Goal: Information Seeking & Learning: Learn about a topic

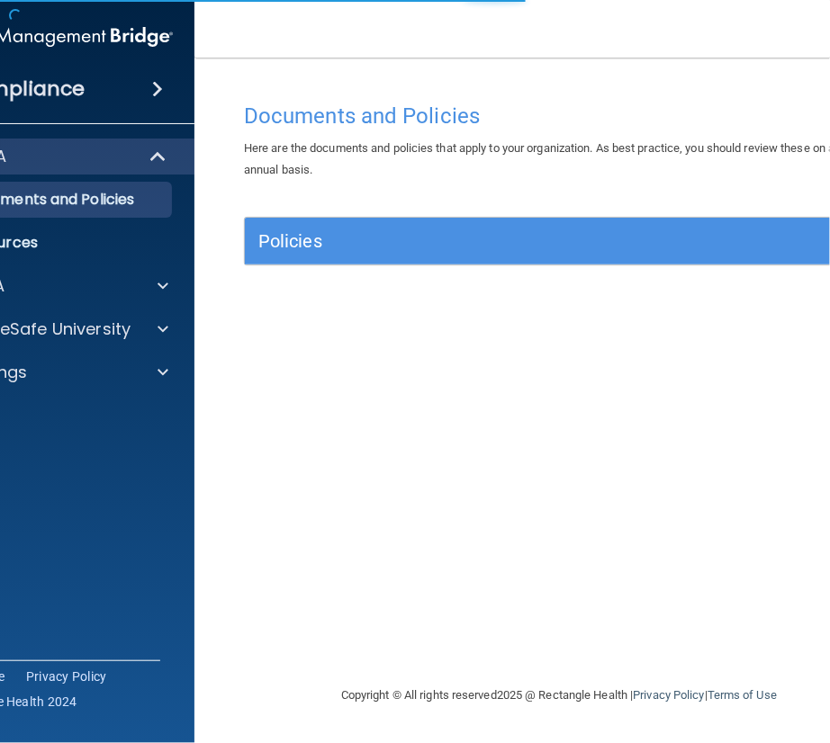
click at [356, 155] on span "Here are the documents and policies that apply to your organization. As best pr…" at bounding box center [542, 158] width 597 height 35
drag, startPoint x: 320, startPoint y: 94, endPoint x: 270, endPoint y: 42, distance: 71.9
click at [270, 42] on nav "Toggle navigation Nicole Klebanov nicole.klebanov@bebright.com Manage My Enterp…" at bounding box center [558, 29] width 729 height 58
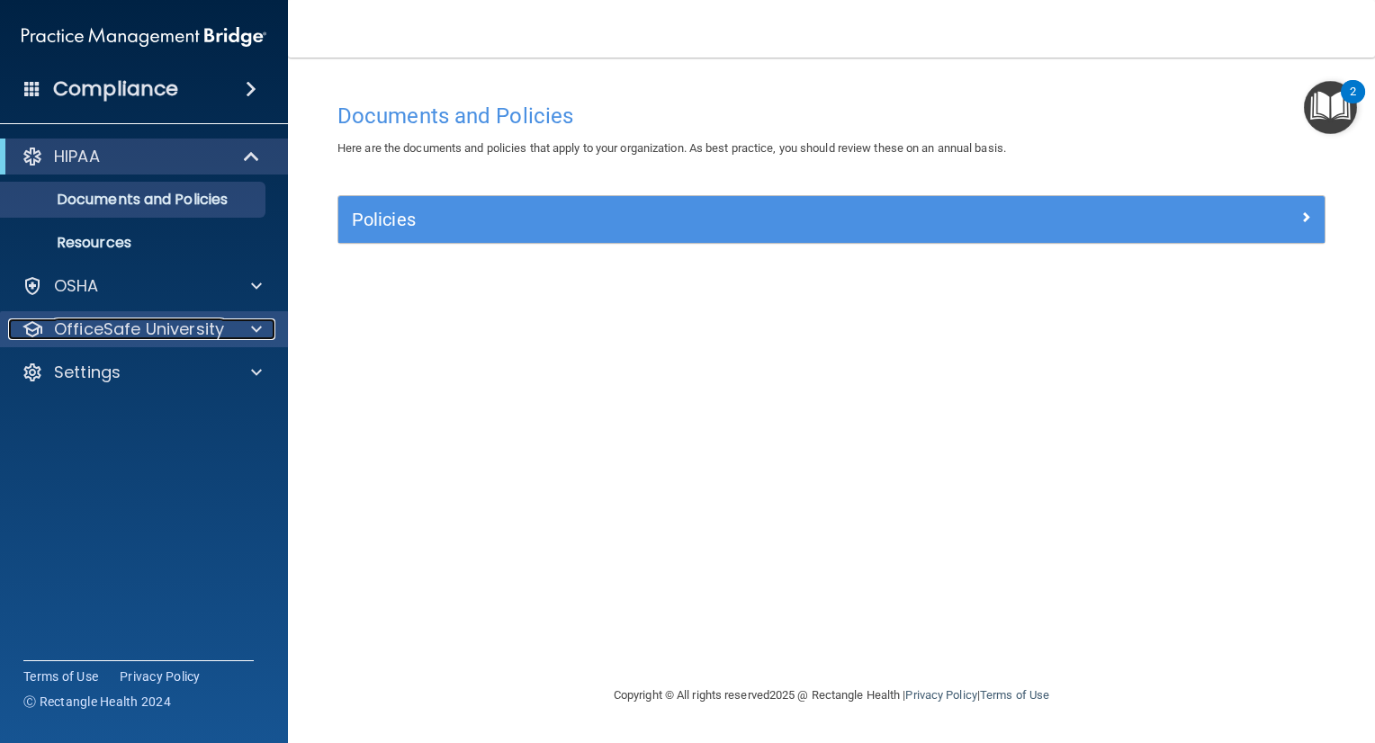
click at [141, 328] on p "OfficeSafe University" at bounding box center [139, 330] width 170 height 22
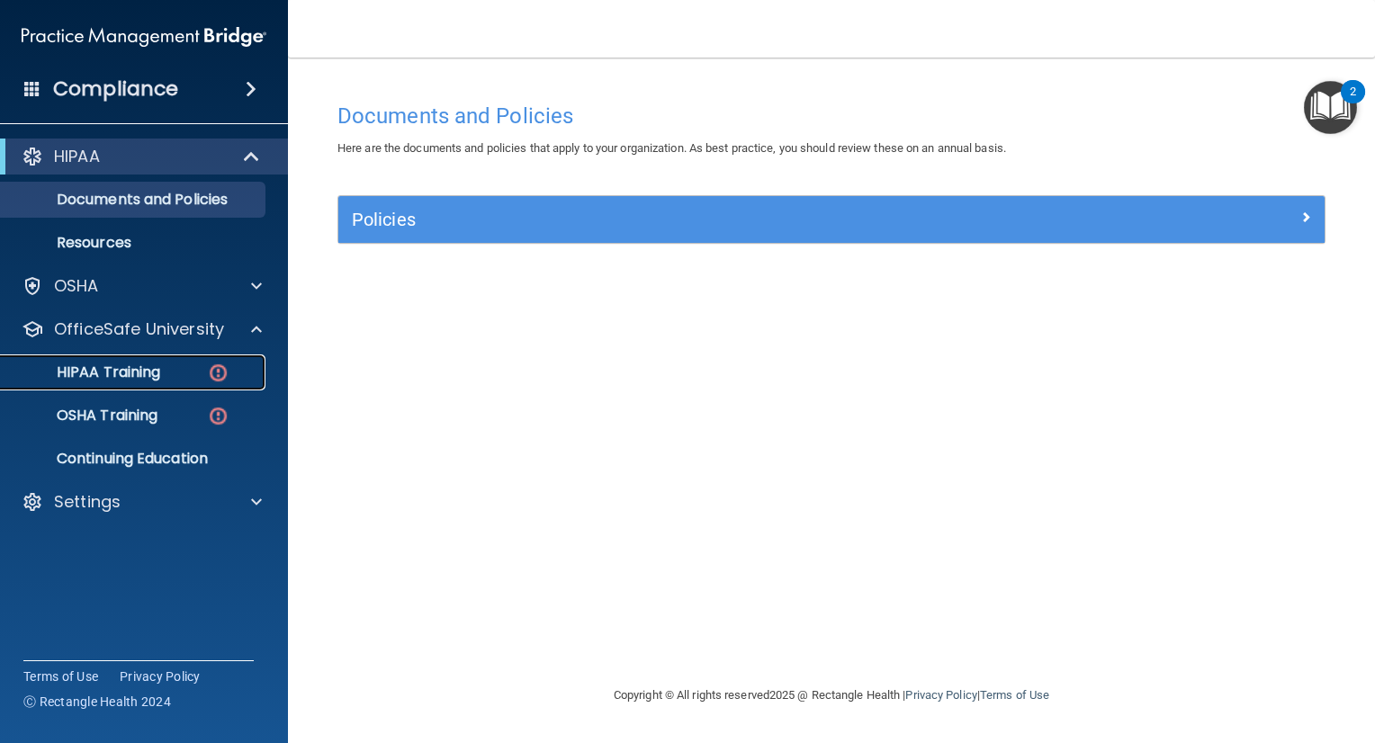
click at [179, 372] on div "HIPAA Training" at bounding box center [135, 373] width 246 height 18
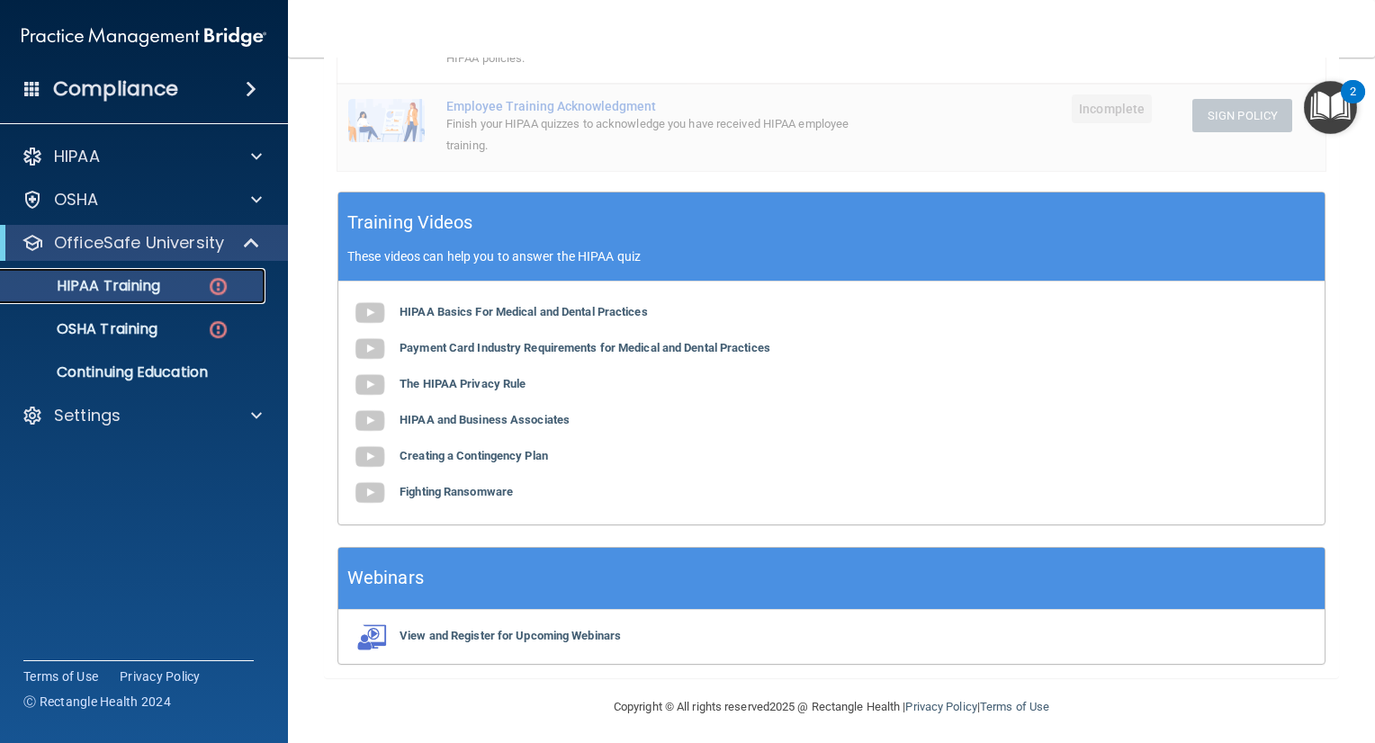
scroll to position [544, 0]
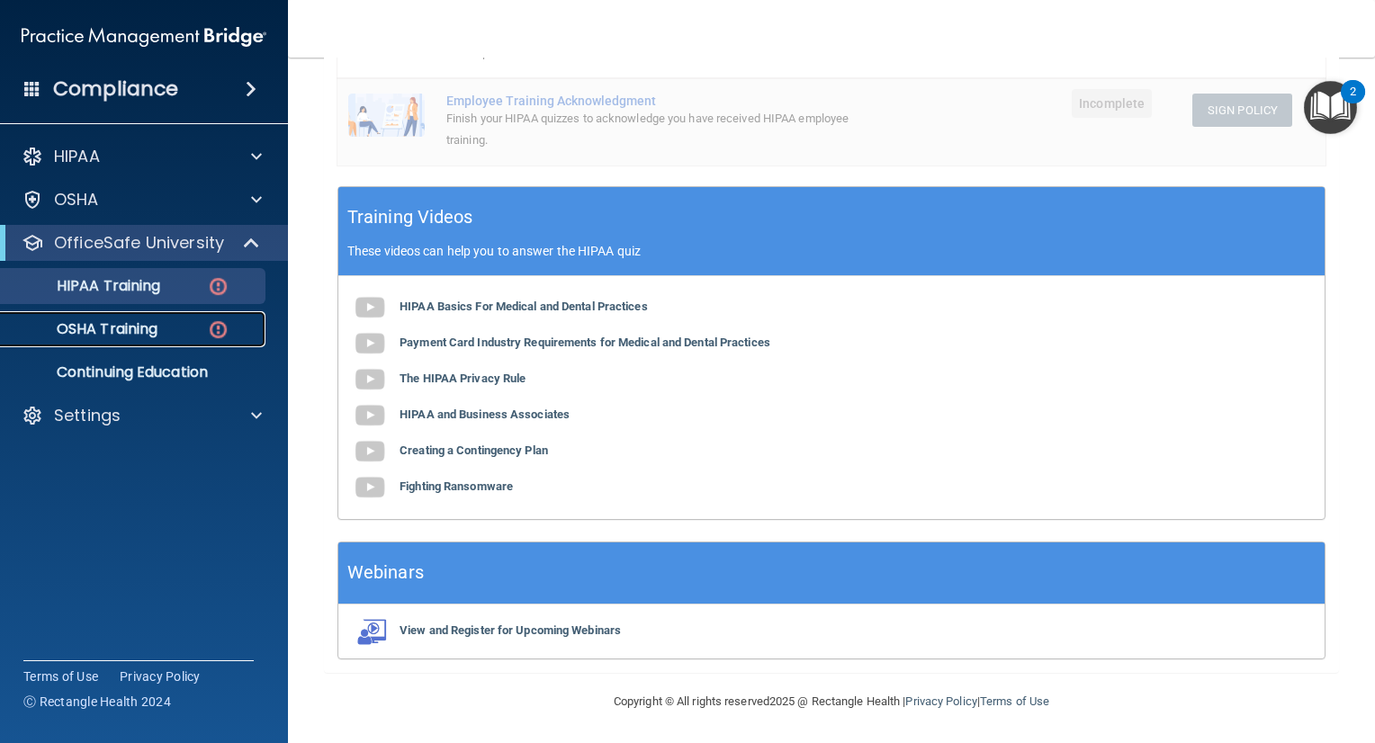
click at [104, 318] on link "OSHA Training" at bounding box center [123, 329] width 283 height 36
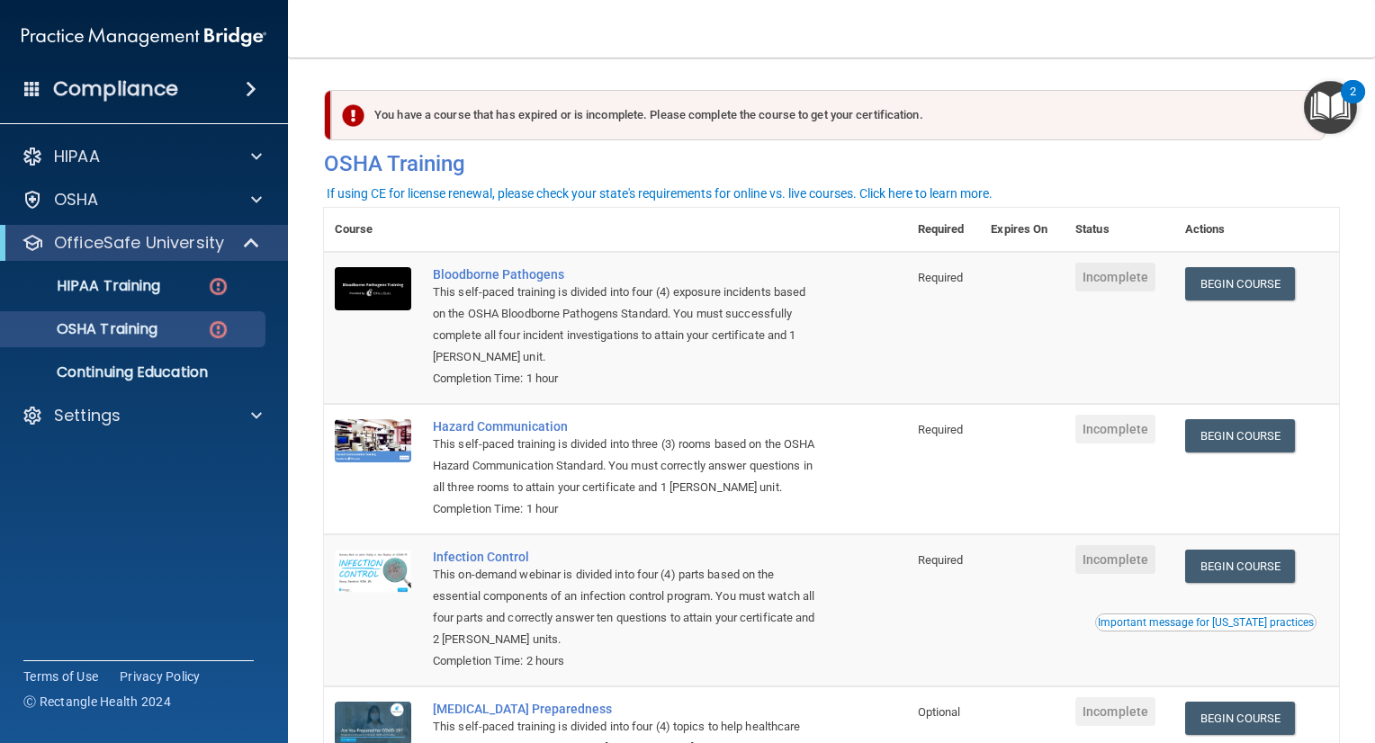
click at [829, 66] on main "You have a course that has expired or is incomplete. Please complete the course…" at bounding box center [831, 401] width 1087 height 686
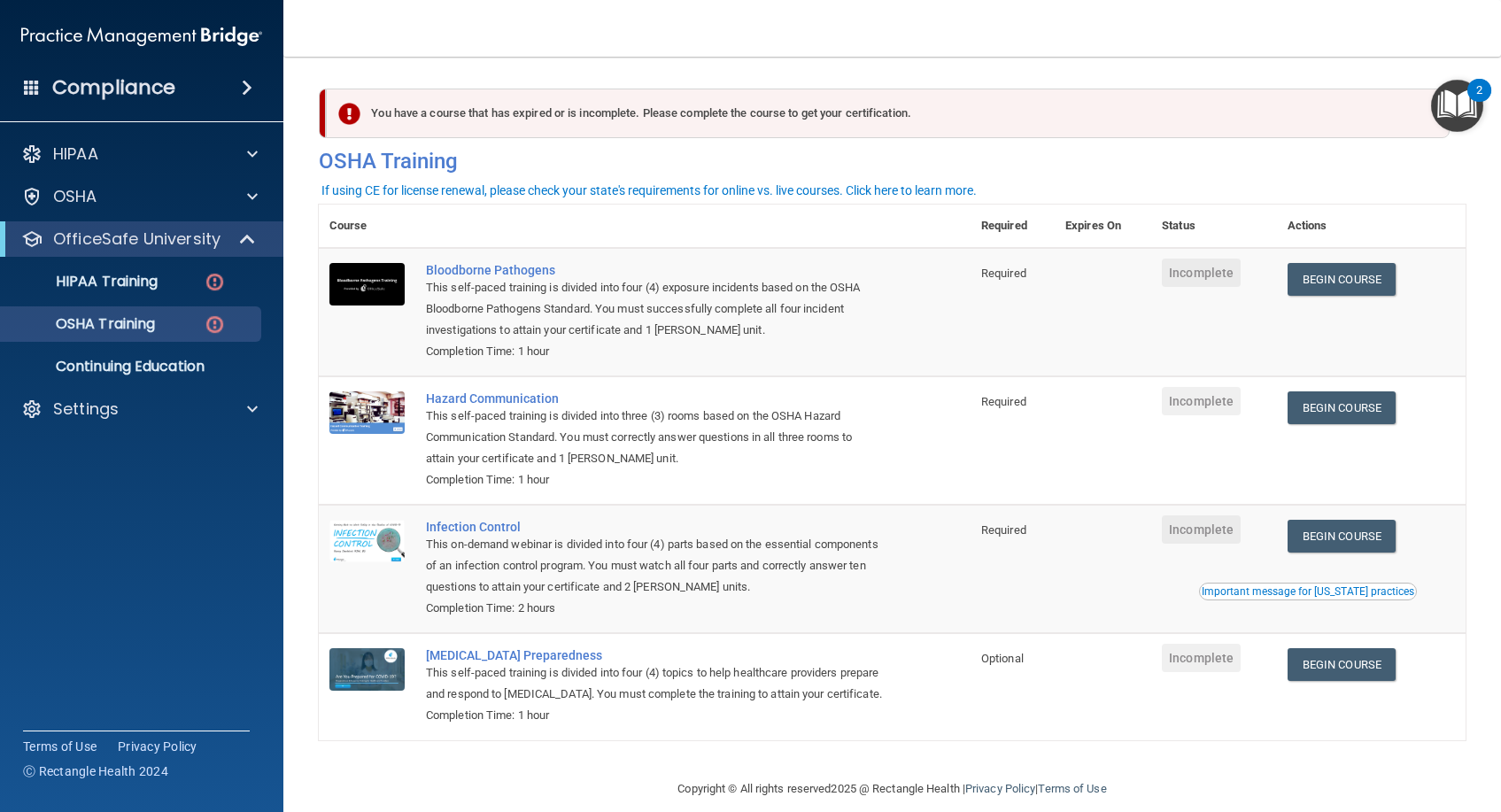
drag, startPoint x: 516, startPoint y: 62, endPoint x: 521, endPoint y: 53, distance: 10.3
click at [516, 61] on main "You have a course that has expired or is incomplete. Please complete the course…" at bounding box center [892, 435] width 1218 height 756
click at [453, 58] on main "You have a course that has expired or is incomplete. Please complete the course…" at bounding box center [892, 435] width 1218 height 756
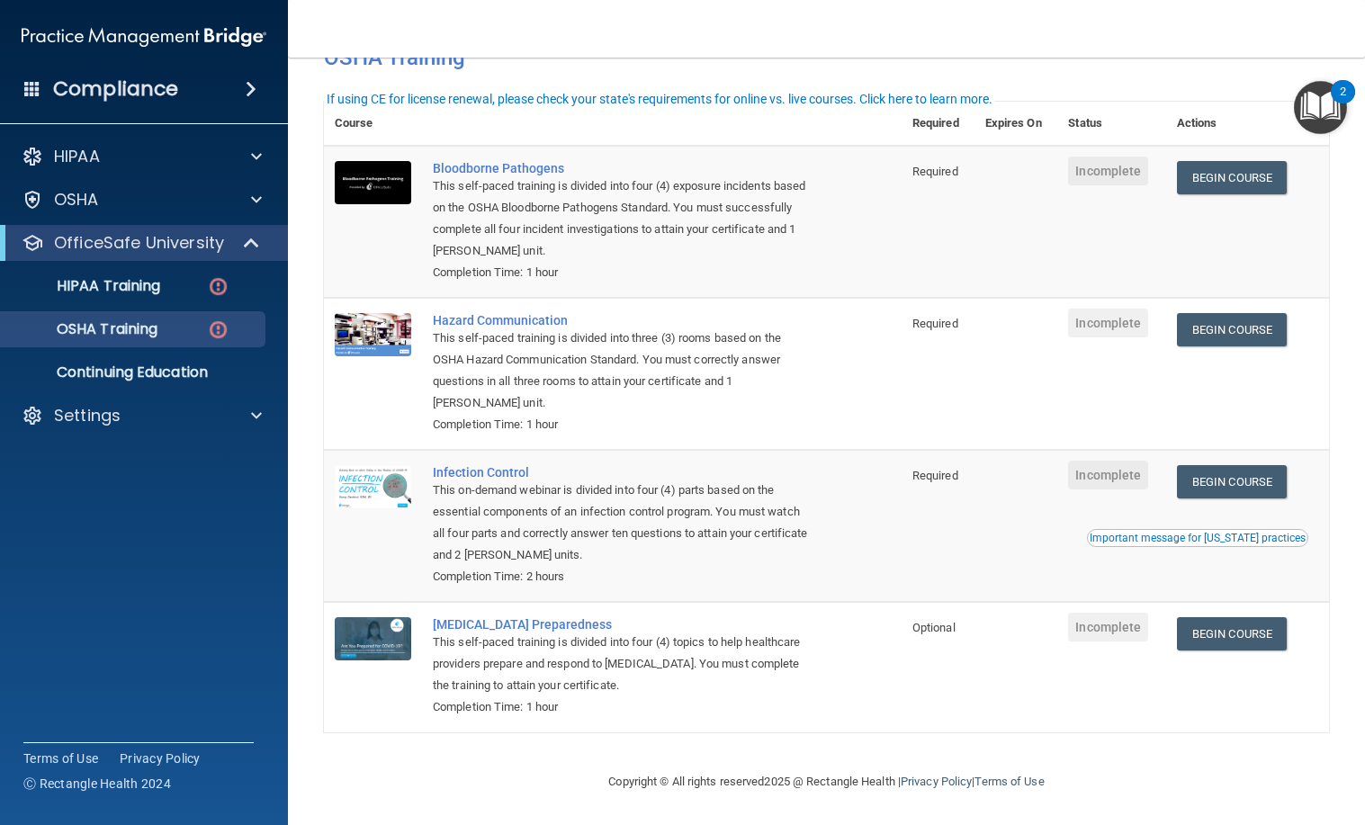
scroll to position [111, 0]
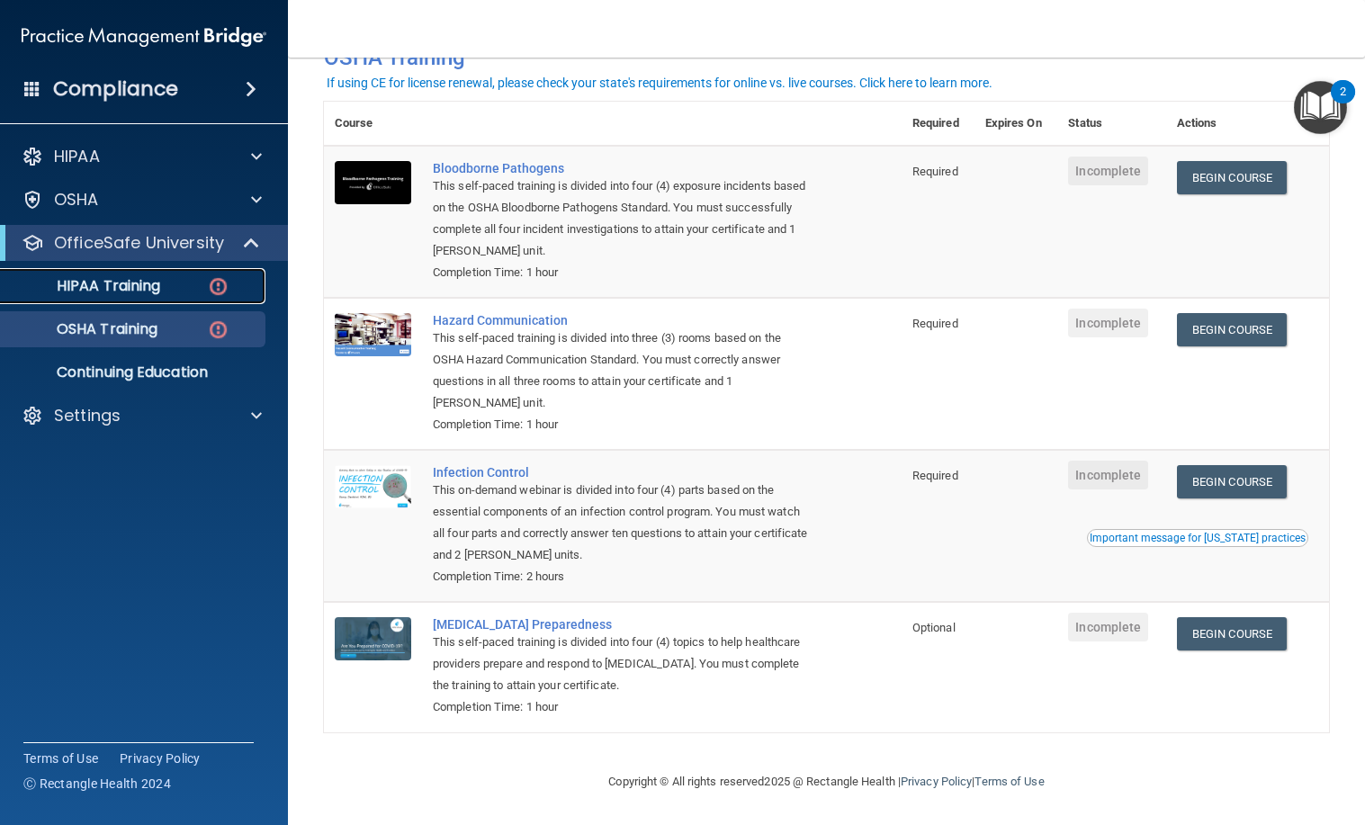
click at [163, 289] on div "HIPAA Training" at bounding box center [135, 286] width 246 height 18
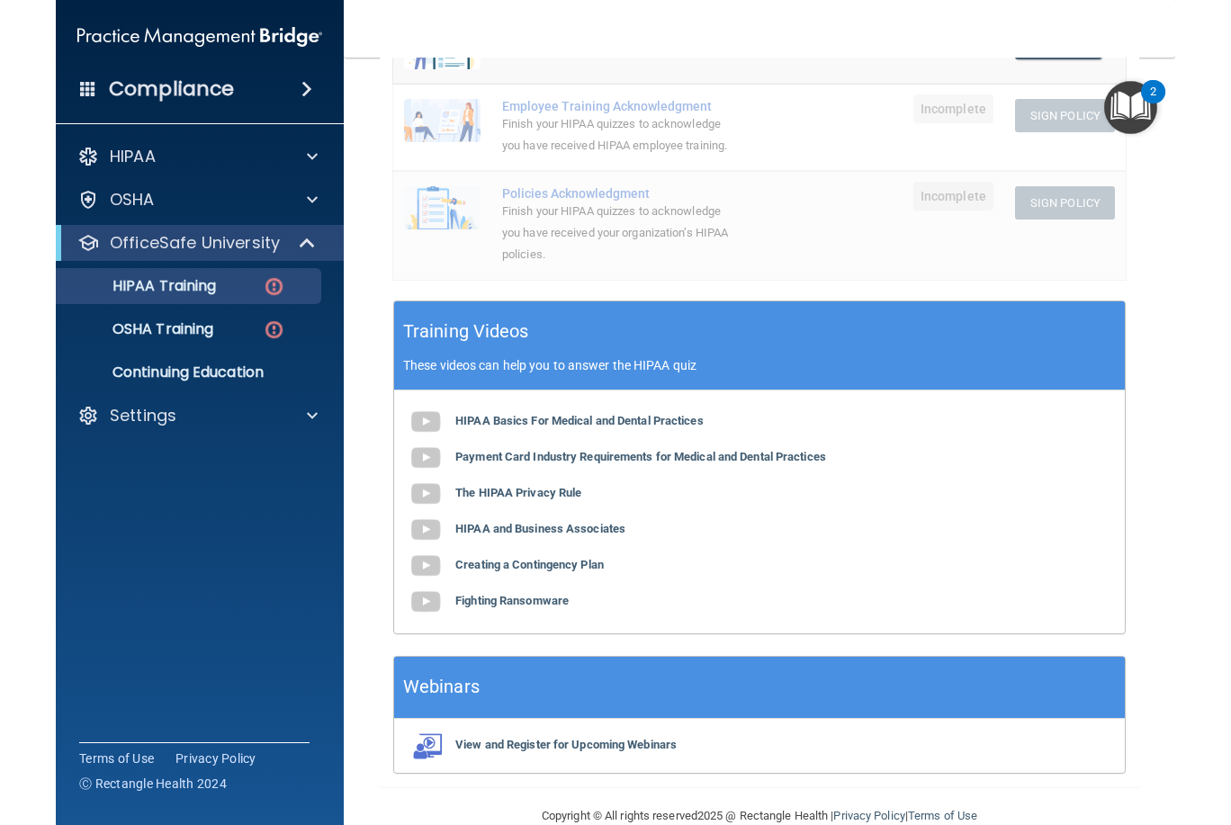
scroll to position [531, 0]
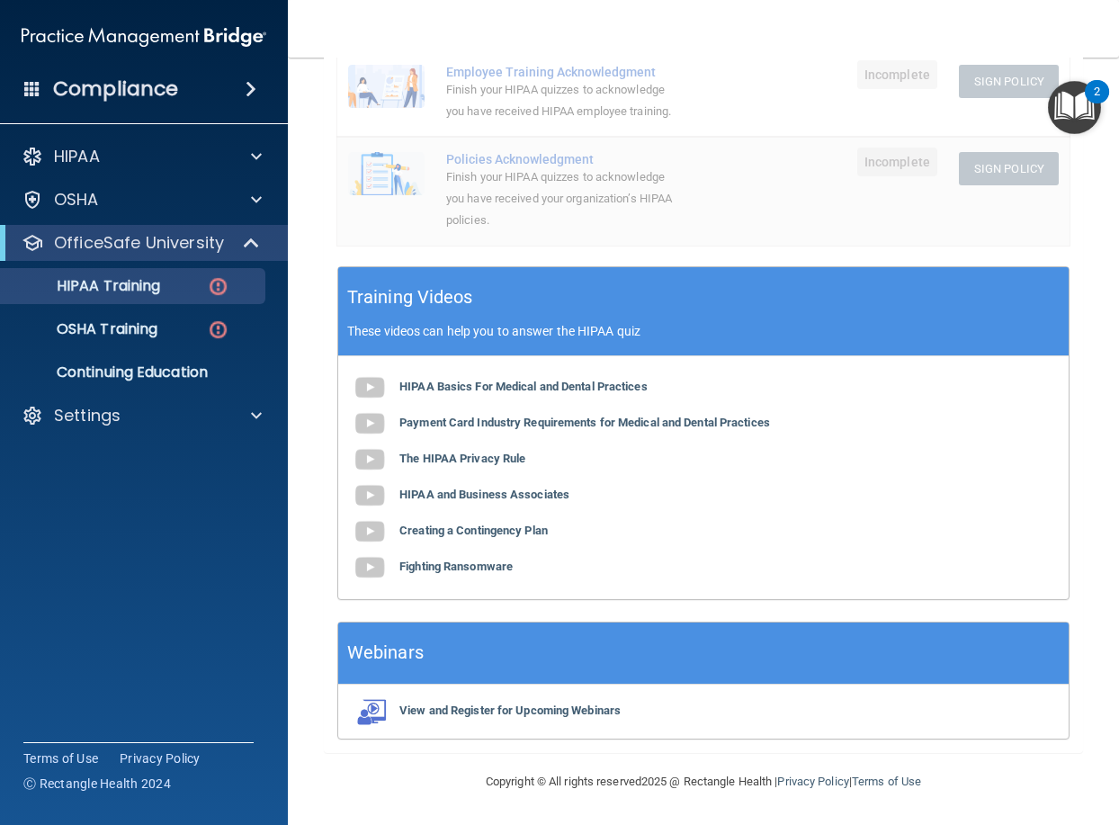
click at [829, 367] on main "Back Choose one path to get your HIPAA Certification ✓ HIPAA Officer Training ✓…" at bounding box center [703, 442] width 831 height 768
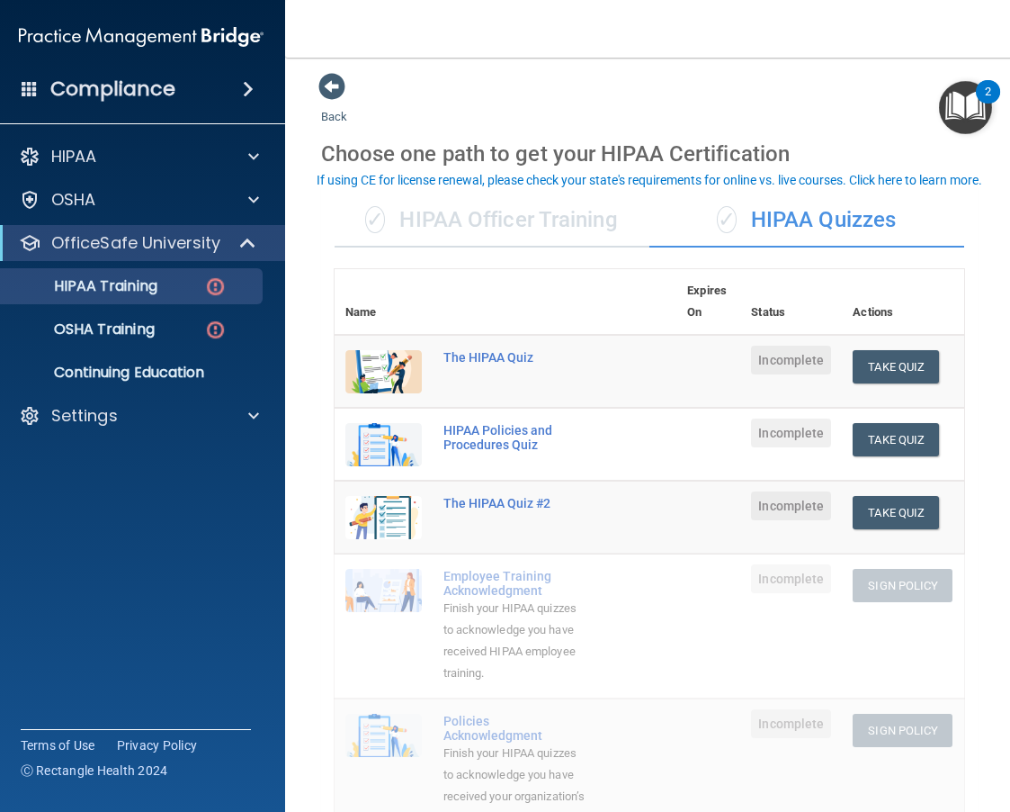
scroll to position [0, 0]
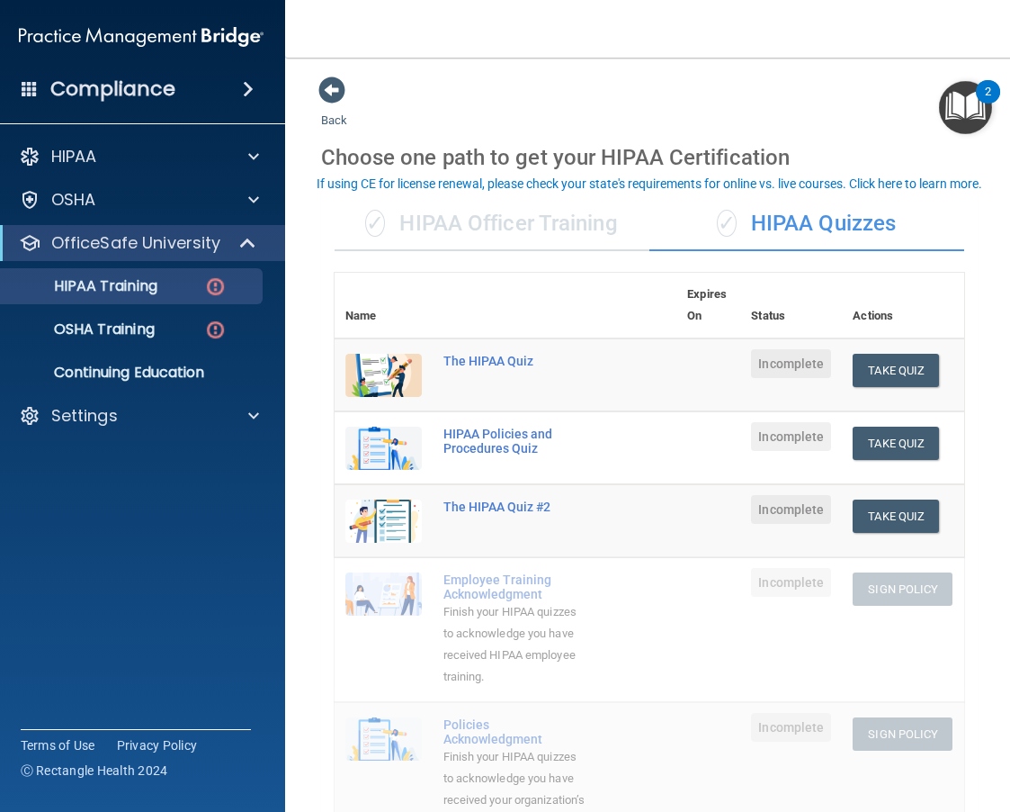
click at [515, 224] on div "✓ HIPAA Officer Training" at bounding box center [492, 224] width 315 height 54
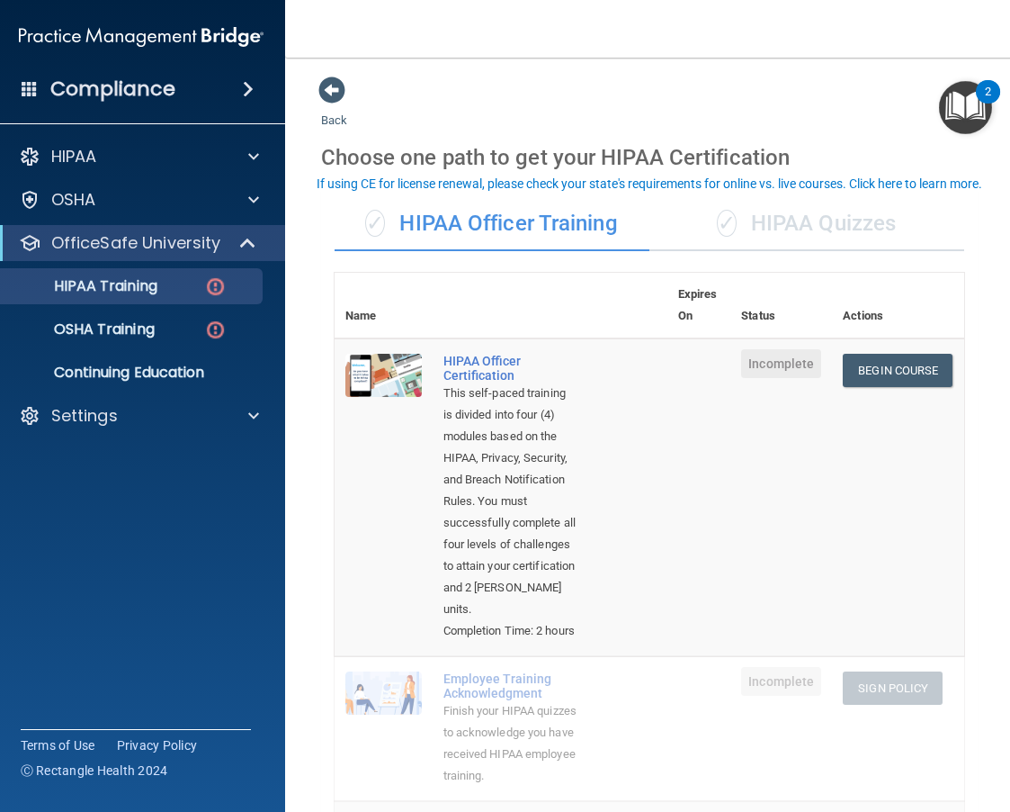
click at [777, 228] on div "✓ HIPAA Quizzes" at bounding box center [807, 224] width 315 height 54
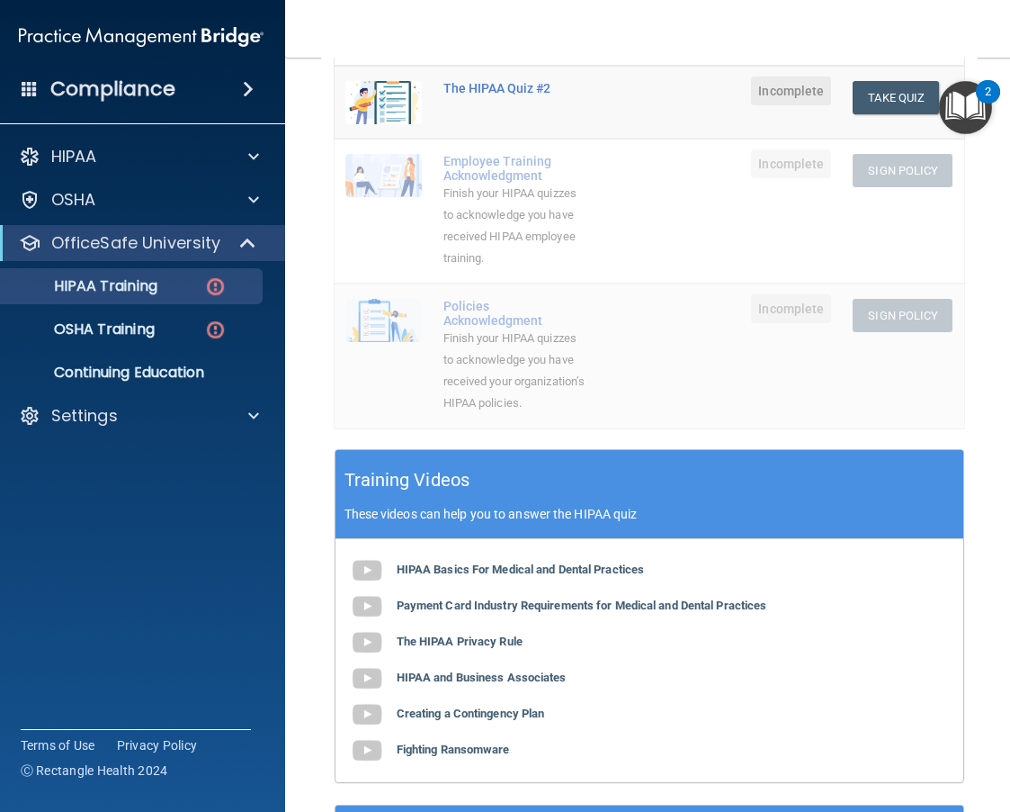
scroll to position [450, 0]
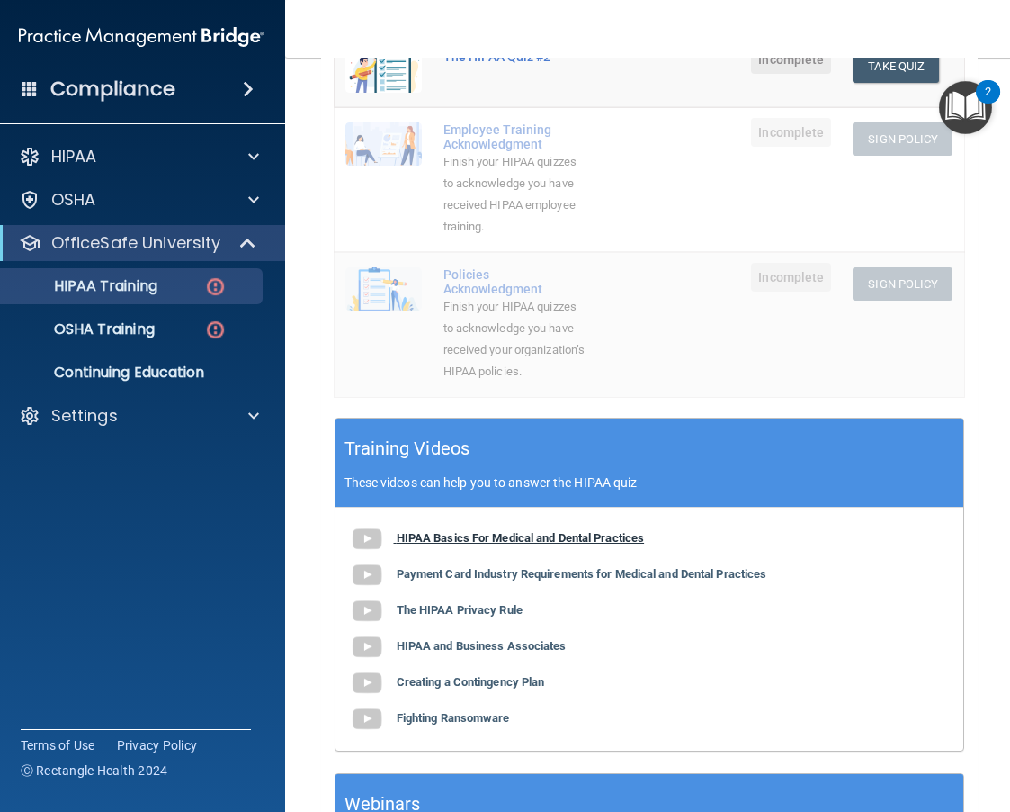
click at [498, 544] on b "HIPAA Basics For Medical and Dental Practices" at bounding box center [521, 537] width 248 height 13
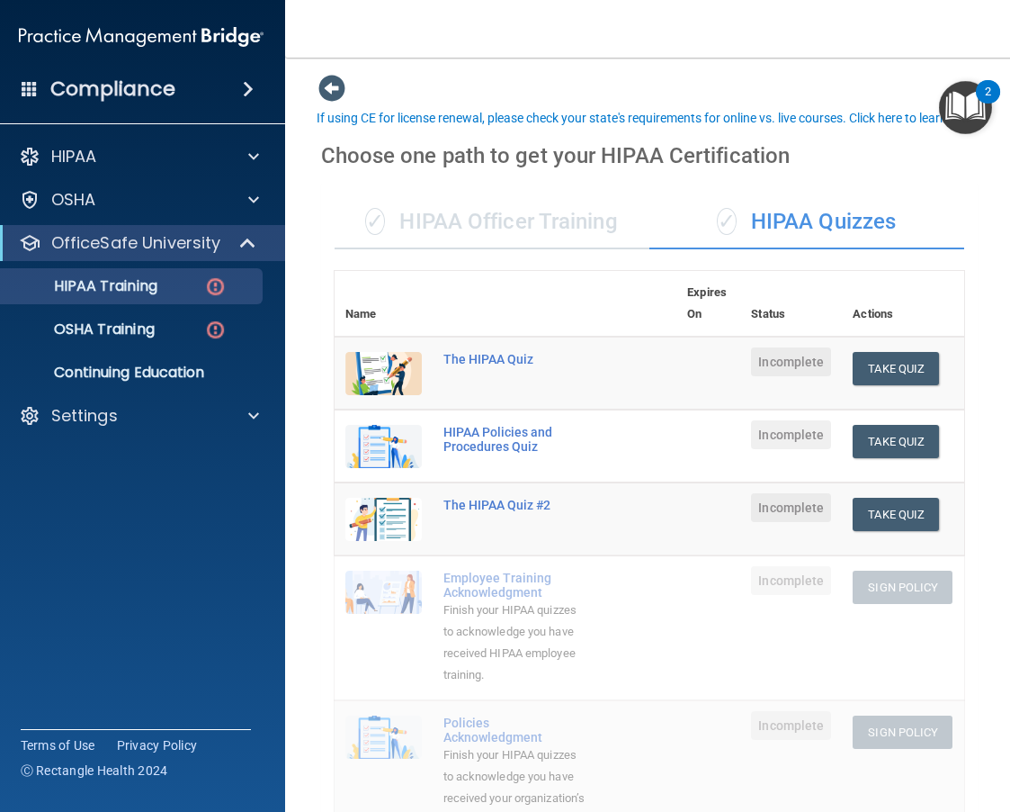
scroll to position [0, 0]
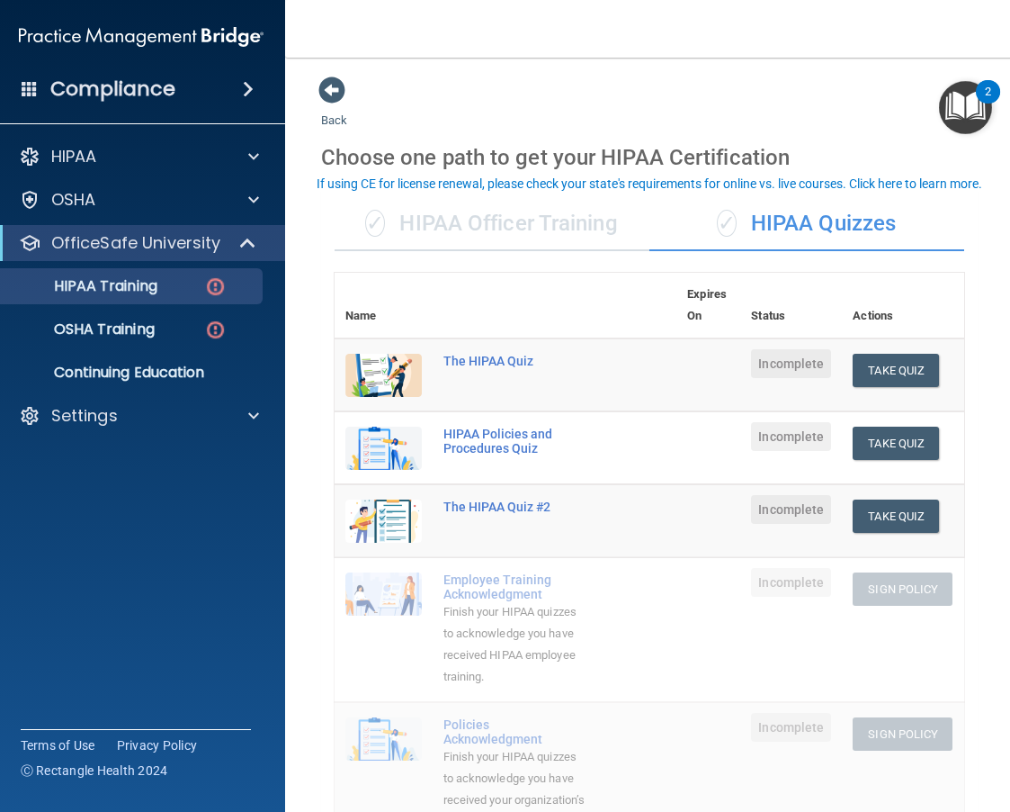
click at [577, 344] on td "The HIPAA Quiz" at bounding box center [555, 375] width 245 height 74
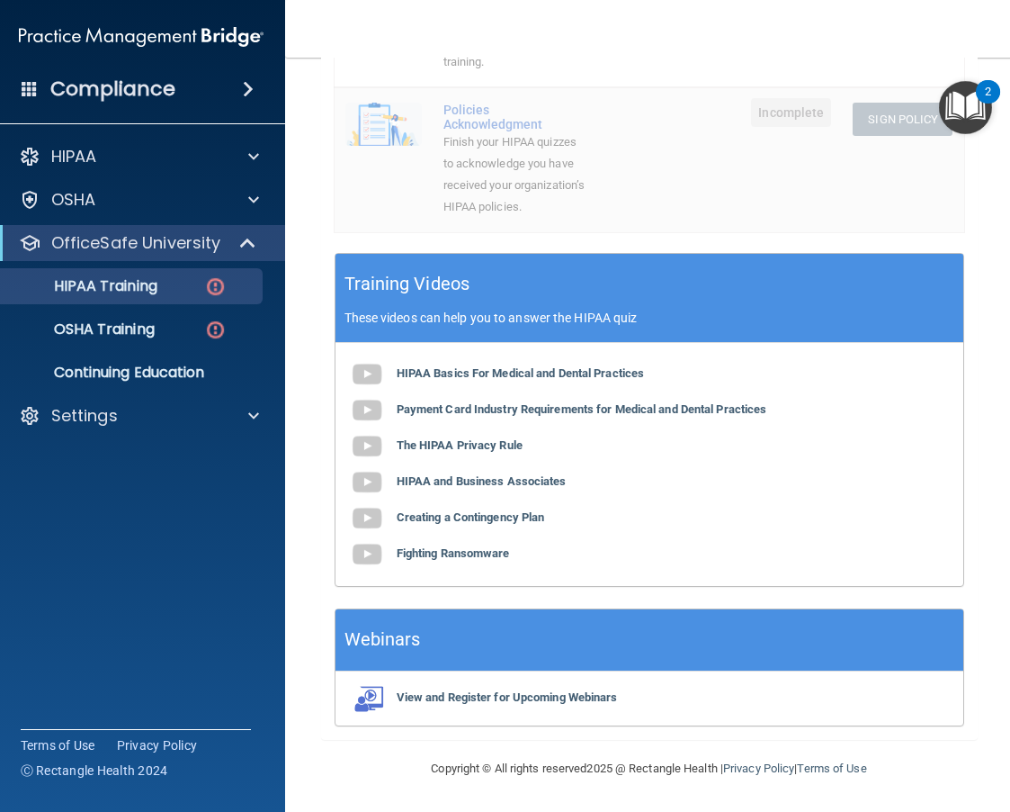
scroll to position [630, 0]
click at [514, 416] on b "Payment Card Industry Requirements for Medical and Dental Practices" at bounding box center [582, 408] width 371 height 13
click at [468, 452] on b "The HIPAA Privacy Rule" at bounding box center [460, 444] width 126 height 13
click at [506, 488] on b "HIPAA and Business Associates" at bounding box center [482, 480] width 170 height 13
click at [474, 524] on b "Creating a Contingency Plan" at bounding box center [471, 516] width 148 height 13
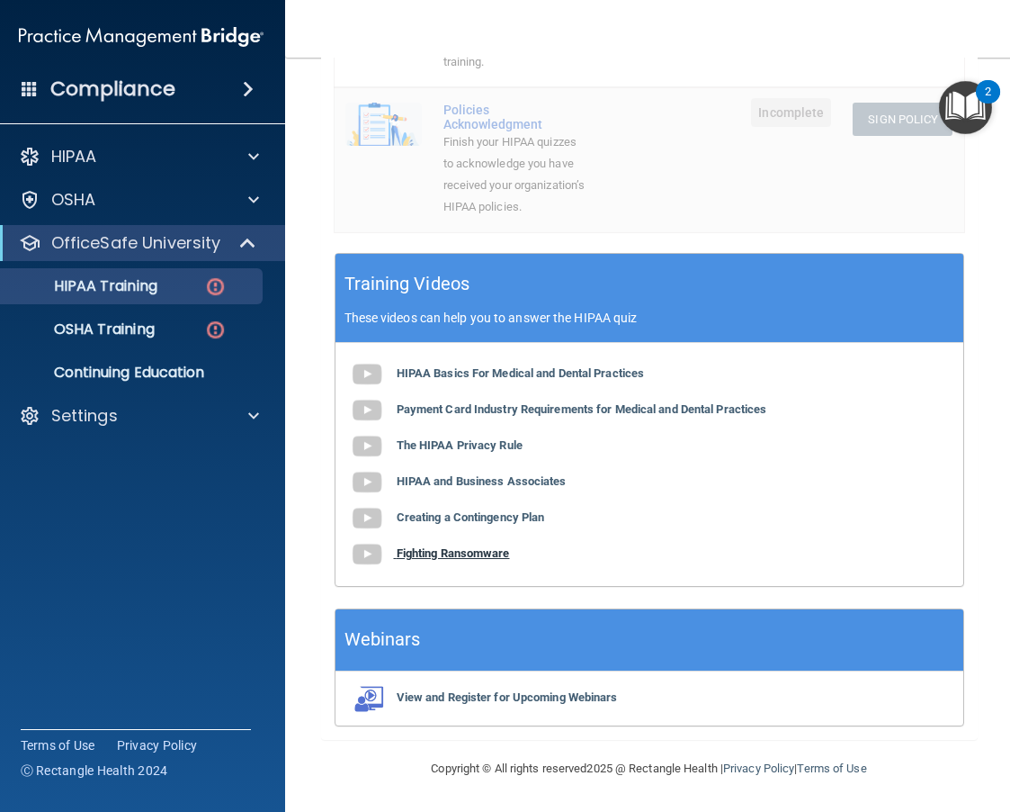
click at [480, 560] on b "Fighting Ransomware" at bounding box center [453, 552] width 113 height 13
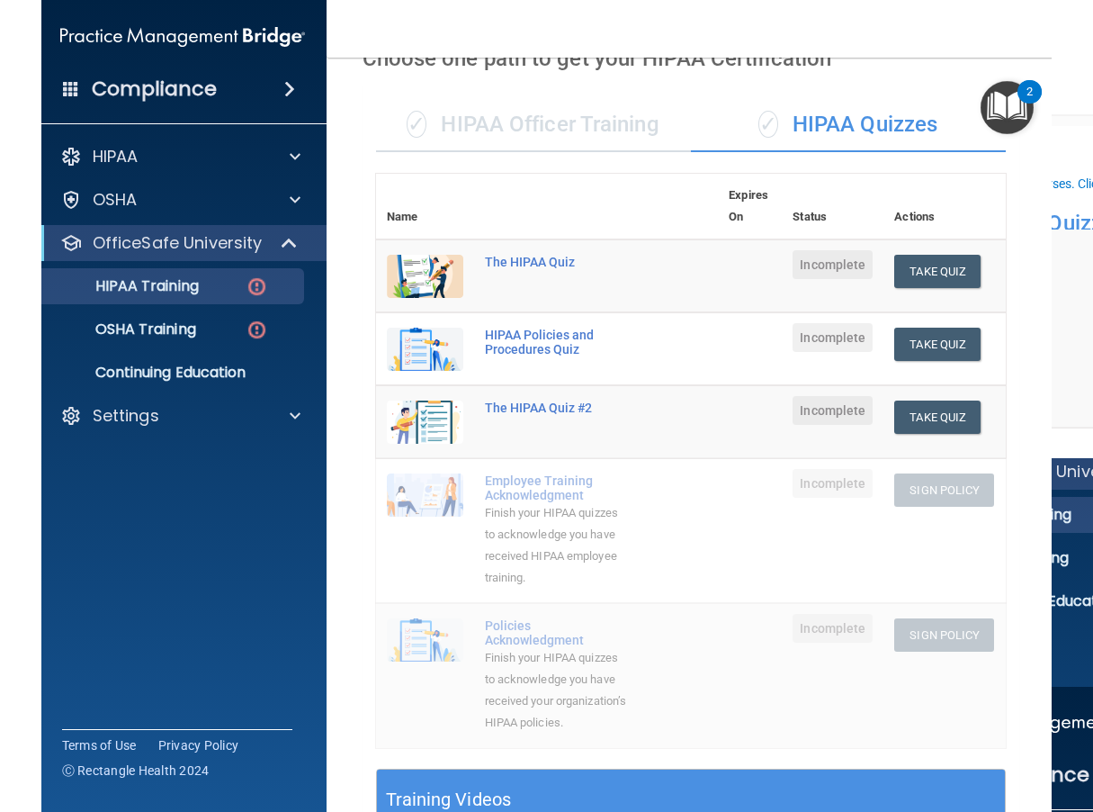
scroll to position [0, 0]
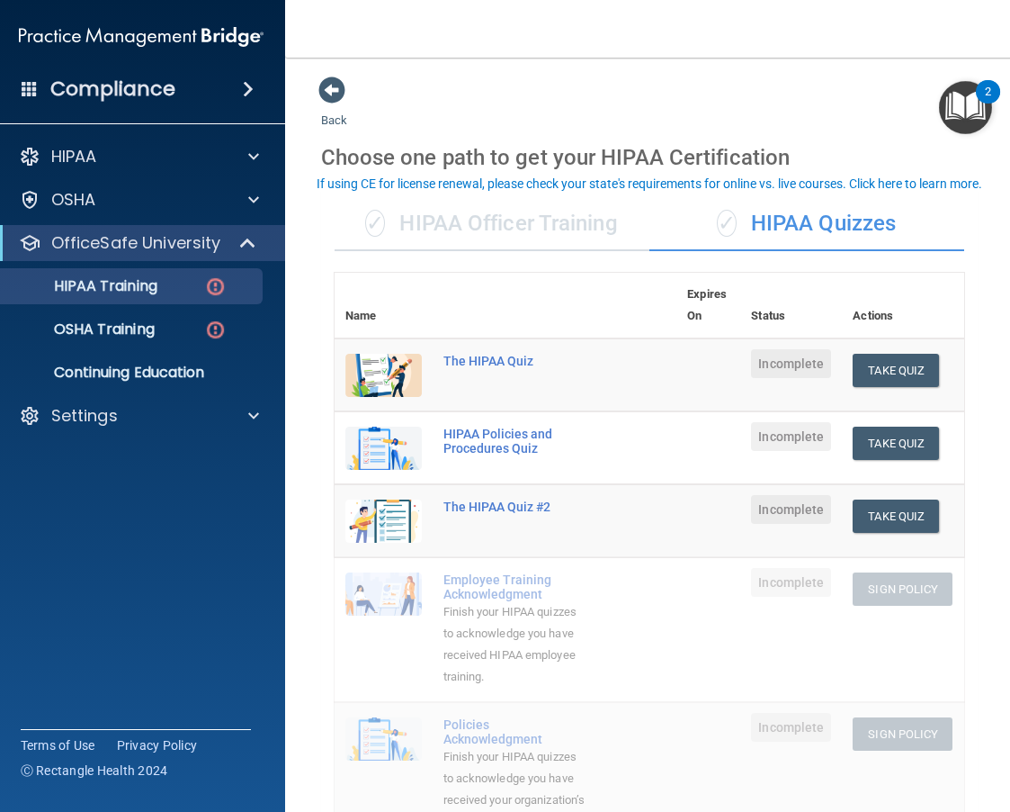
click at [539, 284] on th at bounding box center [555, 306] width 245 height 66
click at [829, 357] on button "Take Quiz" at bounding box center [896, 370] width 86 height 33
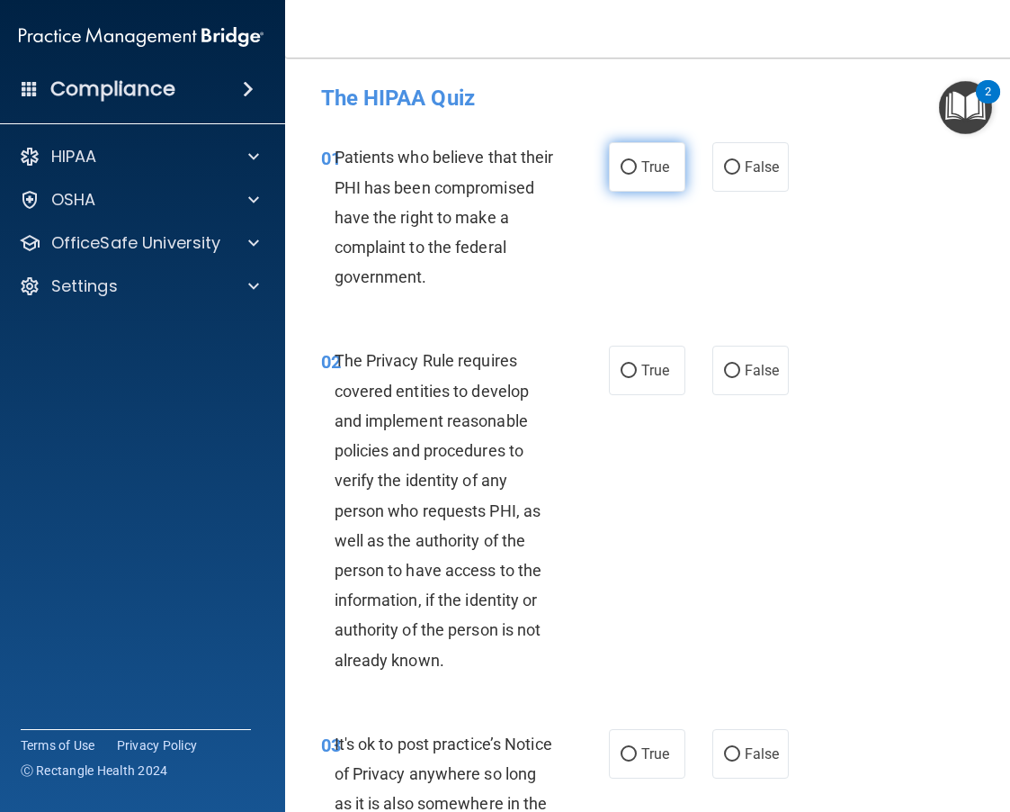
click at [624, 169] on input "True" at bounding box center [629, 167] width 16 height 13
radio input "true"
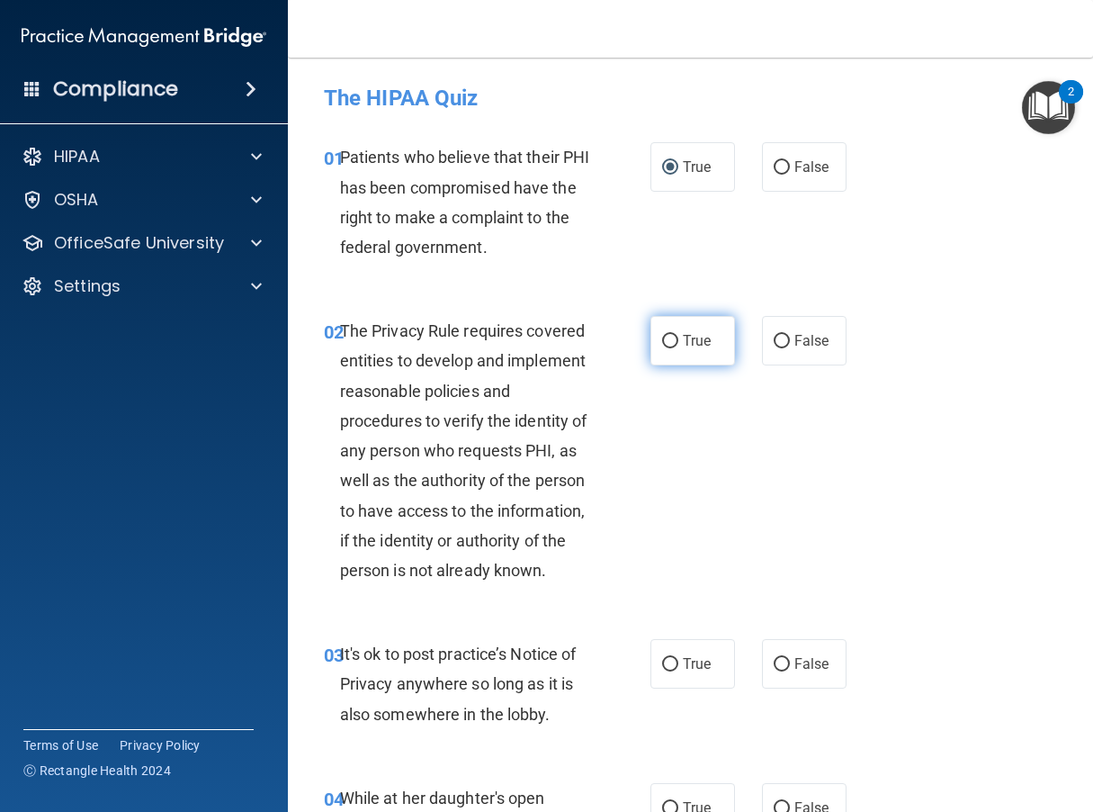
click at [668, 343] on input "True" at bounding box center [670, 341] width 16 height 13
radio input "true"
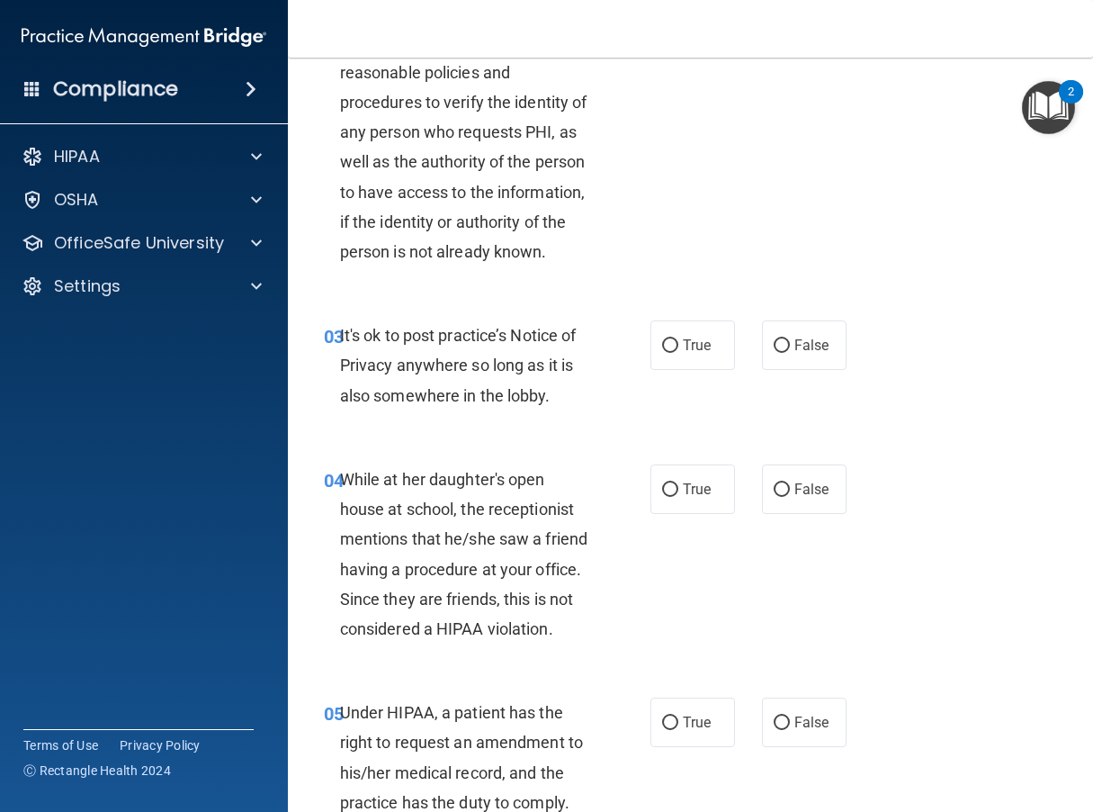
scroll to position [360, 0]
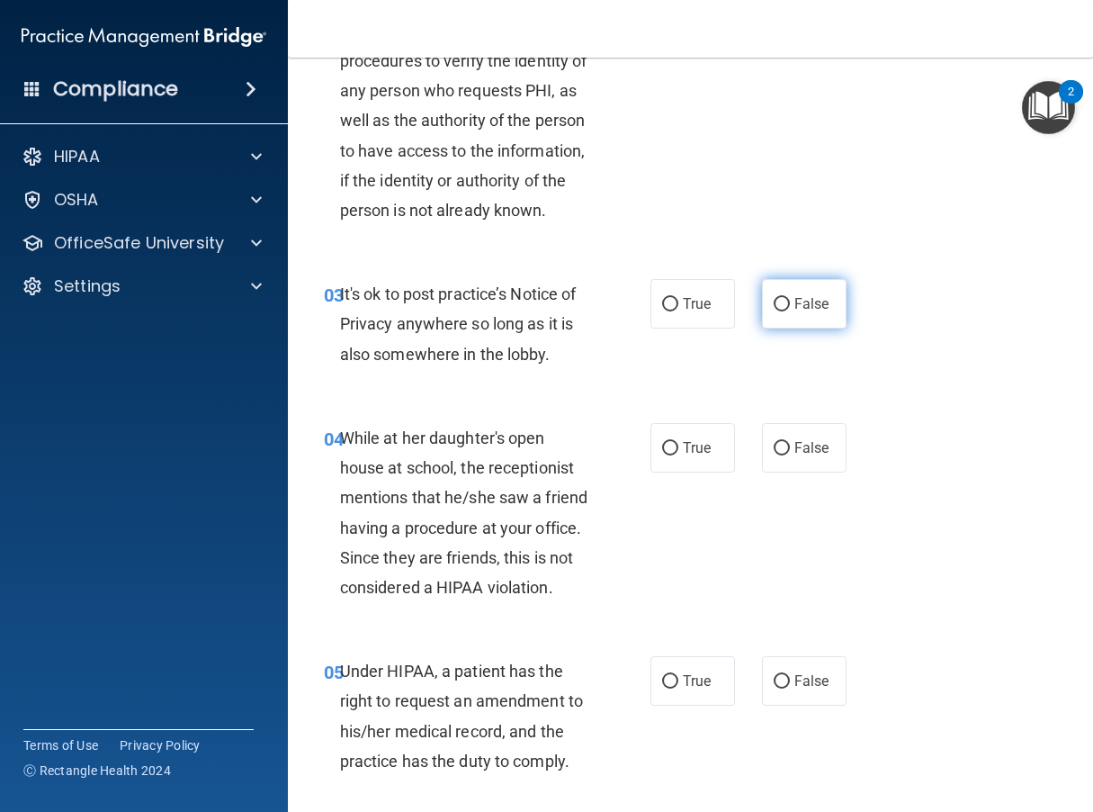
click at [774, 311] on input "False" at bounding box center [782, 304] width 16 height 13
radio input "true"
click at [829, 339] on div "03 It's ok to post practice’s Notice of Privacy anywhere so long as it is also …" at bounding box center [690, 328] width 760 height 144
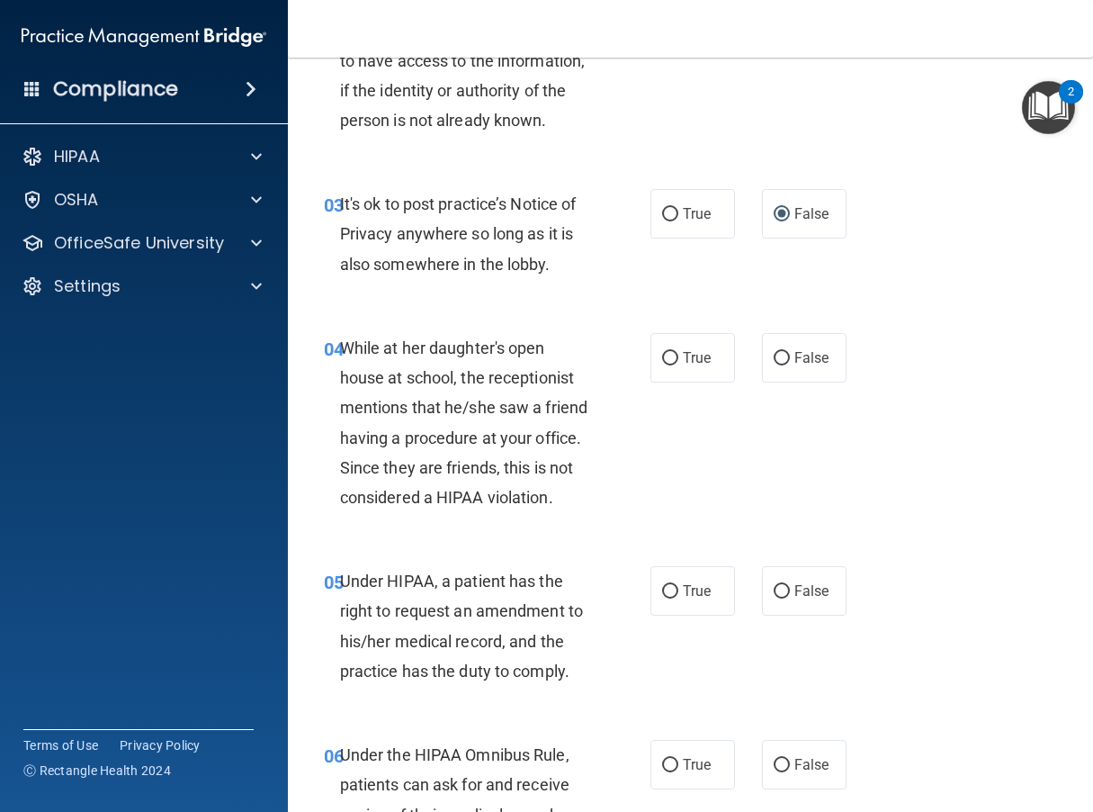
scroll to position [540, 0]
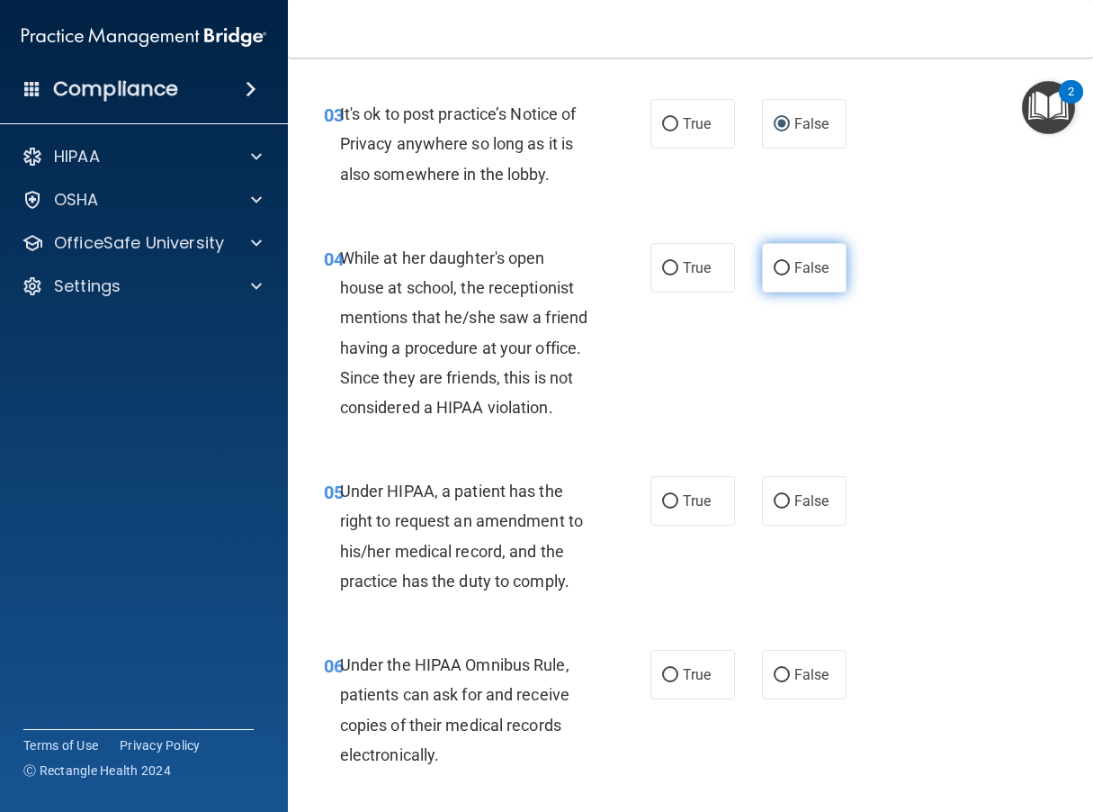
click at [782, 282] on label "False" at bounding box center [804, 267] width 85 height 49
click at [782, 275] on input "False" at bounding box center [782, 268] width 16 height 13
radio input "true"
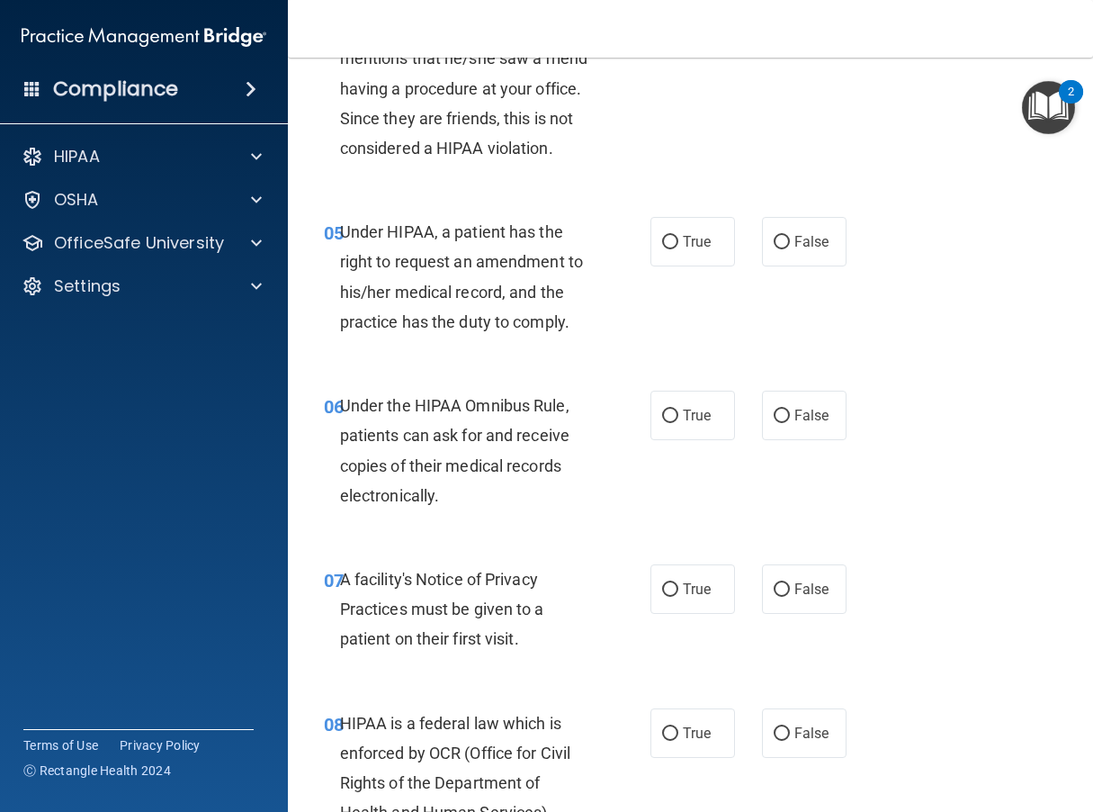
scroll to position [810, 0]
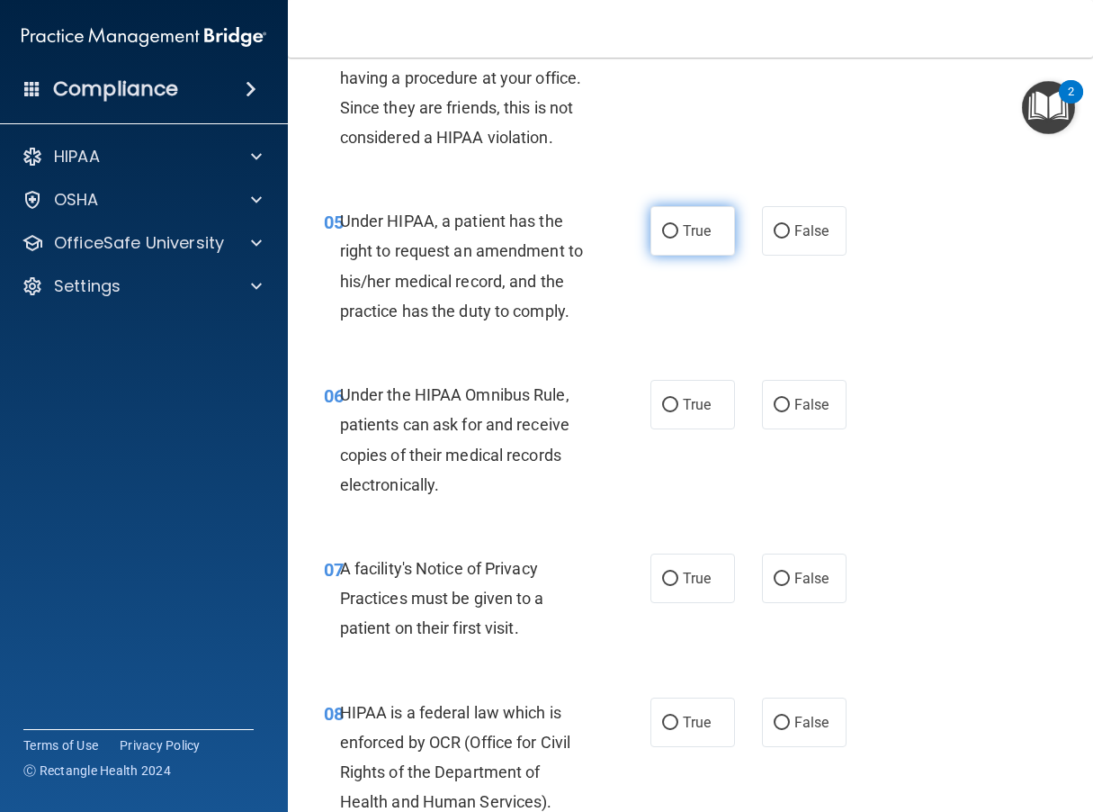
click at [666, 238] on input "True" at bounding box center [670, 231] width 16 height 13
radio input "true"
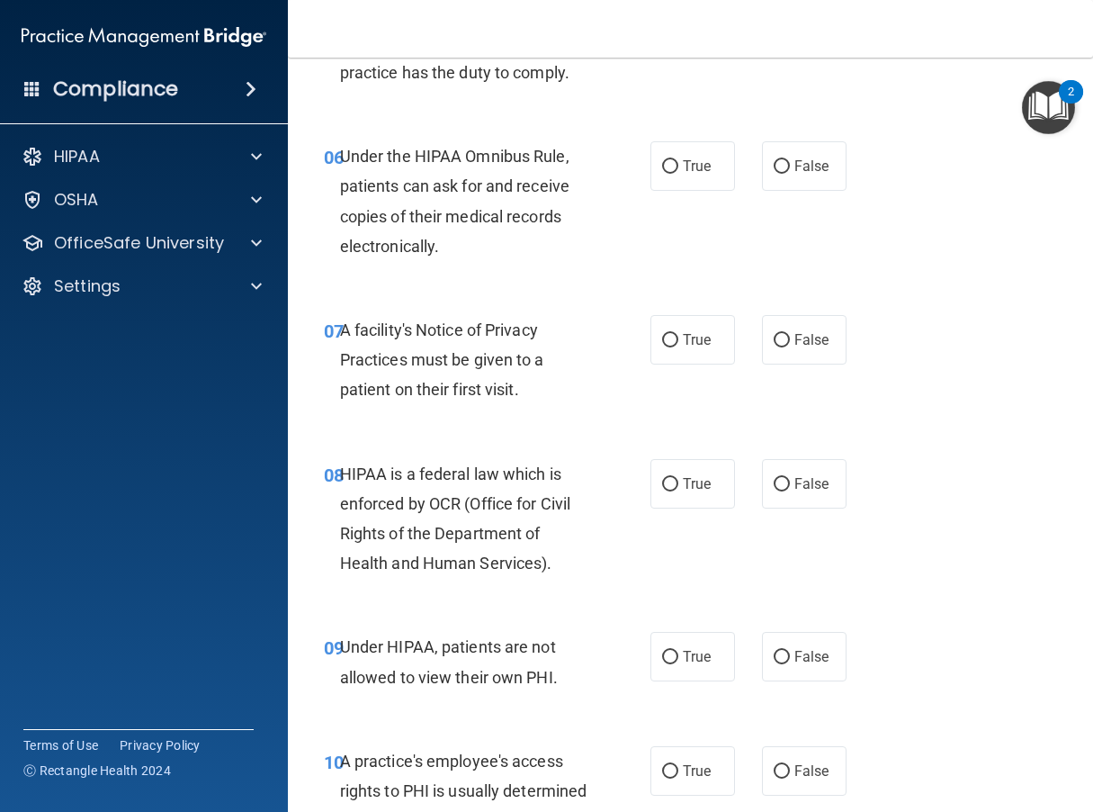
scroll to position [1080, 0]
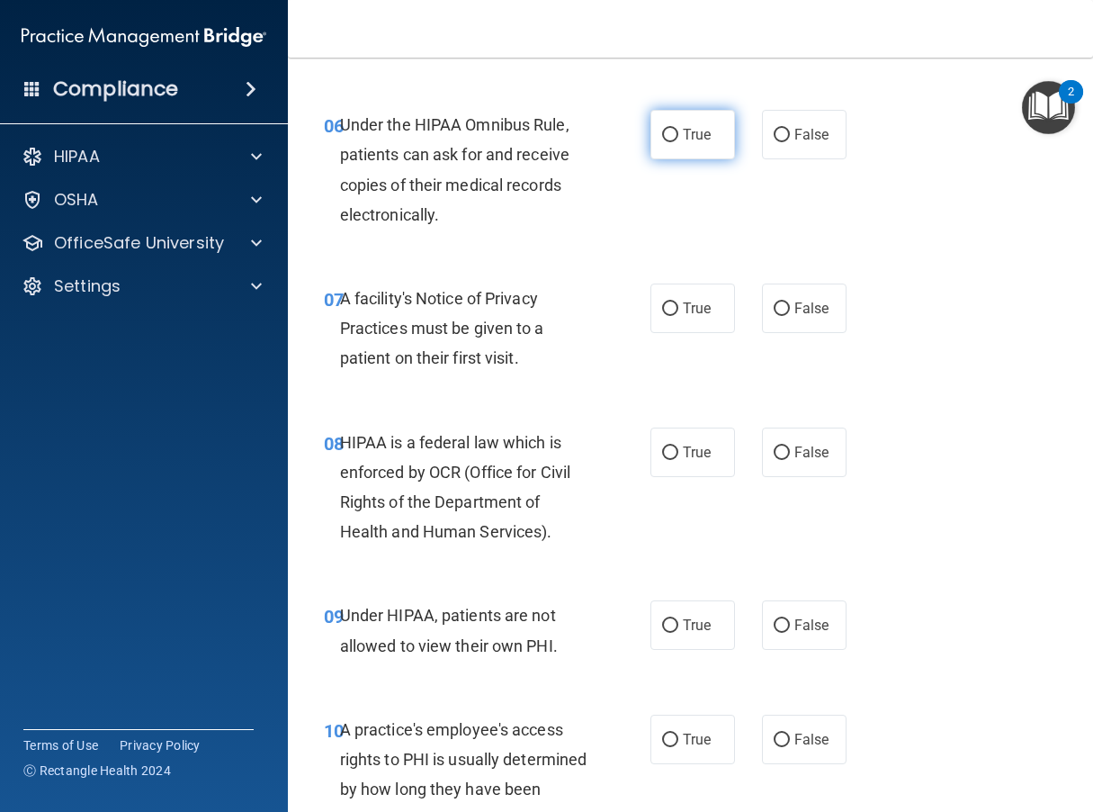
click at [666, 142] on input "True" at bounding box center [670, 135] width 16 height 13
radio input "true"
click at [670, 316] on input "True" at bounding box center [670, 308] width 16 height 13
radio input "true"
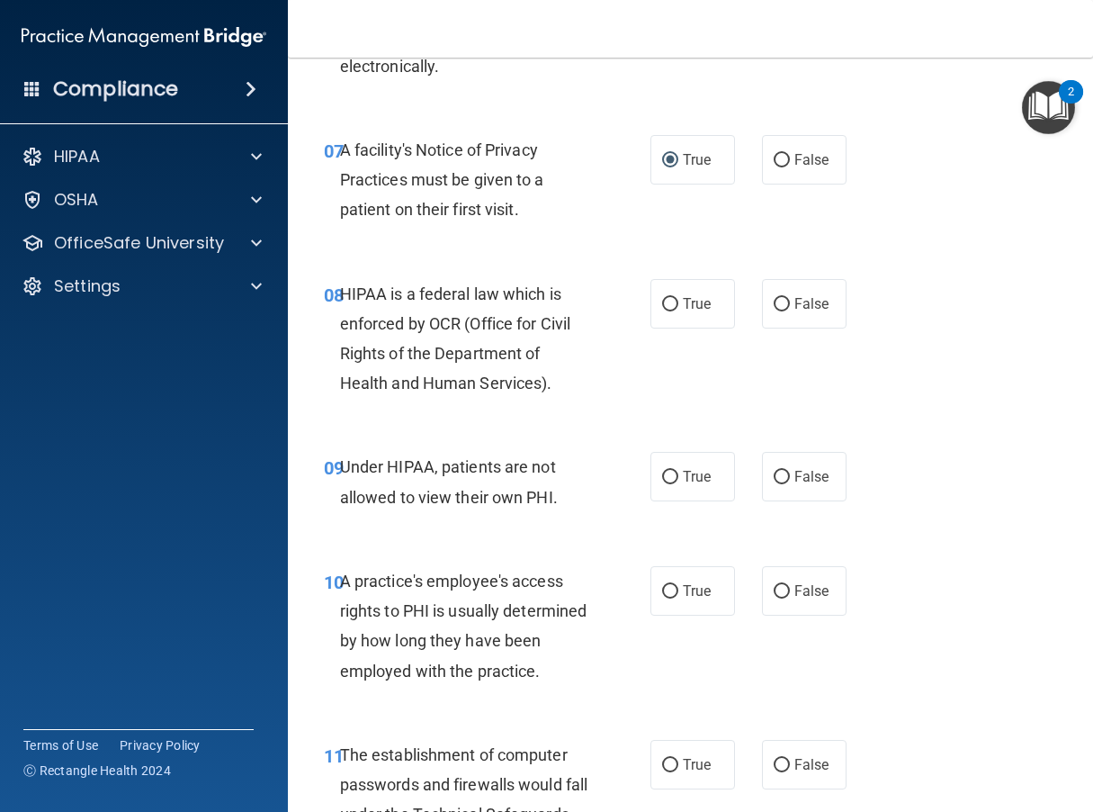
scroll to position [1260, 0]
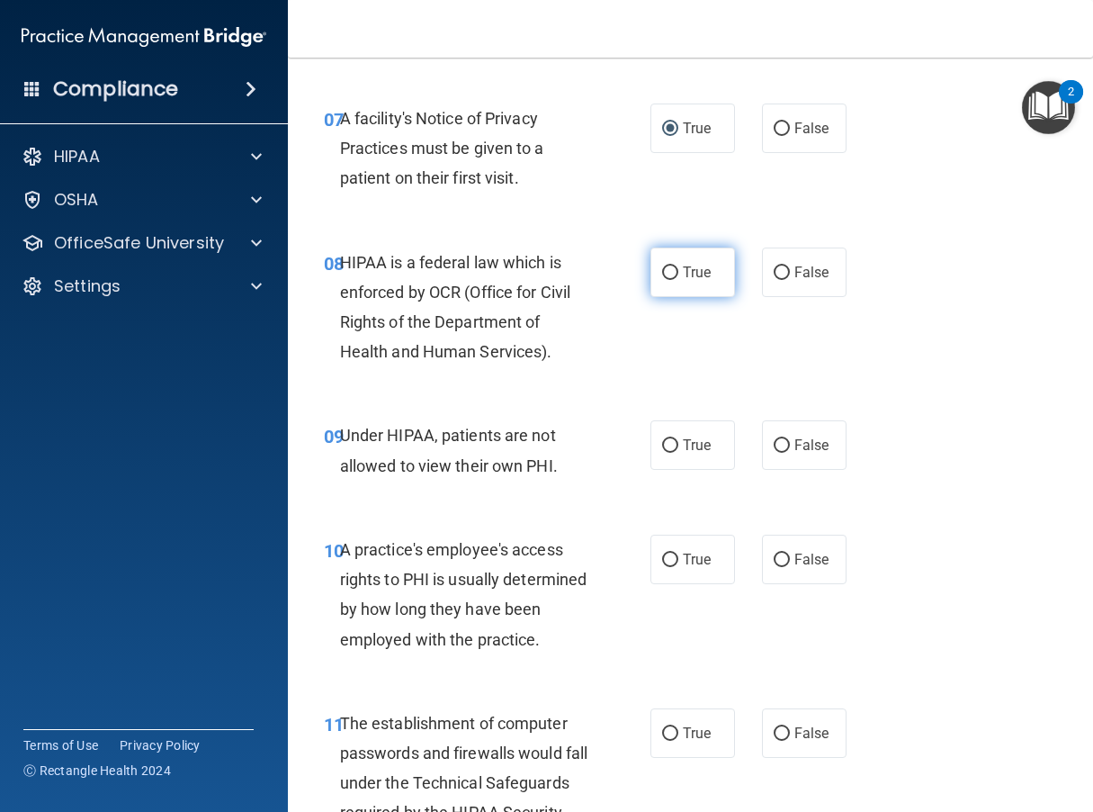
click at [685, 281] on span "True" at bounding box center [697, 272] width 28 height 17
click at [678, 280] on input "True" at bounding box center [670, 272] width 16 height 13
radio input "true"
click at [829, 342] on div "08 HIPAA is a federal law which is enforced by OCR (Office for Civil Rights of …" at bounding box center [690, 312] width 760 height 174
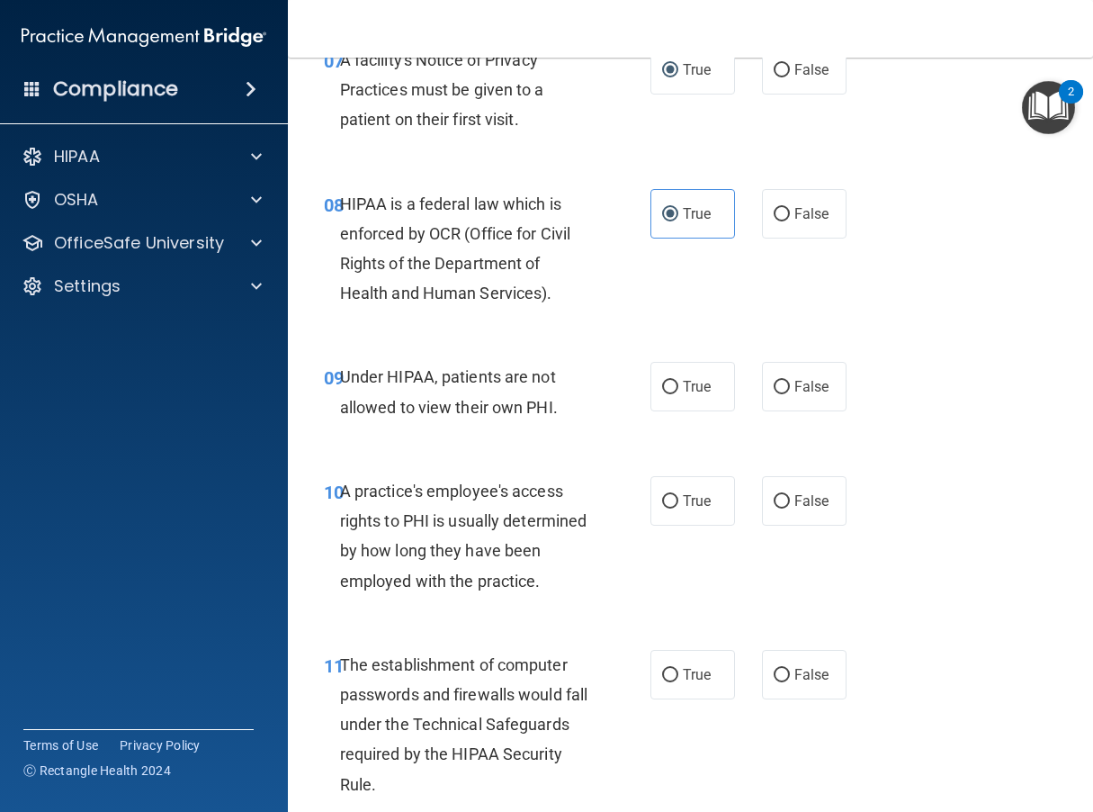
scroll to position [1350, 0]
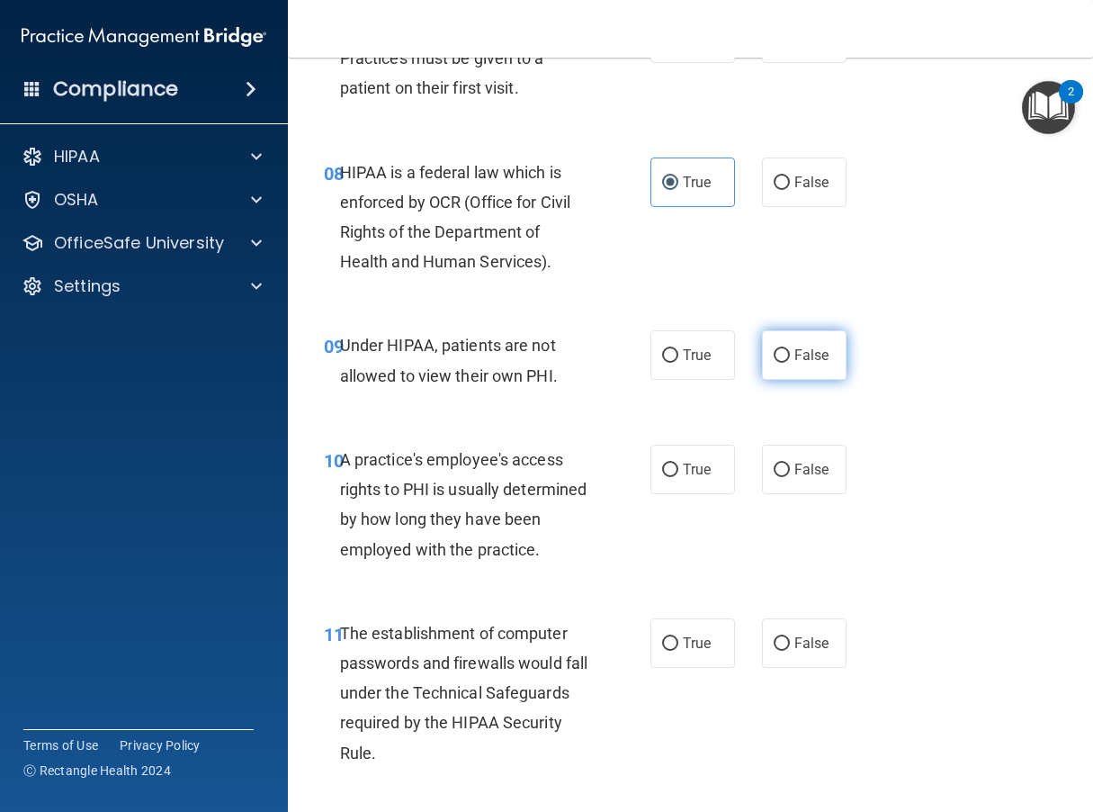
click at [781, 363] on input "False" at bounding box center [782, 355] width 16 height 13
radio input "true"
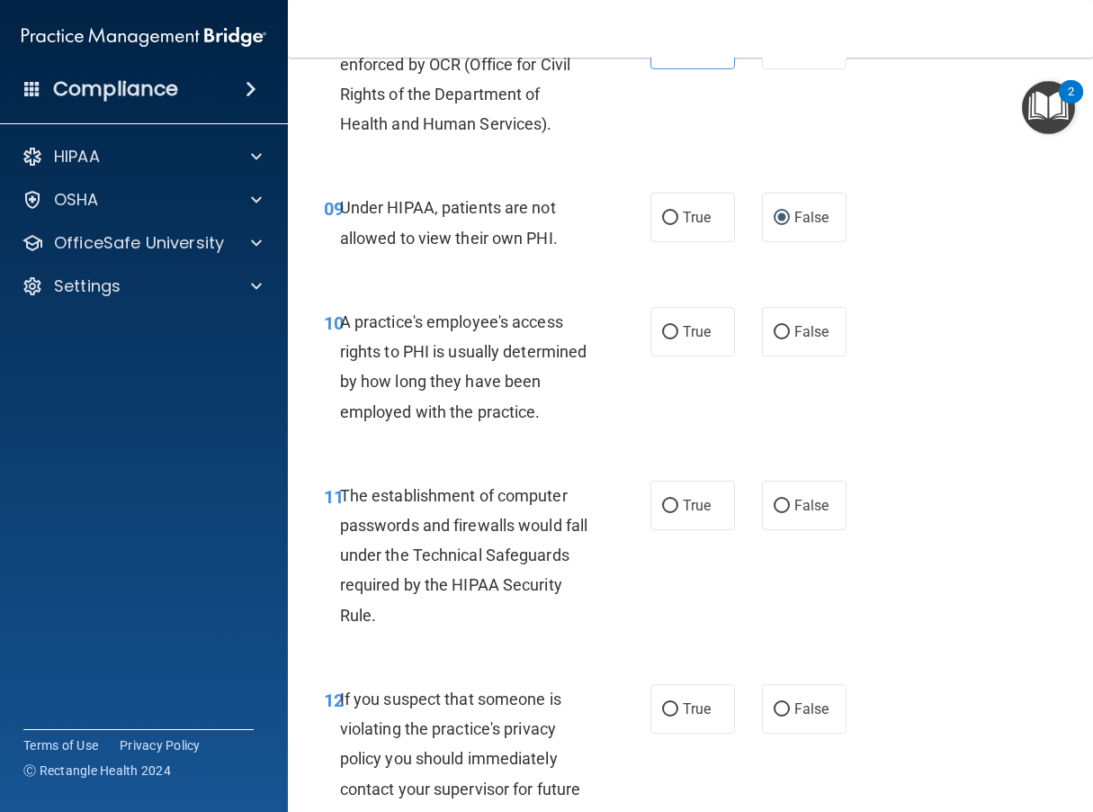
scroll to position [1530, 0]
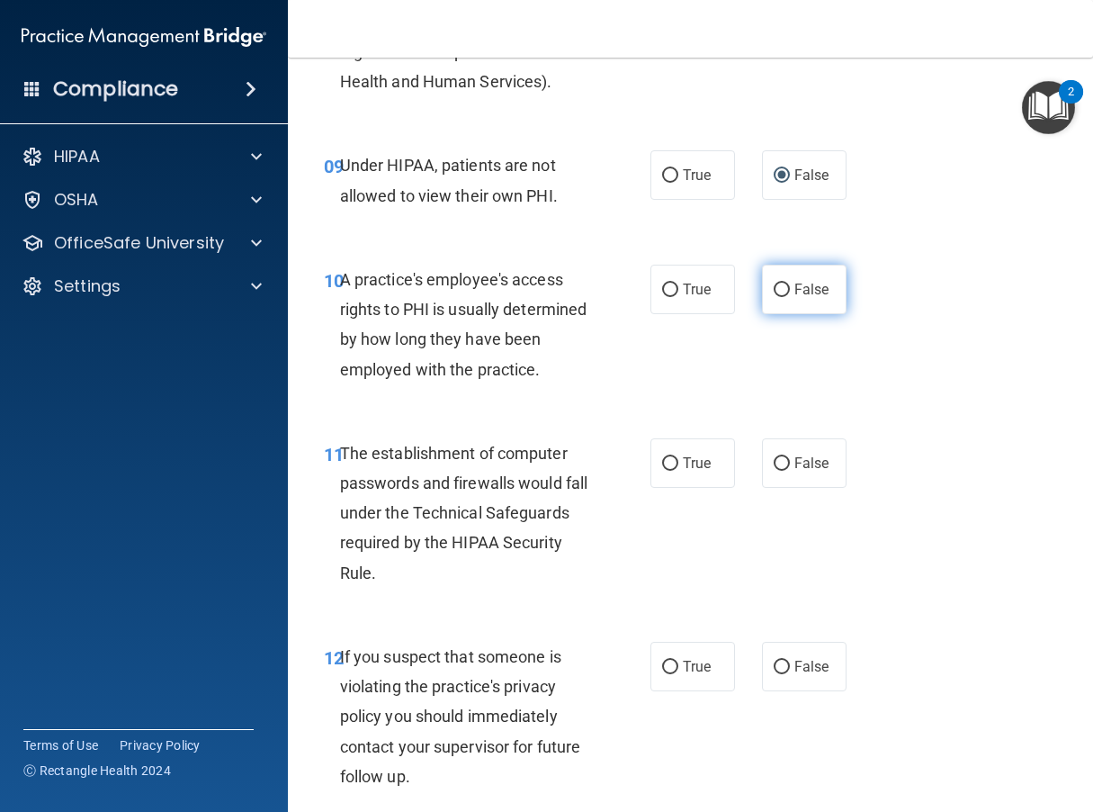
click at [781, 297] on input "False" at bounding box center [782, 289] width 16 height 13
radio input "true"
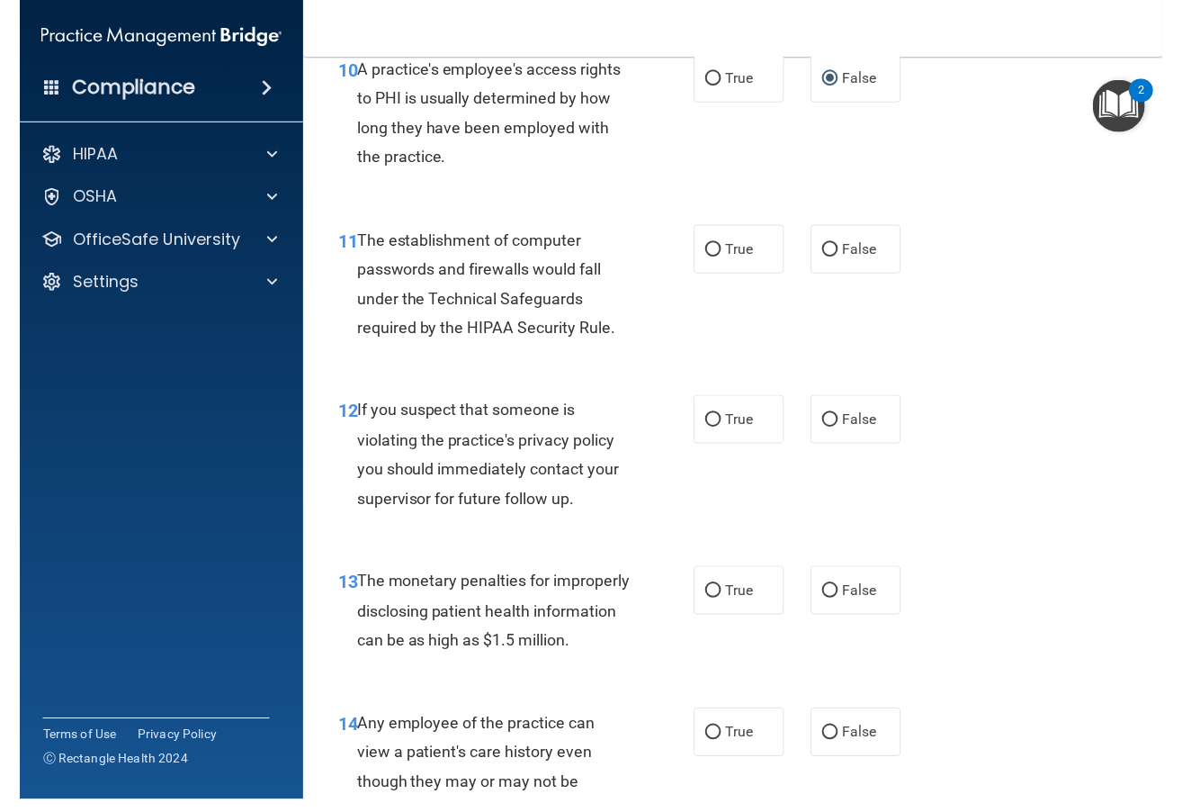
scroll to position [1590, 0]
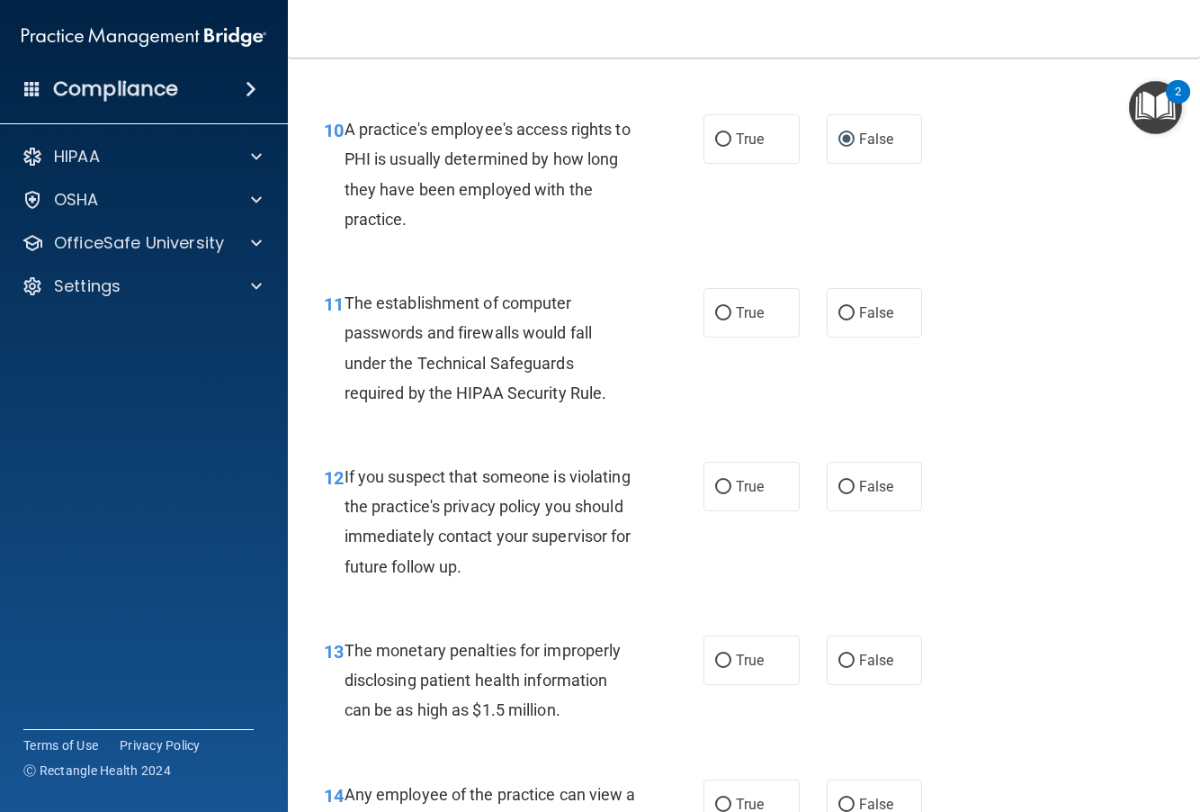
click at [591, 319] on div "The establishment of computer passwords and firewalls would fall under the Tech…" at bounding box center [497, 348] width 305 height 120
click at [671, 265] on div "10 A practice's employee's access rights to PHI is usually determined by how lo…" at bounding box center [743, 179] width 867 height 174
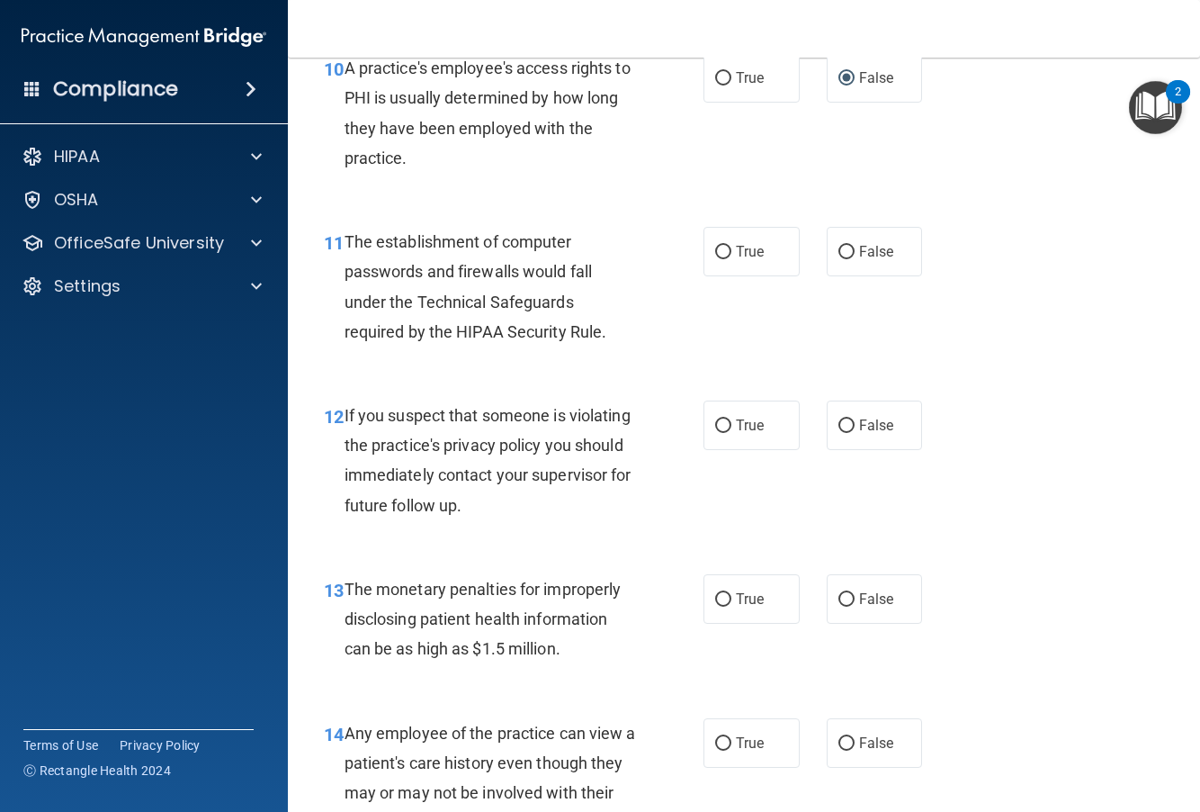
scroll to position [1680, 0]
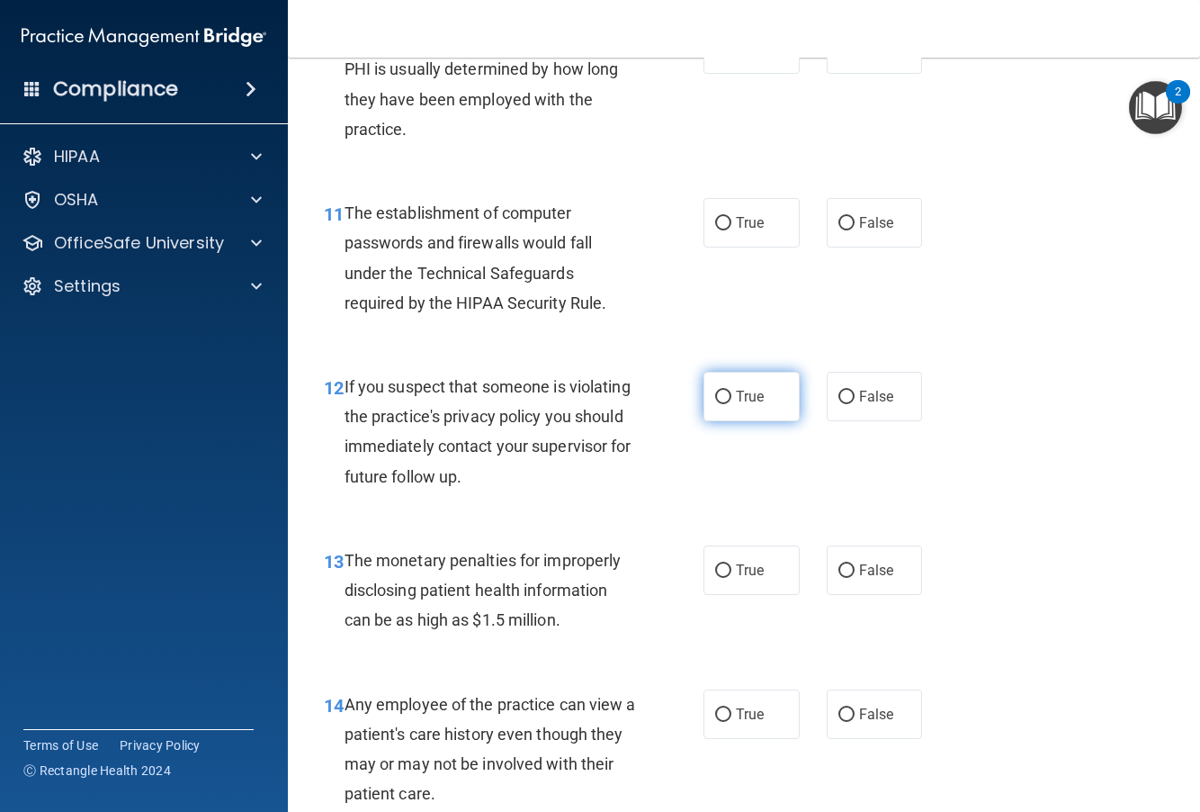
click at [741, 405] on span "True" at bounding box center [750, 396] width 28 height 17
click at [732, 404] on input "True" at bounding box center [723, 397] width 16 height 13
radio input "true"
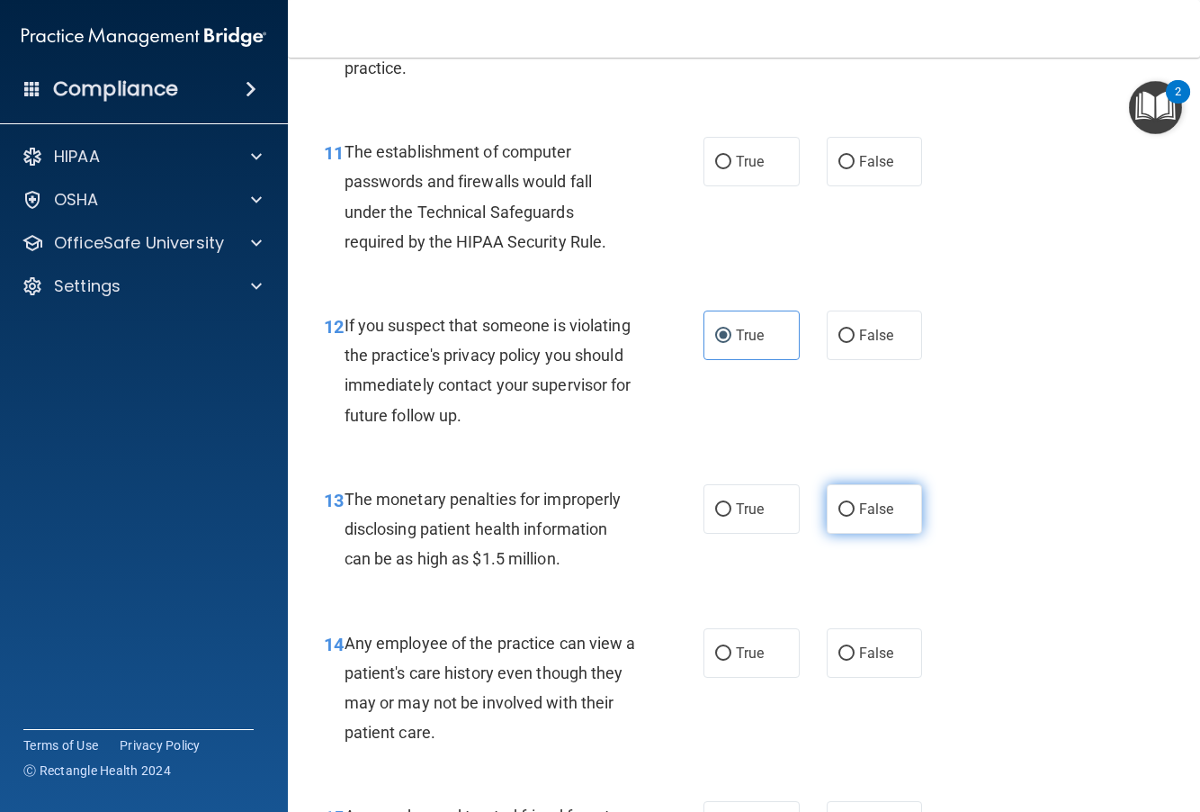
scroll to position [1770, 0]
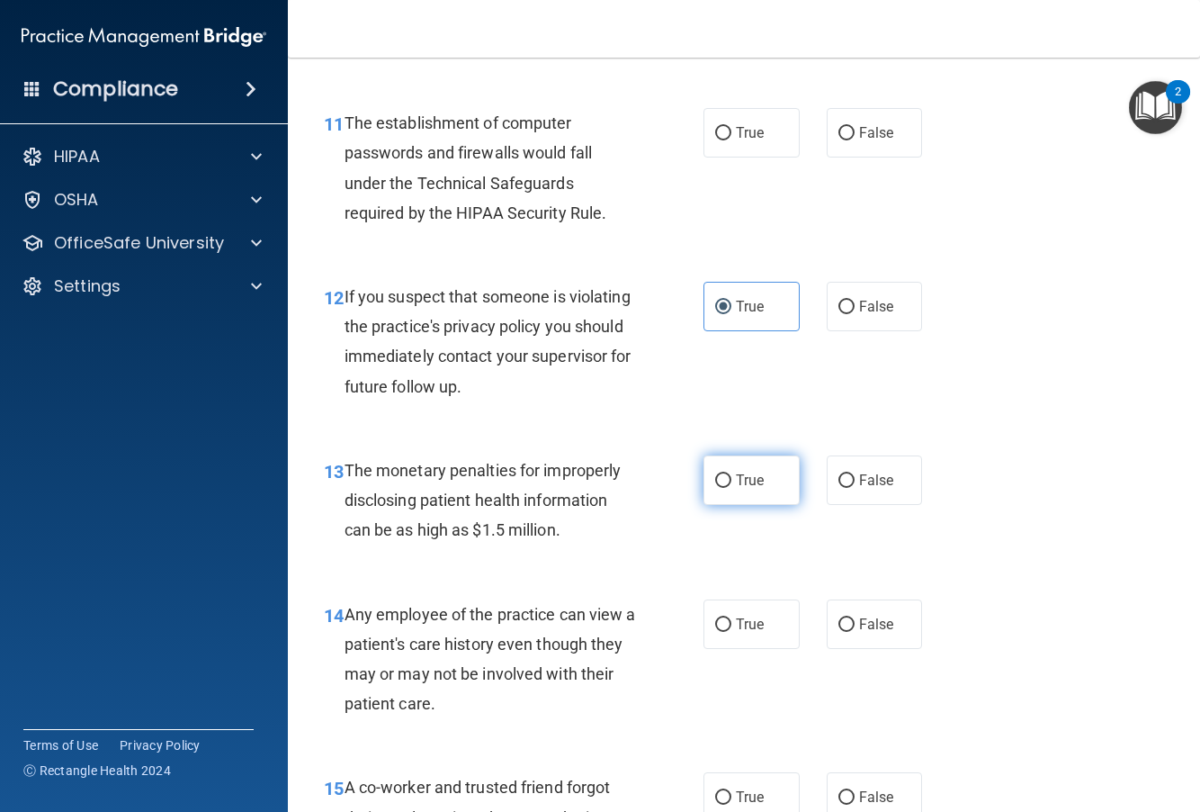
click at [741, 505] on label "True" at bounding box center [752, 479] width 96 height 49
click at [732, 488] on input "True" at bounding box center [723, 480] width 16 height 13
radio input "true"
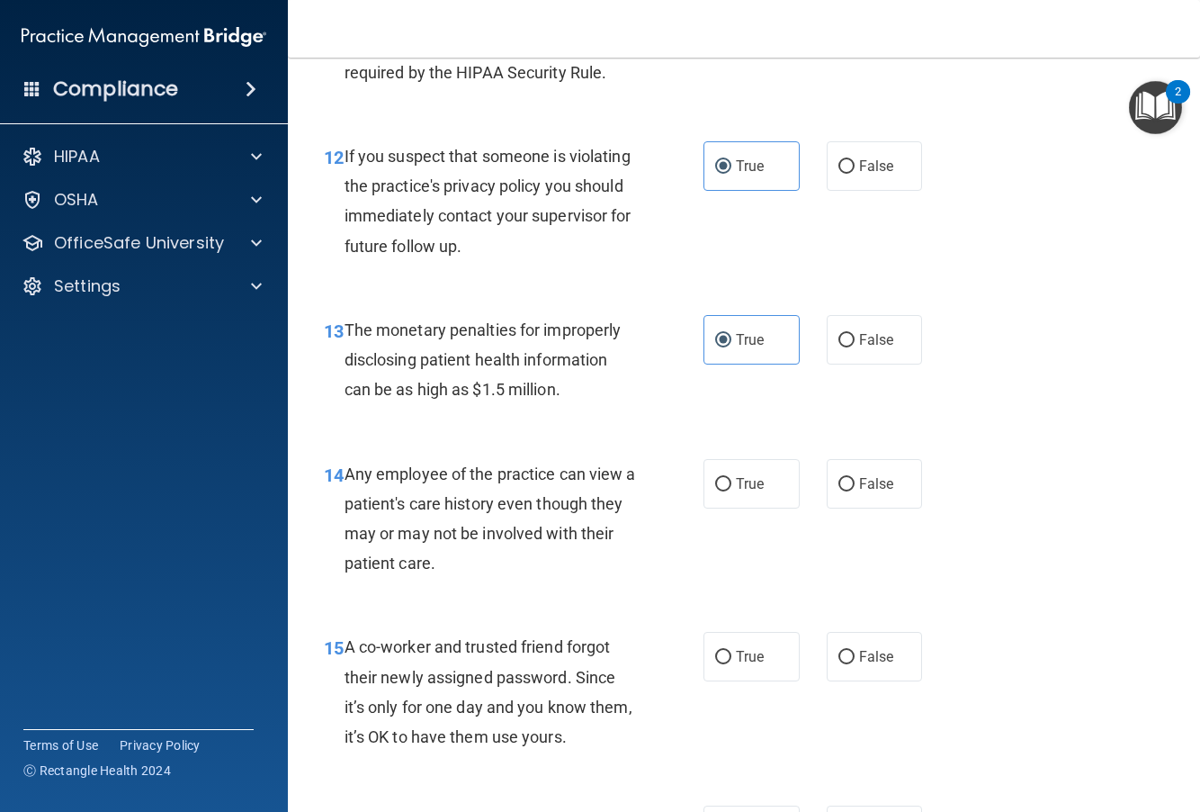
scroll to position [1950, 0]
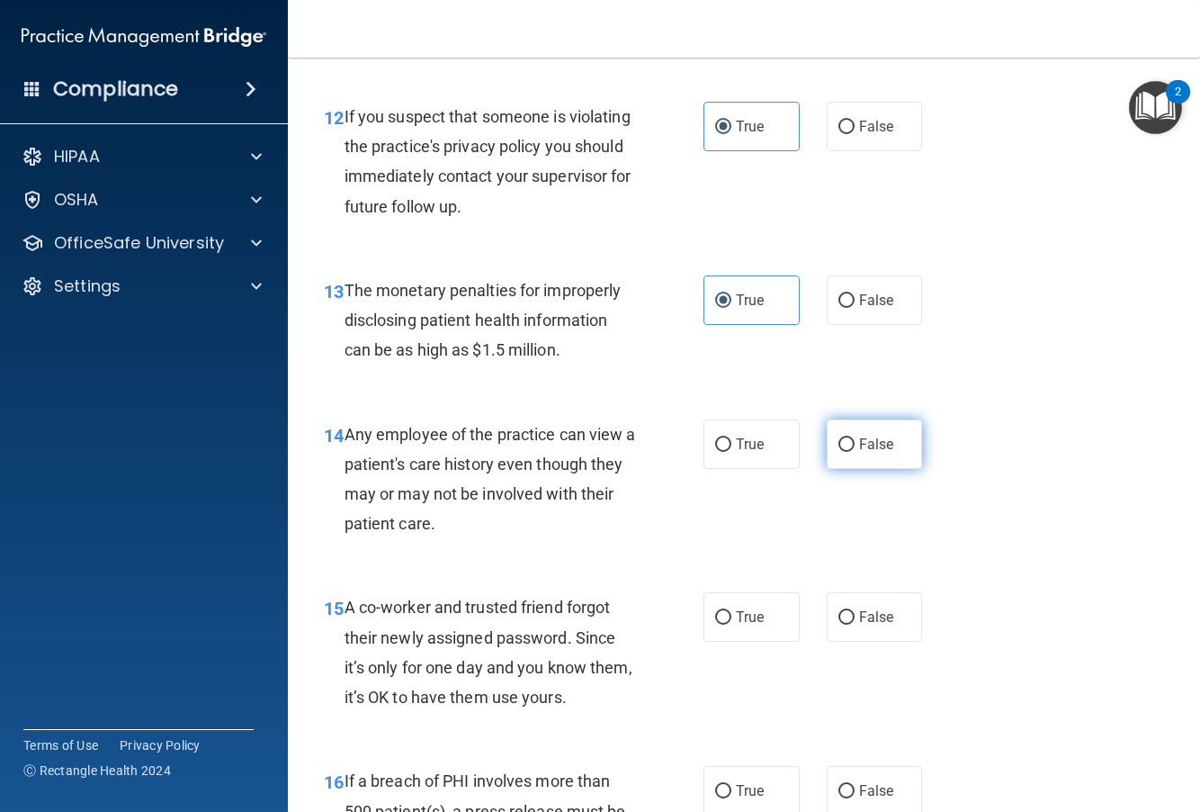
click at [829, 469] on label "False" at bounding box center [875, 443] width 96 height 49
click at [829, 452] on input "False" at bounding box center [847, 444] width 16 height 13
radio input "true"
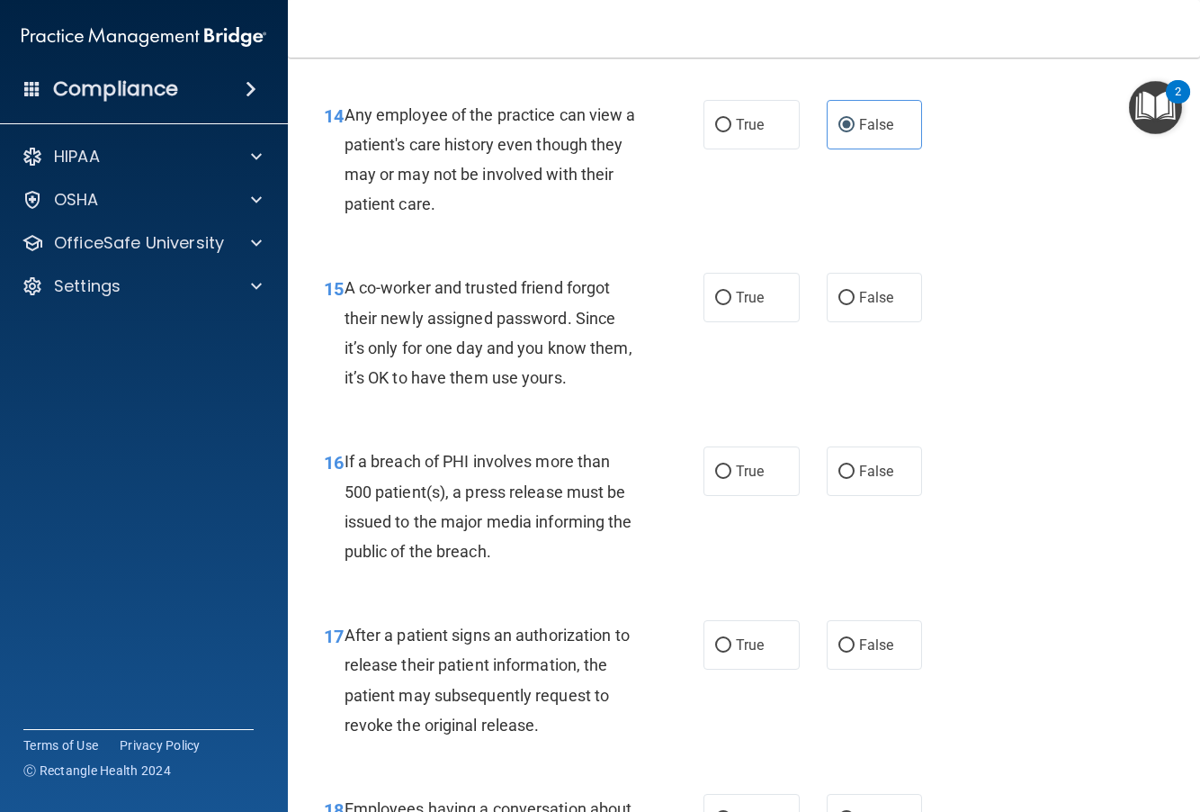
scroll to position [2310, 0]
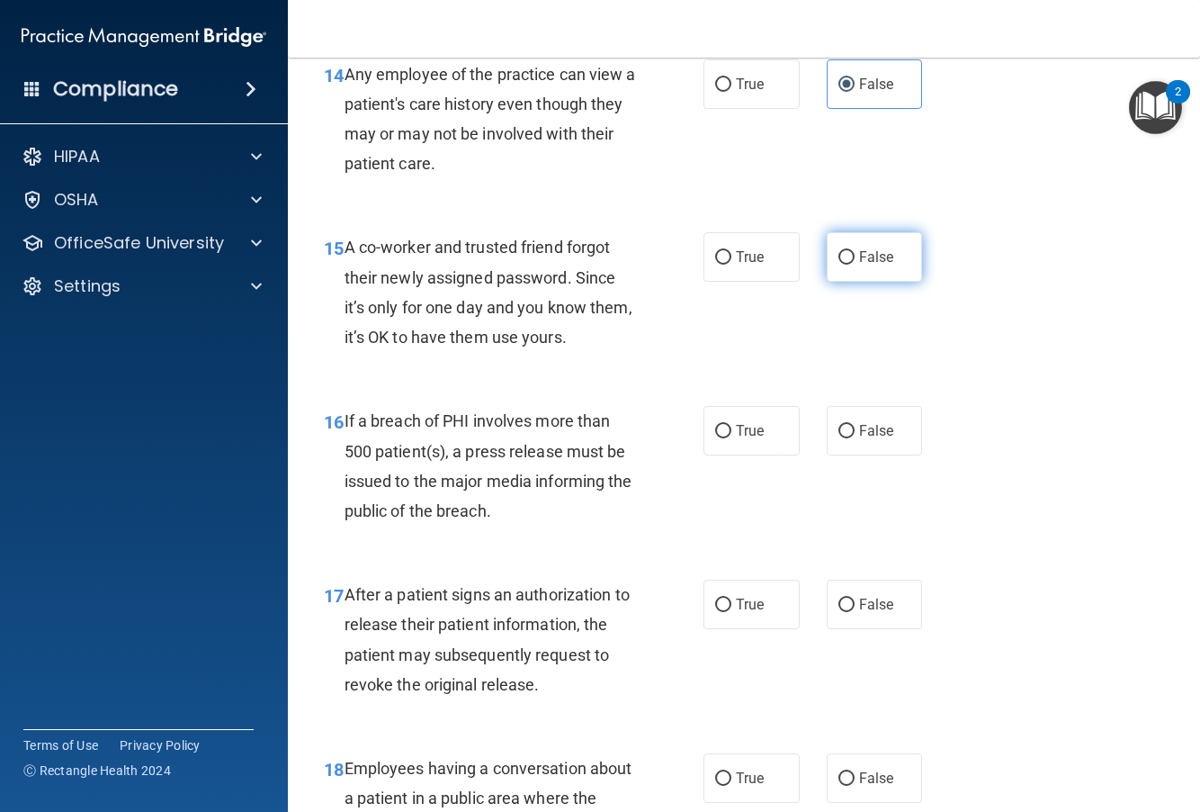
click at [829, 265] on input "False" at bounding box center [847, 257] width 16 height 13
radio input "true"
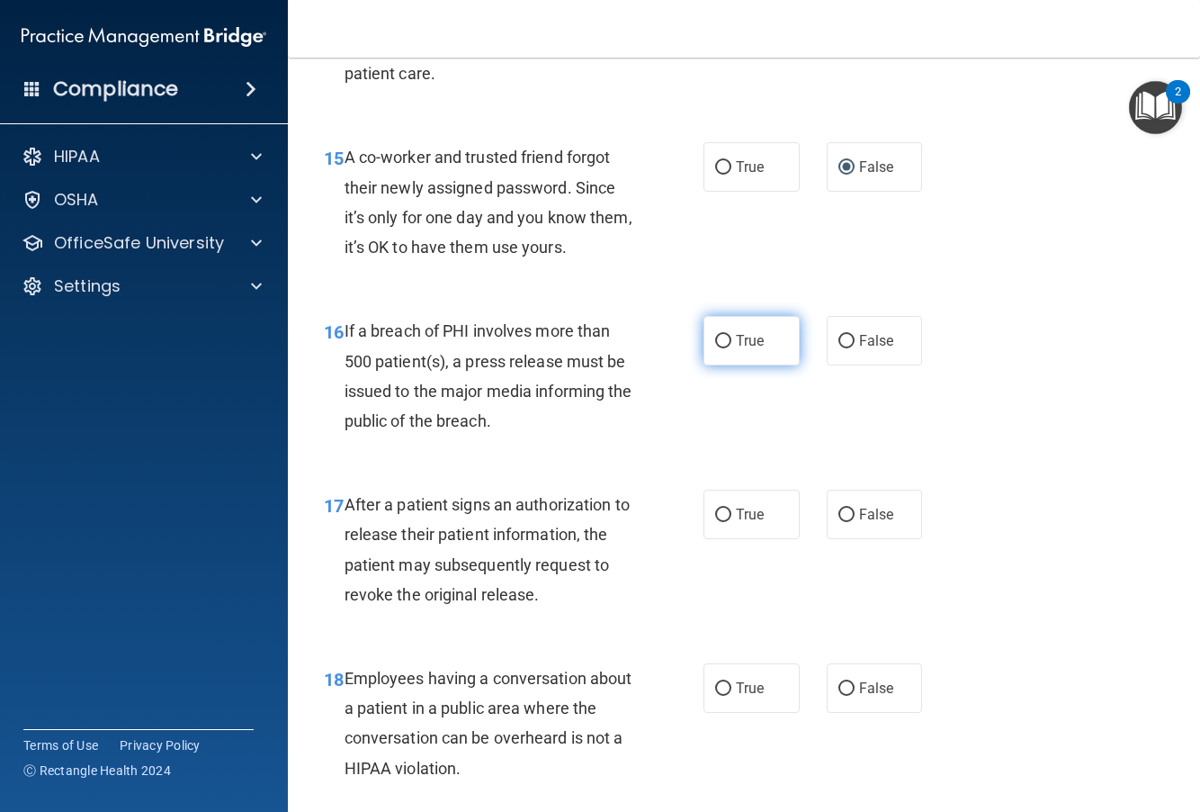
click at [736, 349] on span "True" at bounding box center [750, 340] width 28 height 17
click at [732, 348] on input "True" at bounding box center [723, 341] width 16 height 13
radio input "true"
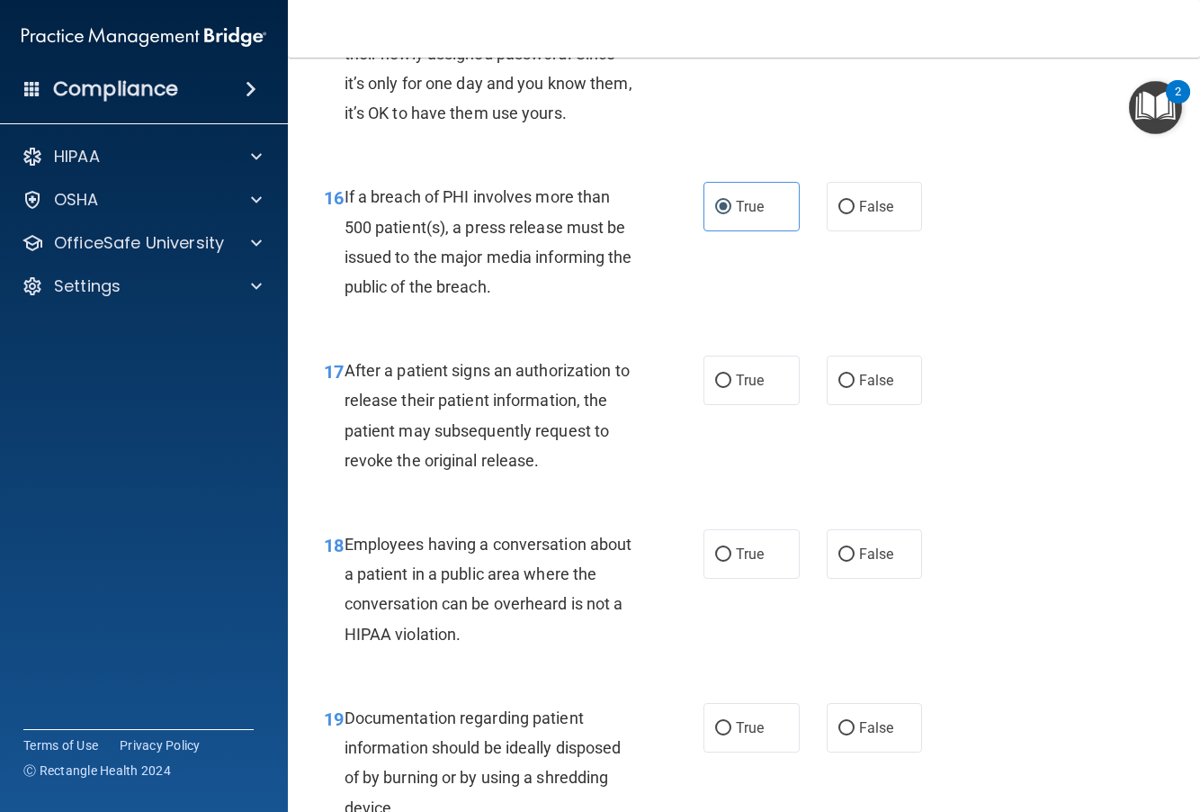
scroll to position [2580, 0]
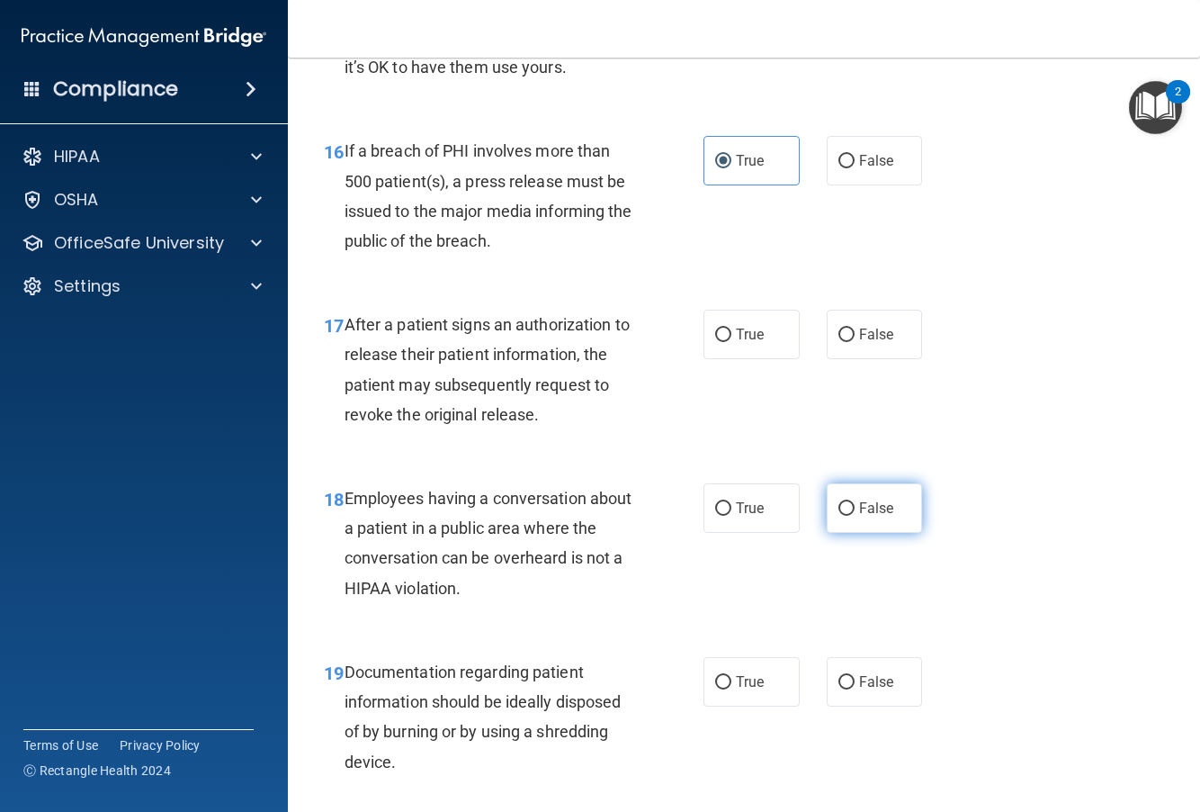
click at [829, 516] on input "False" at bounding box center [847, 508] width 16 height 13
radio input "true"
click at [774, 359] on label "True" at bounding box center [752, 334] width 96 height 49
click at [732, 342] on input "True" at bounding box center [723, 334] width 16 height 13
radio input "true"
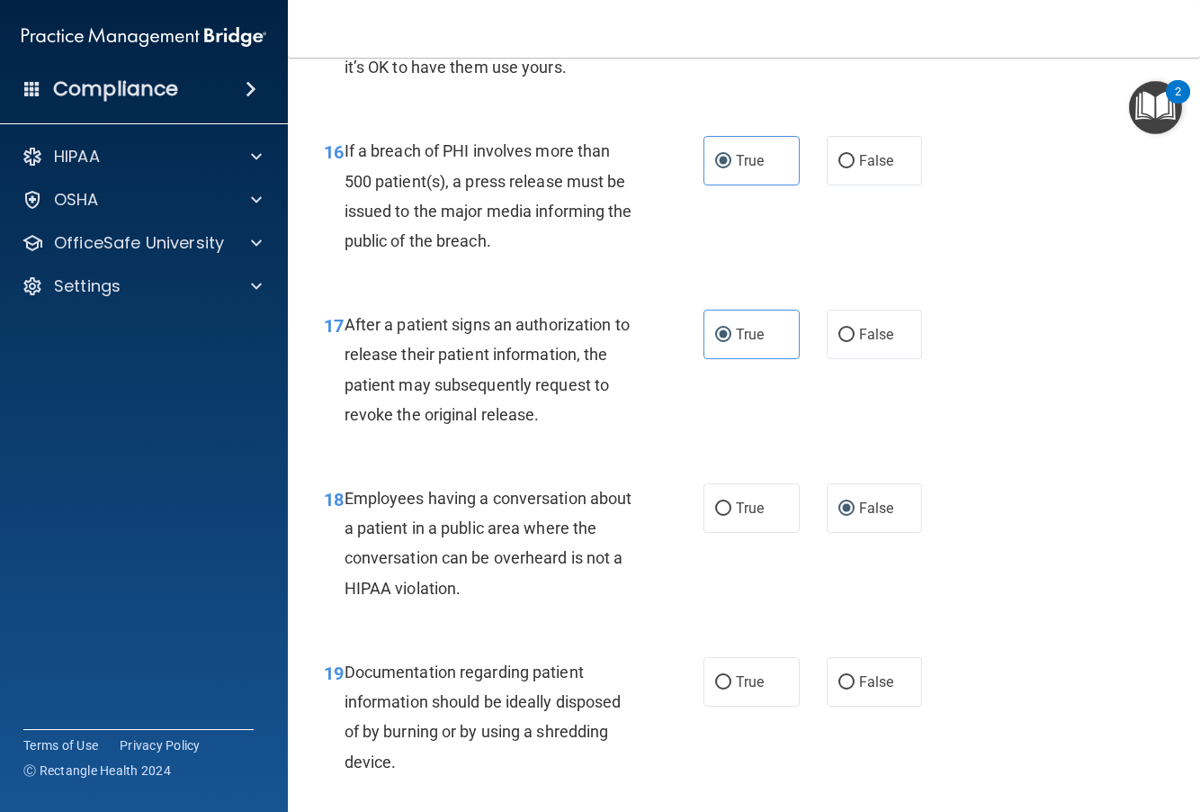
click at [765, 440] on div "17 After a patient signs an authorization to release their patient information,…" at bounding box center [743, 374] width 867 height 174
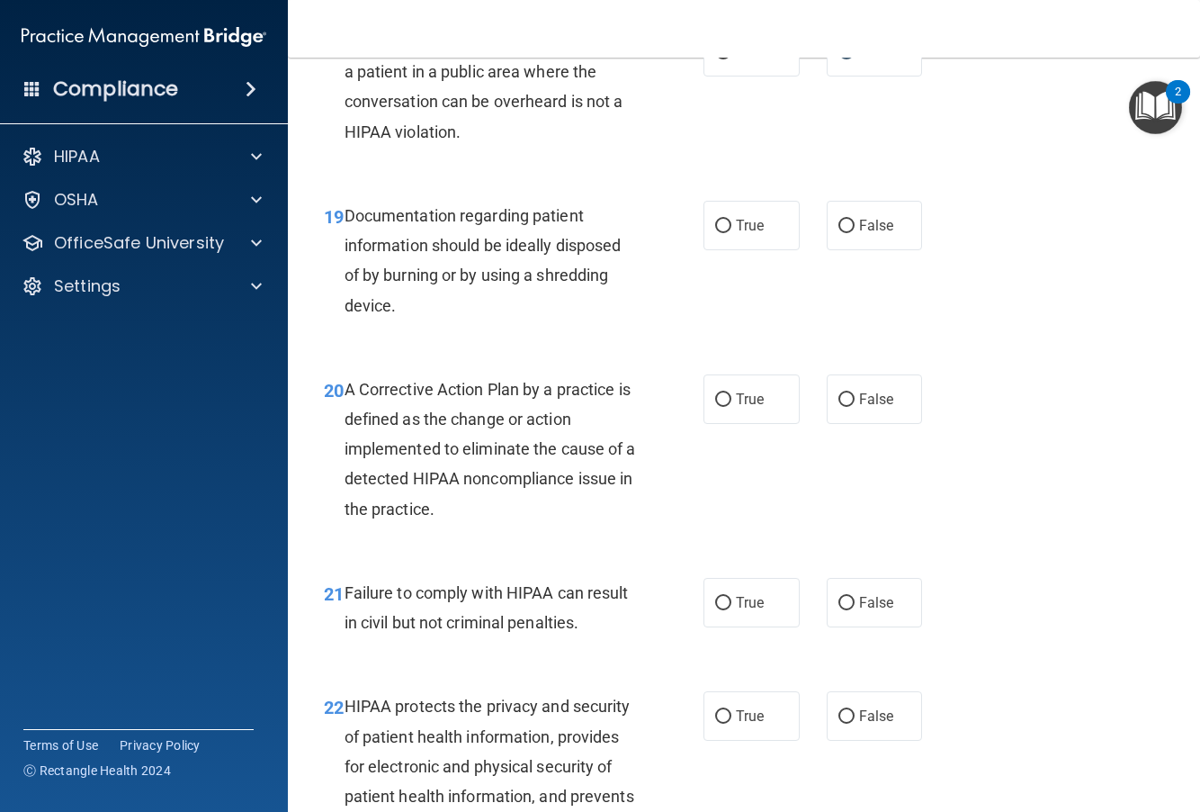
scroll to position [3120, 0]
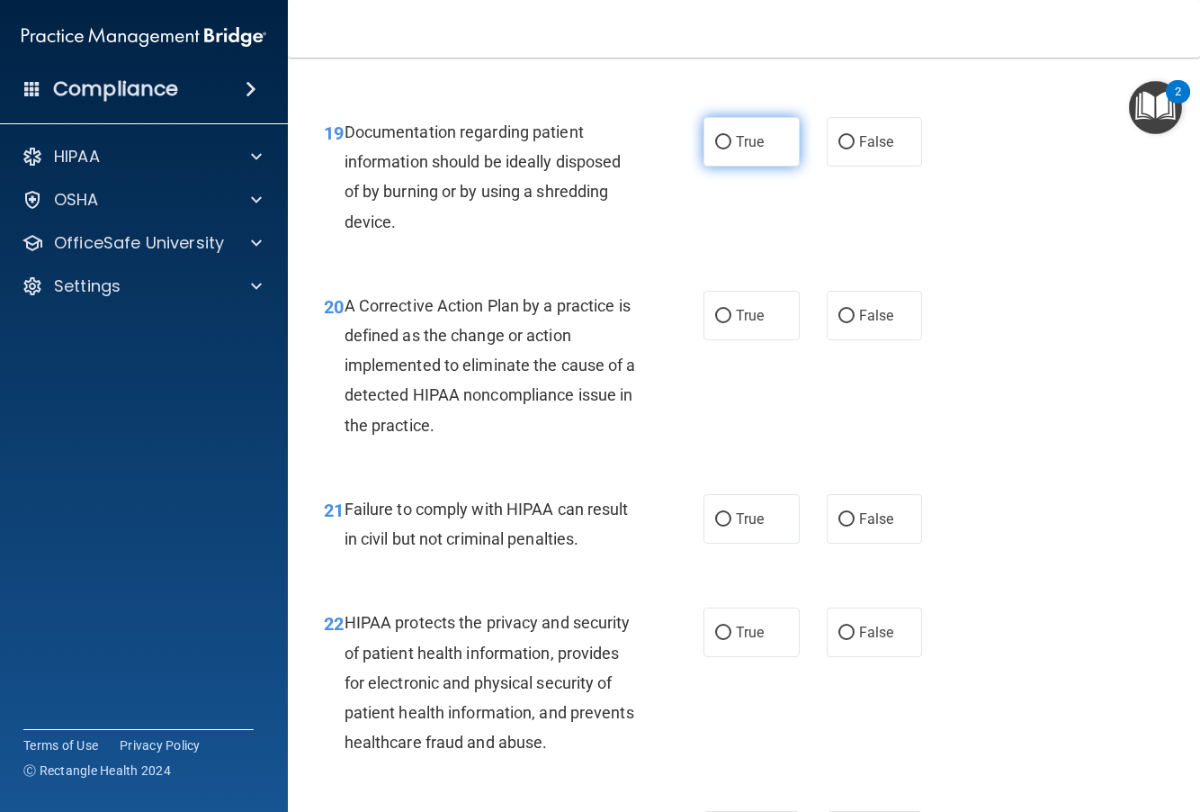
click at [725, 166] on label "True" at bounding box center [752, 141] width 96 height 49
click at [725, 149] on input "True" at bounding box center [723, 142] width 16 height 13
radio input "true"
click at [829, 539] on label "False" at bounding box center [875, 518] width 96 height 49
click at [829, 526] on input "False" at bounding box center [847, 519] width 16 height 13
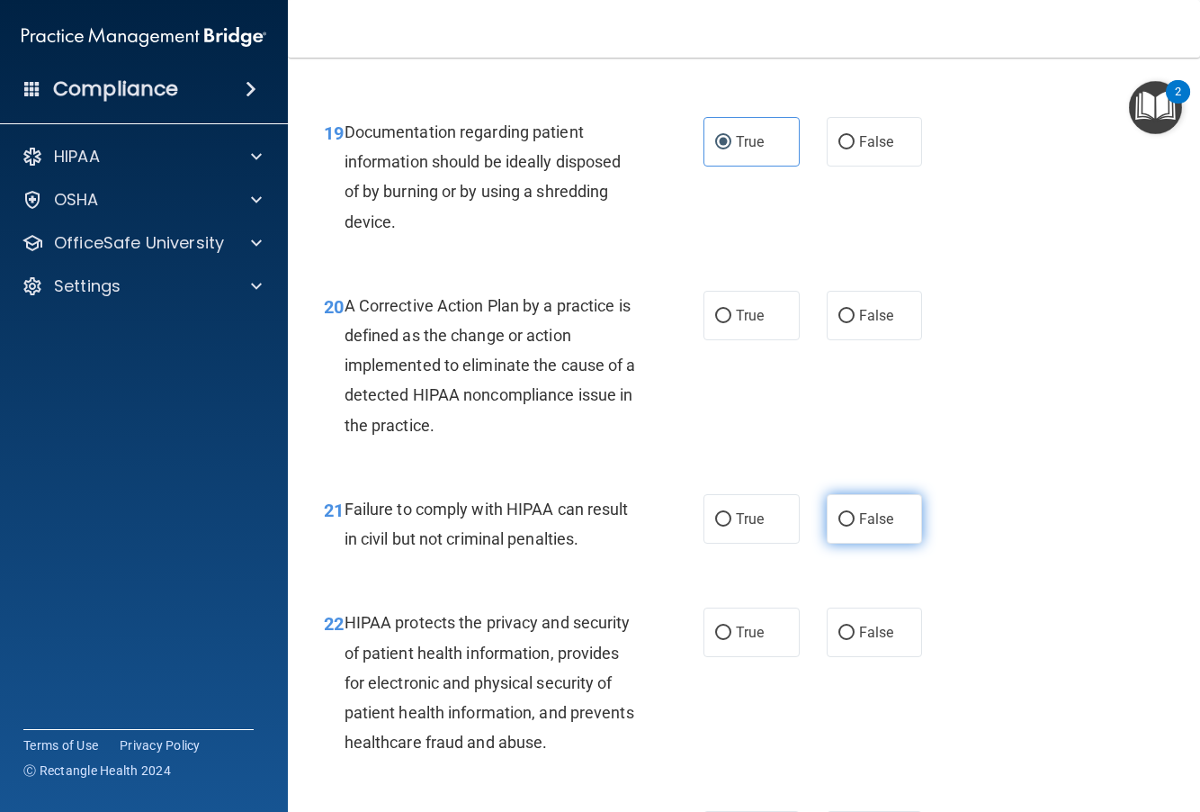
radio input "true"
click at [719, 323] on input "True" at bounding box center [723, 316] width 16 height 13
radio input "true"
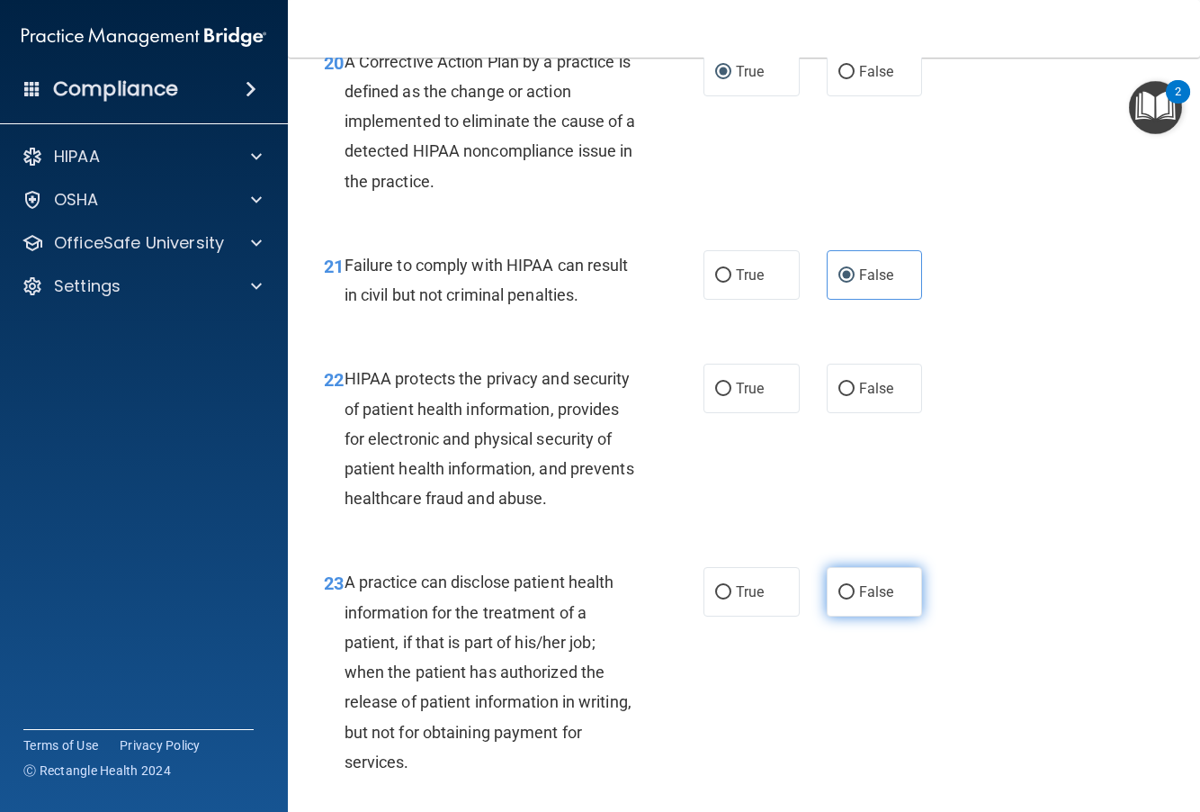
scroll to position [3389, 0]
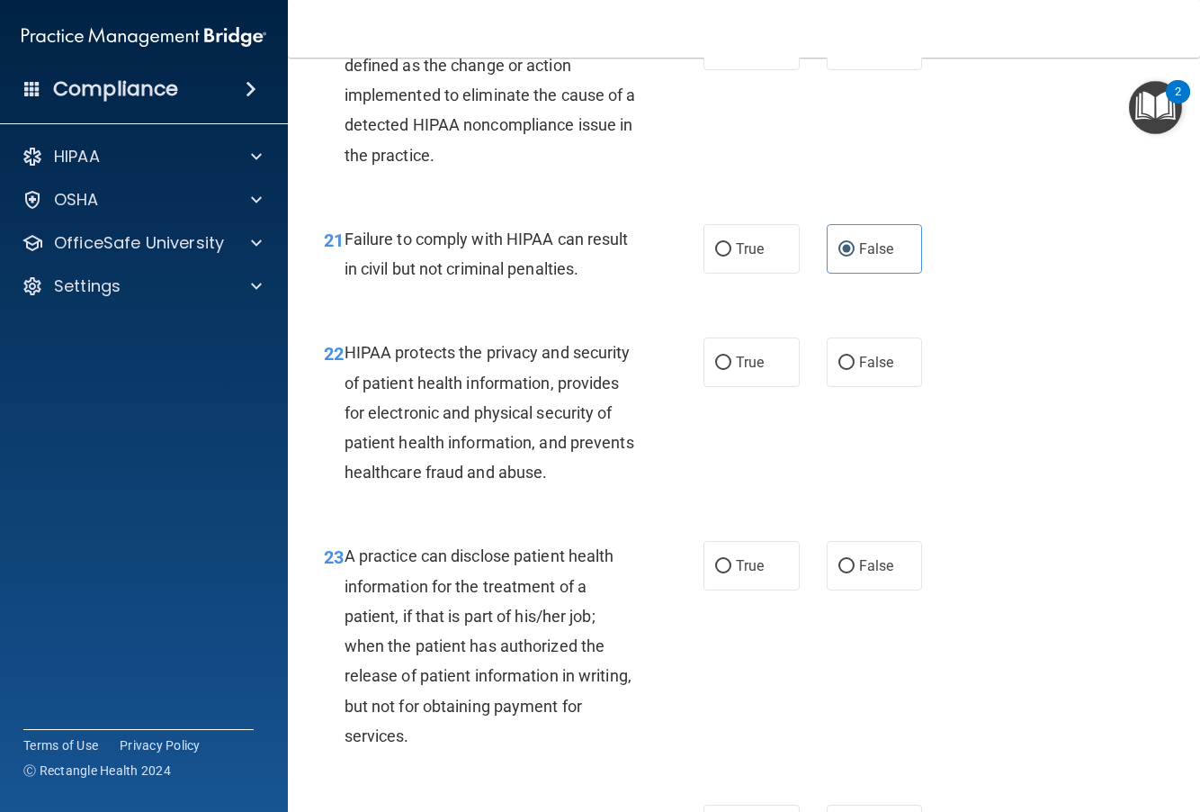
click at [829, 281] on div "21 Failure to comply with HIPAA can result in civil but not criminal penalties.…" at bounding box center [743, 258] width 867 height 113
click at [717, 387] on label "True" at bounding box center [752, 361] width 96 height 49
click at [717, 370] on input "True" at bounding box center [723, 362] width 16 height 13
radio input "true"
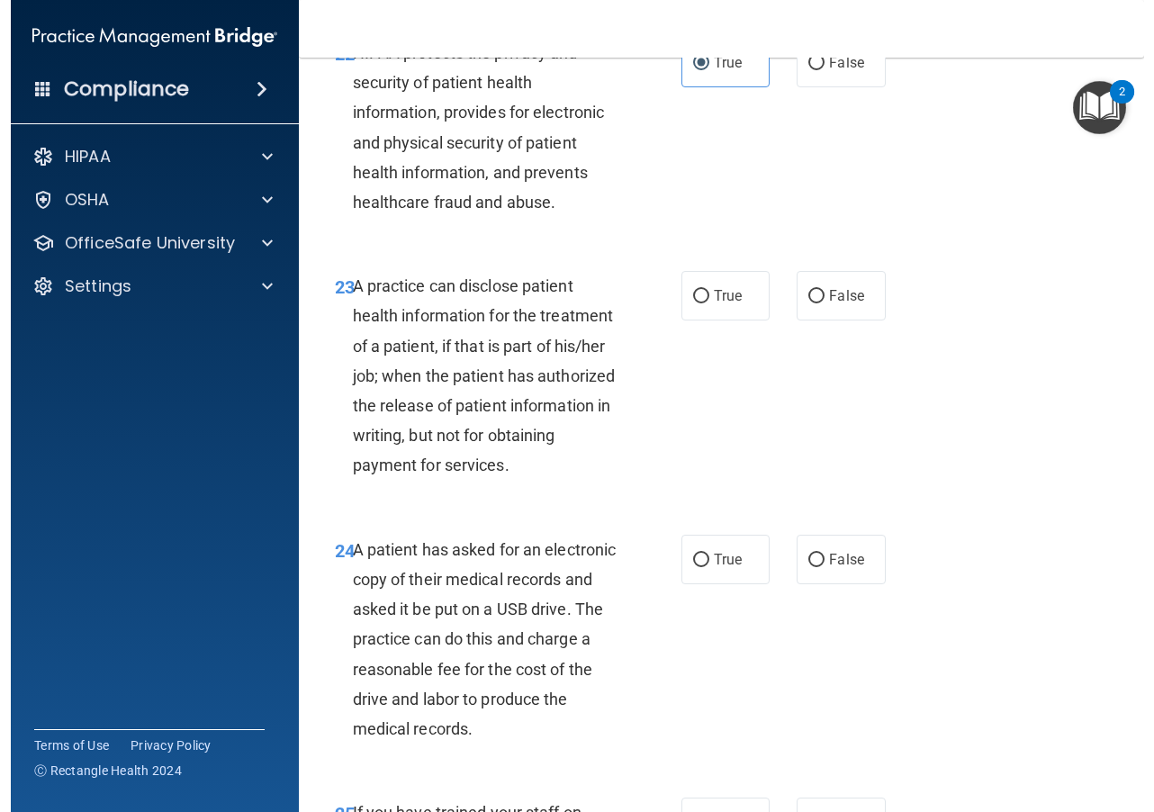
scroll to position [3809, 0]
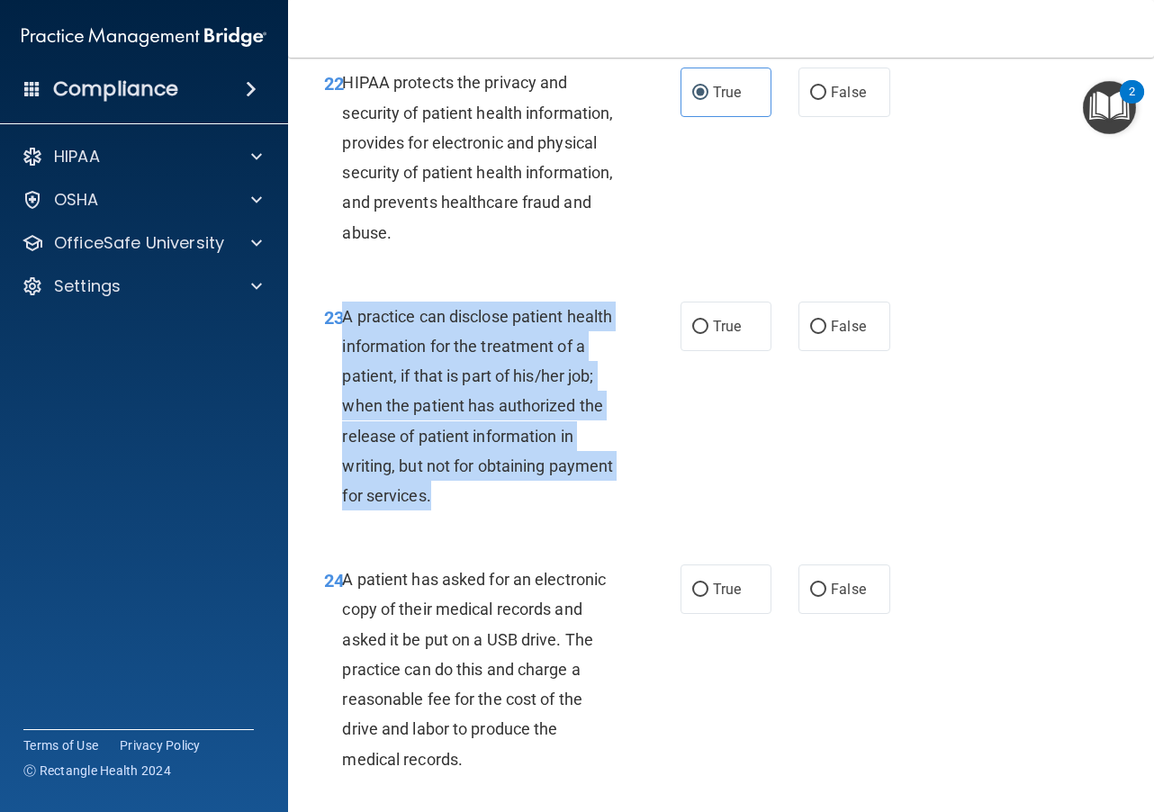
drag, startPoint x: 488, startPoint y: 543, endPoint x: 343, endPoint y: 369, distance: 226.8
click at [343, 369] on div "A practice can disclose patient health information for the treatment of a patie…" at bounding box center [486, 406] width 288 height 210
copy span "A practice can disclose patient health information for the treatment of a patie…"
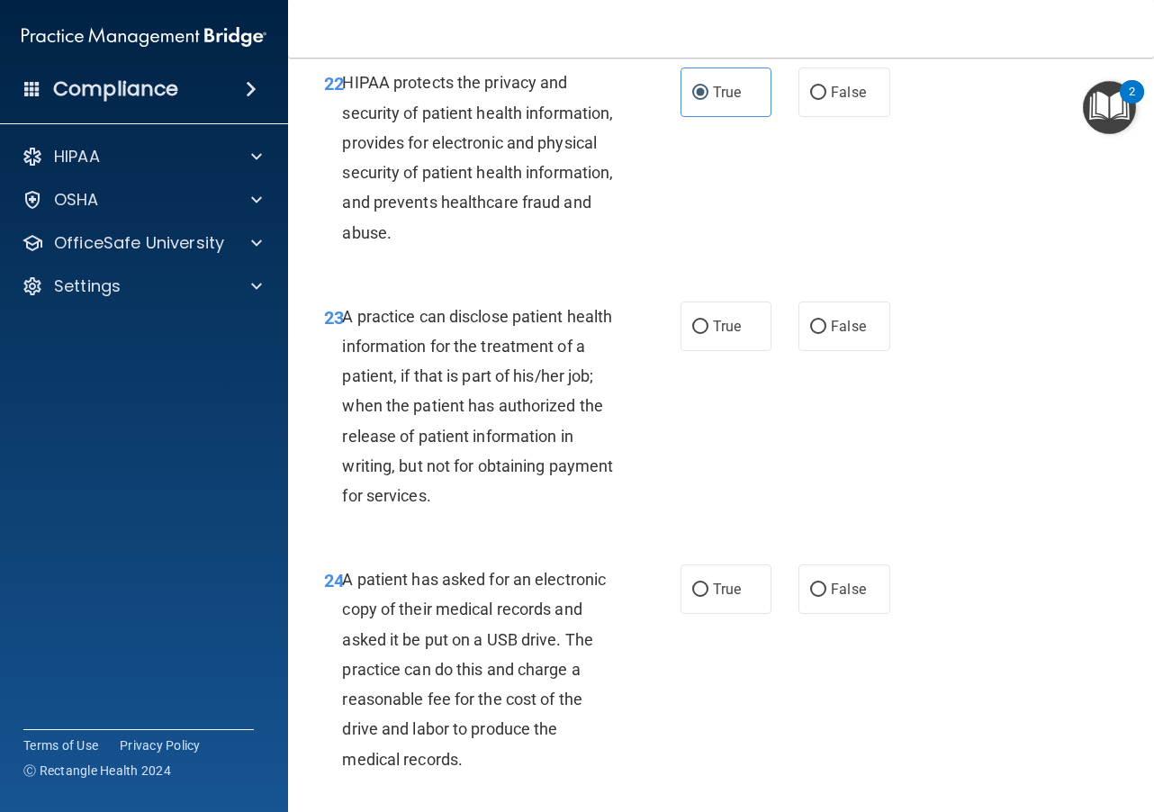
drag, startPoint x: 760, startPoint y: 552, endPoint x: 774, endPoint y: 501, distance: 52.2
click at [760, 543] on div "23 A practice can disclose patient health information for the treatment of a pa…" at bounding box center [720, 411] width 821 height 264
click at [811, 334] on input "False" at bounding box center [818, 326] width 16 height 13
radio input "true"
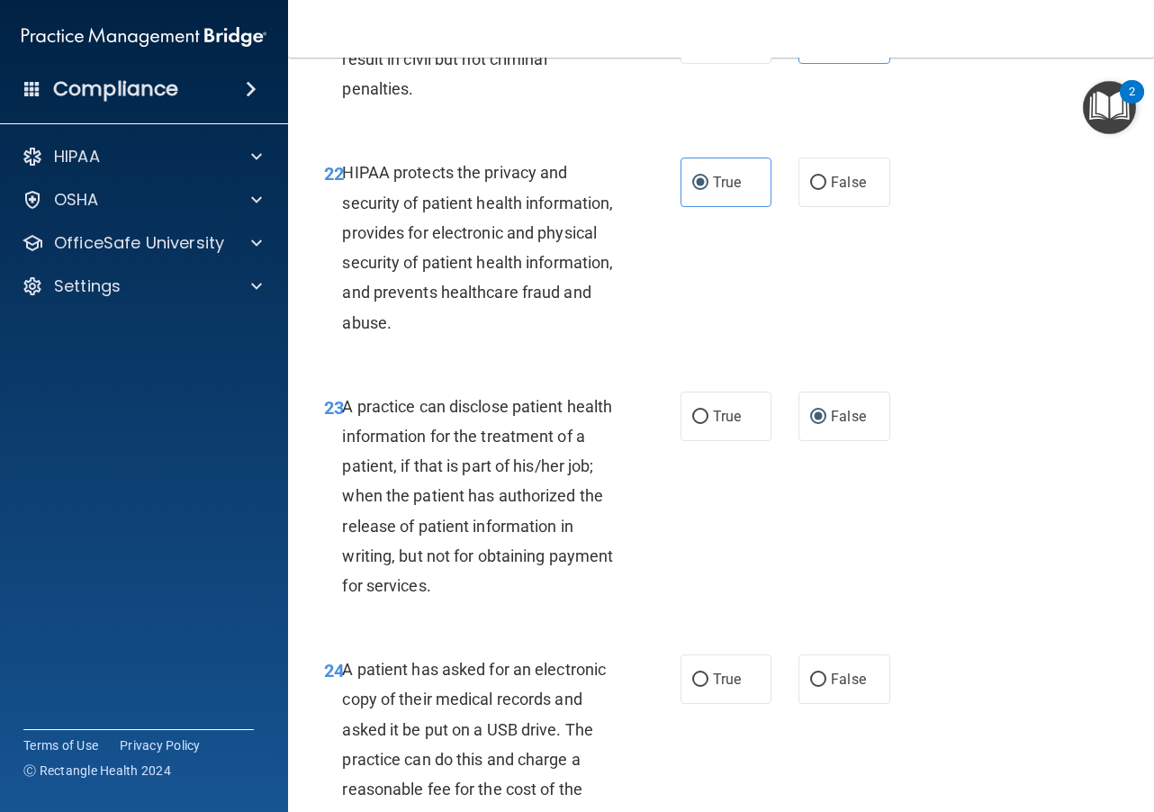
scroll to position [3629, 0]
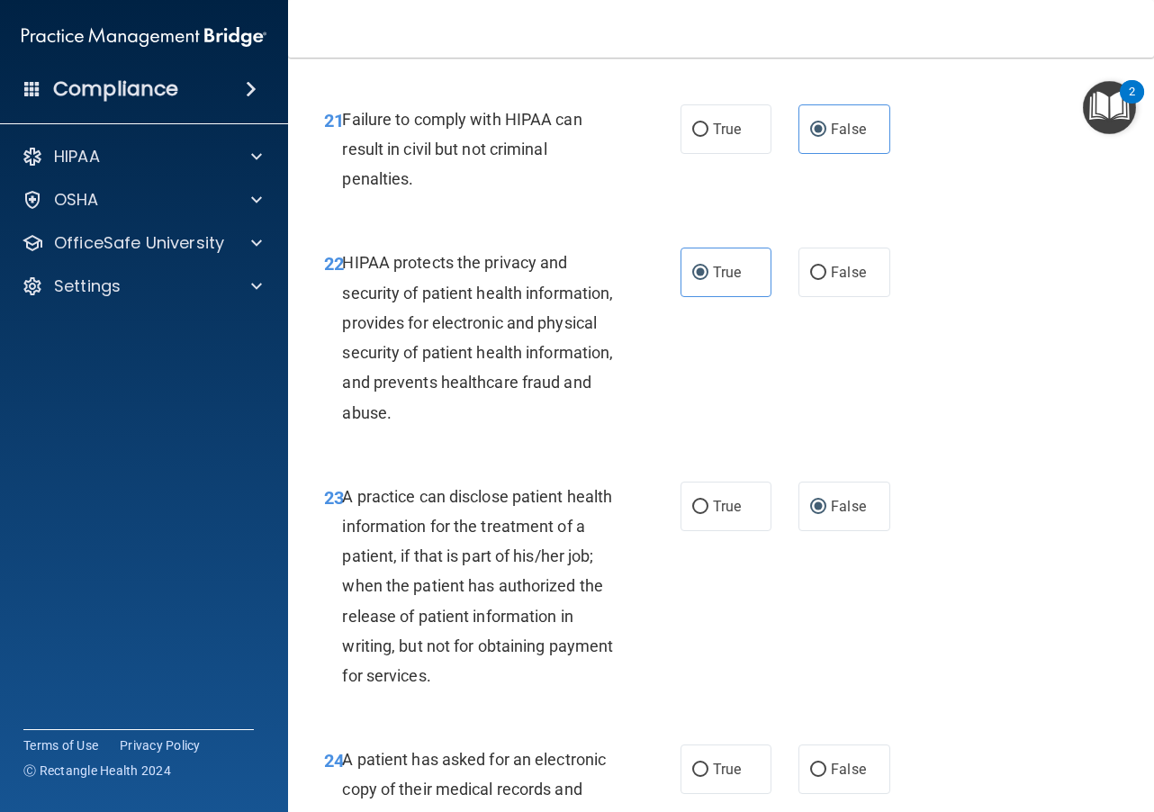
click at [624, 426] on div "HIPAA protects the privacy and security of patient health information, provides…" at bounding box center [486, 336] width 288 height 179
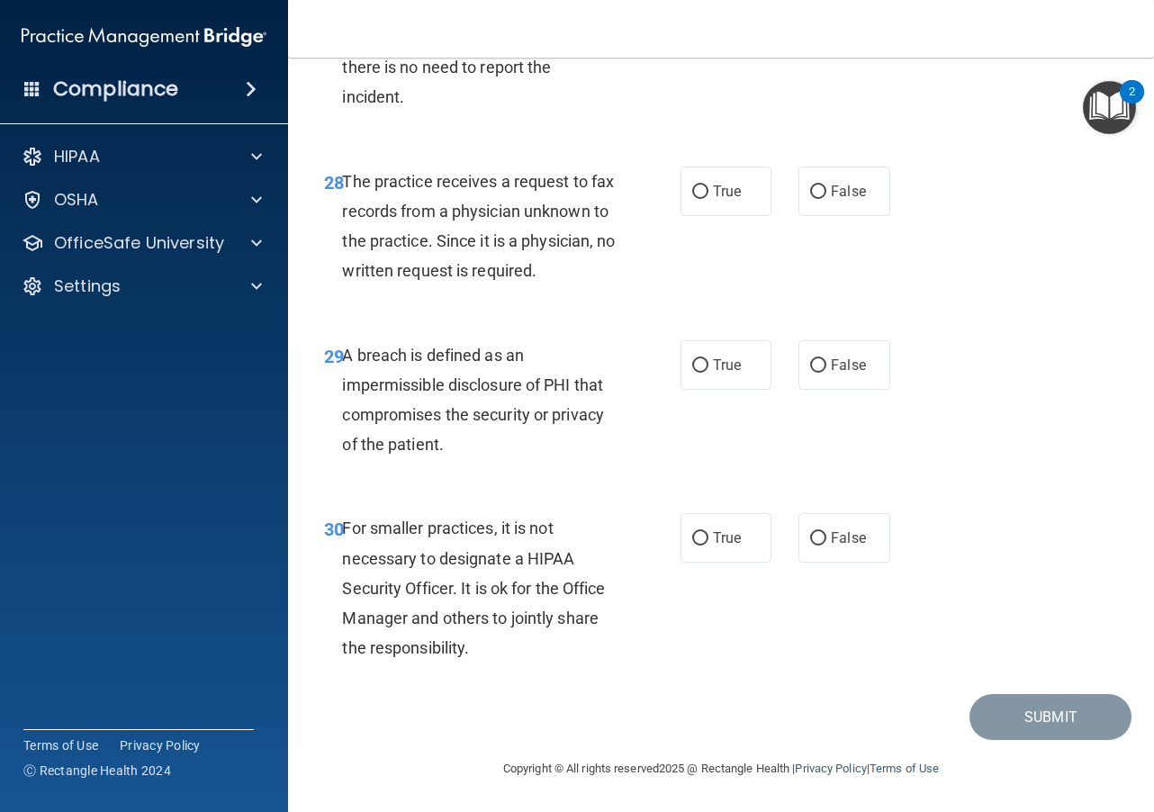
scroll to position [5068, 0]
click at [810, 545] on input "False" at bounding box center [818, 538] width 16 height 13
radio input "true"
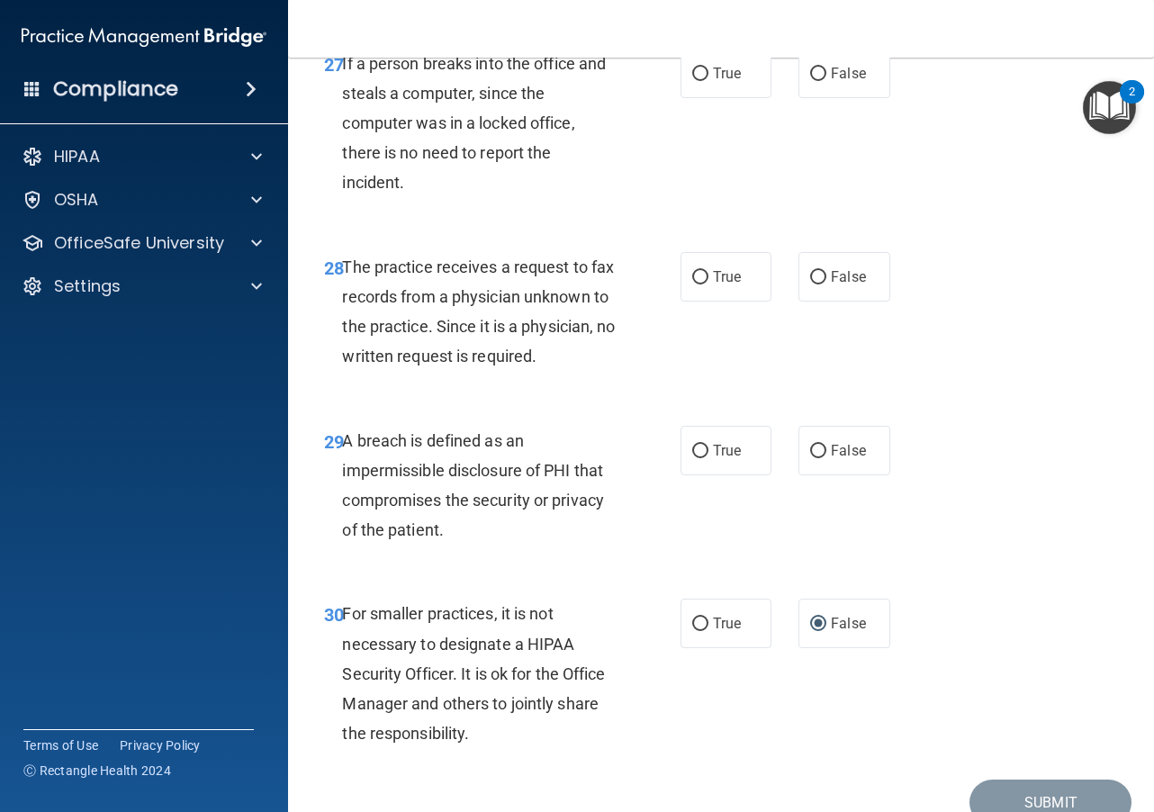
scroll to position [4889, 0]
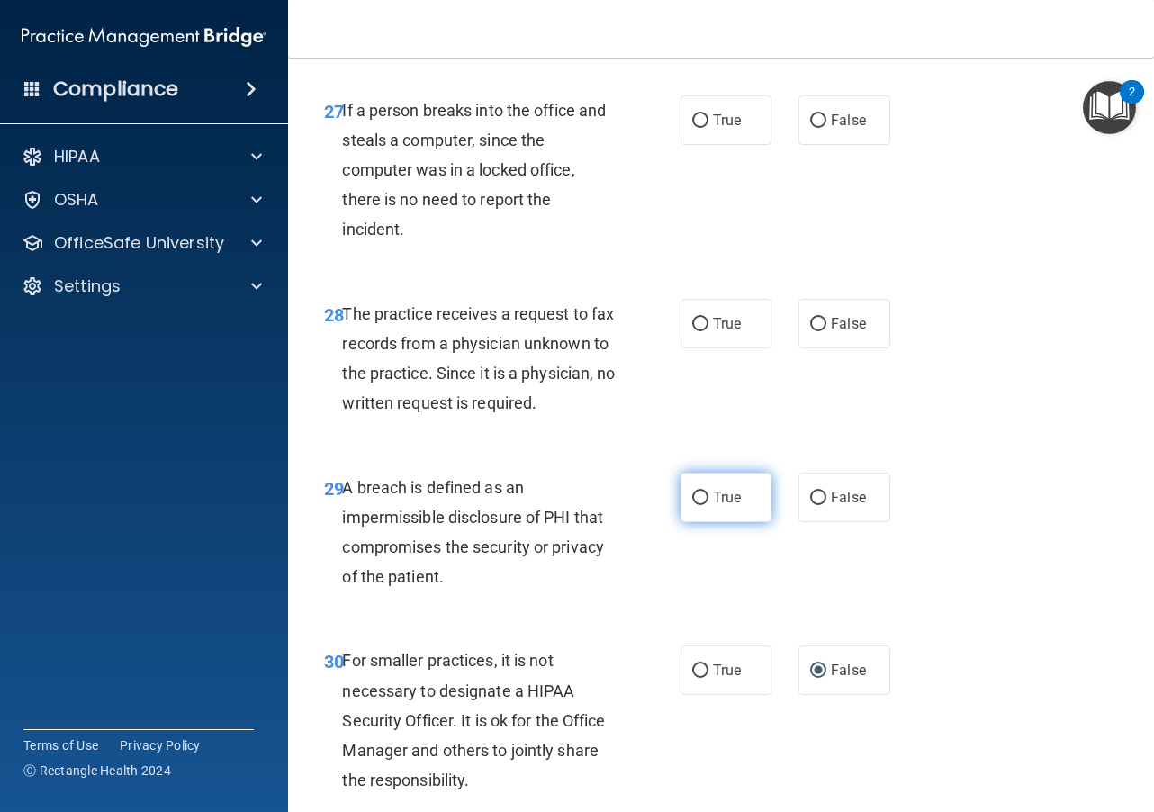
click at [692, 505] on input "True" at bounding box center [700, 497] width 16 height 13
radio input "true"
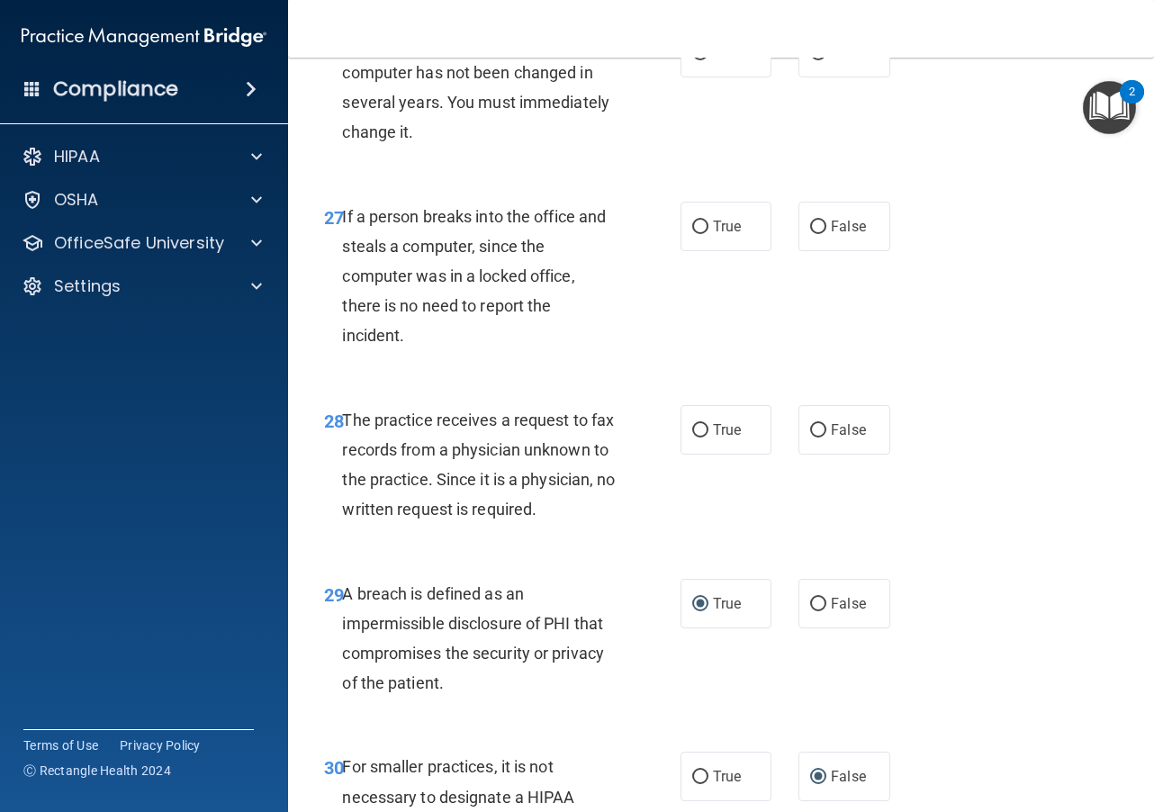
scroll to position [4709, 0]
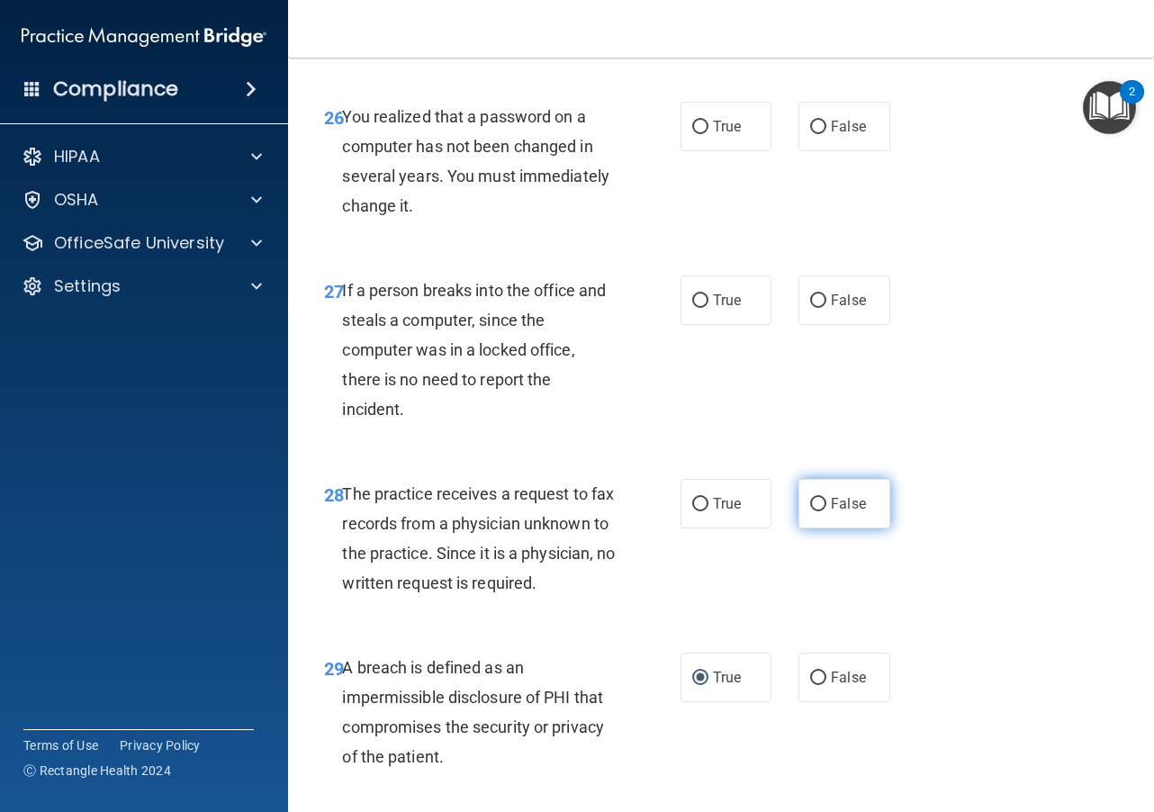
click at [800, 528] on label "False" at bounding box center [843, 503] width 91 height 49
click at [810, 511] on input "False" at bounding box center [818, 504] width 16 height 13
radio input "true"
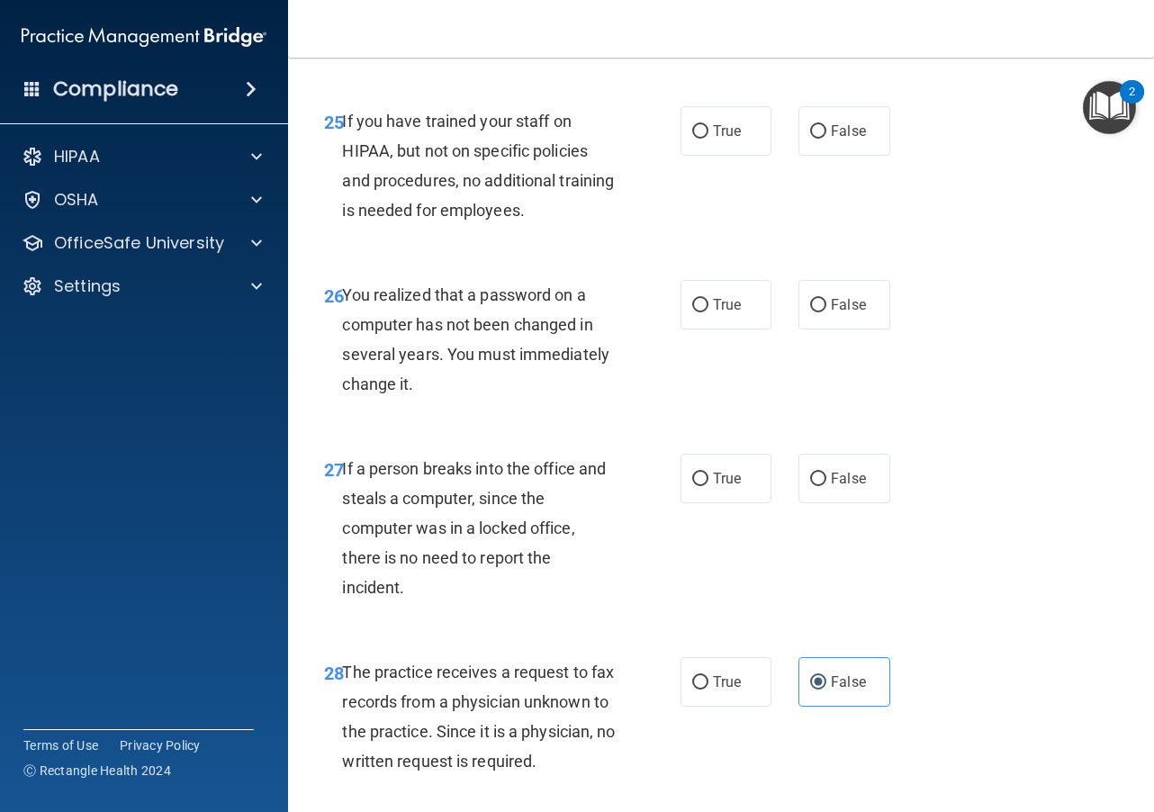
scroll to position [4529, 0]
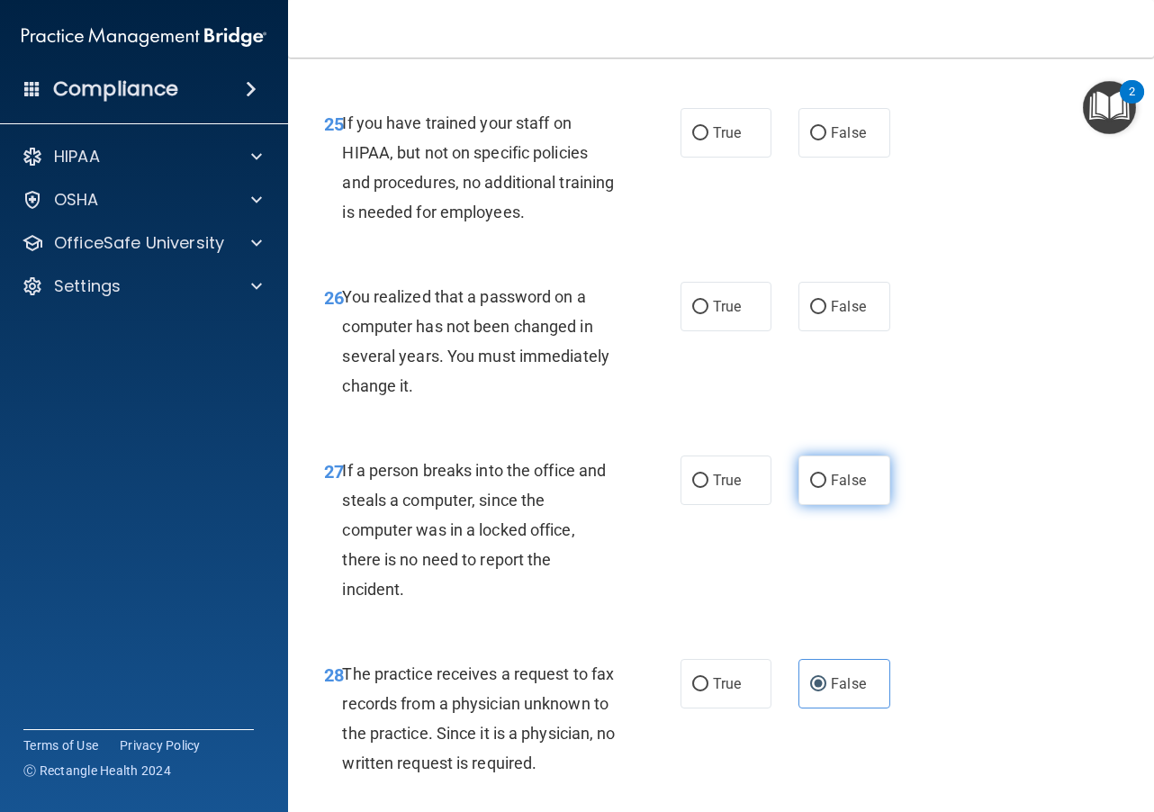
click at [810, 488] on input "False" at bounding box center [818, 480] width 16 height 13
radio input "true"
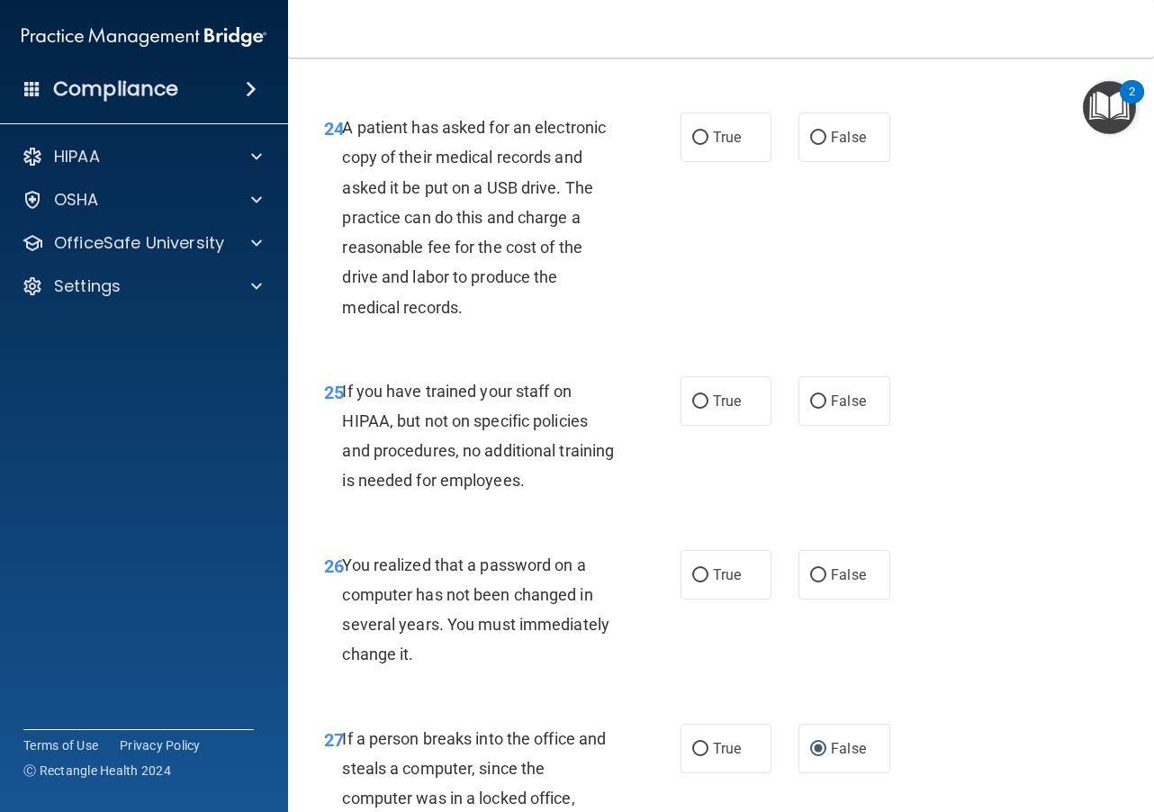
scroll to position [4259, 0]
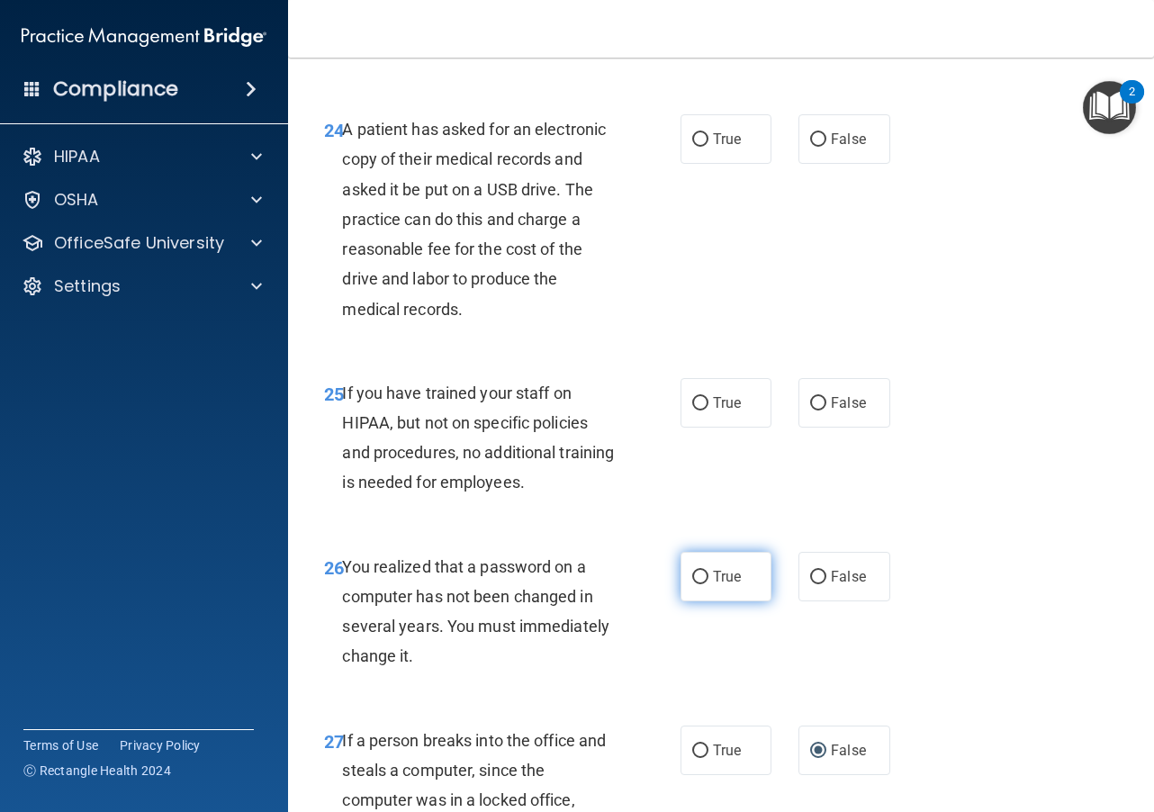
click at [692, 584] on input "True" at bounding box center [700, 576] width 16 height 13
radio input "true"
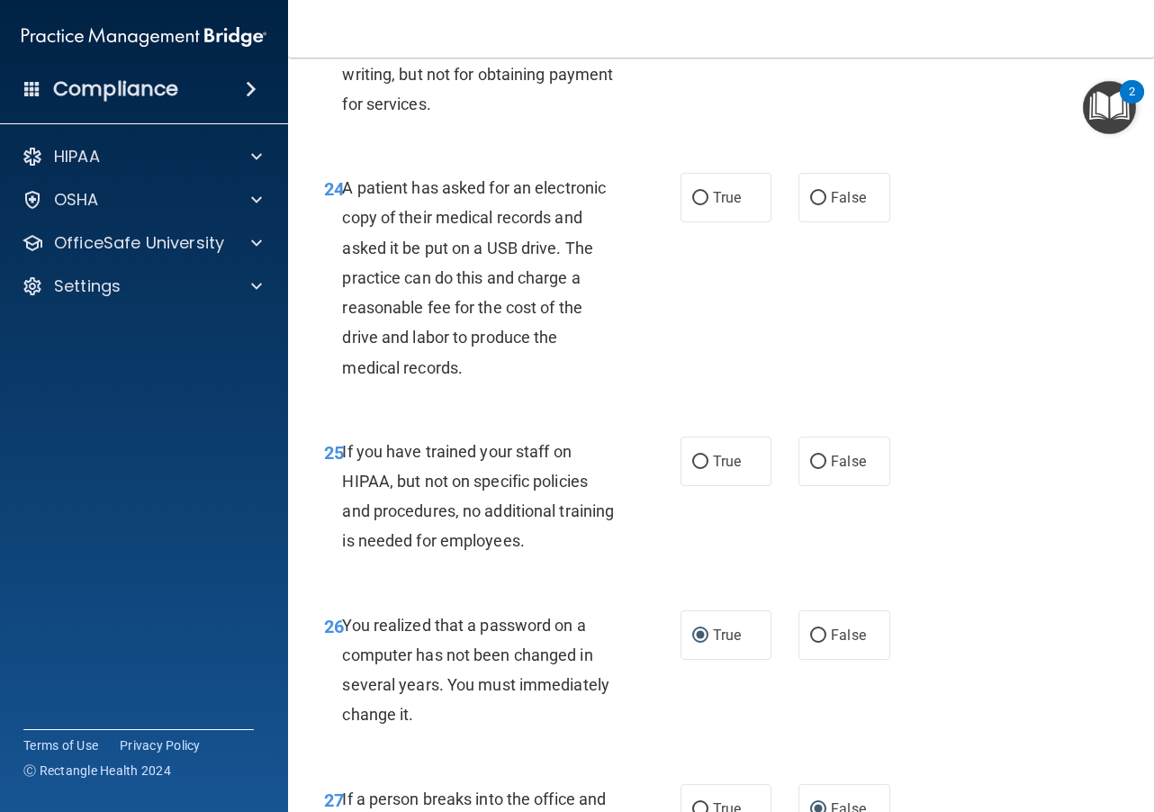
scroll to position [4169, 0]
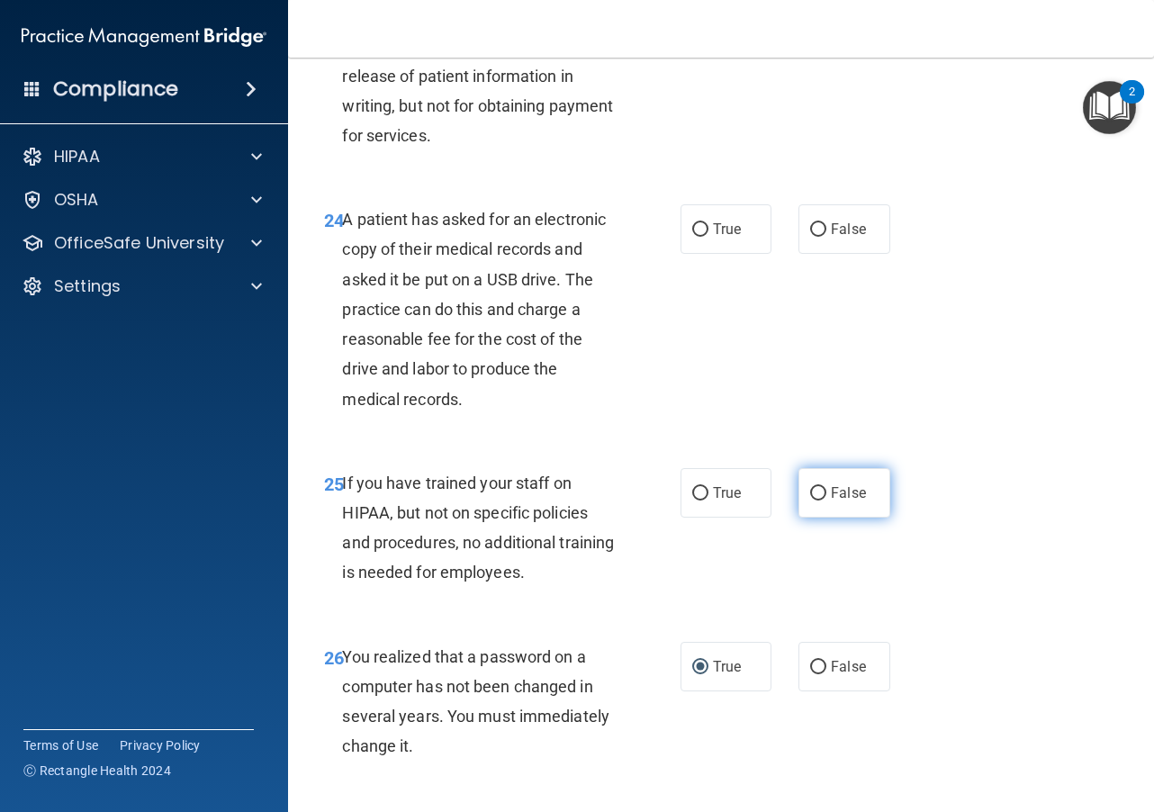
click at [810, 500] on input "False" at bounding box center [818, 493] width 16 height 13
radio input "true"
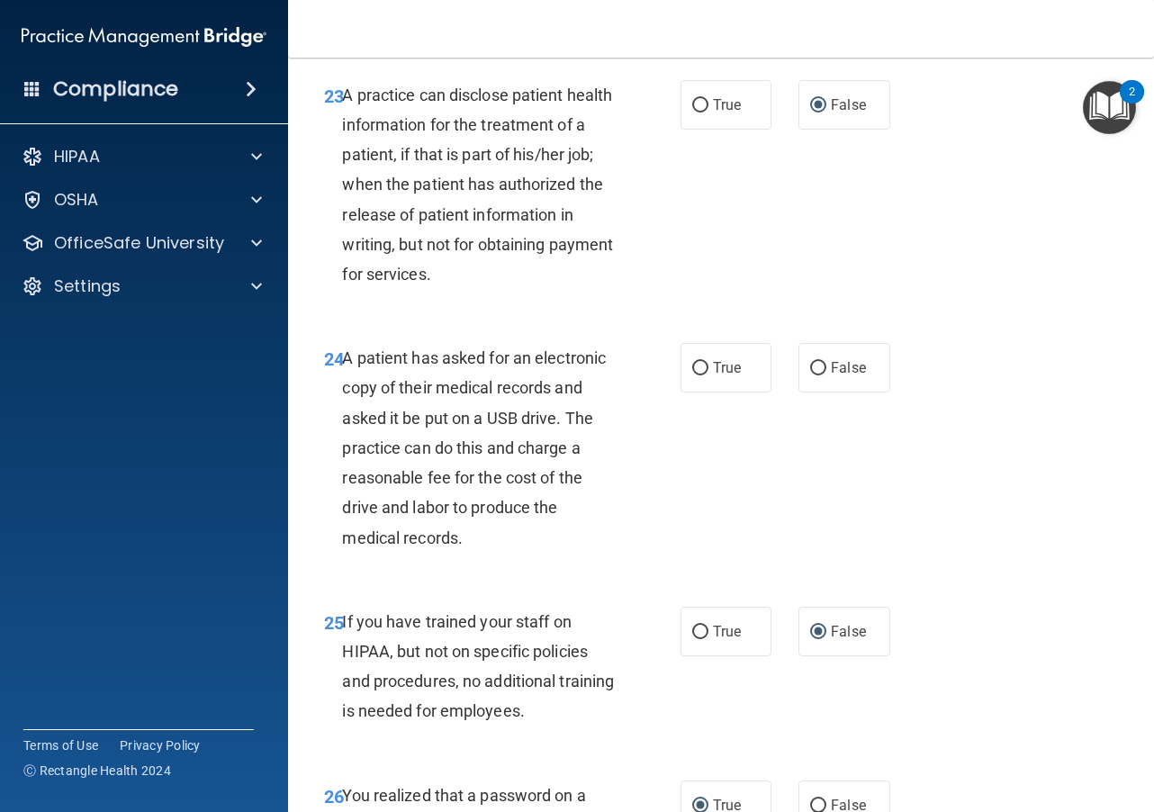
scroll to position [3989, 0]
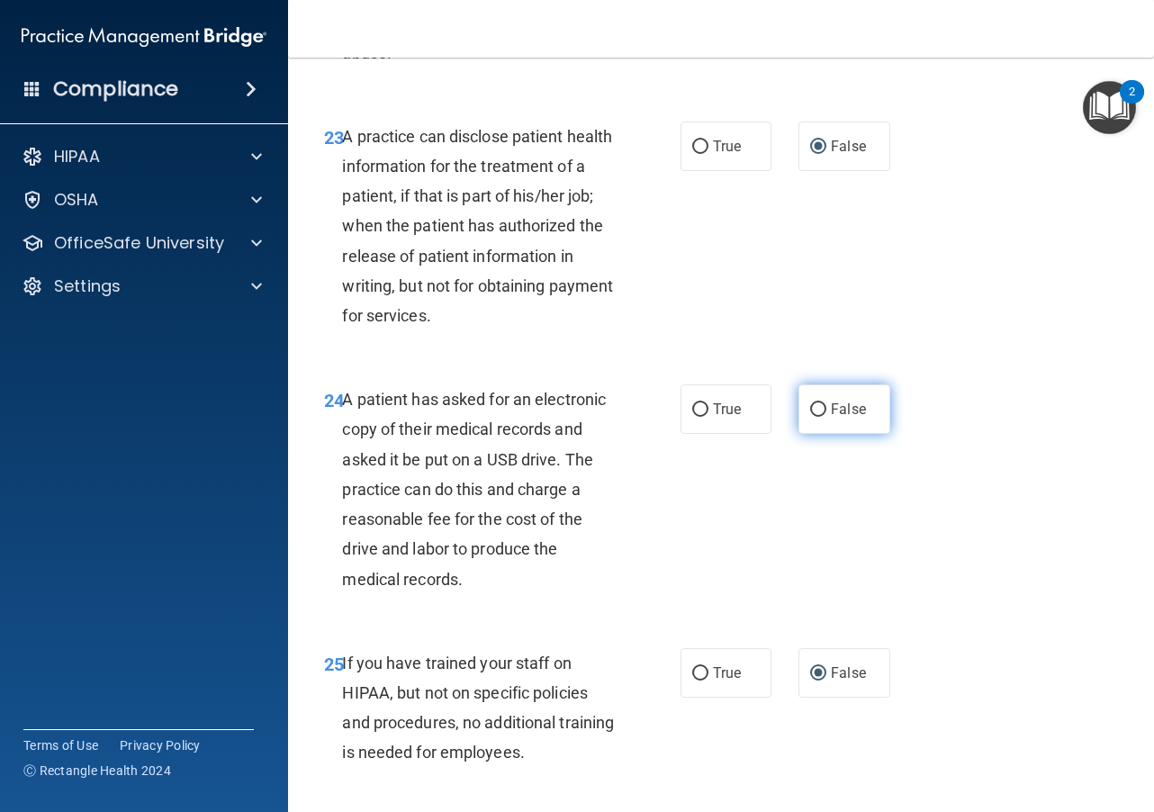
click at [810, 417] on input "False" at bounding box center [818, 409] width 16 height 13
radio input "true"
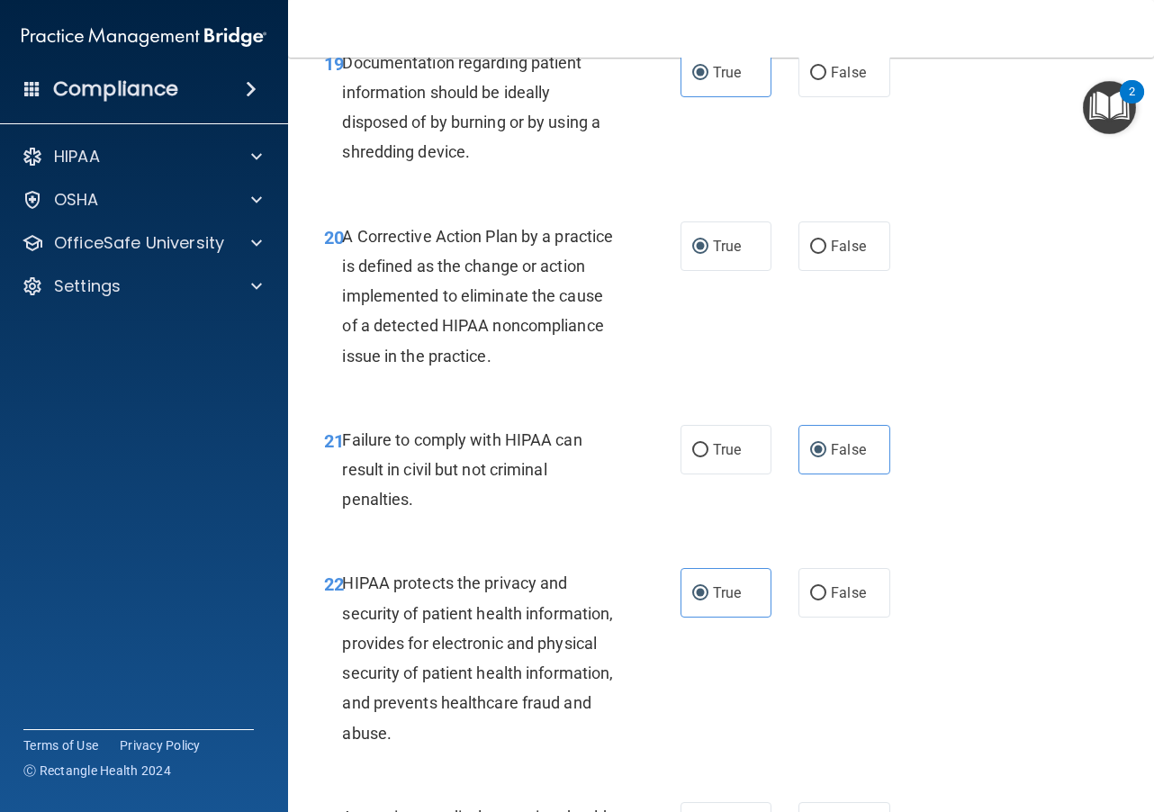
scroll to position [3269, 0]
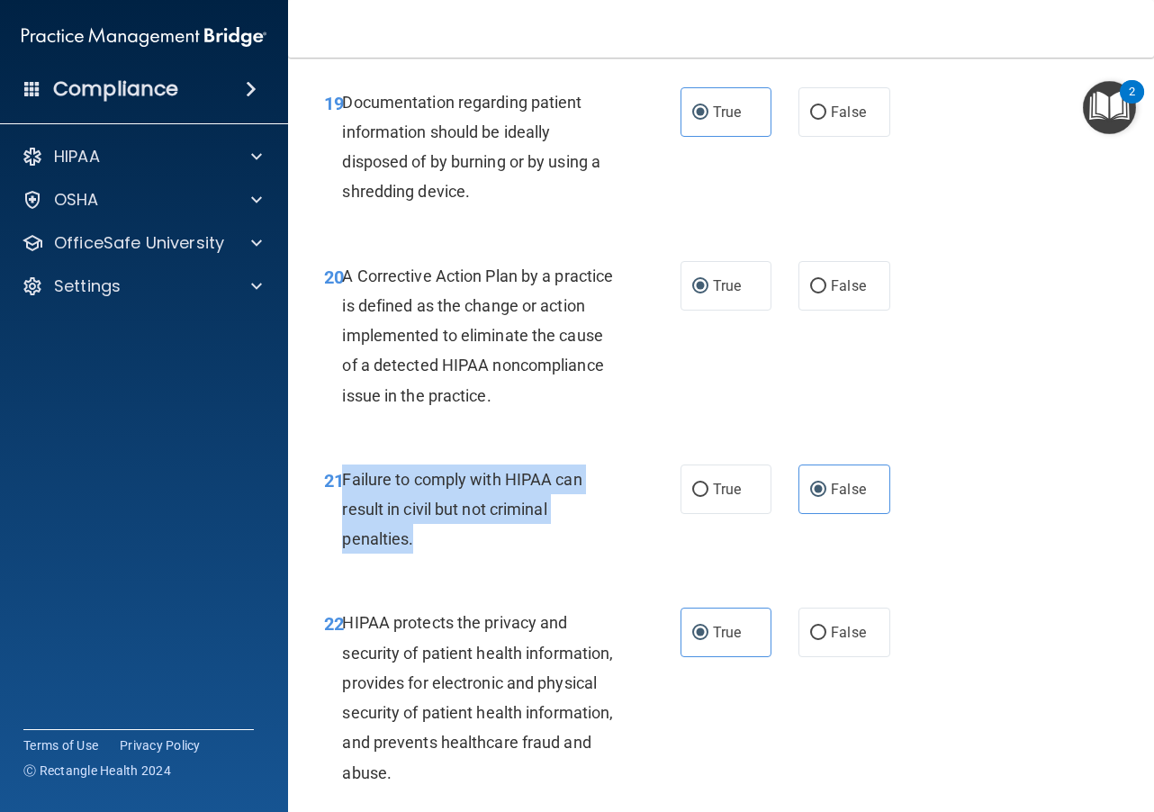
drag, startPoint x: 442, startPoint y: 603, endPoint x: 346, endPoint y: 541, distance: 114.6
click at [346, 541] on div "Failure to comply with HIPAA can result in civil but not criminal penalties." at bounding box center [486, 509] width 288 height 90
copy span "Failure to comply with HIPAA can result in civil but not criminal penalties."
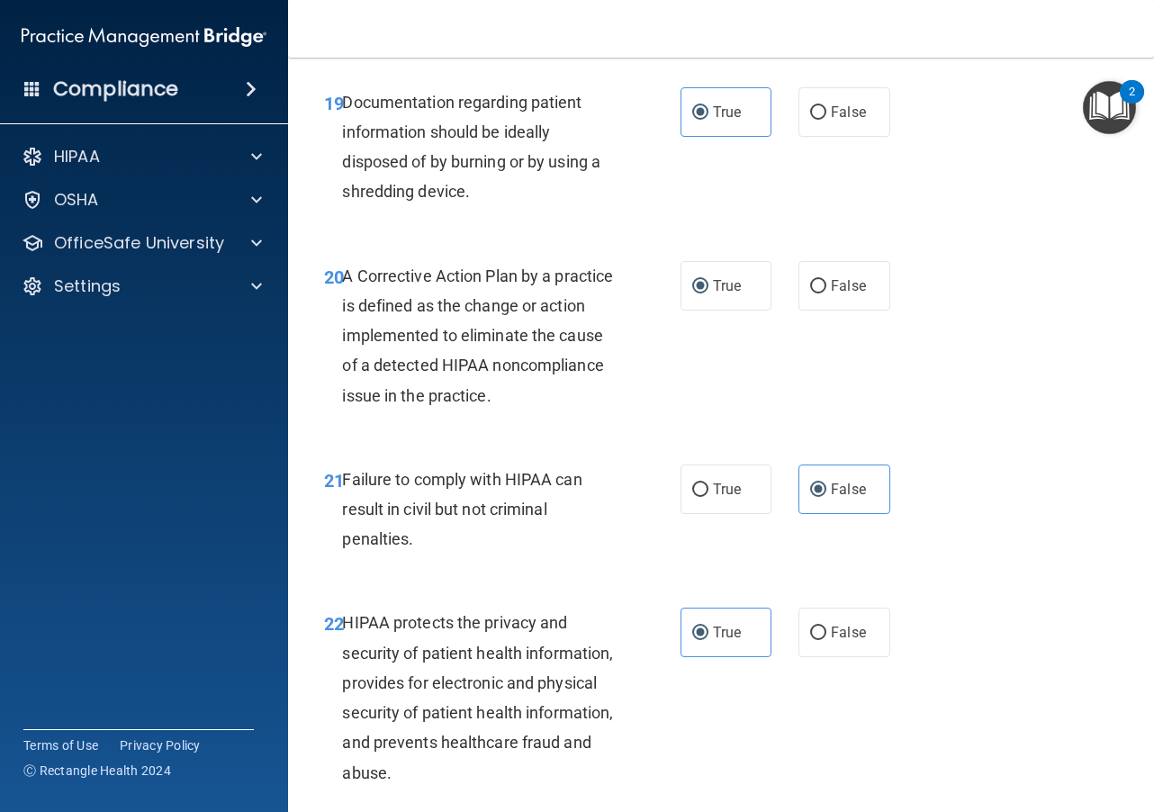
click at [618, 410] on div "A Corrective Action Plan by a practice is defined as the change or action imple…" at bounding box center [486, 335] width 288 height 149
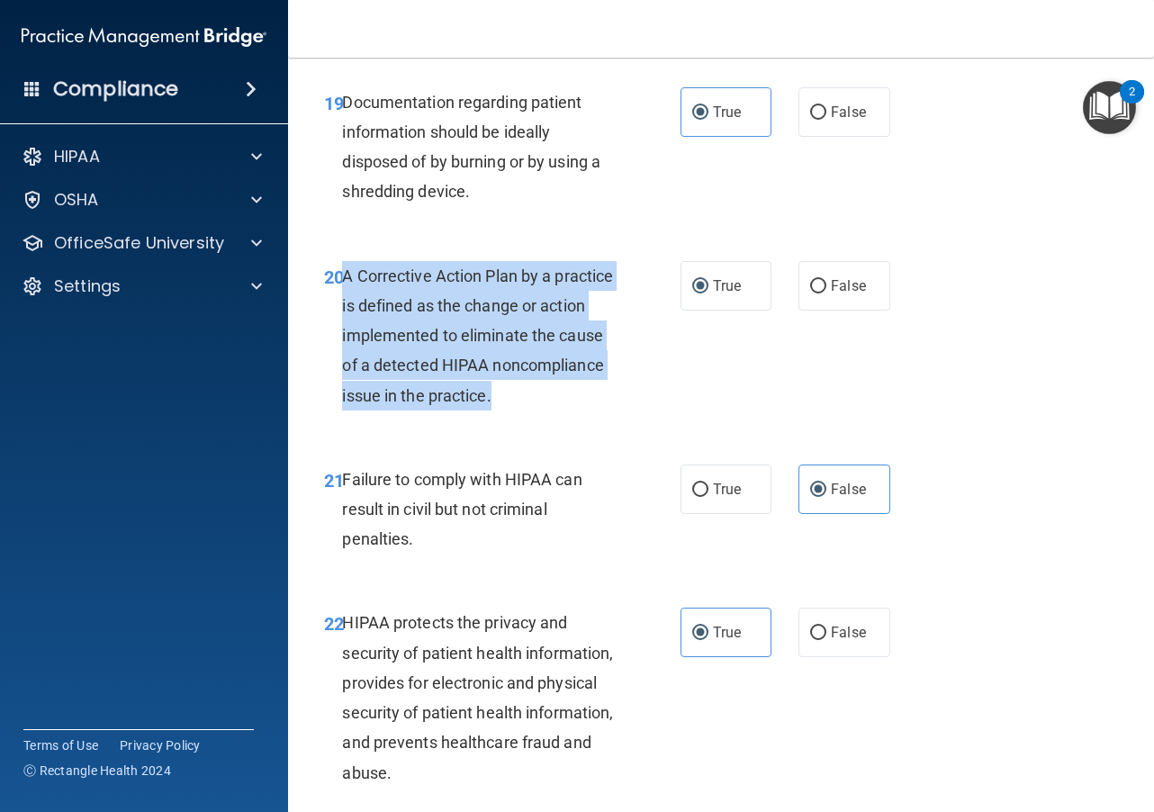
drag, startPoint x: 617, startPoint y: 457, endPoint x: 342, endPoint y: 332, distance: 302.4
click at [342, 332] on div "A Corrective Action Plan by a practice is defined as the change or action imple…" at bounding box center [486, 335] width 288 height 149
copy span "A Corrective Action Plan by a practice is defined as the change or action imple…"
click at [692, 419] on div "20 A Corrective Action Plan by a practice is defined as the change or action im…" at bounding box center [502, 340] width 410 height 158
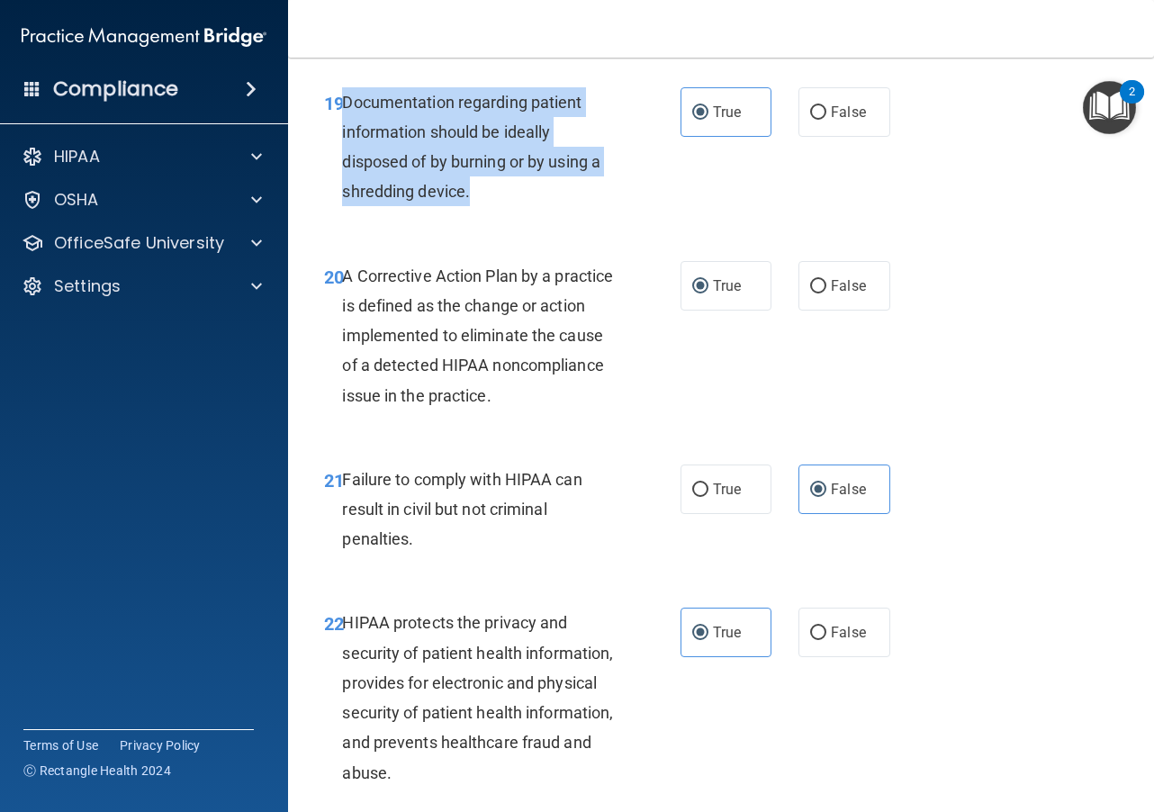
drag, startPoint x: 491, startPoint y: 260, endPoint x: 343, endPoint y: 161, distance: 178.4
click at [343, 161] on div "Documentation regarding patient information should be ideally disposed of by bu…" at bounding box center [486, 147] width 288 height 120
copy span "Documentation regarding patient information should be ideally disposed of by bu…"
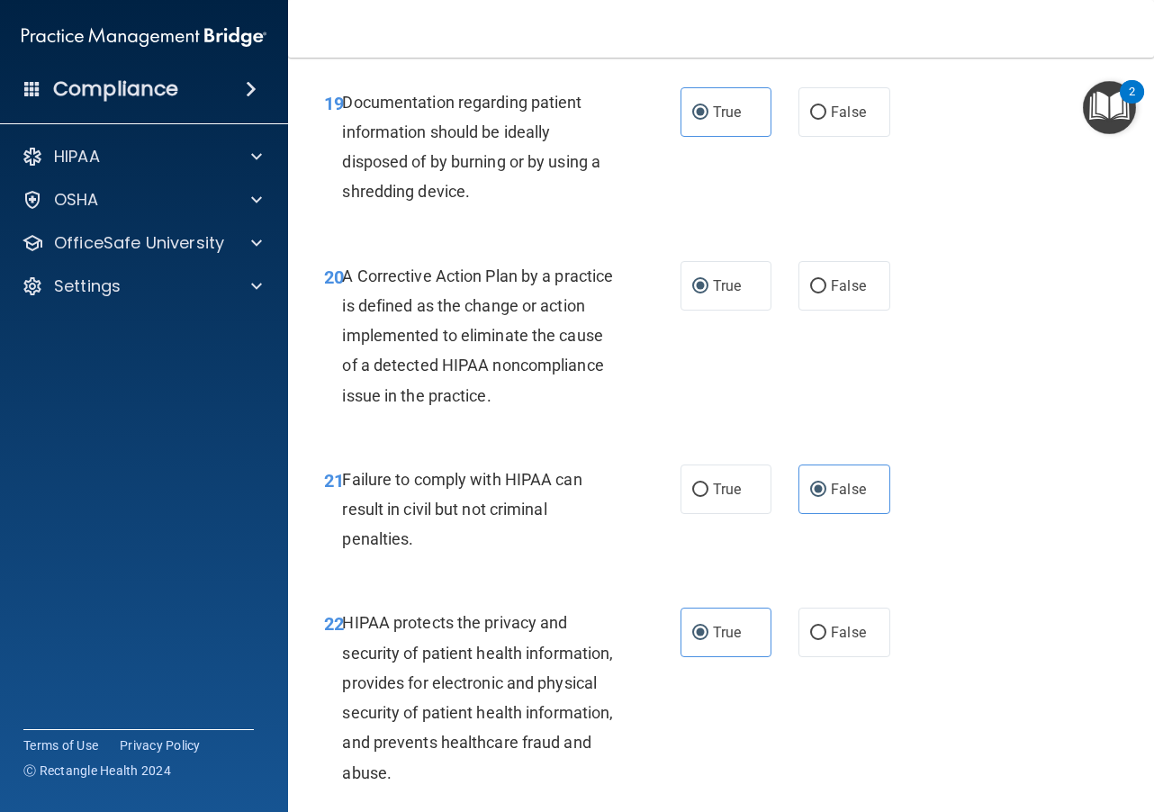
click at [732, 238] on div "19 Documentation regarding patient information should be ideally disposed of by…" at bounding box center [720, 152] width 821 height 174
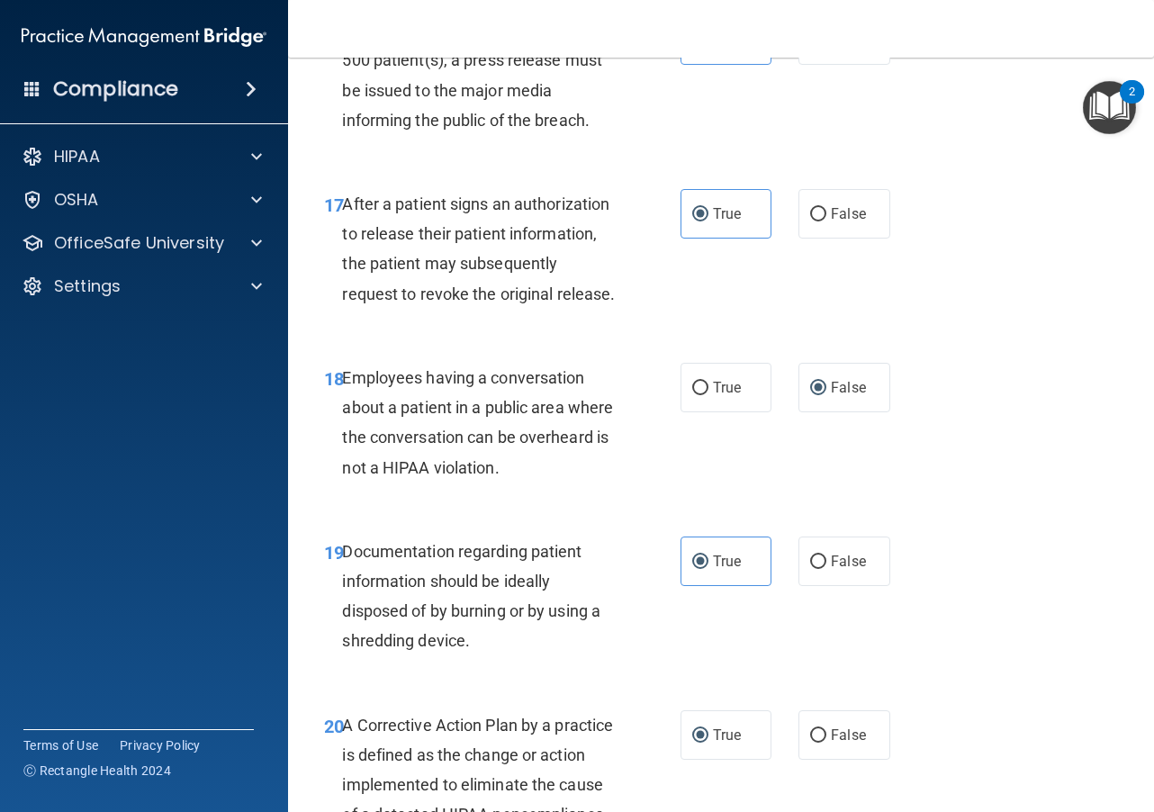
scroll to position [2819, 0]
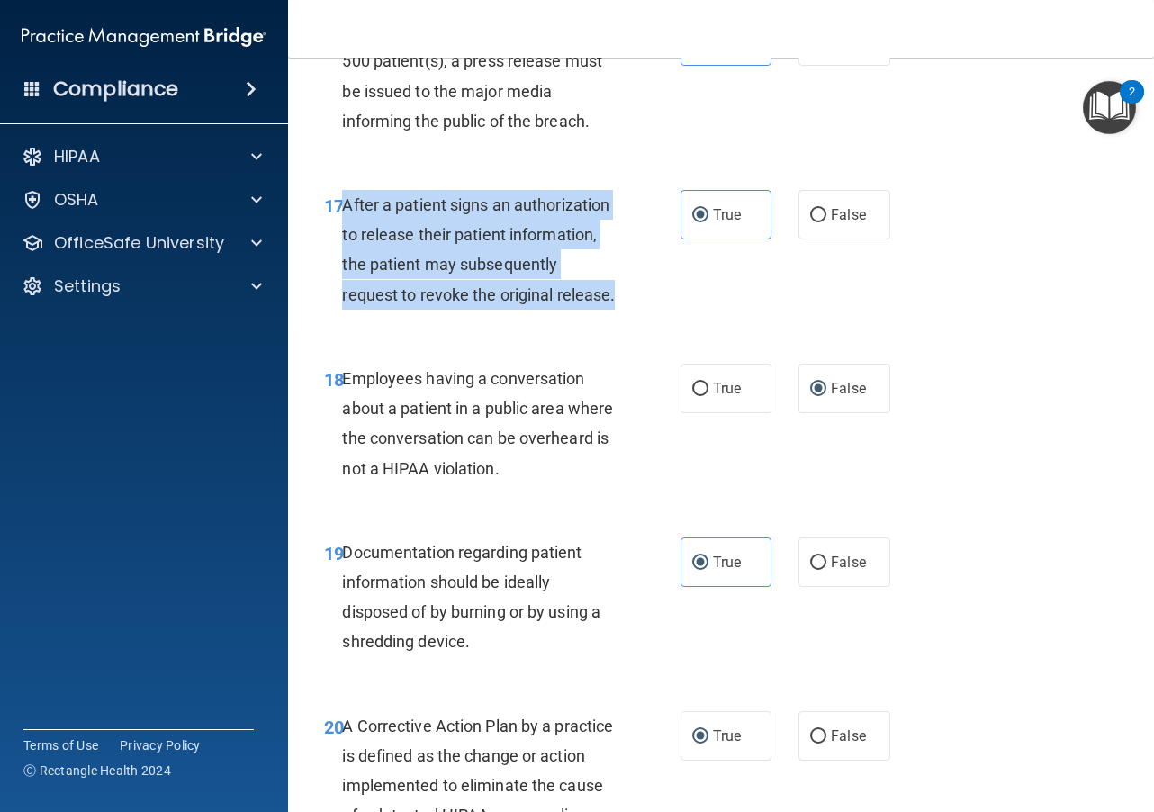
drag, startPoint x: 471, startPoint y: 359, endPoint x: 349, endPoint y: 232, distance: 175.6
click at [346, 235] on div "After a patient signs an authorization to release their patient information, th…" at bounding box center [486, 250] width 288 height 120
copy span "After a patient signs an authorization to release their patient information, th…"
click at [679, 319] on div "17 After a patient signs an authorization to release their patient information,…" at bounding box center [502, 254] width 410 height 129
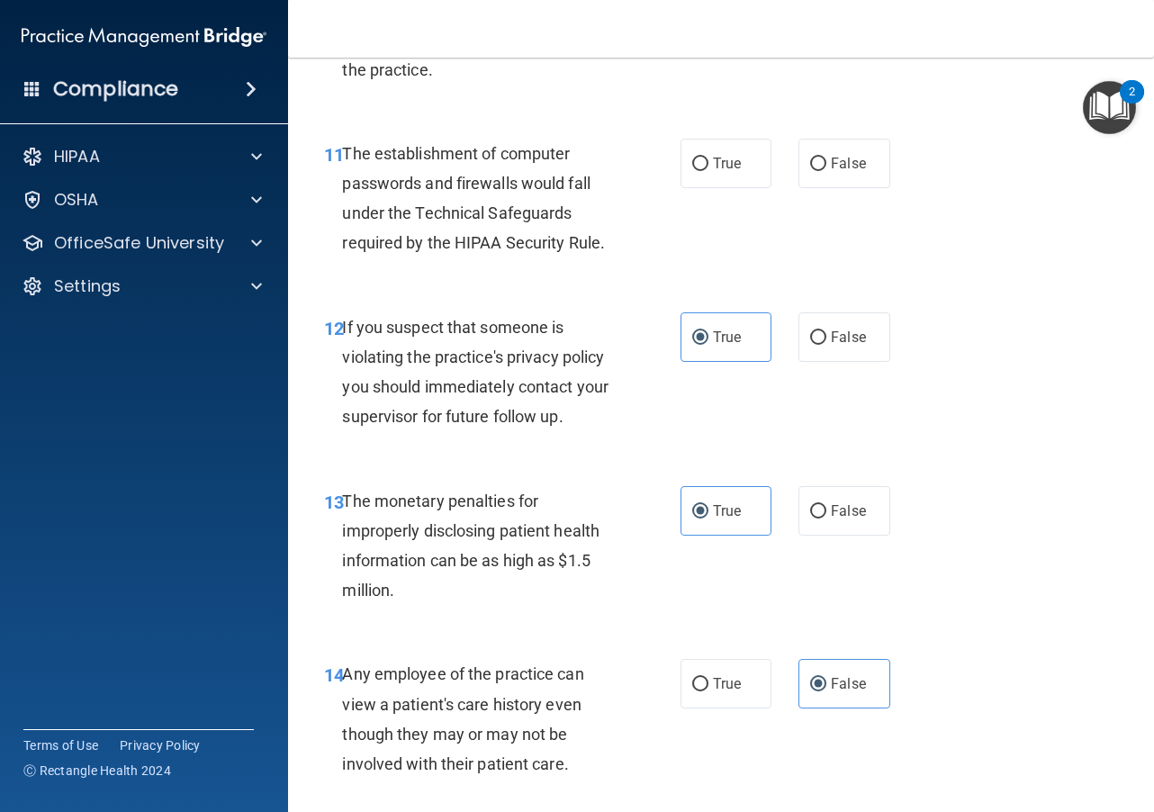
scroll to position [1739, 0]
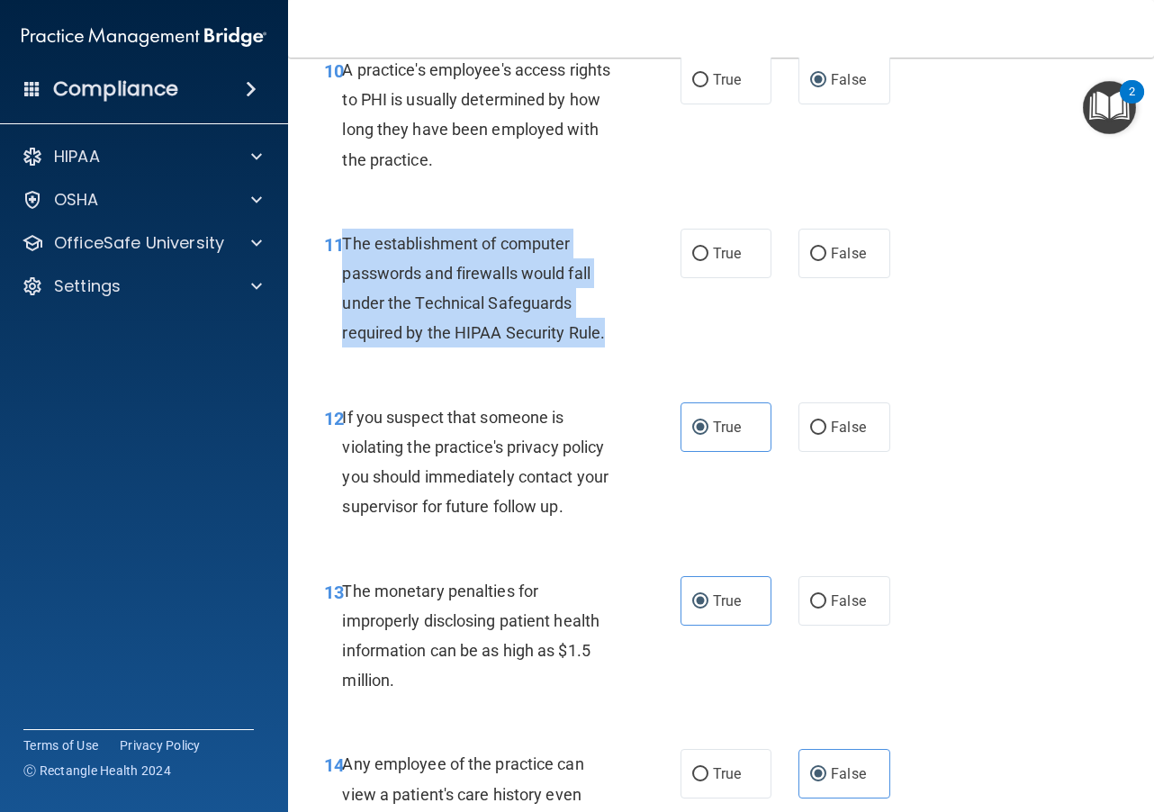
drag, startPoint x: 613, startPoint y: 337, endPoint x: 346, endPoint y: 242, distance: 283.7
click at [346, 242] on div "The establishment of computer passwords and firewalls would fall under the Tech…" at bounding box center [486, 289] width 288 height 120
copy span "The establishment of computer passwords and firewalls would fall under the Tech…"
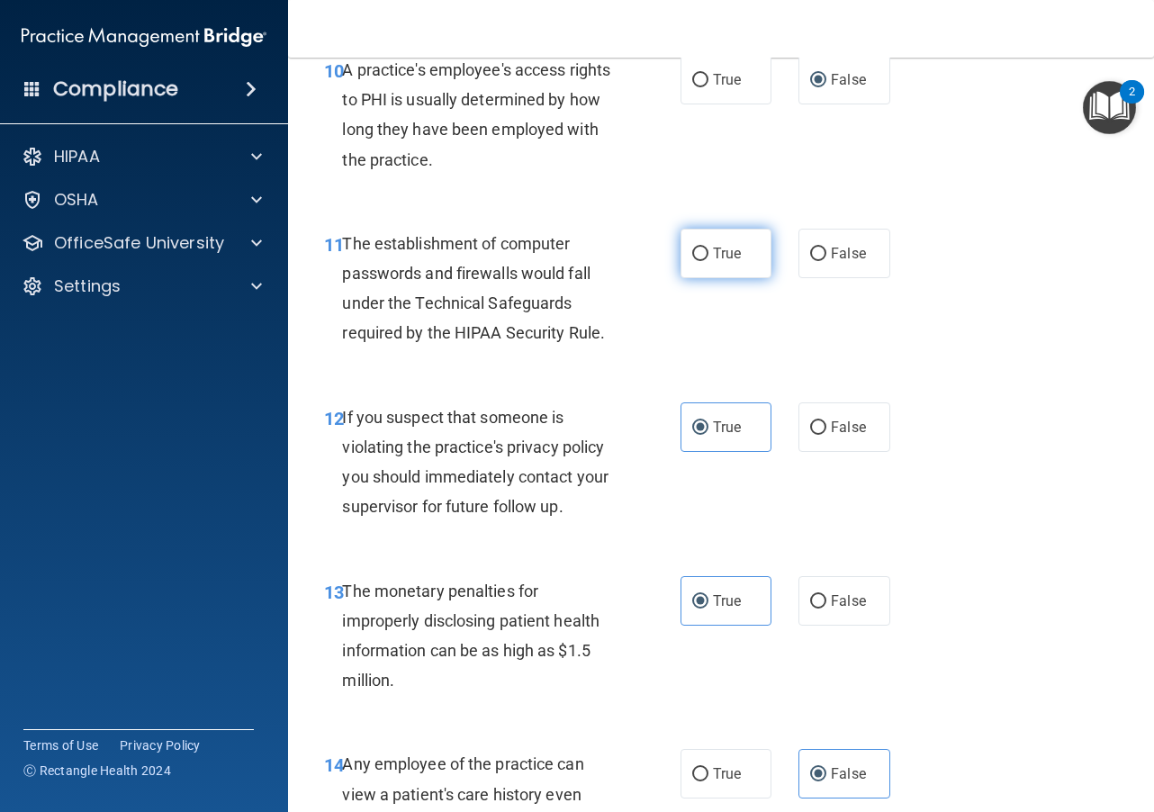
click at [701, 262] on label "True" at bounding box center [725, 253] width 91 height 49
click at [701, 261] on input "True" at bounding box center [700, 253] width 16 height 13
radio input "true"
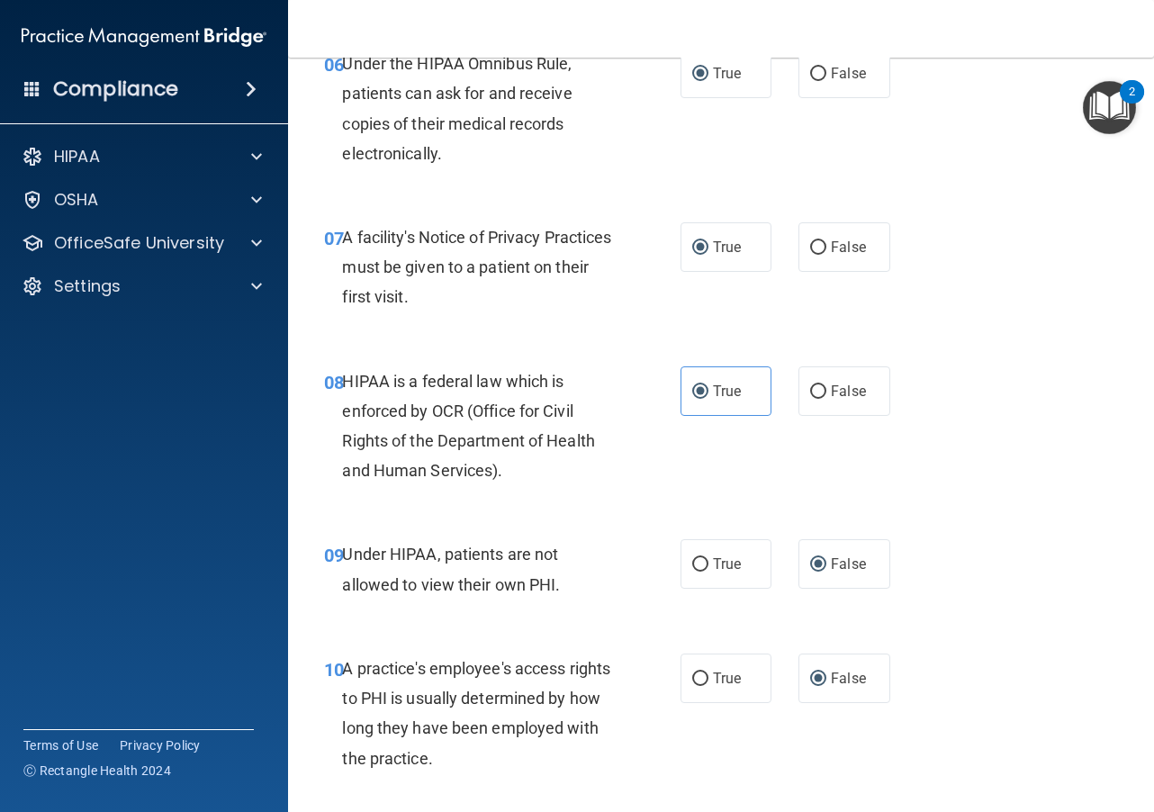
scroll to position [1109, 0]
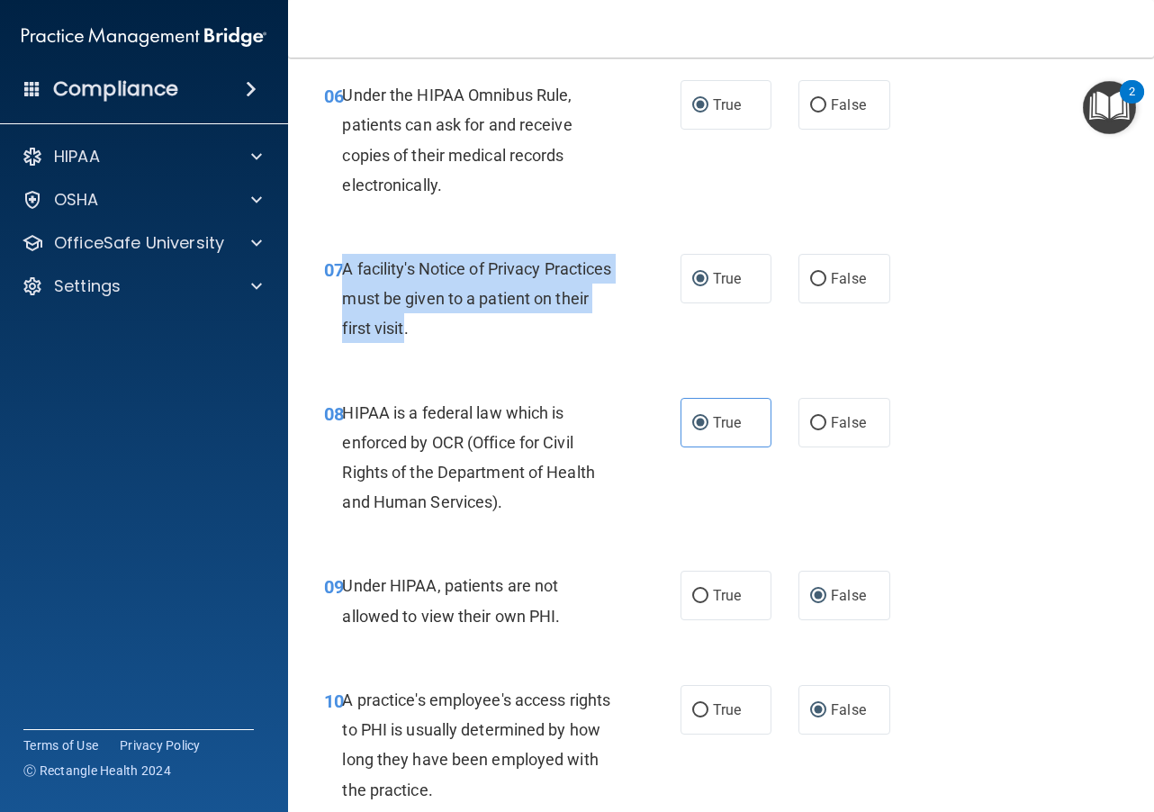
drag, startPoint x: 465, startPoint y: 332, endPoint x: 346, endPoint y: 266, distance: 136.5
click at [346, 266] on span "A facility's Notice of Privacy Practices must be given to a patient on their fi…" at bounding box center [476, 298] width 269 height 78
copy span "A facility's Notice of Privacy Practices must be given to a patient on their fi…"
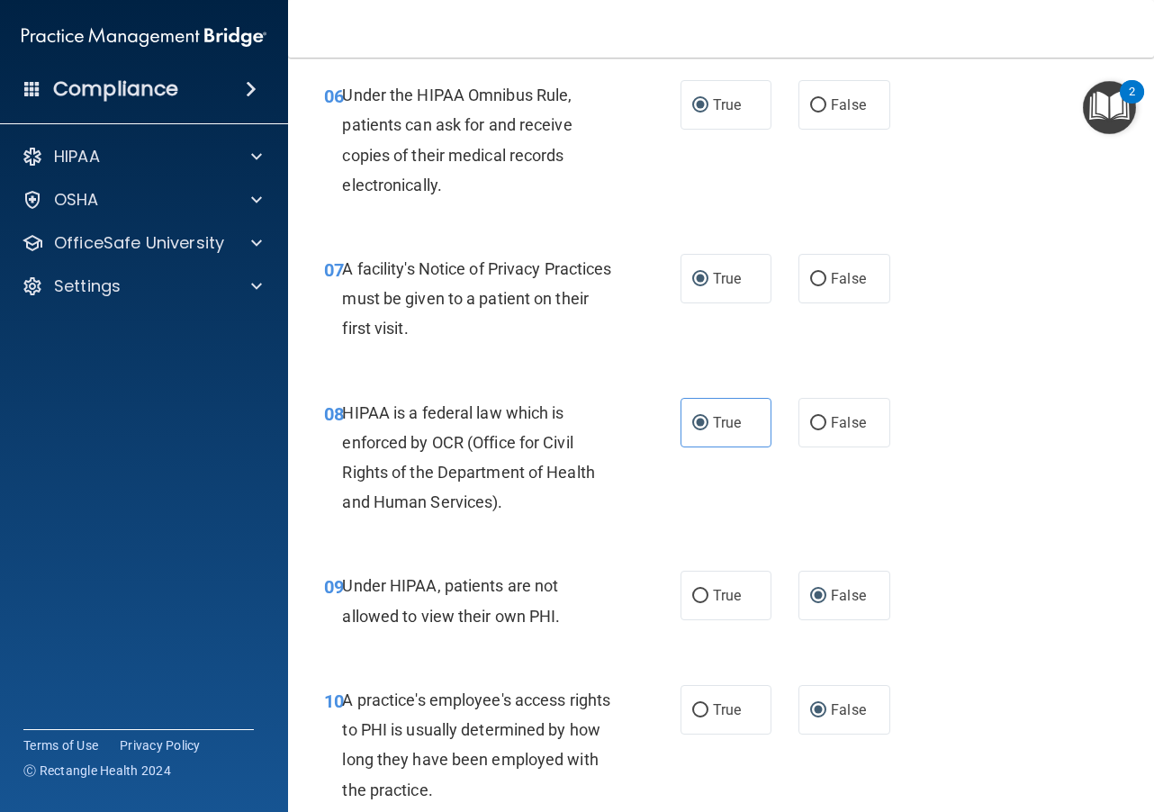
click at [728, 349] on div "07 A facility's Notice of Privacy Practices must be given to a patient on their…" at bounding box center [720, 303] width 821 height 144
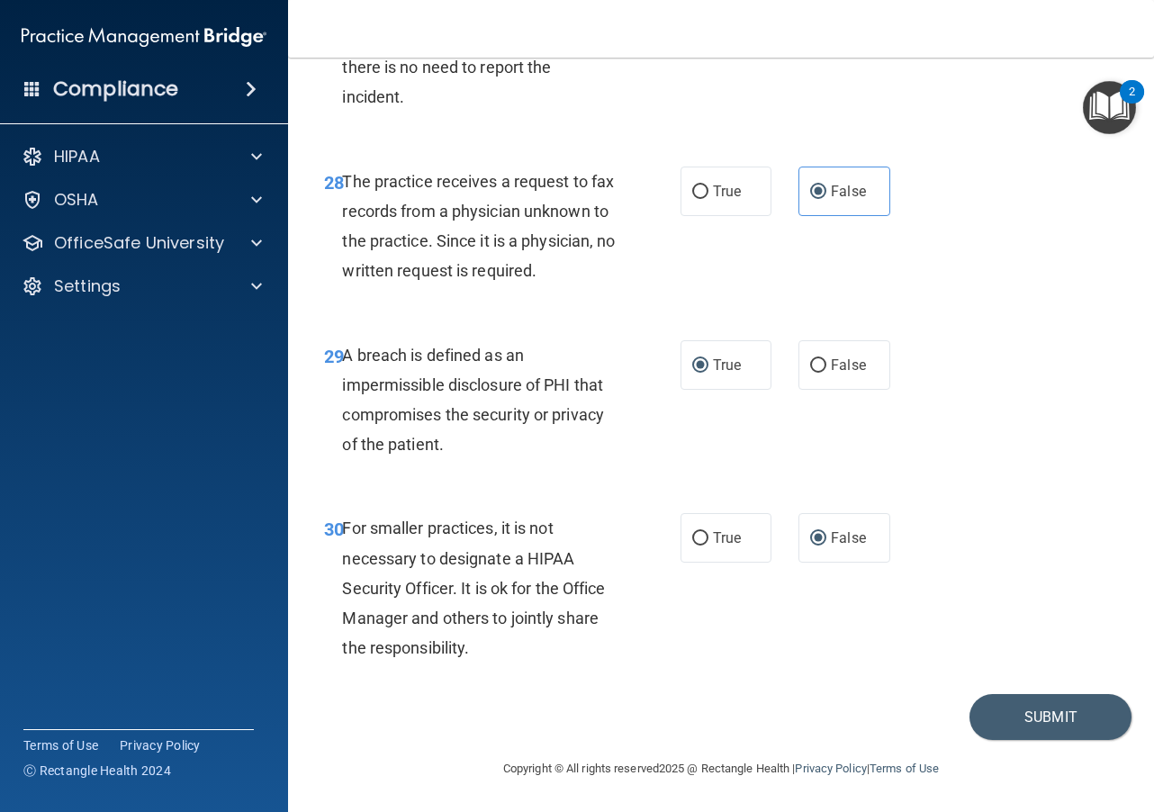
scroll to position [5111, 0]
click at [829, 710] on button "Submit" at bounding box center [1050, 717] width 162 height 46
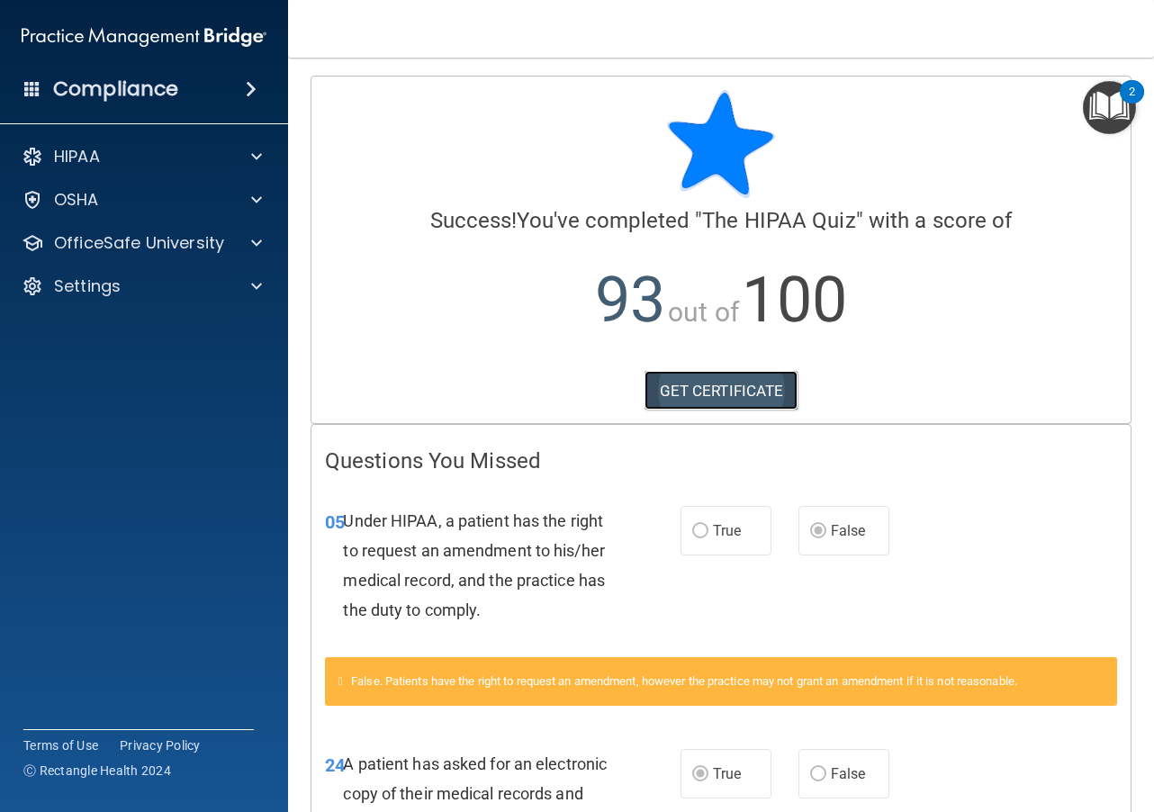
click at [755, 388] on link "GET CERTIFICATE" at bounding box center [721, 391] width 154 height 40
click at [829, 94] on img "Open Resource Center, 2 new notifications" at bounding box center [1108, 107] width 53 height 53
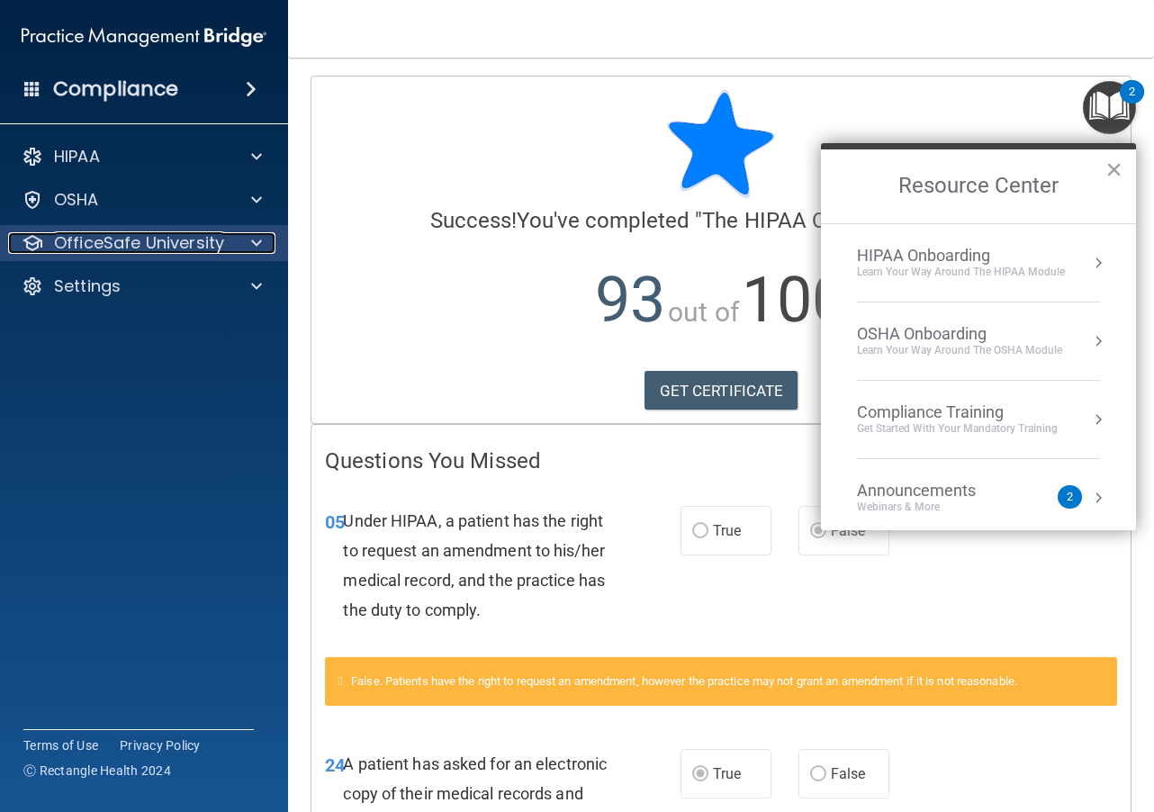
click at [241, 243] on div at bounding box center [253, 243] width 45 height 22
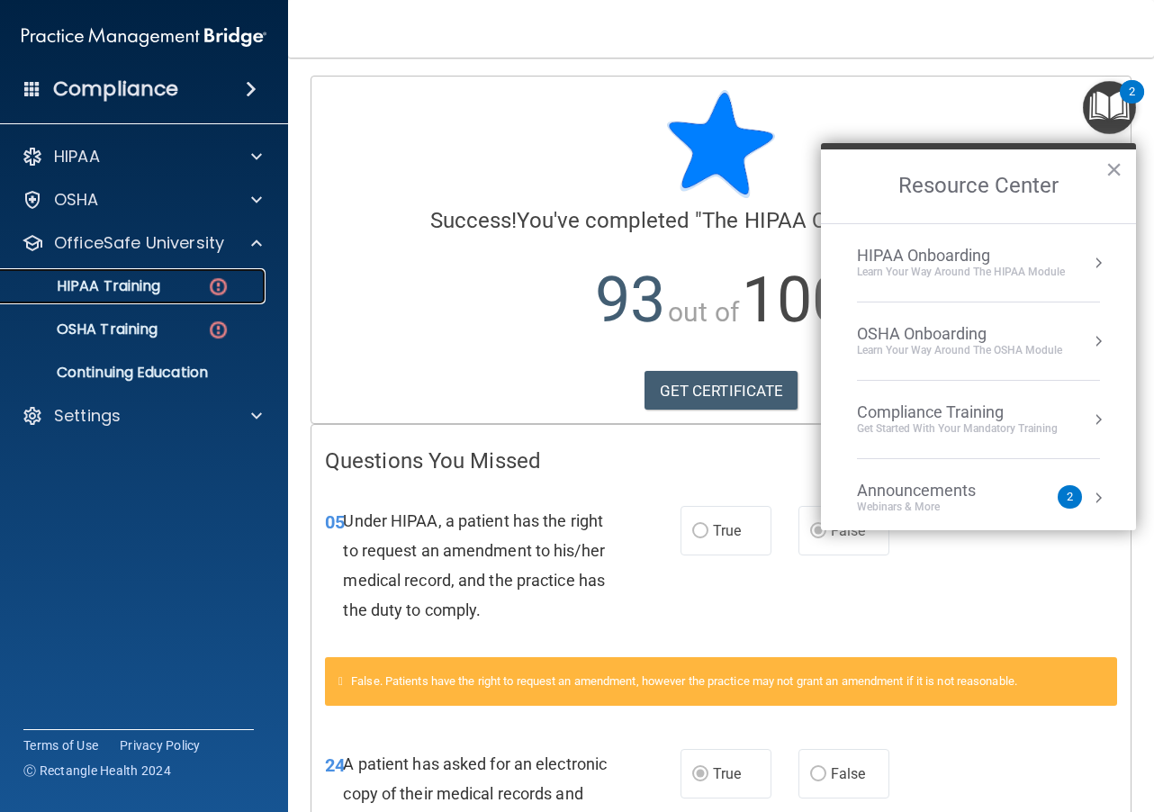
click at [214, 280] on img at bounding box center [218, 286] width 22 height 22
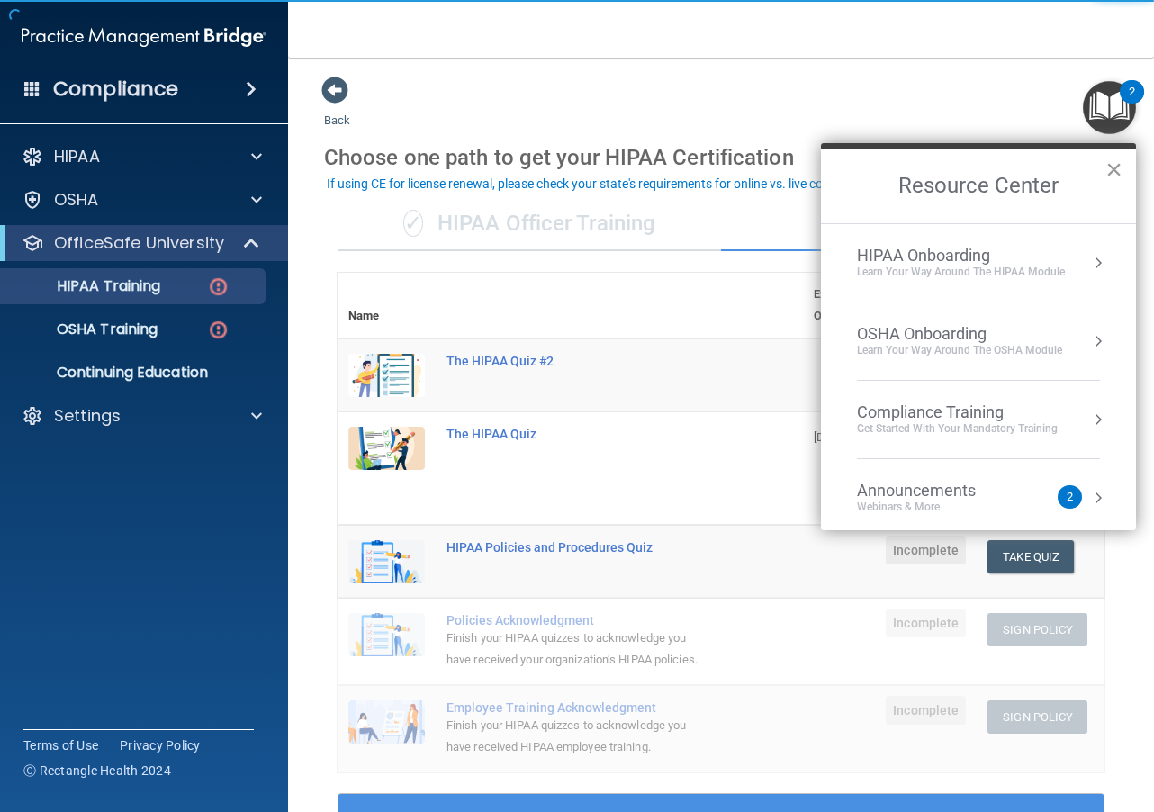
click at [829, 165] on button "×" at bounding box center [1113, 169] width 17 height 29
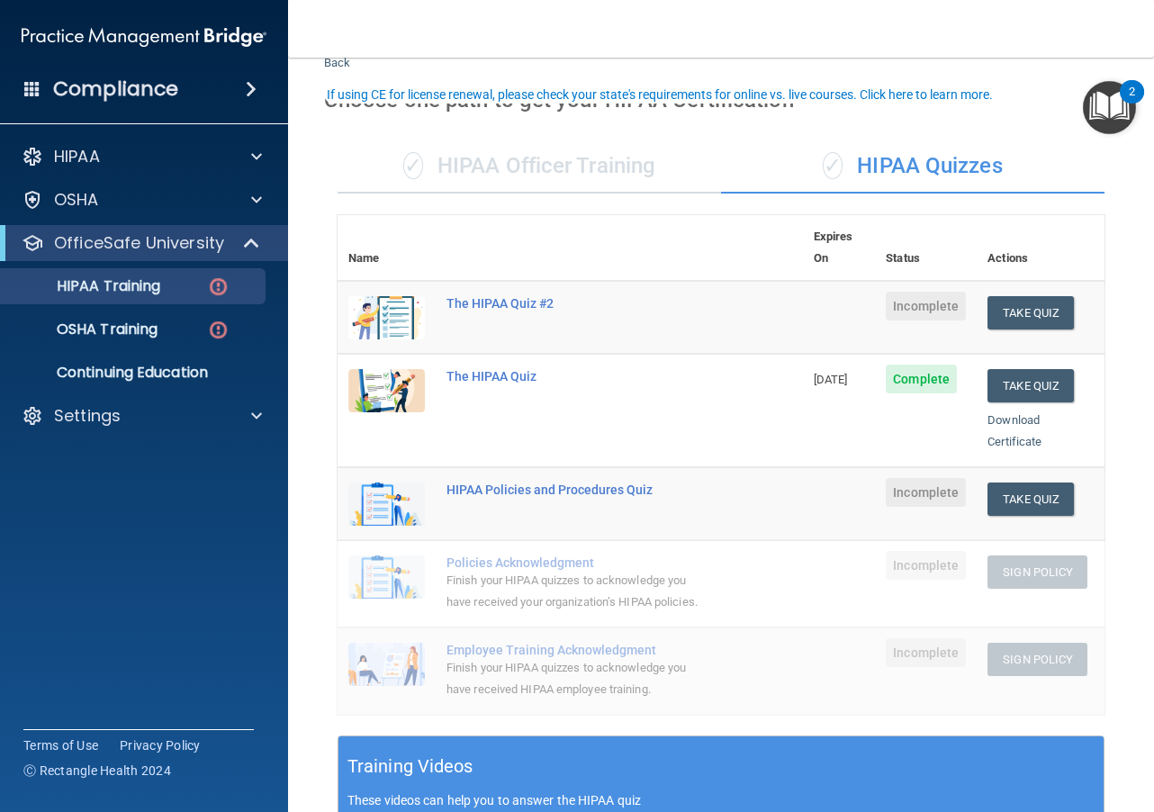
scroll to position [90, 0]
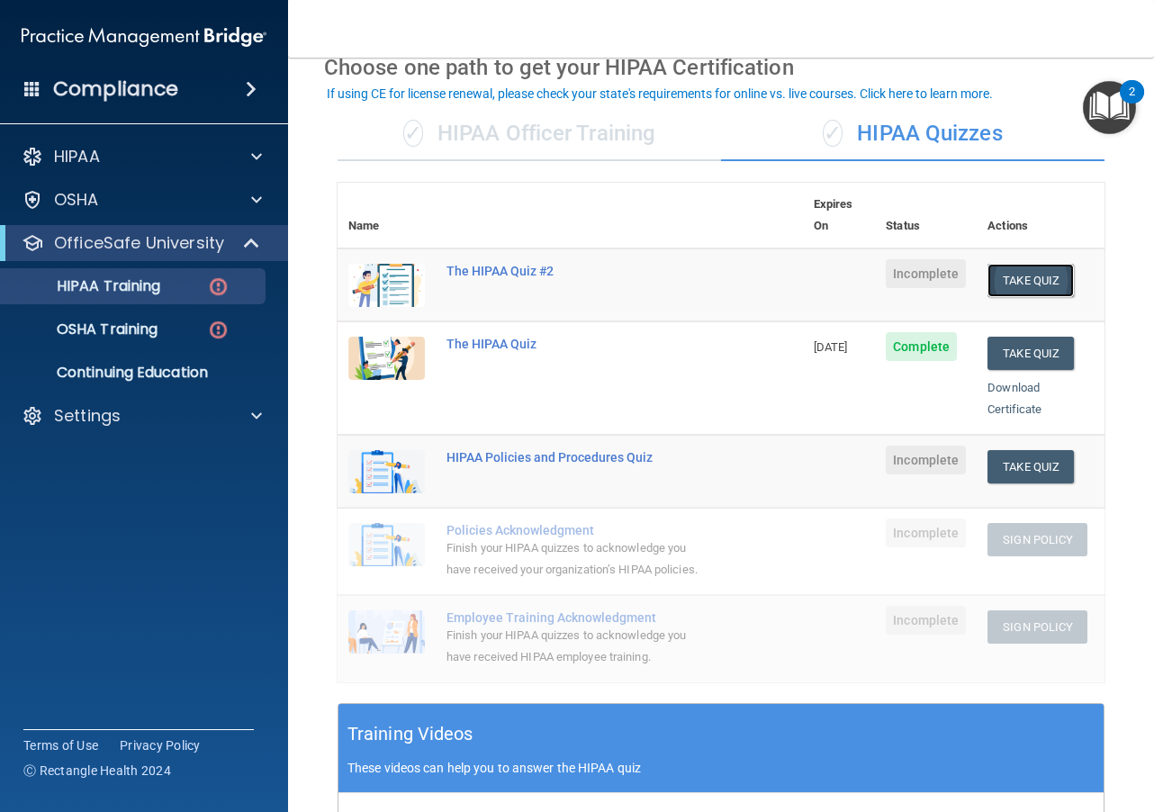
click at [829, 264] on button "Take Quiz" at bounding box center [1030, 280] width 86 height 33
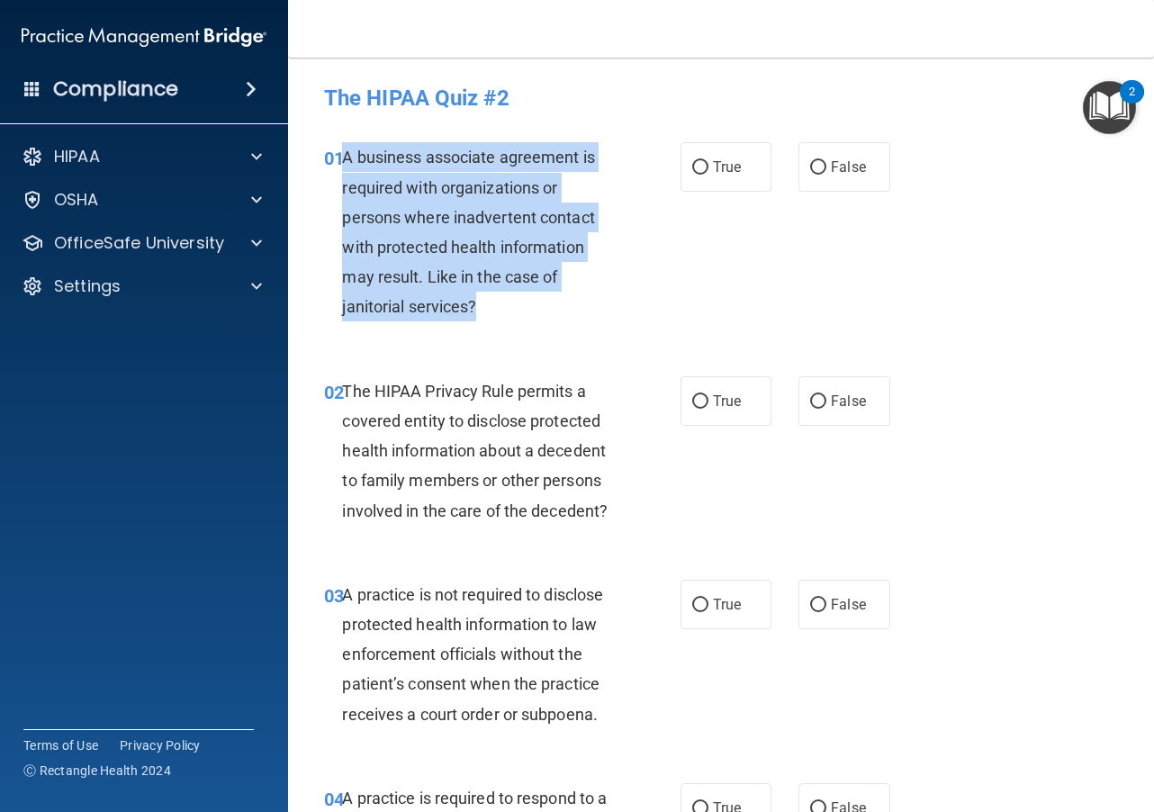
drag, startPoint x: 480, startPoint y: 308, endPoint x: 346, endPoint y: 148, distance: 207.6
click at [346, 148] on div "A business associate agreement is required with organizations or persons where …" at bounding box center [486, 231] width 288 height 179
copy span "A business associate agreement is required with organizations or persons where …"
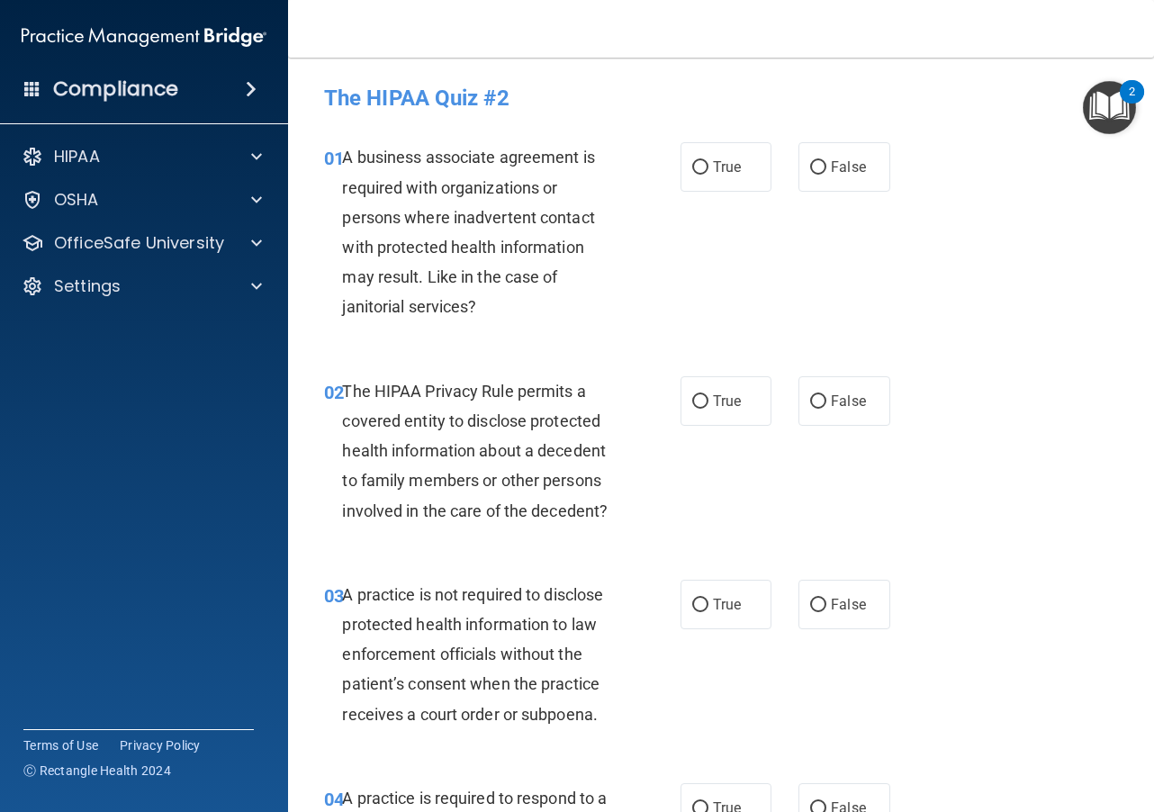
click at [712, 275] on div "01 A business associate agreement is required with organizations or persons whe…" at bounding box center [720, 236] width 821 height 233
click at [799, 166] on label "False" at bounding box center [843, 166] width 91 height 49
click at [810, 166] on input "False" at bounding box center [818, 167] width 16 height 13
radio input "true"
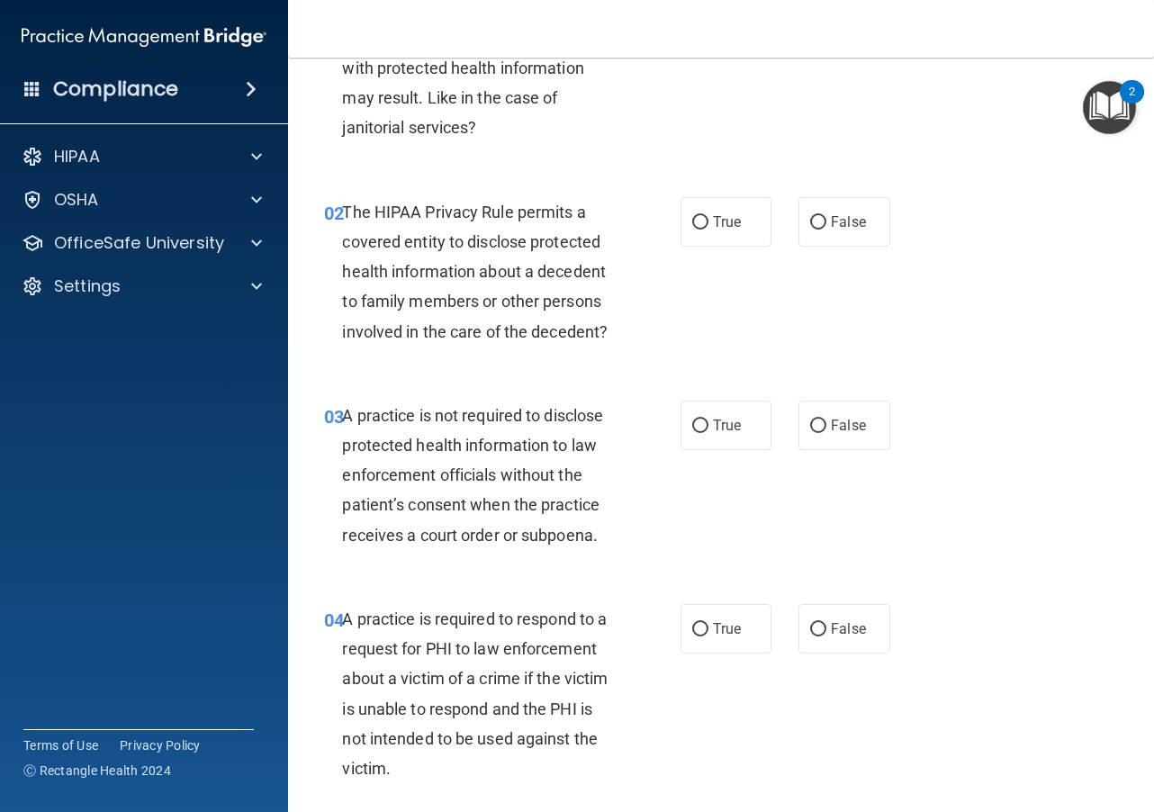
scroll to position [180, 0]
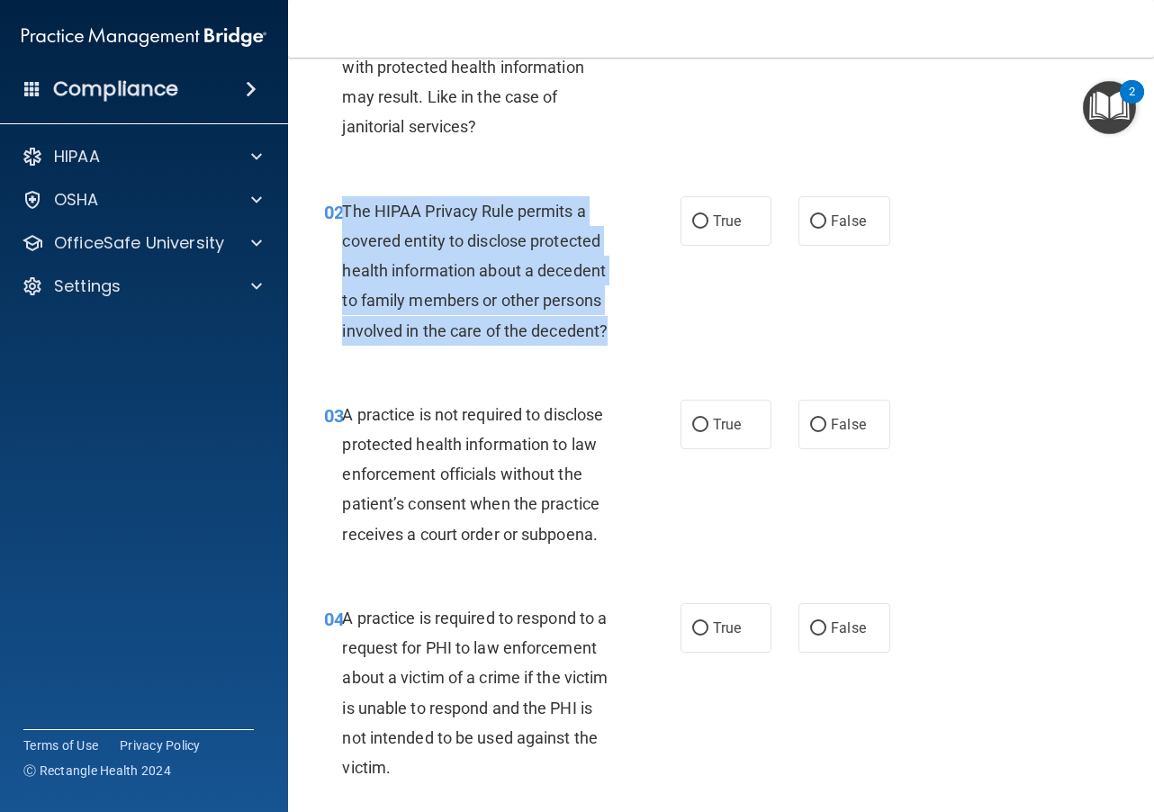
drag, startPoint x: 609, startPoint y: 329, endPoint x: 344, endPoint y: 205, distance: 293.0
click at [344, 205] on div "The HIPAA Privacy Rule permits a covered entity to disclose protected health in…" at bounding box center [486, 270] width 288 height 149
copy span "The HIPAA Privacy Rule permits a covered entity to disclose protected health in…"
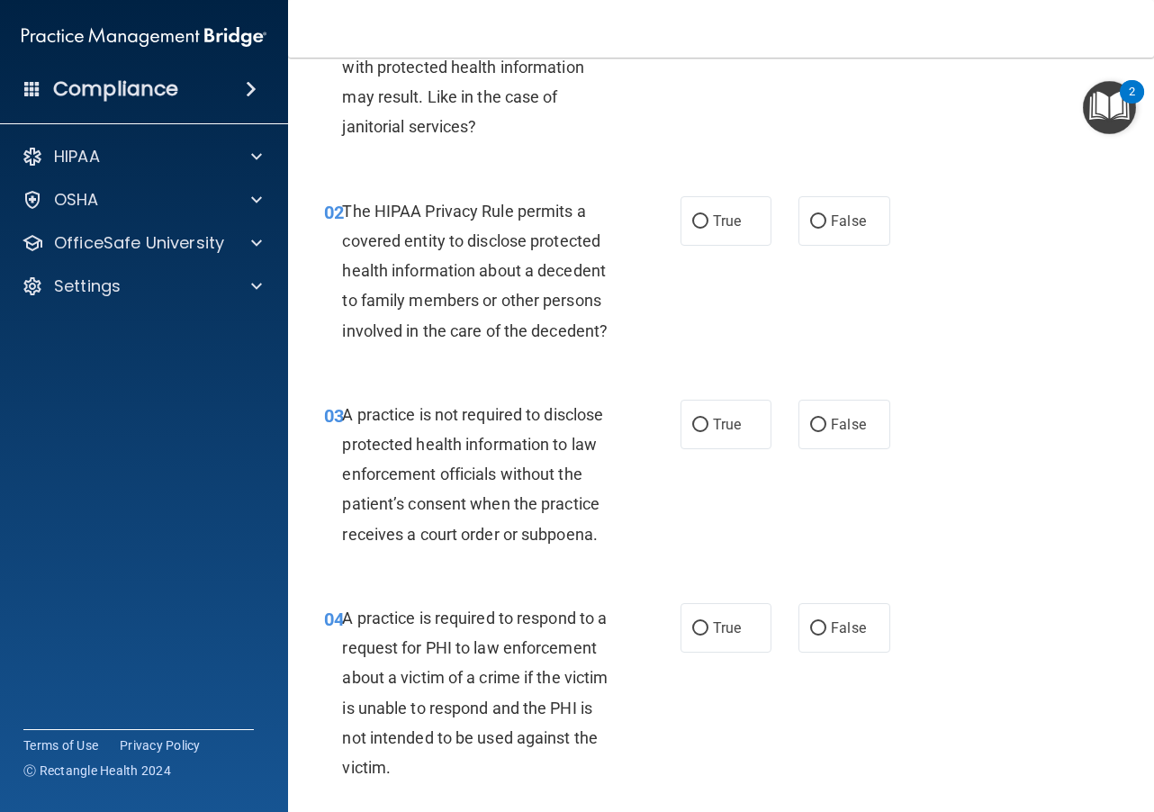
click at [726, 312] on div "02 The HIPAA Privacy Rule permits a covered entity to disclose protected health…" at bounding box center [720, 275] width 821 height 203
click at [698, 221] on input "True" at bounding box center [700, 221] width 16 height 13
radio input "true"
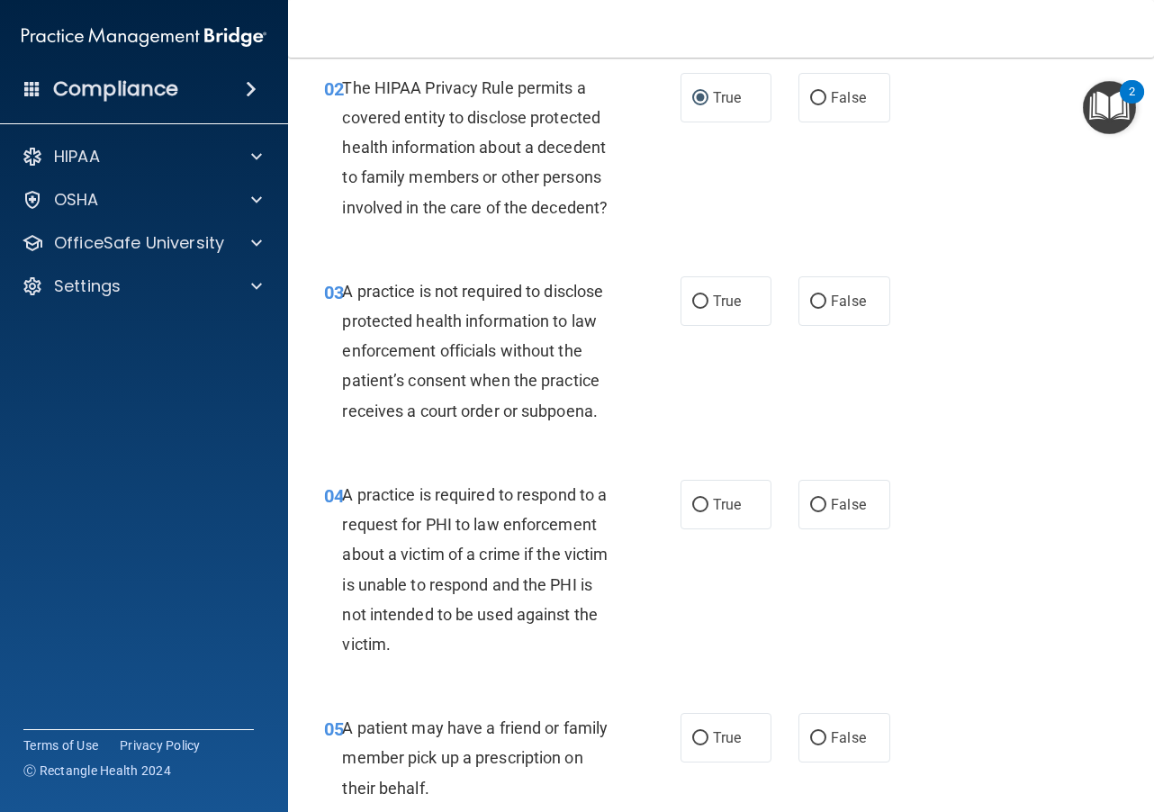
scroll to position [360, 0]
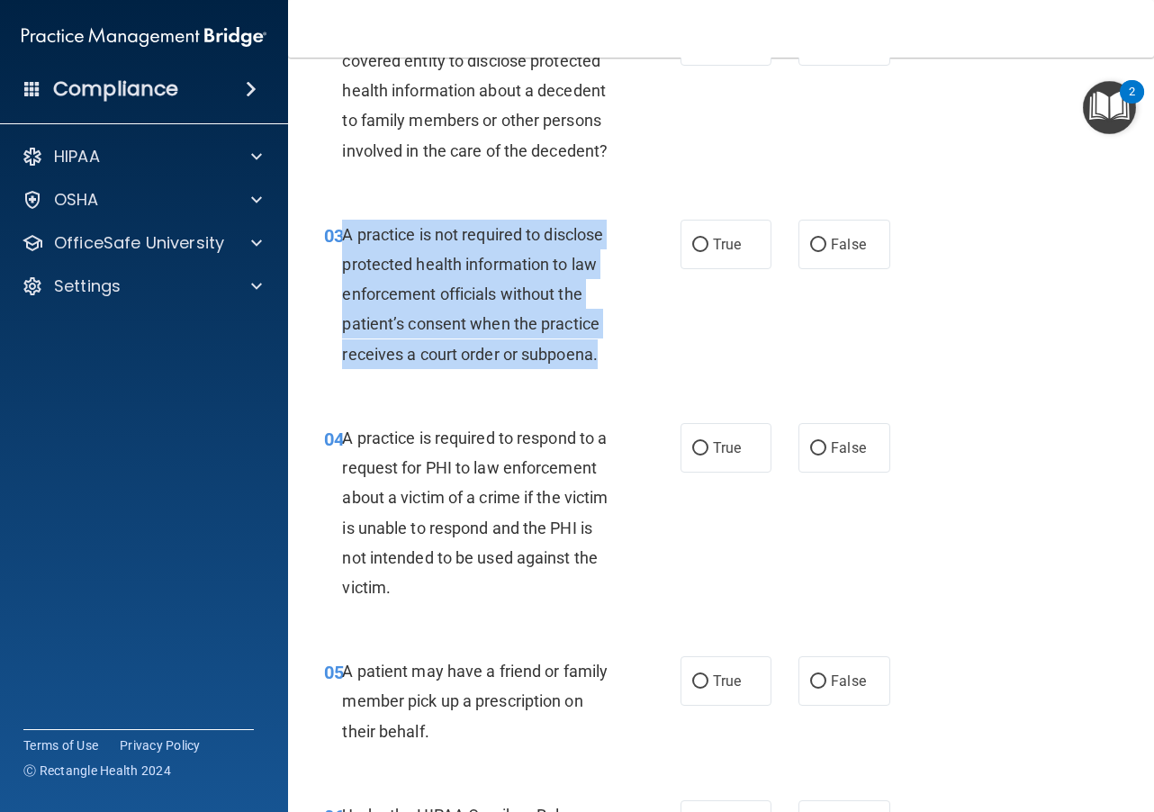
drag, startPoint x: 609, startPoint y: 360, endPoint x: 346, endPoint y: 231, distance: 292.6
click at [346, 231] on div "A practice is not required to disclose protected health information to law enfo…" at bounding box center [486, 294] width 288 height 149
copy span "A practice is not required to disclose protected health information to law enfo…"
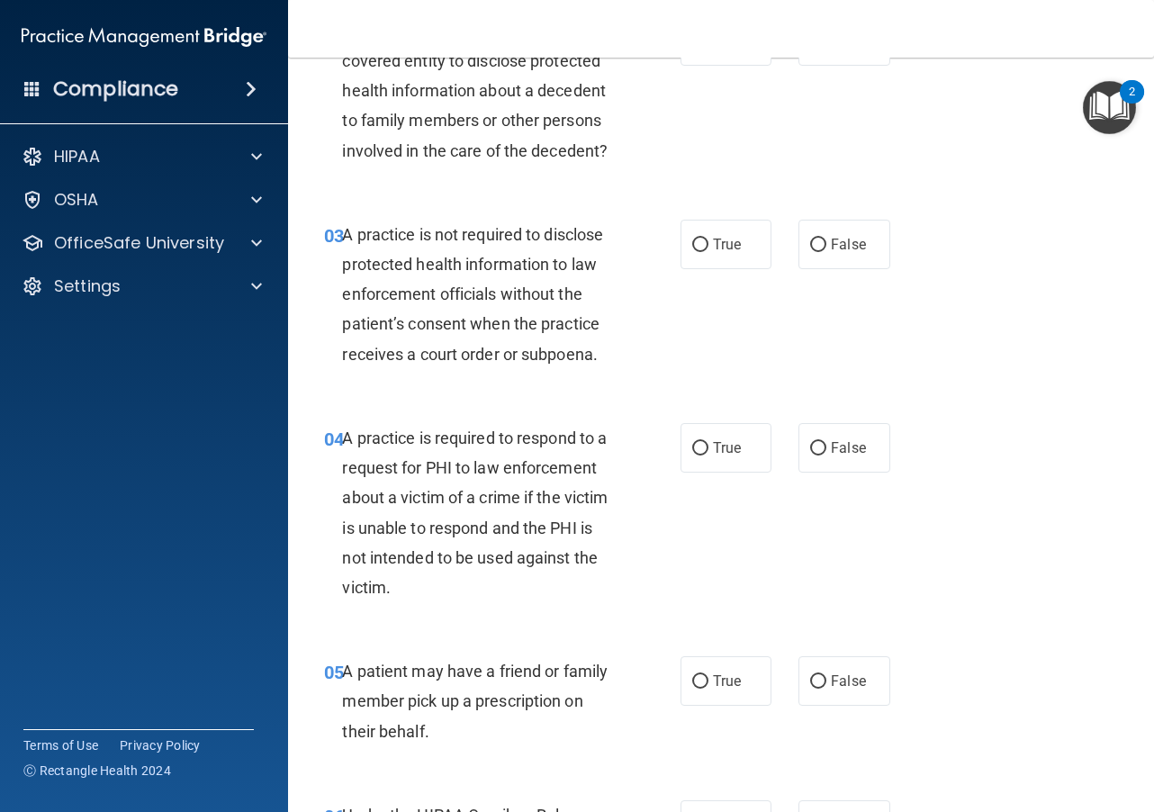
click at [703, 328] on div "03 A practice is not required to disclose protected health information to law e…" at bounding box center [720, 298] width 821 height 203
click at [813, 248] on input "False" at bounding box center [818, 244] width 16 height 13
radio input "true"
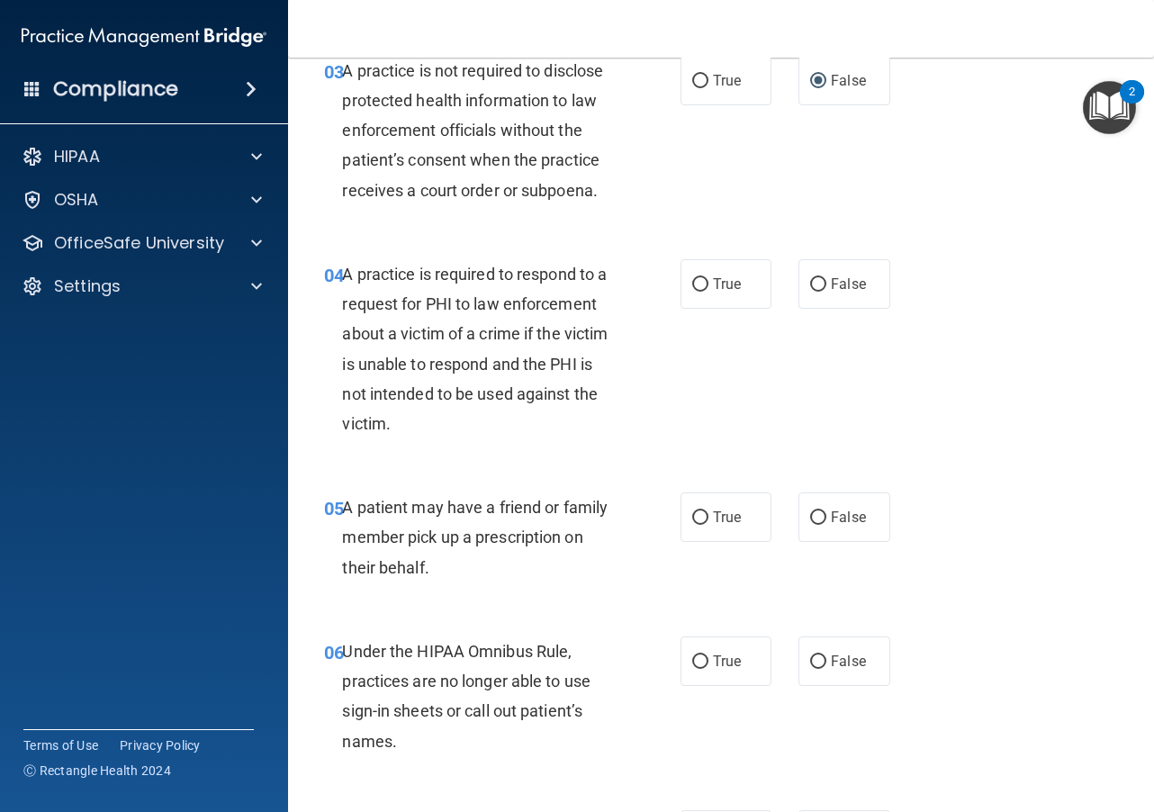
scroll to position [540, 0]
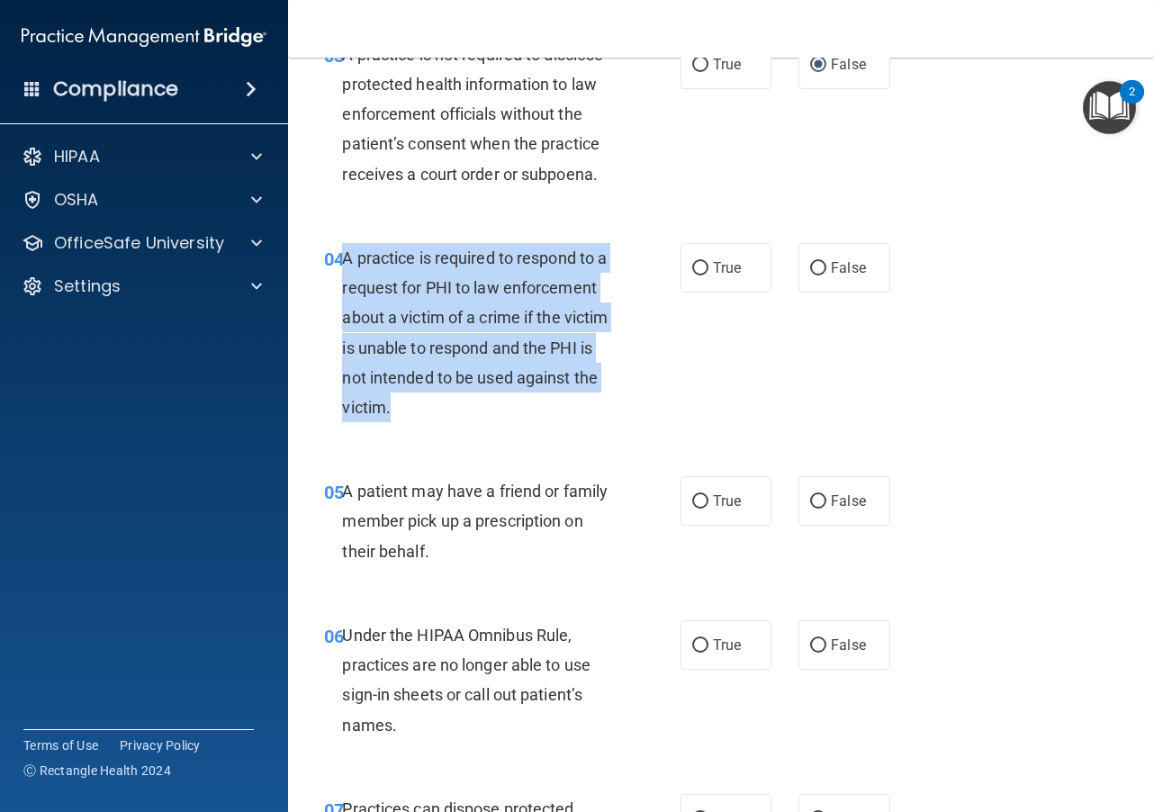
drag, startPoint x: 478, startPoint y: 390, endPoint x: 345, endPoint y: 251, distance: 192.2
click at [345, 251] on div "A practice is required to respond to a request for PHI to law enforcement about…" at bounding box center [486, 332] width 288 height 179
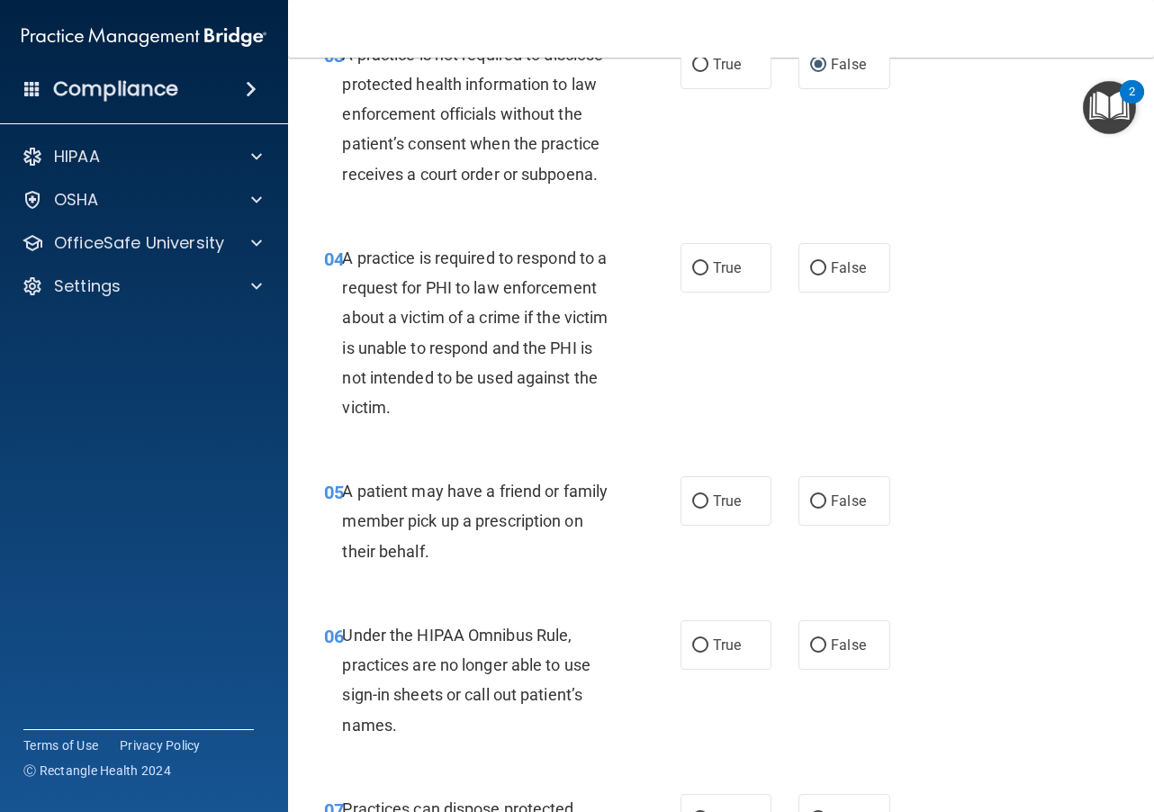
click at [713, 323] on div "04 A practice is required to respond to a request for PHI to law enforcement ab…" at bounding box center [720, 336] width 821 height 233
click at [813, 266] on input "False" at bounding box center [818, 268] width 16 height 13
radio input "true"
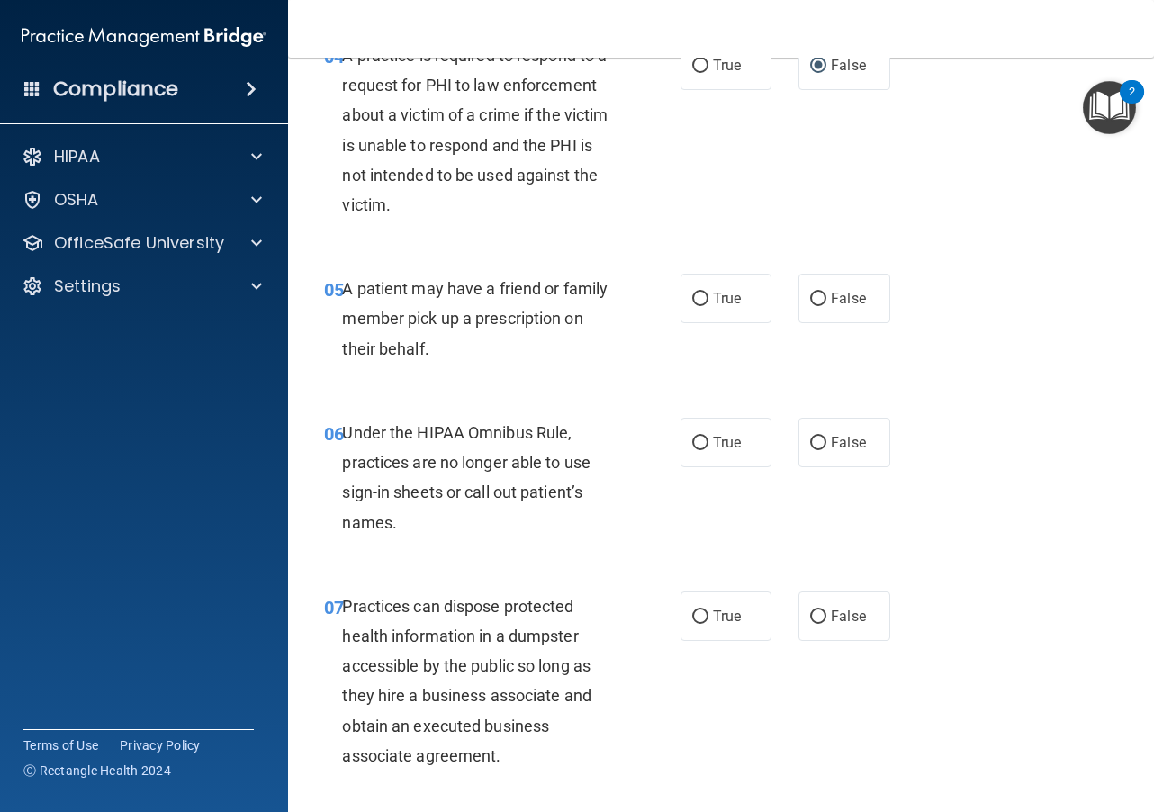
scroll to position [810, 0]
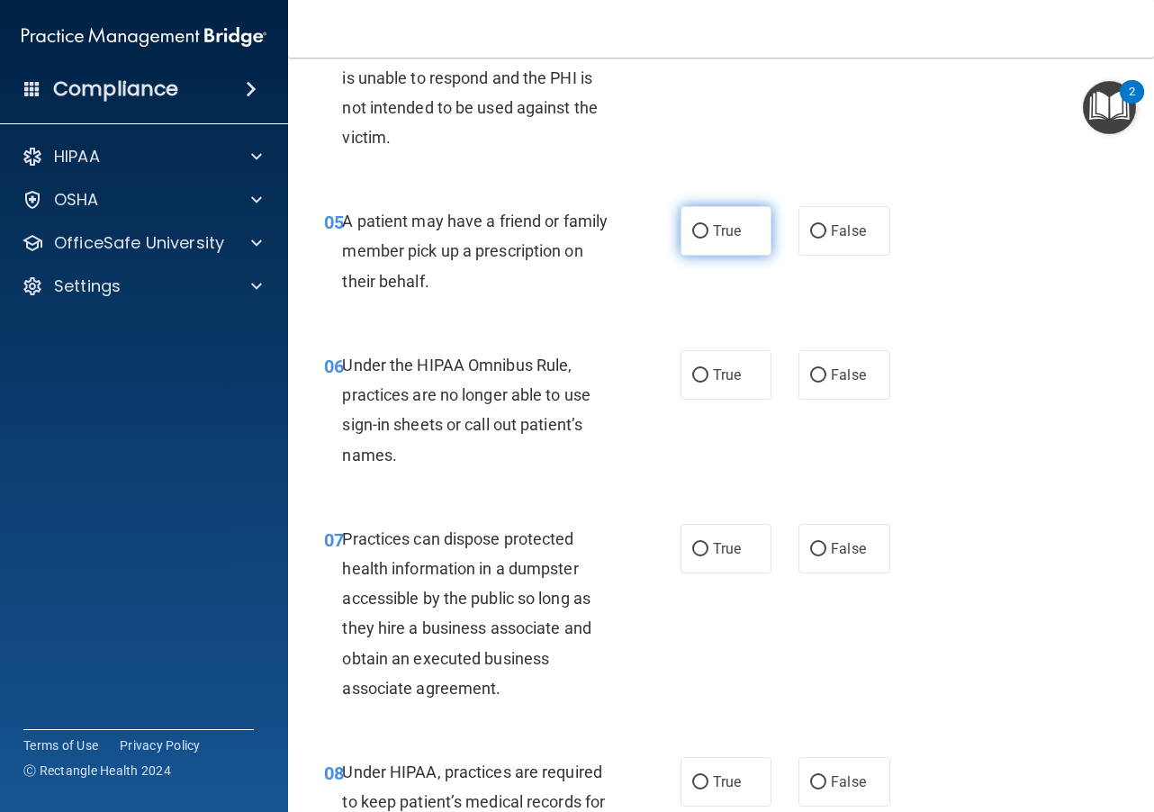
click at [696, 230] on input "True" at bounding box center [700, 231] width 16 height 13
radio input "true"
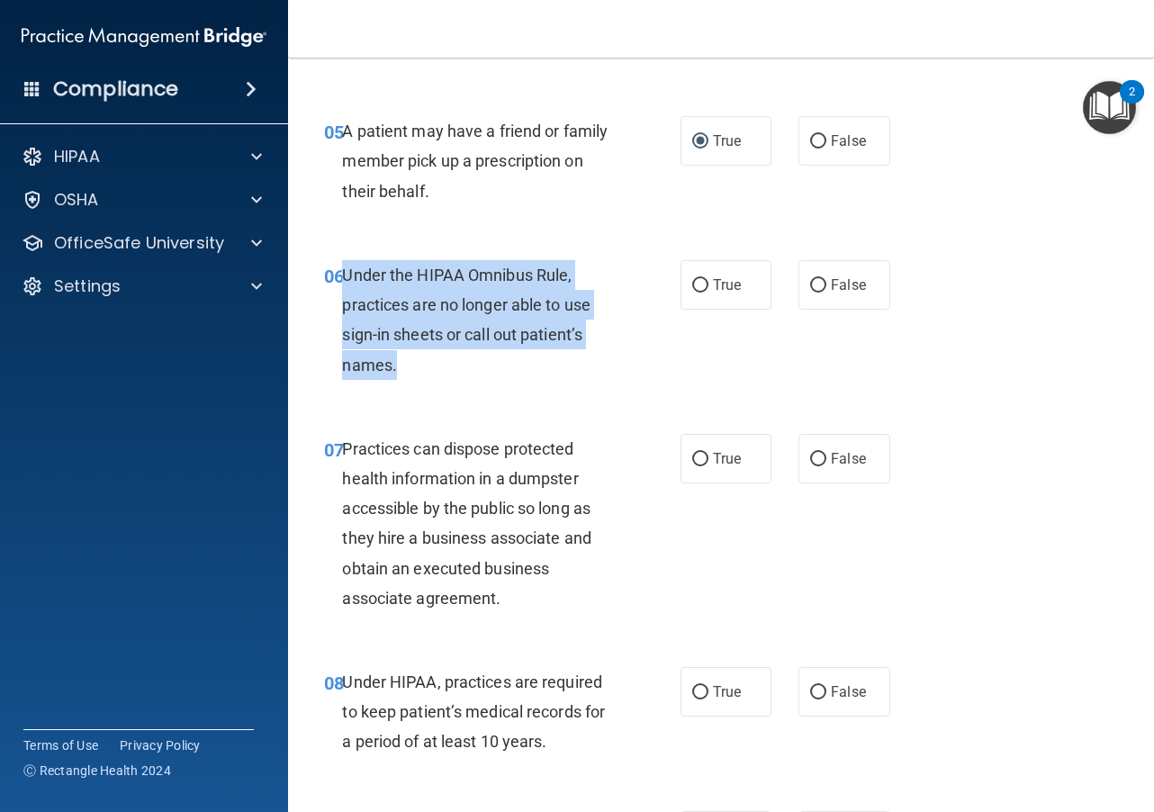
drag, startPoint x: 409, startPoint y: 362, endPoint x: 346, endPoint y: 279, distance: 103.5
click at [346, 279] on div "Under the HIPAA Omnibus Rule, practices are no longer able to use sign-in sheet…" at bounding box center [486, 320] width 288 height 120
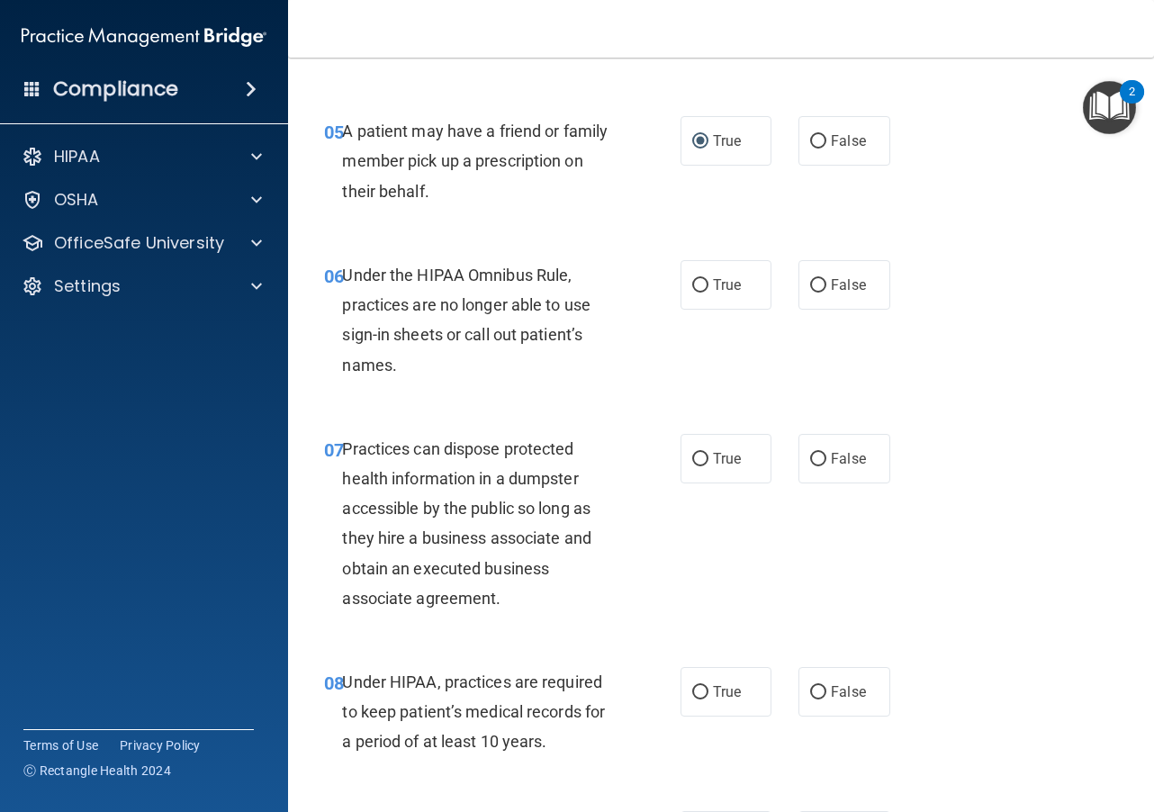
click at [729, 354] on div "06 Under the HIPAA Omnibus Rule, practices are no longer able to use sign-in sh…" at bounding box center [720, 325] width 821 height 174
click at [812, 287] on input "False" at bounding box center [818, 285] width 16 height 13
radio input "true"
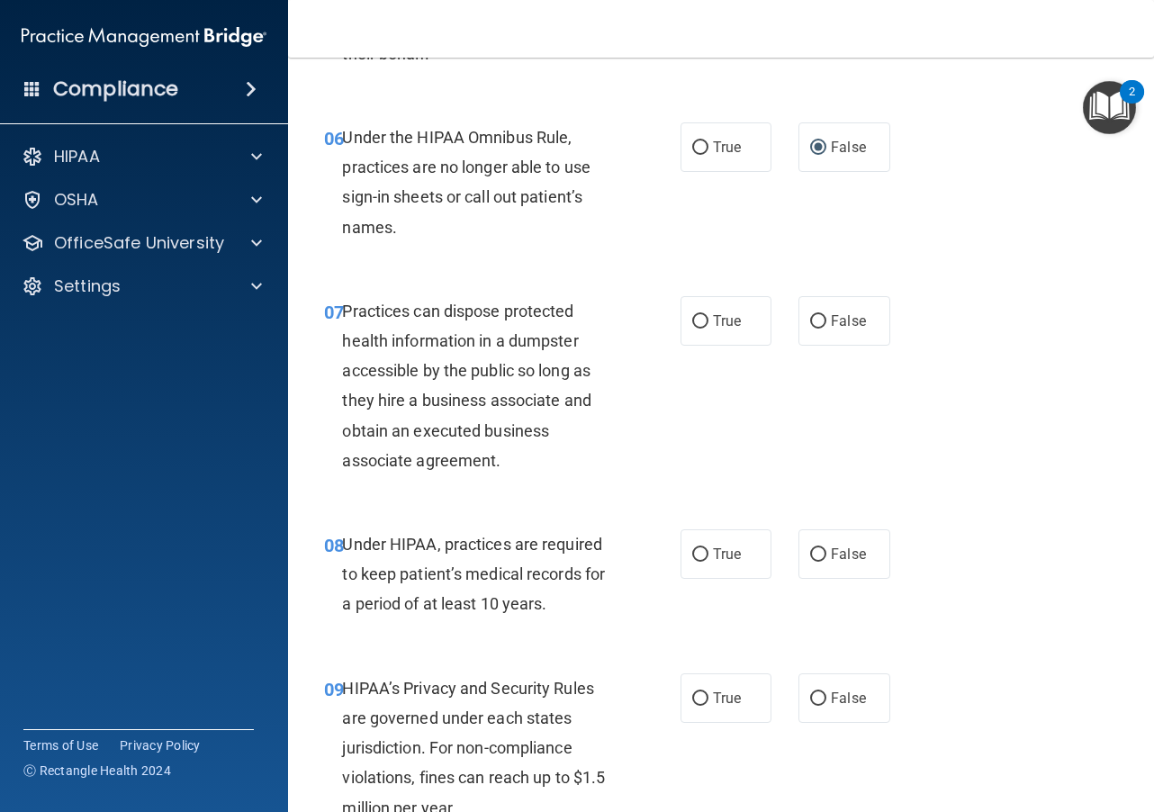
scroll to position [1080, 0]
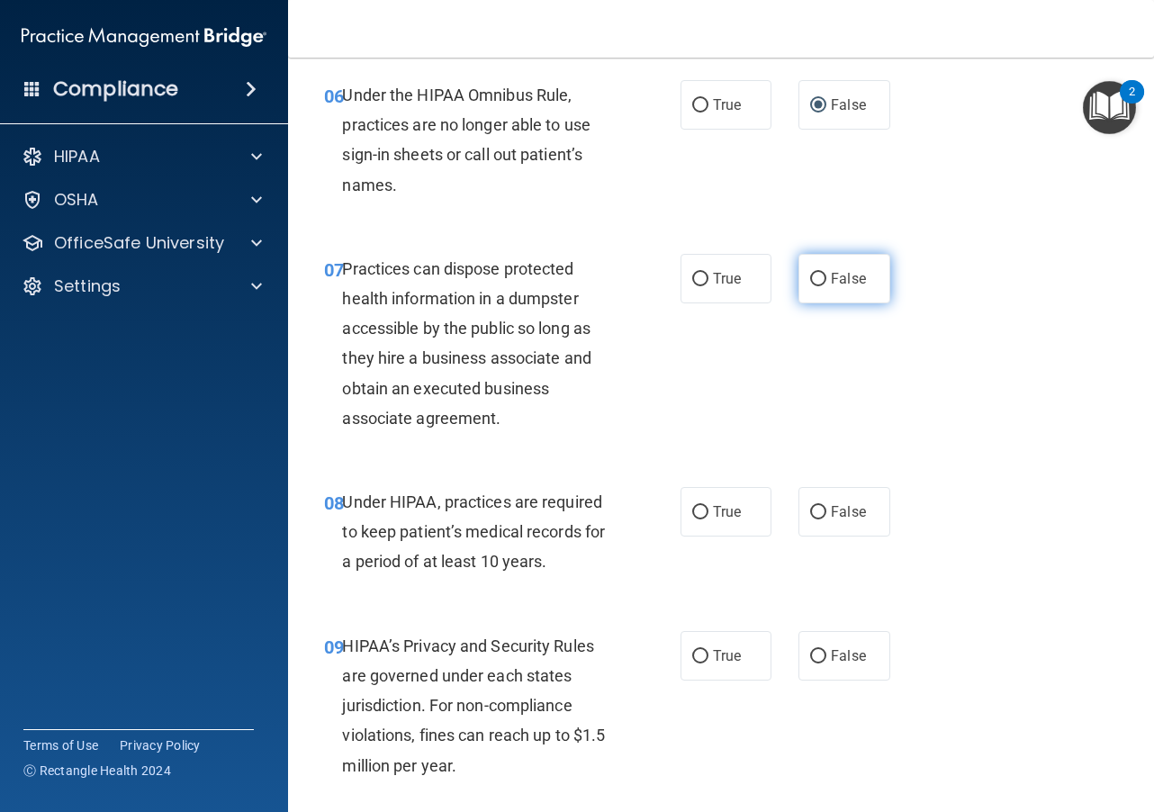
click at [821, 284] on label "False" at bounding box center [843, 278] width 91 height 49
click at [821, 284] on input "False" at bounding box center [818, 279] width 16 height 13
radio input "true"
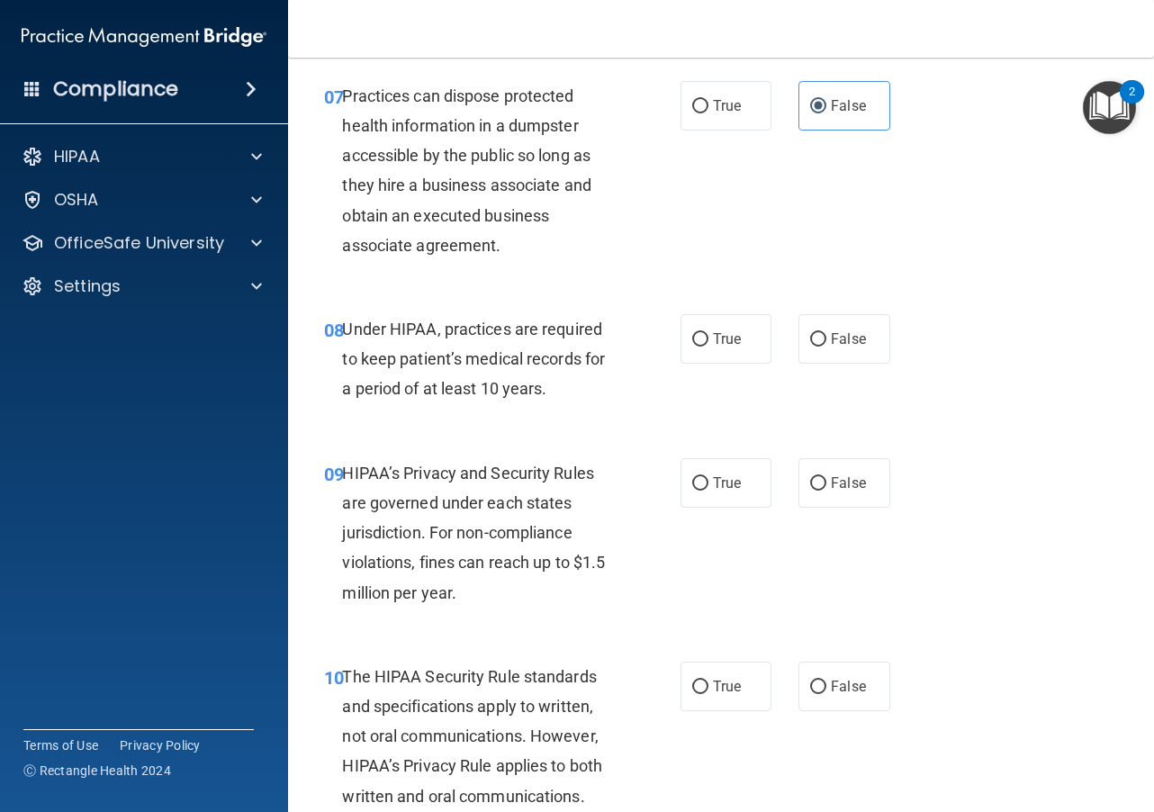
scroll to position [1260, 0]
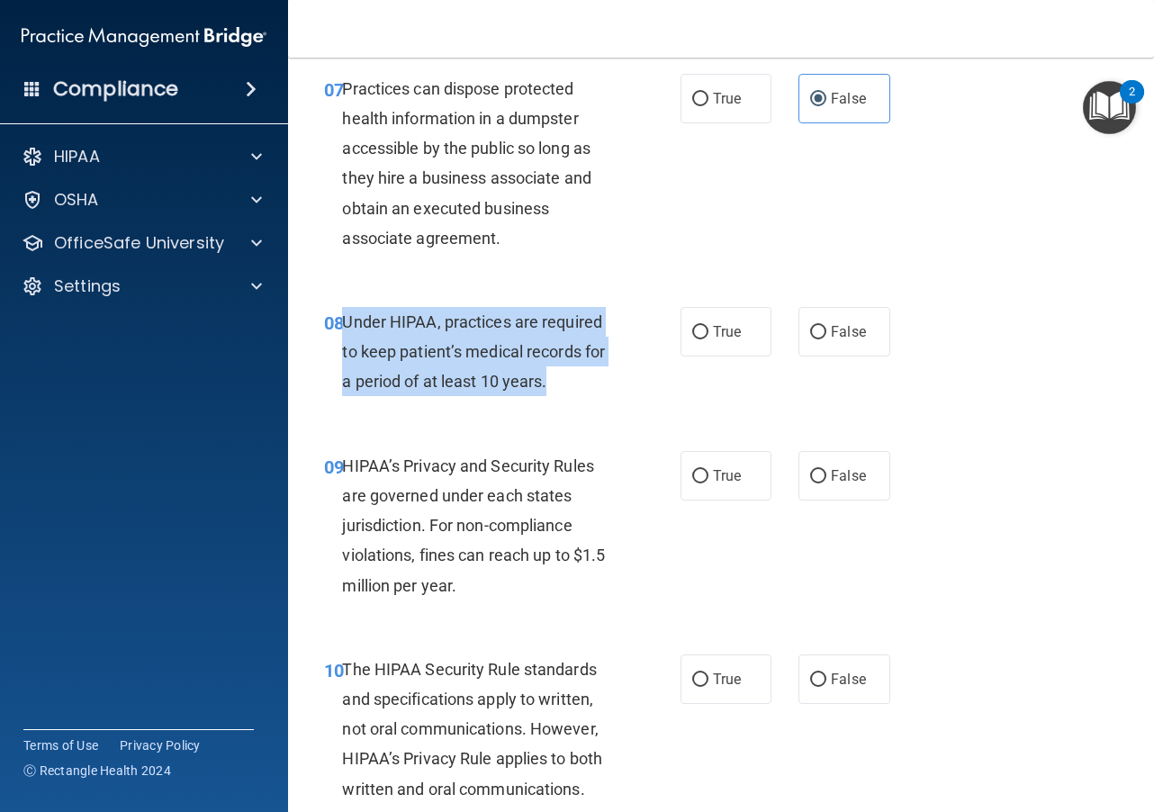
drag, startPoint x: 567, startPoint y: 393, endPoint x: 344, endPoint y: 319, distance: 235.0
click at [344, 319] on div "Under HIPAA, practices are required to keep patient’s medical records for a per…" at bounding box center [486, 352] width 288 height 90
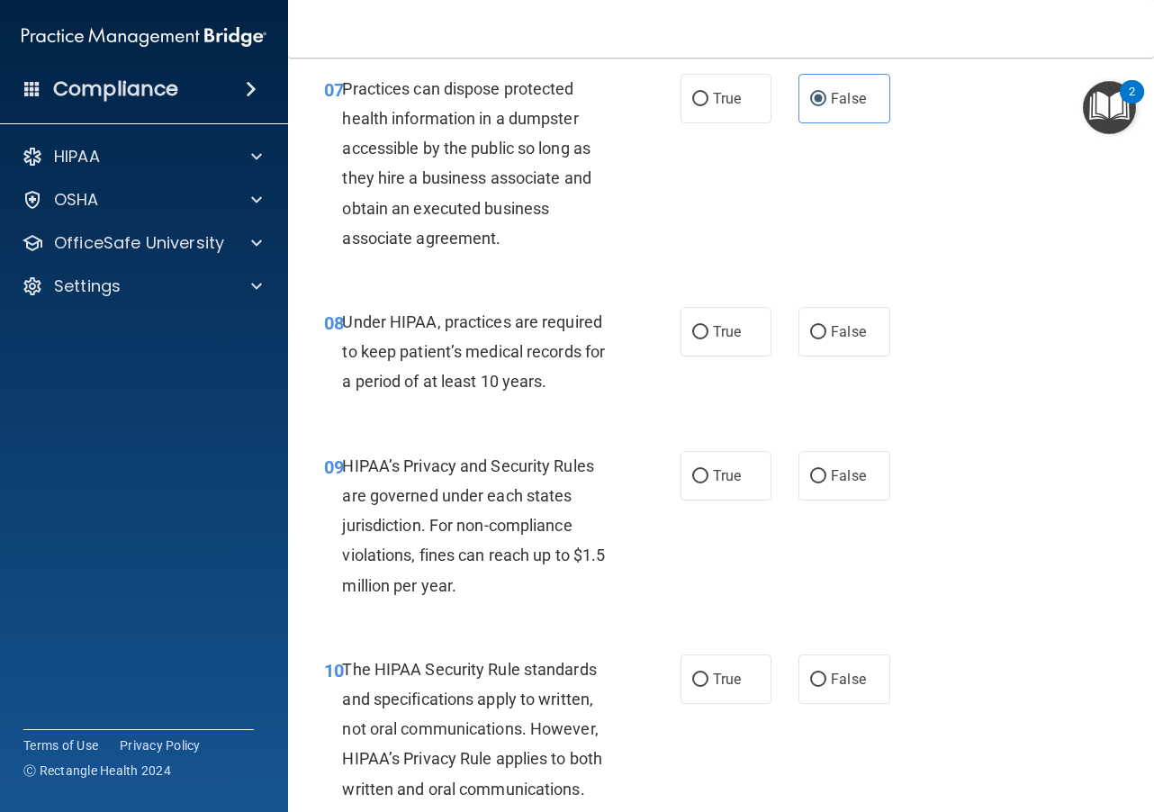
click at [755, 385] on div "08 Under HIPAA, practices are required to keep patient’s medical records for a …" at bounding box center [720, 356] width 821 height 144
click at [805, 346] on label "False" at bounding box center [843, 331] width 91 height 49
click at [810, 339] on input "False" at bounding box center [818, 332] width 16 height 13
radio input "true"
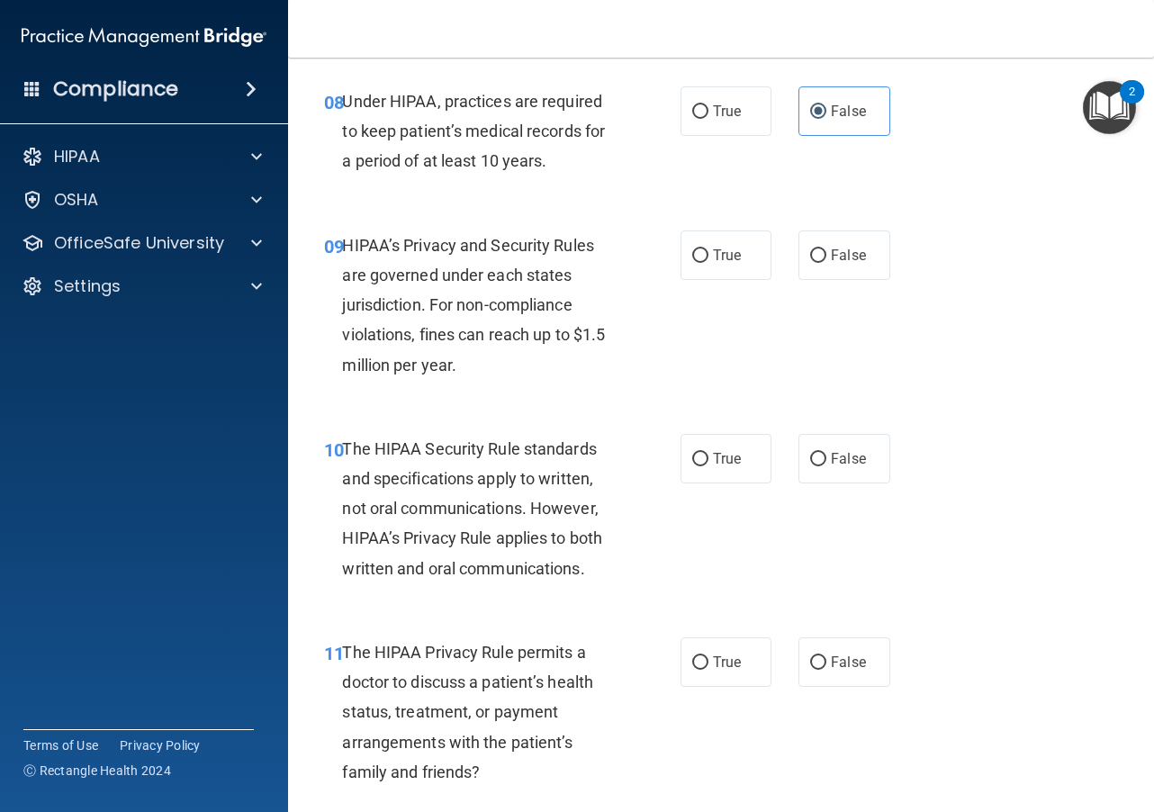
scroll to position [1440, 0]
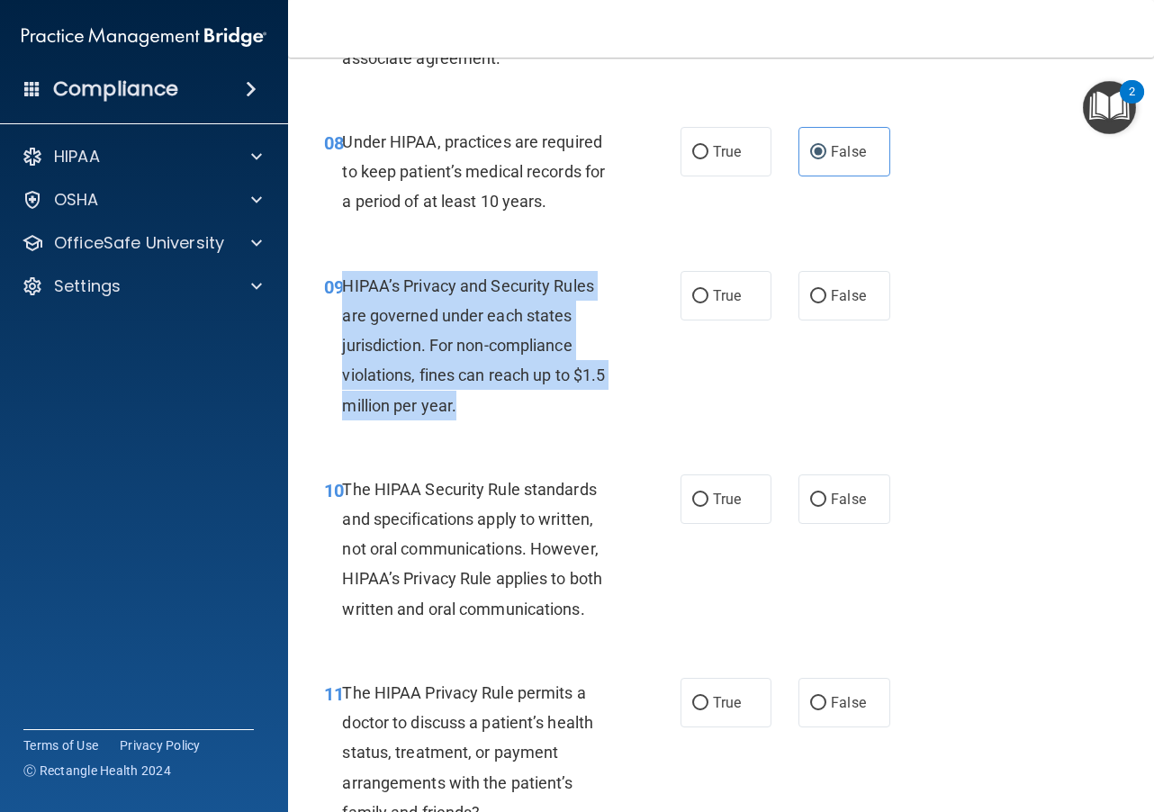
drag, startPoint x: 469, startPoint y: 410, endPoint x: 346, endPoint y: 284, distance: 175.6
click at [346, 284] on div "HIPAA’s Privacy and Security Rules are governed under each states jurisdiction.…" at bounding box center [486, 345] width 288 height 149
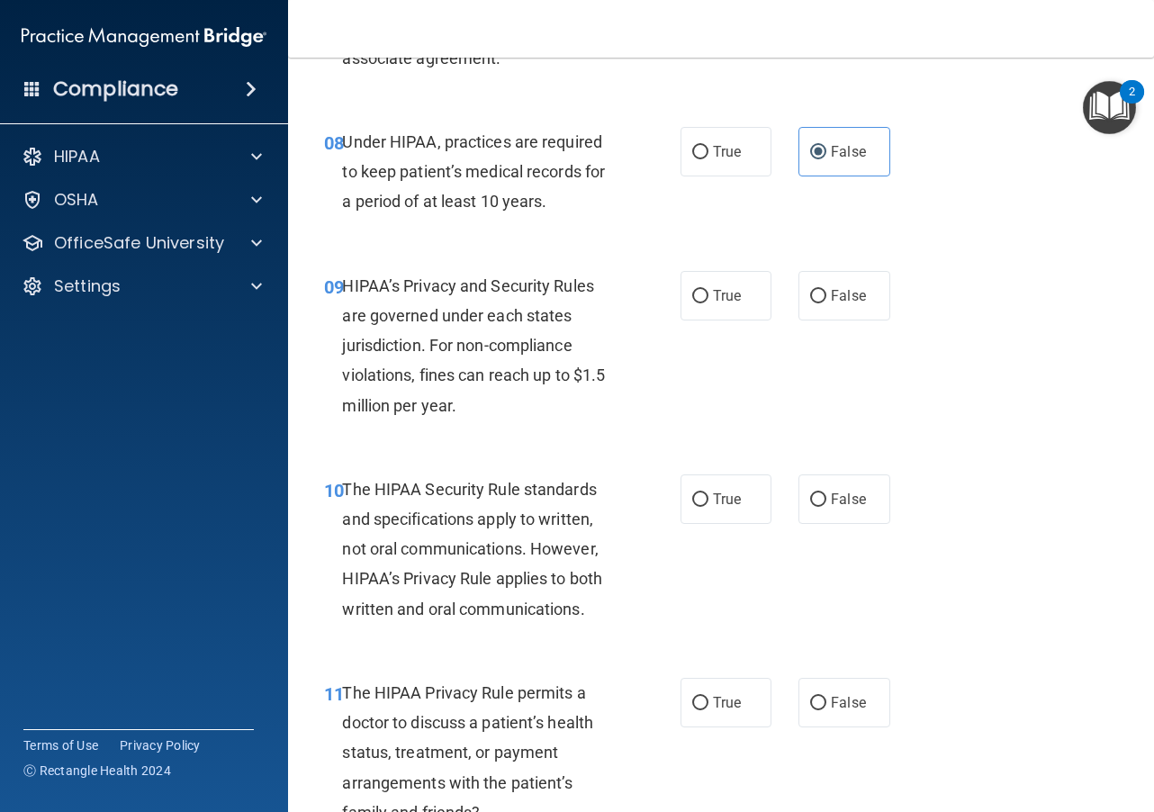
click at [810, 391] on div "09 HIPAA’s Privacy and Security Rules are governed under each states jurisdicti…" at bounding box center [720, 349] width 821 height 203
click at [694, 300] on input "True" at bounding box center [700, 296] width 16 height 13
radio input "true"
drag, startPoint x: 789, startPoint y: 368, endPoint x: 803, endPoint y: 337, distance: 33.4
click at [789, 365] on div "09 HIPAA’s Privacy and Security Rules are governed under each states jurisdicti…" at bounding box center [720, 349] width 821 height 203
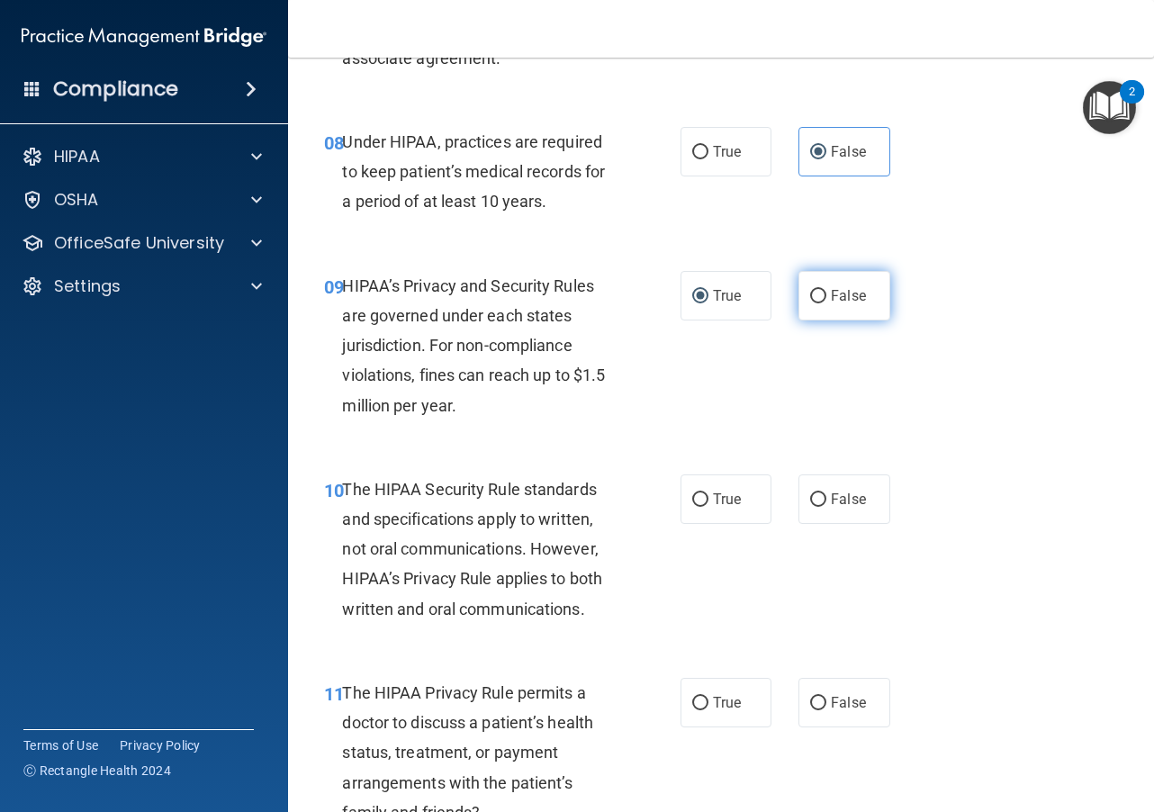
click at [829, 301] on span "False" at bounding box center [847, 295] width 35 height 17
click at [826, 301] on input "False" at bounding box center [818, 296] width 16 height 13
radio input "true"
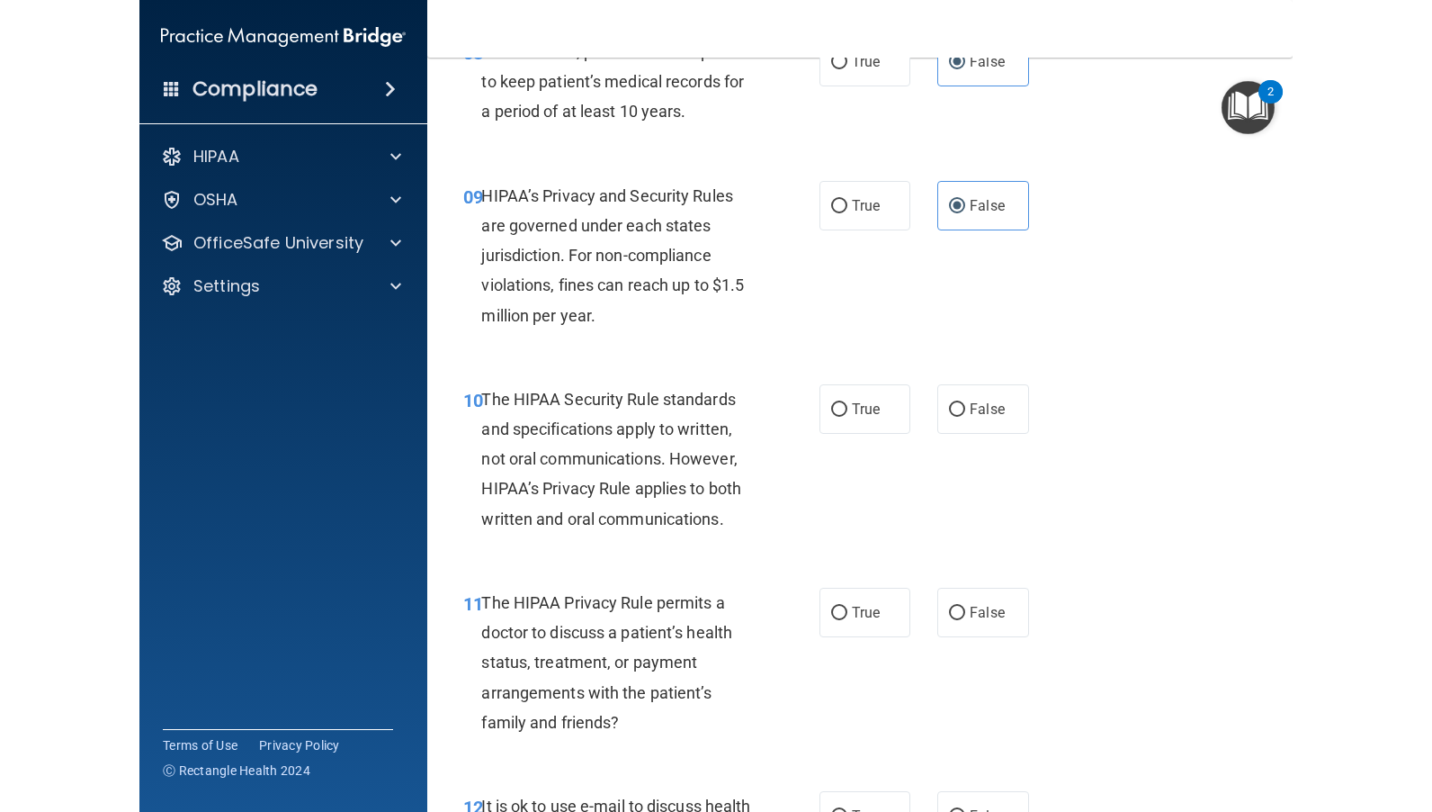
scroll to position [1620, 0]
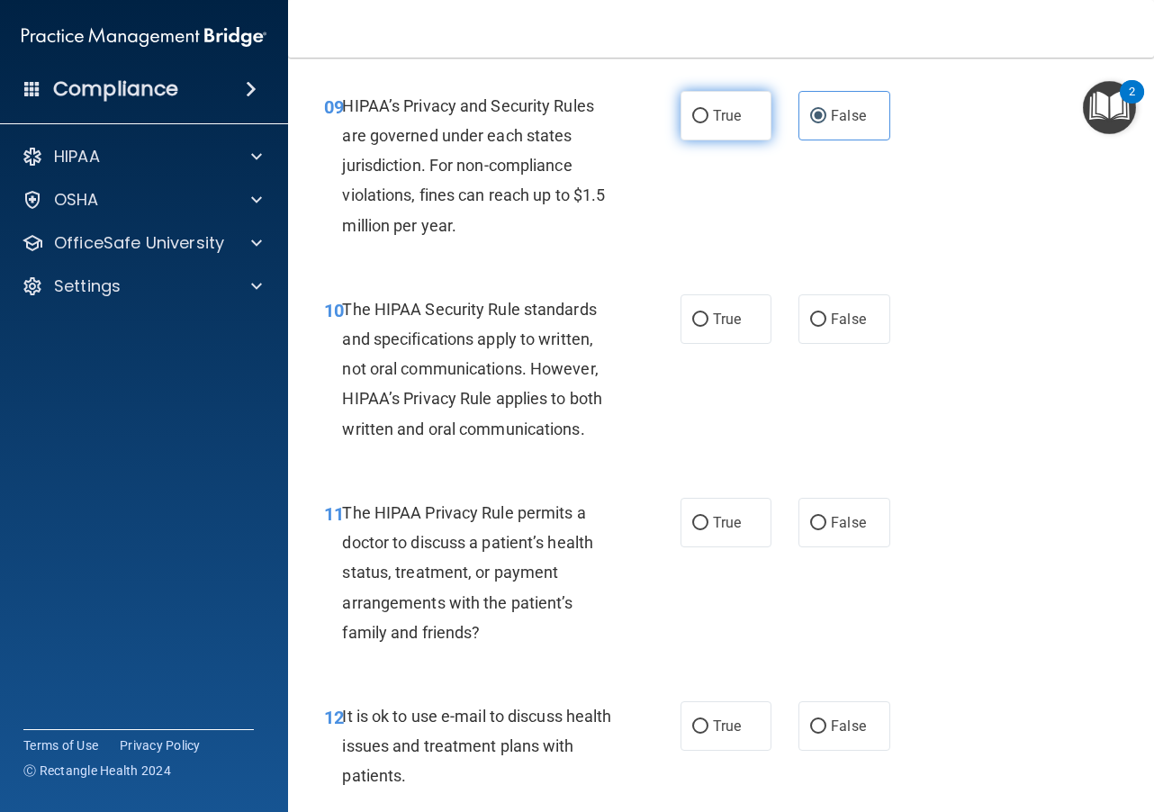
click at [705, 121] on label "True" at bounding box center [725, 115] width 91 height 49
click at [705, 121] on input "True" at bounding box center [700, 116] width 16 height 13
radio input "true"
click at [816, 128] on label "False" at bounding box center [843, 115] width 91 height 49
click at [816, 123] on input "False" at bounding box center [818, 116] width 16 height 13
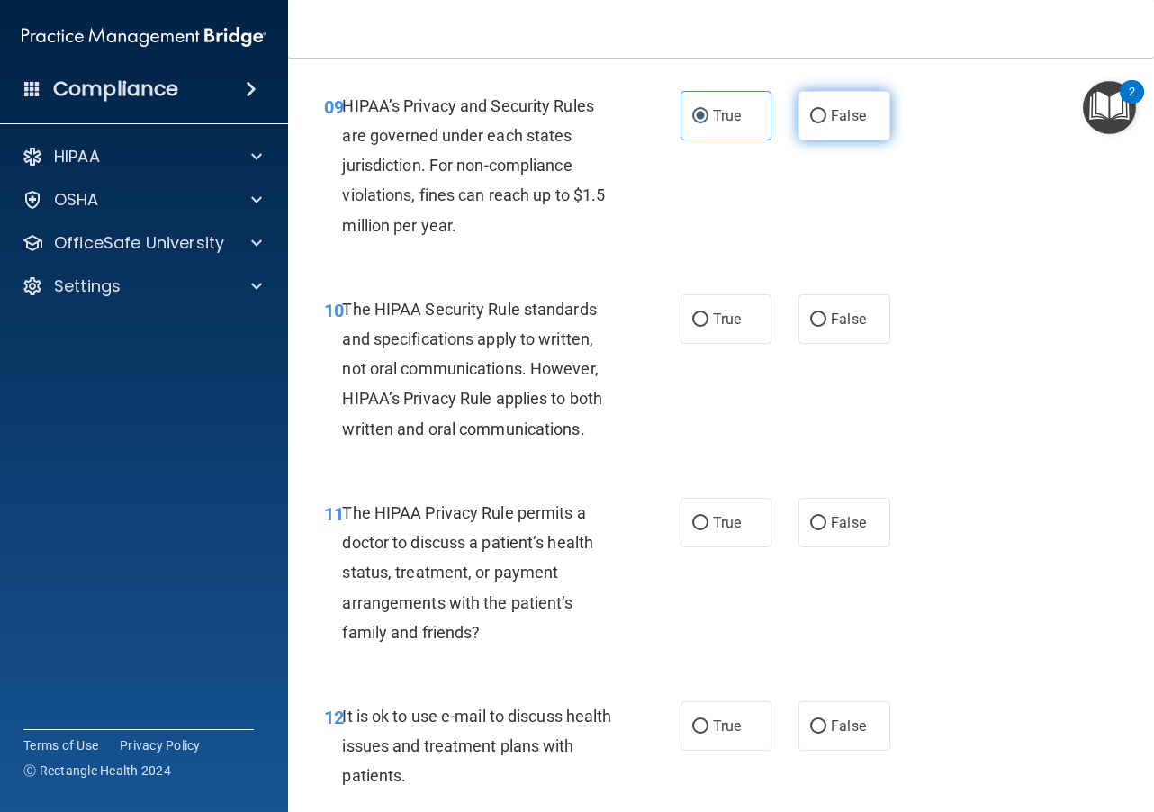
radio input "true"
radio input "false"
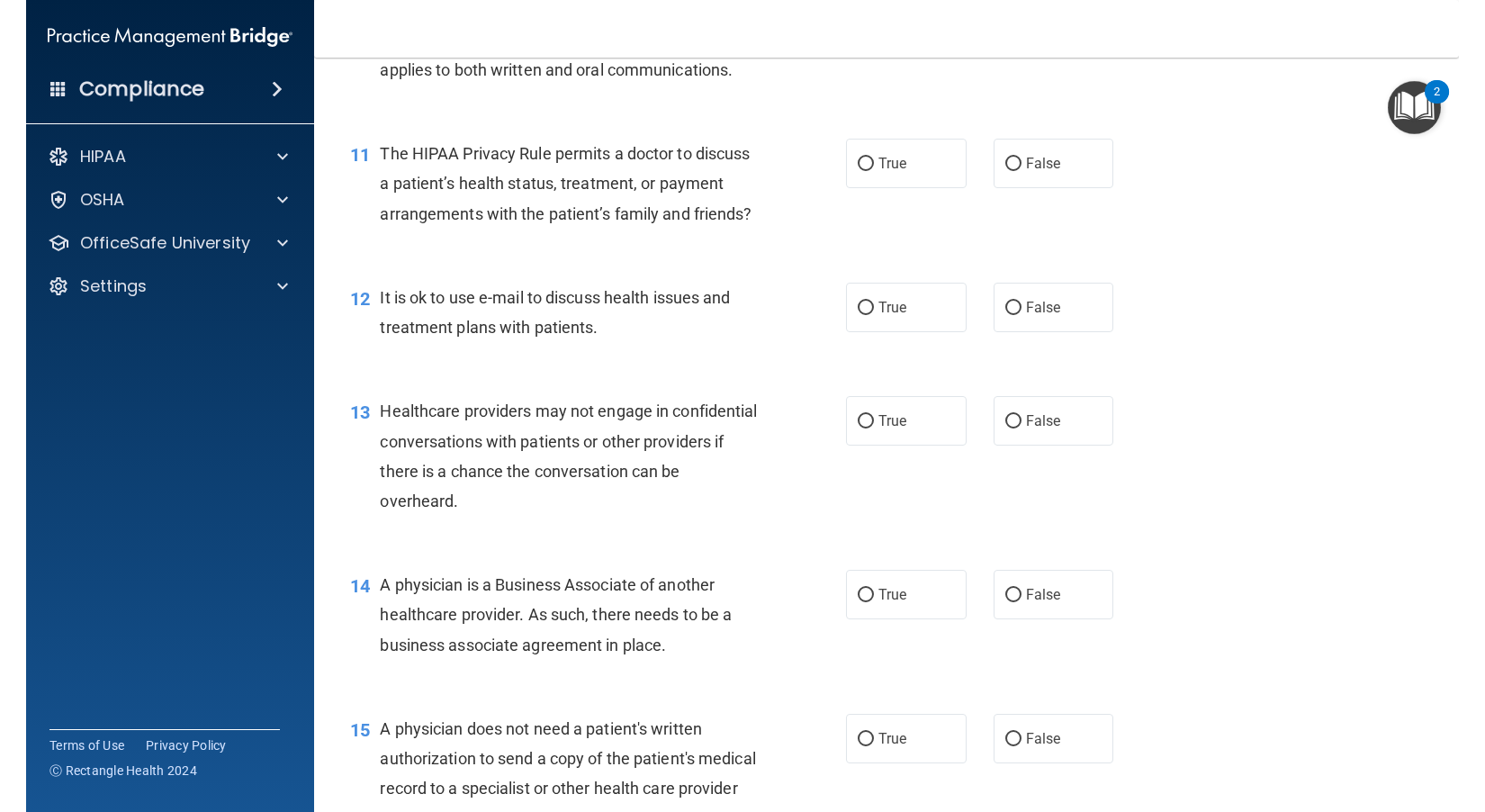
scroll to position [1321, 0]
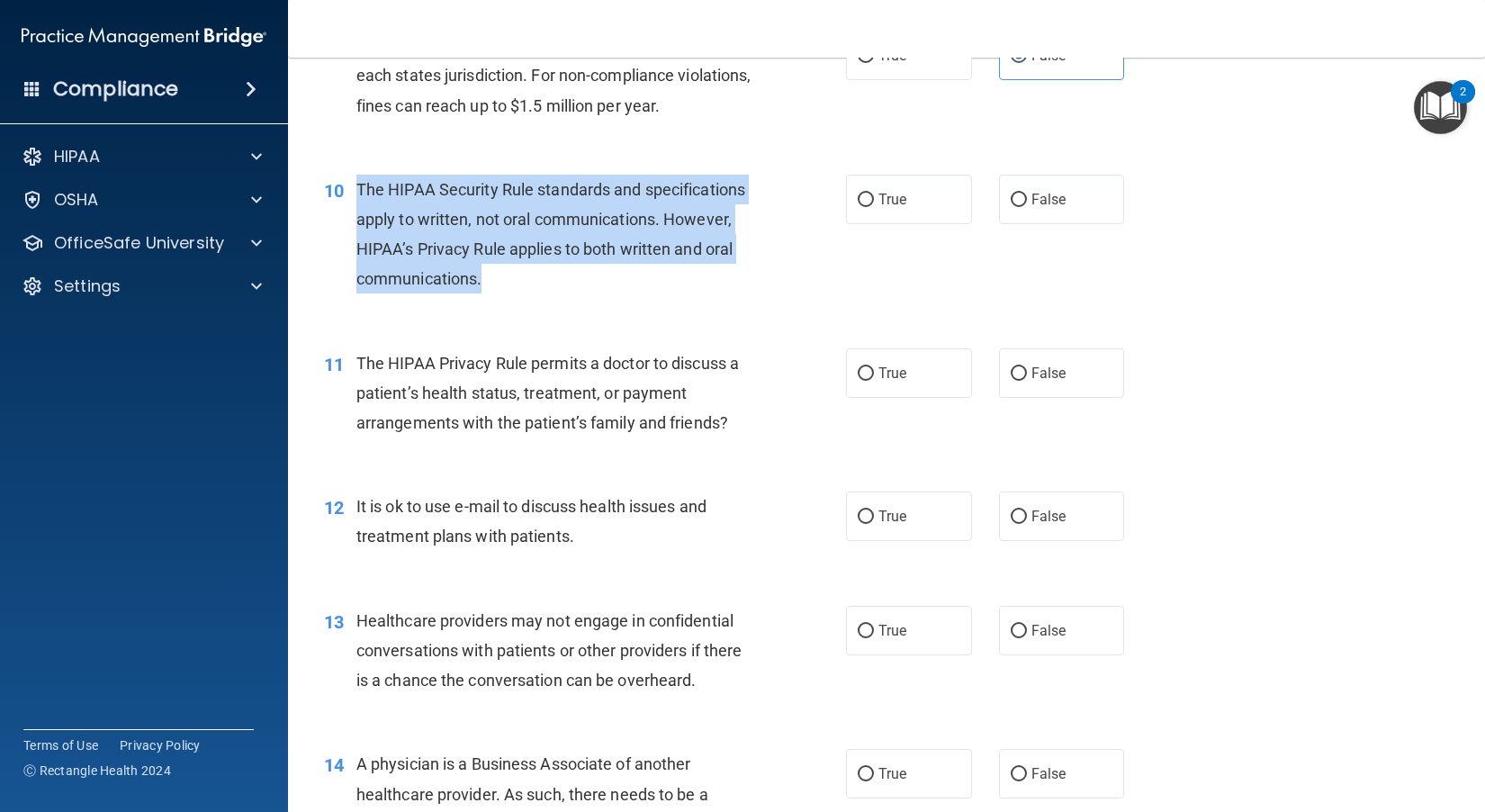
drag, startPoint x: 428, startPoint y: 280, endPoint x: 351, endPoint y: 204, distance: 108.2
click at [356, 208] on div "The HIPAA Security Rule standards and specifications apply to written, not oral…" at bounding box center [562, 235] width 412 height 120
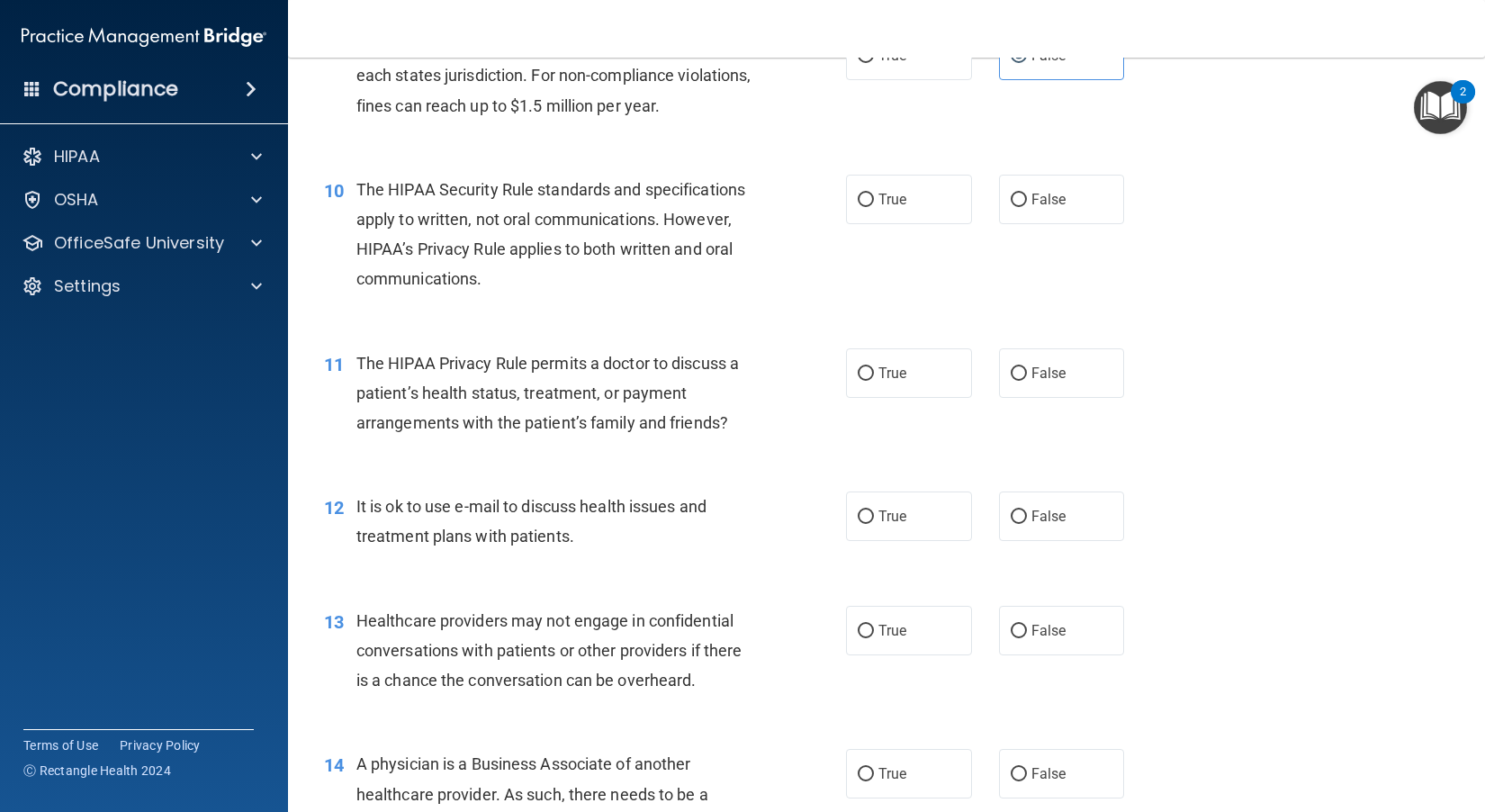
drag, startPoint x: 678, startPoint y: 345, endPoint x: 771, endPoint y: 274, distance: 116.8
click at [678, 326] on div "10 The HIPAA Security Rule standards and specifications apply to written, not o…" at bounding box center [886, 239] width 1152 height 174
click at [829, 207] on input "True" at bounding box center [865, 199] width 16 height 13
radio input "true"
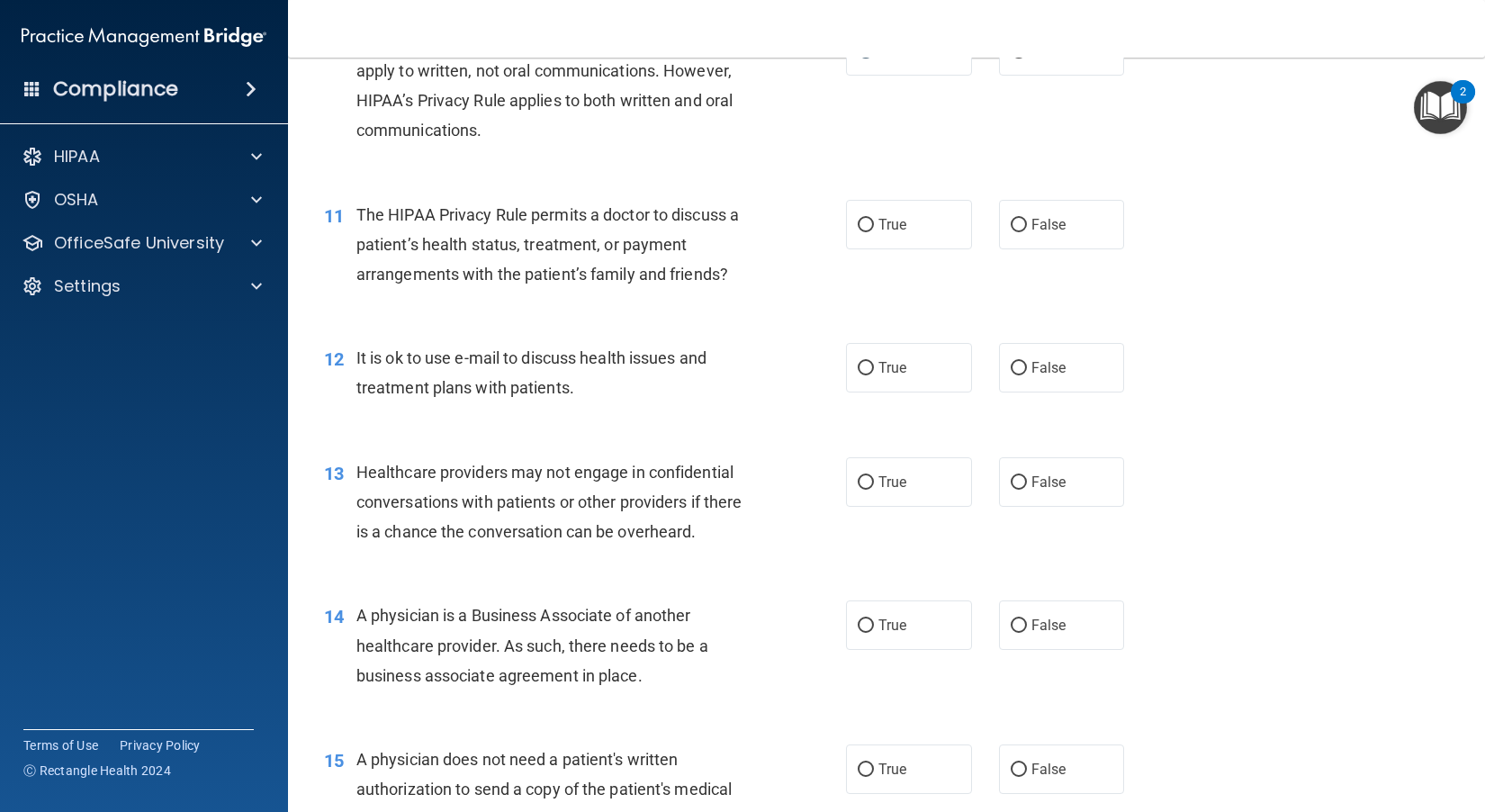
scroll to position [1501, 0]
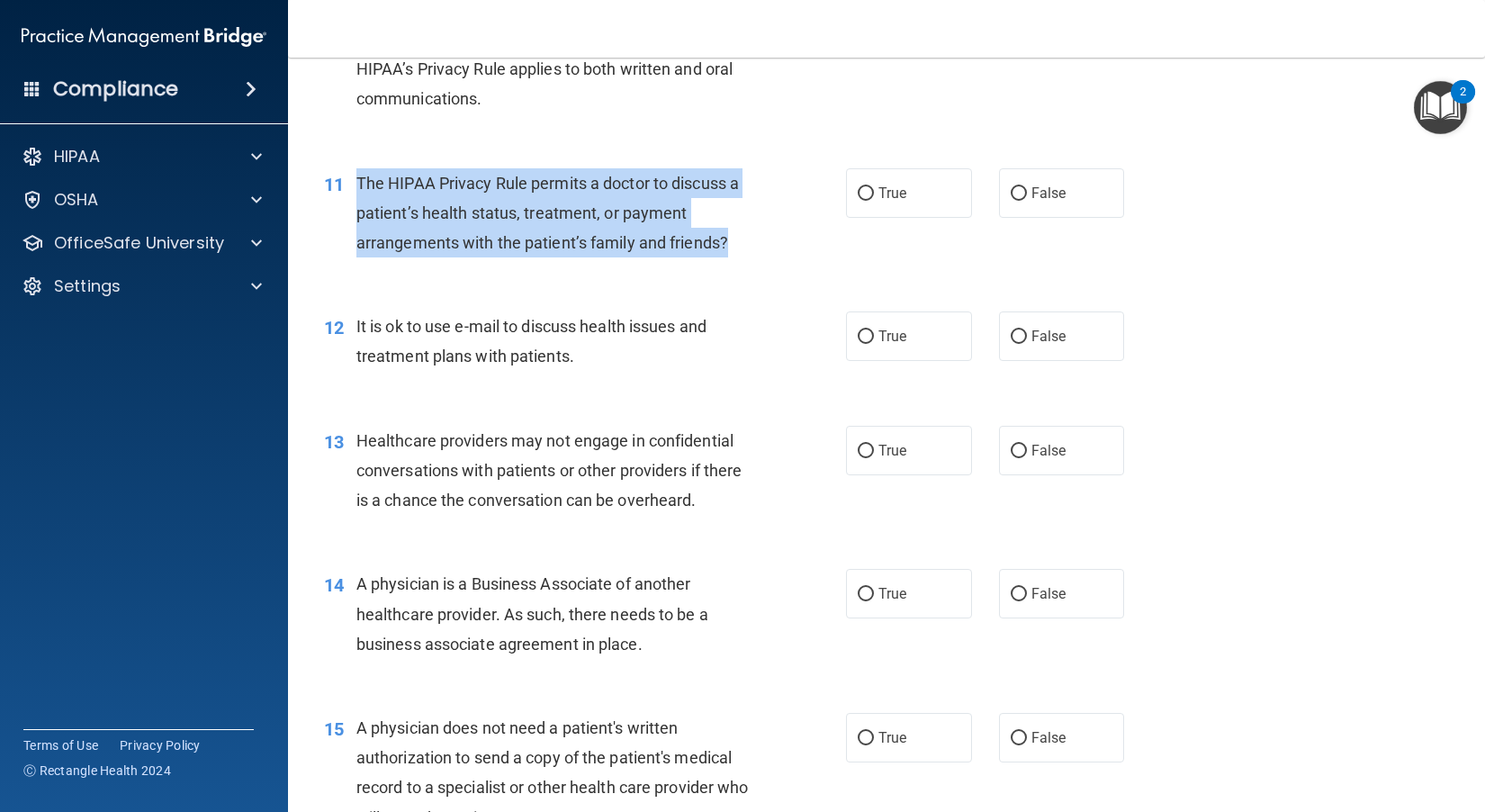
drag, startPoint x: 736, startPoint y: 275, endPoint x: 353, endPoint y: 198, distance: 391.0
click at [353, 198] on div "11 The HIPAA Privacy Rule permits a doctor to discuss a patient’s health status…" at bounding box center [585, 217] width 576 height 99
click at [829, 201] on input "True" at bounding box center [865, 193] width 16 height 13
radio input "true"
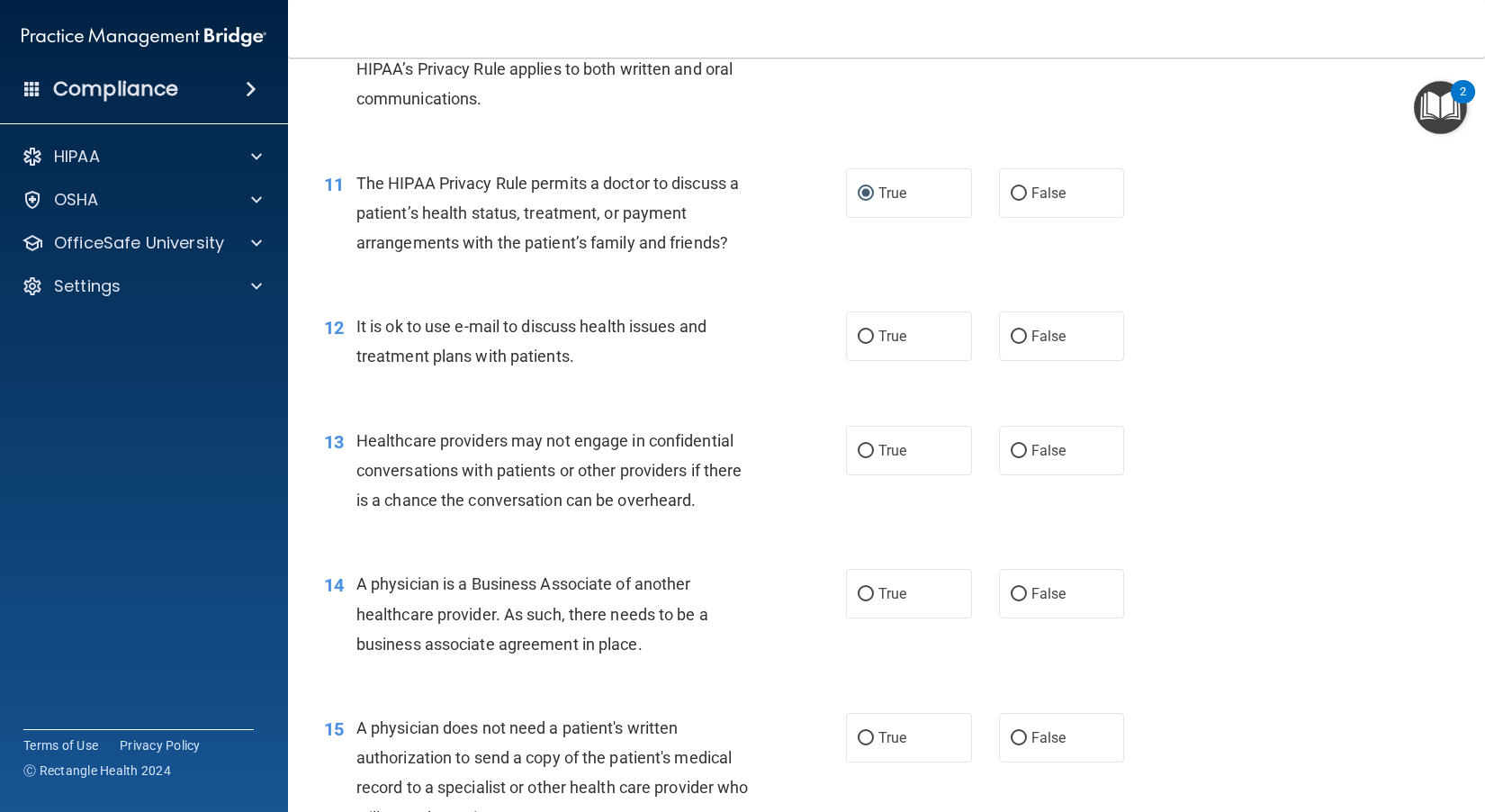
click at [727, 334] on div "12 It is ok to use e-mail to discuss health issues and treatment plans with pat…" at bounding box center [886, 345] width 1152 height 113
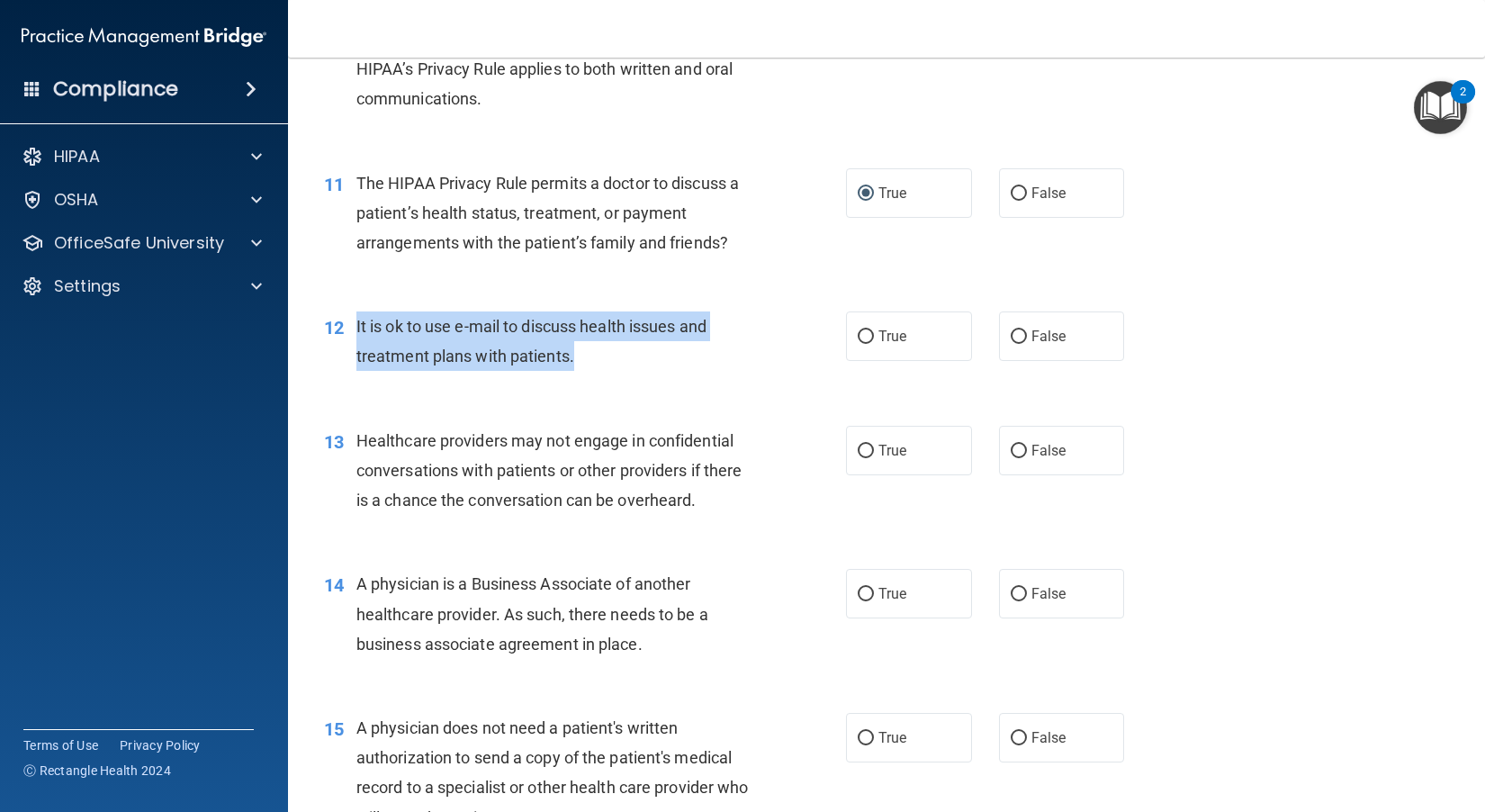
drag, startPoint x: 594, startPoint y: 391, endPoint x: 356, endPoint y: 346, distance: 241.9
click at [356, 346] on div "It is ok to use e-mail to discuss health issues and treatment plans with patien…" at bounding box center [562, 340] width 412 height 59
click at [704, 371] on div "It is ok to use e-mail to discuss health issues and treatment plans with patien…" at bounding box center [562, 340] width 412 height 59
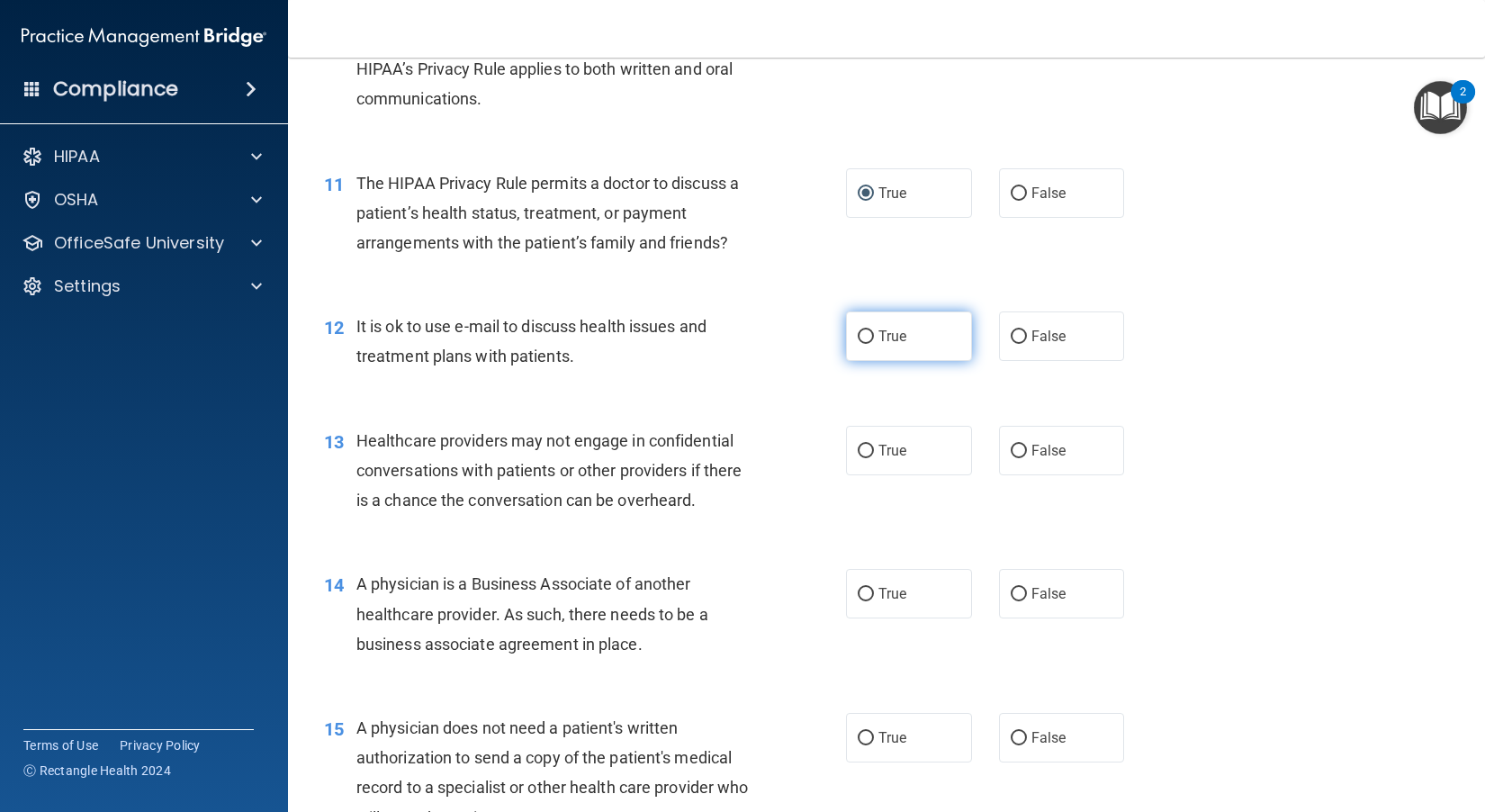
click at [829, 361] on label "True" at bounding box center [909, 335] width 126 height 49
click at [829, 344] on input "True" at bounding box center [865, 336] width 16 height 13
radio input "true"
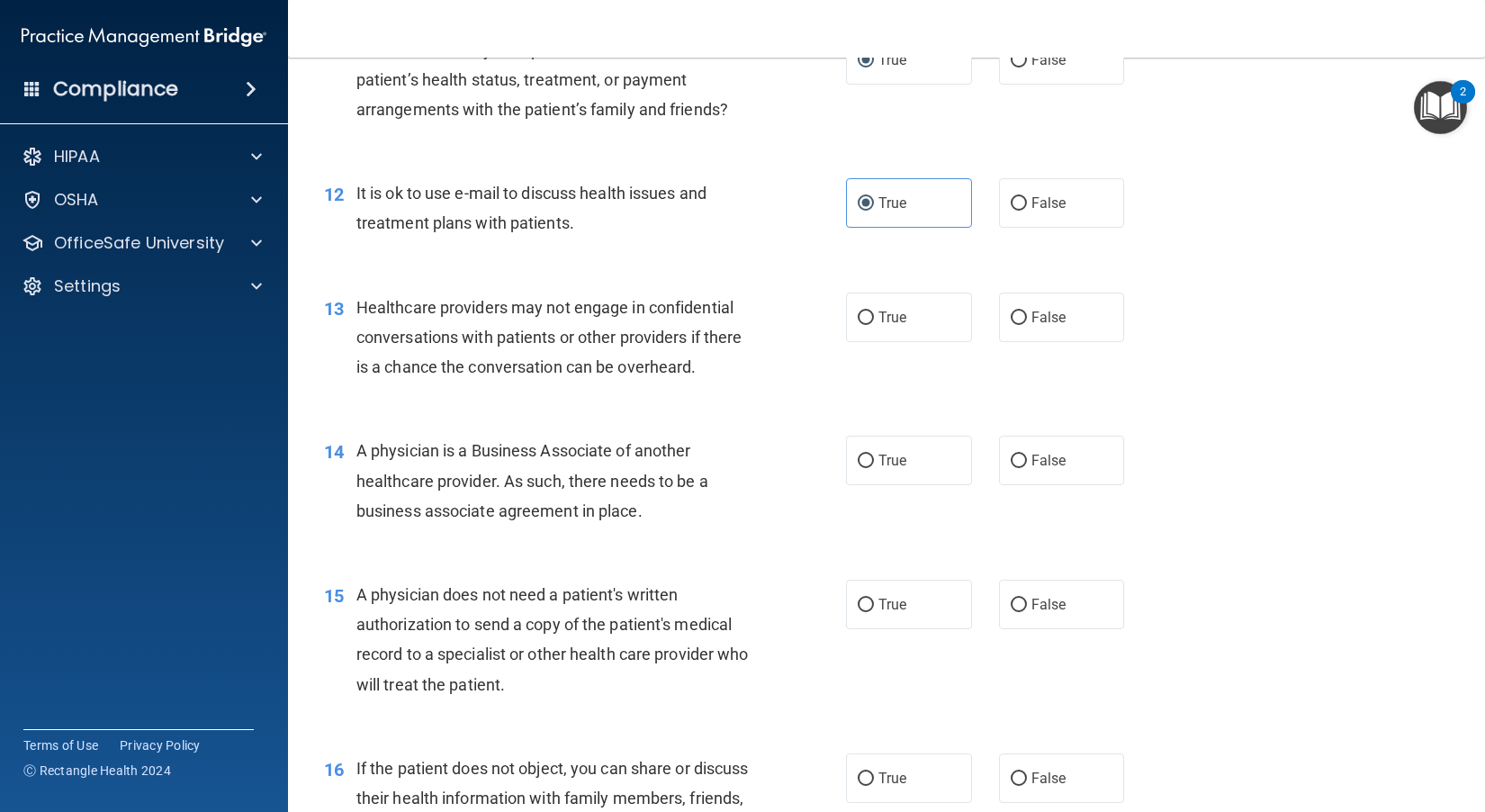
scroll to position [1681, 0]
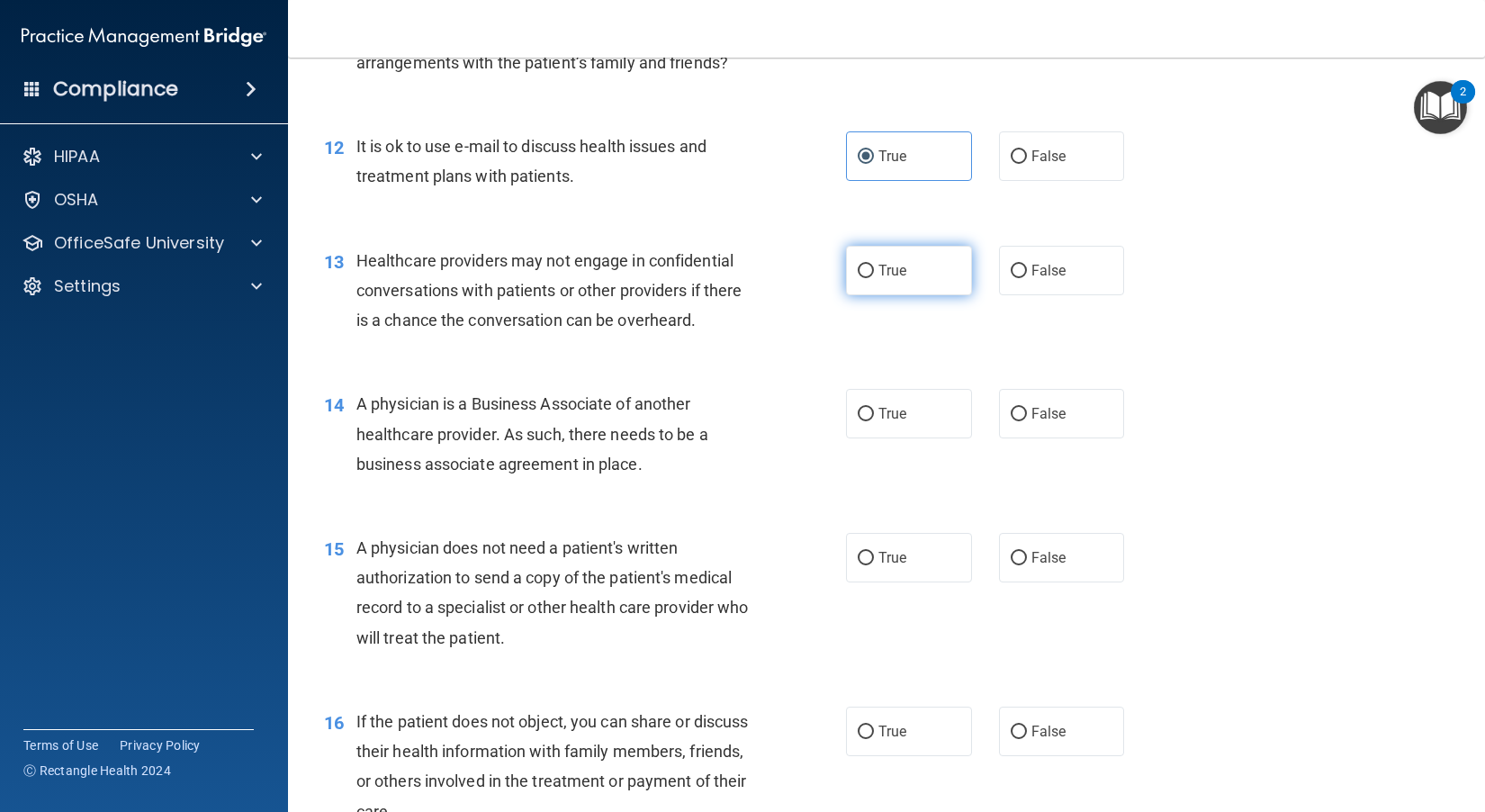
click at [829, 278] on input "True" at bounding box center [865, 271] width 16 height 13
radio input "true"
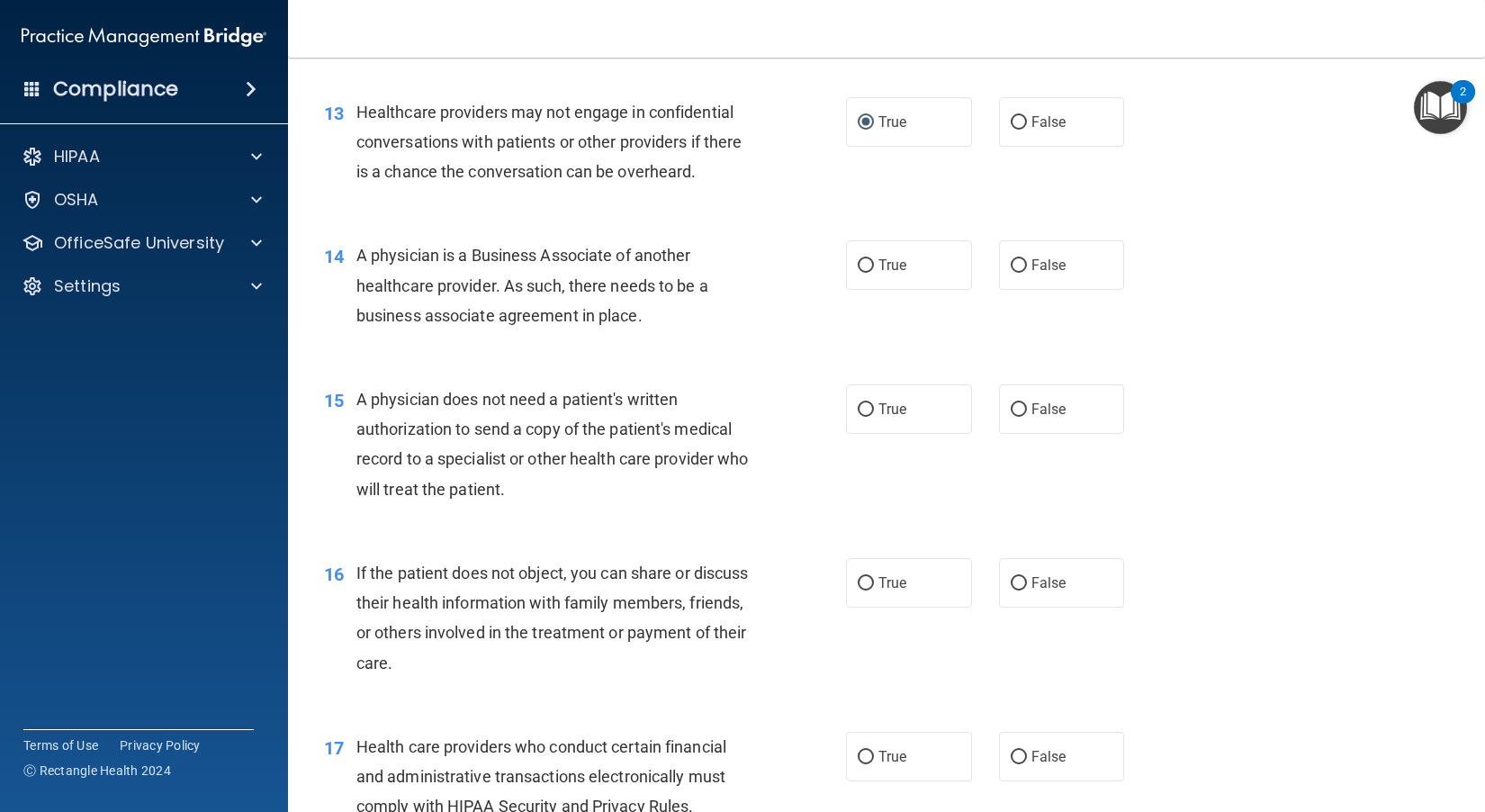
scroll to position [1861, 0]
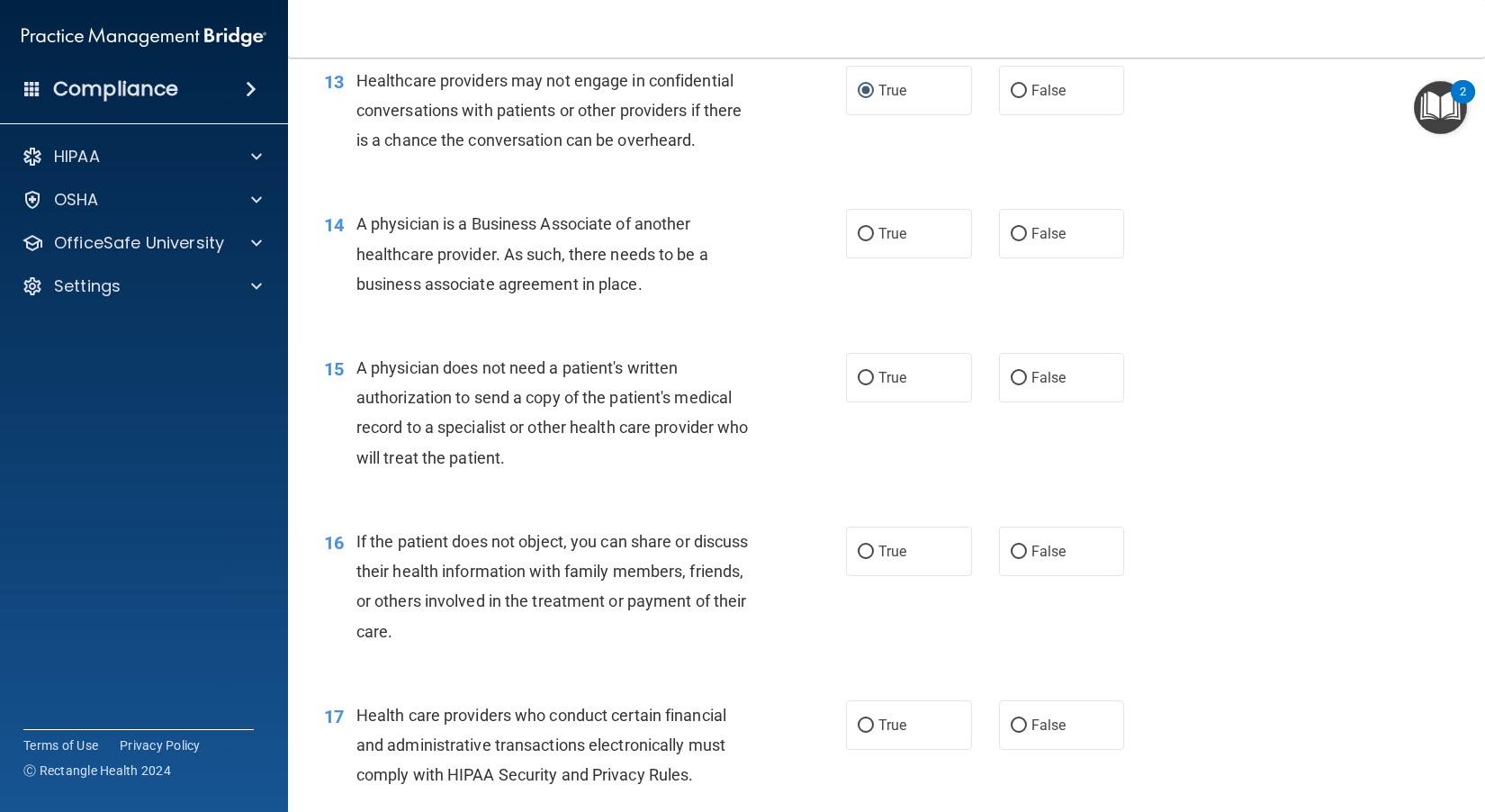
drag, startPoint x: 615, startPoint y: 301, endPoint x: 357, endPoint y: 260, distance: 261.5
click at [357, 260] on div "A physician is a Business Associate of another healthcare provider. As such, th…" at bounding box center [562, 254] width 412 height 90
click at [772, 308] on div "14 A physician is a Business Associate of another healthcare provider. As such,…" at bounding box center [585, 258] width 576 height 99
click at [829, 256] on label "True" at bounding box center [909, 233] width 126 height 49
click at [829, 241] on input "True" at bounding box center [865, 234] width 16 height 13
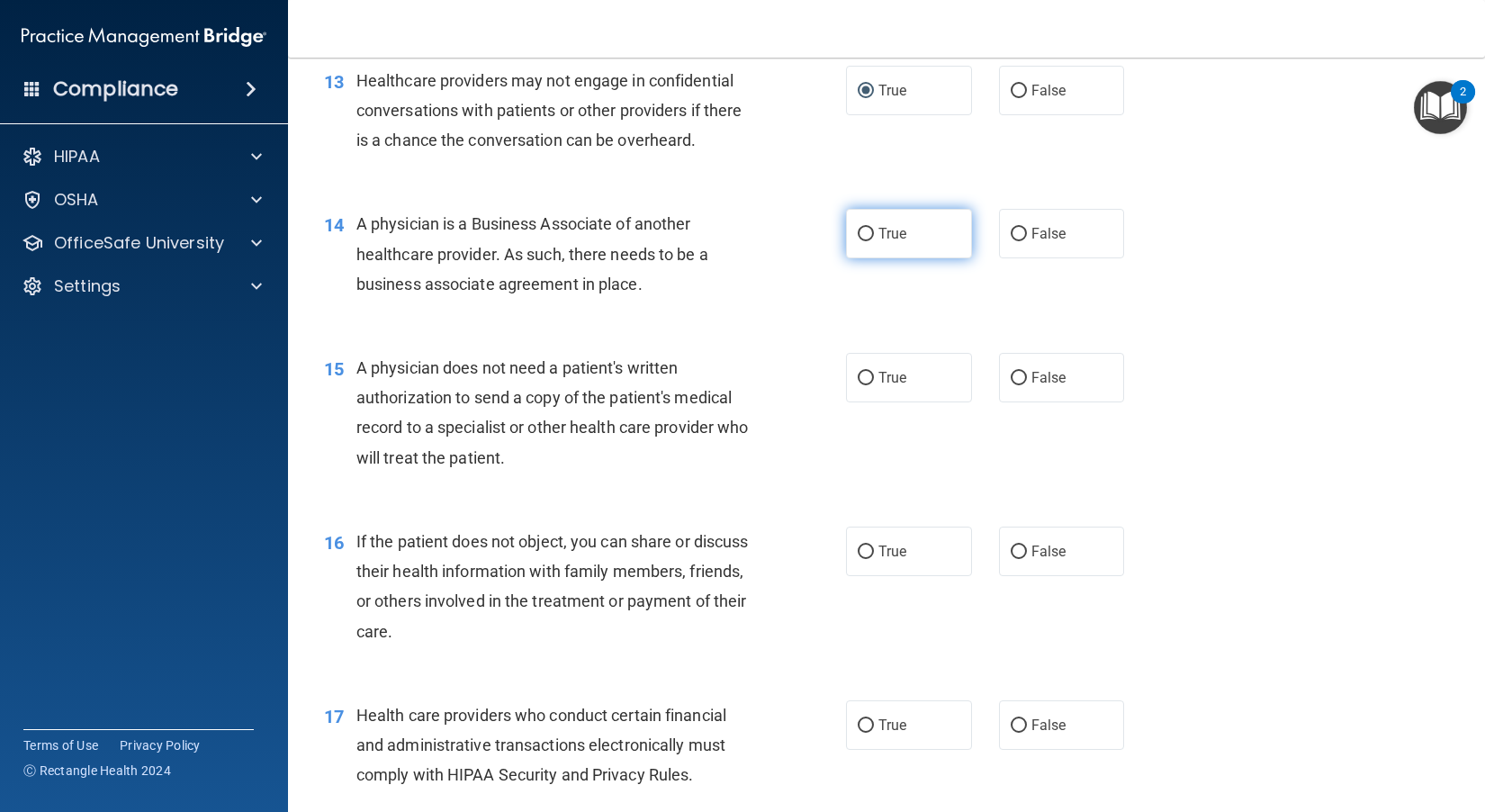
radio input "true"
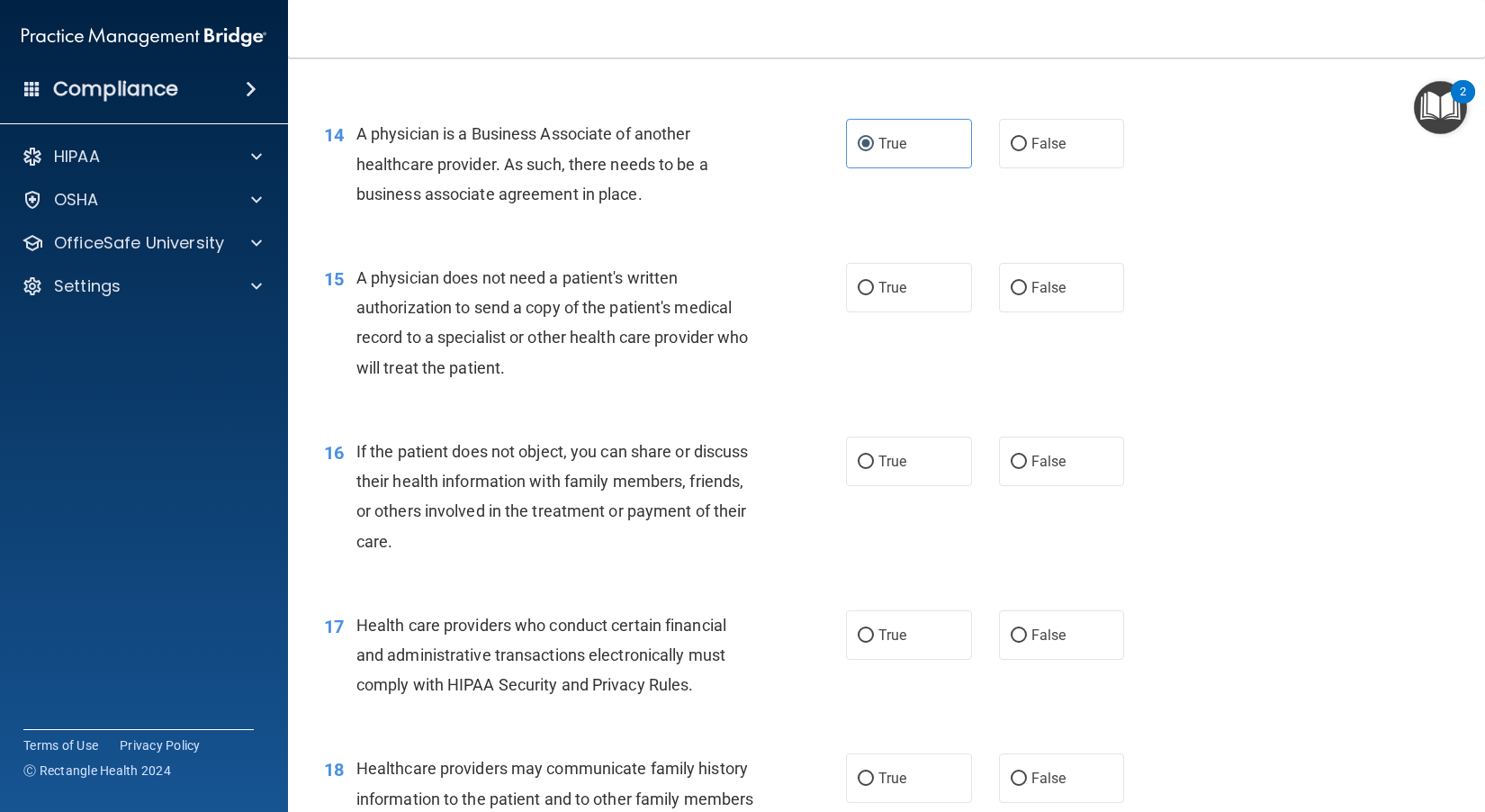
scroll to position [2041, 0]
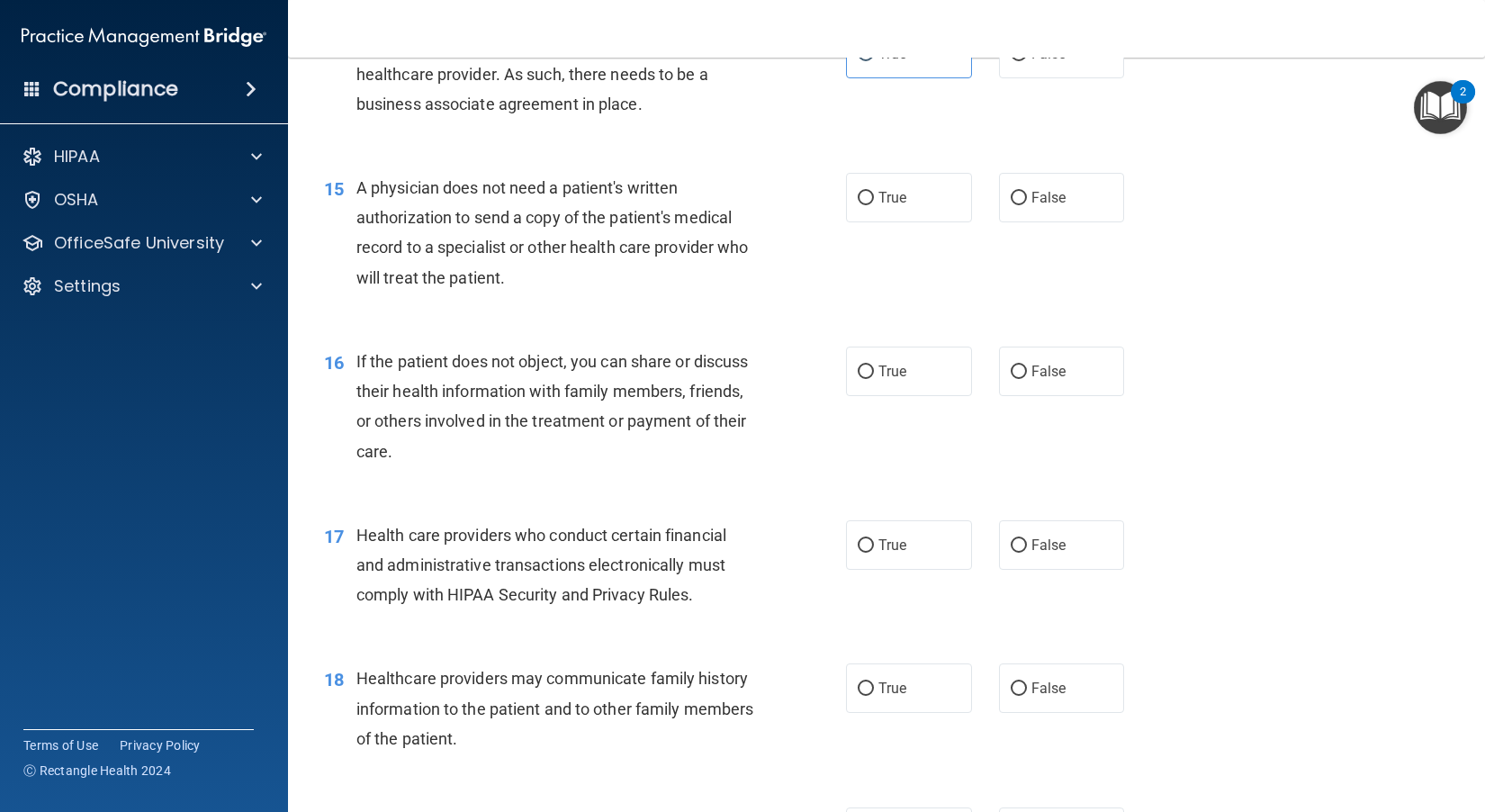
click at [829, 222] on div "True False" at bounding box center [996, 197] width 301 height 49
click at [829, 220] on label "False" at bounding box center [1062, 197] width 126 height 49
click at [829, 205] on input "False" at bounding box center [1018, 198] width 16 height 13
radio input "true"
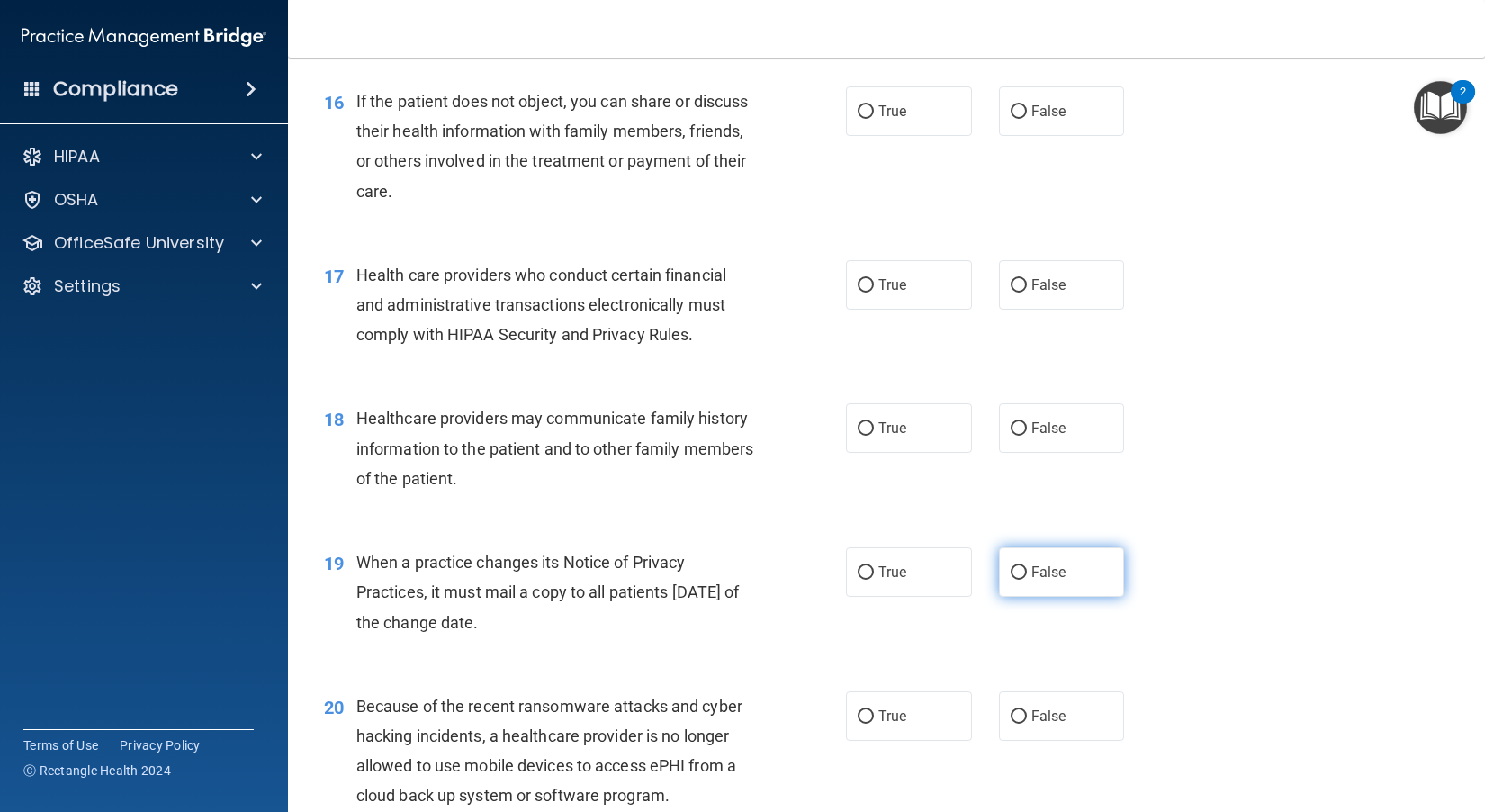
scroll to position [2311, 0]
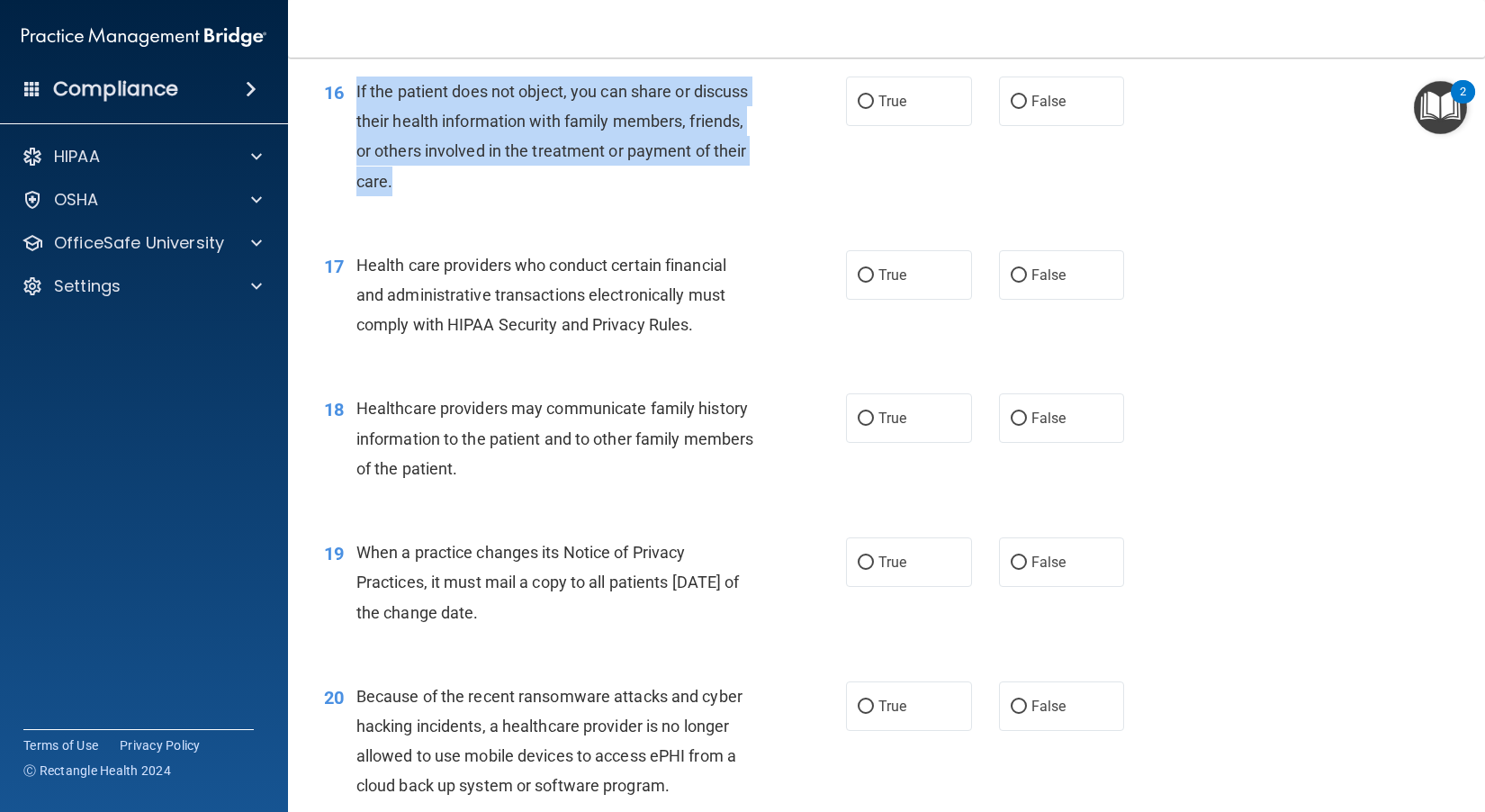
drag, startPoint x: 543, startPoint y: 209, endPoint x: 349, endPoint y: 119, distance: 214.2
click at [349, 119] on div "16 If the patient does not object, you can share or discuss their health inform…" at bounding box center [585, 140] width 576 height 129
click at [663, 188] on span "If the patient does not object, you can share or discuss their health informati…" at bounding box center [552, 136] width 392 height 109
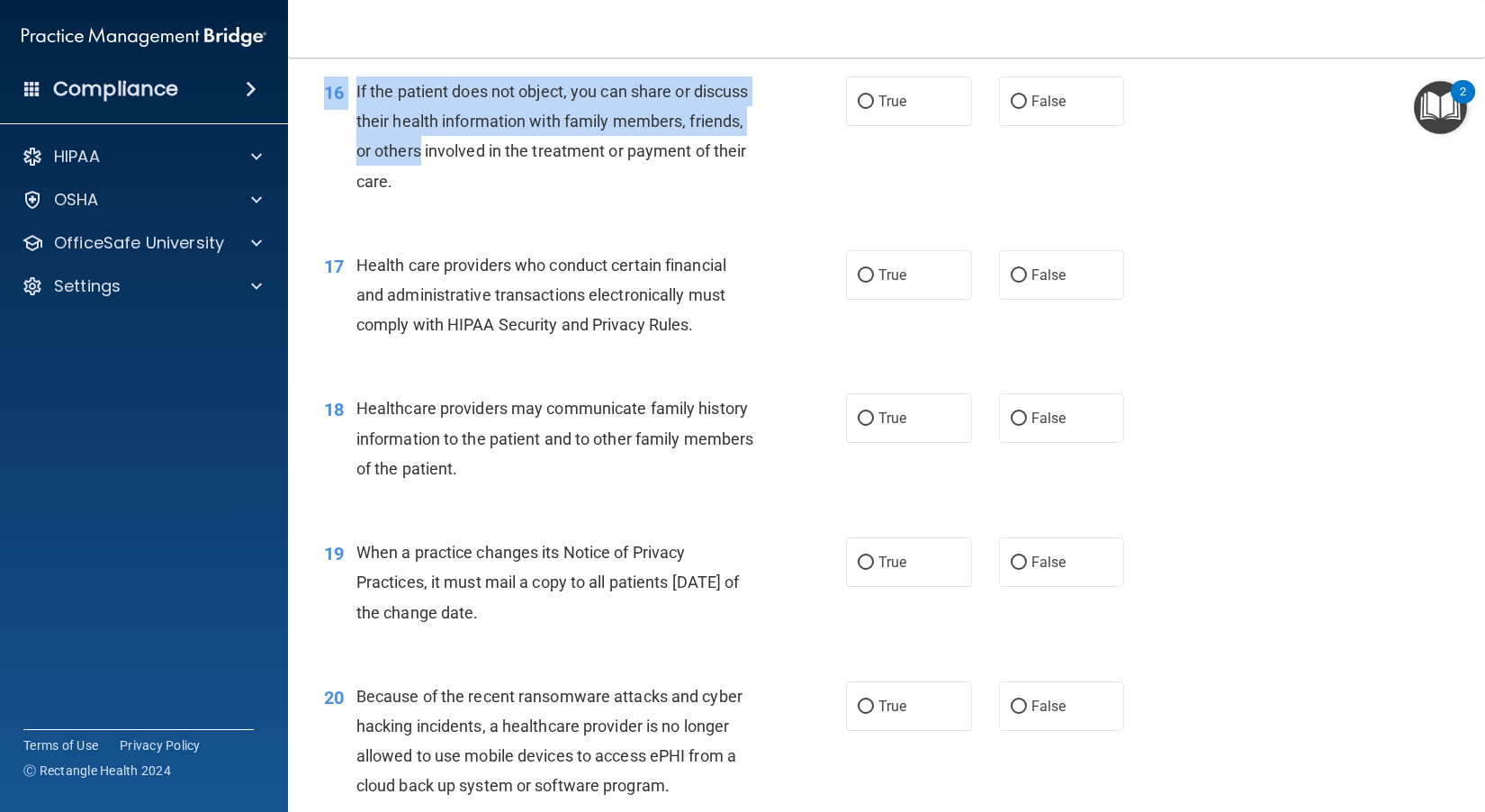
drag, startPoint x: 667, startPoint y: 246, endPoint x: 487, endPoint y: 182, distance: 191.0
click at [480, 181] on div "16 If the patient does not object, you can share or discuss their health inform…" at bounding box center [886, 141] width 1152 height 174
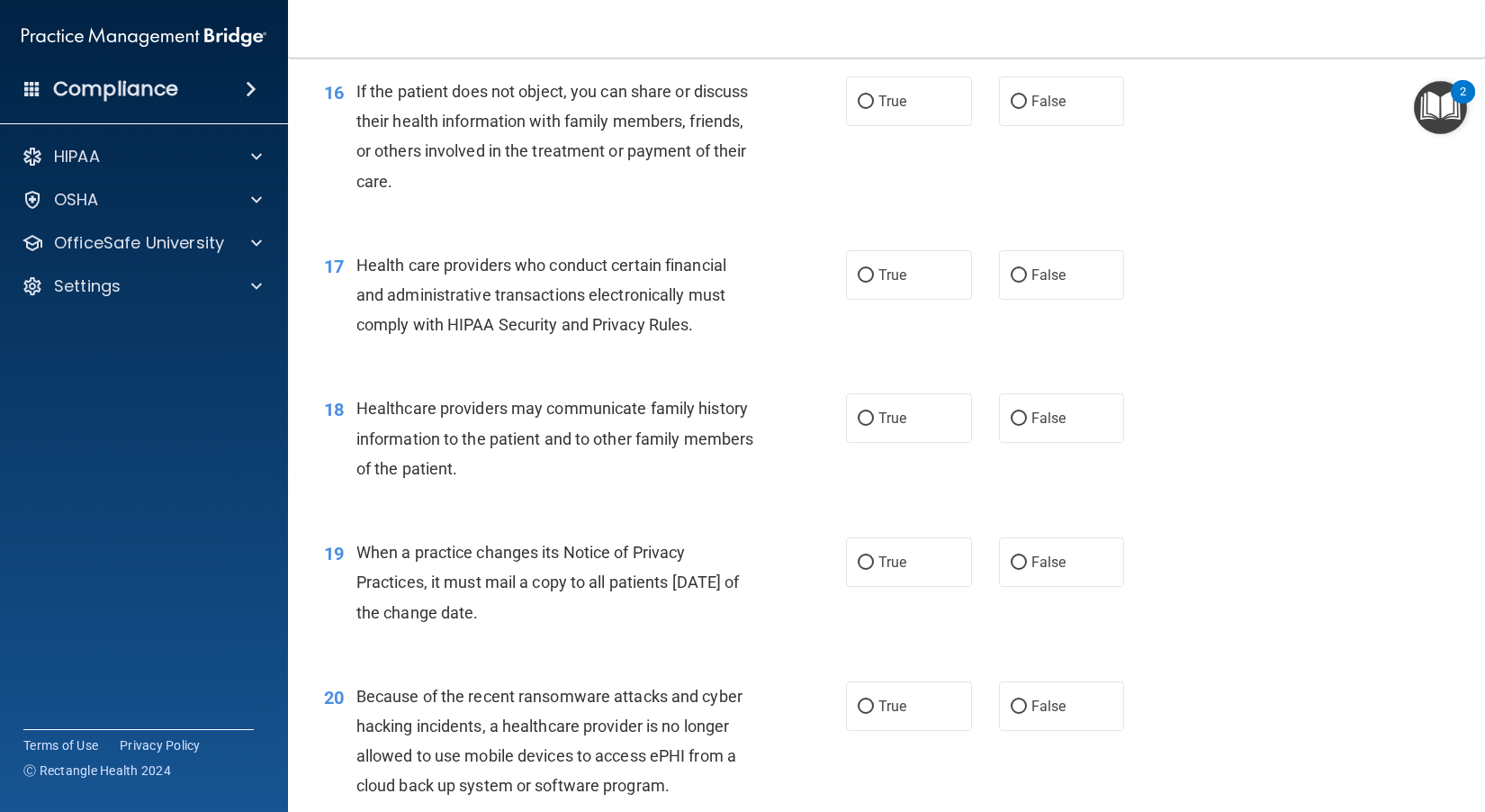
click at [496, 188] on span "If the patient does not object, you can share or discuss their health informati…" at bounding box center [552, 136] width 392 height 109
click at [829, 109] on input "True" at bounding box center [865, 101] width 16 height 13
radio input "true"
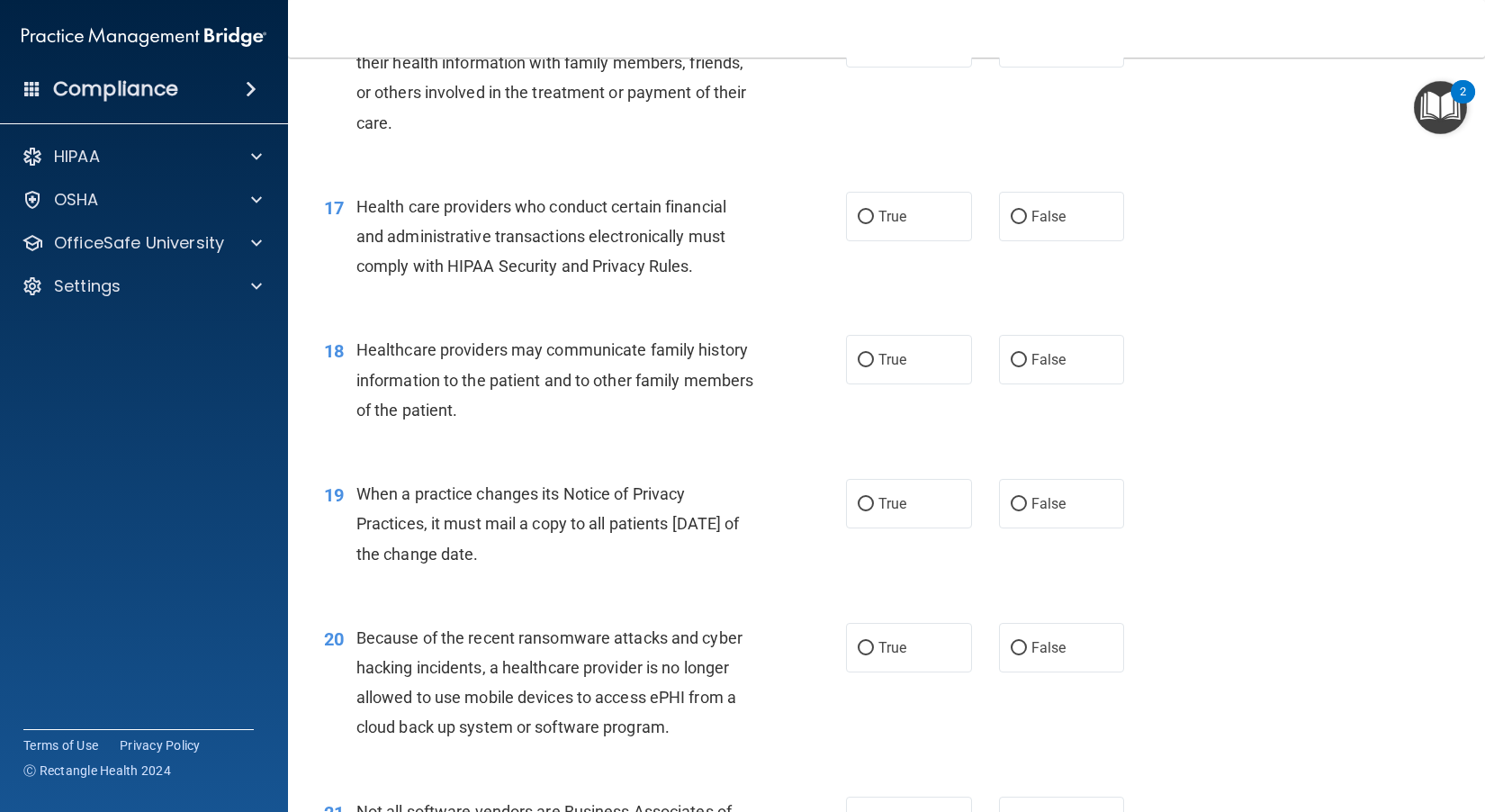
scroll to position [2401, 0]
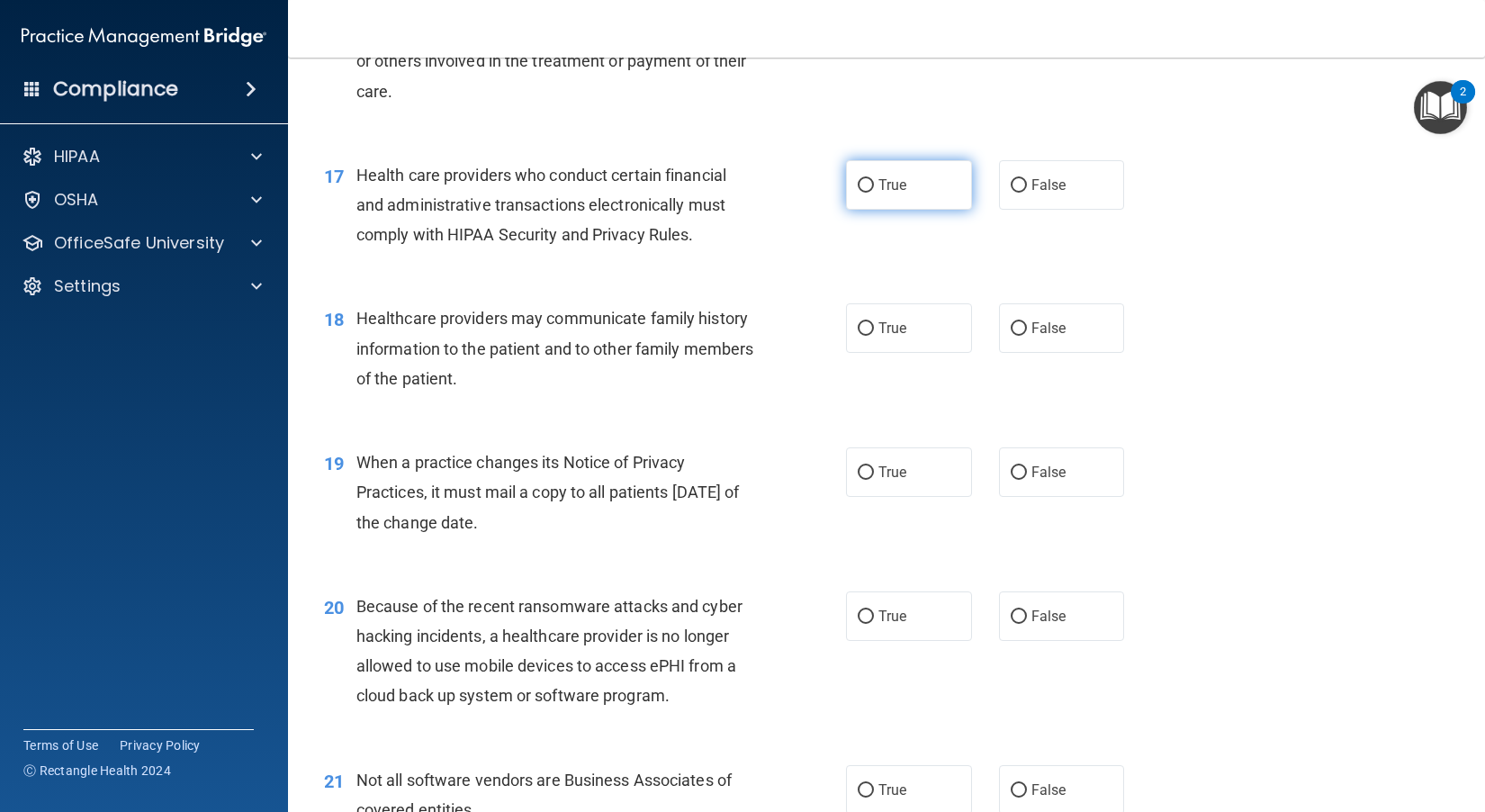
click at [829, 193] on input "True" at bounding box center [865, 185] width 16 height 13
radio input "true"
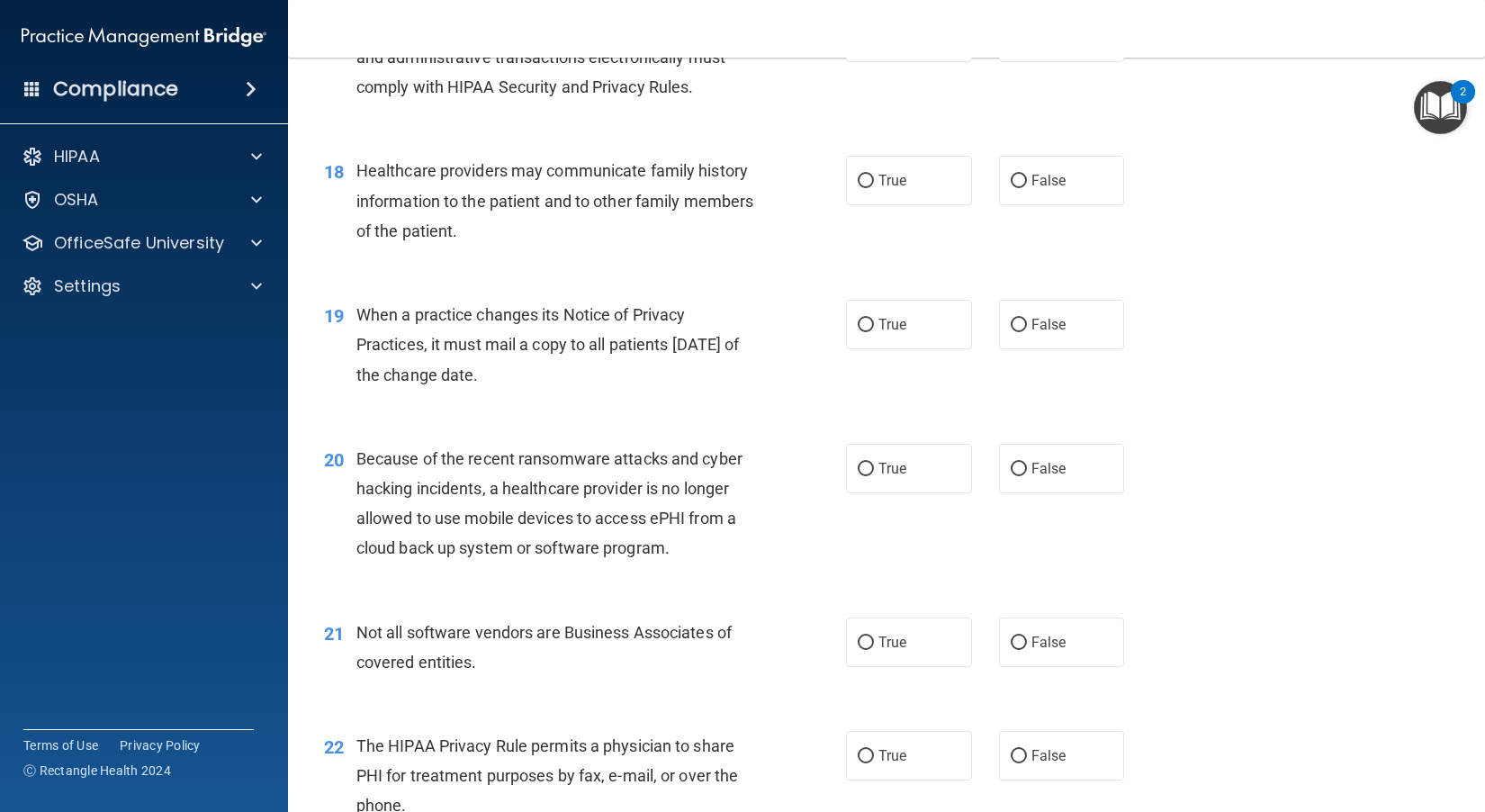
scroll to position [2581, 0]
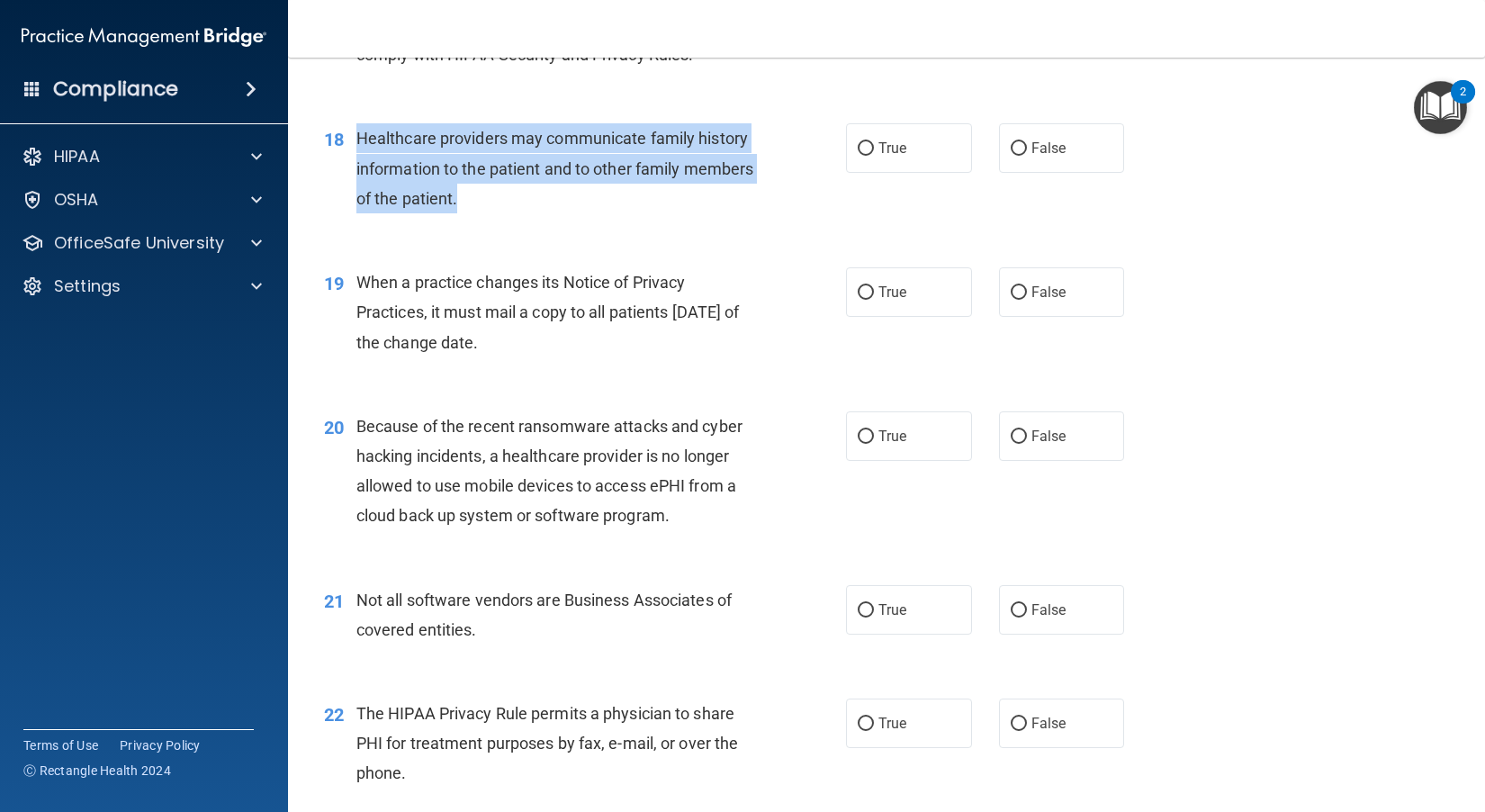
drag, startPoint x: 532, startPoint y: 229, endPoint x: 361, endPoint y: 168, distance: 181.6
click at [361, 168] on div "Healthcare providers may communicate family history information to the patient …" at bounding box center [562, 168] width 412 height 90
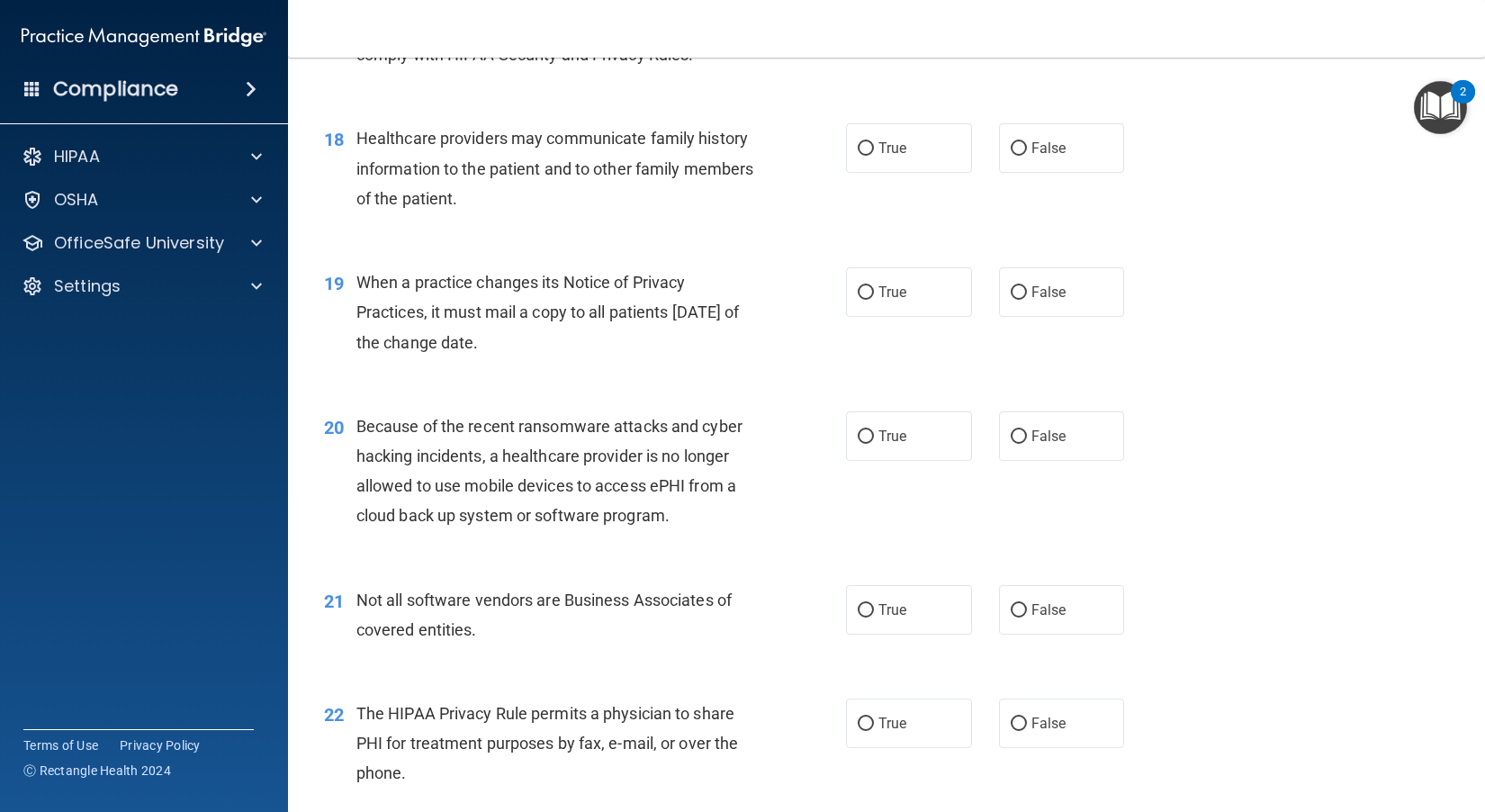
click at [717, 326] on div "When a practice changes its Notice of Privacy Practices, it must mail a copy to…" at bounding box center [562, 312] width 412 height 90
click at [829, 157] on span "True" at bounding box center [892, 147] width 28 height 17
click at [829, 156] on input "True" at bounding box center [865, 148] width 16 height 13
radio input "true"
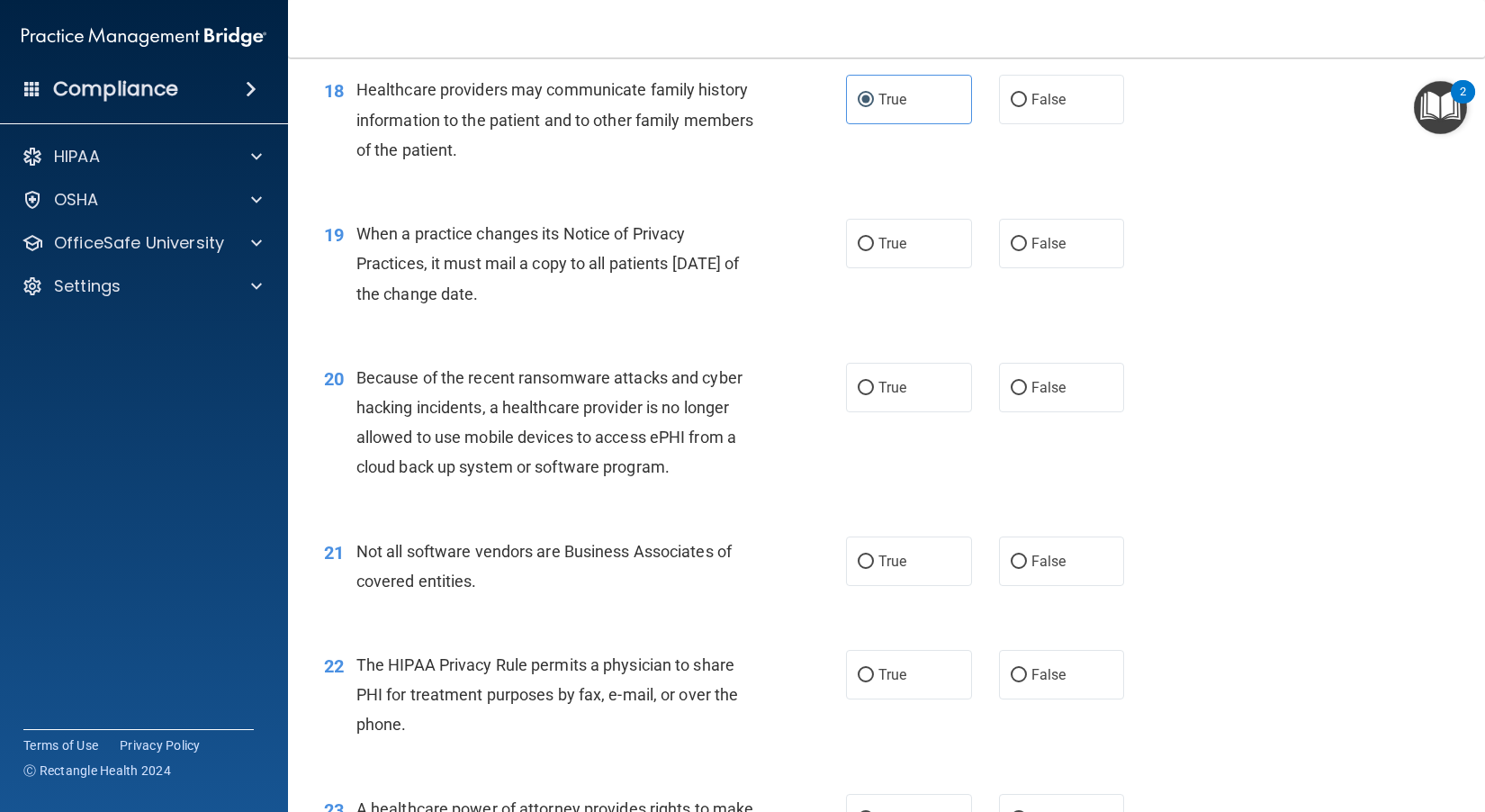
scroll to position [2671, 0]
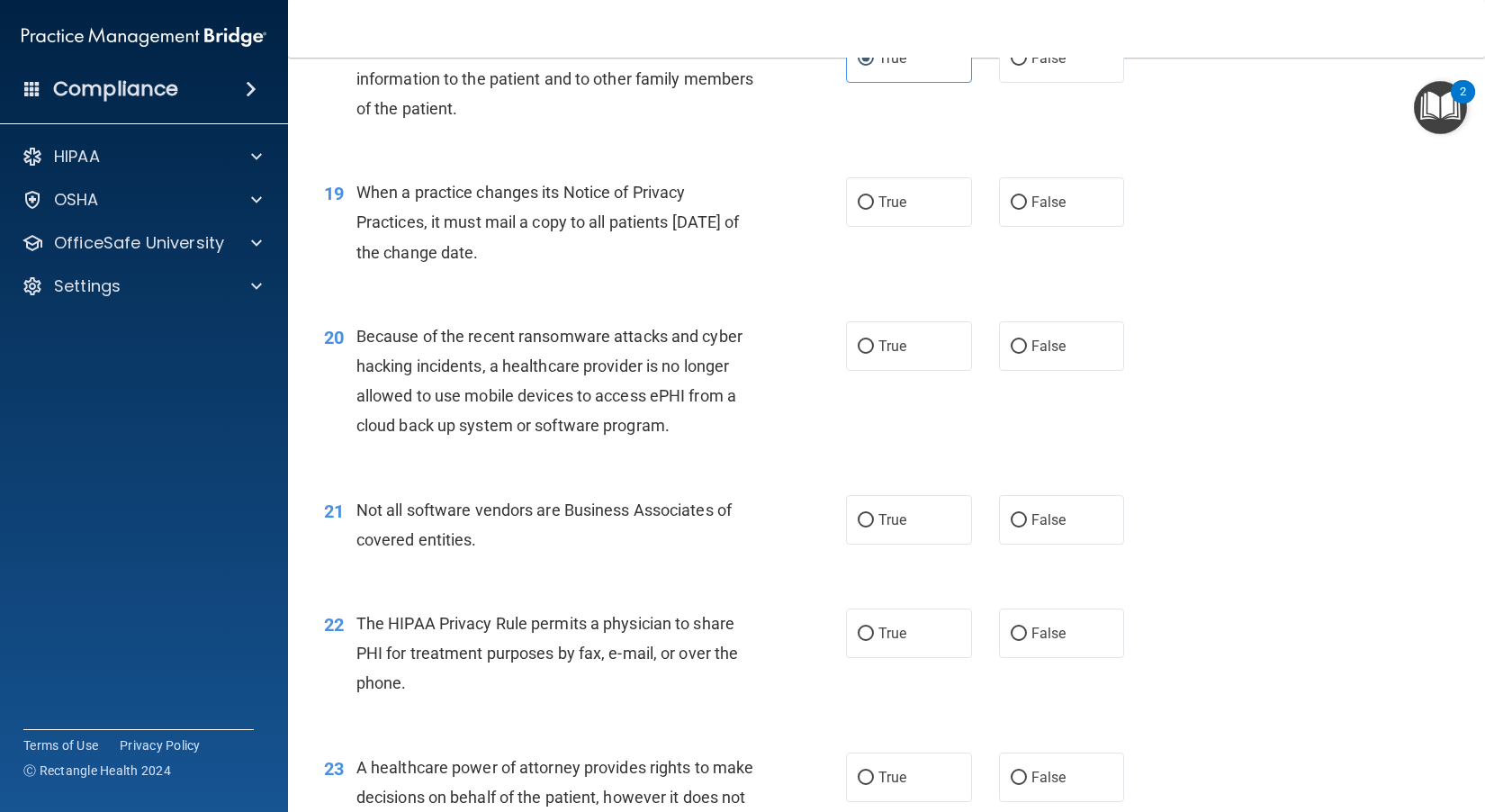
drag, startPoint x: 606, startPoint y: 283, endPoint x: 349, endPoint y: 210, distance: 267.5
click at [348, 210] on div "19 When a practice changes its Notice of Privacy Practices, it must mail a copy…" at bounding box center [585, 226] width 576 height 99
click at [774, 276] on div "19 When a practice changes its Notice of Privacy Practices, it must mail a copy…" at bounding box center [585, 226] width 576 height 99
drag, startPoint x: 834, startPoint y: 481, endPoint x: 850, endPoint y: 442, distance: 42.8
click at [829, 472] on div "20 Because of the recent ransomware attacks and cyber hacking incidents, a heal…" at bounding box center [886, 386] width 1152 height 174
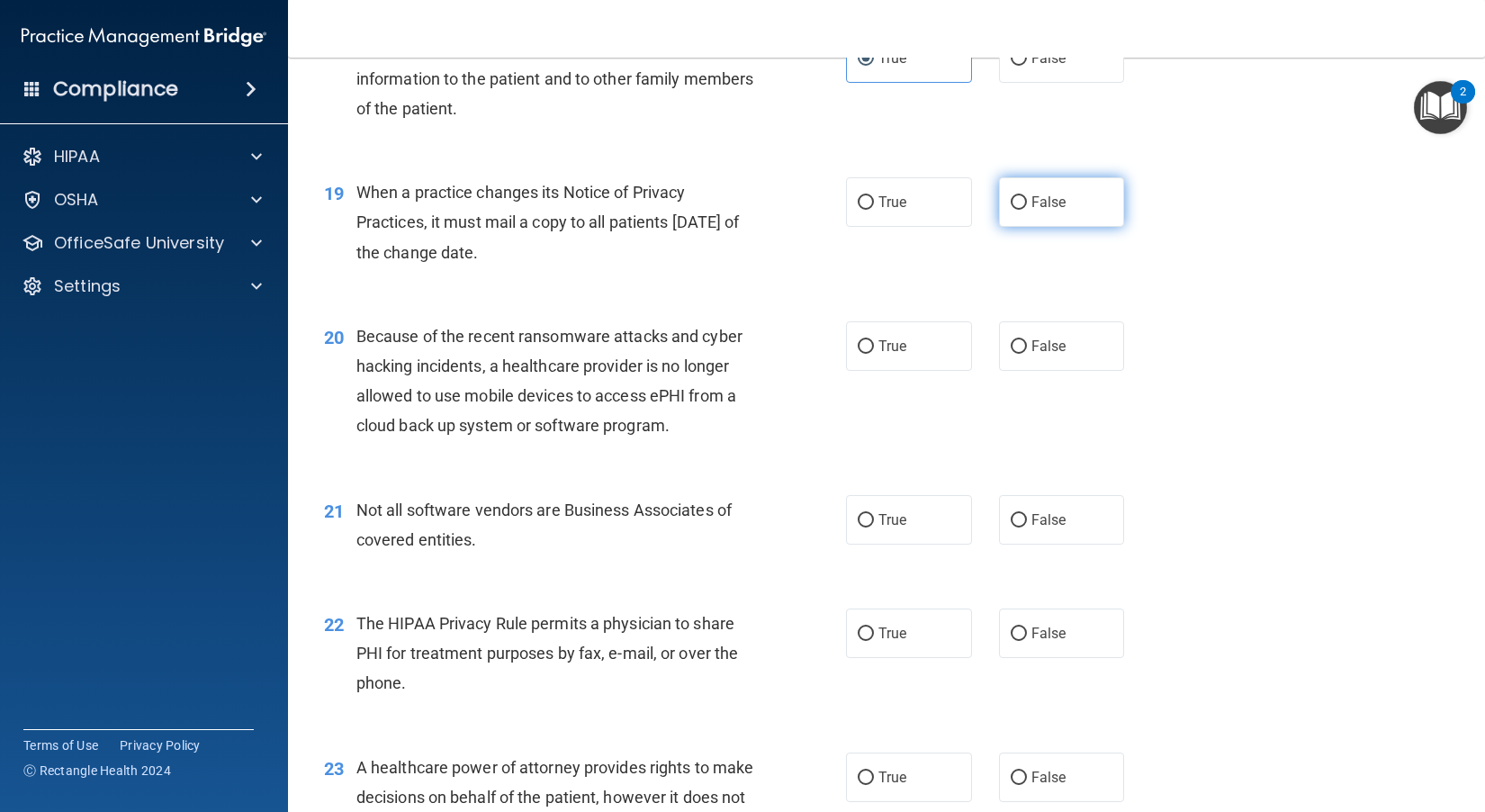
click at [829, 211] on span "False" at bounding box center [1048, 201] width 35 height 17
click at [829, 210] on input "False" at bounding box center [1018, 202] width 16 height 13
radio input "true"
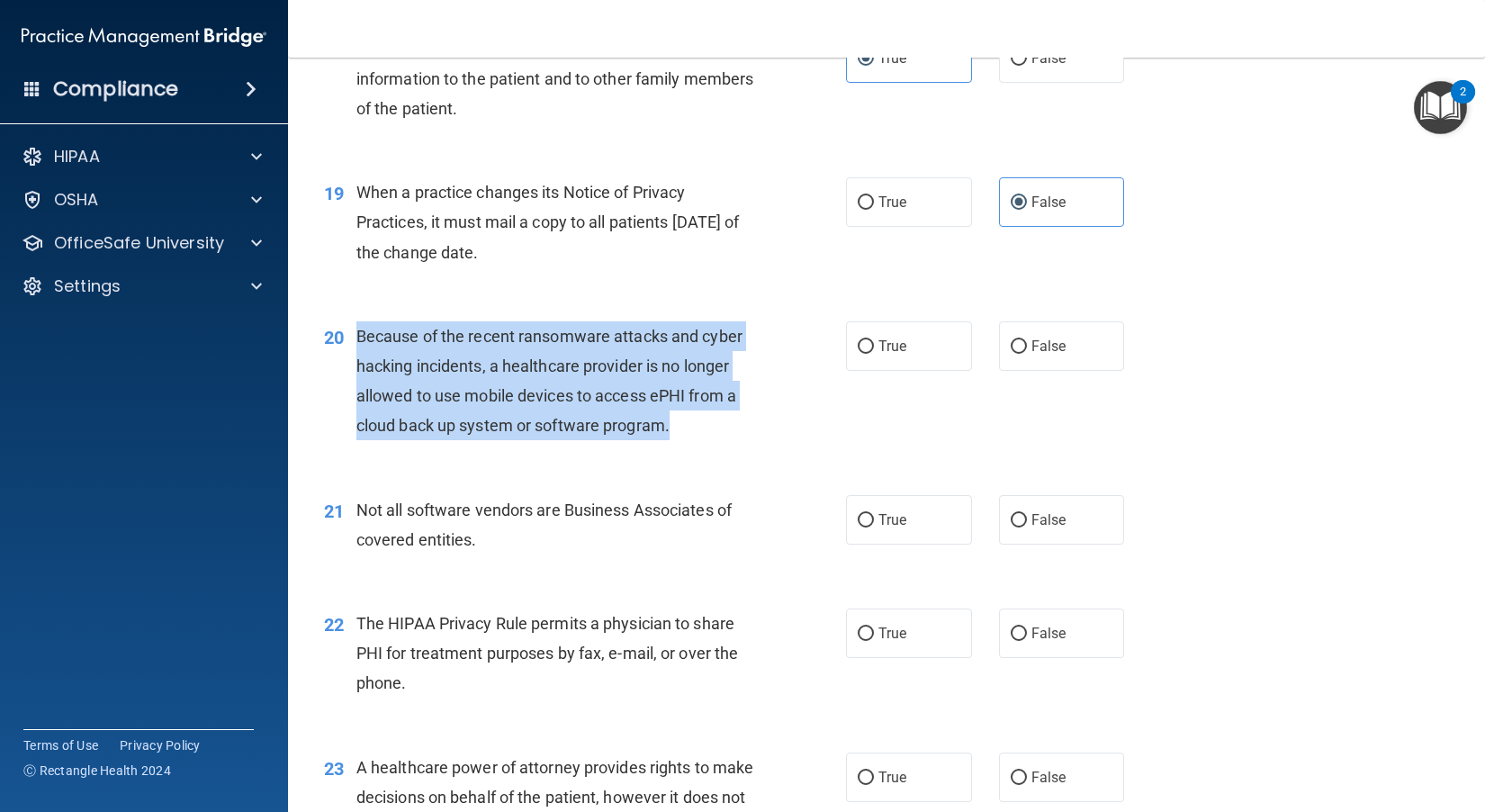
drag, startPoint x: 645, startPoint y: 439, endPoint x: 355, endPoint y: 367, distance: 299.4
click at [355, 367] on div "20 Because of the recent ransomware attacks and cyber hacking incidents, a heal…" at bounding box center [585, 385] width 576 height 129
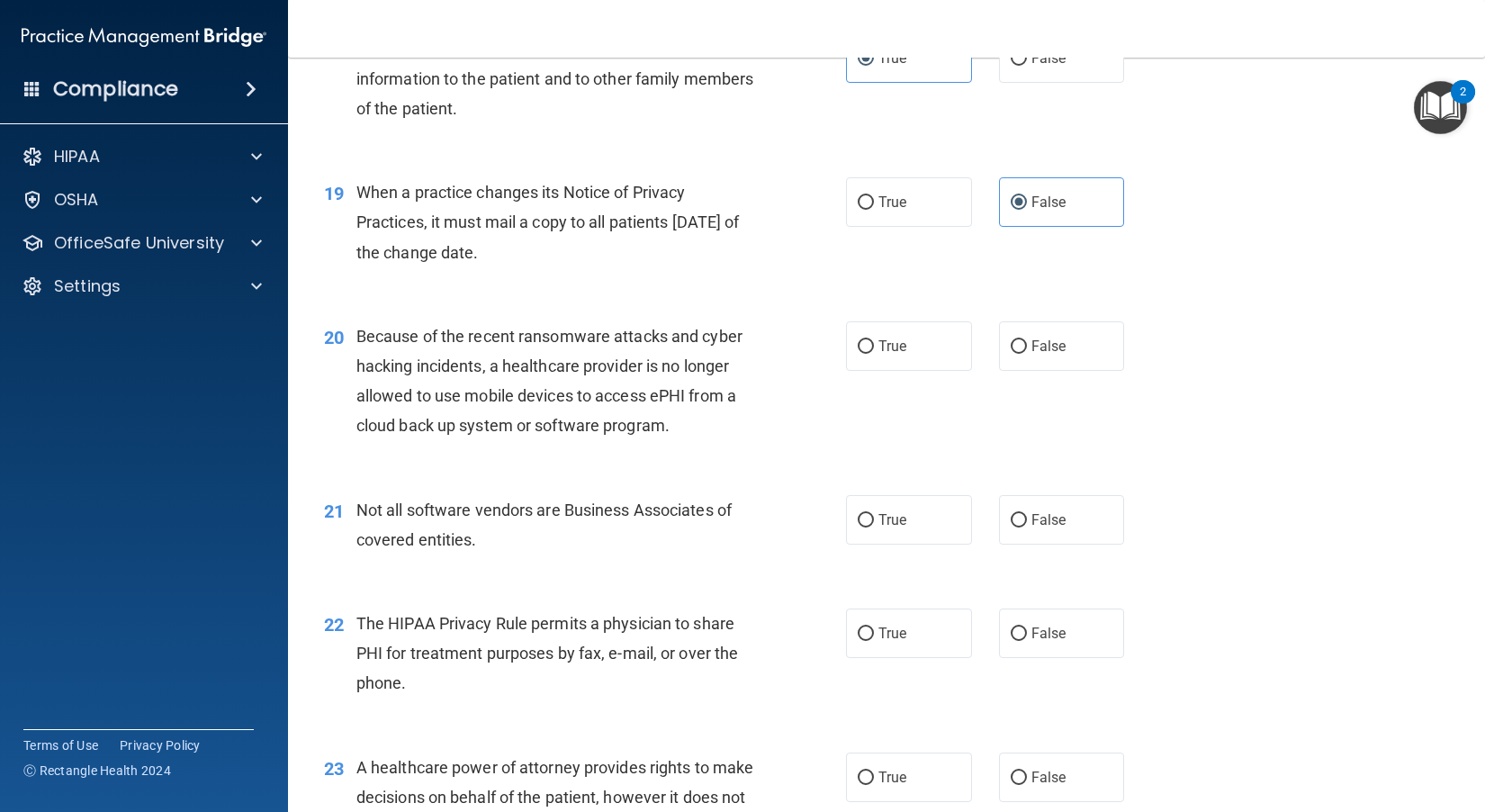
click at [778, 472] on div "20 Because of the recent ransomware attacks and cyber hacking incidents, a heal…" at bounding box center [886, 386] width 1152 height 174
click at [829, 371] on label "False" at bounding box center [1062, 345] width 126 height 49
click at [829, 354] on input "False" at bounding box center [1018, 346] width 16 height 13
radio input "true"
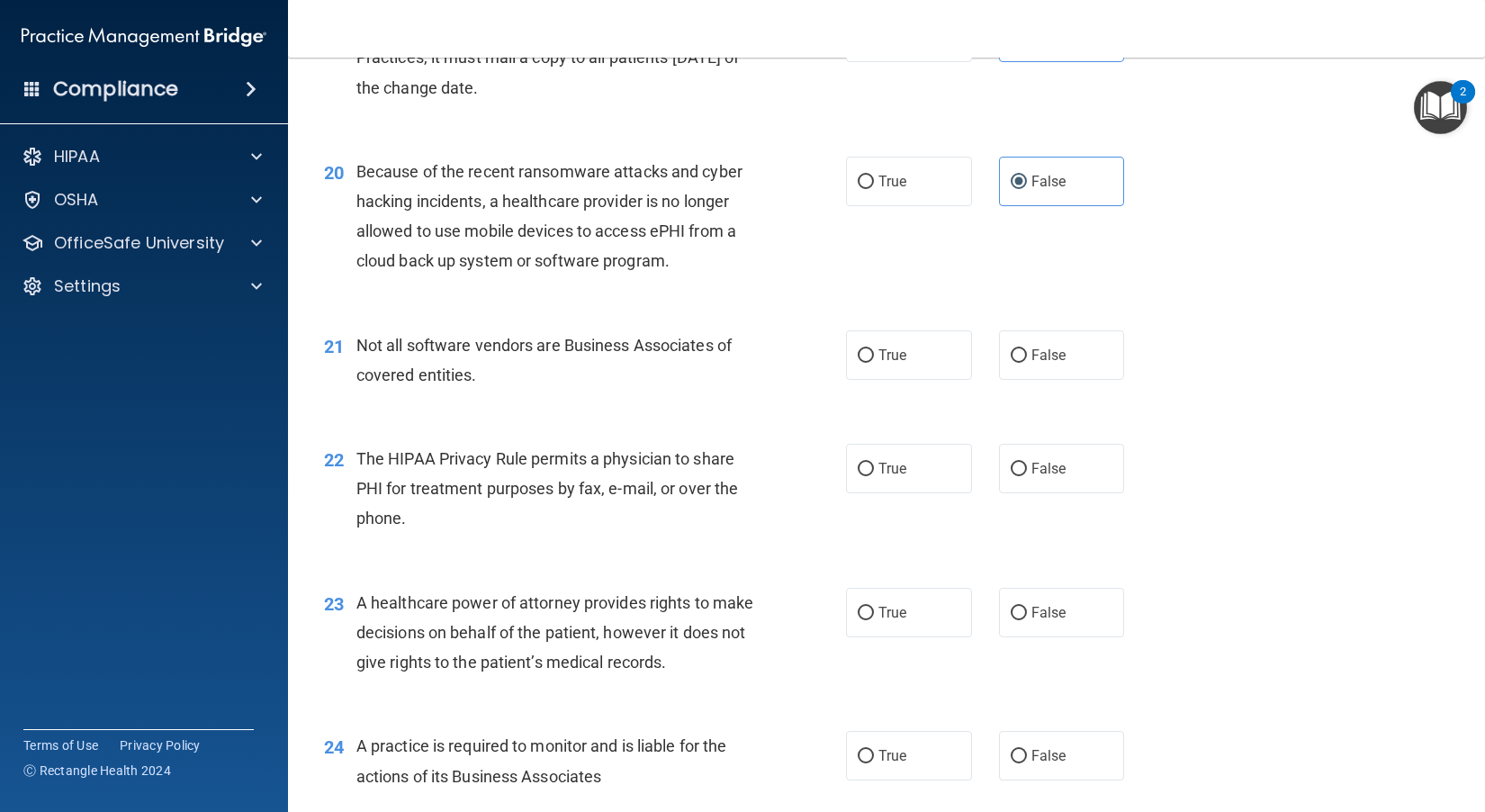
scroll to position [2851, 0]
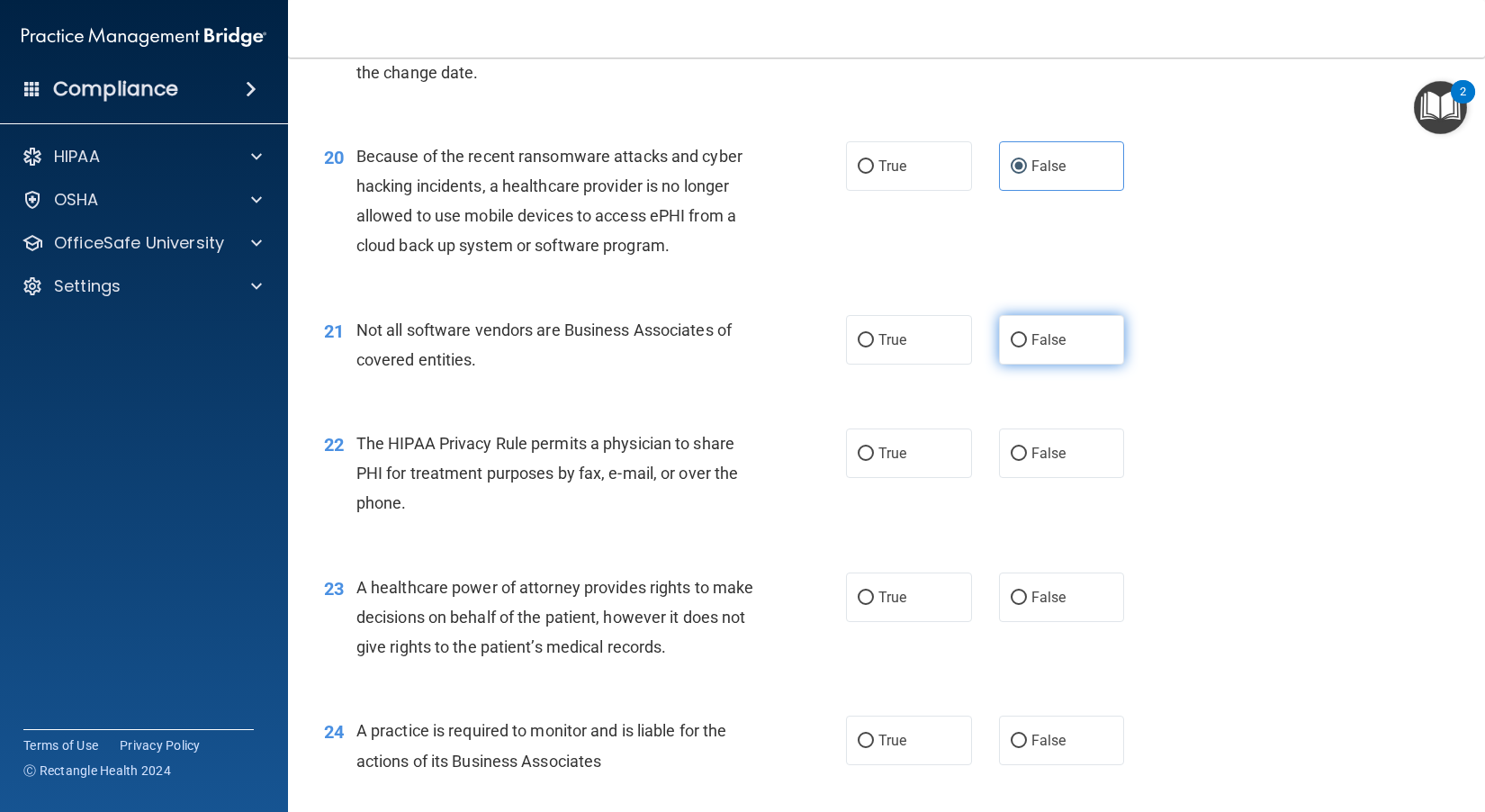
click at [829, 347] on input "False" at bounding box center [1018, 340] width 16 height 13
radio input "true"
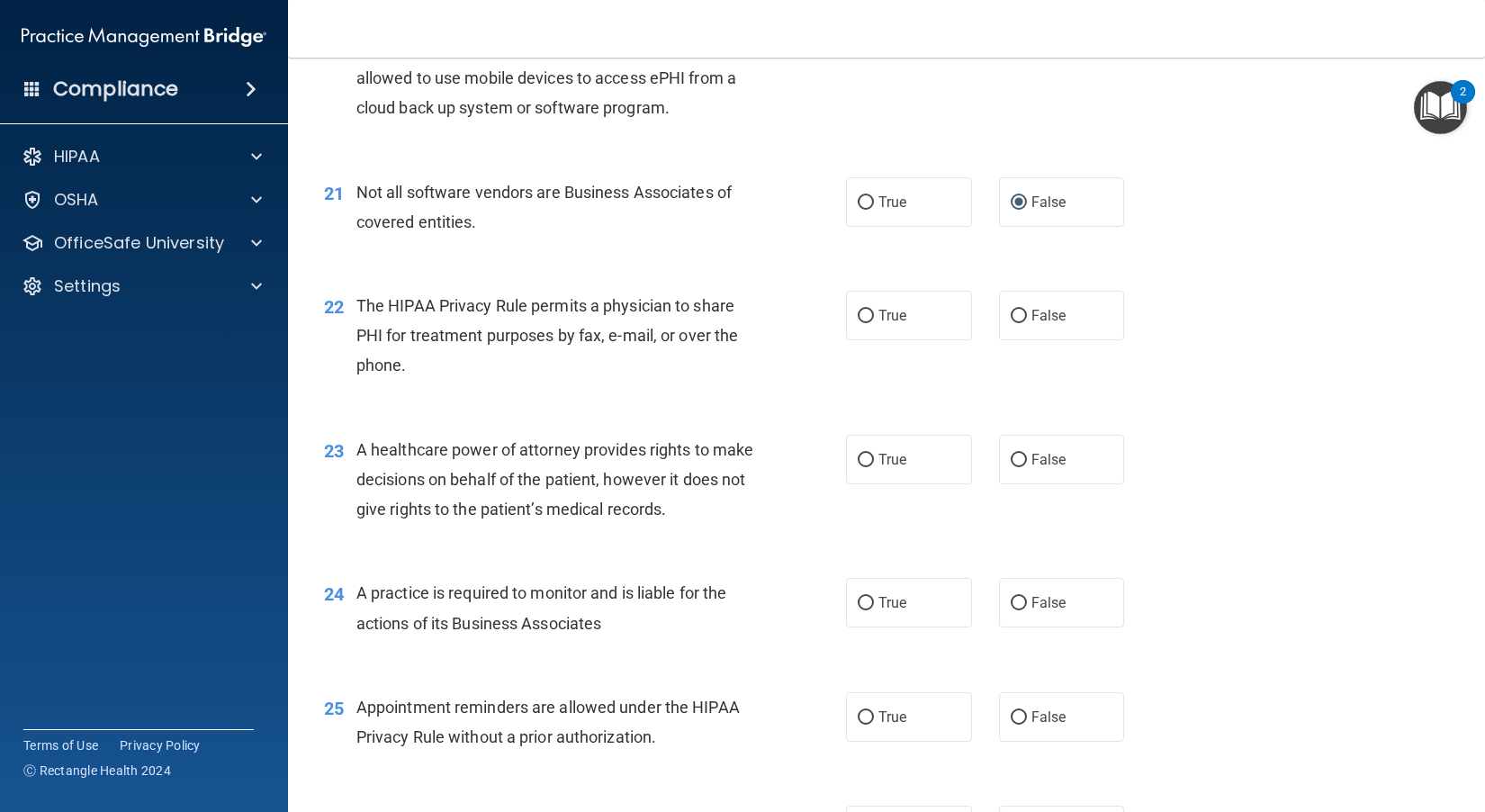
scroll to position [3030, 0]
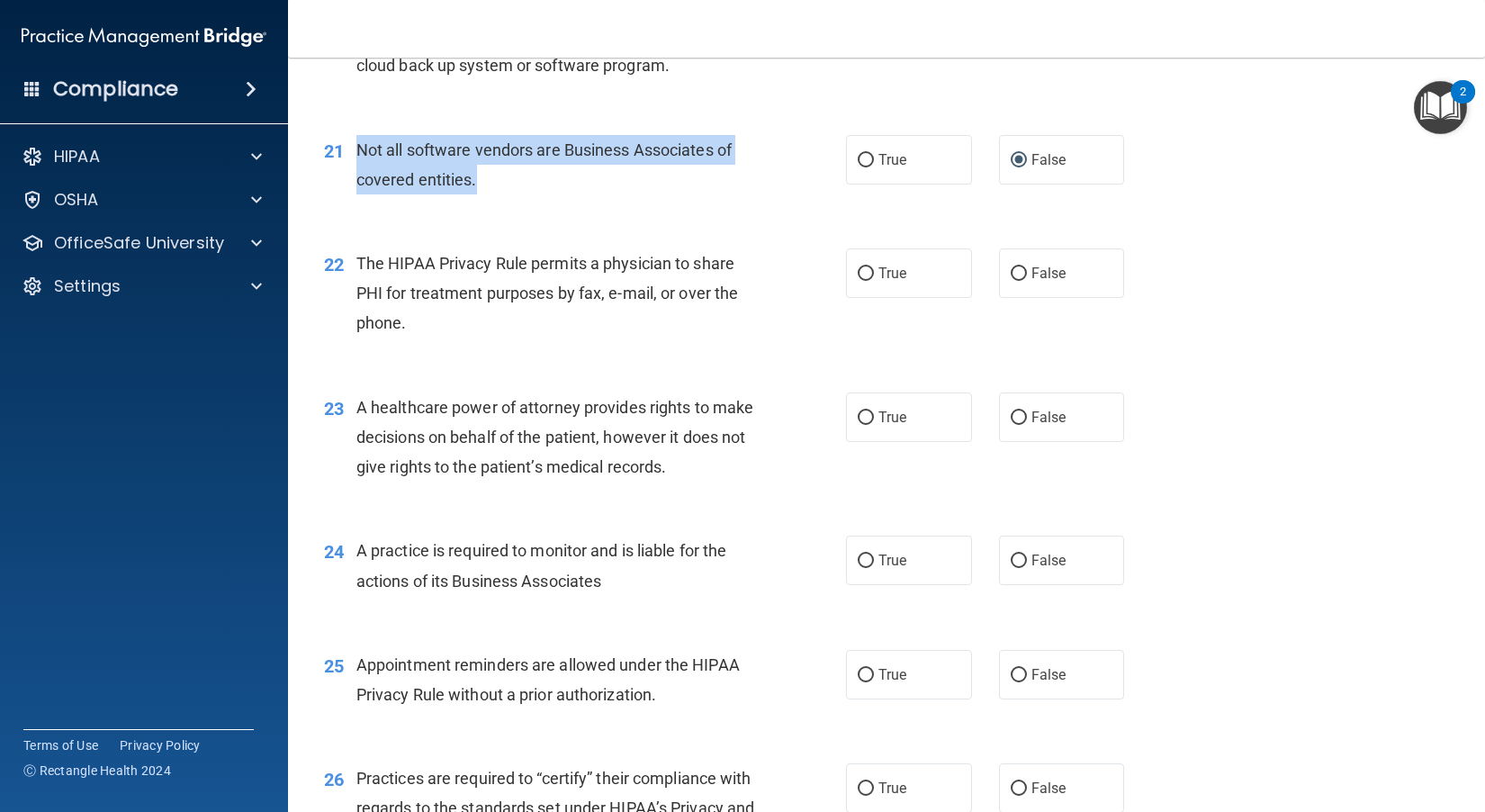
drag, startPoint x: 490, startPoint y: 205, endPoint x: 358, endPoint y: 173, distance: 136.2
click at [358, 173] on div "Not all software vendors are Business Associates of covered entities." at bounding box center [562, 164] width 412 height 59
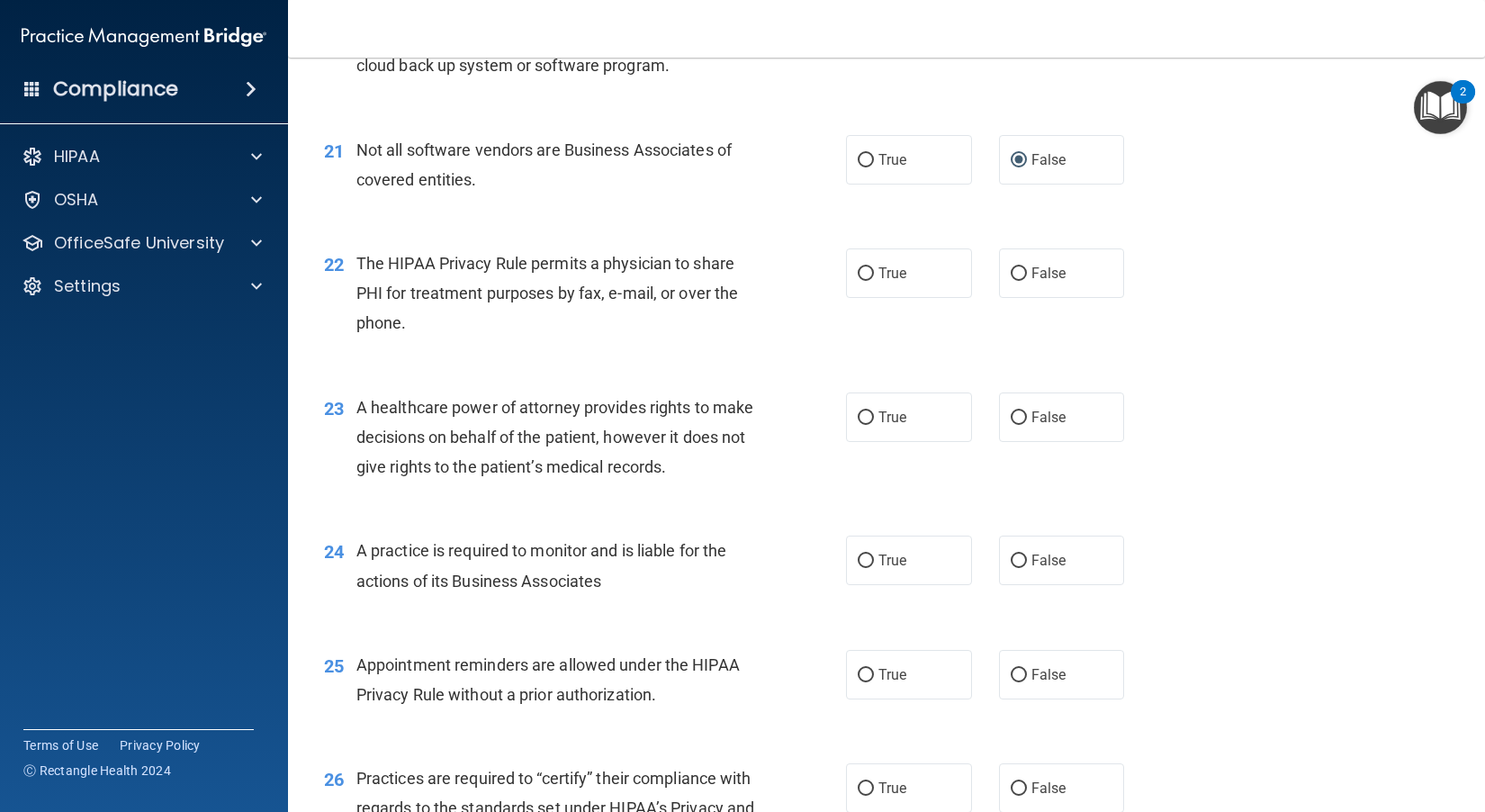
click at [750, 333] on div "The HIPAA Privacy Rule permits a physician to share PHI for treatment purposes …" at bounding box center [562, 293] width 412 height 90
click at [829, 184] on label "True" at bounding box center [909, 159] width 126 height 49
click at [829, 167] on input "True" at bounding box center [865, 160] width 16 height 13
radio input "true"
radio input "false"
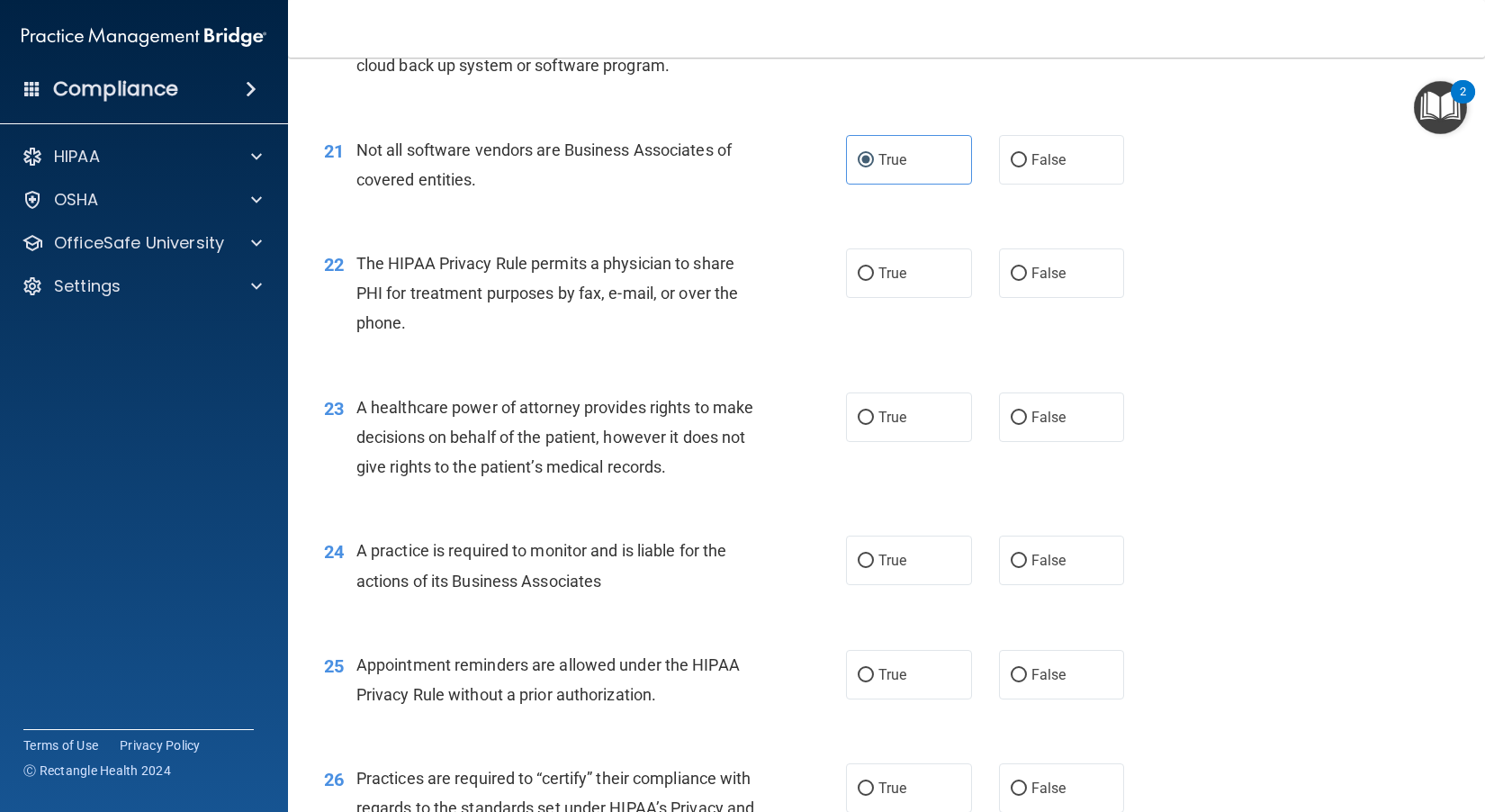
scroll to position [3120, 0]
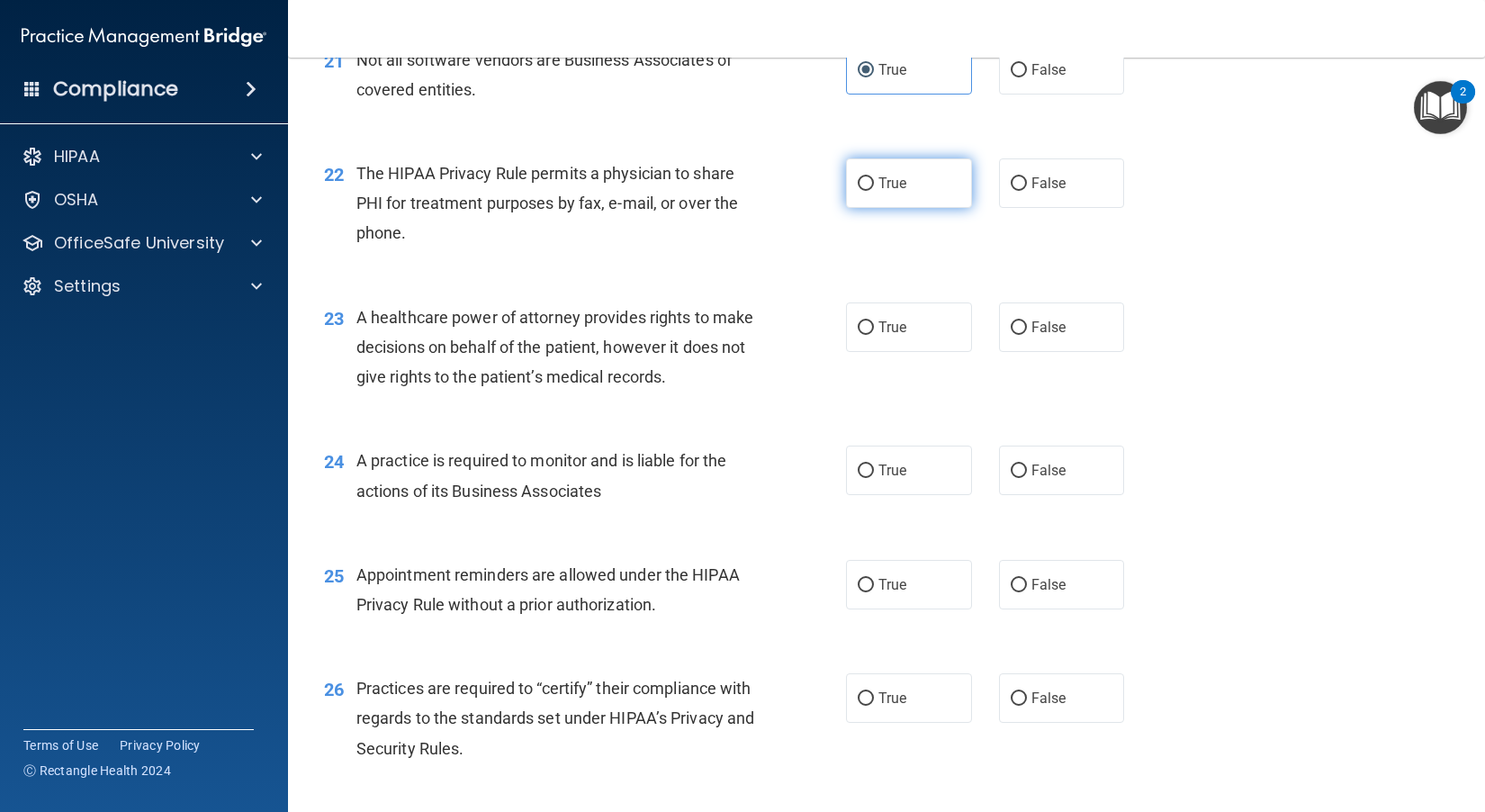
click at [829, 204] on label "True" at bounding box center [909, 182] width 126 height 49
click at [829, 191] on input "True" at bounding box center [865, 183] width 16 height 13
radio input "true"
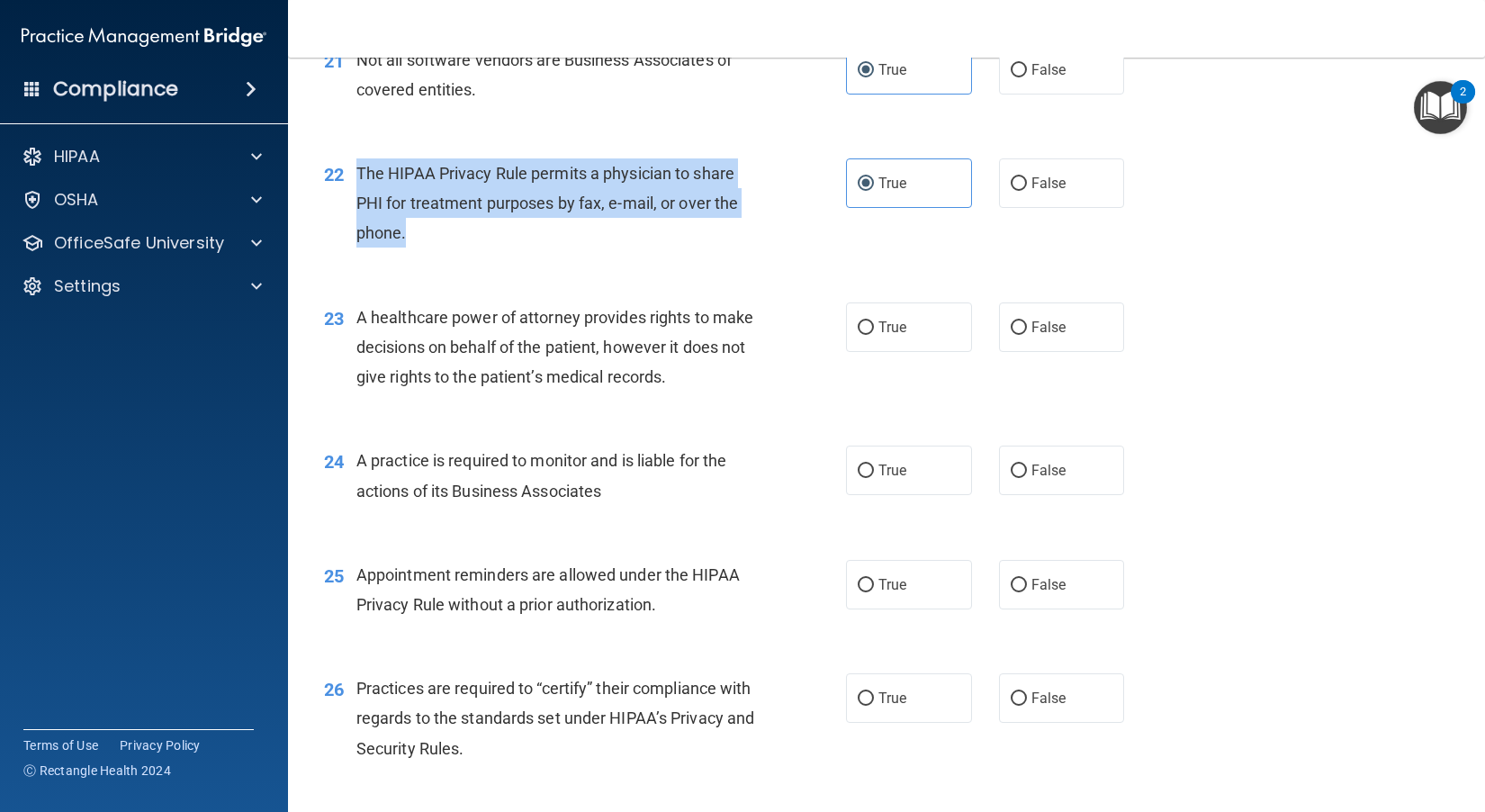
drag, startPoint x: 438, startPoint y: 258, endPoint x: 358, endPoint y: 200, distance: 99.2
click at [358, 200] on div "The HIPAA Privacy Rule permits a physician to share PHI for treatment purposes …" at bounding box center [562, 203] width 412 height 90
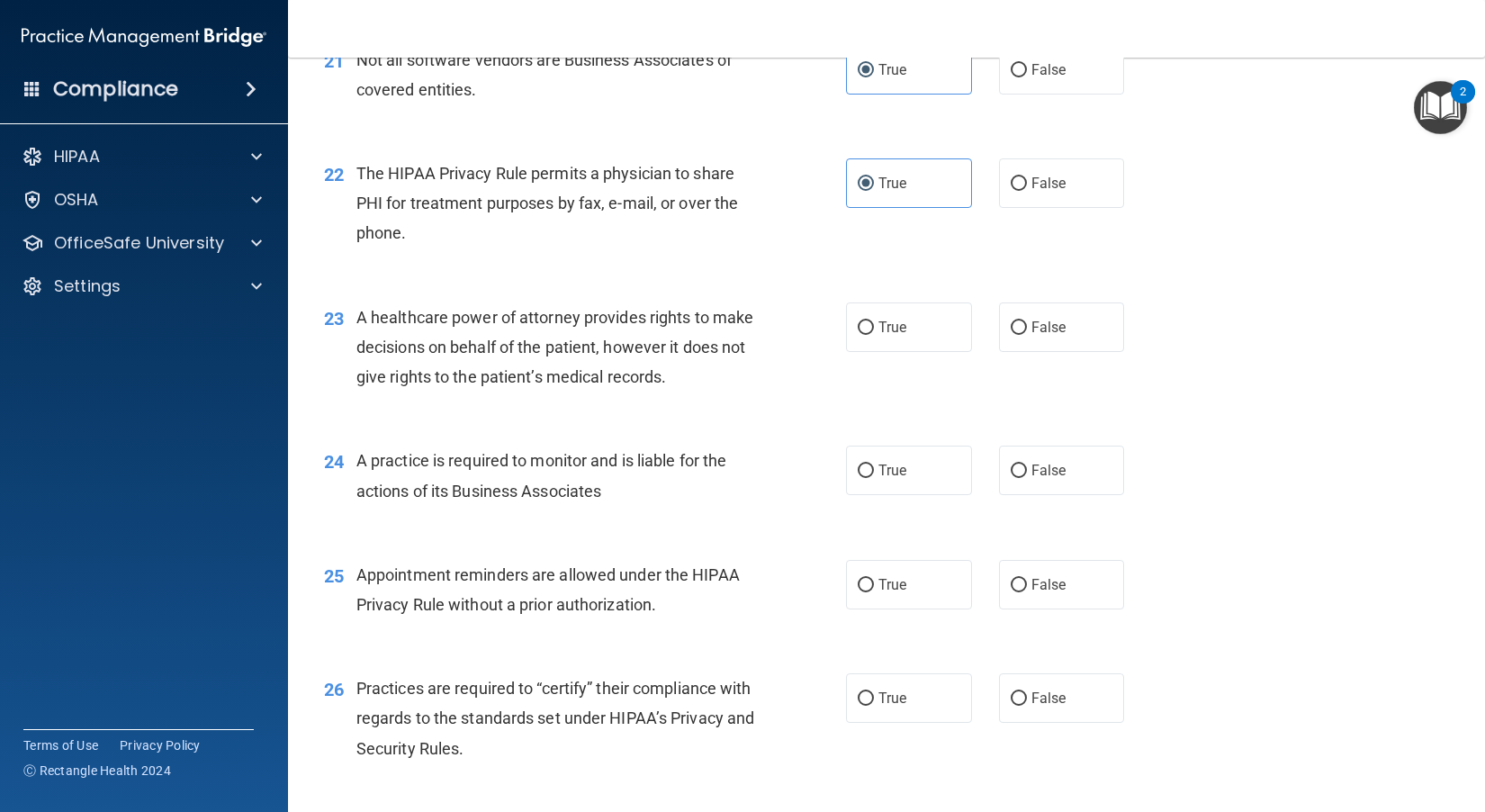
click at [705, 280] on div "22 The HIPAA Privacy Rule permits a physician to share PHI for treatment purpos…" at bounding box center [886, 208] width 1152 height 144
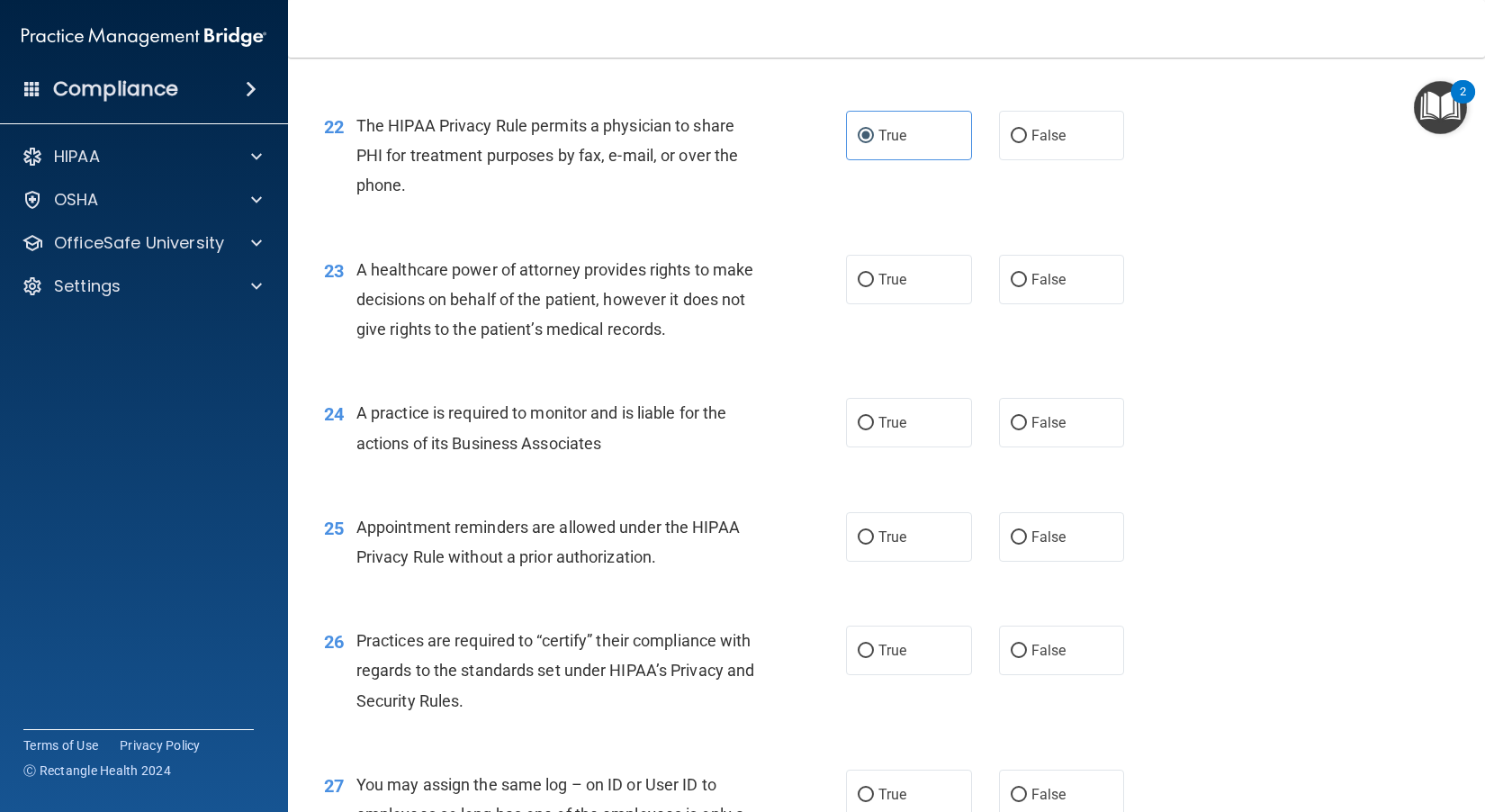
scroll to position [3210, 0]
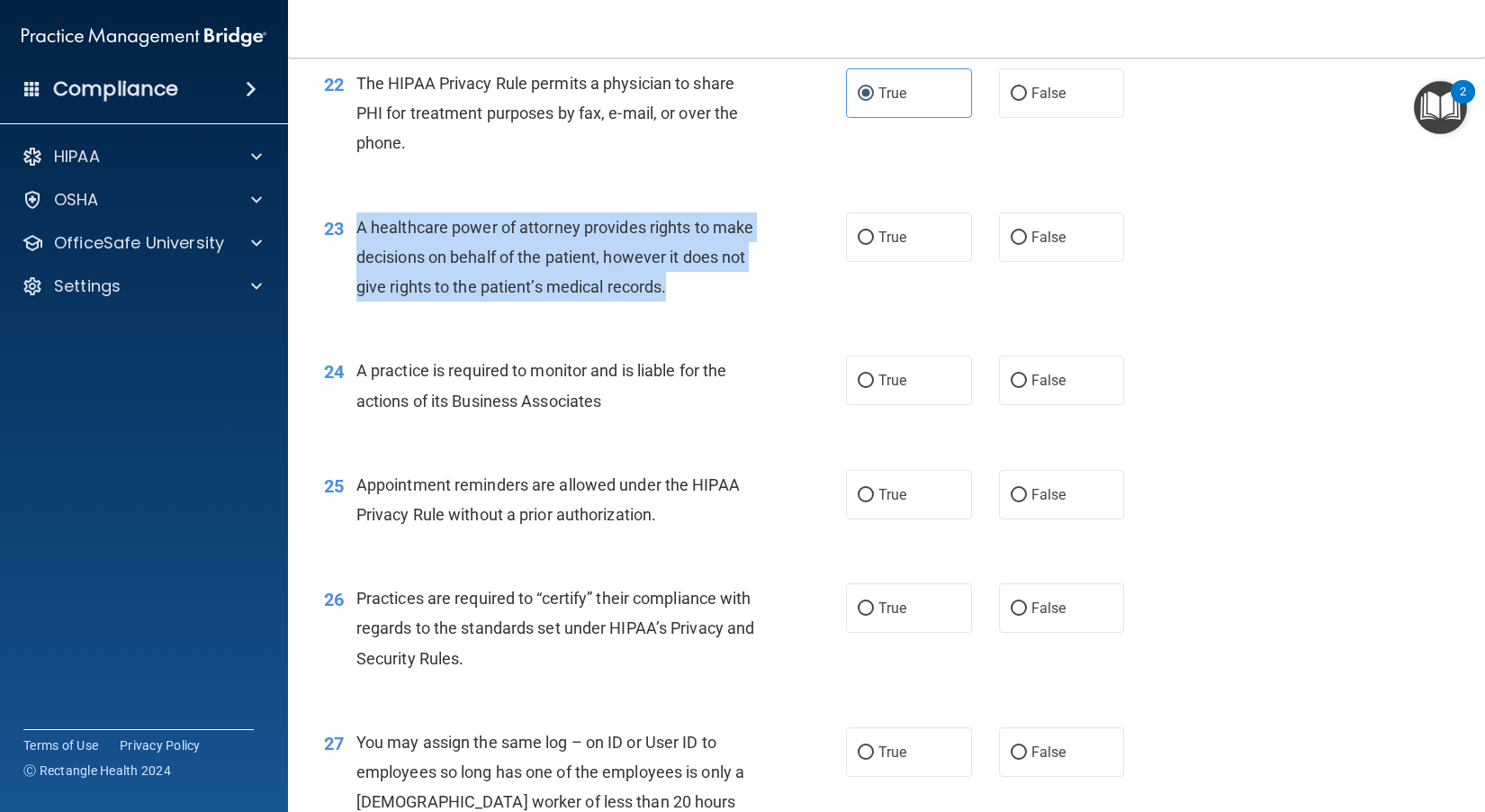
drag, startPoint x: 695, startPoint y: 311, endPoint x: 357, endPoint y: 246, distance: 343.8
click at [357, 246] on div "23 A healthcare power of attorney provides rights to make decisions on behalf o…" at bounding box center [585, 261] width 576 height 99
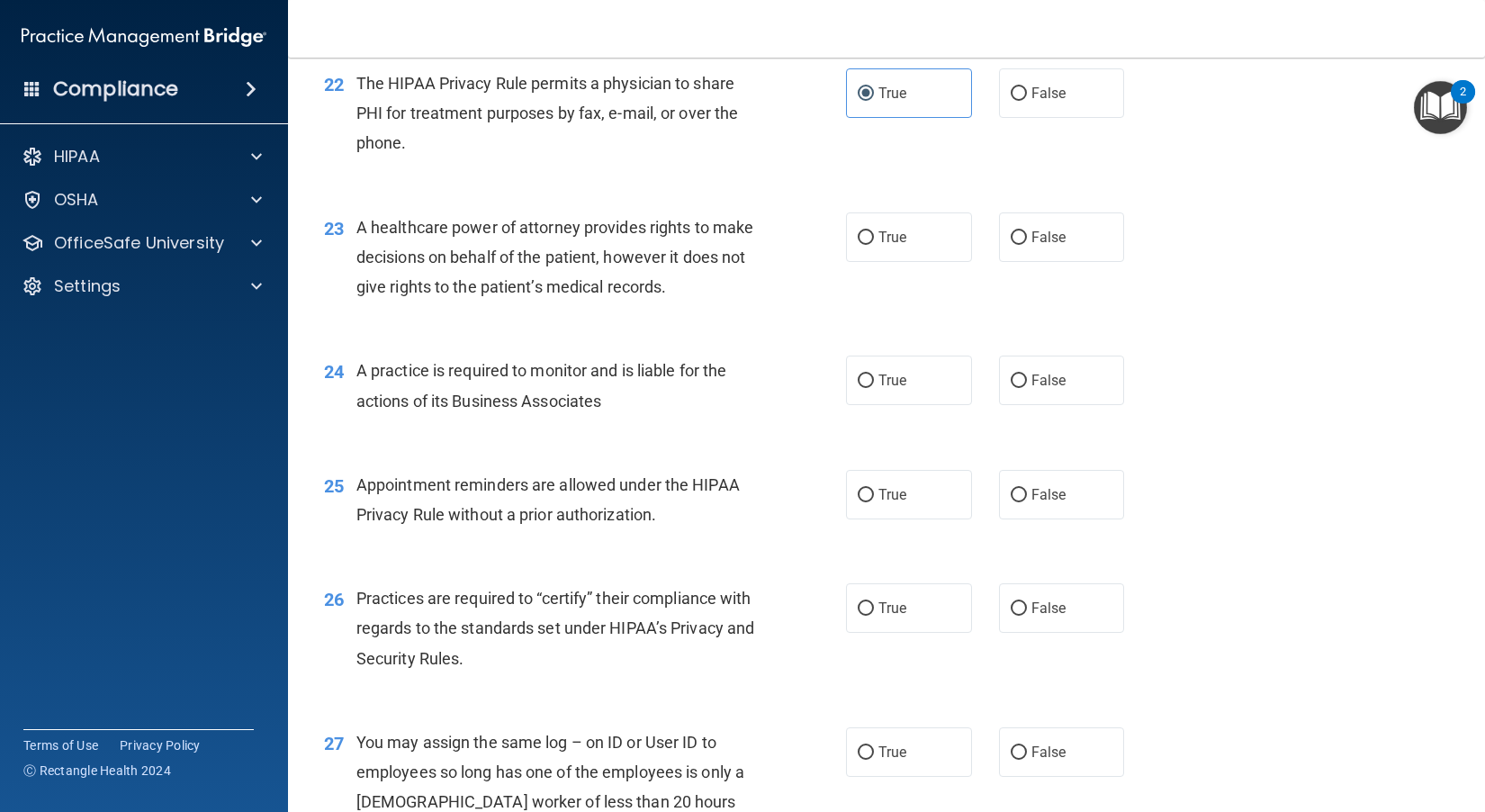
click at [766, 363] on div "24 A practice is required to monitor and is liable for the actions of its Busin…" at bounding box center [886, 389] width 1152 height 113
click at [829, 262] on label "False" at bounding box center [1062, 236] width 126 height 49
click at [829, 245] on input "False" at bounding box center [1018, 237] width 16 height 13
radio input "true"
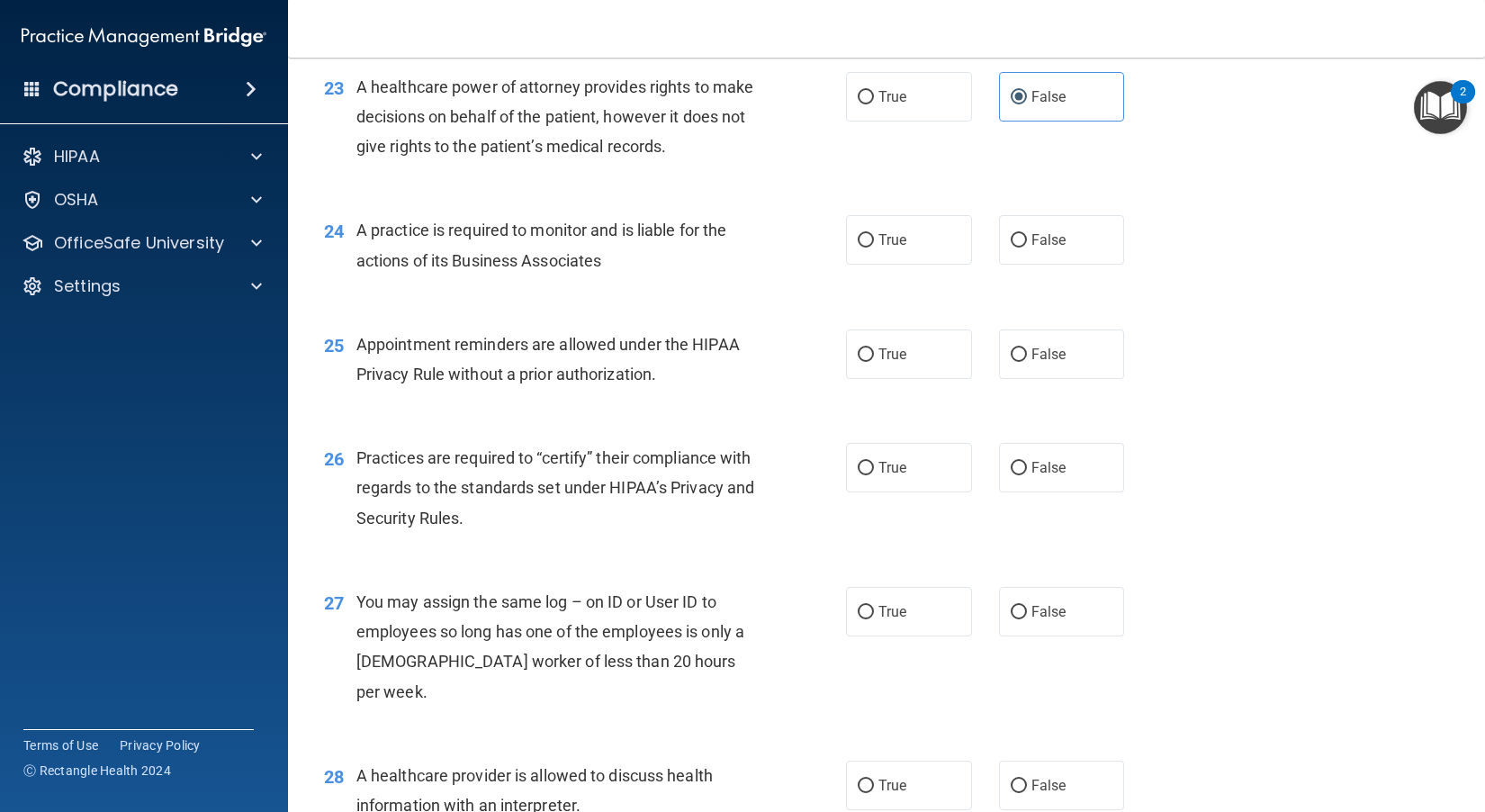
scroll to position [3390, 0]
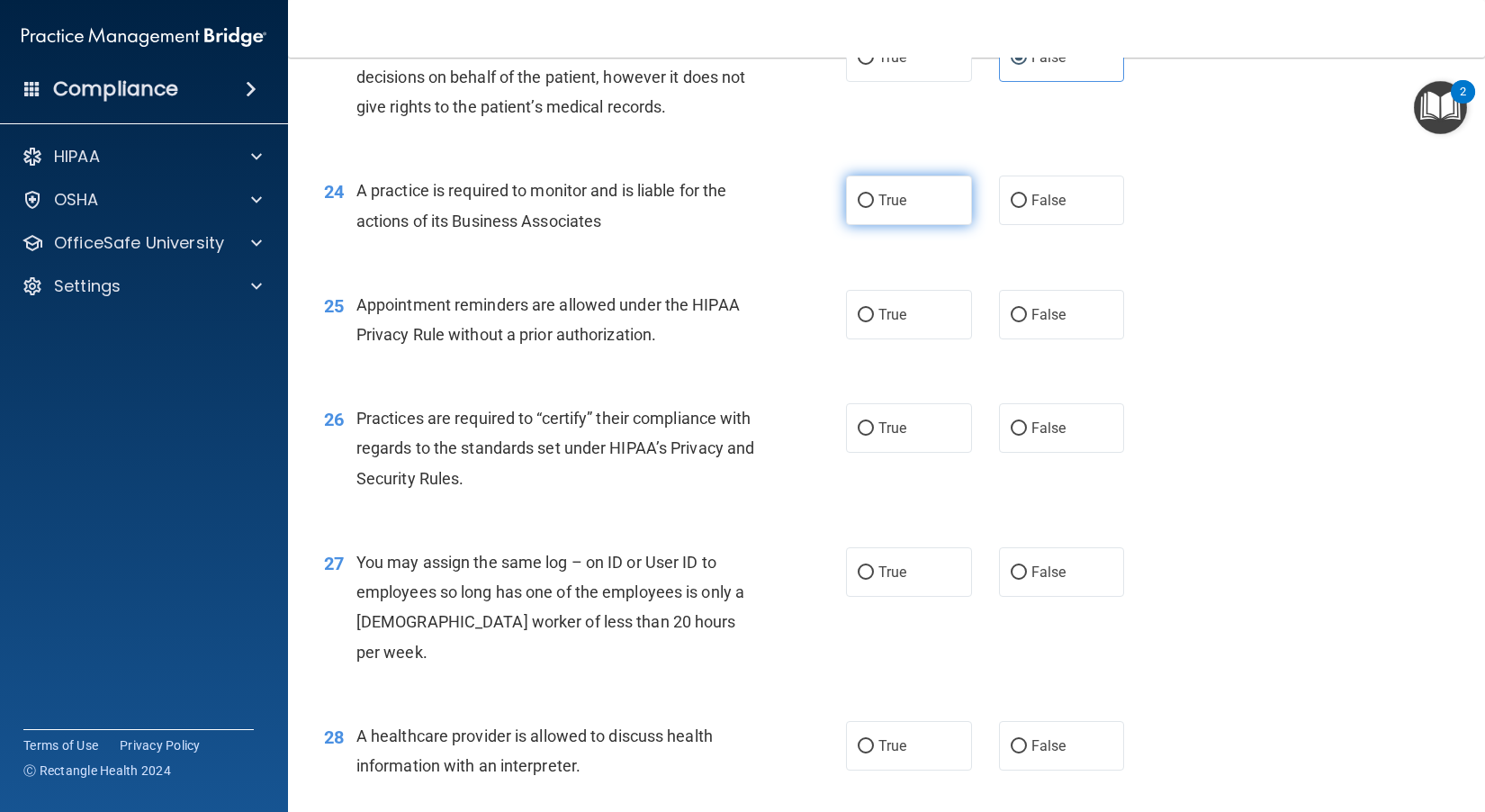
click at [829, 208] on input "True" at bounding box center [865, 200] width 16 height 13
radio input "true"
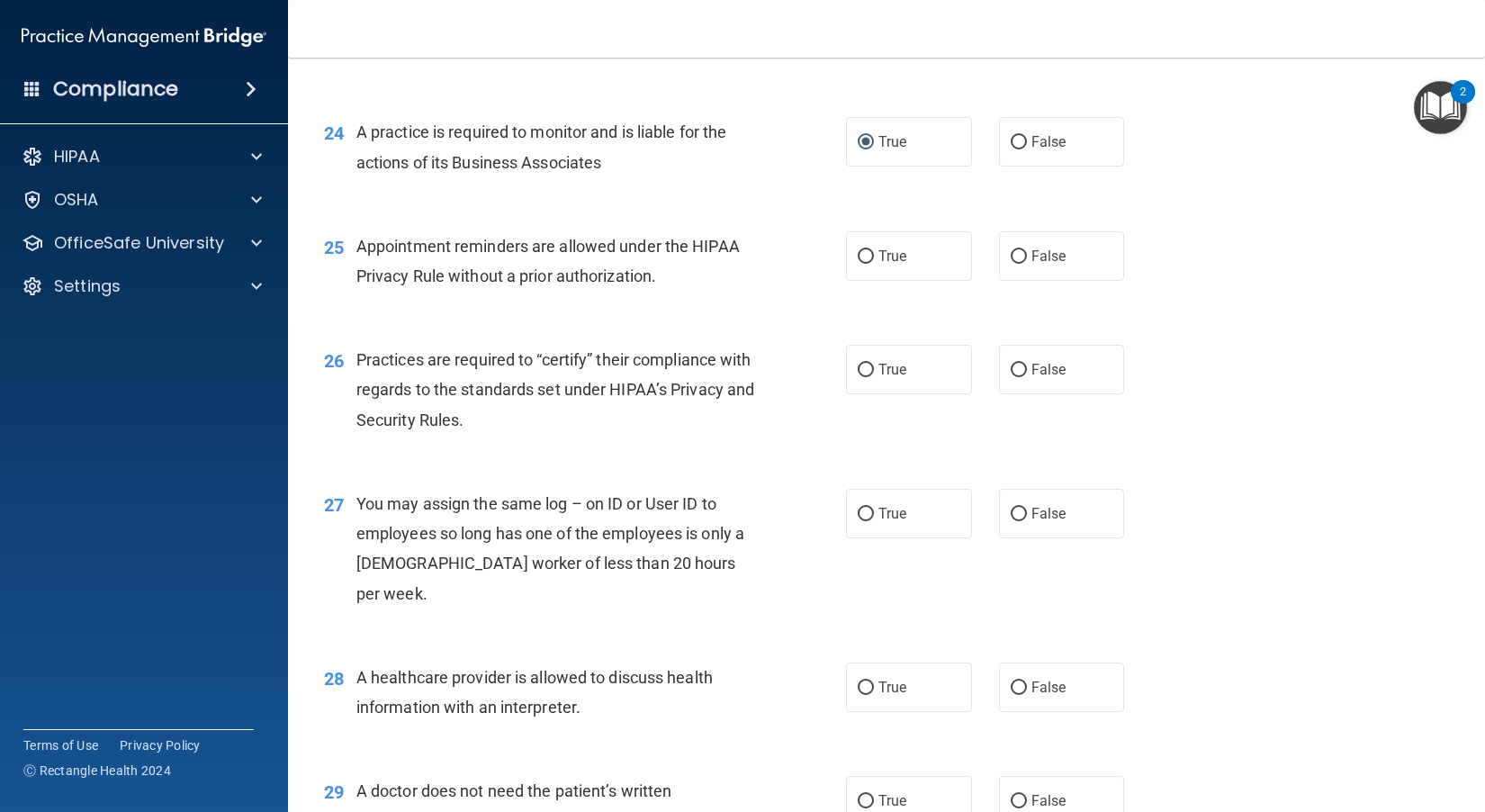
scroll to position [3480, 0]
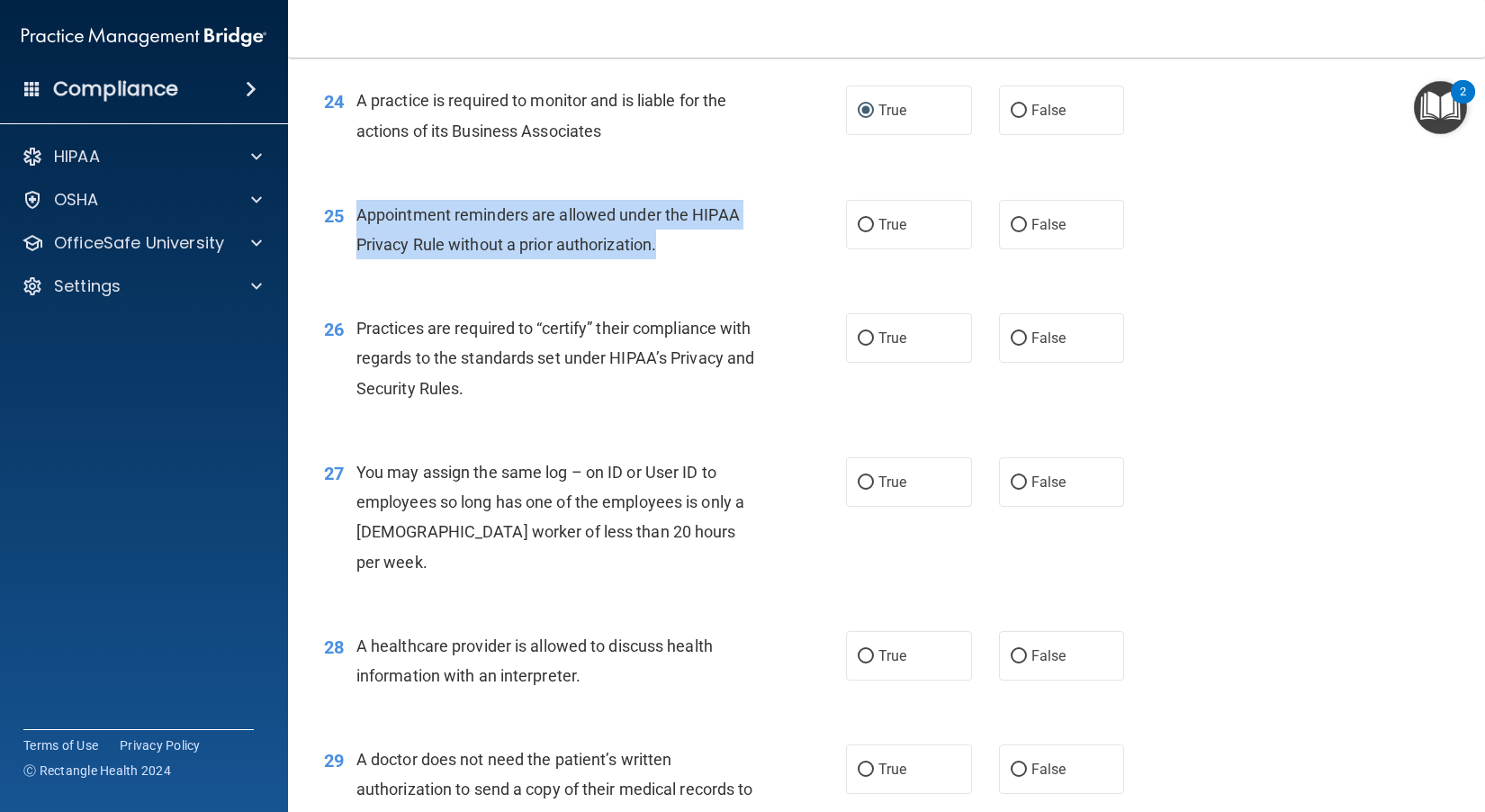
drag, startPoint x: 694, startPoint y: 287, endPoint x: 356, endPoint y: 234, distance: 341.6
click at [356, 234] on div "Appointment reminders are allowed under the HIPAA Privacy Rule without a prior …" at bounding box center [562, 229] width 412 height 59
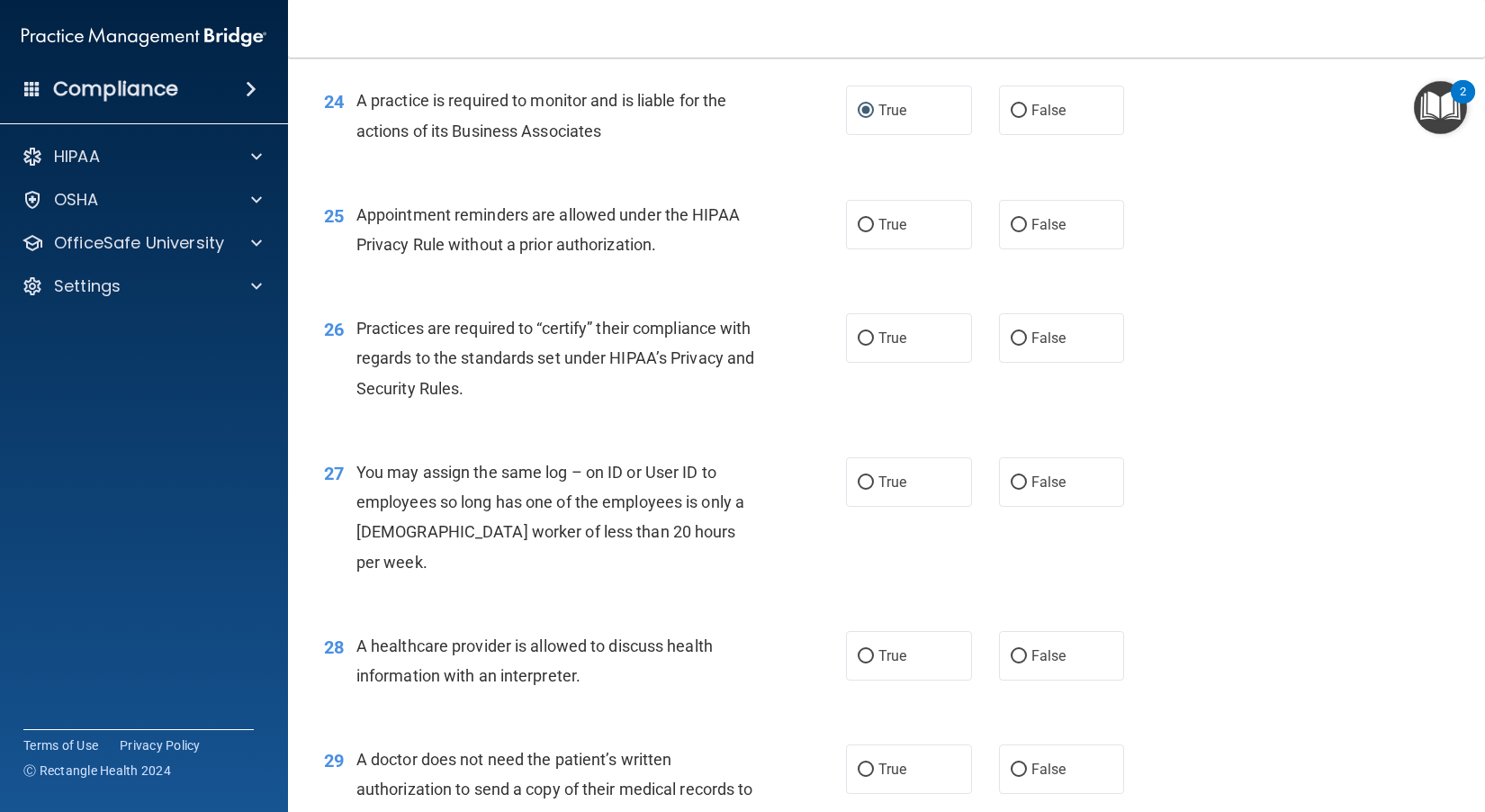
click at [671, 382] on span "Practices are required to “certify” their compliance with regards to the standa…" at bounding box center [555, 358] width 398 height 78
click at [829, 233] on span "True" at bounding box center [892, 224] width 28 height 17
click at [829, 232] on input "True" at bounding box center [865, 225] width 16 height 13
radio input "true"
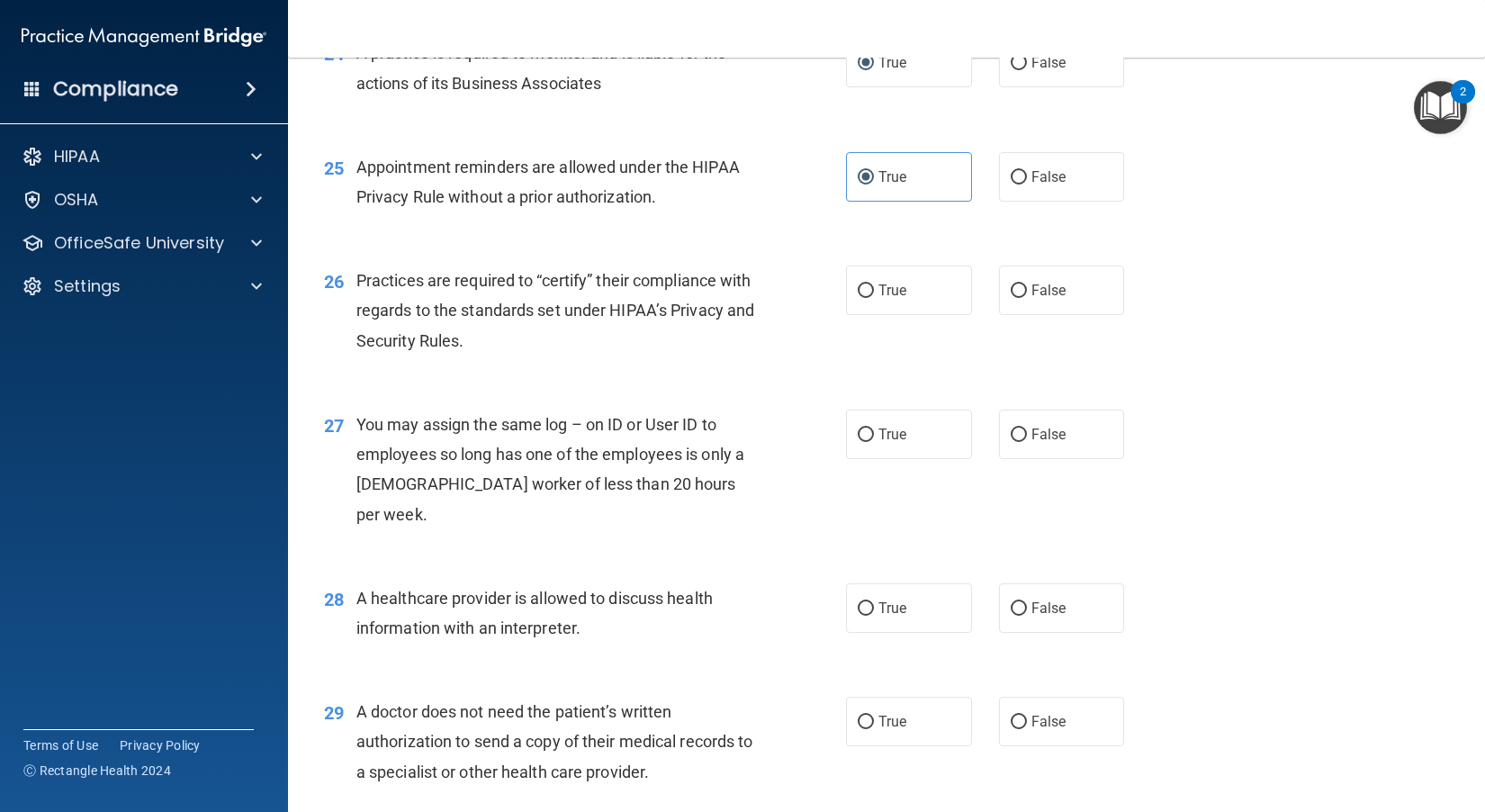
scroll to position [3570, 0]
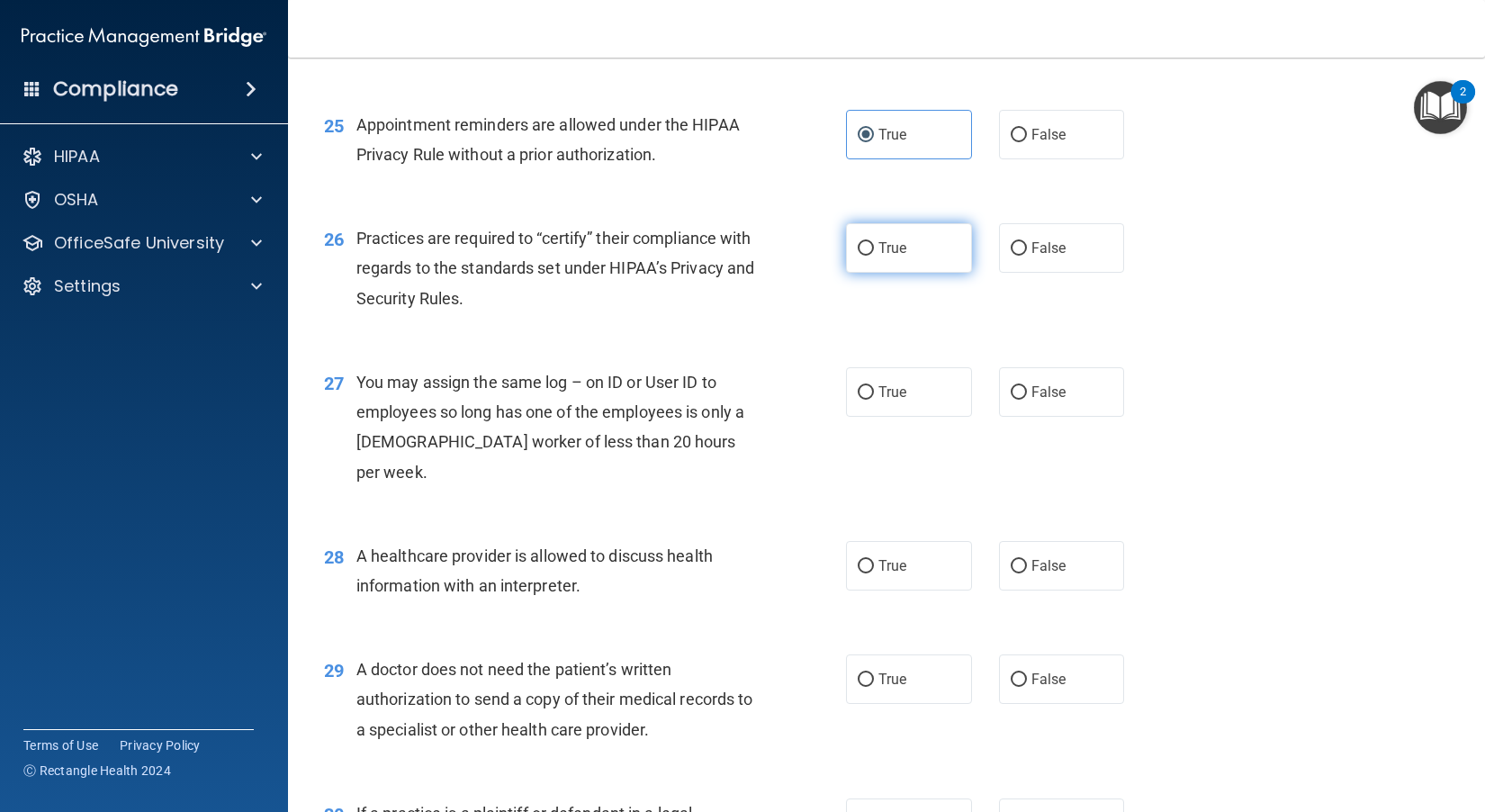
click at [829, 256] on span "True" at bounding box center [892, 247] width 28 height 17
click at [829, 256] on input "True" at bounding box center [865, 248] width 16 height 13
radio input "true"
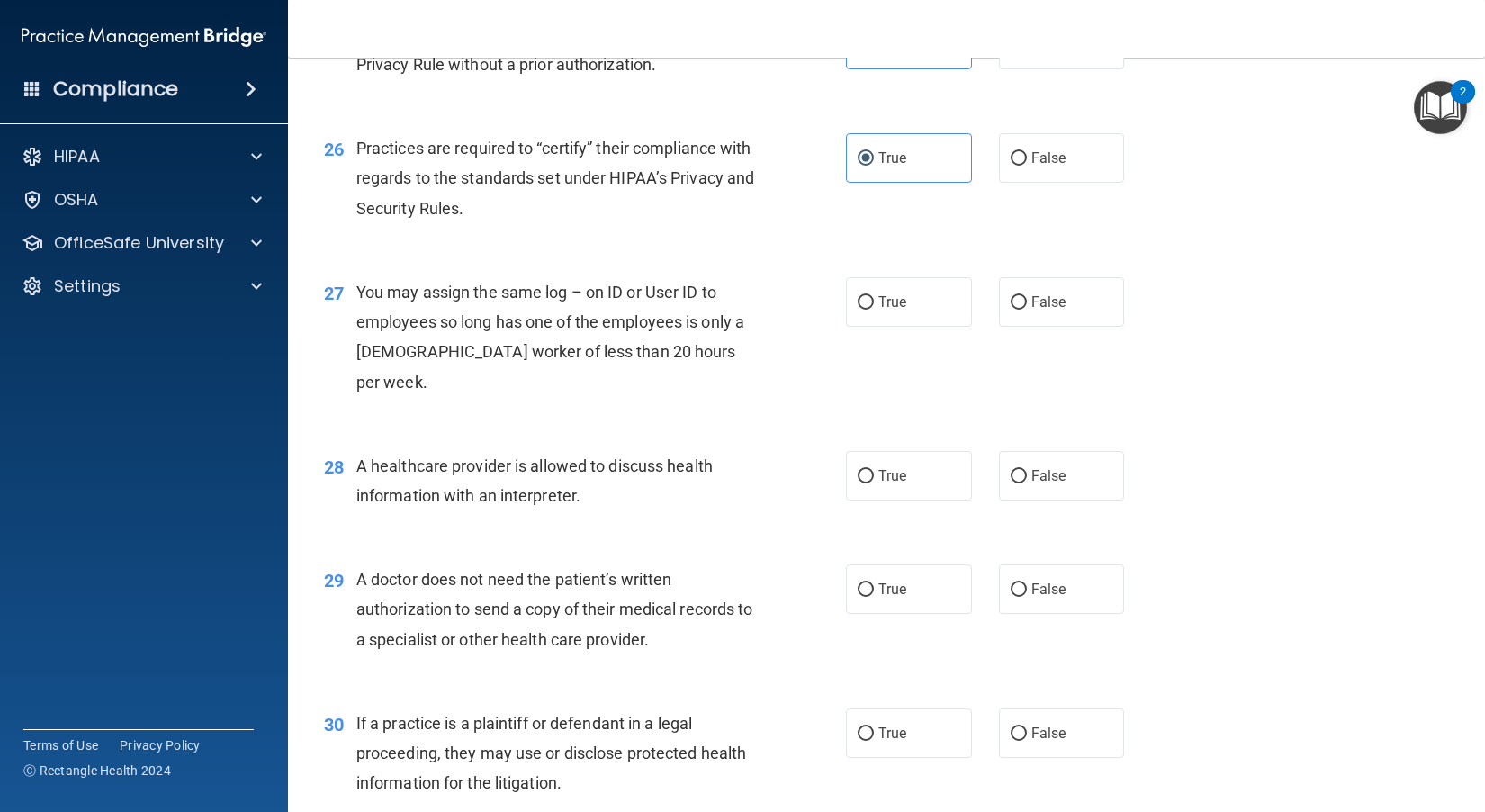
scroll to position [3750, 0]
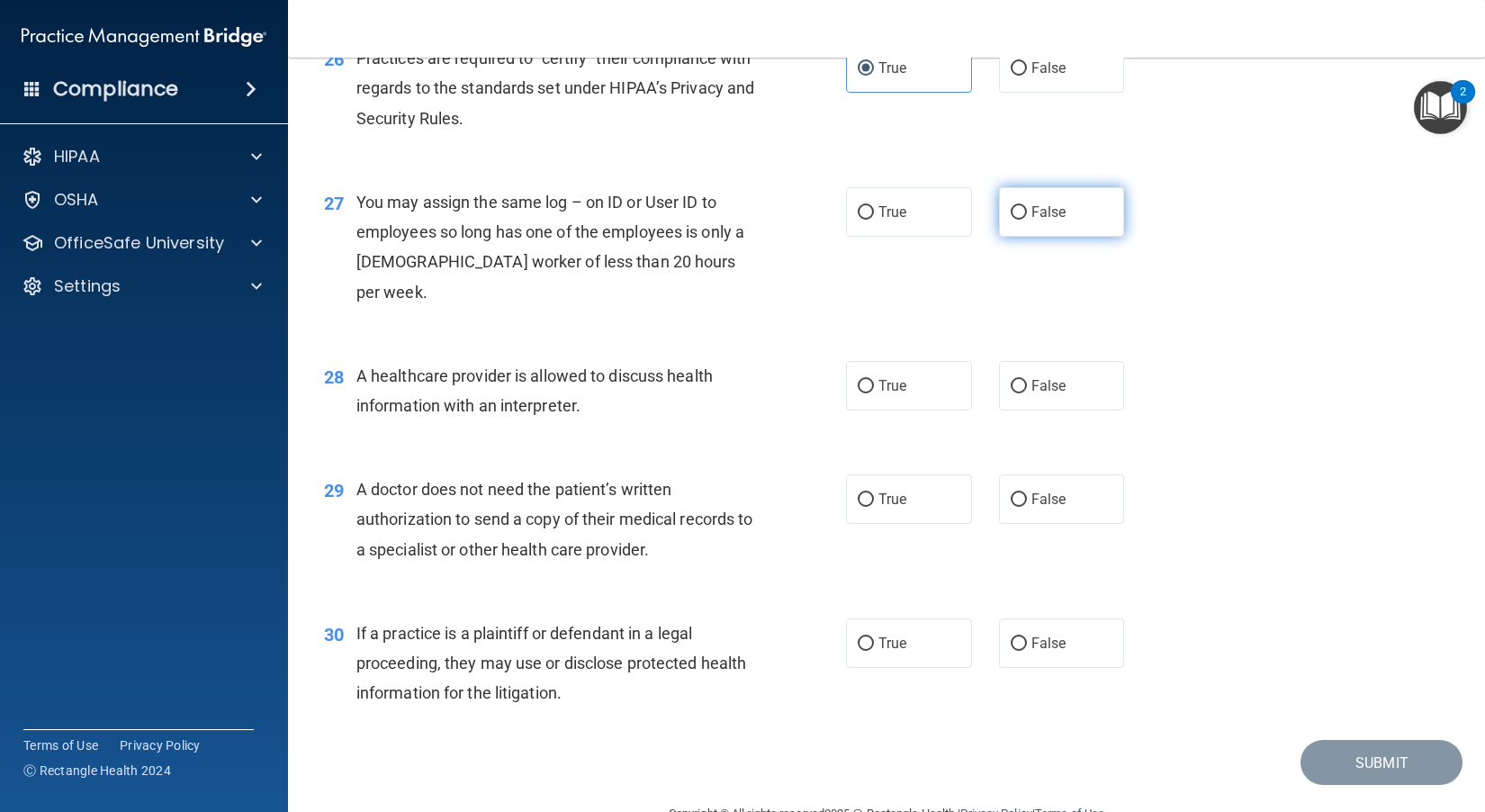
click at [829, 220] on span "False" at bounding box center [1048, 211] width 35 height 17
click at [829, 220] on input "False" at bounding box center [1018, 212] width 16 height 13
radio input "true"
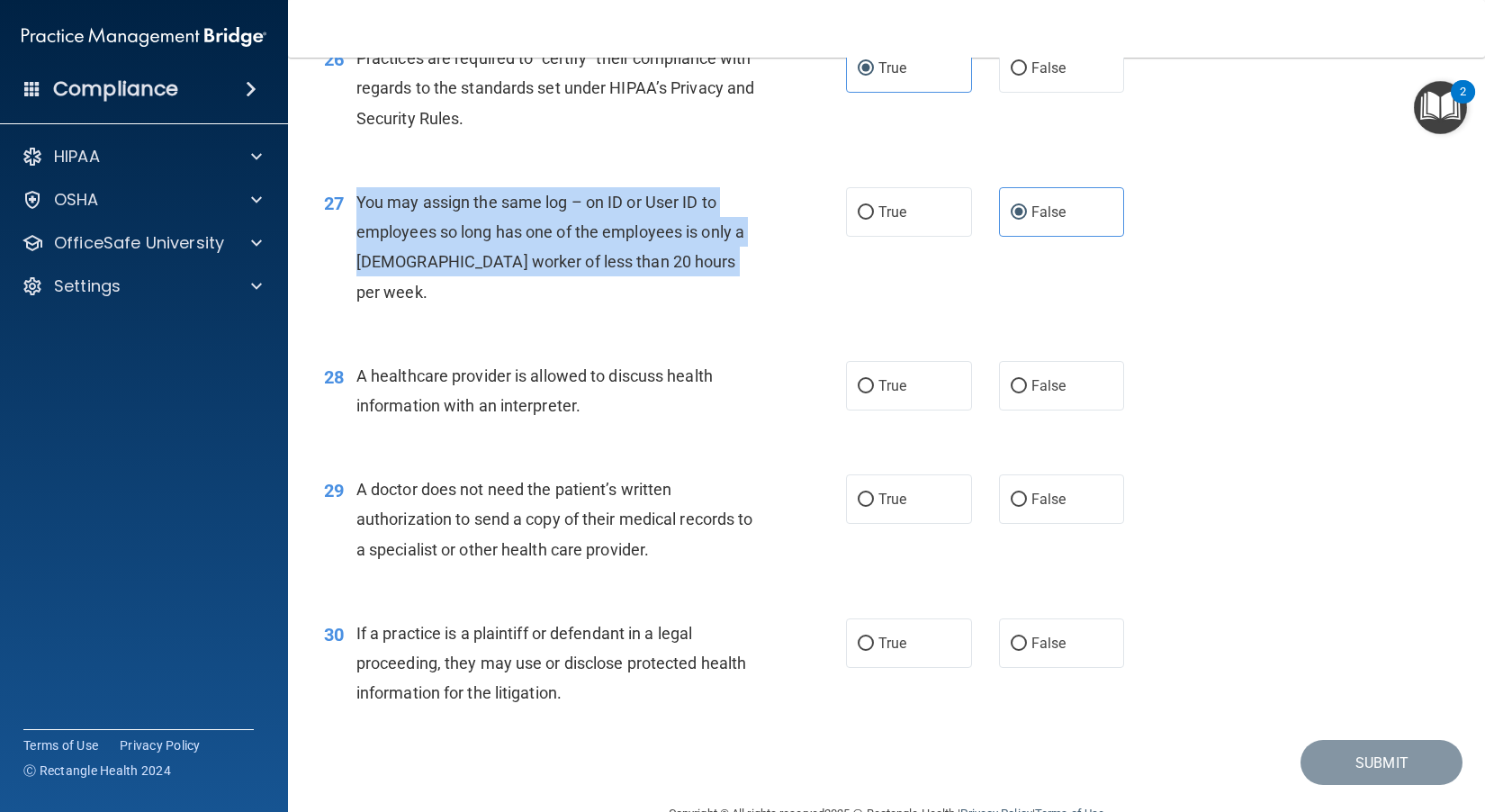
drag, startPoint x: 733, startPoint y: 302, endPoint x: 348, endPoint y: 230, distance: 391.8
click at [348, 230] on div "27 You may assign the same log – on ID or User ID to employees so long has one …" at bounding box center [585, 251] width 576 height 129
drag, startPoint x: 786, startPoint y: 335, endPoint x: 848, endPoint y: 283, distance: 79.8
click at [786, 335] on div "27 You may assign the same log – on ID or User ID to employees so long has one …" at bounding box center [886, 252] width 1152 height 174
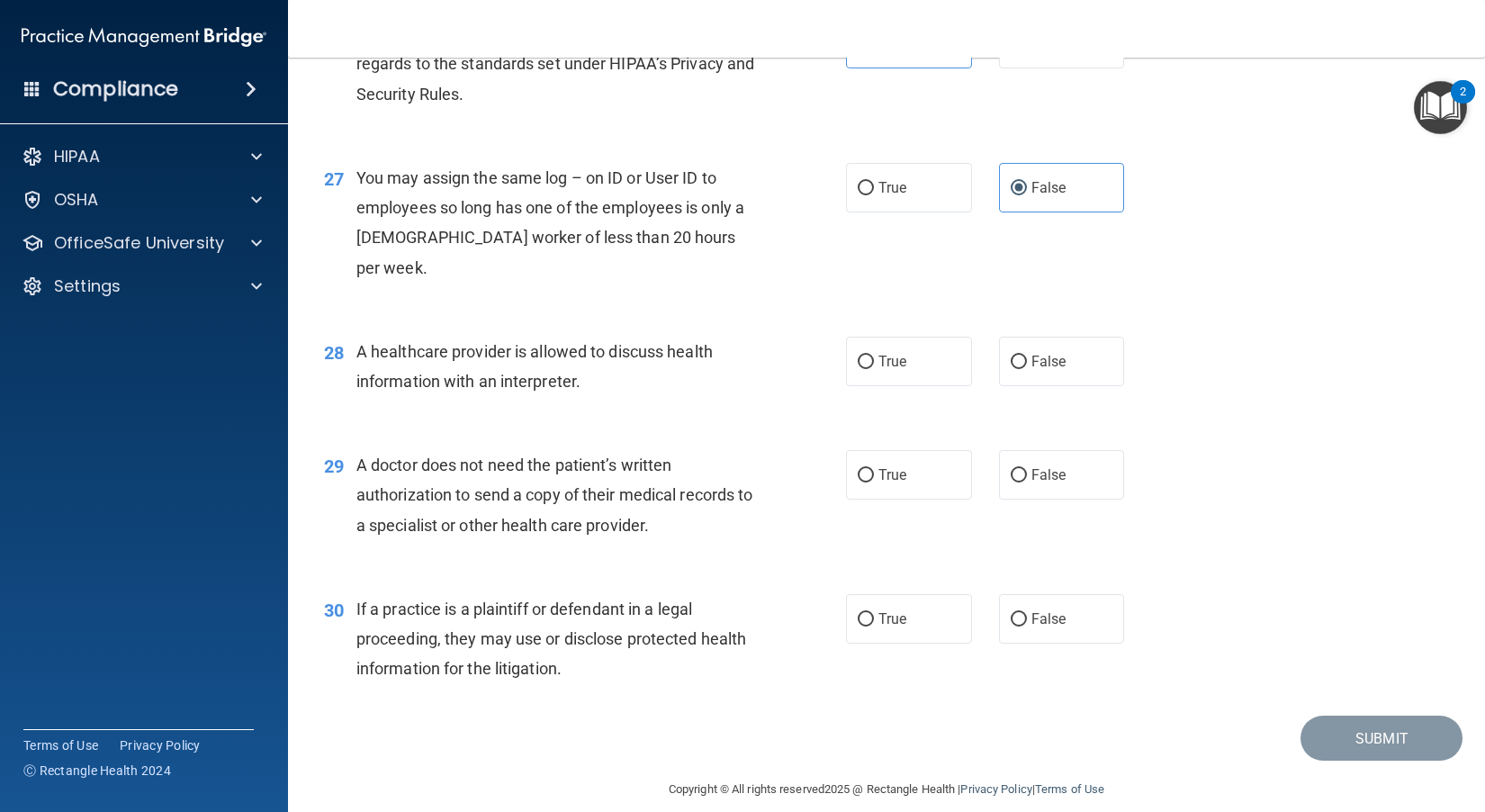
scroll to position [3795, 0]
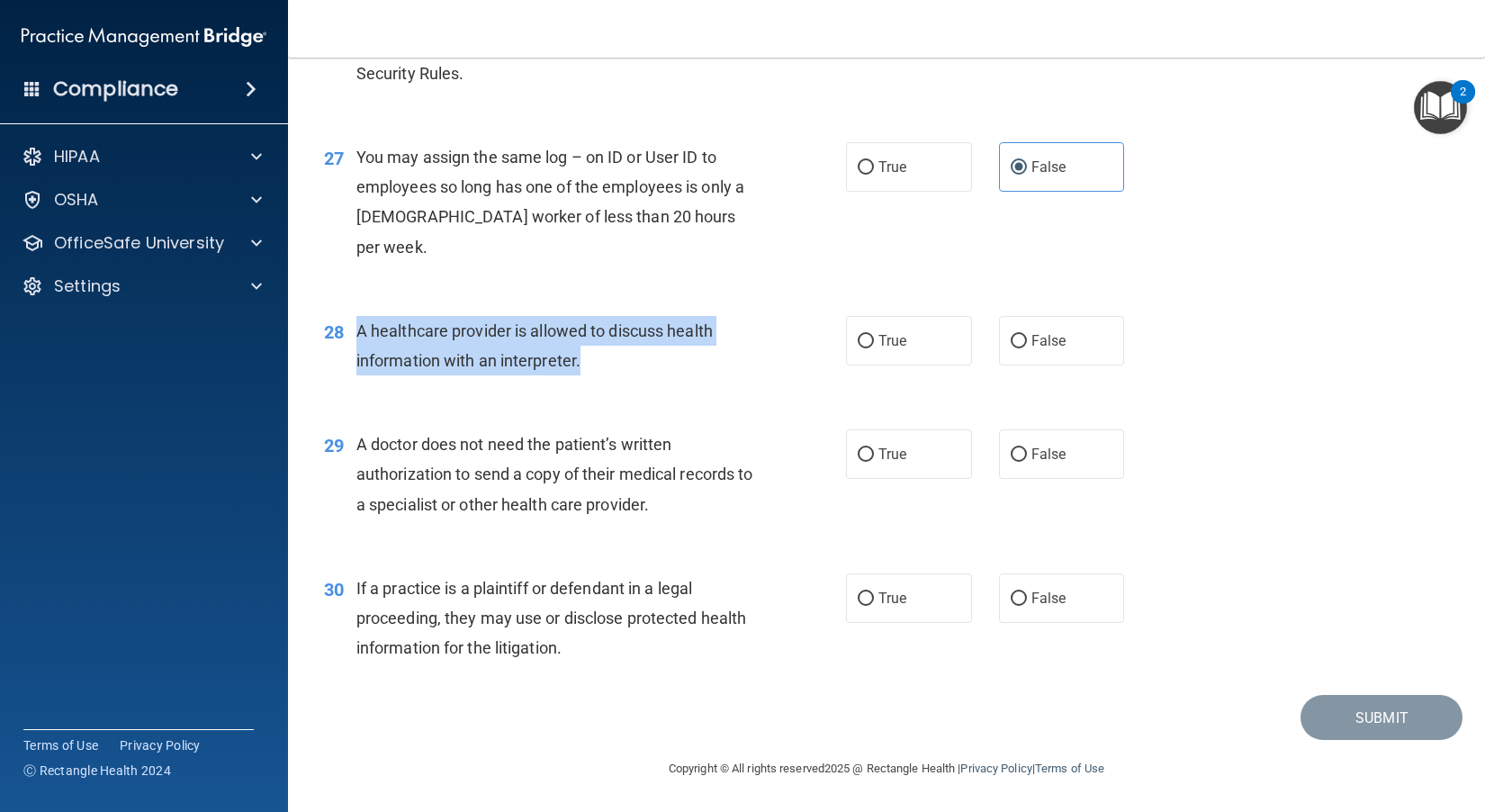
drag, startPoint x: 602, startPoint y: 364, endPoint x: 402, endPoint y: 320, distance: 204.6
click at [361, 329] on div "A healthcare provider is allowed to discuss health information with an interpre…" at bounding box center [562, 345] width 412 height 59
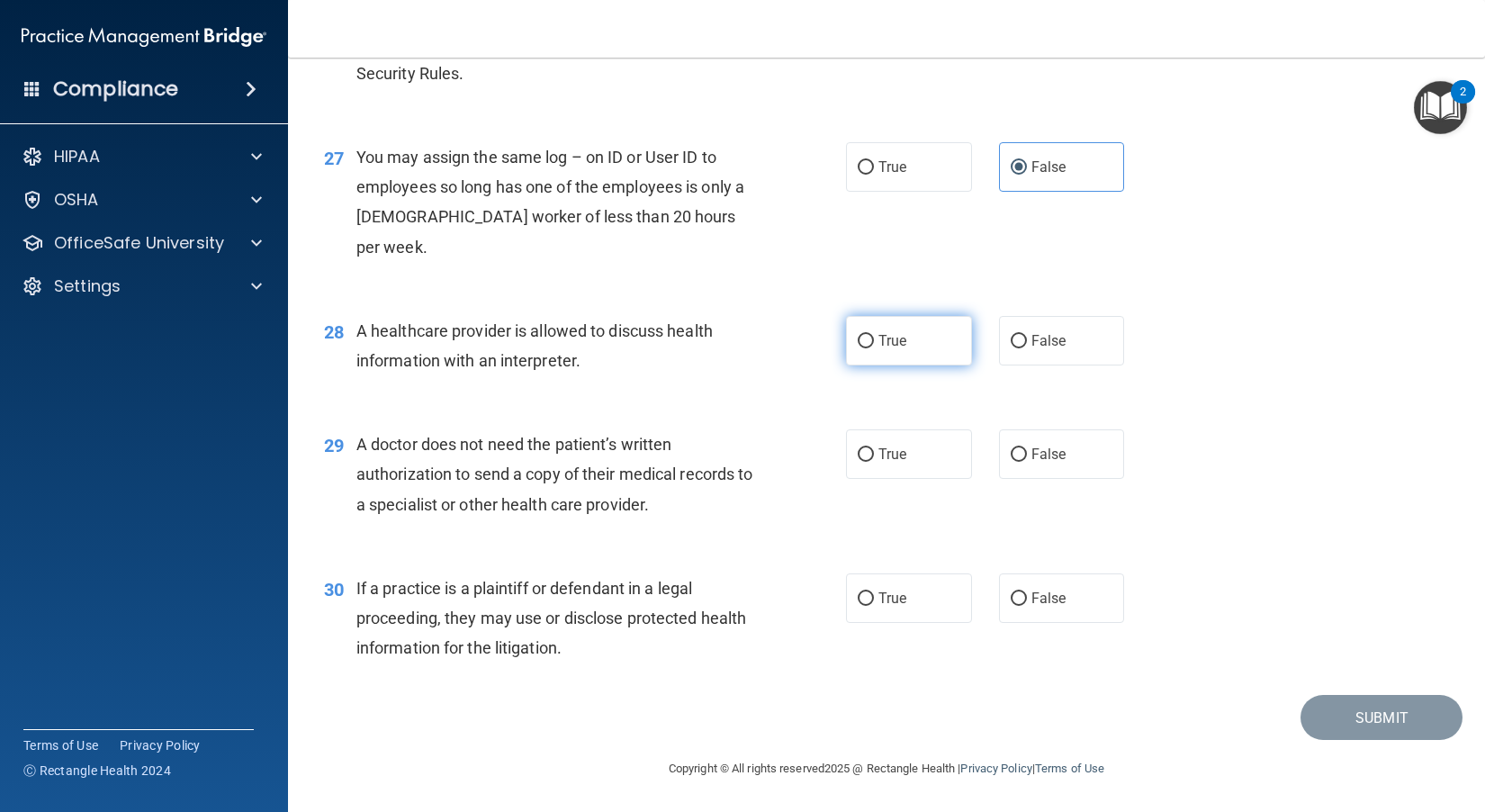
click at [829, 326] on label "True" at bounding box center [909, 340] width 126 height 49
click at [829, 335] on input "True" at bounding box center [865, 341] width 16 height 13
radio input "true"
click at [829, 342] on div "28 A healthcare provider is allowed to discuss health information with an inter…" at bounding box center [886, 349] width 1152 height 113
click at [829, 454] on label "False" at bounding box center [1062, 453] width 126 height 49
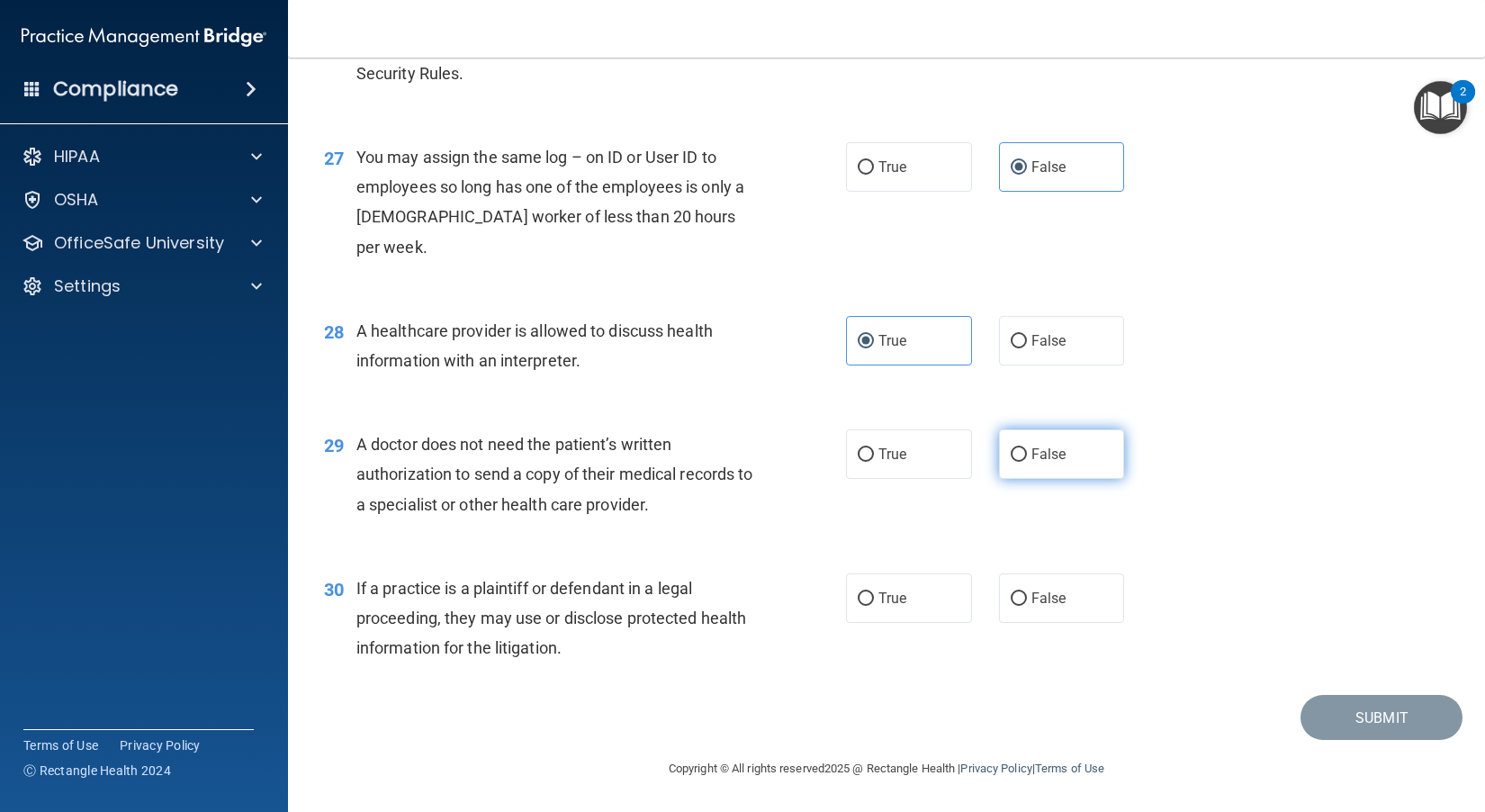
click at [829, 454] on input "False" at bounding box center [1018, 454] width 16 height 13
radio input "true"
drag, startPoint x: 678, startPoint y: 510, endPoint x: 361, endPoint y: 442, distance: 324.9
click at [361, 442] on div "A doctor does not need the patient’s written authorization to send a copy of th…" at bounding box center [562, 474] width 412 height 90
click at [745, 534] on div "29 A doctor does not need the patient’s written authorization to send a copy of…" at bounding box center [886, 479] width 1152 height 144
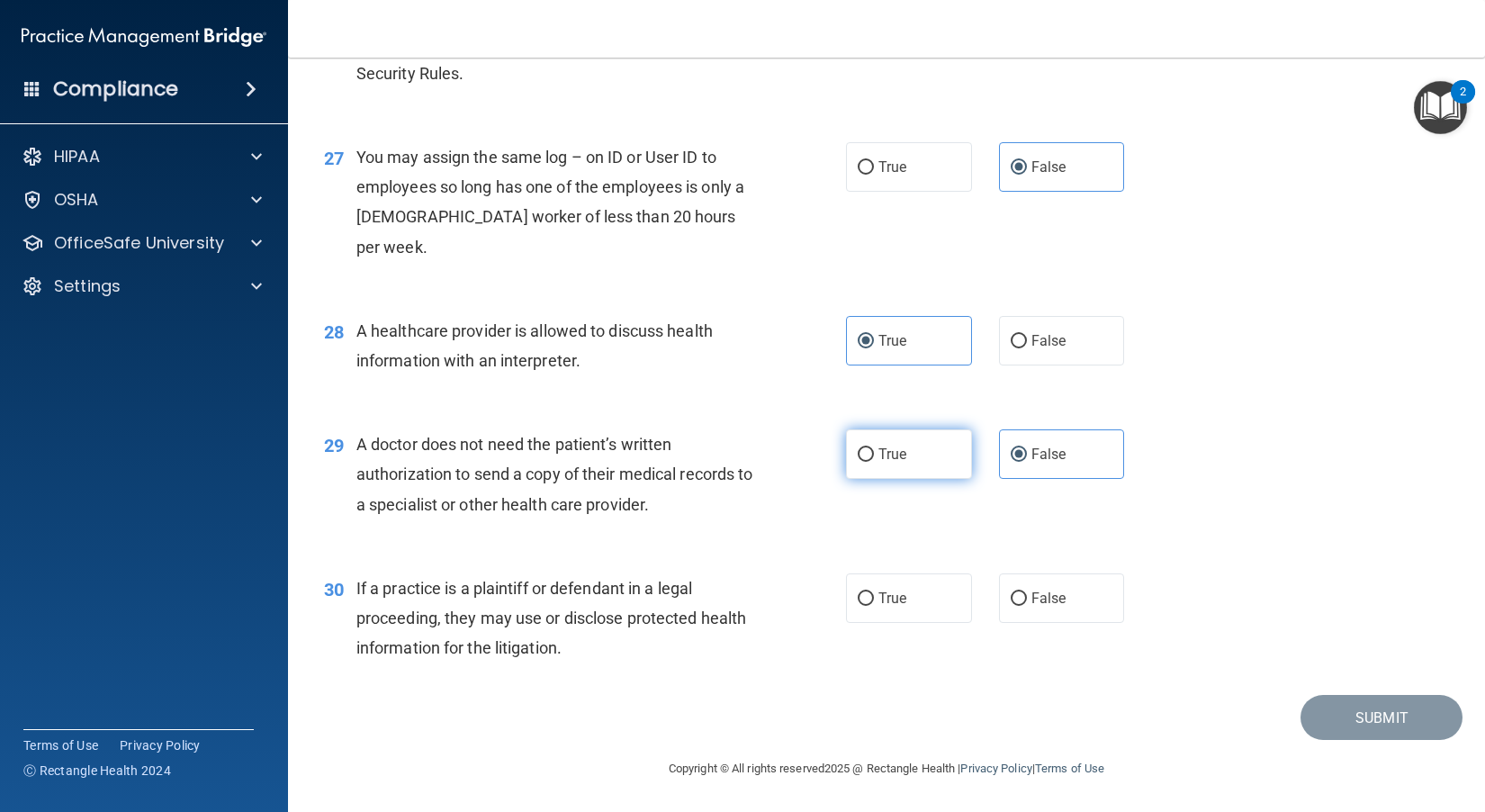
click at [829, 460] on label "True" at bounding box center [909, 453] width 126 height 49
click at [829, 460] on input "True" at bounding box center [865, 454] width 16 height 13
radio input "true"
radio input "false"
click at [829, 614] on label "True" at bounding box center [909, 597] width 126 height 49
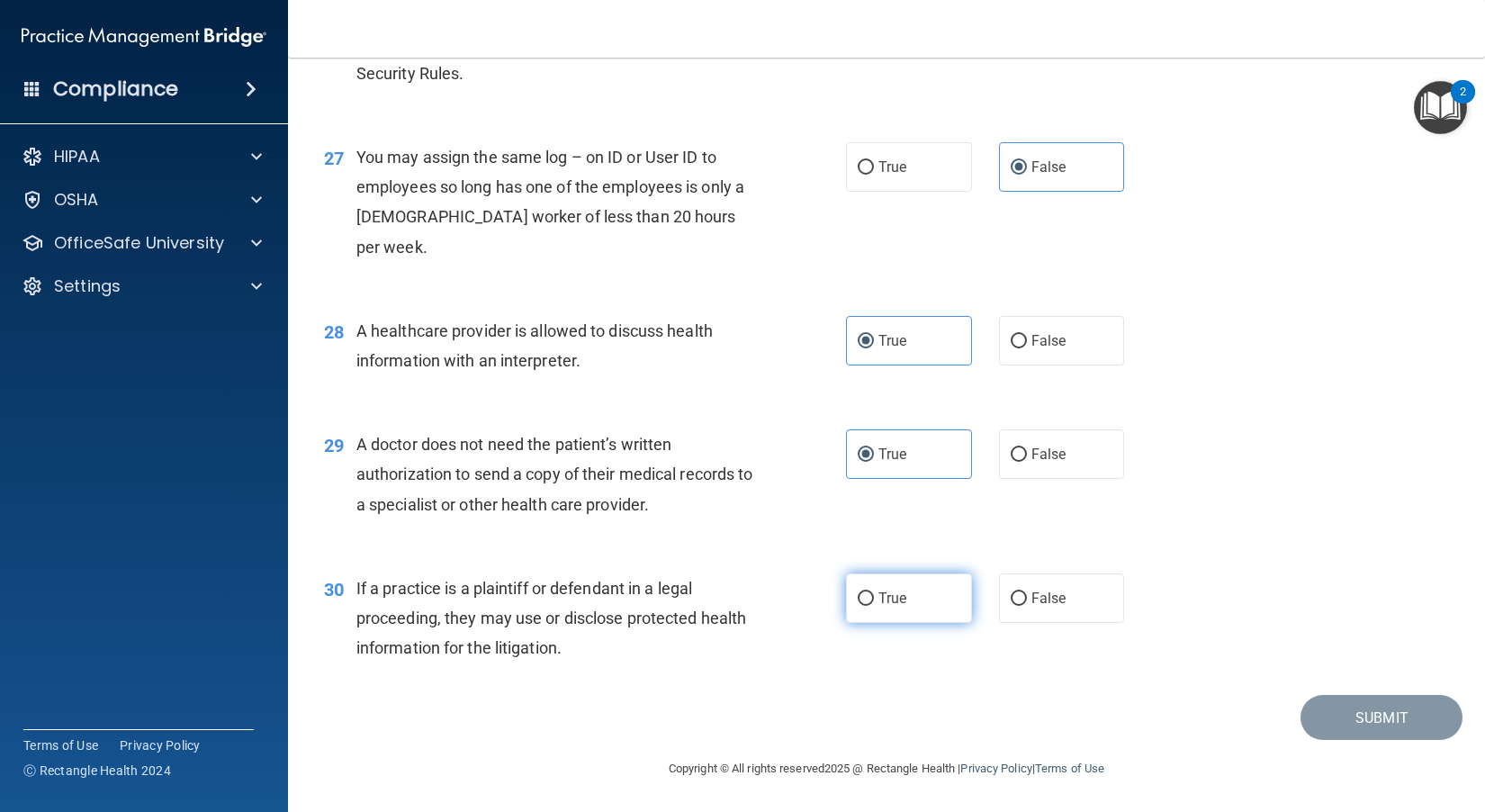
click at [829, 606] on input "True" at bounding box center [865, 598] width 16 height 13
radio input "true"
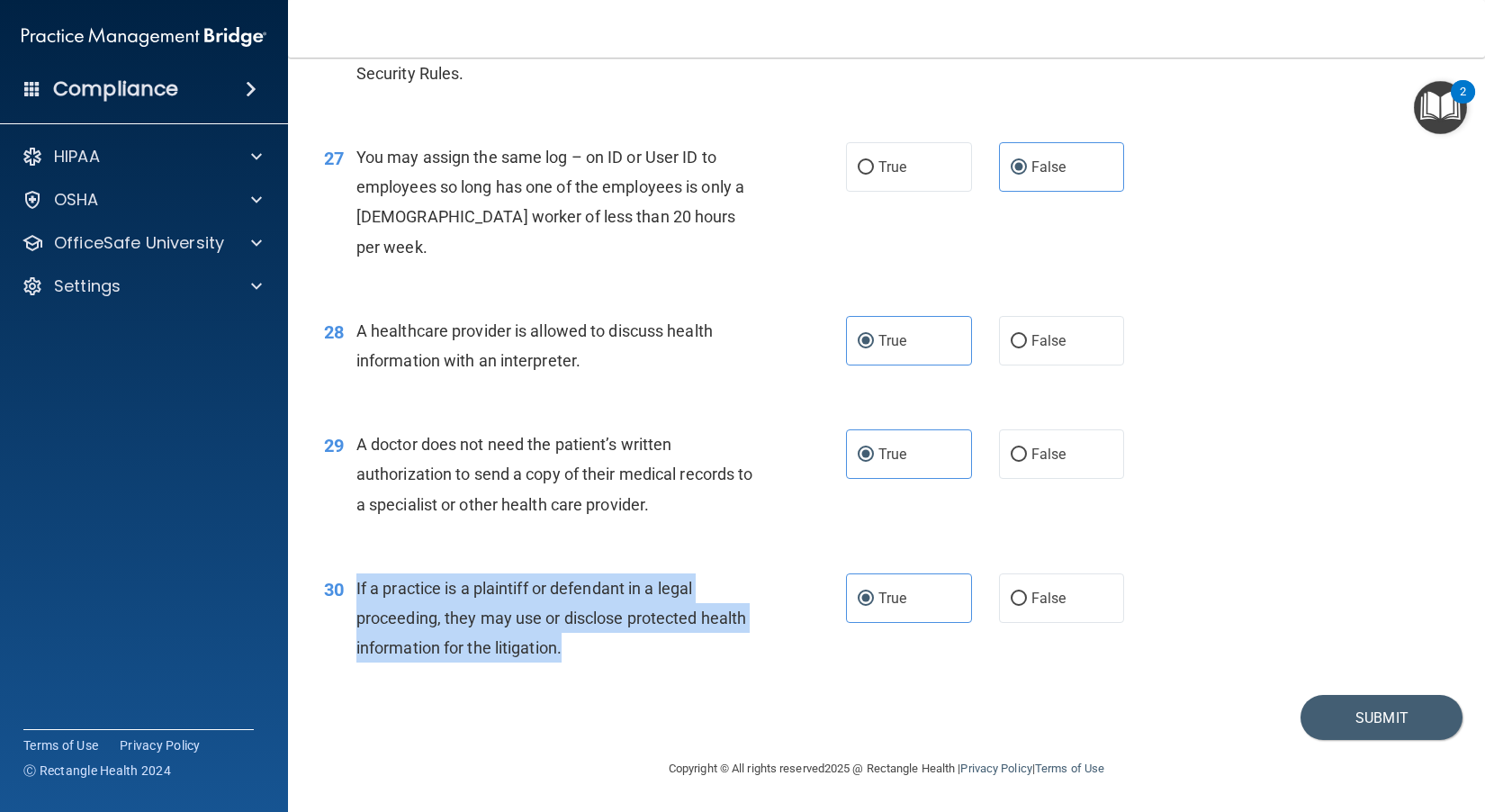
drag, startPoint x: 681, startPoint y: 662, endPoint x: 353, endPoint y: 587, distance: 337.0
click at [353, 587] on div "30 If a practice is a plaintiff or defendant in a legal proceeding, they may us…" at bounding box center [585, 622] width 576 height 99
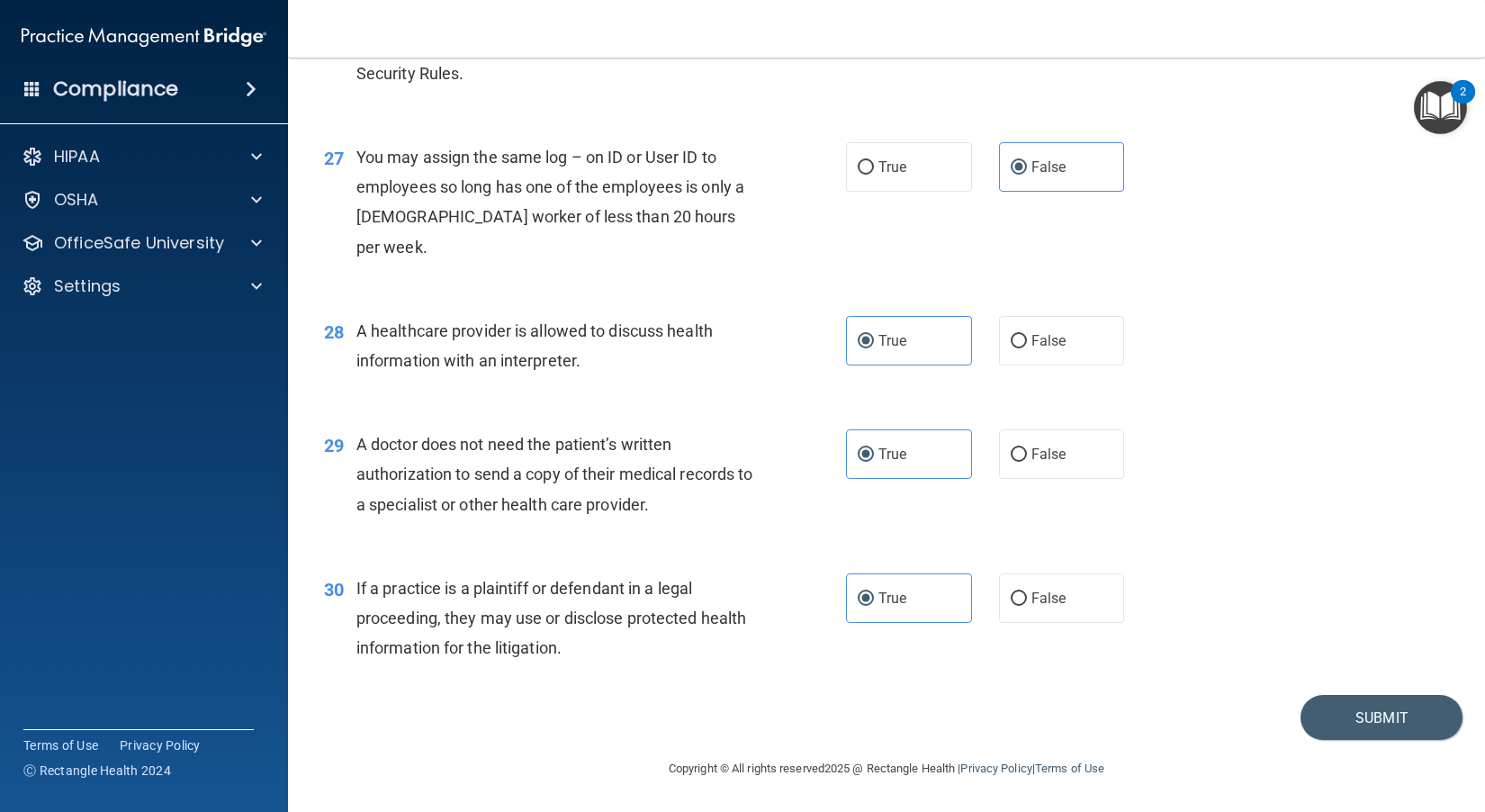
click at [644, 742] on div "Copyright © All rights reserved 2025 @ Rectangle Health | Privacy Policy | Term…" at bounding box center [886, 769] width 657 height 58
click at [661, 681] on div "30 If a practice is a plaintiff or defendant in a legal proceeding, they may us…" at bounding box center [886, 623] width 1152 height 144
click at [829, 719] on button "Submit" at bounding box center [1381, 718] width 162 height 46
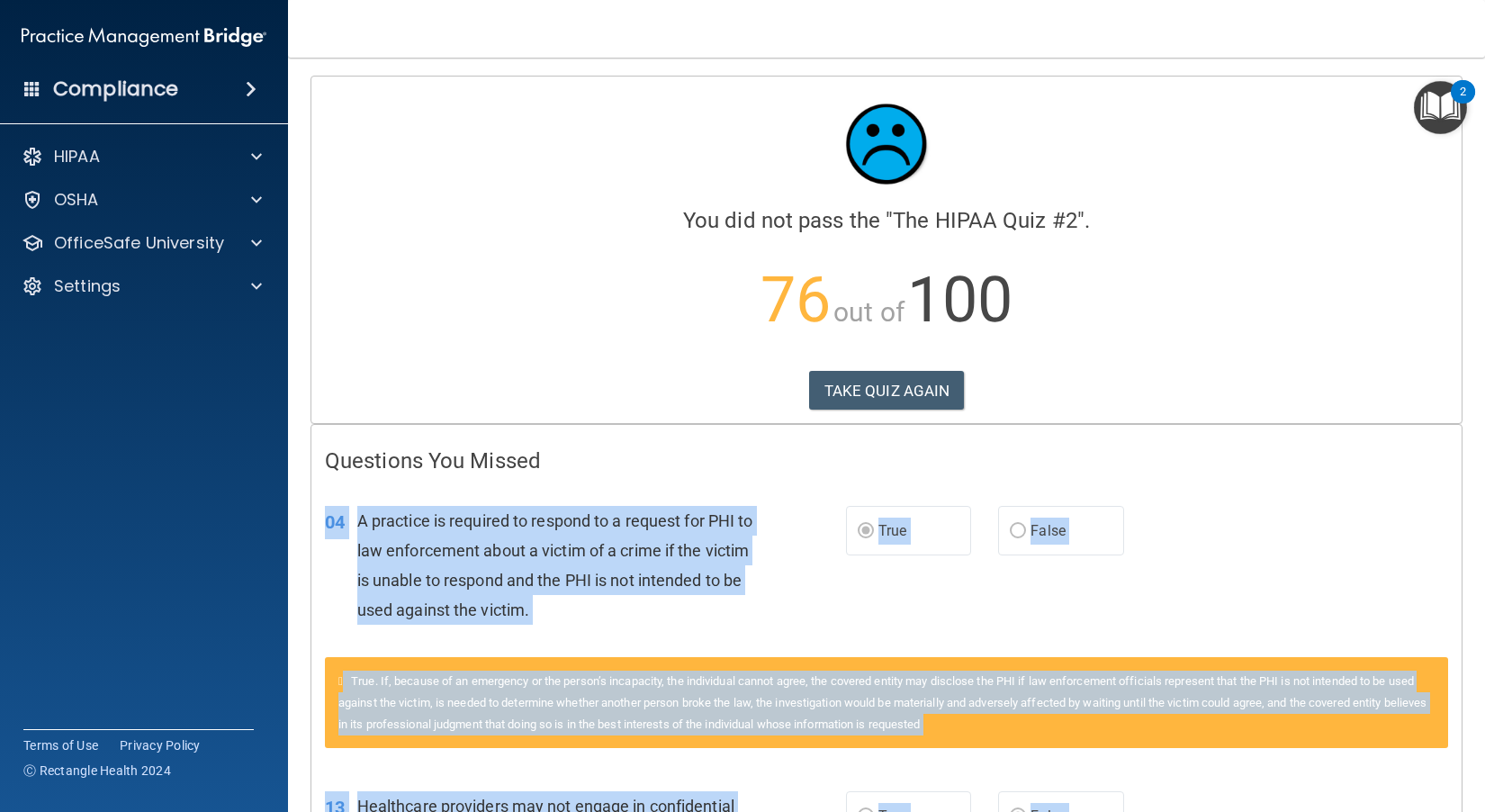
drag, startPoint x: 1162, startPoint y: 687, endPoint x: 326, endPoint y: 517, distance: 853.0
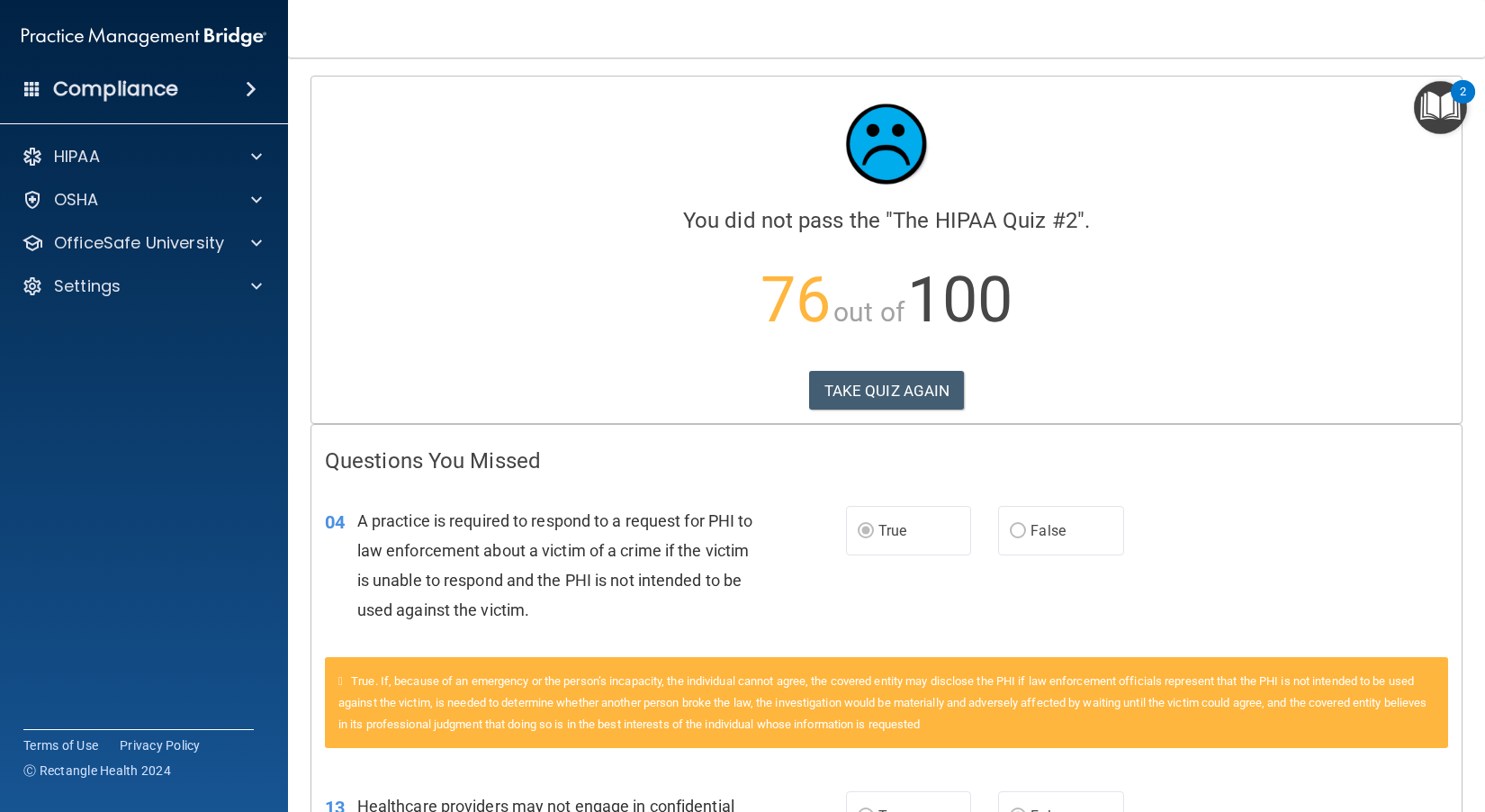
drag, startPoint x: 1034, startPoint y: 460, endPoint x: 980, endPoint y: 434, distance: 60.0
click at [829, 400] on button "TAKE QUIZ AGAIN" at bounding box center [887, 391] width 156 height 40
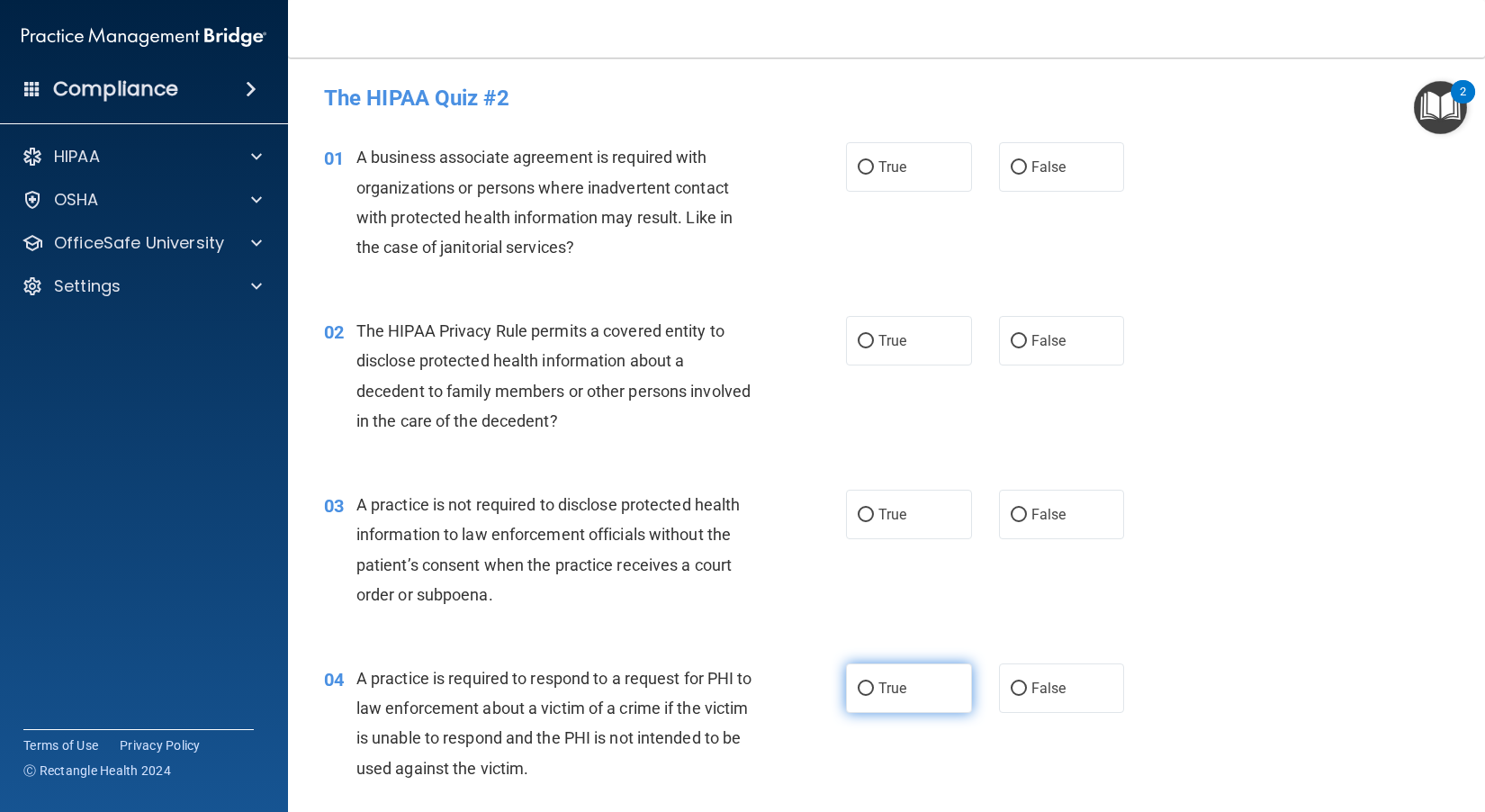
click at [829, 687] on input "True" at bounding box center [865, 688] width 16 height 13
radio input "true"
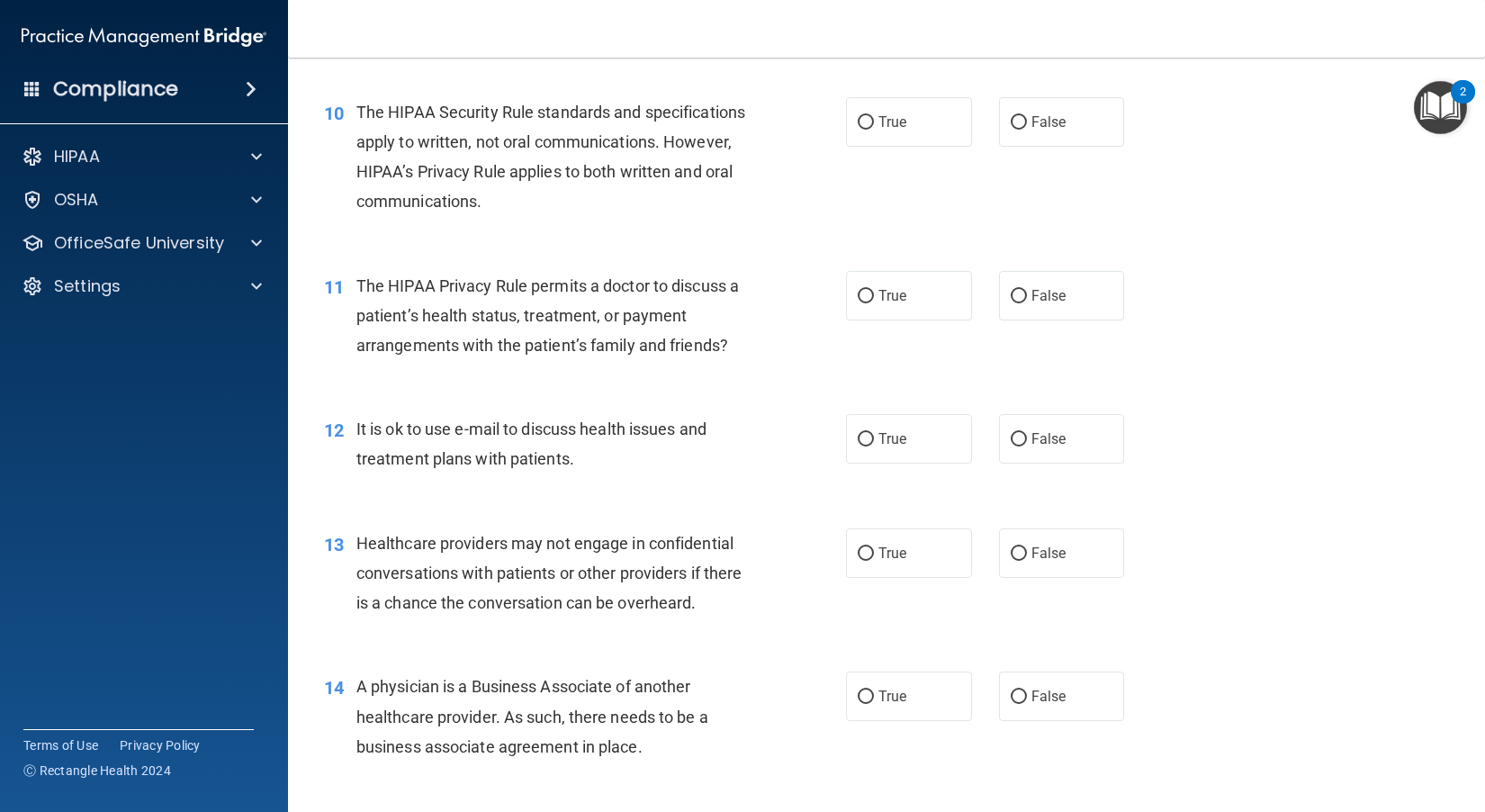
scroll to position [1440, 0]
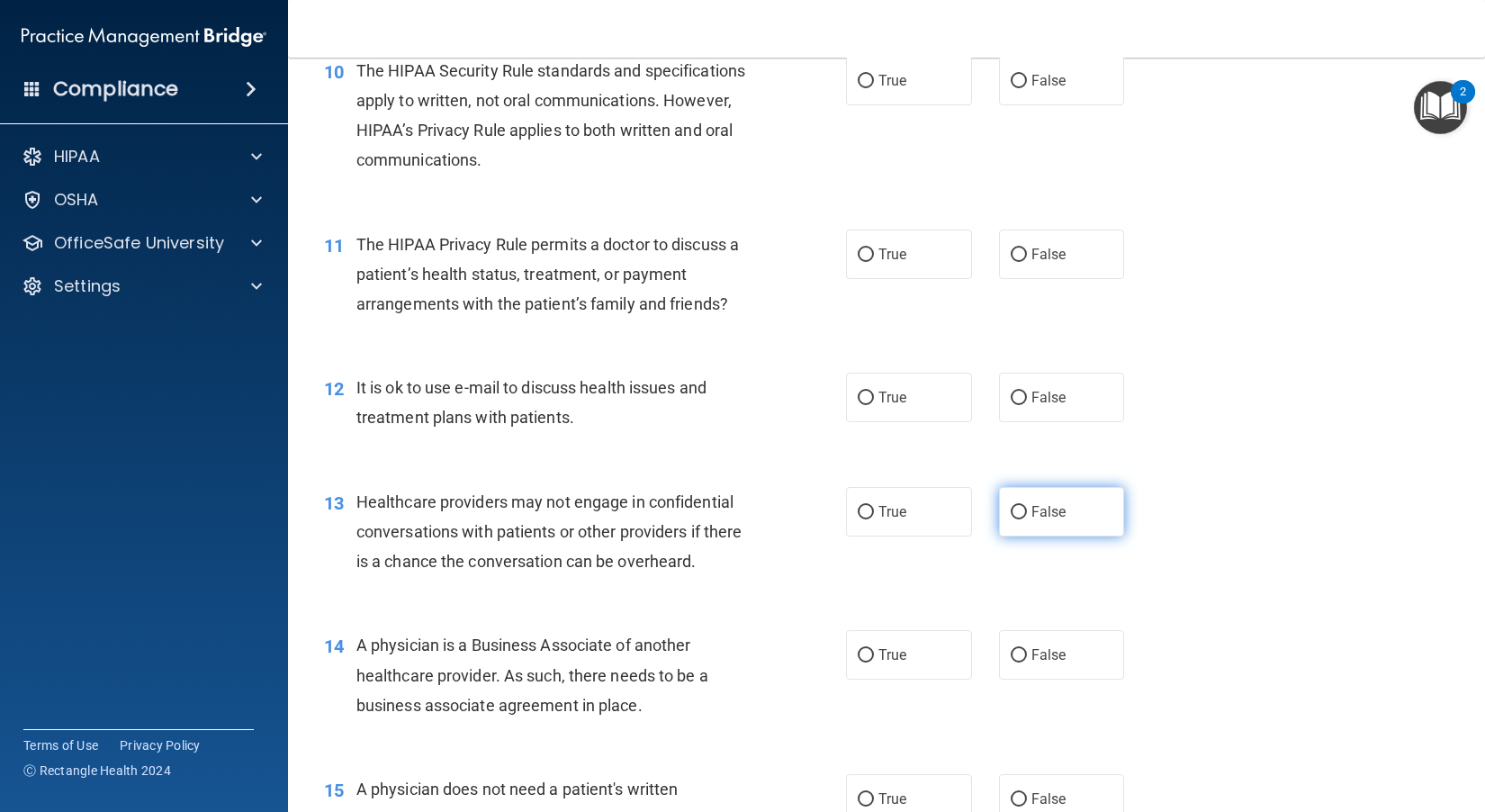
click at [829, 534] on label "False" at bounding box center [1062, 511] width 126 height 49
click at [829, 519] on input "False" at bounding box center [1018, 512] width 16 height 13
radio input "true"
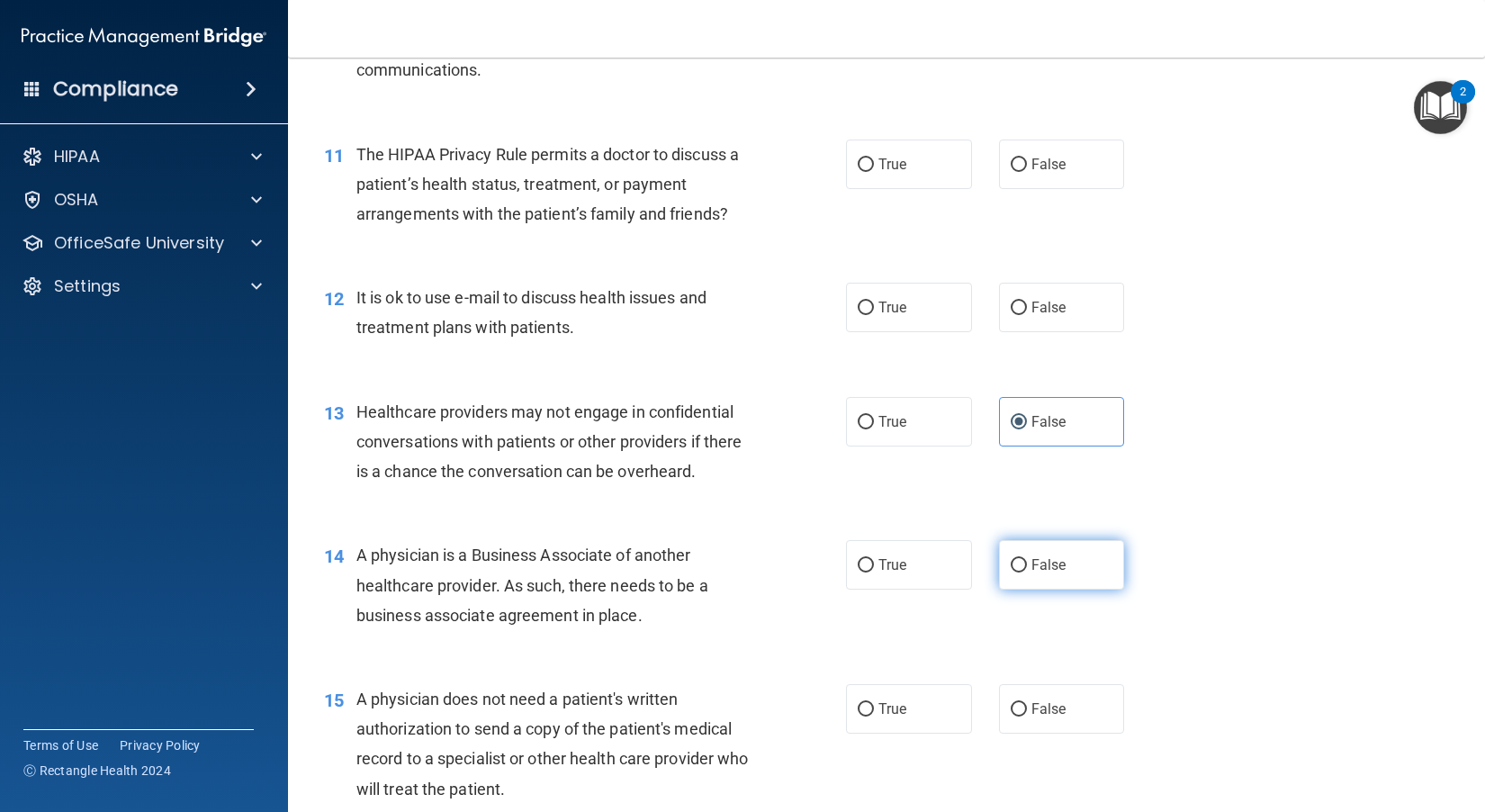
click at [829, 573] on span "False" at bounding box center [1048, 564] width 35 height 17
click at [829, 572] on input "False" at bounding box center [1018, 565] width 16 height 13
radio input "true"
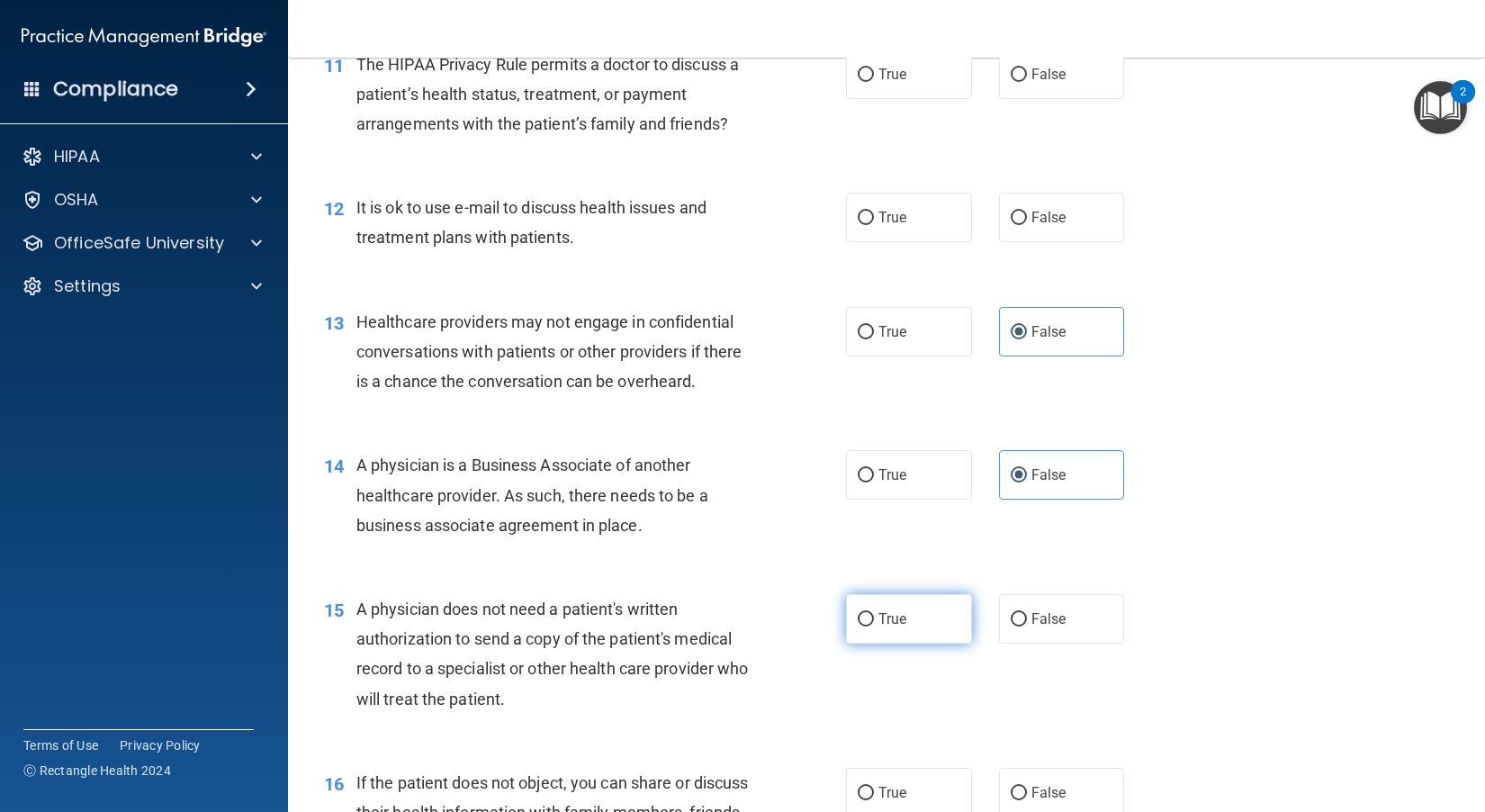
click at [829, 643] on label "True" at bounding box center [909, 618] width 126 height 49
click at [829, 626] on input "True" at bounding box center [865, 619] width 16 height 13
radio input "true"
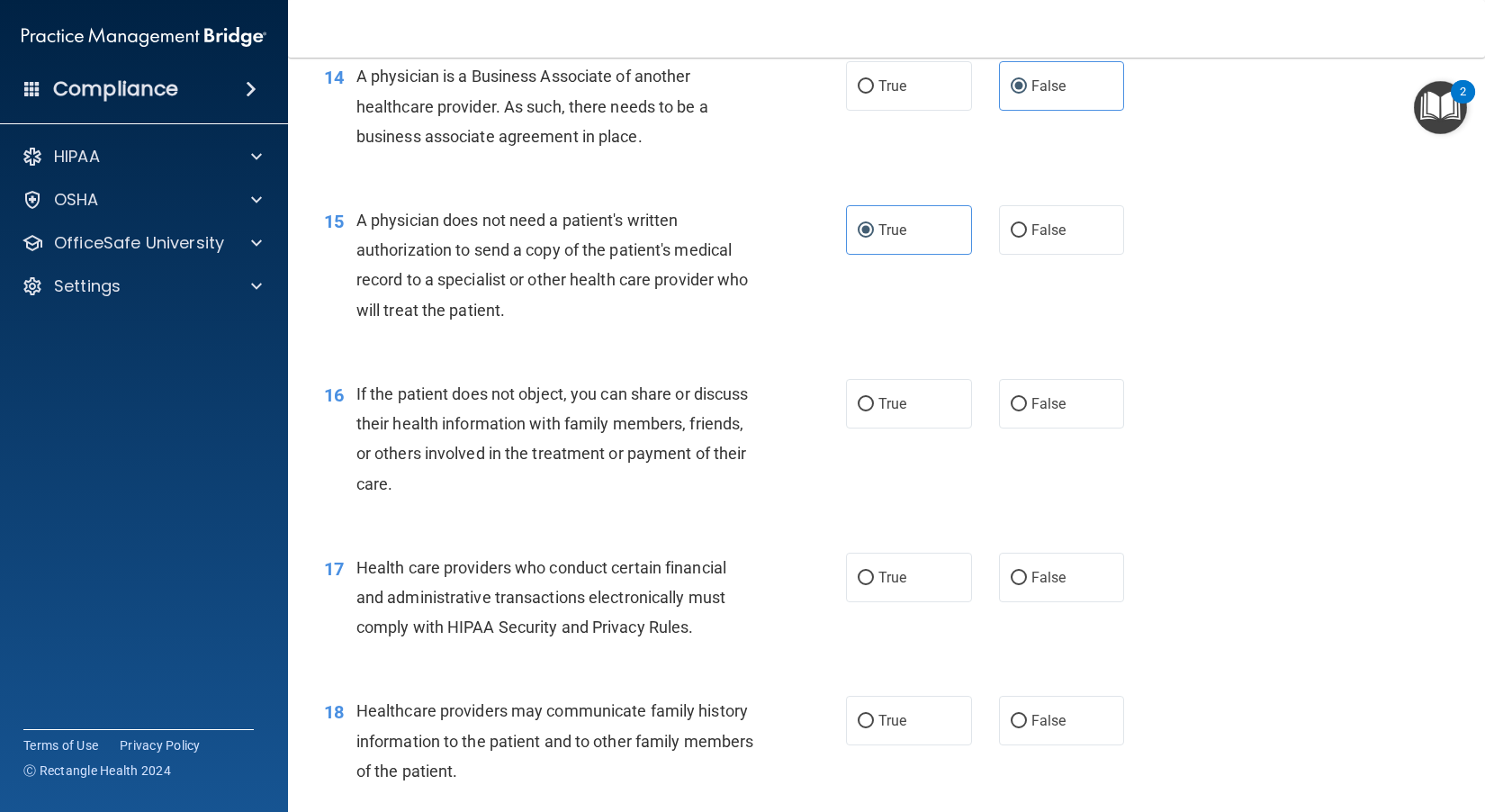
scroll to position [2069, 0]
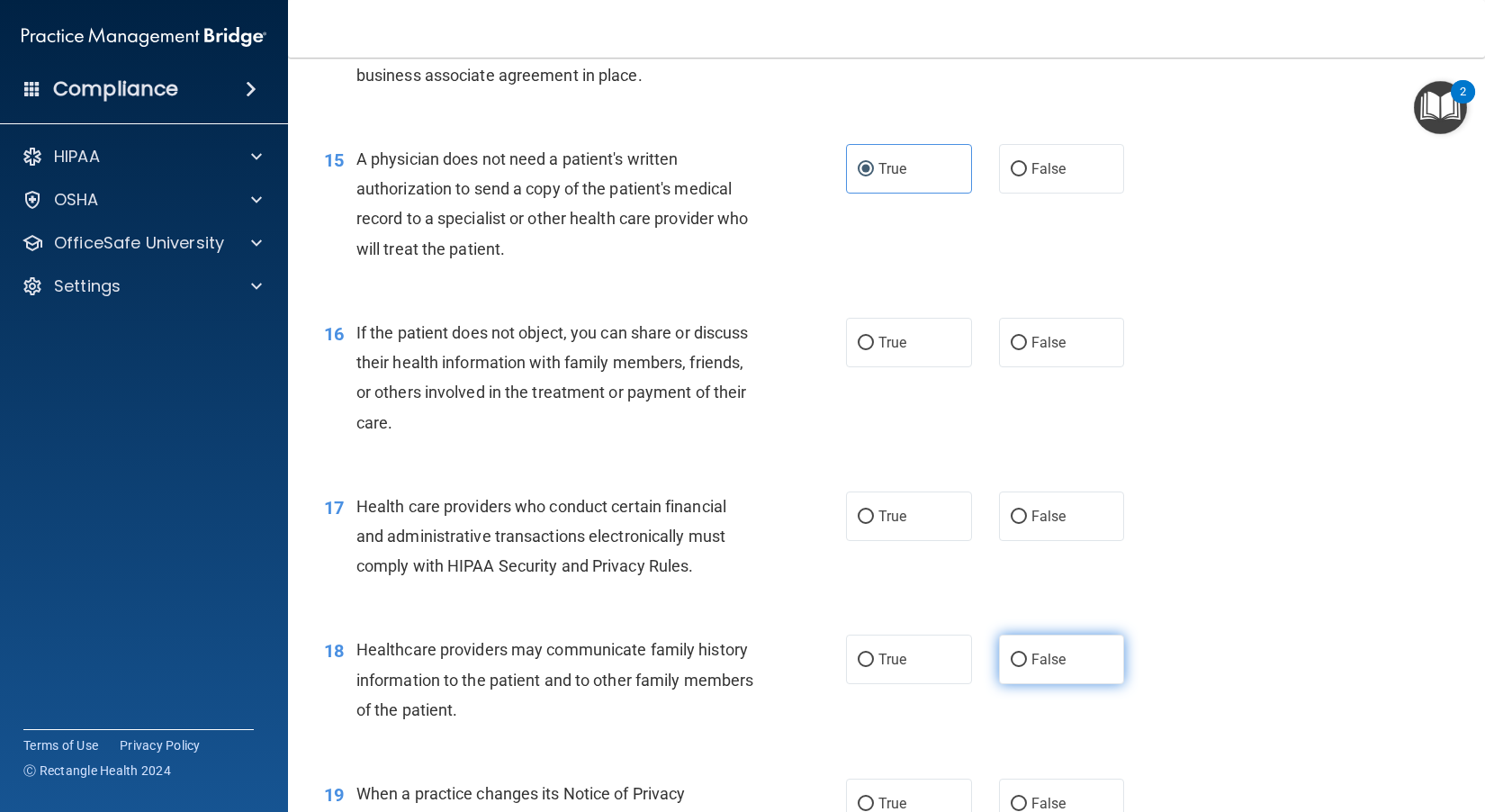
click at [829, 684] on label "False" at bounding box center [1062, 658] width 126 height 49
click at [829, 667] on input "False" at bounding box center [1018, 659] width 16 height 13
radio input "true"
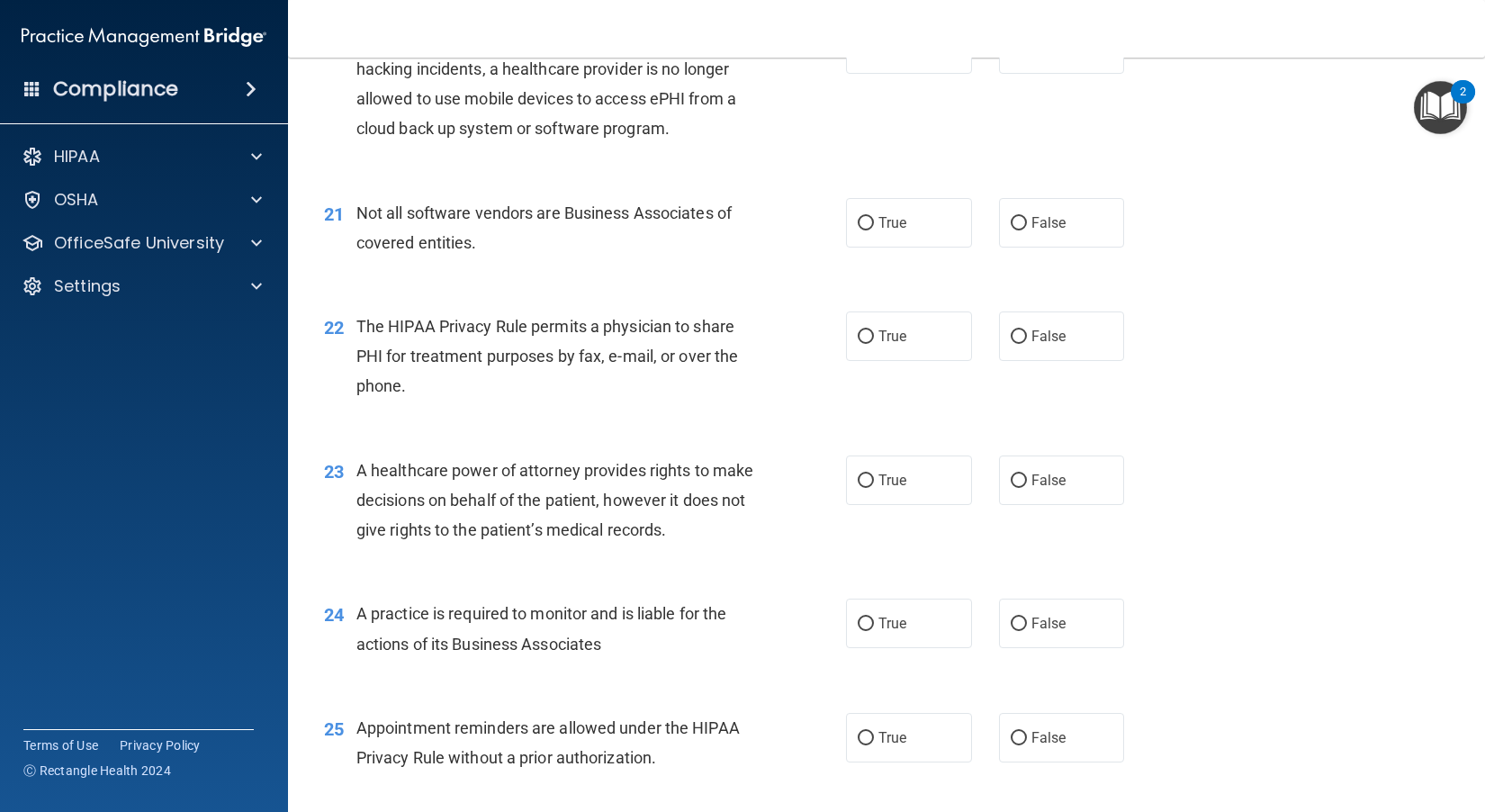
scroll to position [2969, 0]
click at [829, 646] on label "False" at bounding box center [1062, 621] width 126 height 49
click at [829, 629] on input "False" at bounding box center [1018, 621] width 16 height 13
radio input "true"
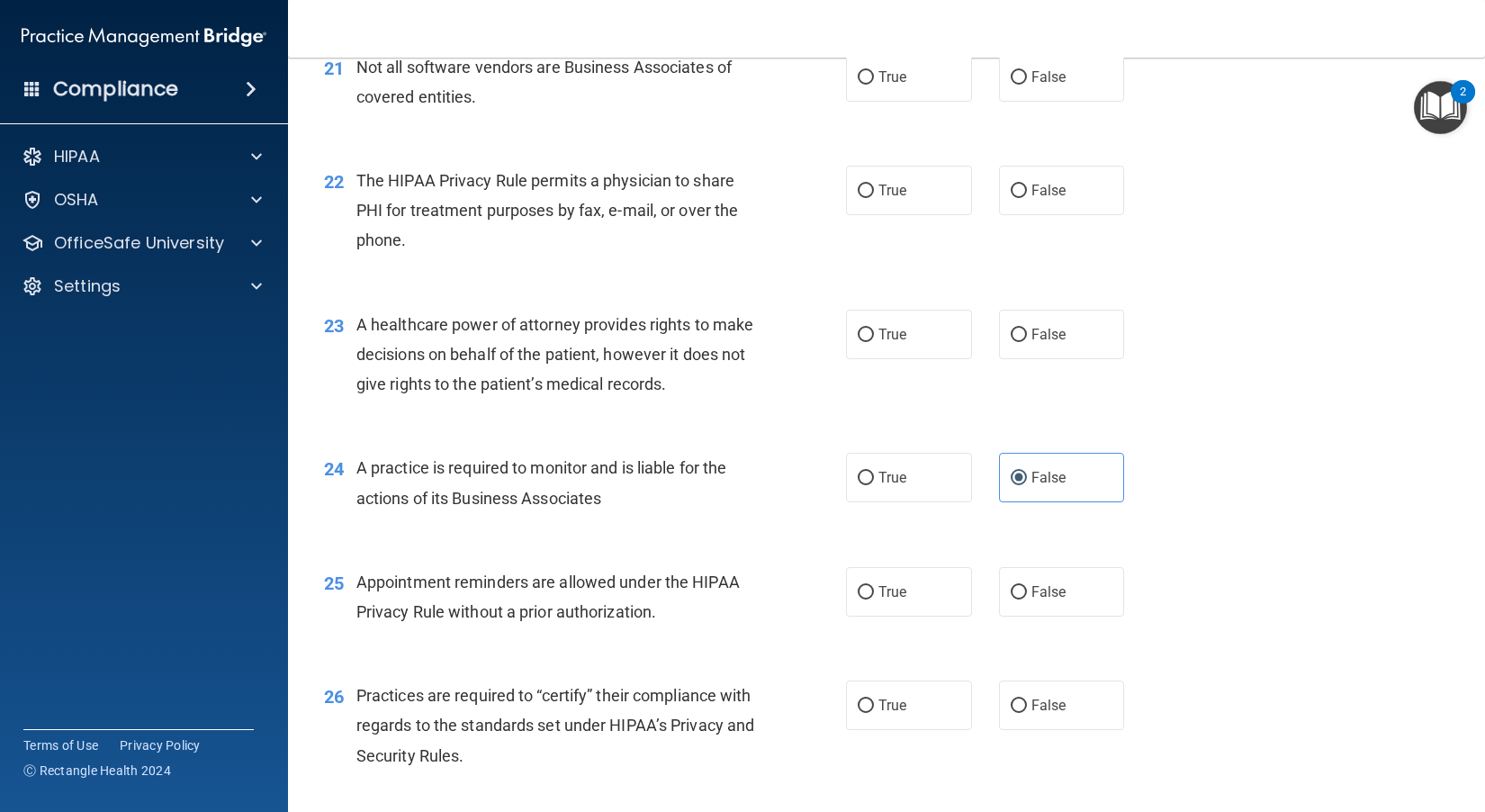
scroll to position [3149, 0]
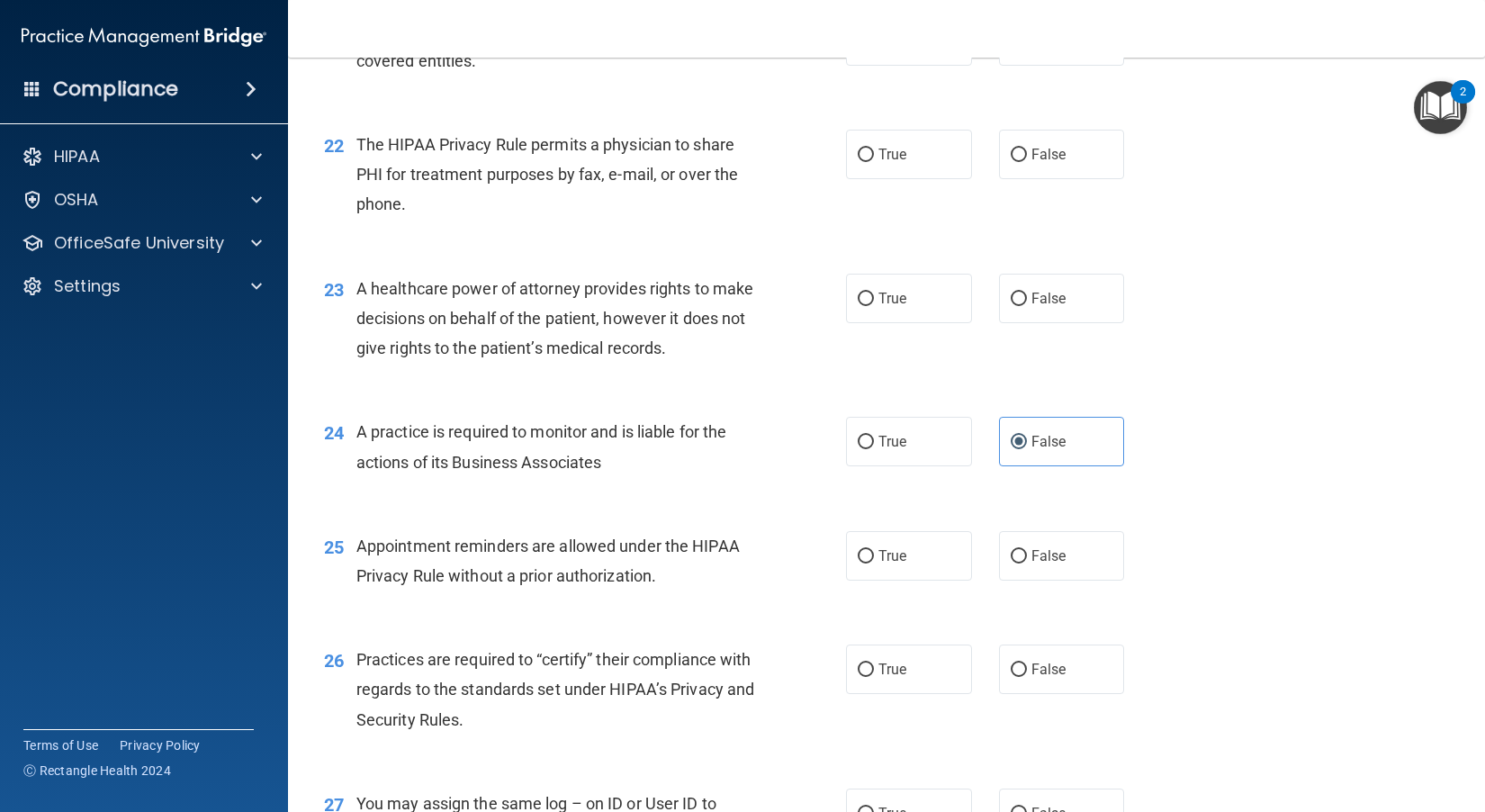
drag, startPoint x: 579, startPoint y: 709, endPoint x: 651, endPoint y: 708, distance: 72.9
click at [588, 709] on span "Practices are required to “certify” their compliance with regards to the standa…" at bounding box center [555, 689] width 398 height 78
click at [829, 678] on span "False" at bounding box center [1048, 668] width 35 height 17
click at [829, 677] on input "False" at bounding box center [1018, 669] width 16 height 13
radio input "true"
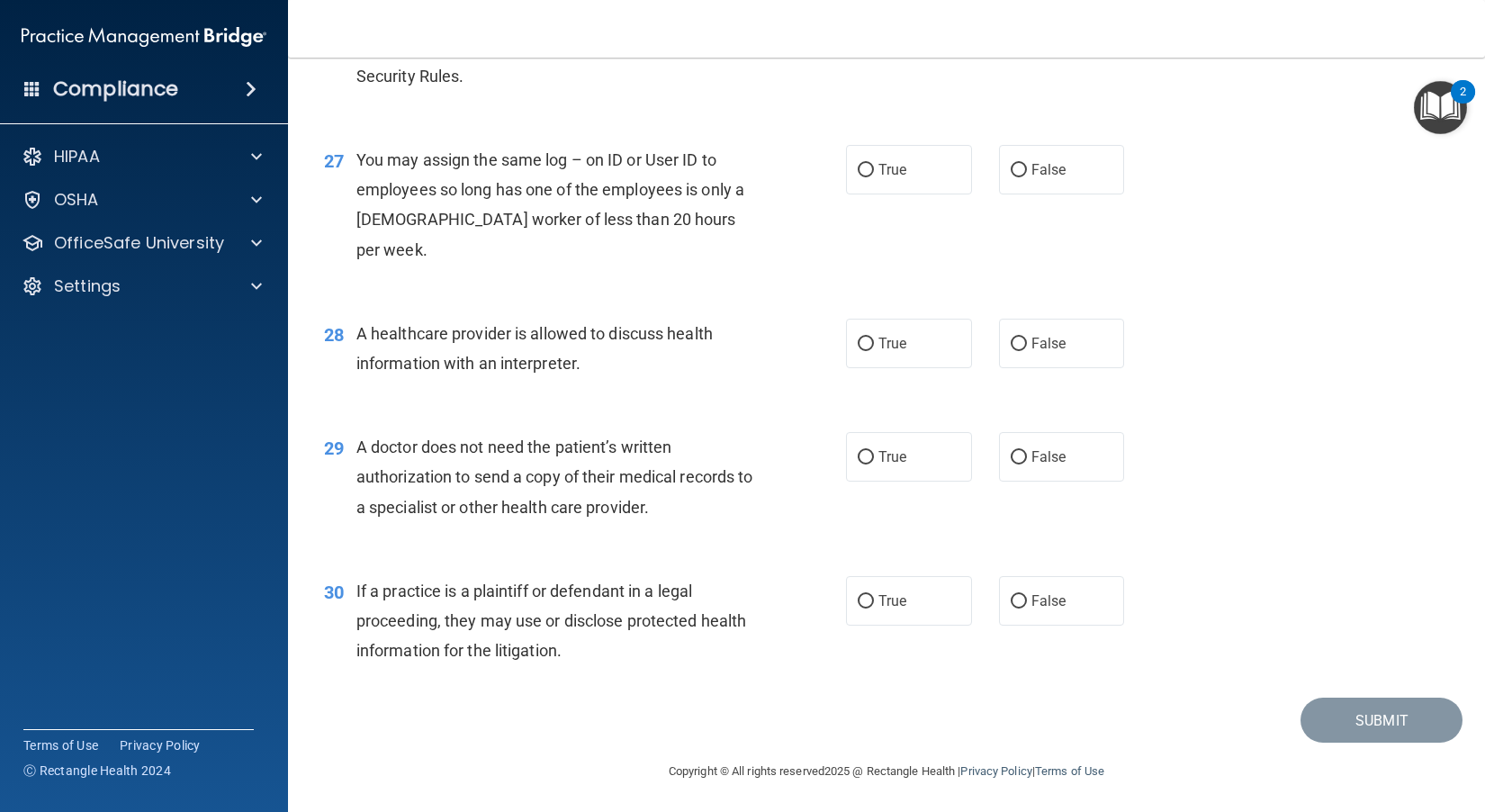
scroll to position [3795, 0]
click at [552, 685] on div "30 If a practice is a plaintiff or defendant in a legal proceeding, they may us…" at bounding box center [886, 623] width 1152 height 144
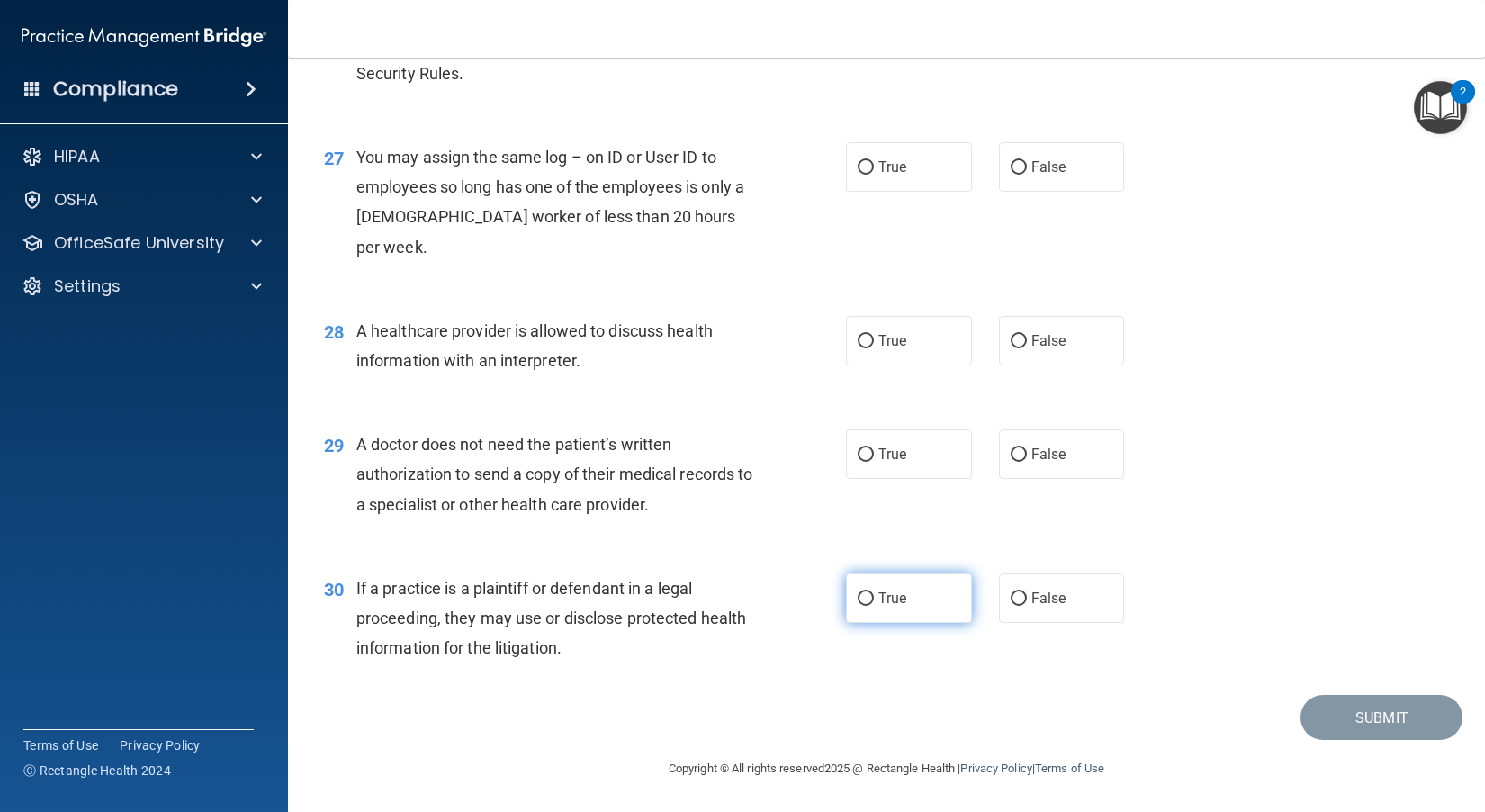
click at [829, 590] on span "True" at bounding box center [892, 597] width 28 height 17
click at [829, 592] on input "True" at bounding box center [865, 598] width 16 height 13
radio input "true"
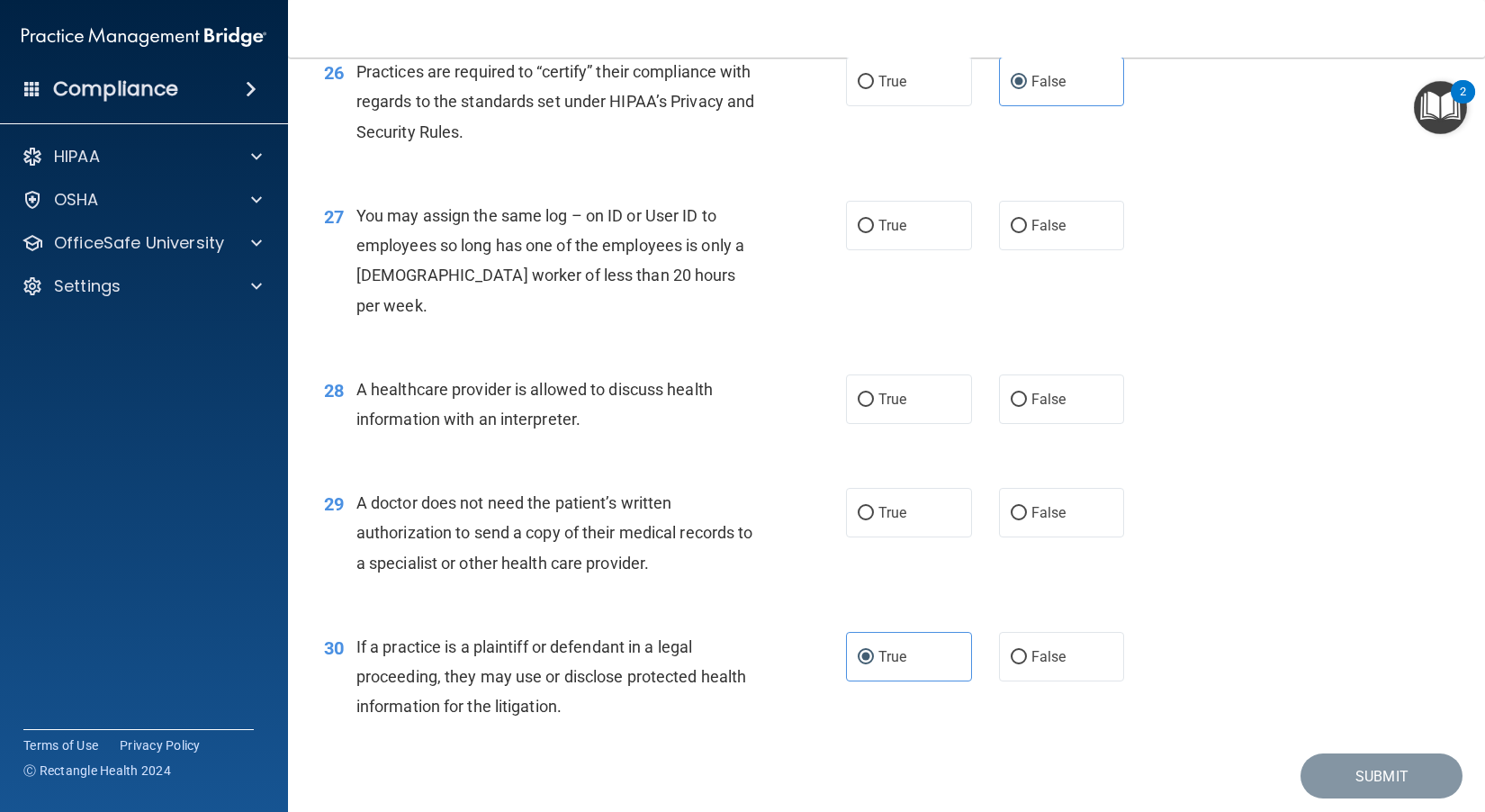
scroll to position [3705, 0]
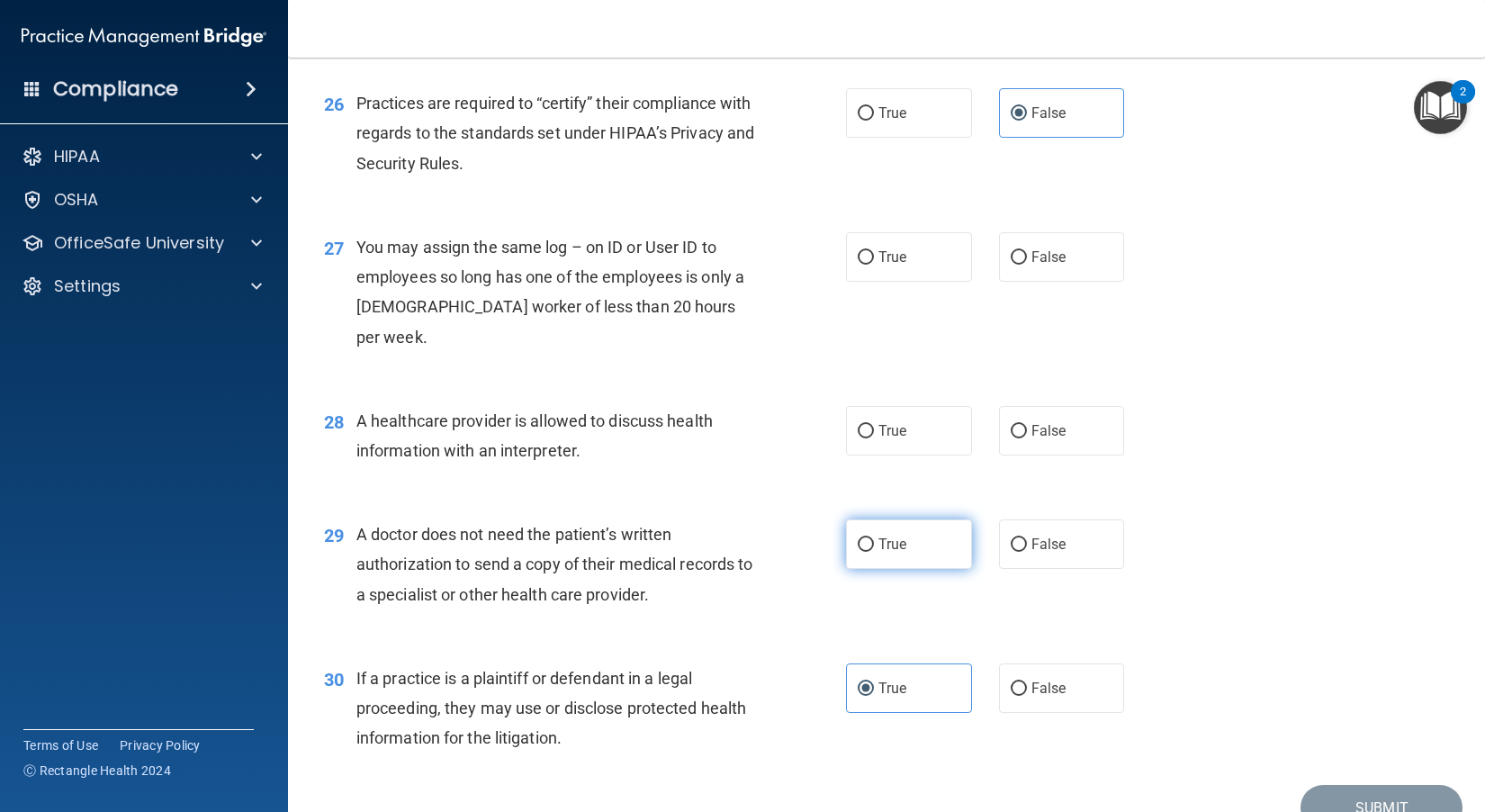
click at [829, 552] on span "True" at bounding box center [892, 543] width 28 height 17
click at [829, 552] on input "True" at bounding box center [865, 544] width 16 height 13
radio input "true"
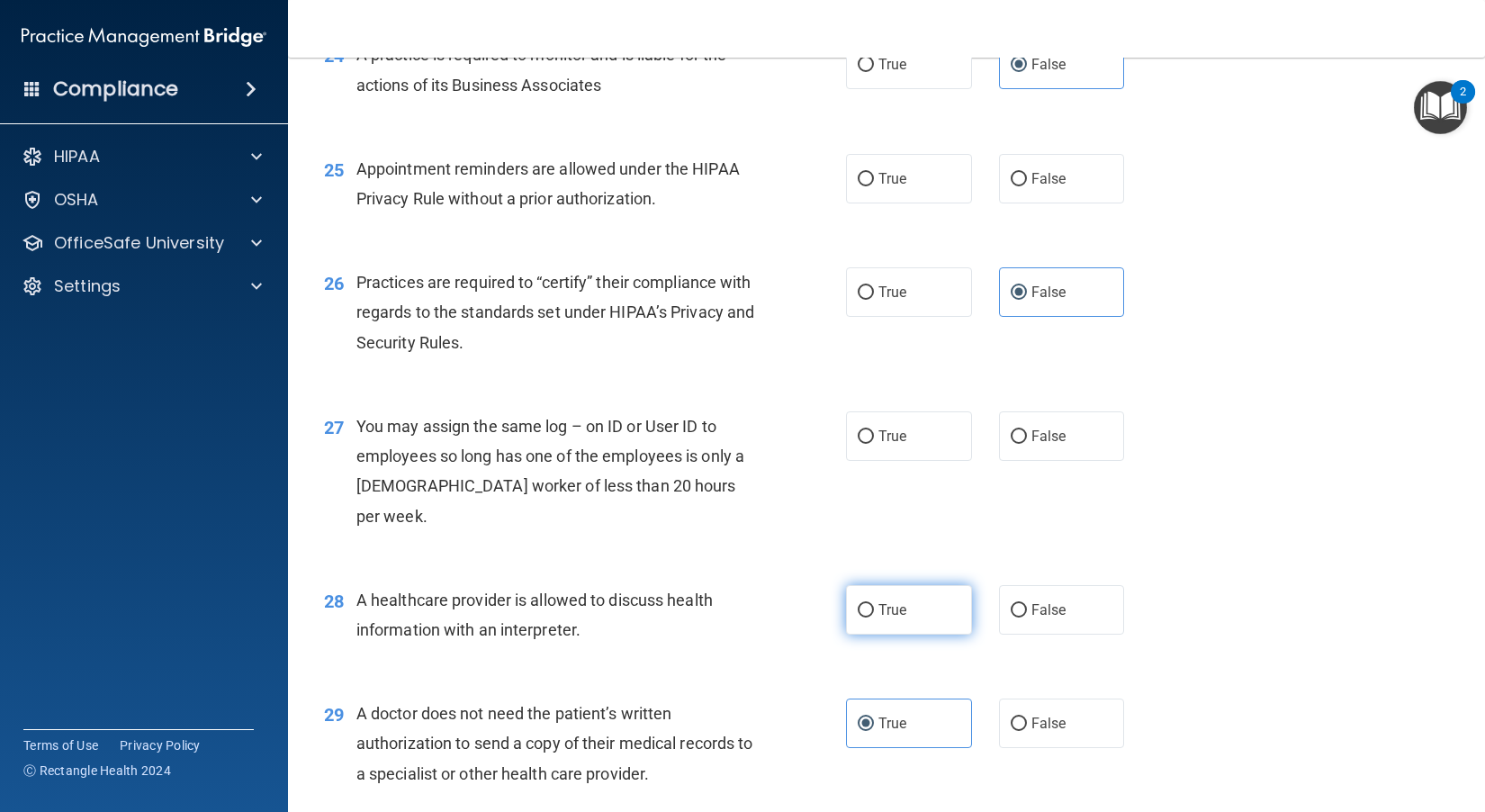
scroll to position [3525, 0]
click at [829, 606] on label "True" at bounding box center [909, 610] width 126 height 49
click at [829, 606] on input "True" at bounding box center [865, 611] width 16 height 13
radio input "true"
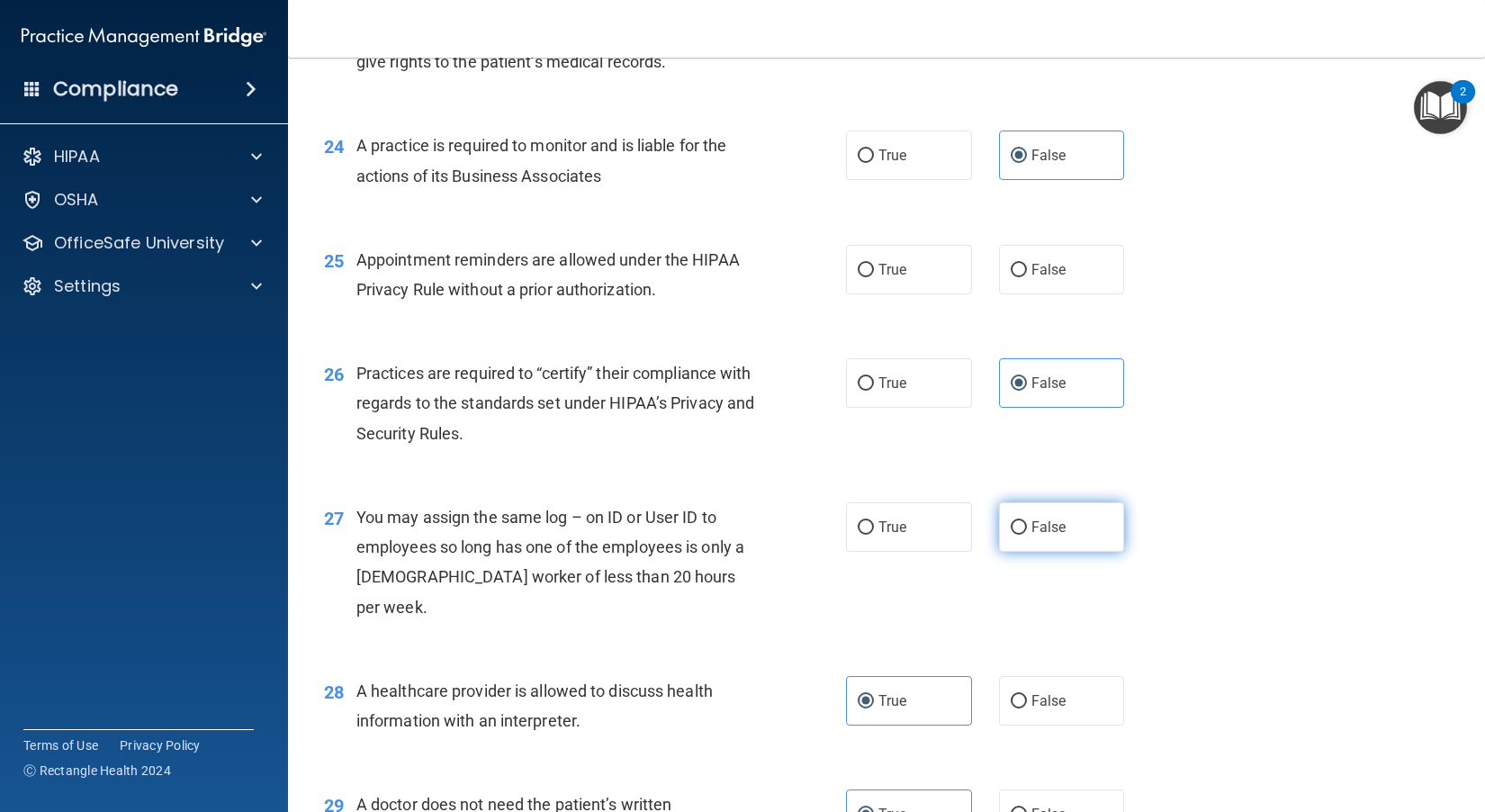
click at [829, 552] on label "False" at bounding box center [1062, 526] width 126 height 49
click at [829, 534] on input "False" at bounding box center [1018, 527] width 16 height 13
radio input "true"
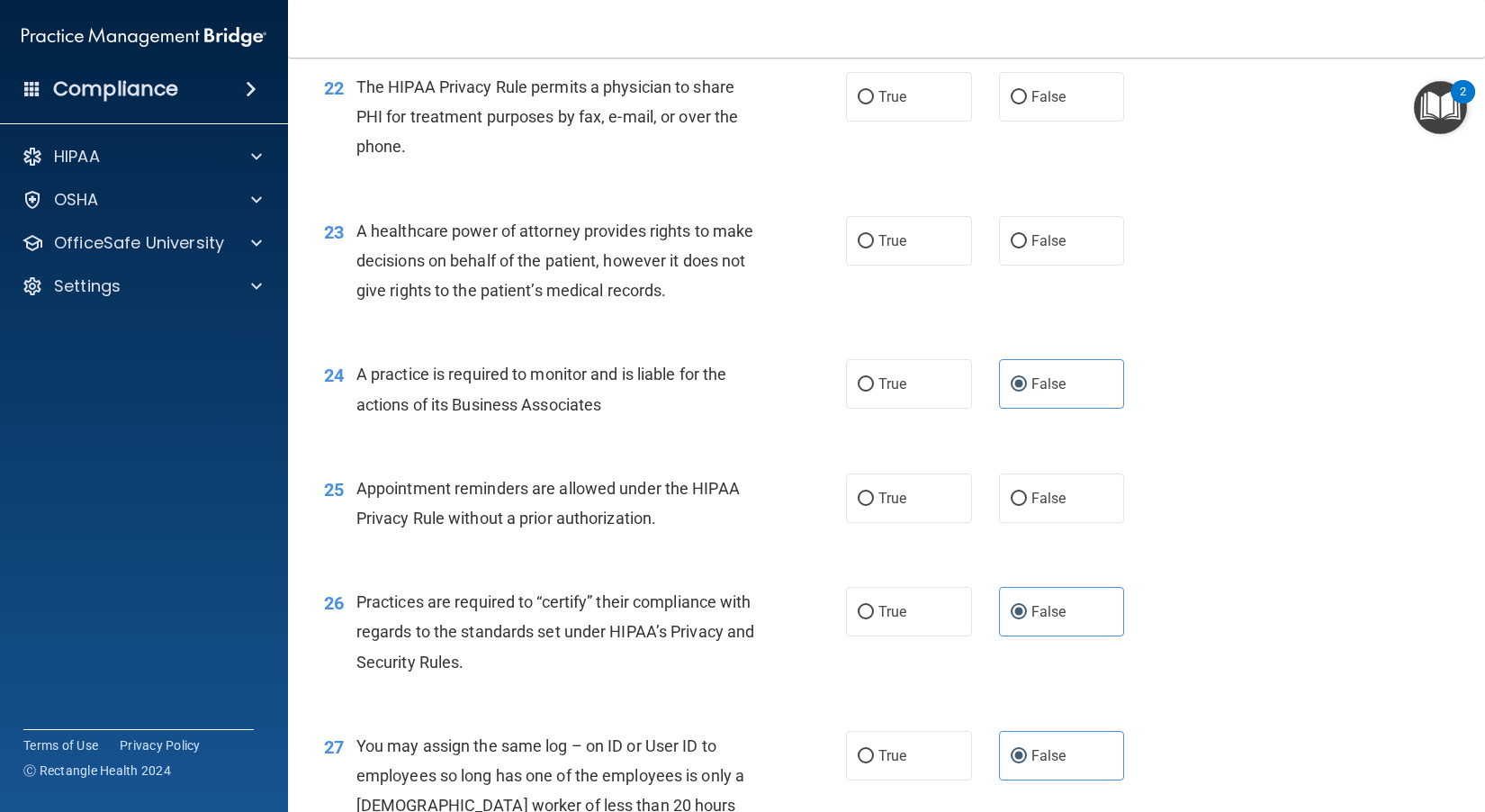
scroll to position [3165, 0]
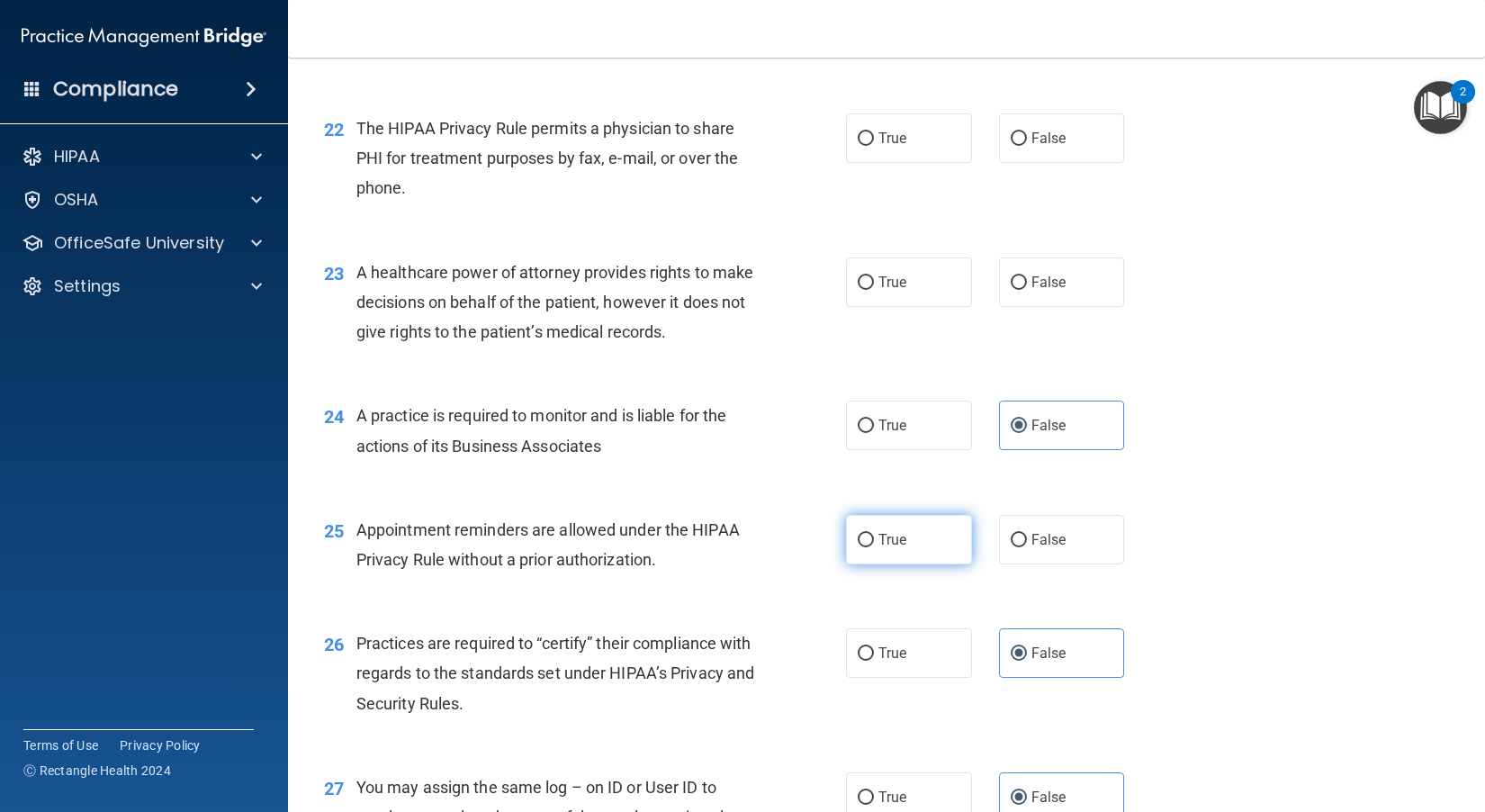
click at [829, 564] on label "True" at bounding box center [909, 539] width 126 height 49
click at [829, 547] on input "True" at bounding box center [865, 540] width 16 height 13
radio input "true"
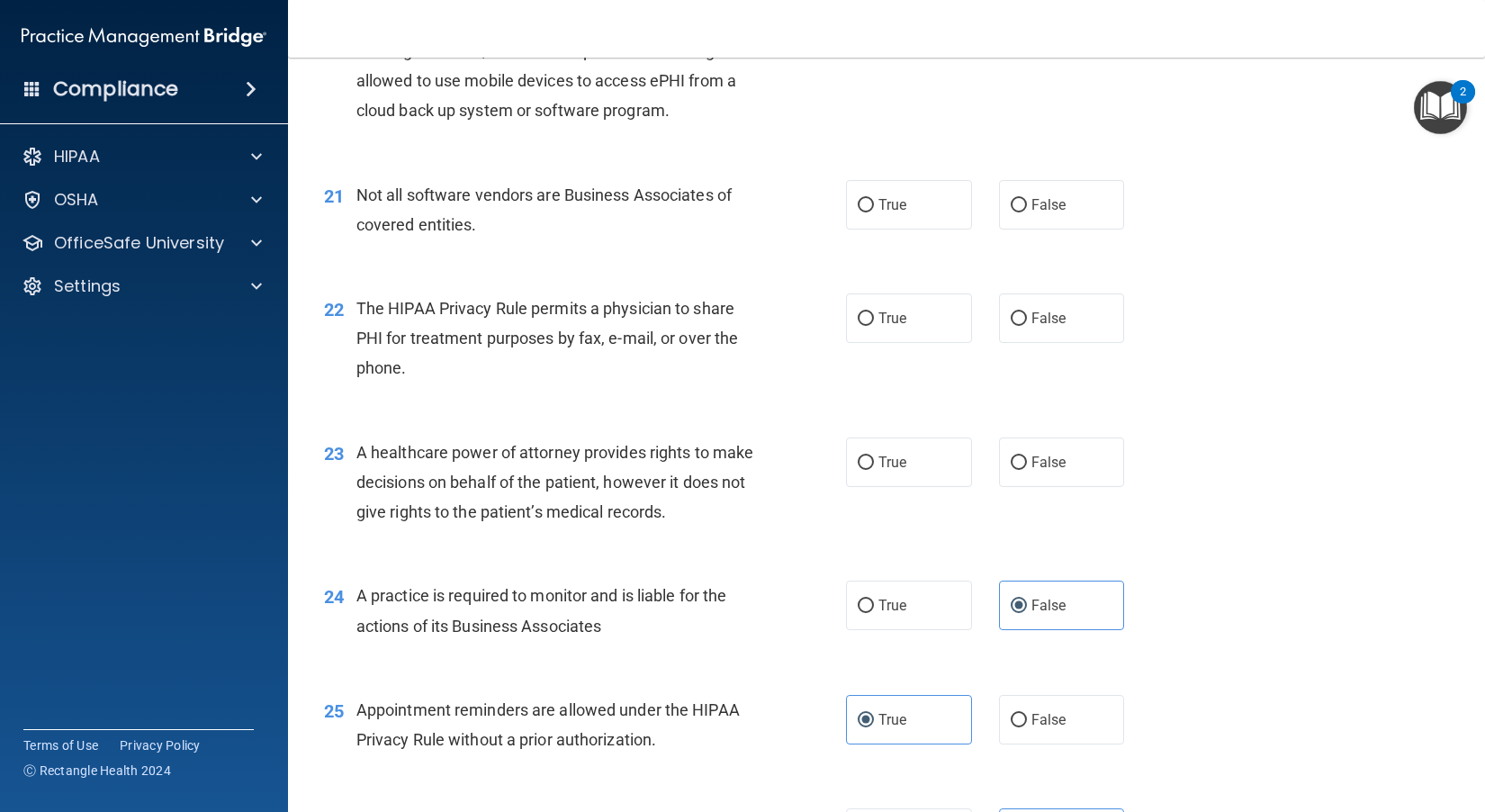
scroll to position [2896, 0]
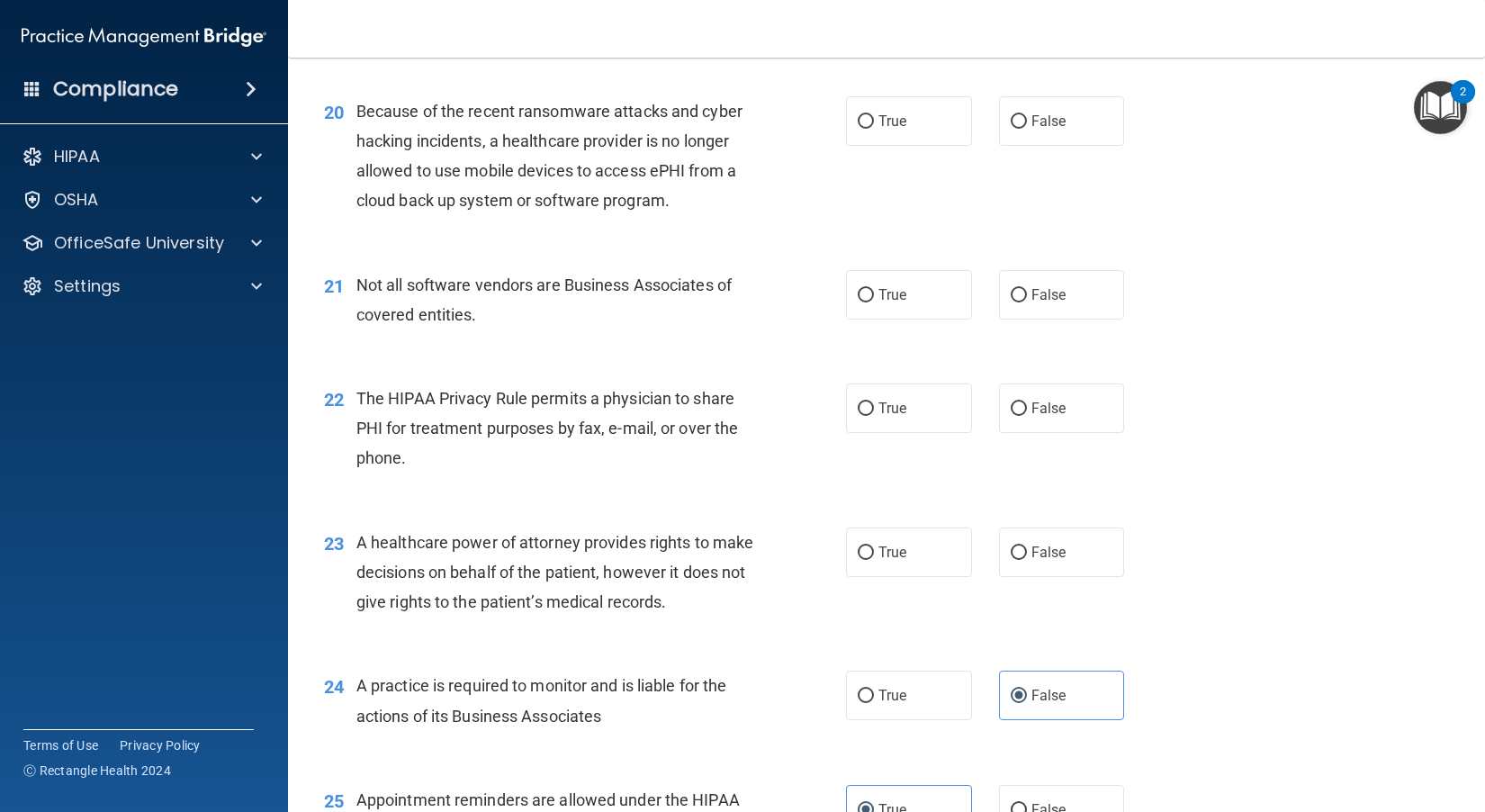
click at [651, 592] on span "A healthcare power of attorney provides rights to make decisions on behalf of t…" at bounding box center [554, 572] width 397 height 78
click at [829, 577] on label "False" at bounding box center [1062, 551] width 126 height 49
click at [829, 560] on input "False" at bounding box center [1018, 552] width 16 height 13
radio input "true"
click at [624, 442] on div "The HIPAA Privacy Rule permits a physician to share PHI for treatment purposes …" at bounding box center [562, 428] width 412 height 90
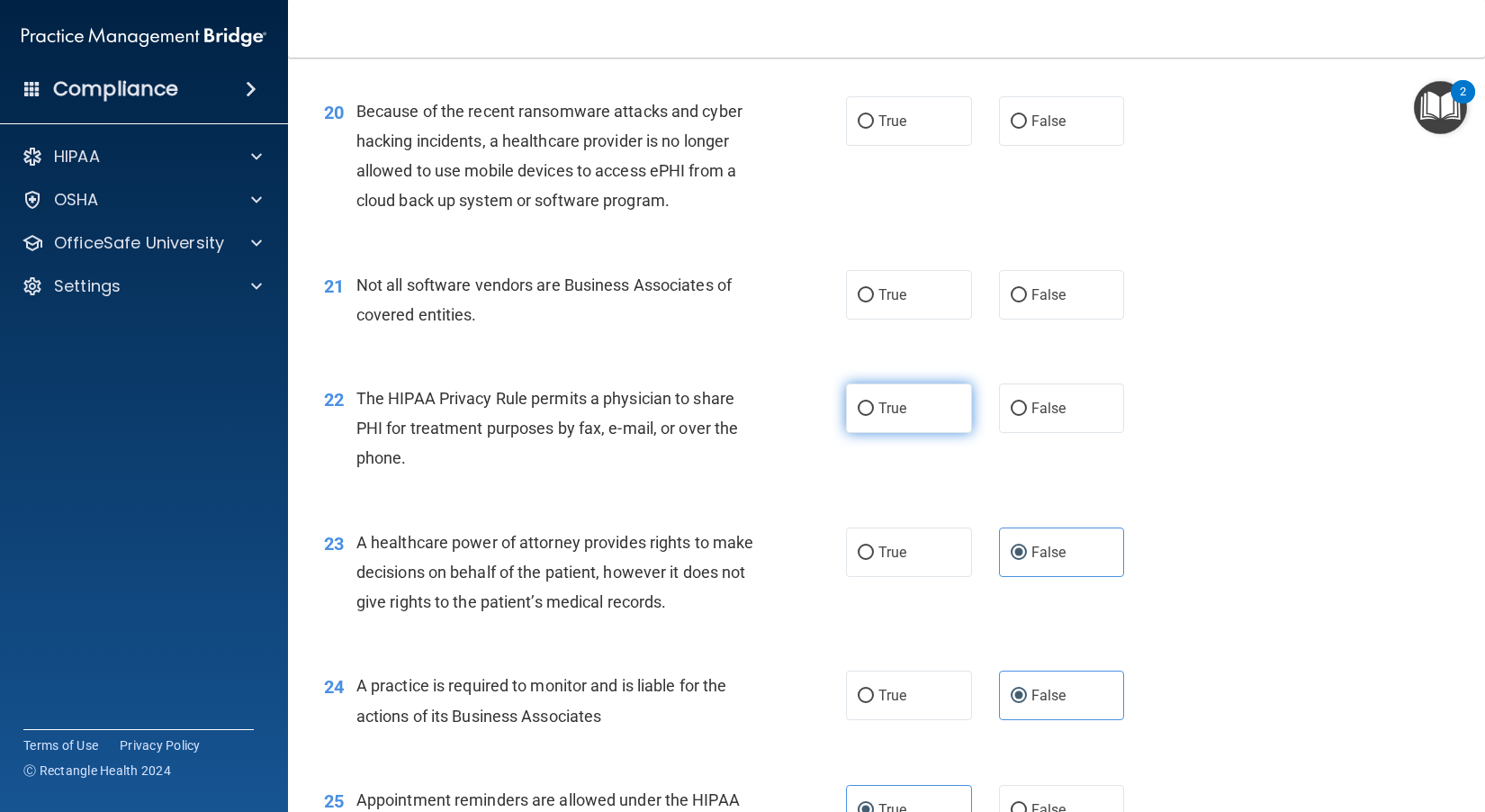
click at [829, 416] on input "True" at bounding box center [865, 408] width 16 height 13
radio input "true"
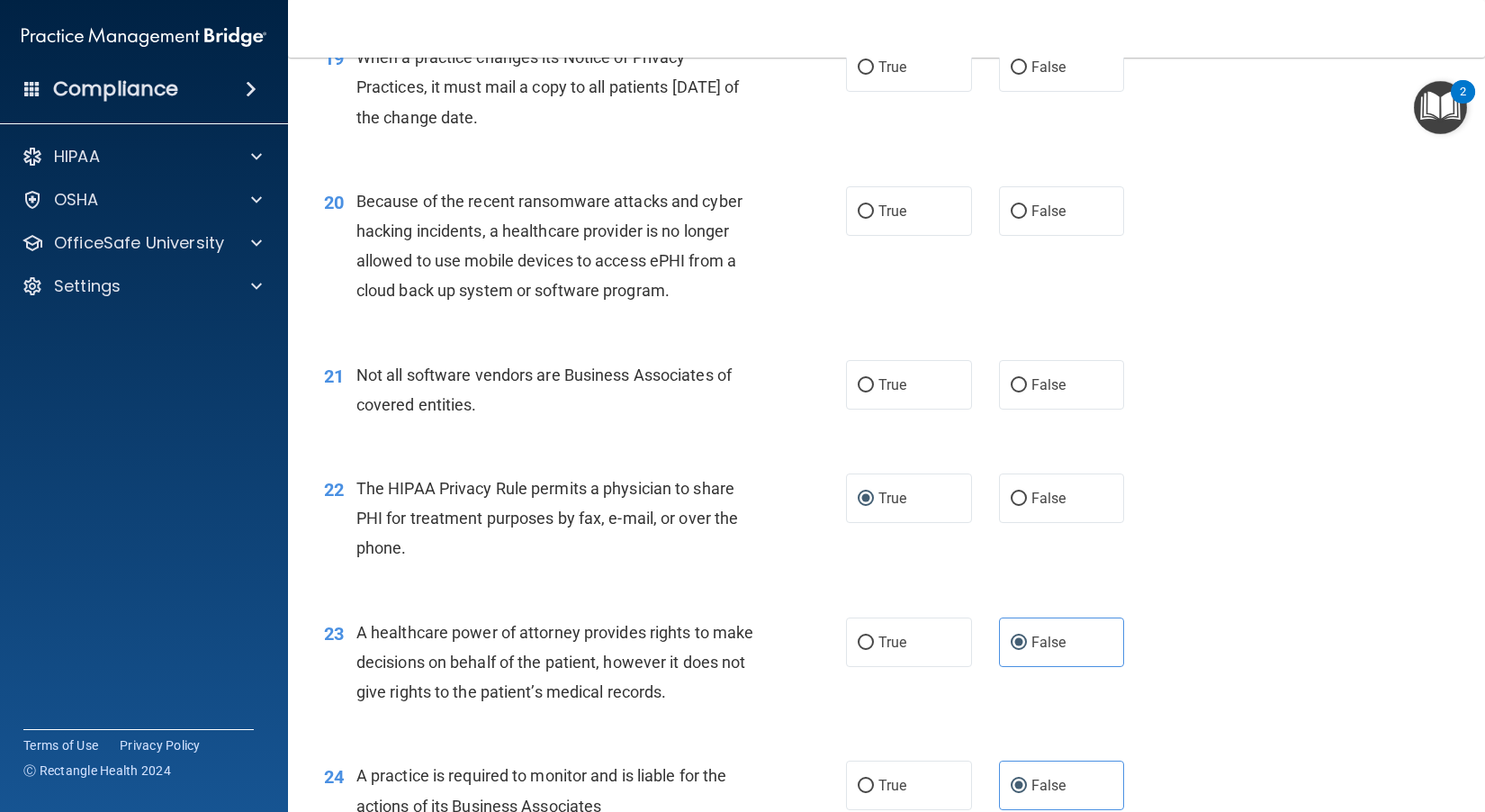
scroll to position [2716, 0]
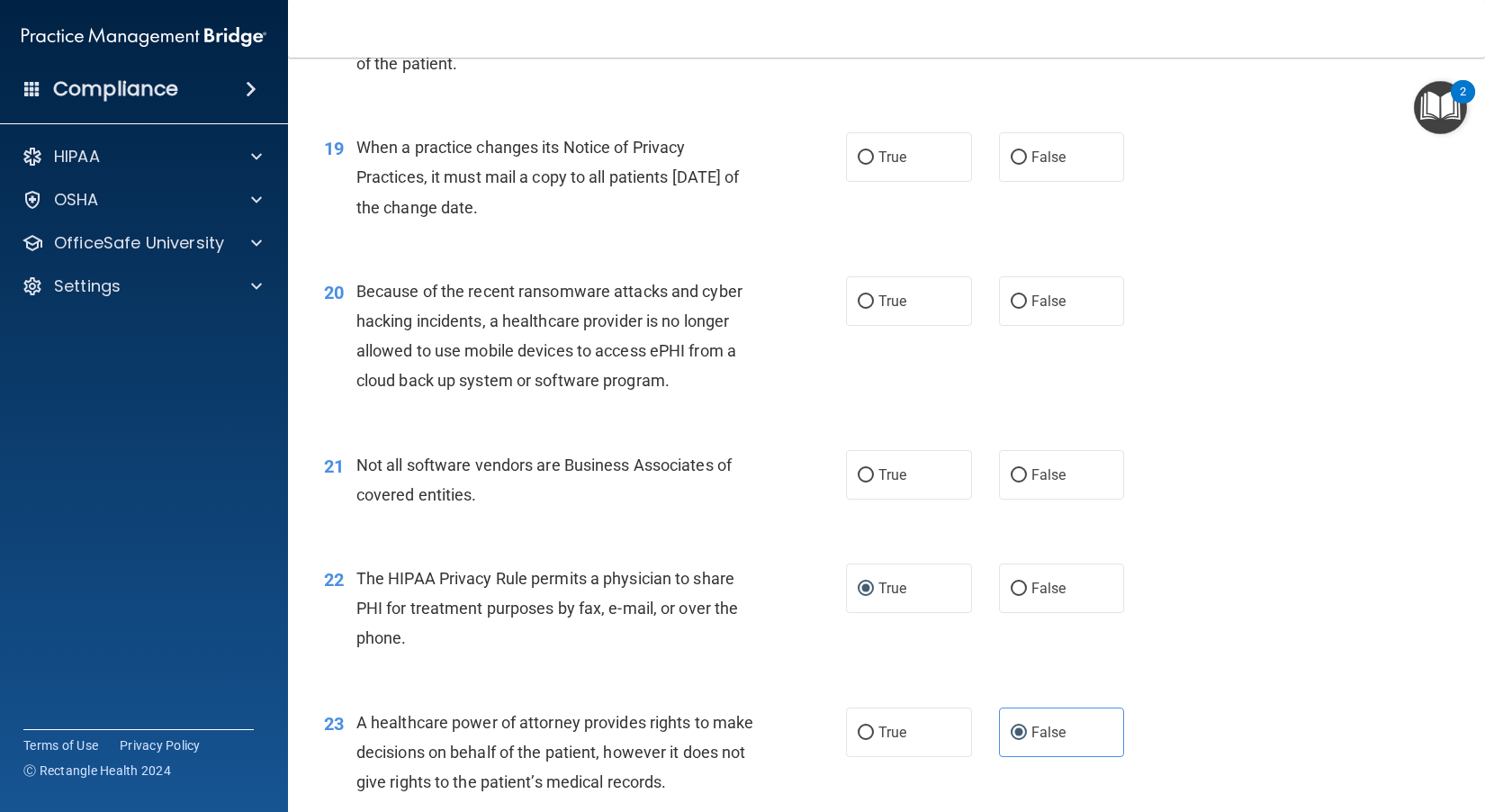
click at [660, 504] on div "Not all software vendors are Business Associates of covered entities." at bounding box center [562, 479] width 412 height 59
click at [829, 499] on label "True" at bounding box center [909, 474] width 126 height 49
click at [829, 482] on input "True" at bounding box center [865, 475] width 16 height 13
radio input "true"
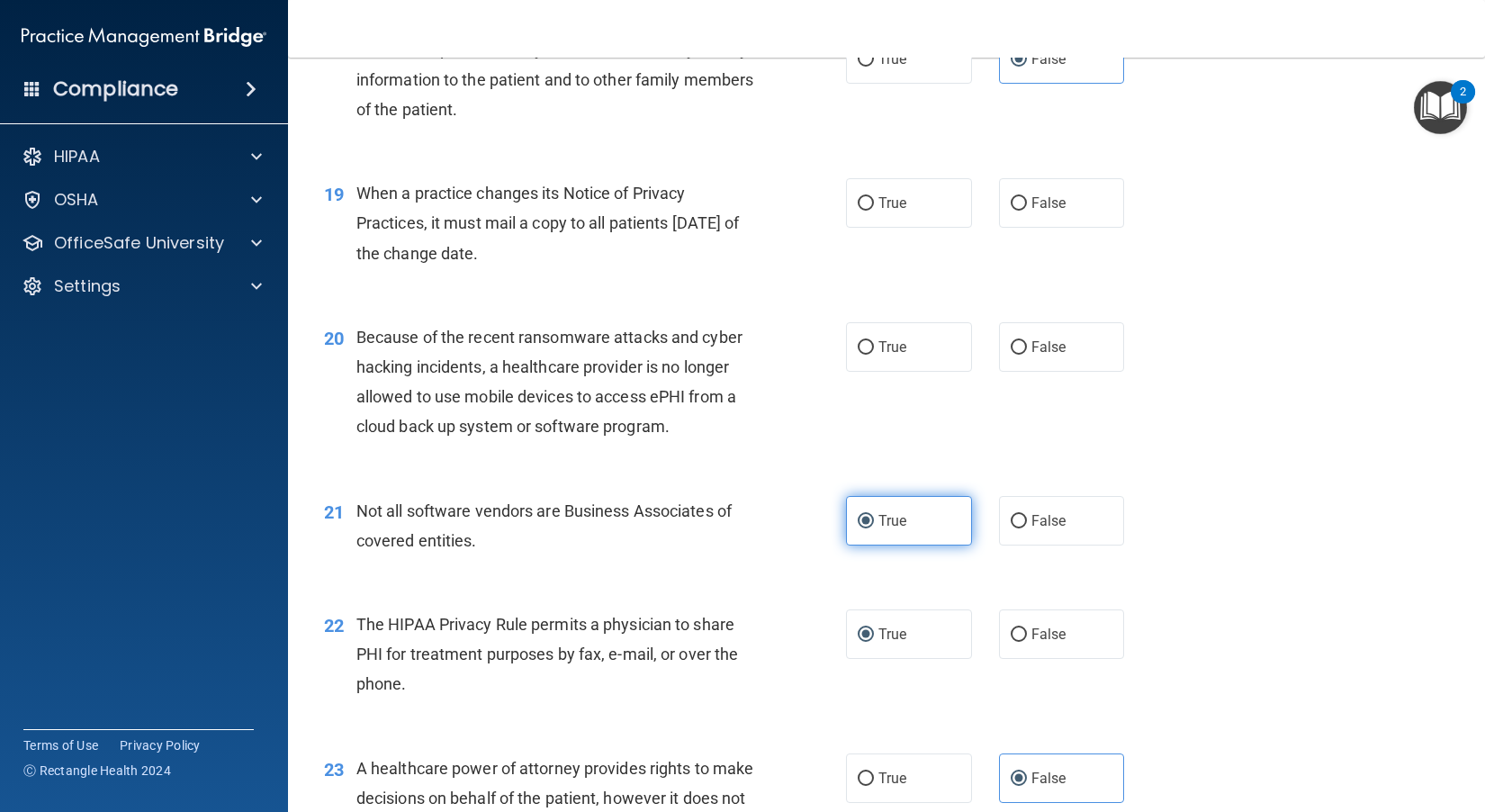
scroll to position [2626, 0]
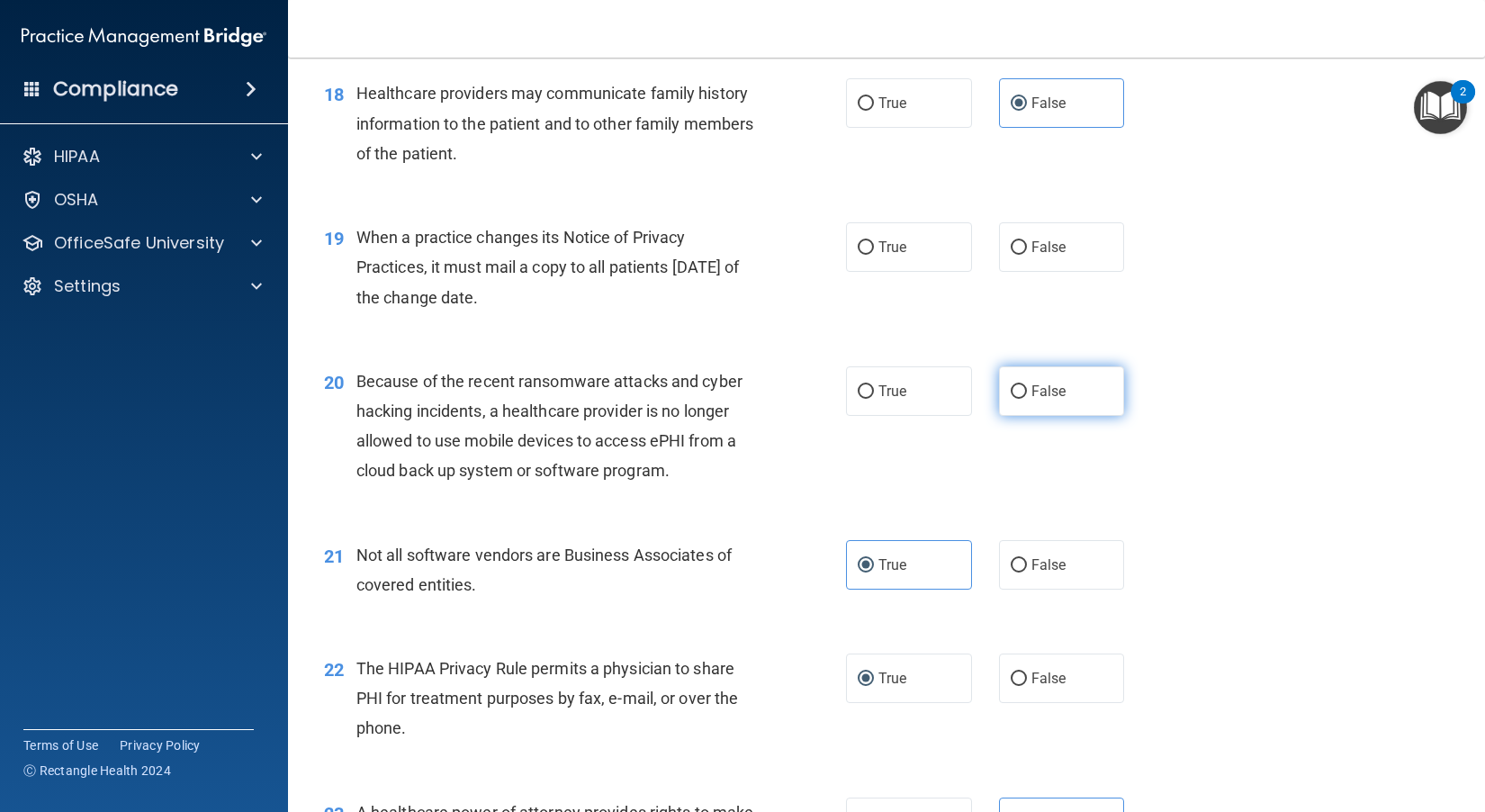
click at [829, 400] on span "False" at bounding box center [1048, 390] width 35 height 17
click at [829, 399] on input "False" at bounding box center [1018, 391] width 16 height 13
radio input "true"
click at [678, 456] on div "Because of the recent ransomware attacks and cyber hacking incidents, a healthc…" at bounding box center [562, 426] width 412 height 120
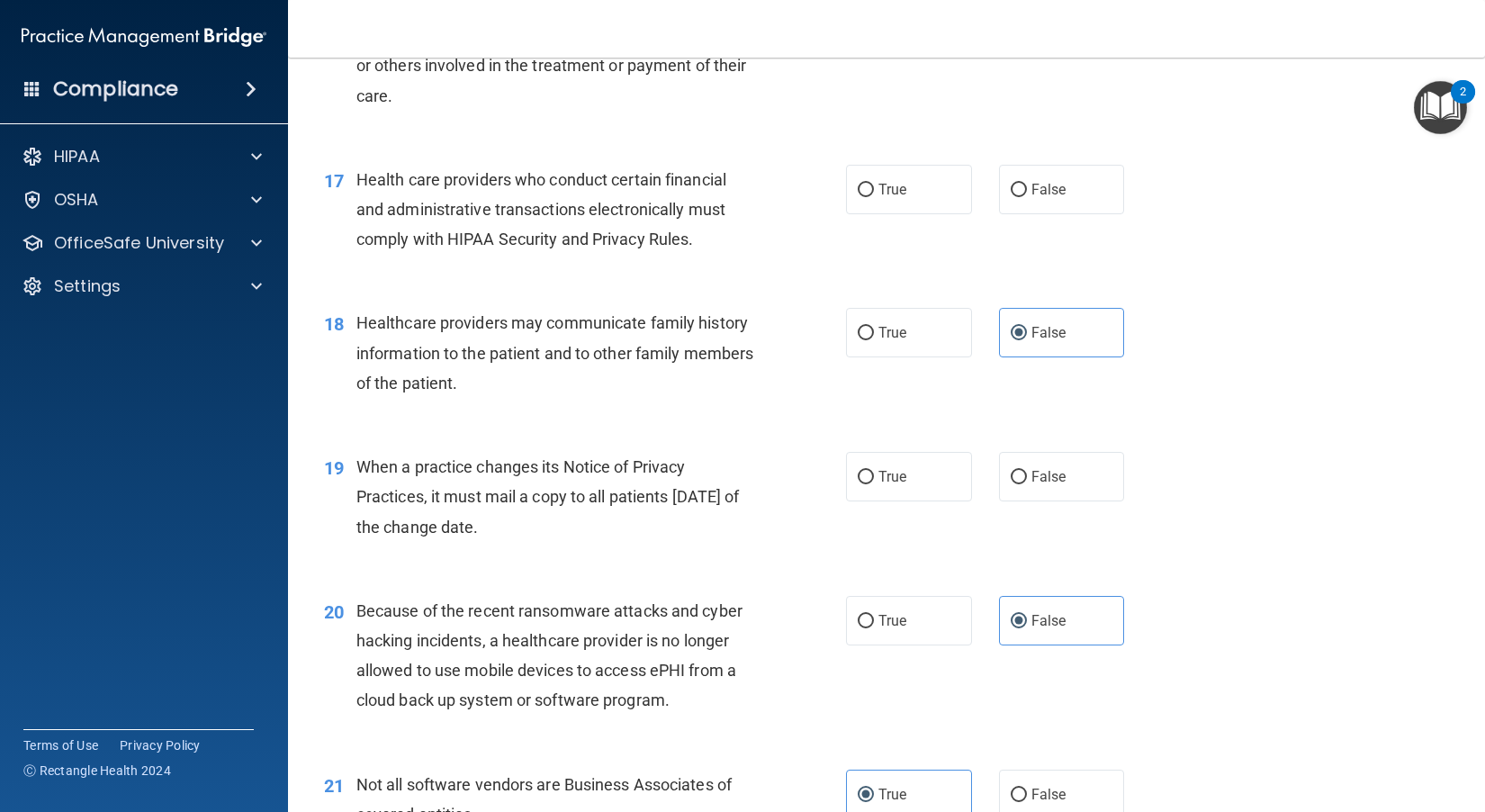
scroll to position [2356, 0]
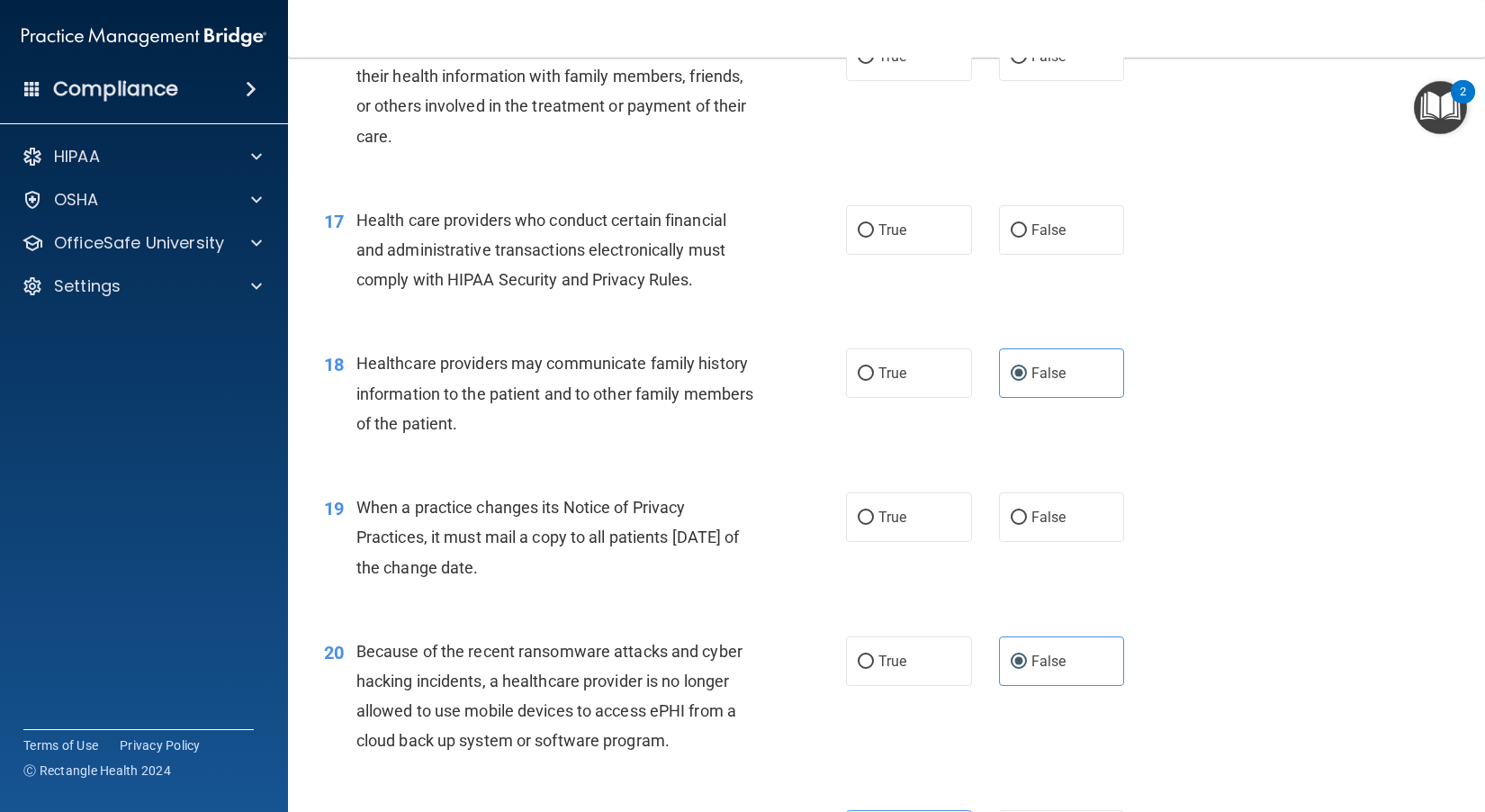
click at [561, 557] on span "When a practice changes its Notice of Privacy Practices, it must mail a copy to…" at bounding box center [547, 537] width 383 height 78
click at [829, 525] on input "False" at bounding box center [1018, 517] width 16 height 13
radio input "true"
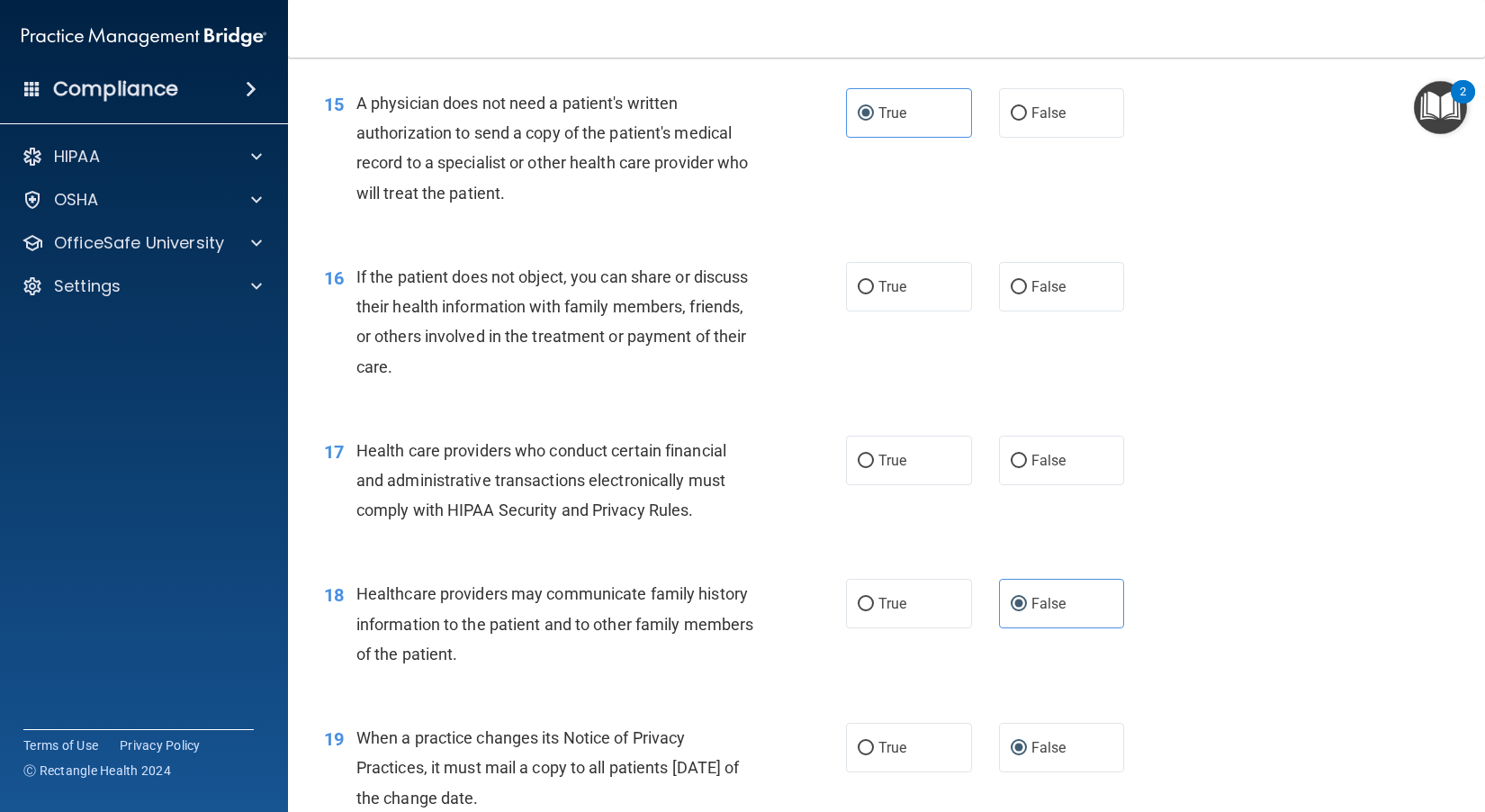
scroll to position [2086, 0]
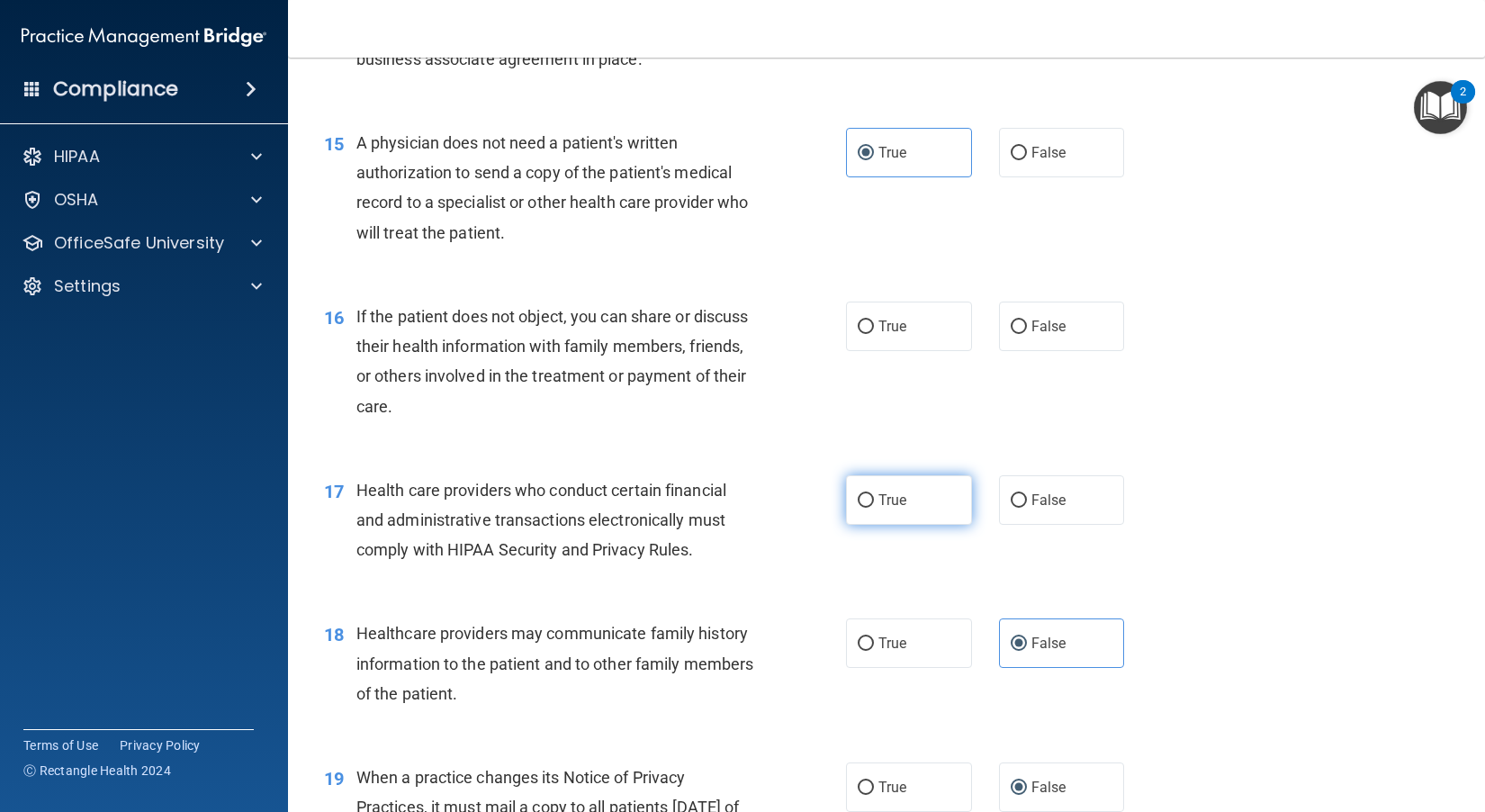
click at [829, 507] on input "True" at bounding box center [865, 500] width 16 height 13
radio input "true"
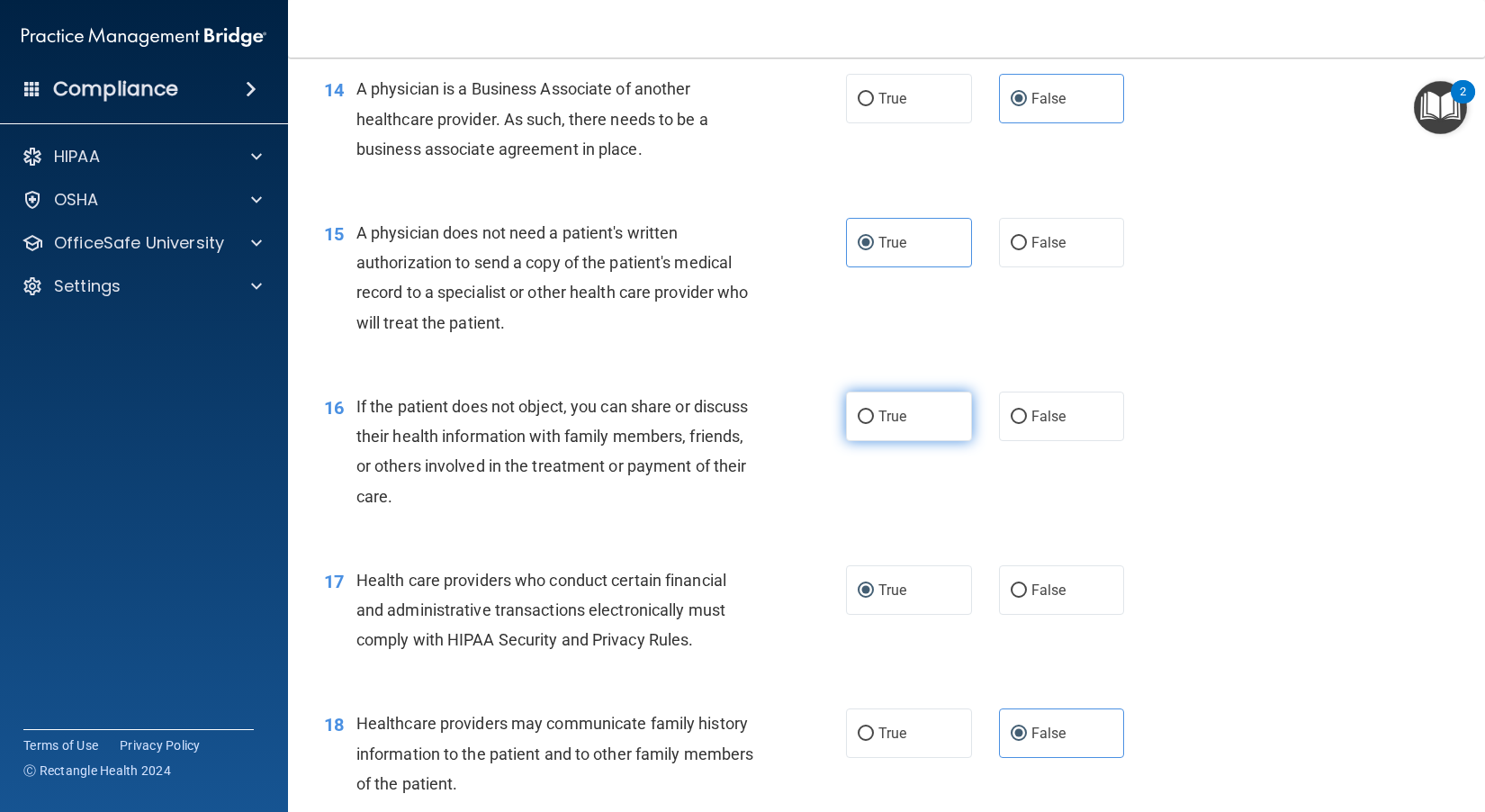
click at [829, 425] on span "True" at bounding box center [892, 416] width 28 height 17
click at [829, 424] on input "True" at bounding box center [865, 416] width 16 height 13
radio input "true"
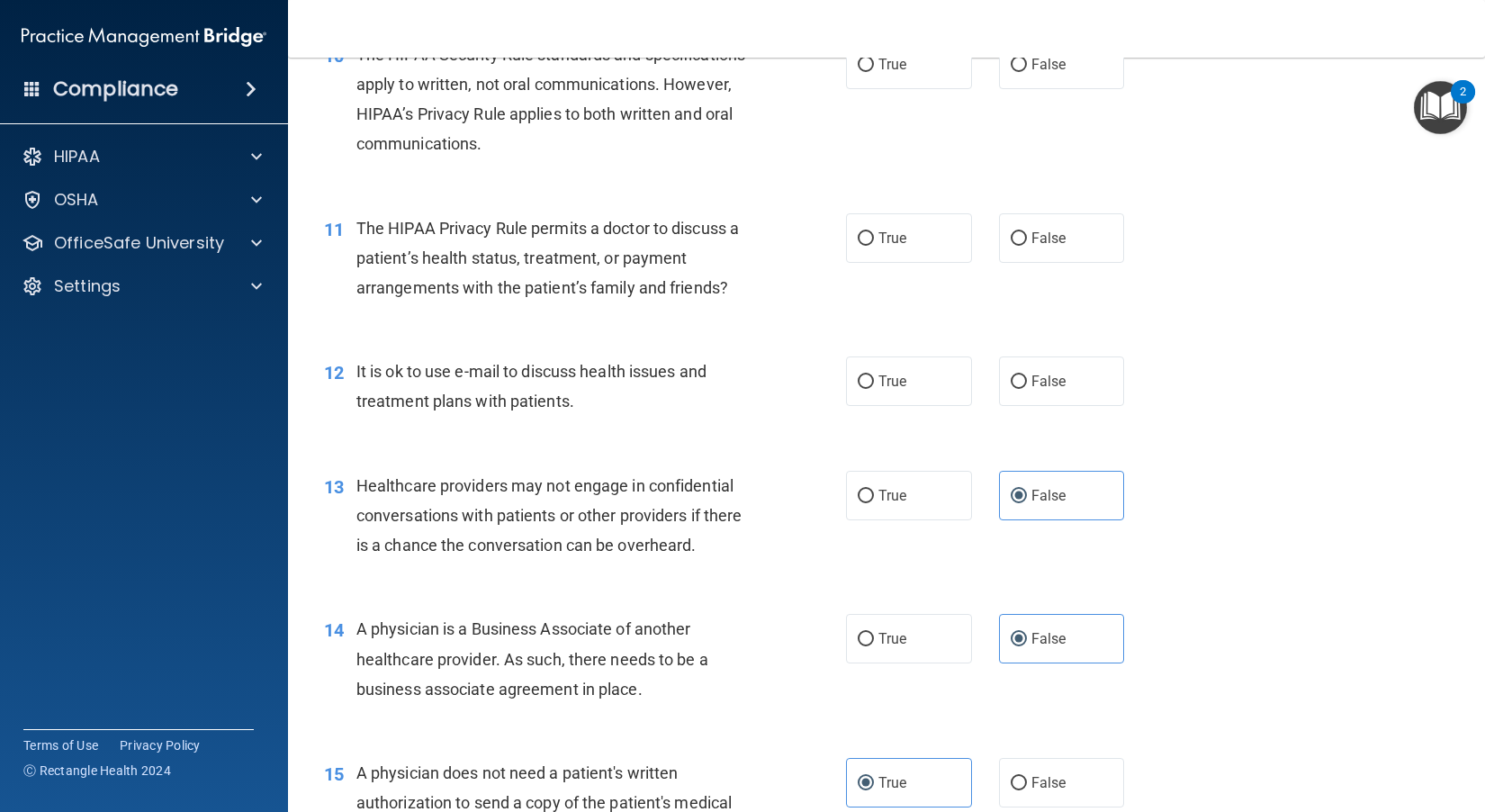
scroll to position [1366, 0]
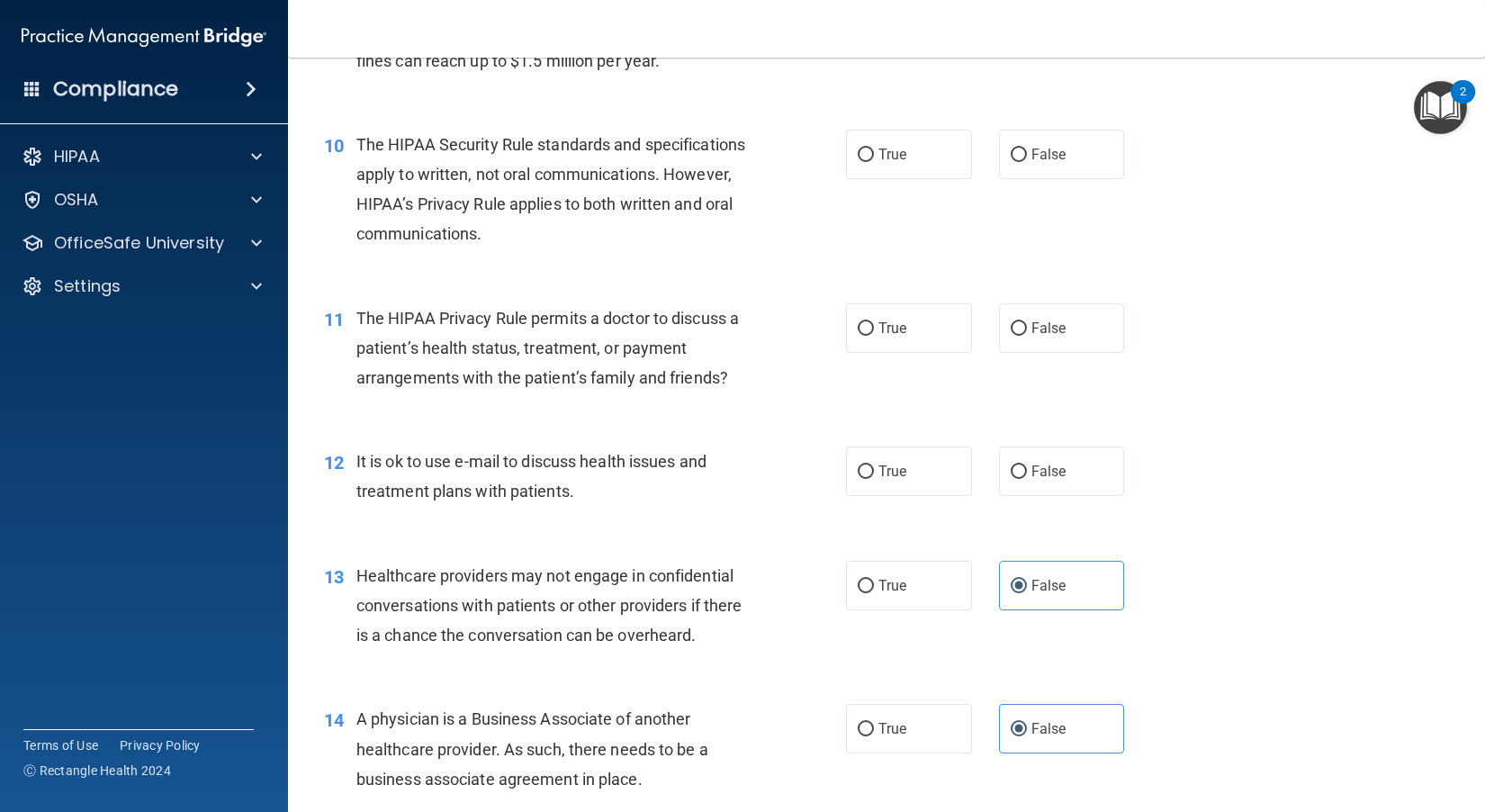
click at [620, 506] on div "It is ok to use e-mail to discuss health issues and treatment plans with patien…" at bounding box center [562, 475] width 412 height 59
click at [829, 479] on input "True" at bounding box center [865, 471] width 16 height 13
radio input "true"
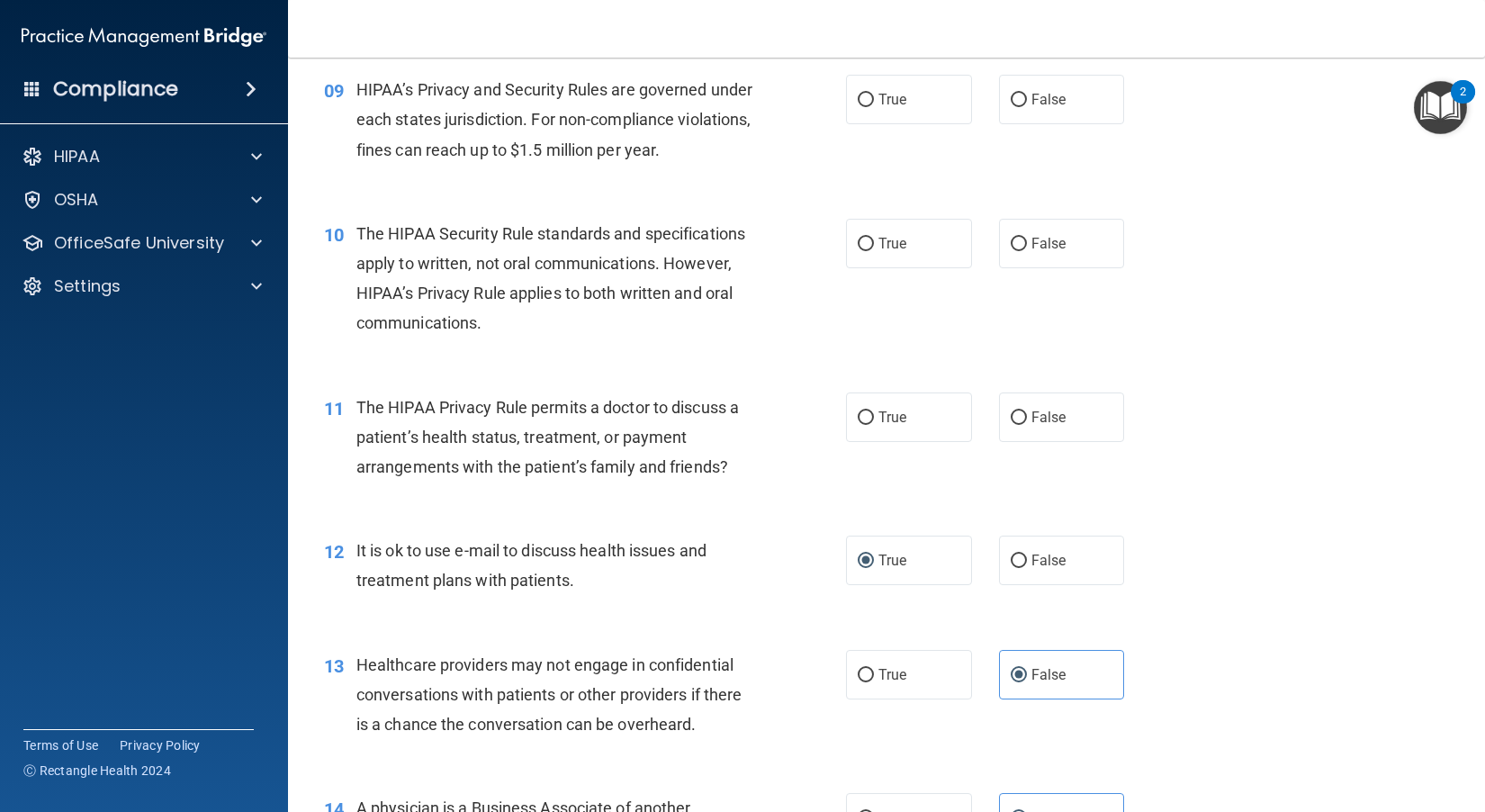
scroll to position [1276, 0]
click at [654, 471] on span "The HIPAA Privacy Rule permits a doctor to discuss a patient’s health status, t…" at bounding box center [547, 438] width 382 height 78
click at [829, 443] on label "True" at bounding box center [909, 417] width 126 height 49
click at [829, 426] on input "True" at bounding box center [865, 418] width 16 height 13
radio input "true"
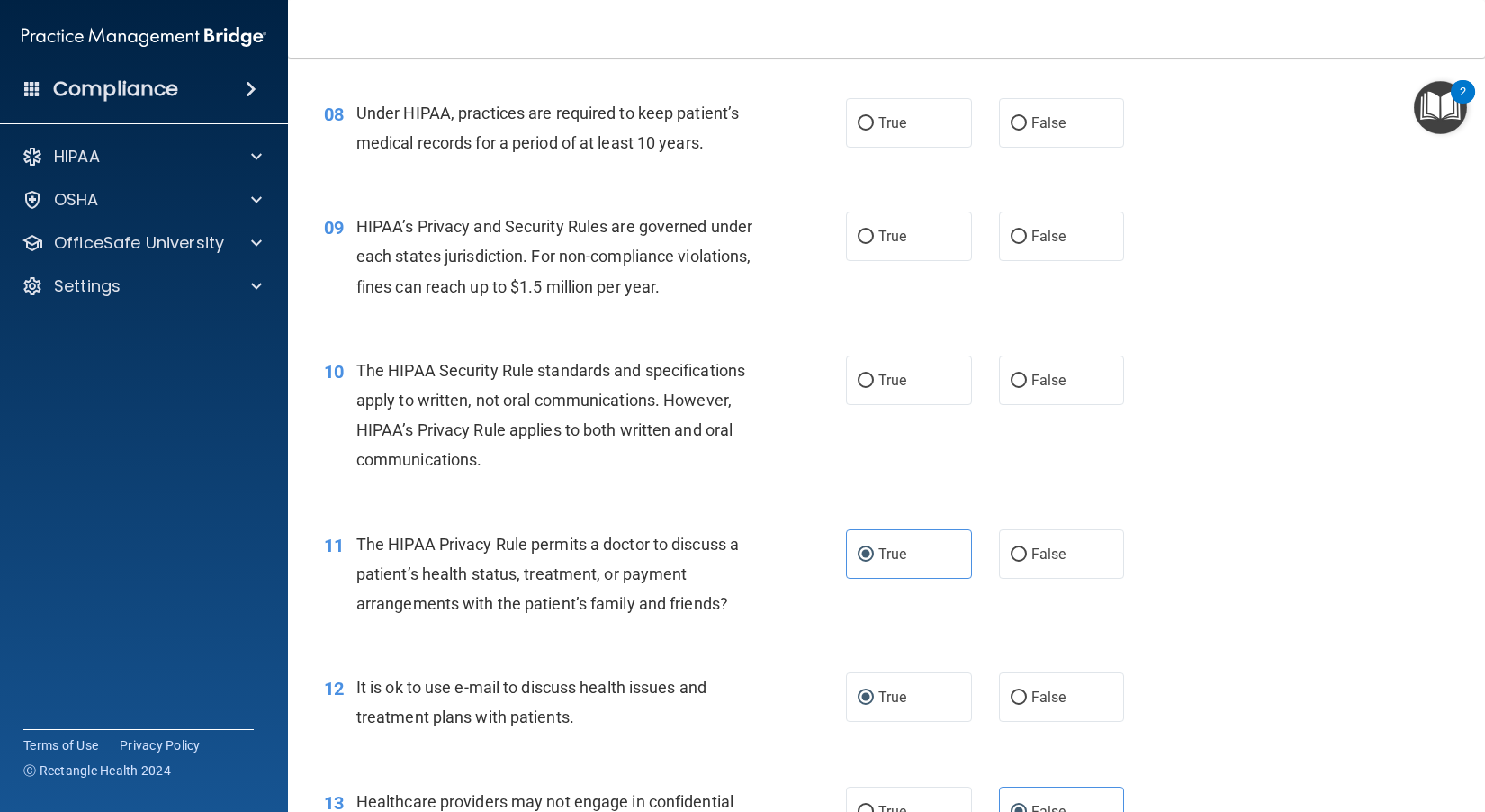
scroll to position [1096, 0]
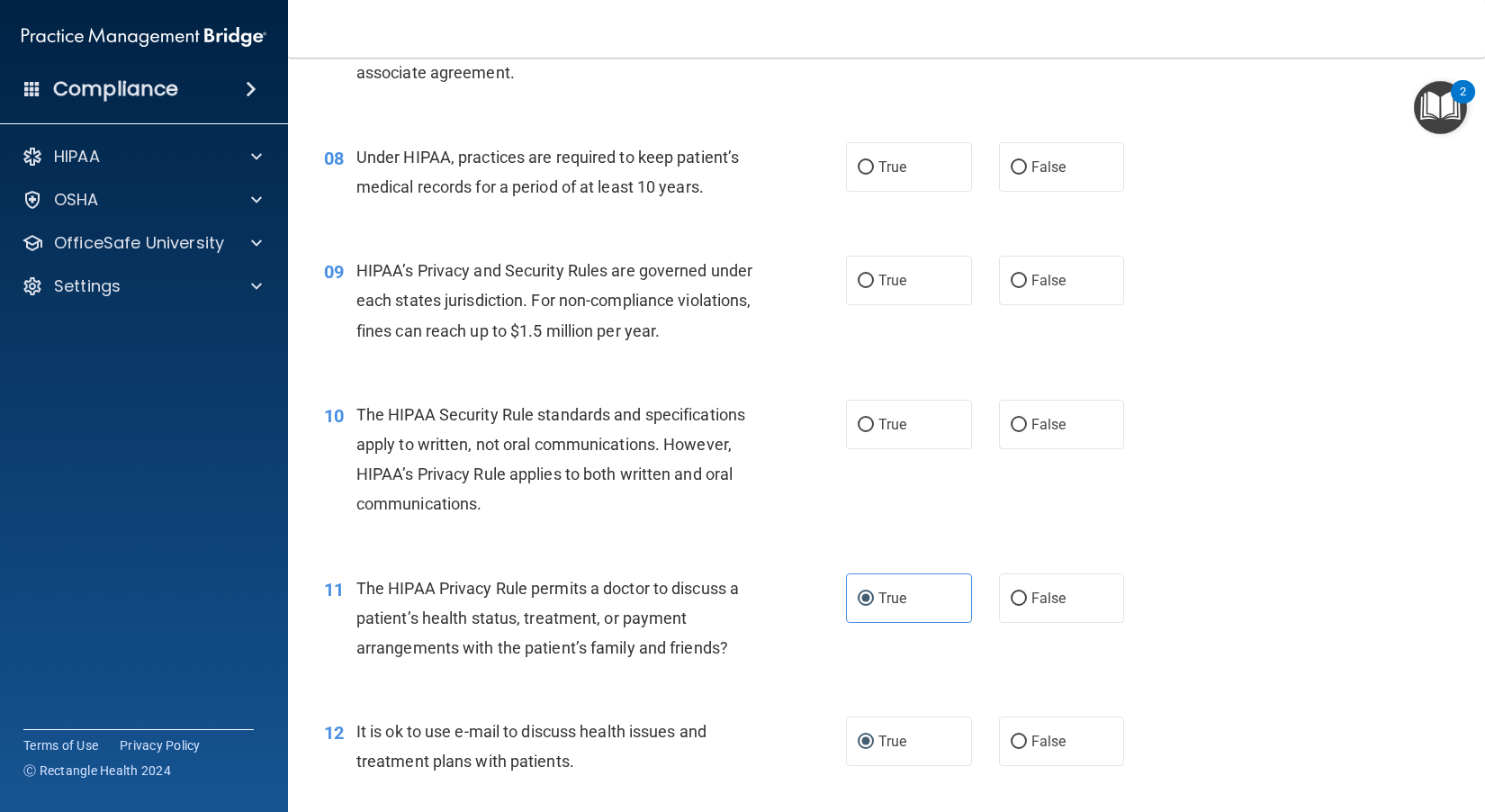
drag, startPoint x: 573, startPoint y: 485, endPoint x: 642, endPoint y: 474, distance: 70.1
click at [580, 482] on div "The HIPAA Security Rule standards and specifications apply to written, not oral…" at bounding box center [562, 460] width 412 height 120
click at [829, 449] on label "True" at bounding box center [909, 424] width 126 height 49
click at [829, 432] on input "True" at bounding box center [865, 424] width 16 height 13
radio input "true"
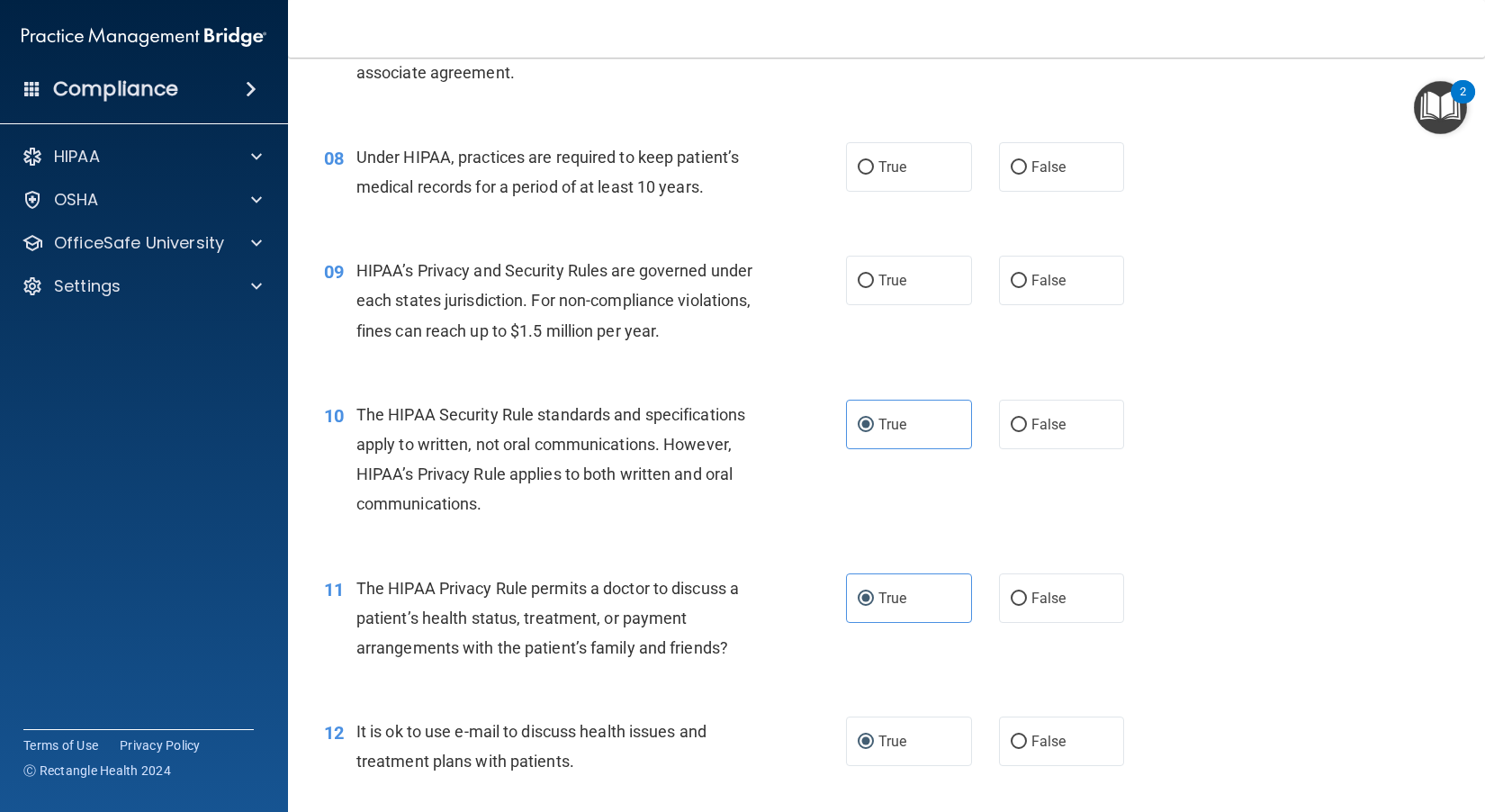
scroll to position [1006, 0]
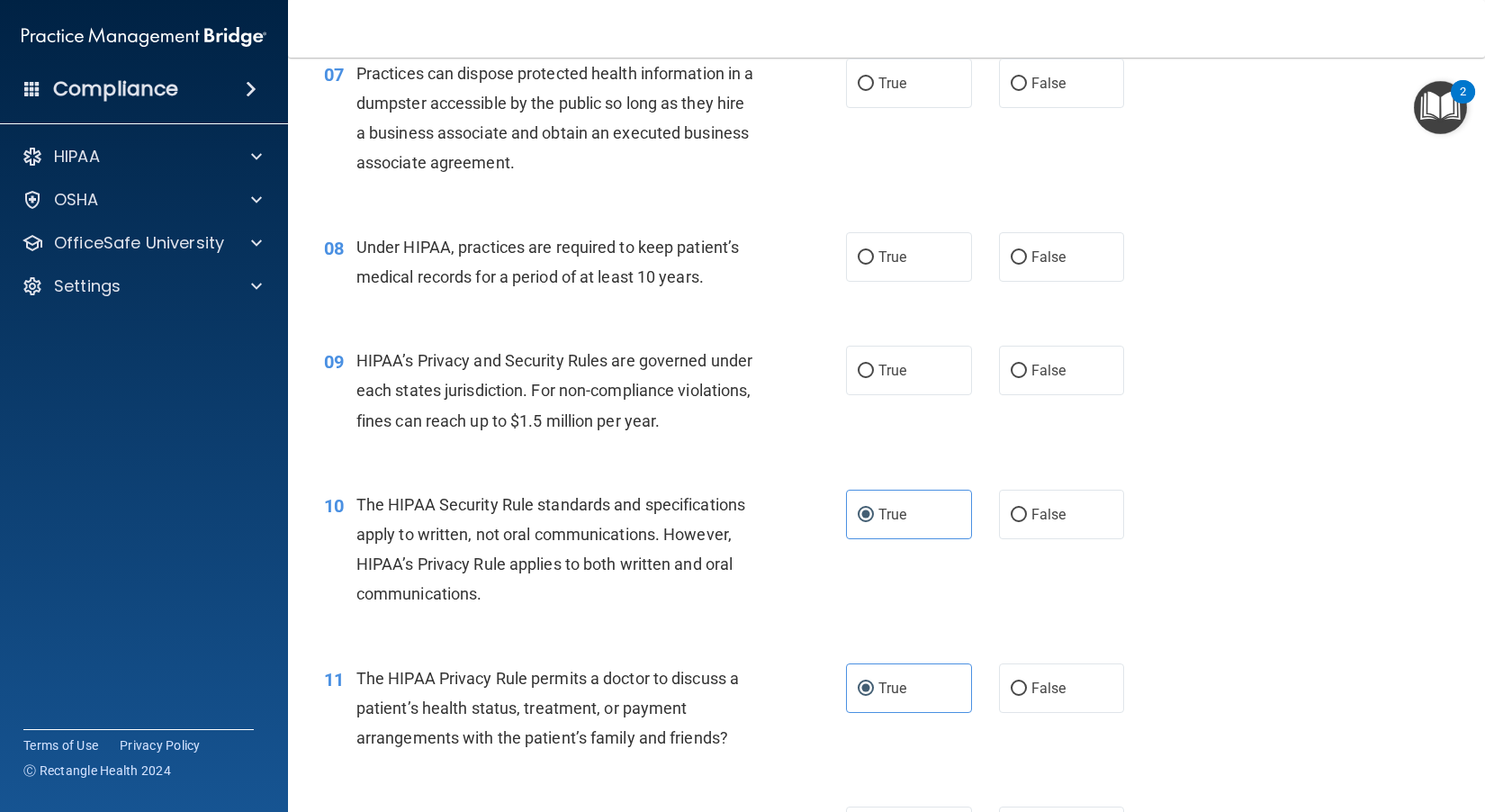
click at [569, 415] on span "HIPAA’s Privacy and Security Rules are governed under each states jurisdiction.…" at bounding box center [554, 390] width 396 height 78
click at [829, 395] on label "True" at bounding box center [909, 370] width 126 height 49
click at [829, 378] on input "True" at bounding box center [865, 370] width 16 height 13
radio input "true"
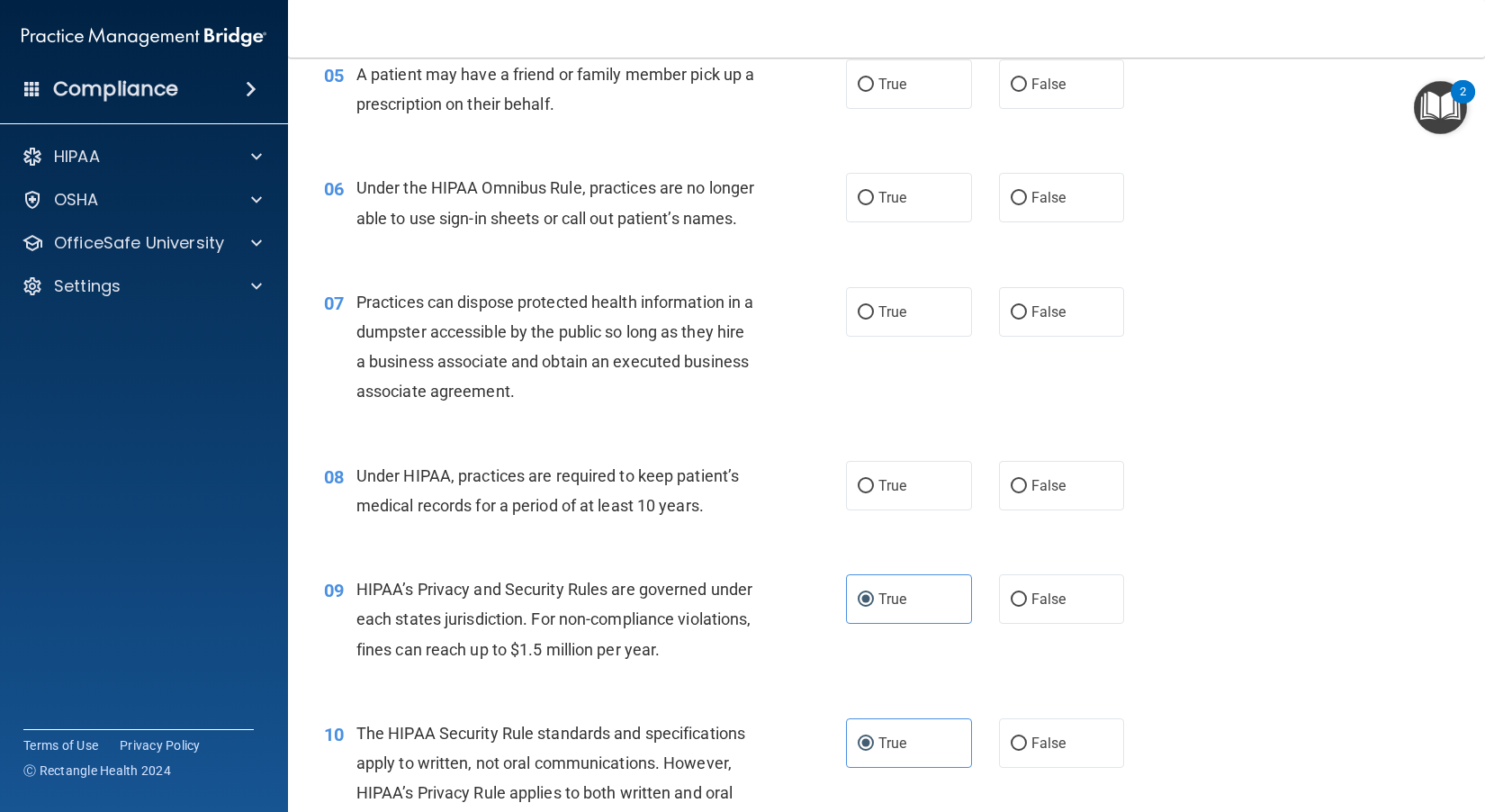
scroll to position [736, 0]
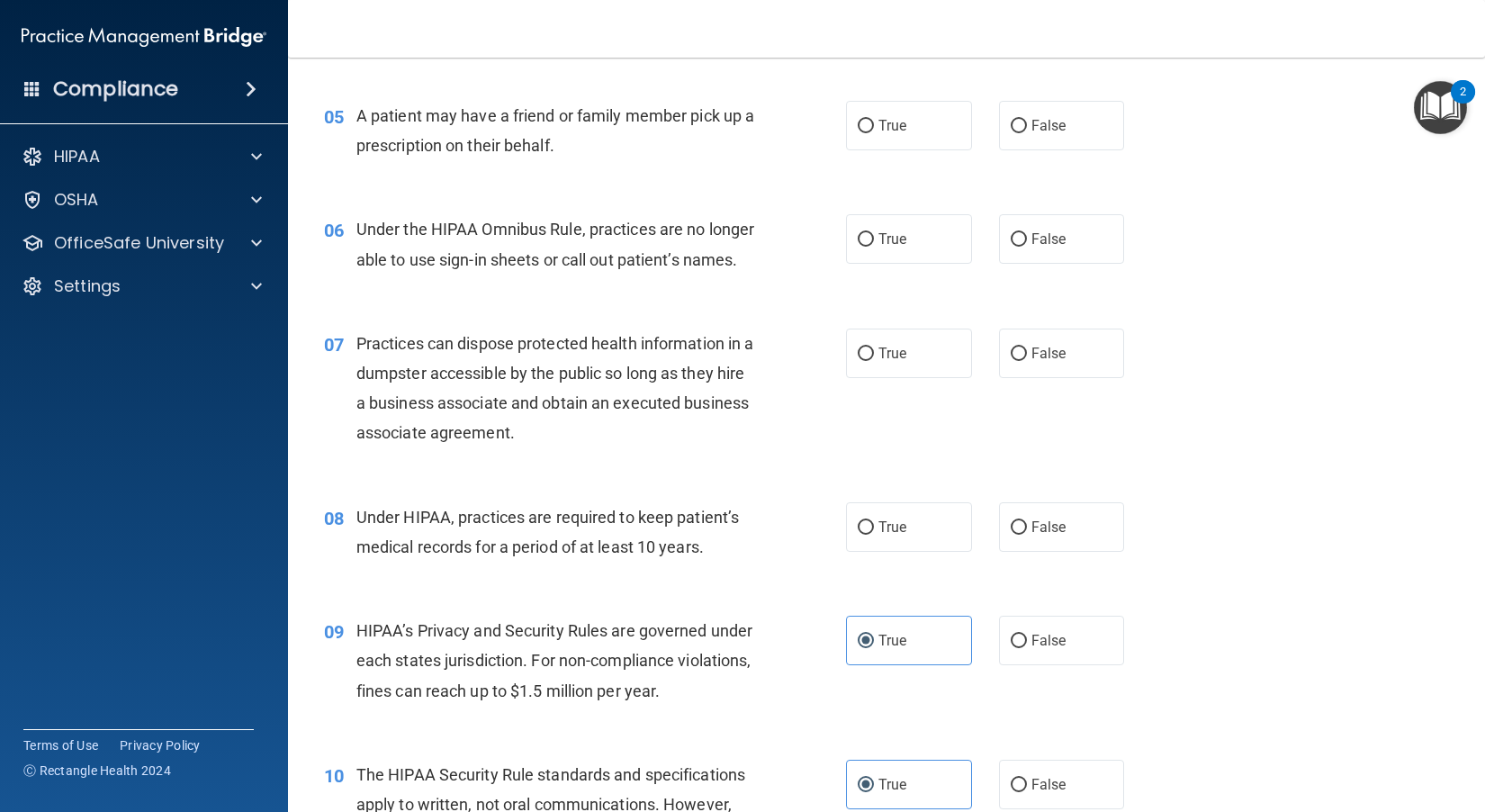
click at [641, 570] on div "08 Under HIPAA, practices are required to keep patient’s medical records for a …" at bounding box center [585, 536] width 576 height 68
click at [829, 534] on input "False" at bounding box center [1018, 527] width 16 height 13
radio input "true"
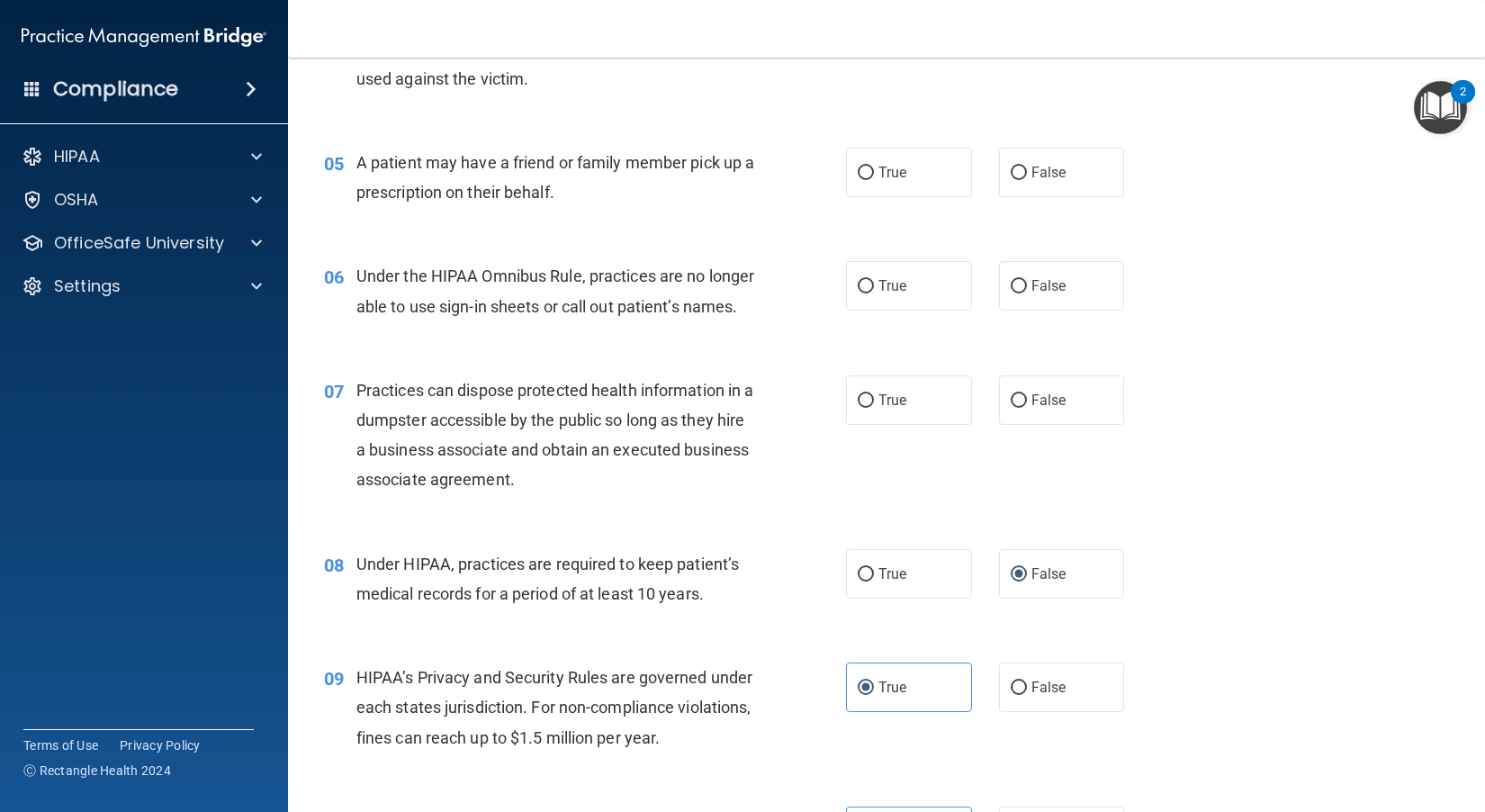
scroll to position [646, 0]
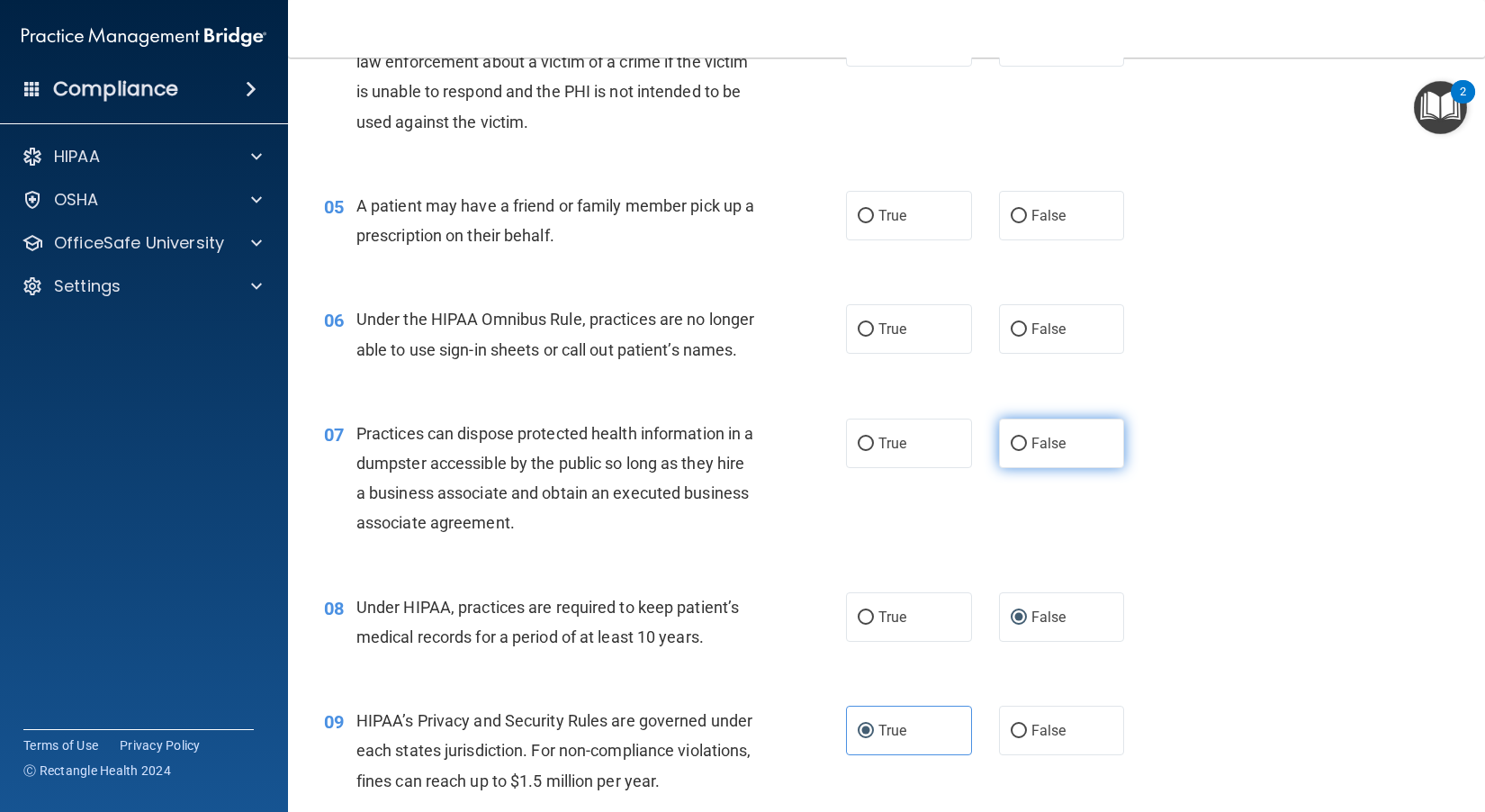
click at [829, 451] on input "False" at bounding box center [1018, 443] width 16 height 13
radio input "true"
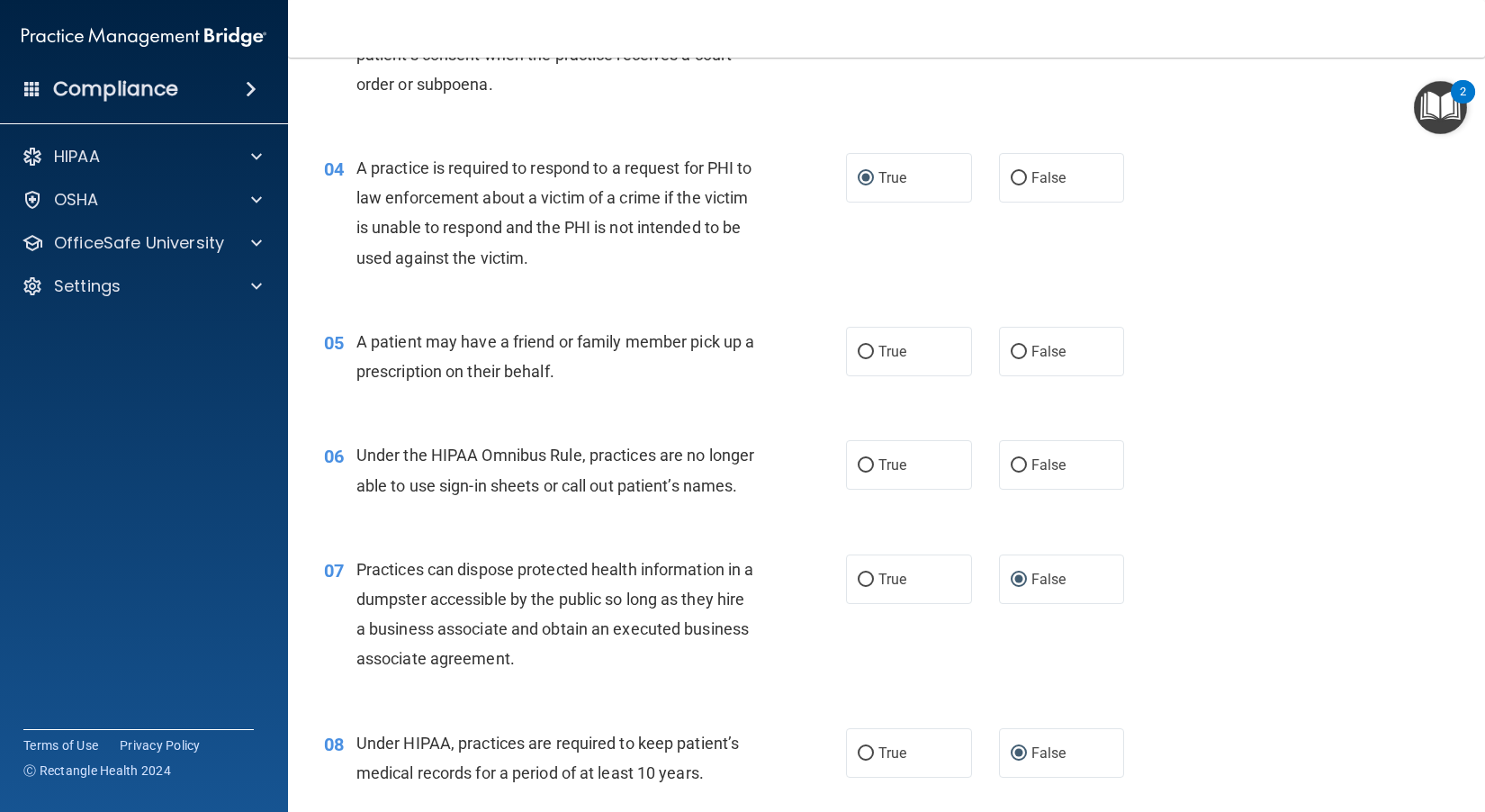
scroll to position [466, 0]
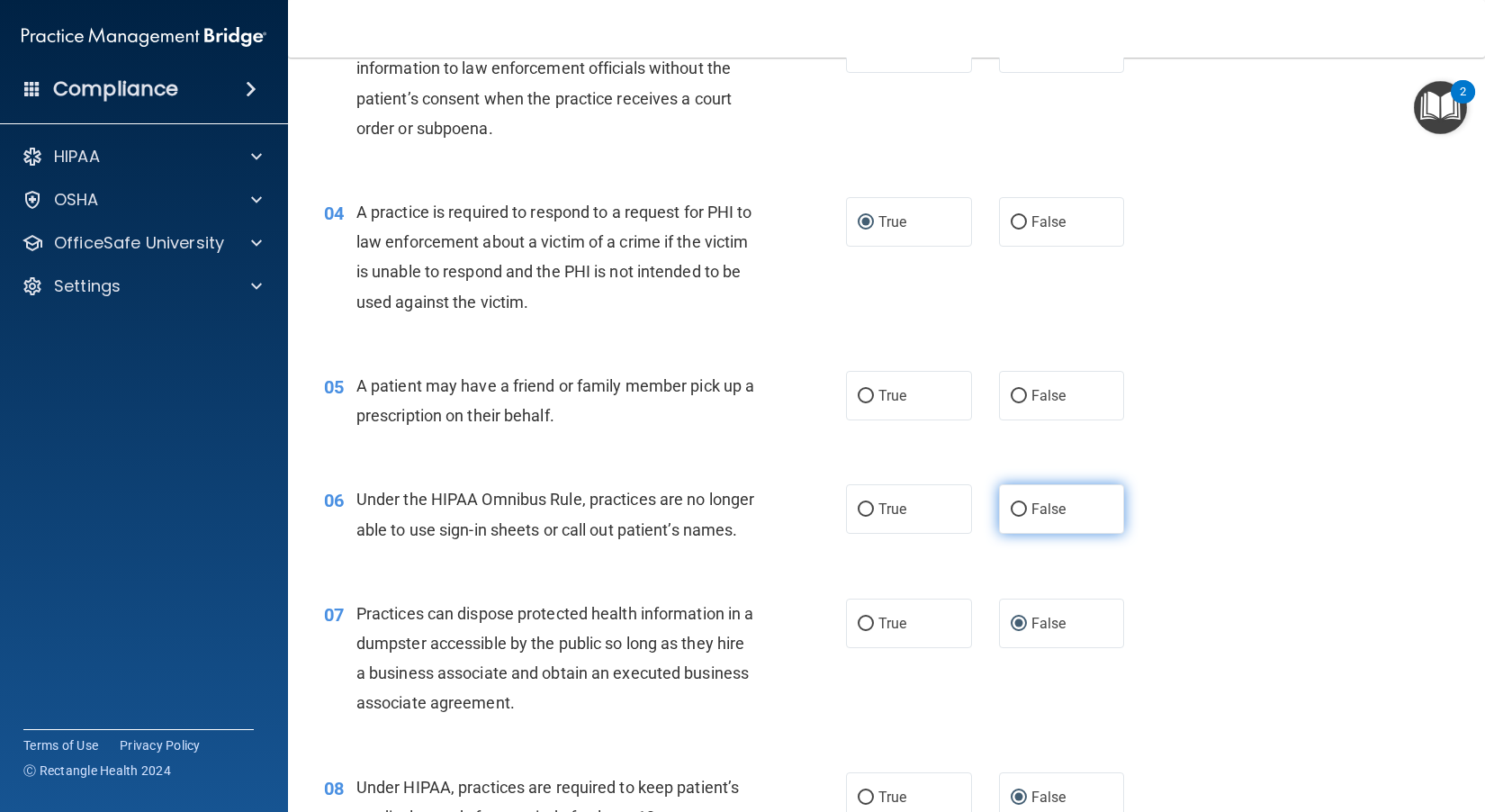
drag, startPoint x: 1043, startPoint y: 509, endPoint x: 965, endPoint y: 494, distance: 78.9
click at [829, 509] on span "False" at bounding box center [1048, 508] width 35 height 17
click at [829, 509] on input "False" at bounding box center [1018, 509] width 16 height 13
radio input "true"
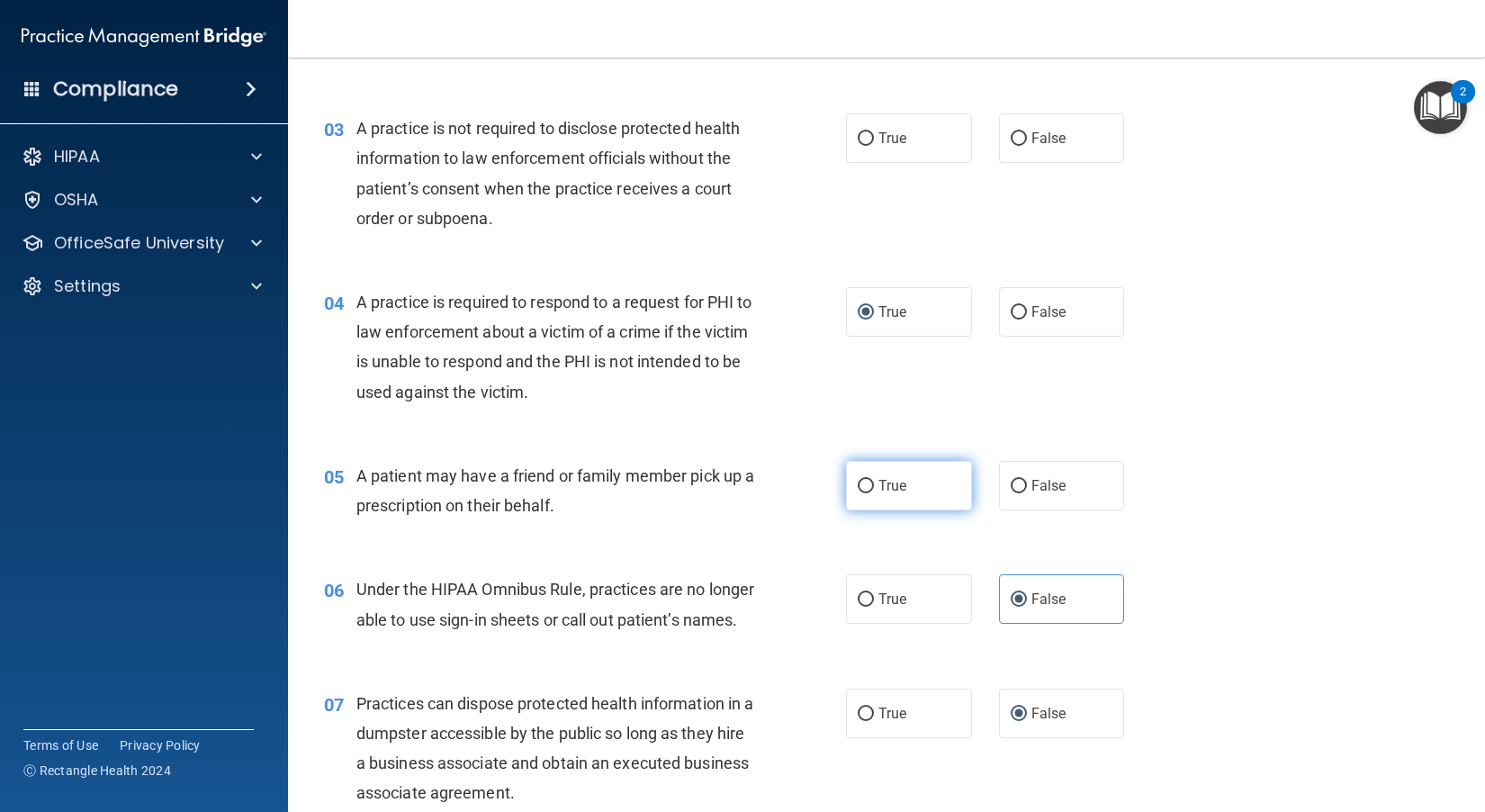
click at [829, 488] on input "True" at bounding box center [865, 486] width 16 height 13
radio input "true"
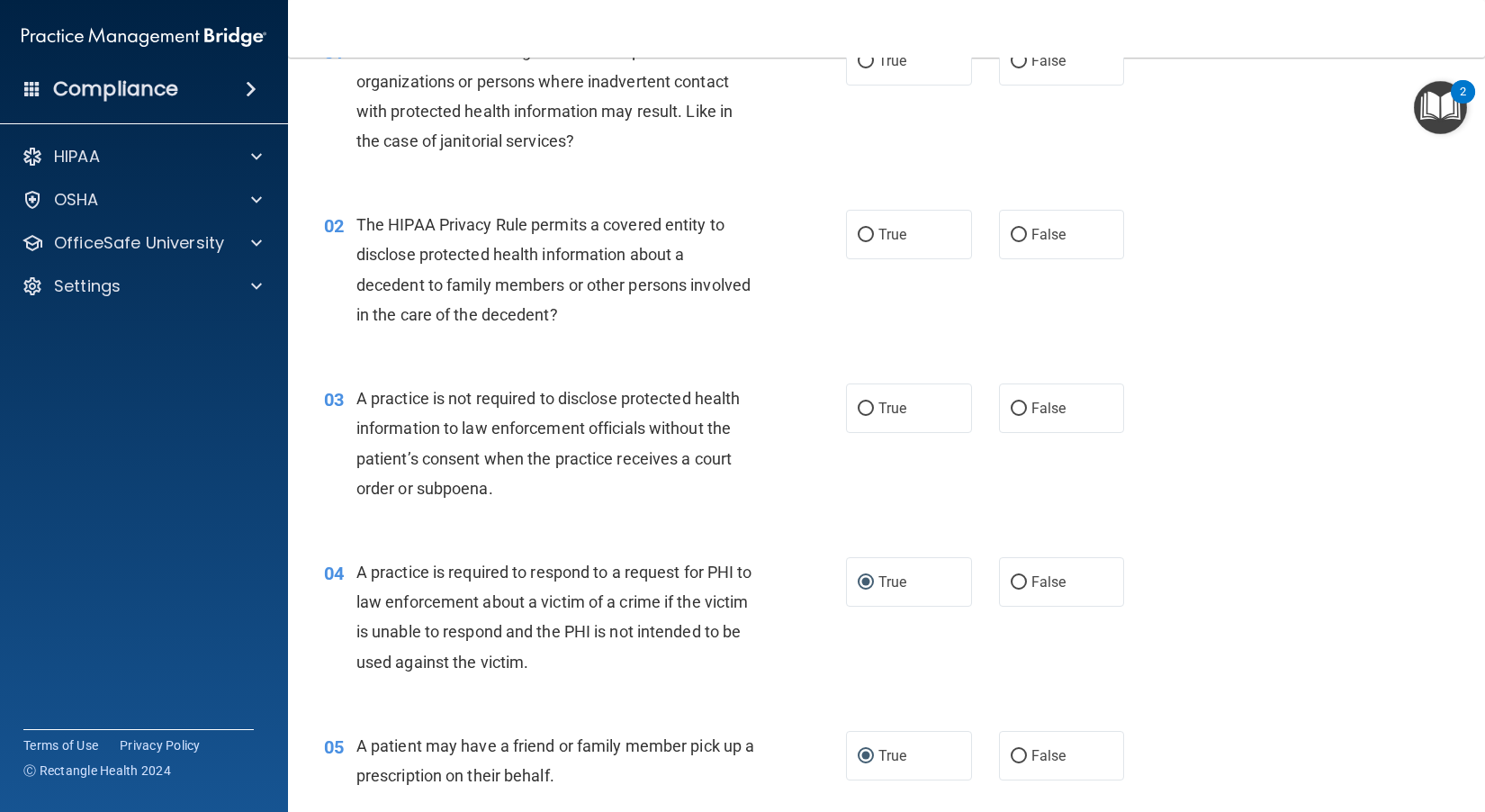
scroll to position [16, 0]
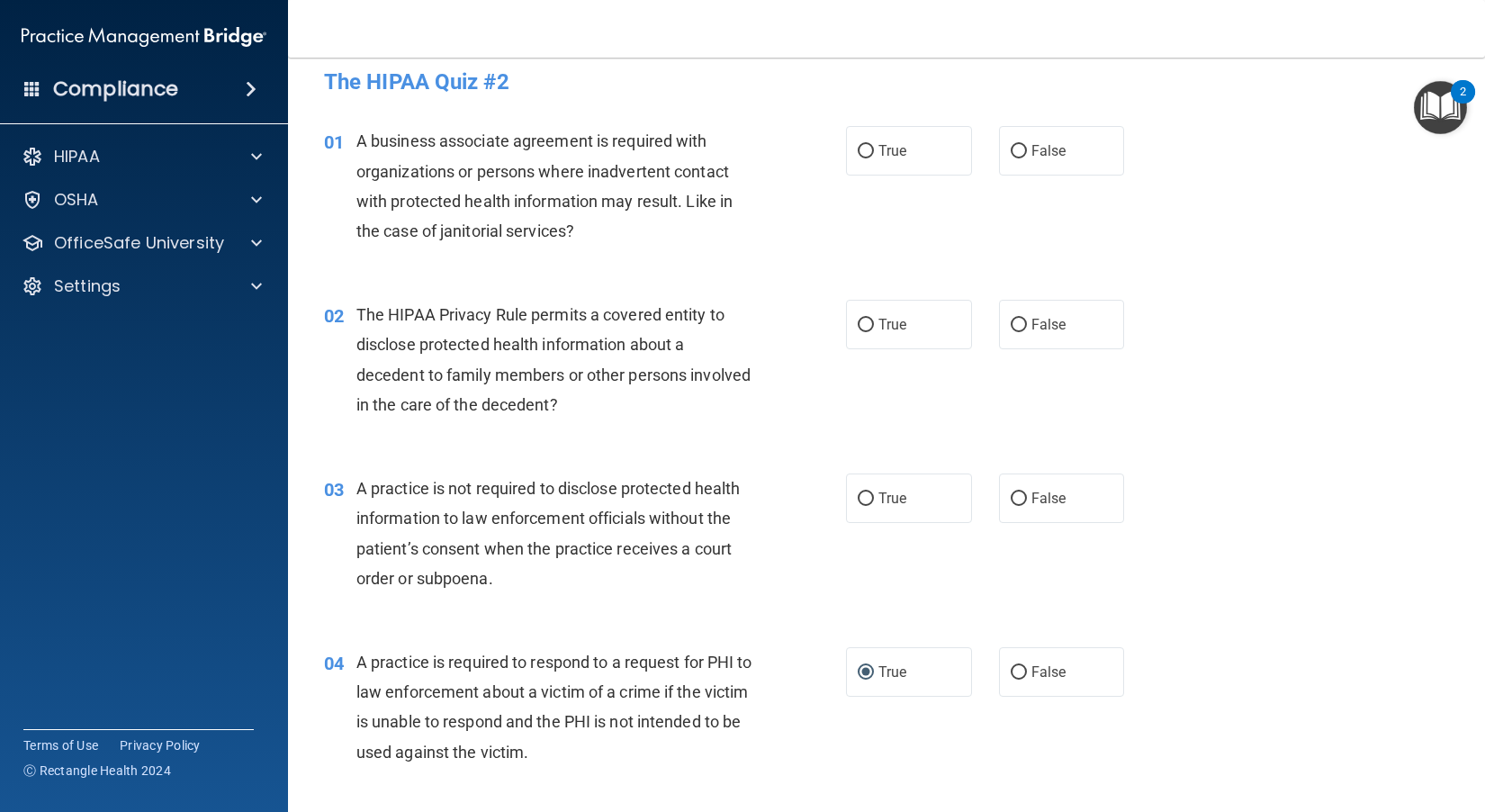
click at [471, 572] on span "A practice is not required to disclose protected health information to law enfo…" at bounding box center [548, 533] width 384 height 109
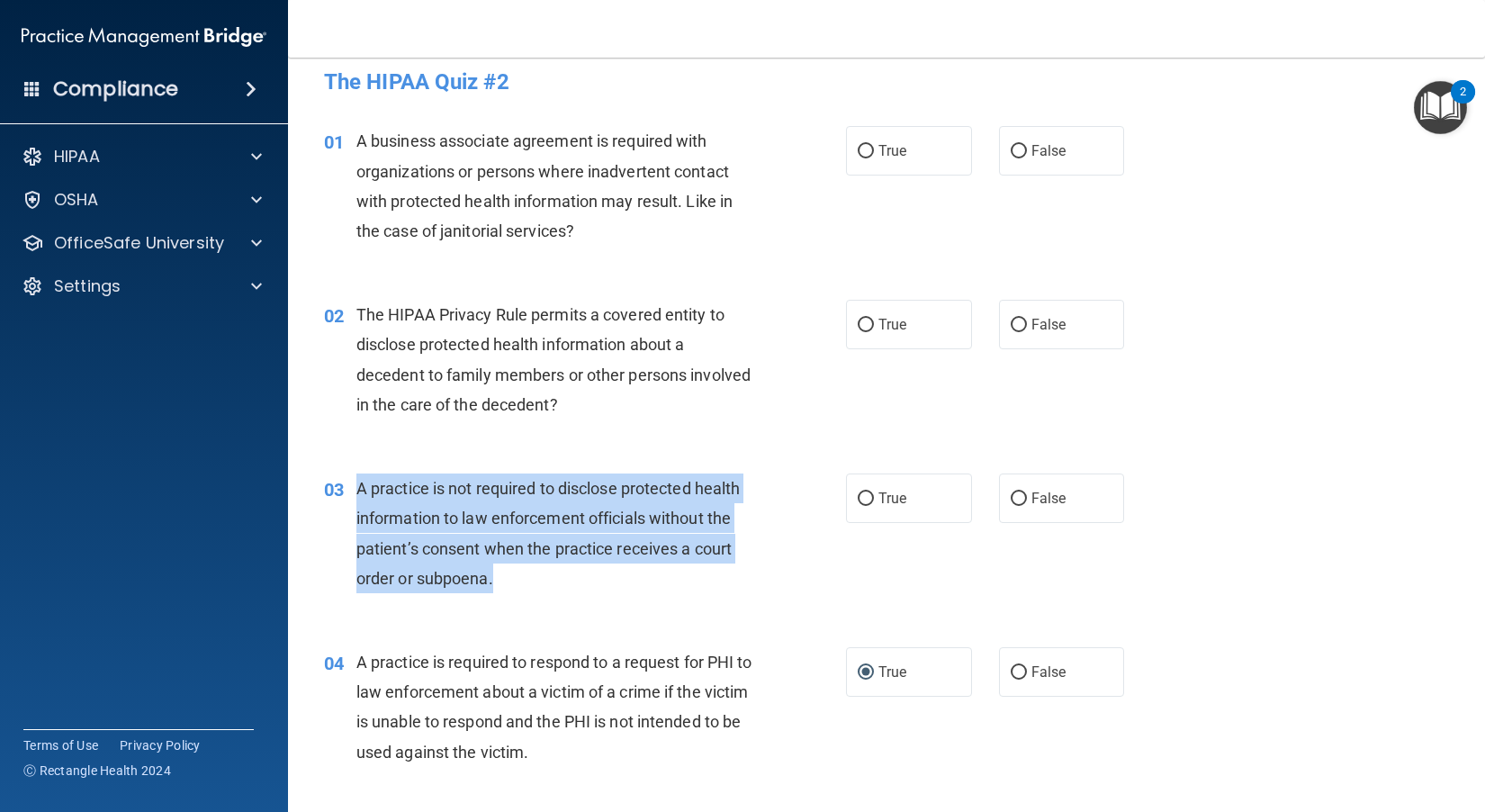
drag, startPoint x: 518, startPoint y: 581, endPoint x: 355, endPoint y: 487, distance: 189.1
click at [355, 487] on div "03 A practice is not required to disclose protected health information to law e…" at bounding box center [585, 537] width 576 height 129
click at [738, 545] on div "A practice is not required to disclose protected health information to law enfo…" at bounding box center [562, 533] width 412 height 120
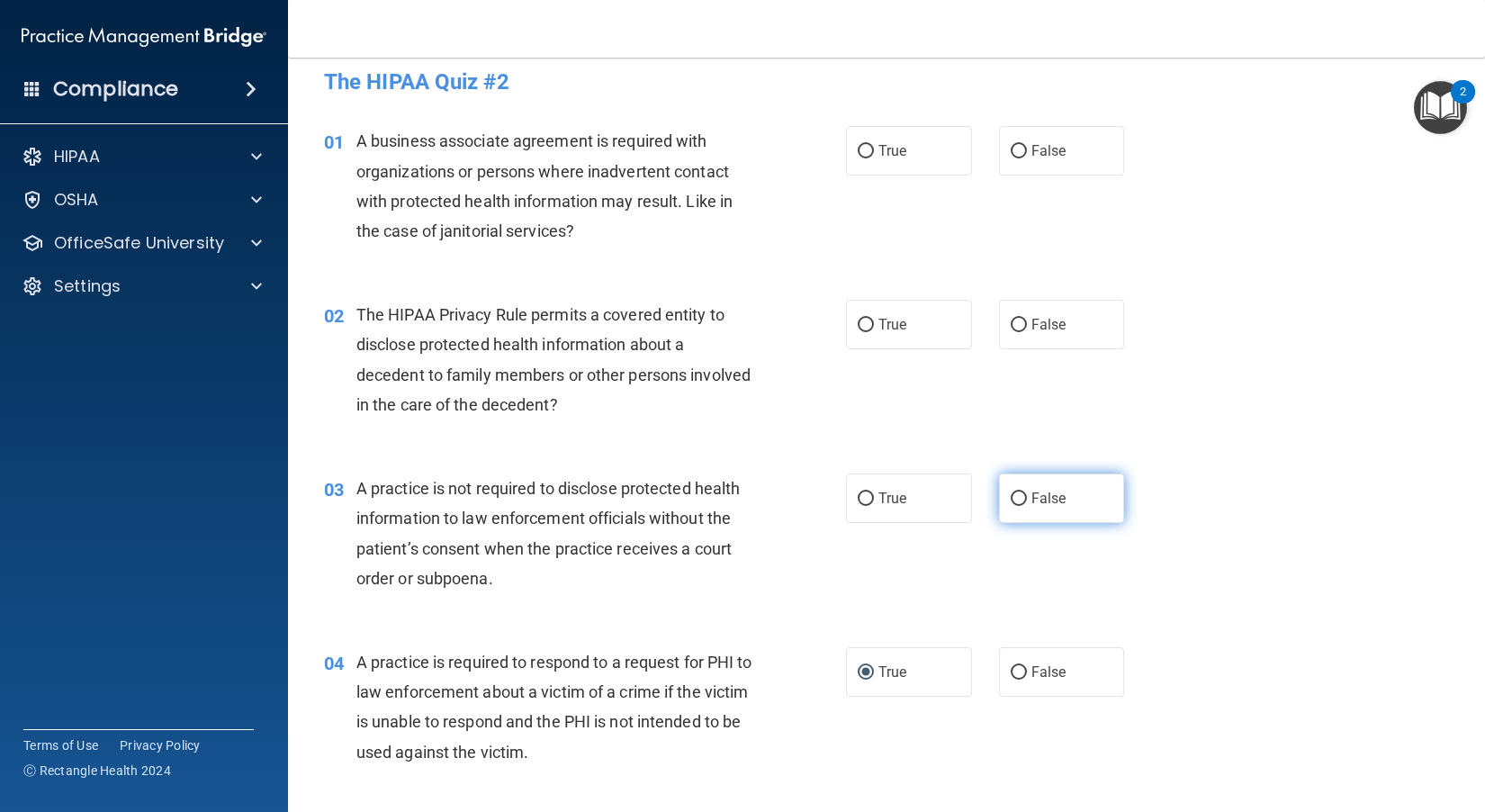
click at [829, 504] on span "False" at bounding box center [1048, 497] width 35 height 17
click at [829, 504] on input "False" at bounding box center [1018, 498] width 16 height 13
radio input "true"
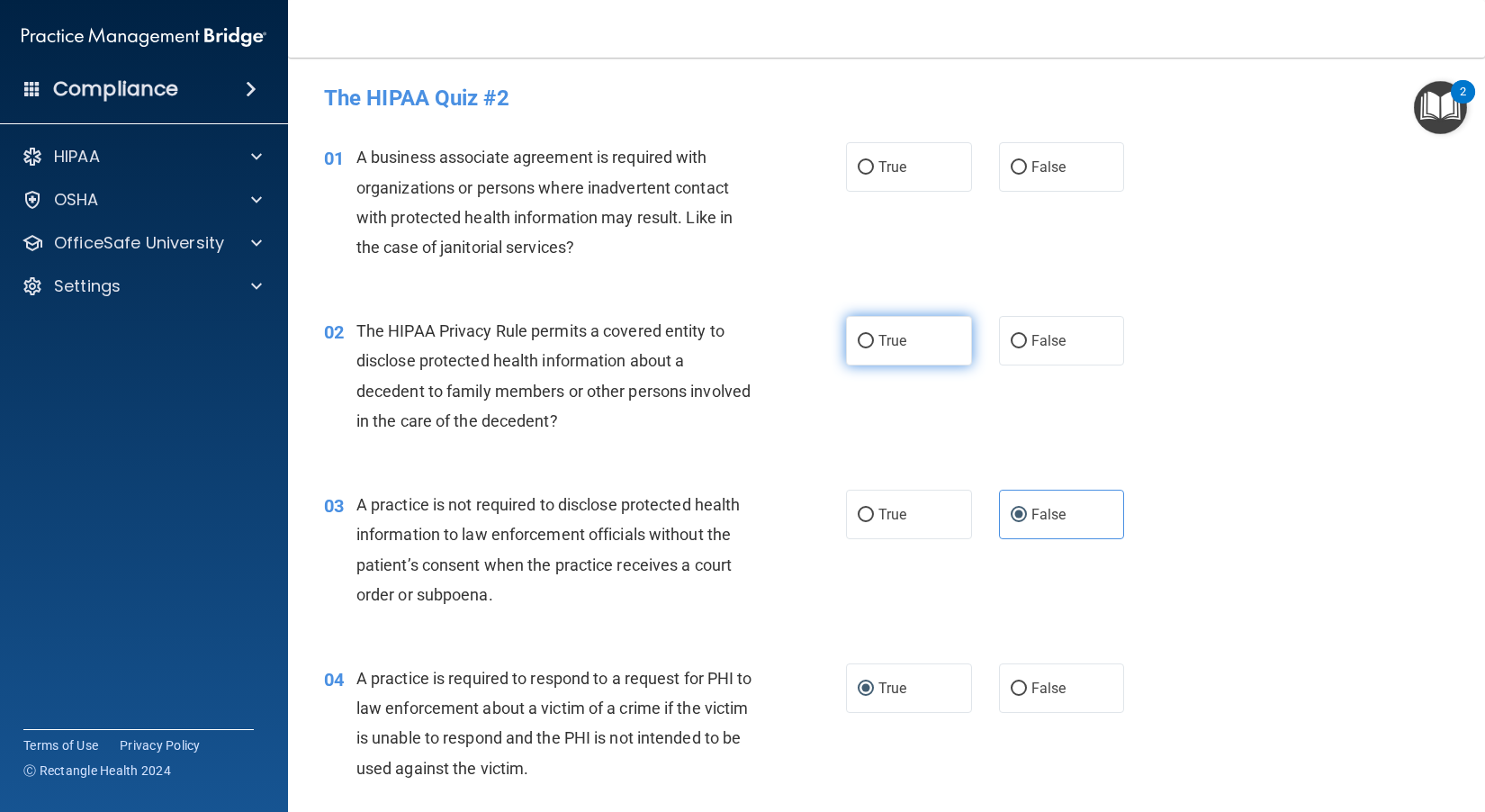
click at [829, 333] on span "True" at bounding box center [892, 340] width 28 height 17
click at [829, 335] on input "True" at bounding box center [865, 341] width 16 height 13
radio input "true"
click at [829, 181] on label "False" at bounding box center [1062, 166] width 126 height 49
click at [829, 175] on input "False" at bounding box center [1018, 167] width 16 height 13
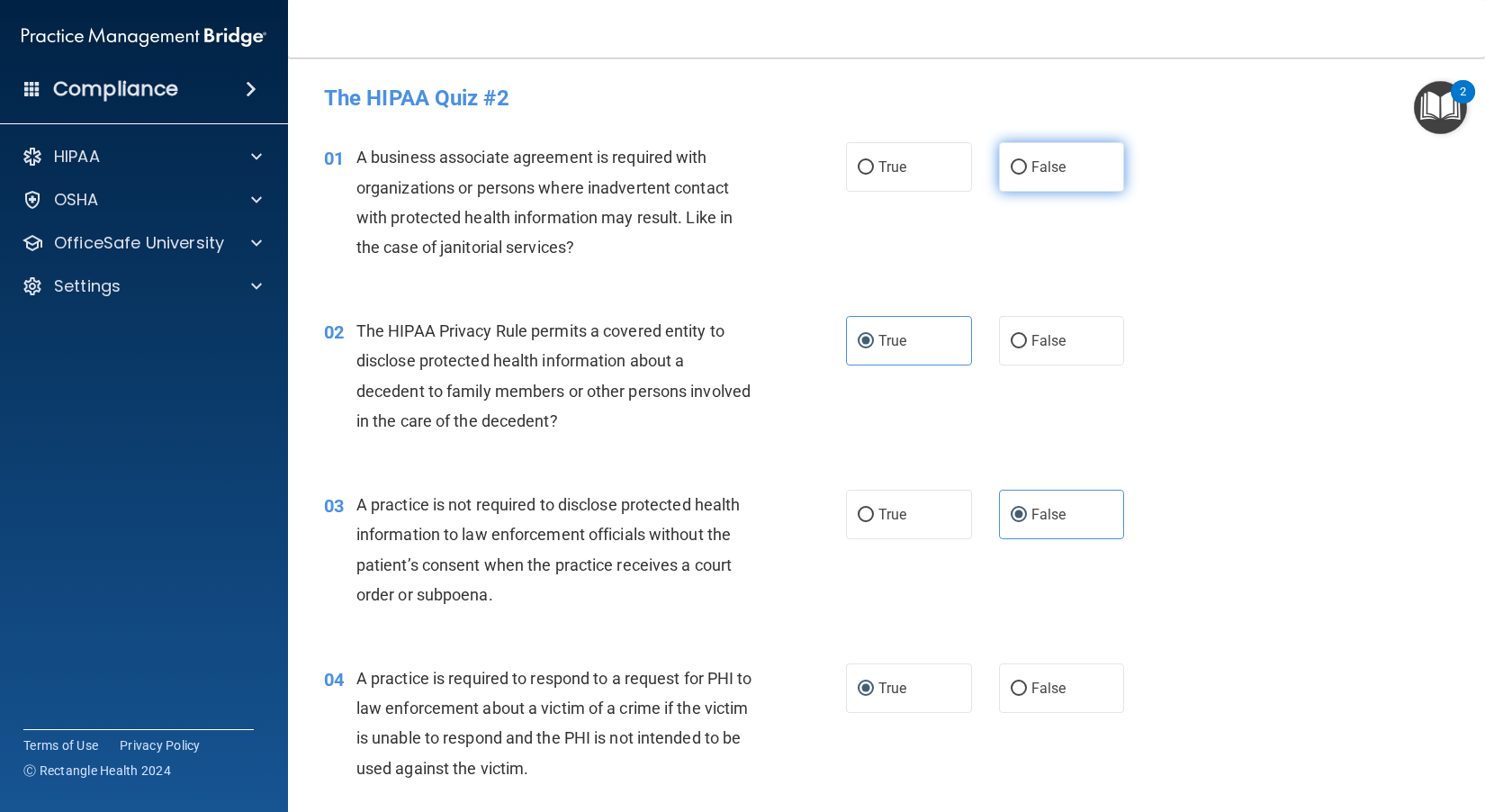
radio input "true"
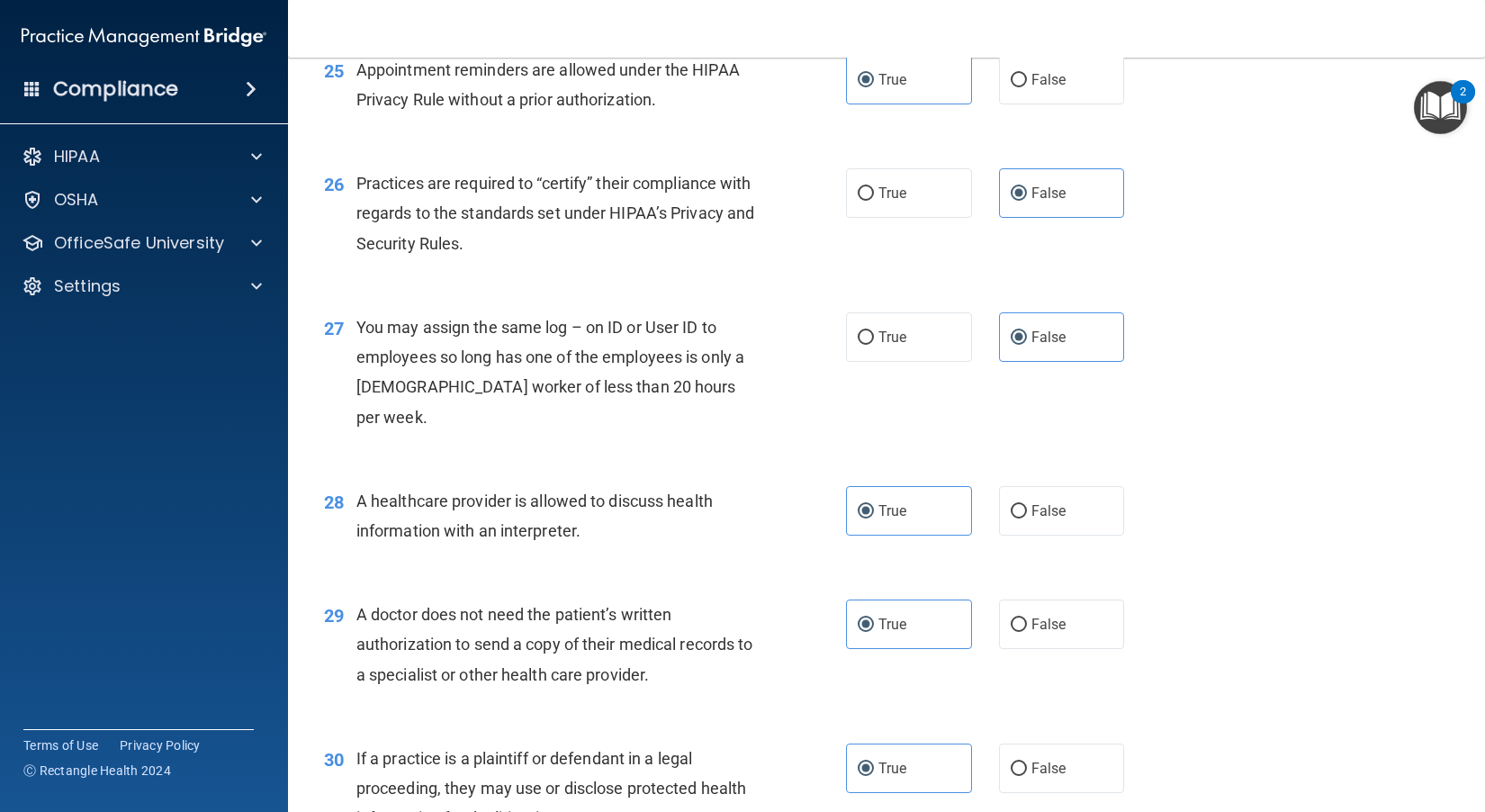
scroll to position [3795, 0]
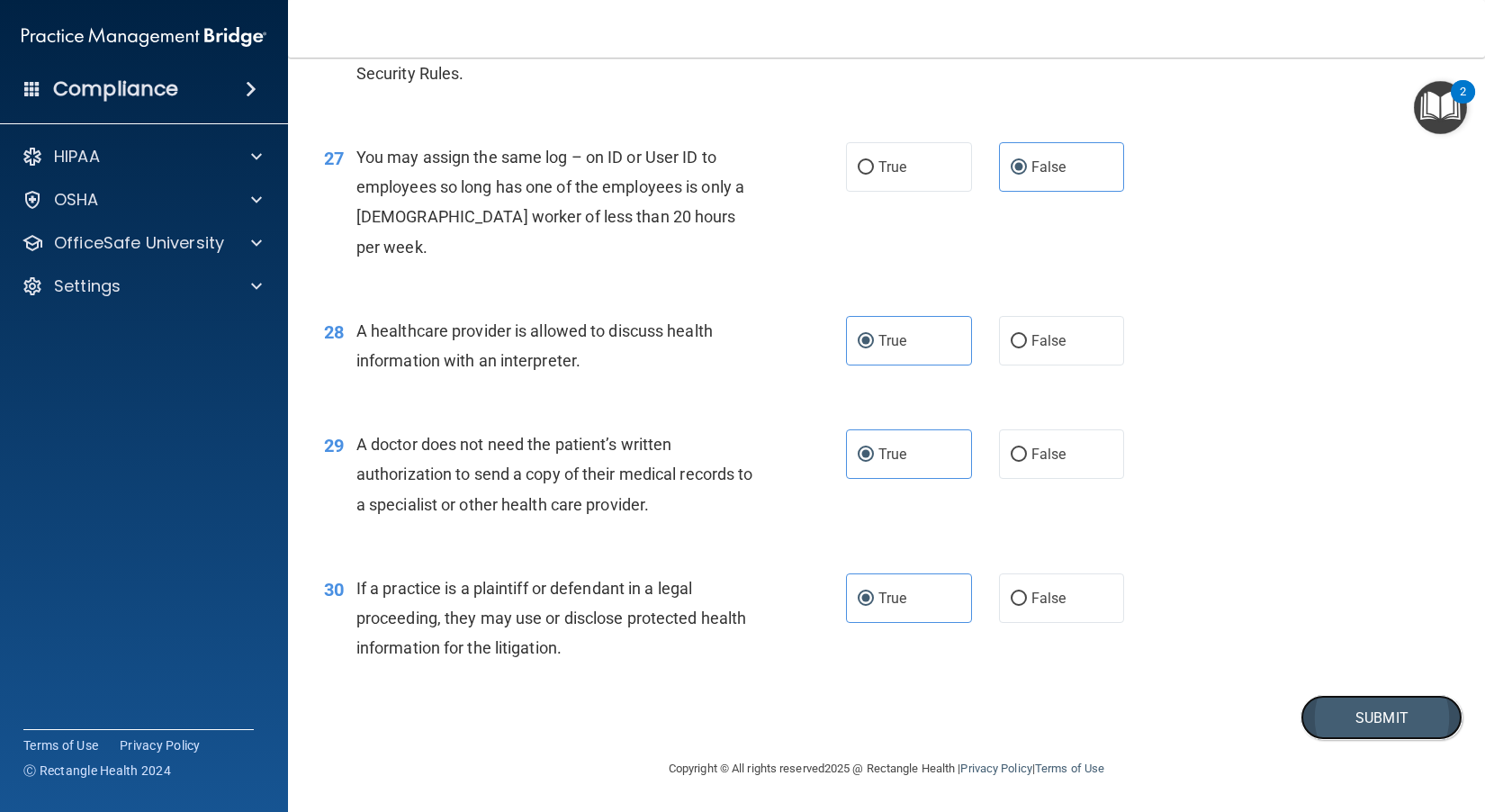
click at [829, 724] on button "Submit" at bounding box center [1381, 718] width 162 height 46
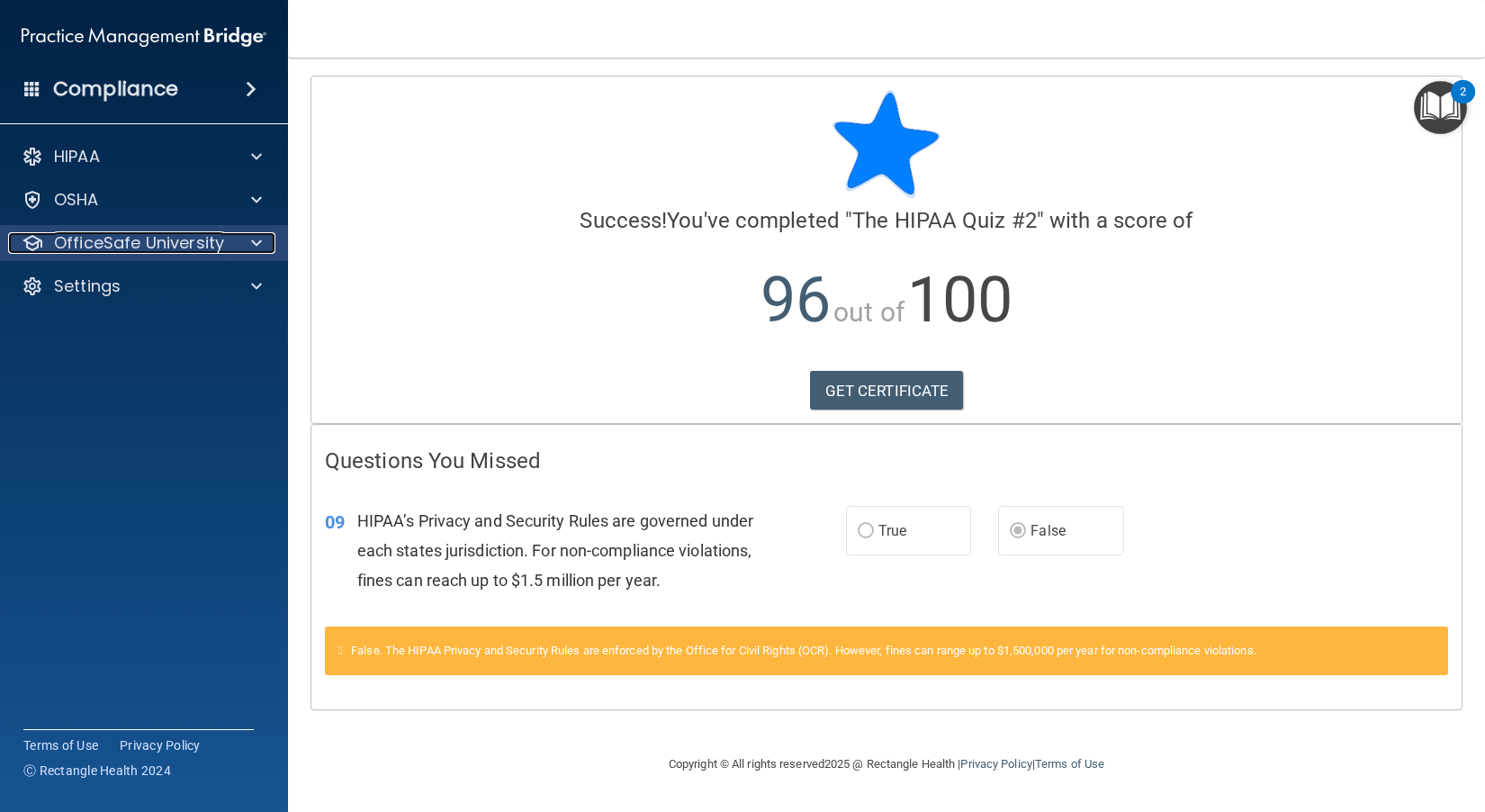
click at [265, 247] on div at bounding box center [253, 243] width 45 height 22
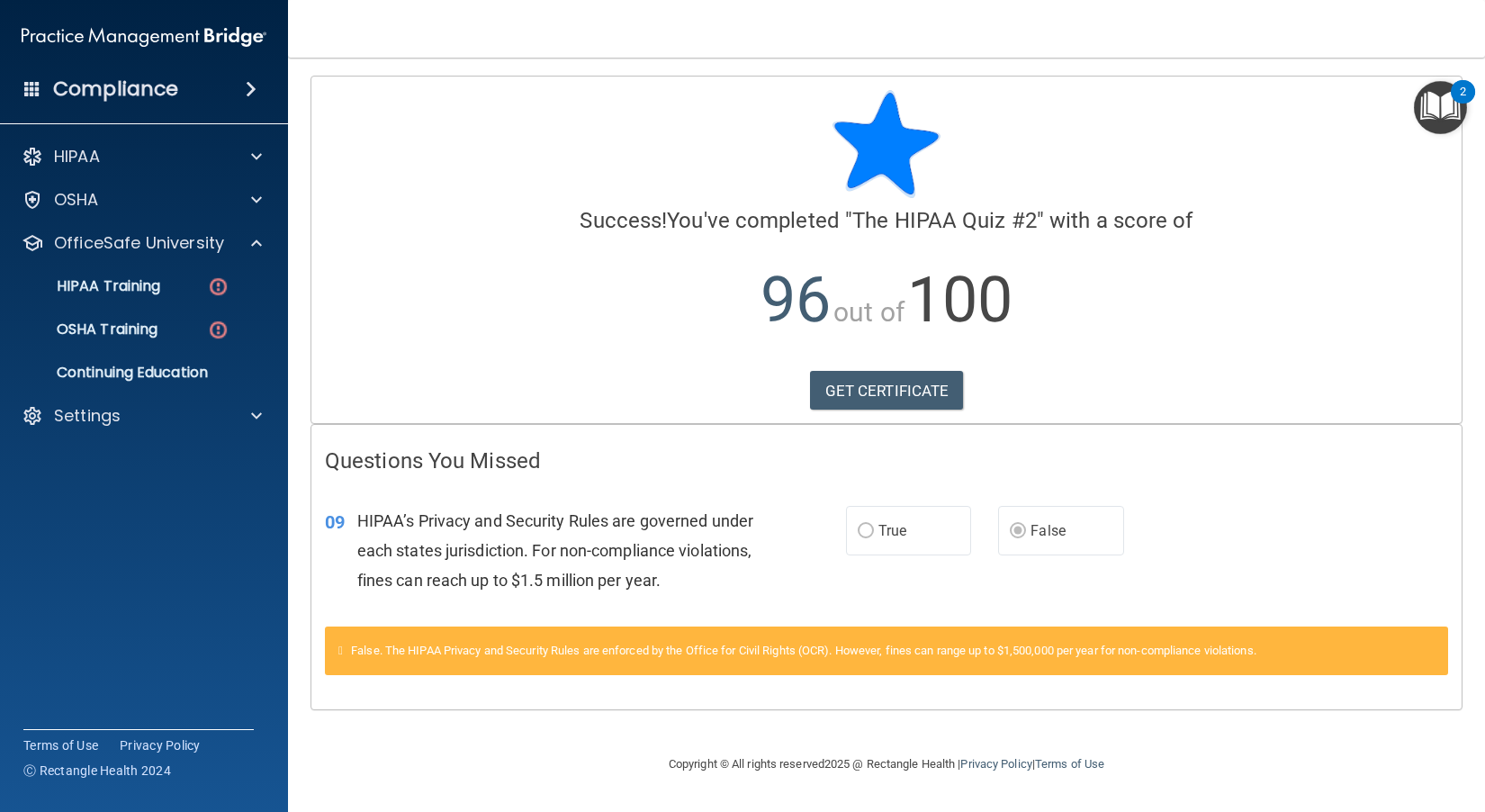
drag, startPoint x: 1054, startPoint y: 480, endPoint x: 1017, endPoint y: 453, distance: 45.7
click at [829, 479] on div "Questions You Missed 09 HIPAA’s Privacy and Security Rules are governed under e…" at bounding box center [886, 567] width 1150 height 284
click at [829, 382] on link "GET CERTIFICATE" at bounding box center [887, 391] width 154 height 40
click at [177, 295] on link "HIPAA Training" at bounding box center [123, 286] width 283 height 36
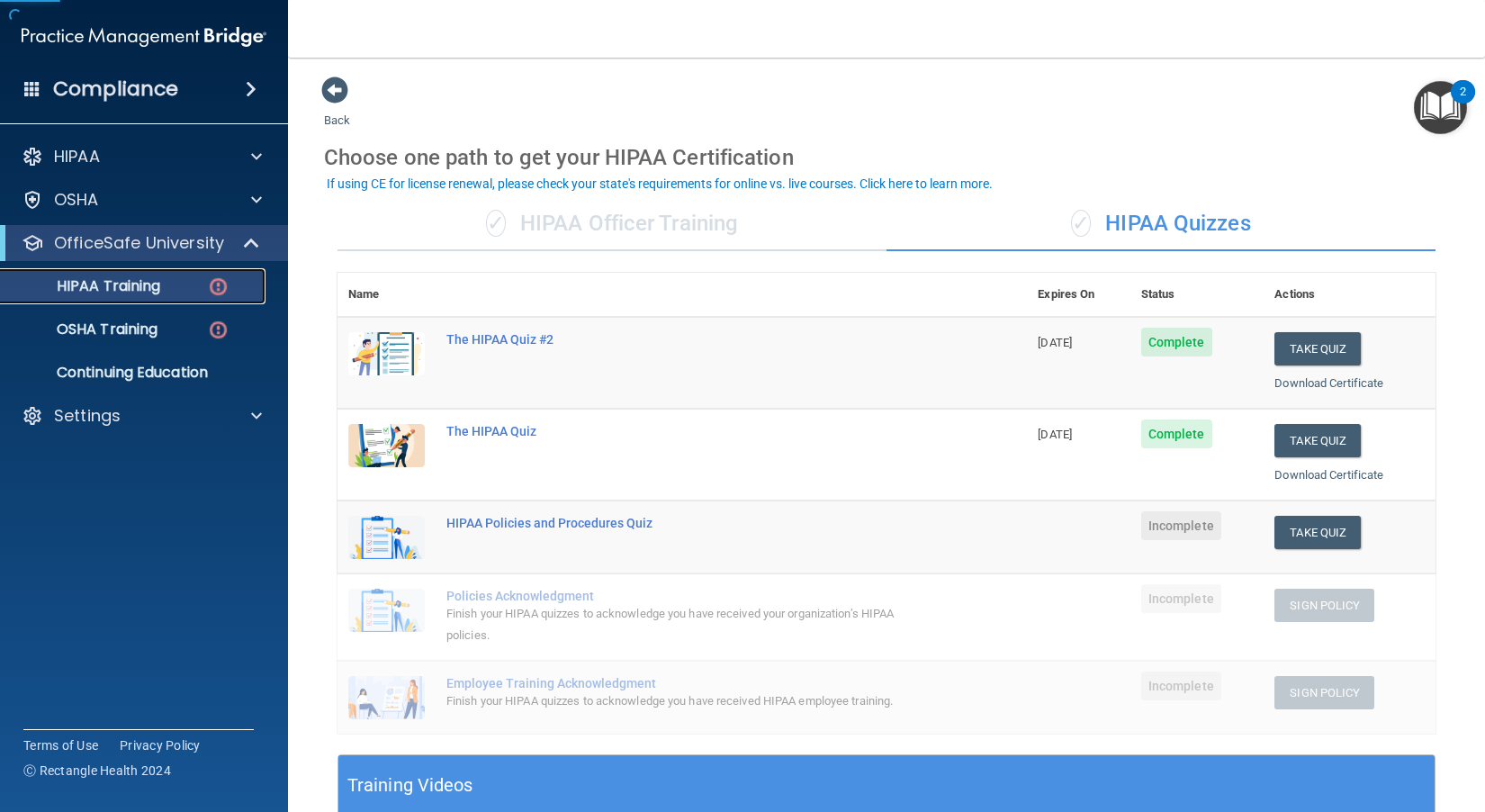
scroll to position [90, 0]
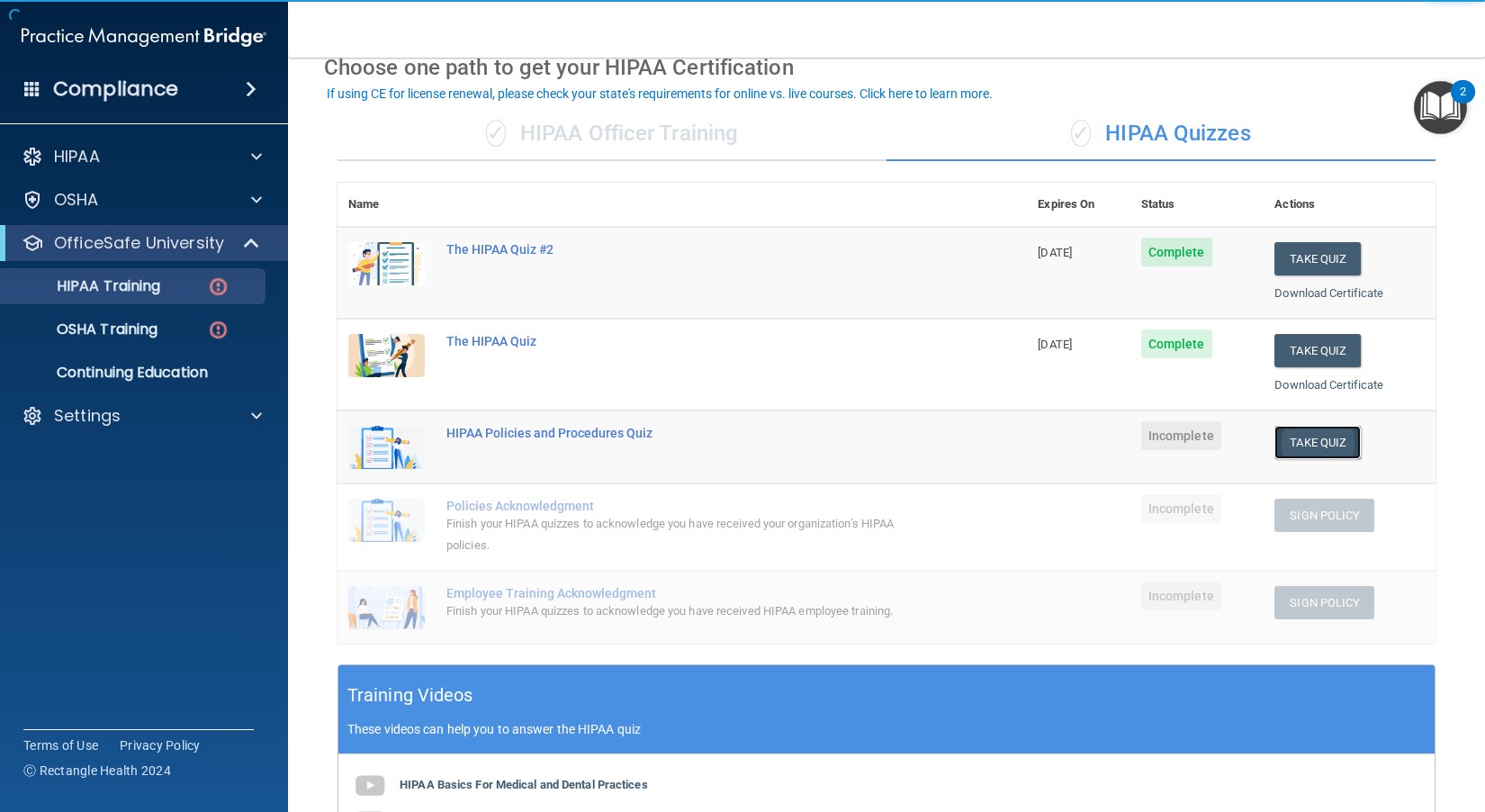
click at [829, 457] on button "Take Quiz" at bounding box center [1317, 442] width 86 height 33
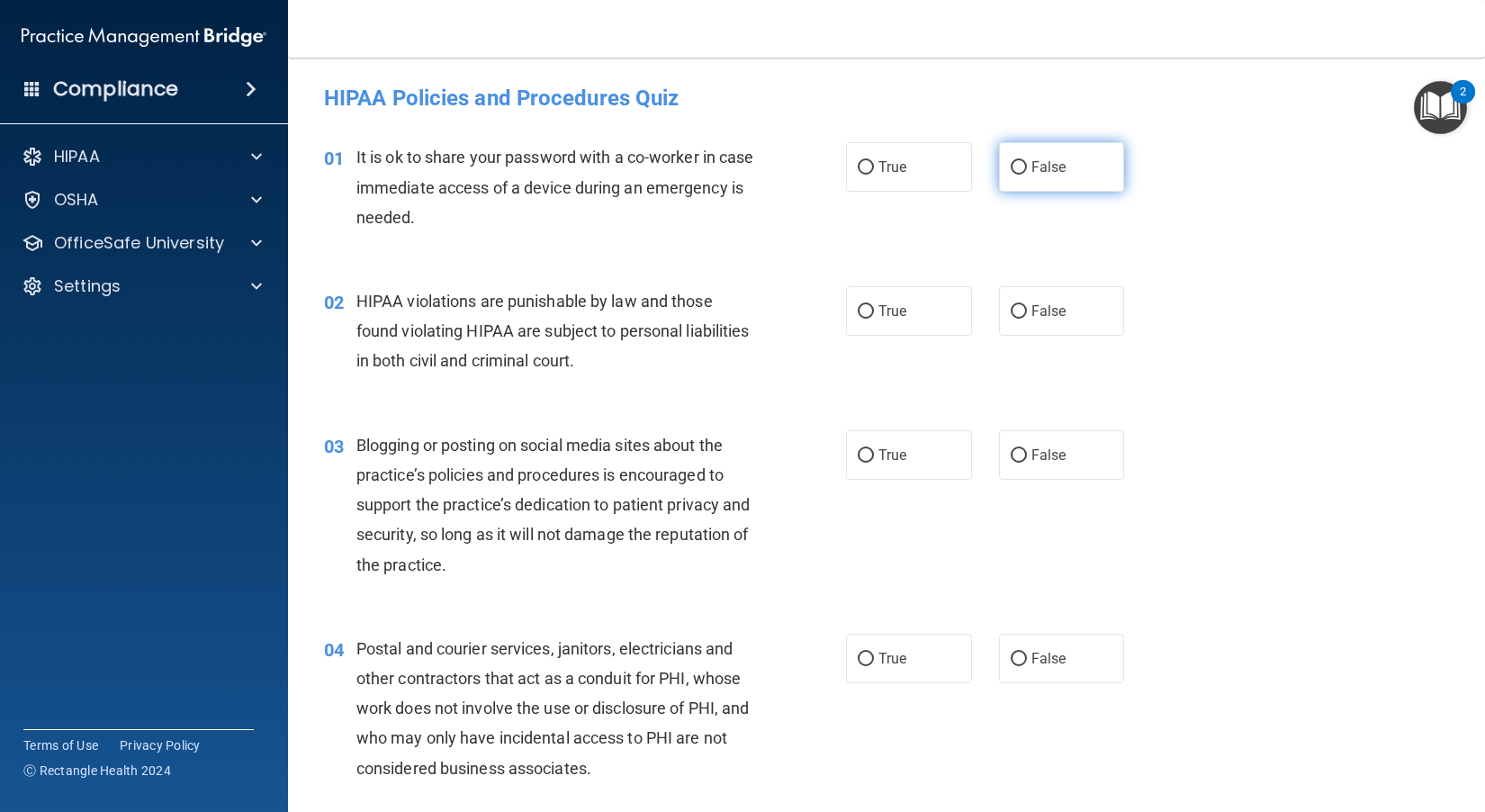
click at [829, 180] on label "False" at bounding box center [1062, 166] width 126 height 49
click at [829, 175] on input "False" at bounding box center [1018, 167] width 16 height 13
radio input "true"
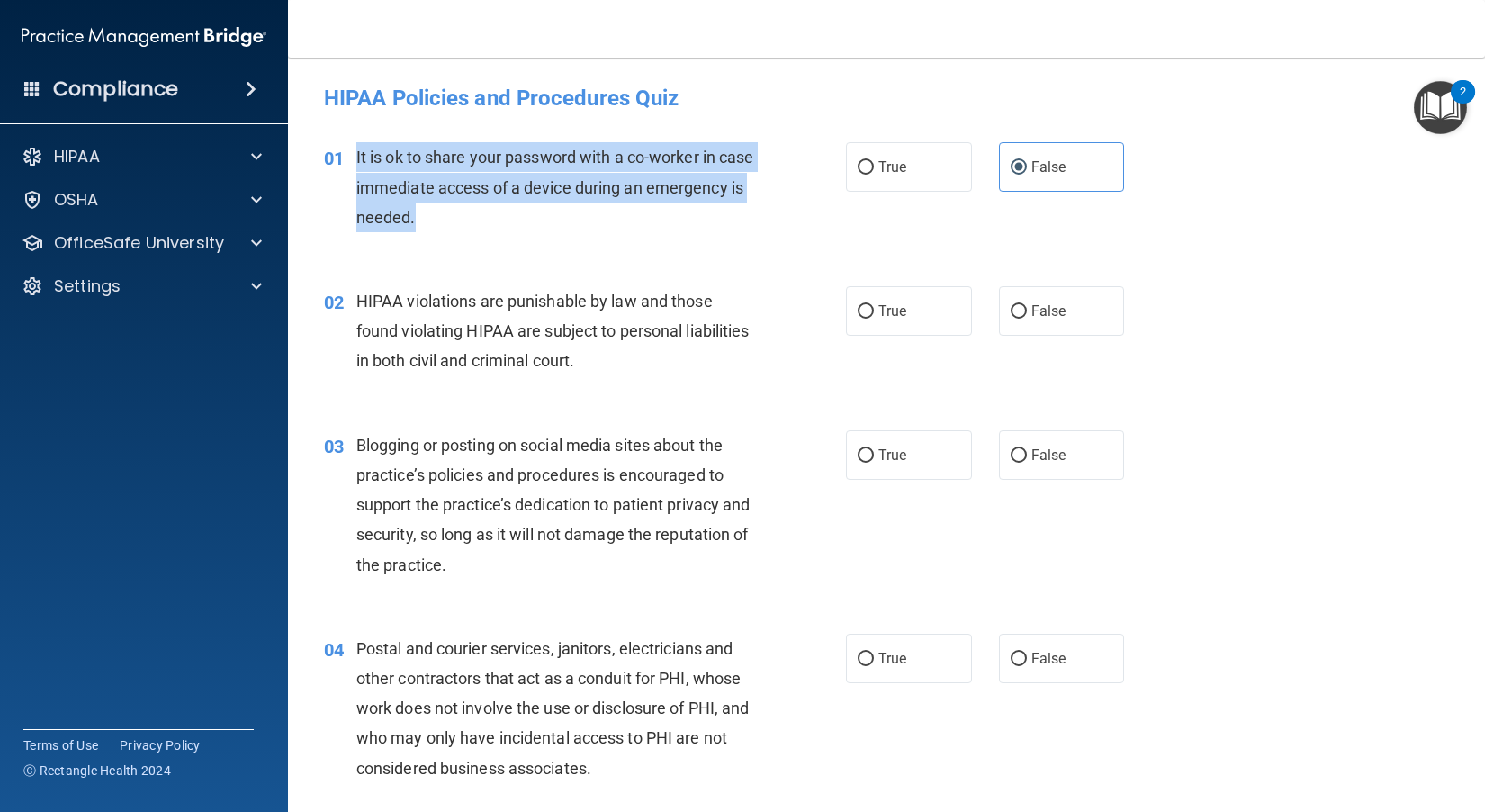
drag, startPoint x: 498, startPoint y: 219, endPoint x: 355, endPoint y: 154, distance: 157.1
click at [356, 154] on div "It is ok to share your password with a co-worker in case immediate access of a …" at bounding box center [562, 187] width 412 height 90
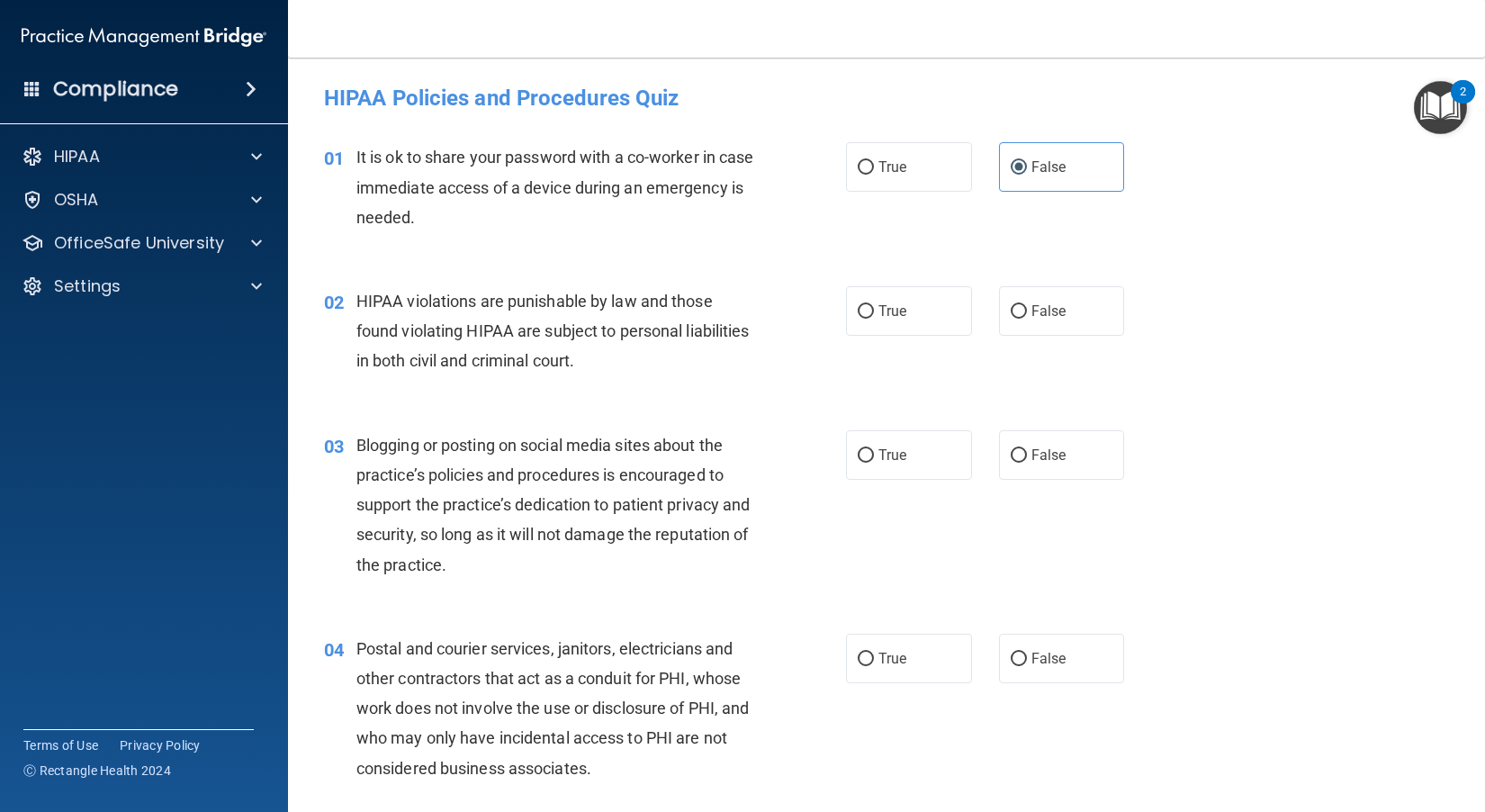
click at [782, 369] on div "02 HIPAA violations are punishable by law and those found violating HIPAA are s…" at bounding box center [585, 335] width 576 height 99
click at [829, 314] on span "True" at bounding box center [892, 310] width 28 height 17
click at [829, 314] on input "True" at bounding box center [865, 311] width 16 height 13
radio input "true"
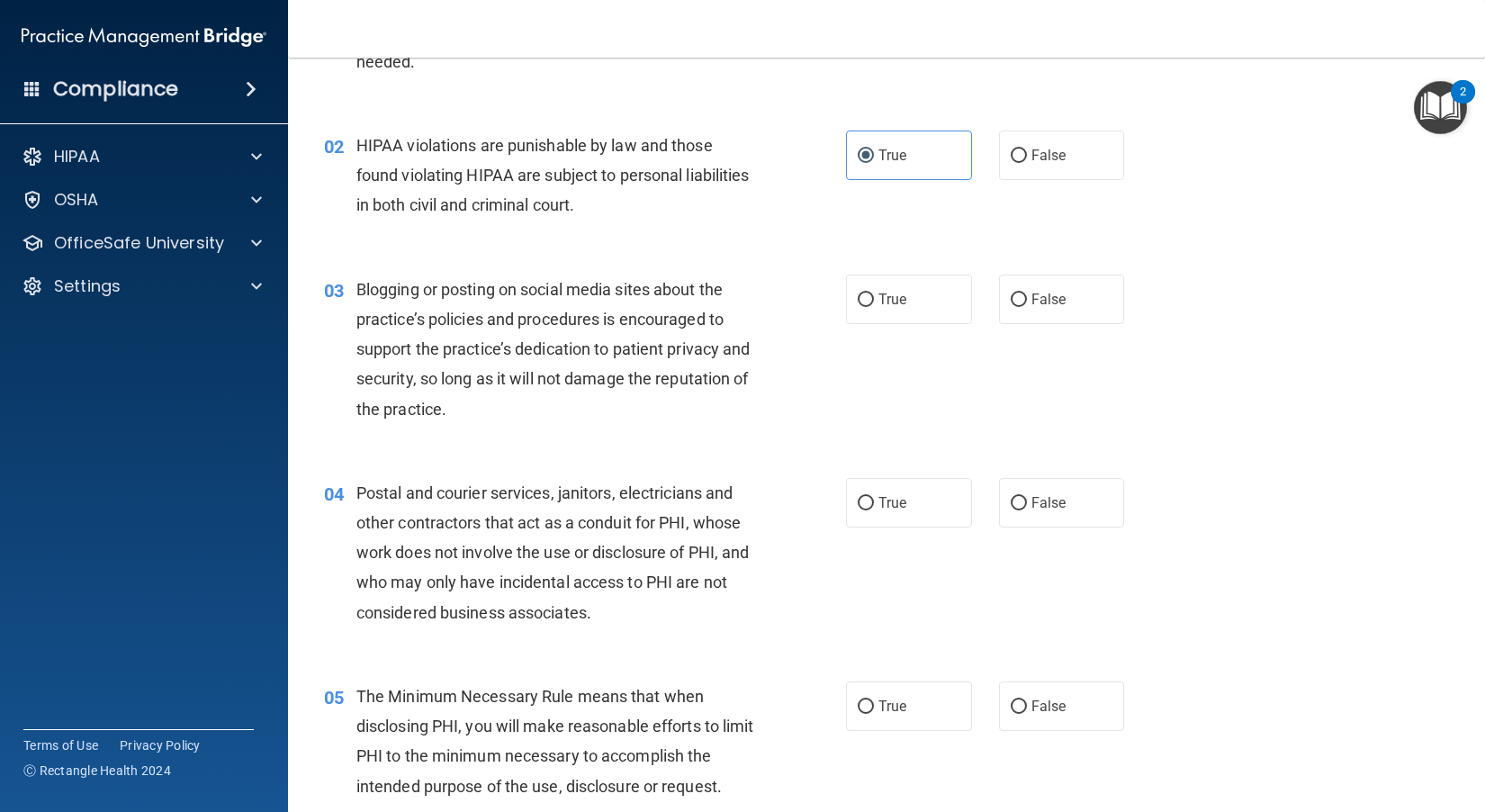
scroll to position [180, 0]
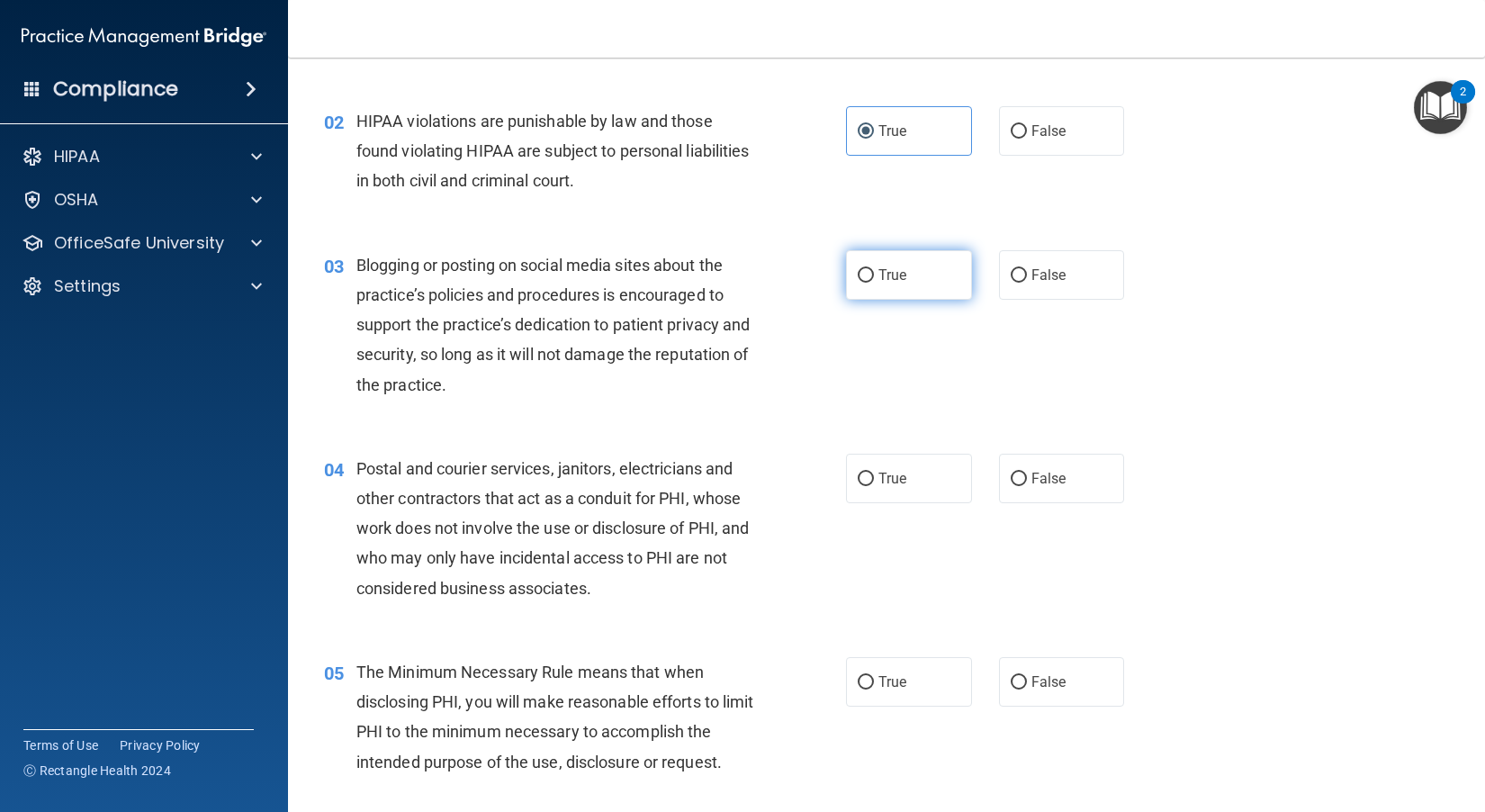
click at [829, 265] on label "True" at bounding box center [909, 274] width 126 height 49
click at [829, 269] on input "True" at bounding box center [865, 275] width 16 height 13
radio input "true"
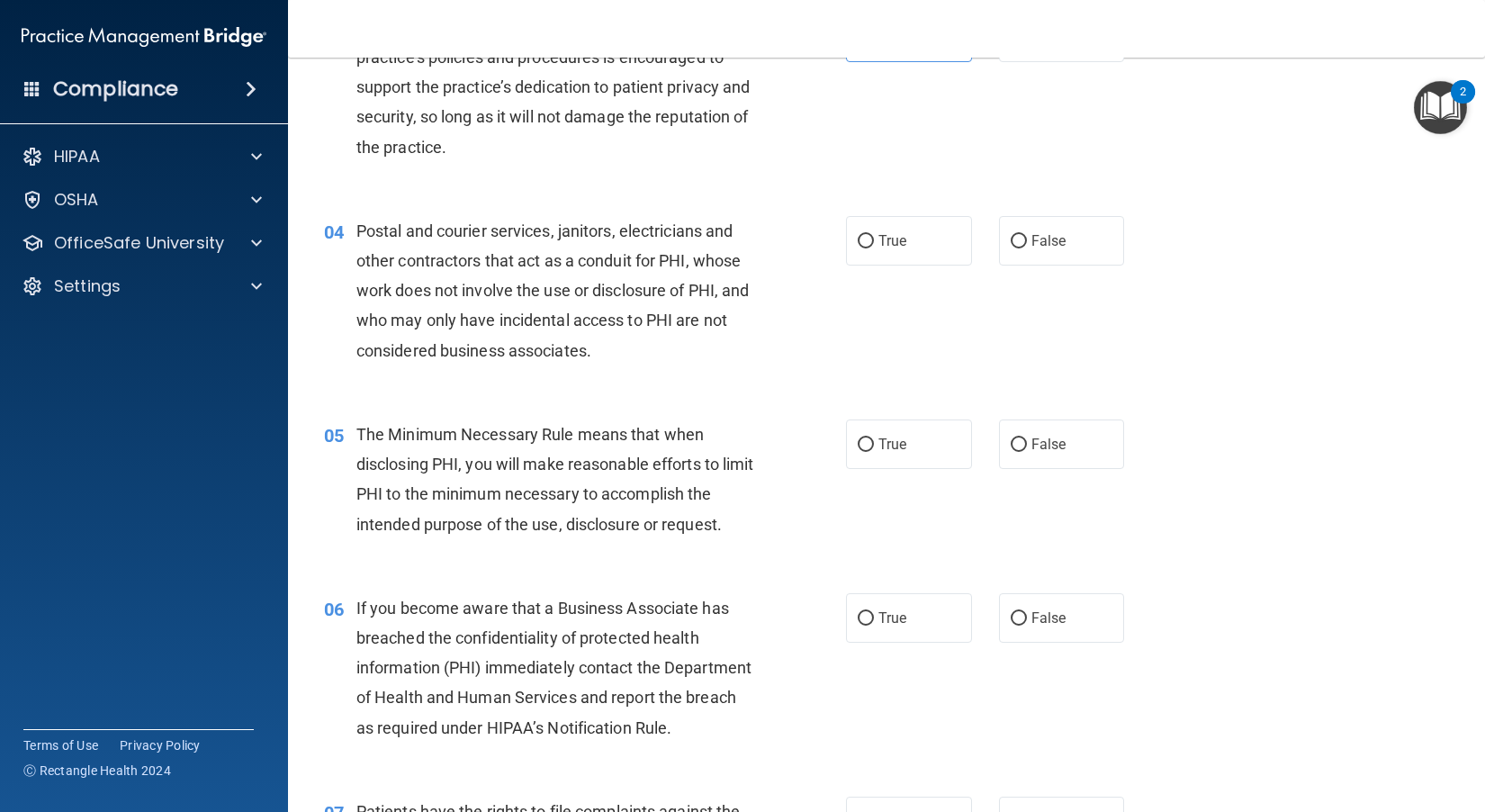
scroll to position [450, 0]
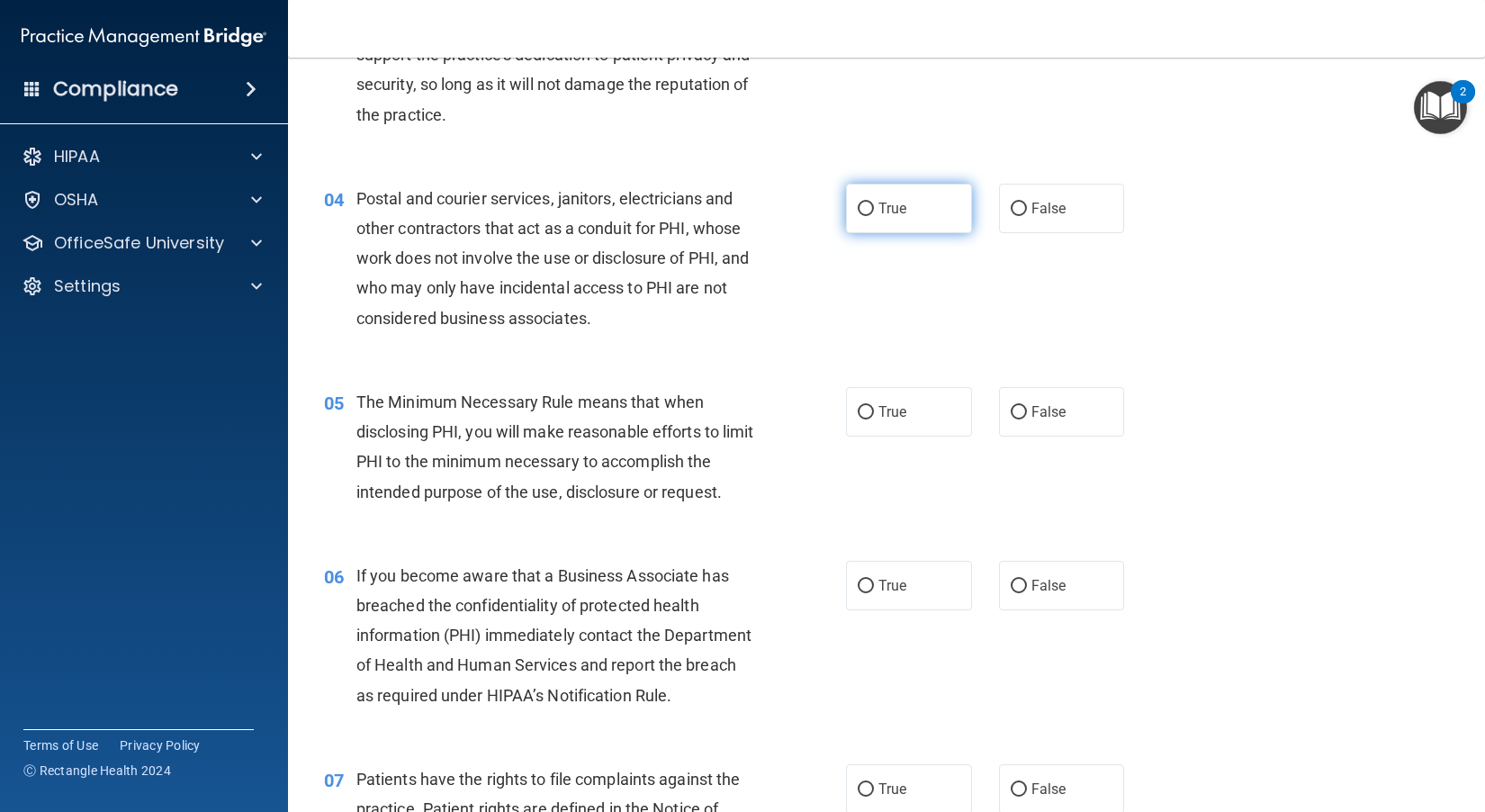
click at [829, 202] on label "True" at bounding box center [909, 208] width 126 height 49
click at [829, 202] on input "True" at bounding box center [865, 208] width 16 height 13
radio input "true"
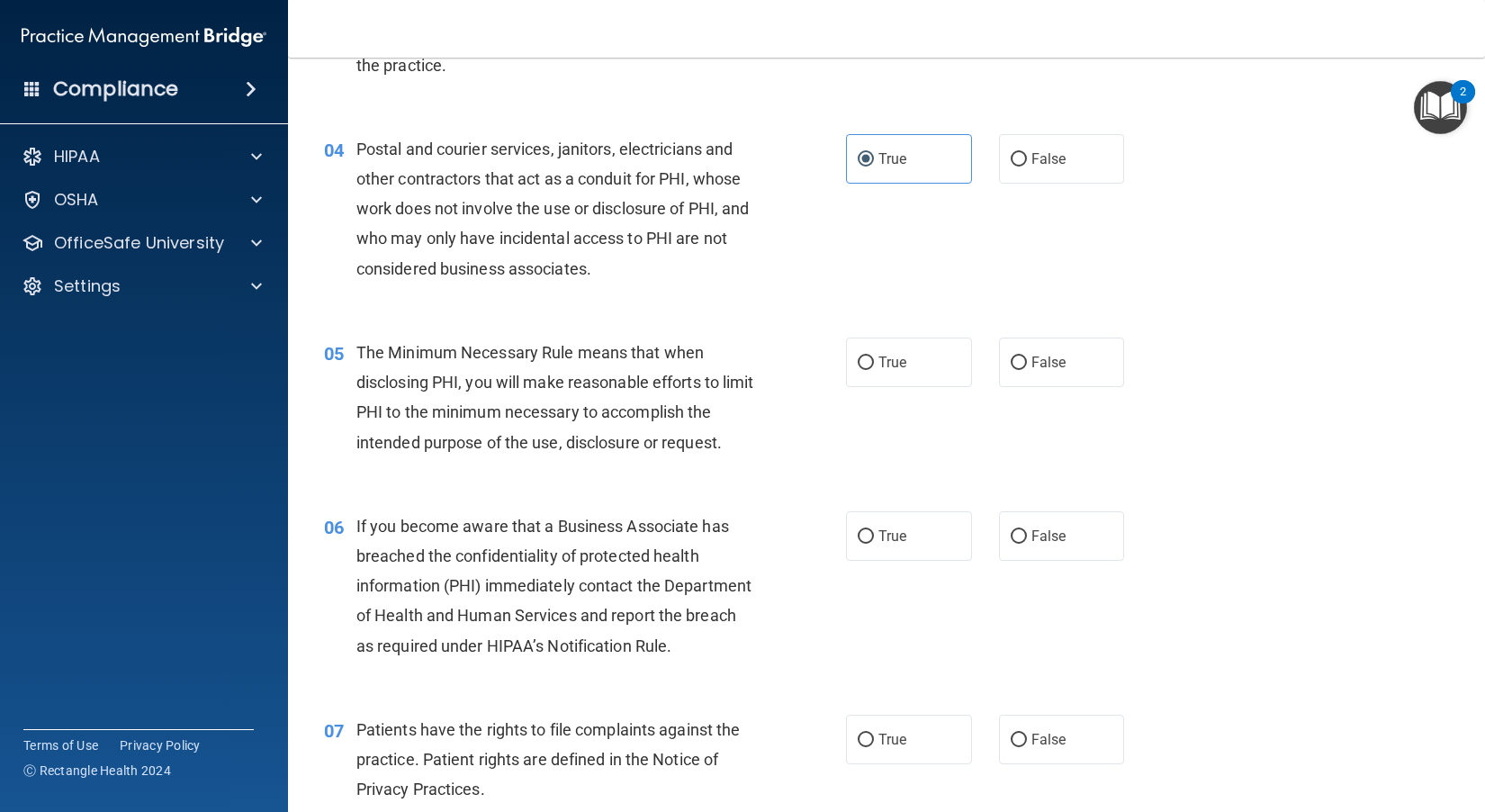
scroll to position [540, 0]
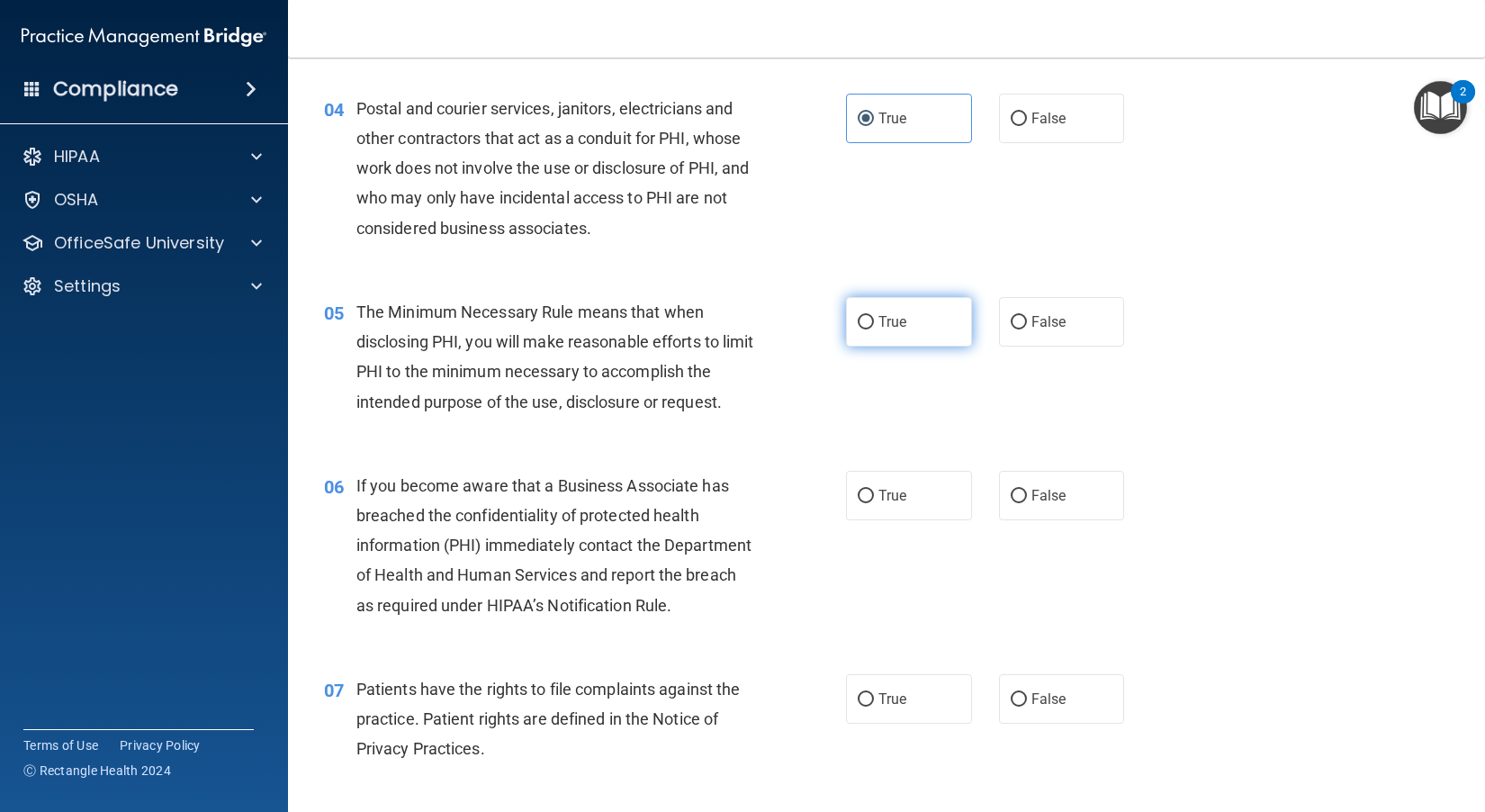
click at [829, 325] on span "True" at bounding box center [892, 321] width 28 height 17
click at [829, 325] on input "True" at bounding box center [865, 322] width 16 height 13
radio input "true"
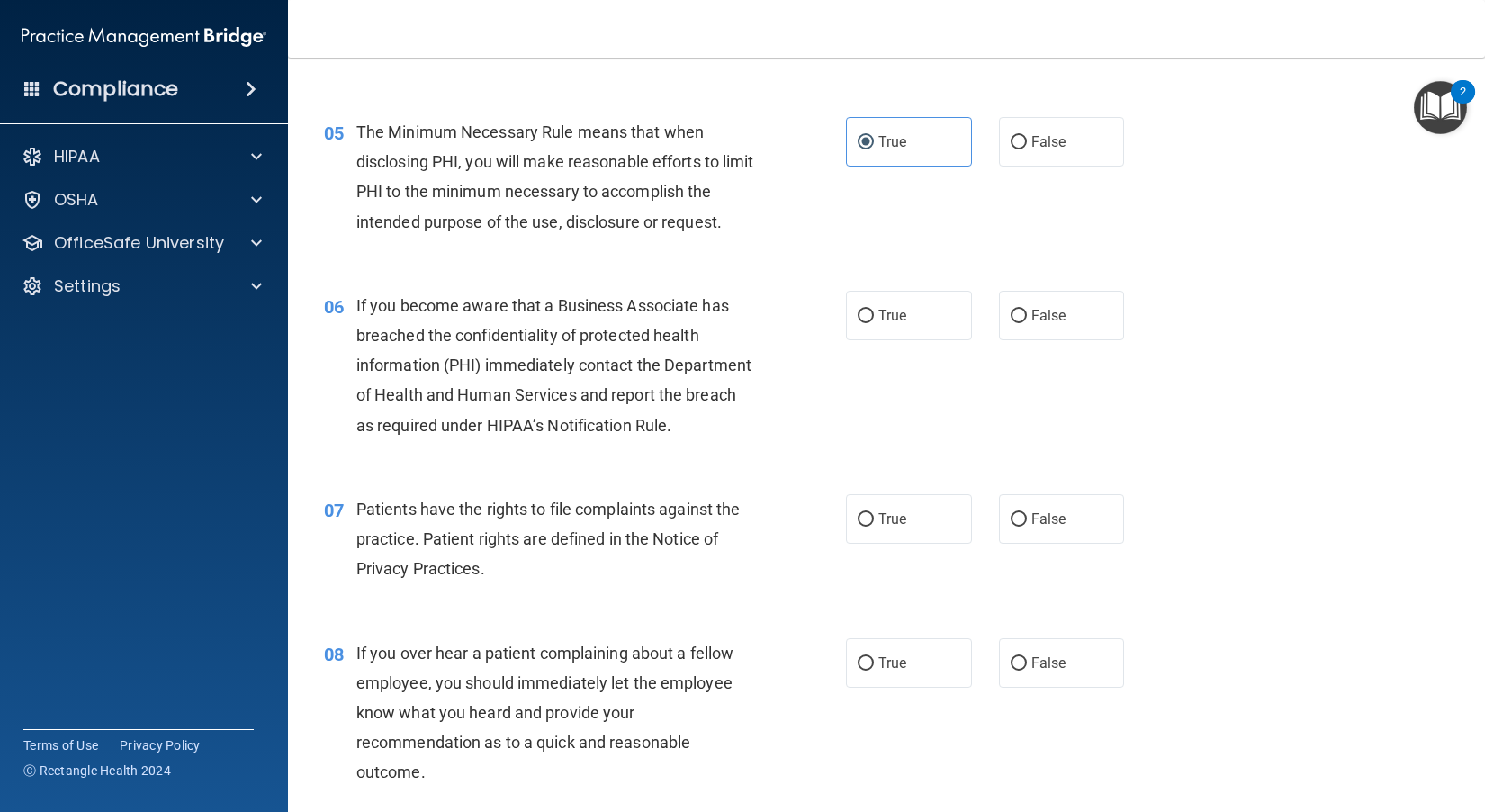
scroll to position [810, 0]
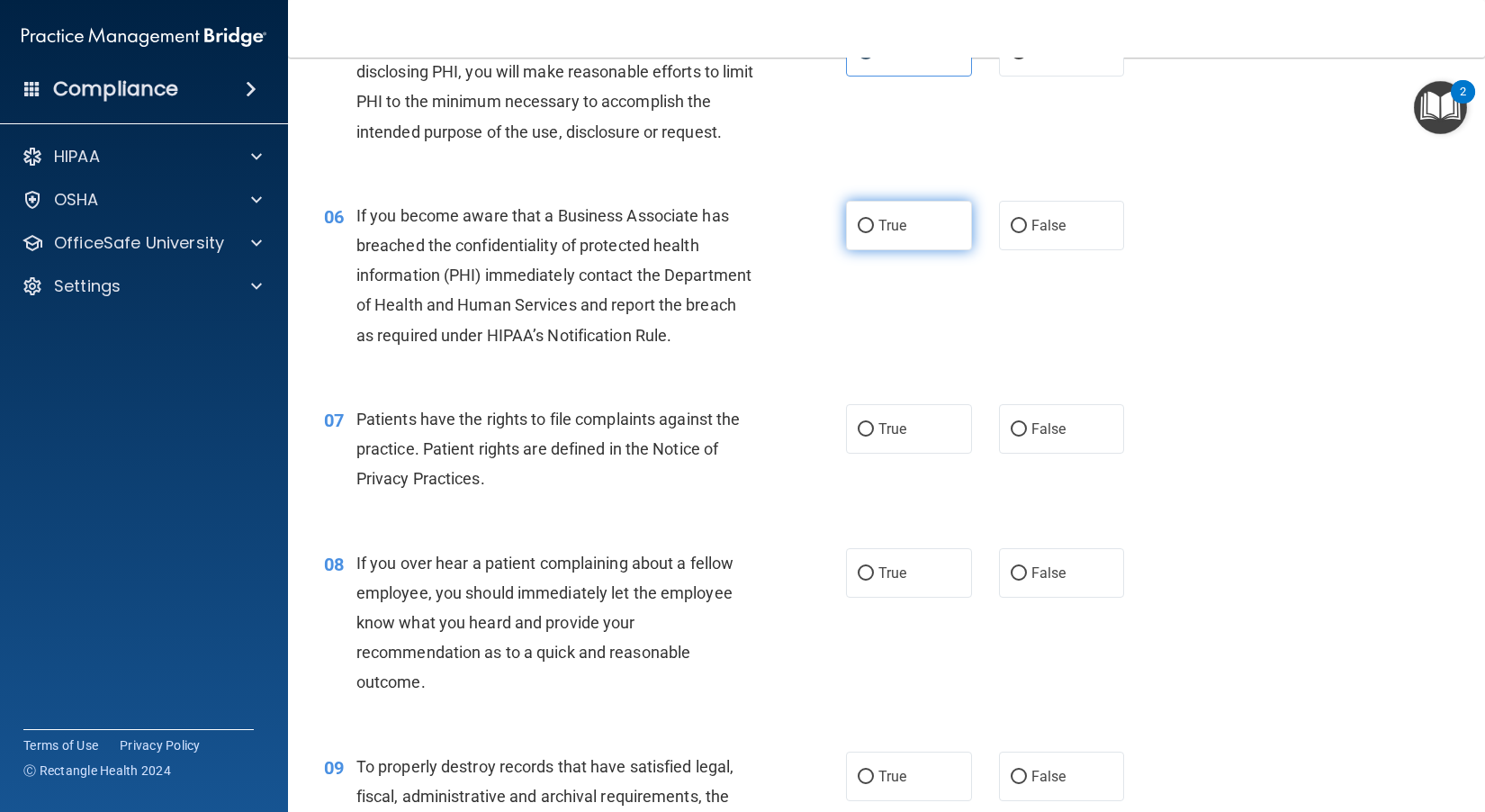
click at [829, 234] on span "True" at bounding box center [892, 225] width 28 height 17
click at [829, 233] on input "True" at bounding box center [865, 226] width 16 height 13
radio input "true"
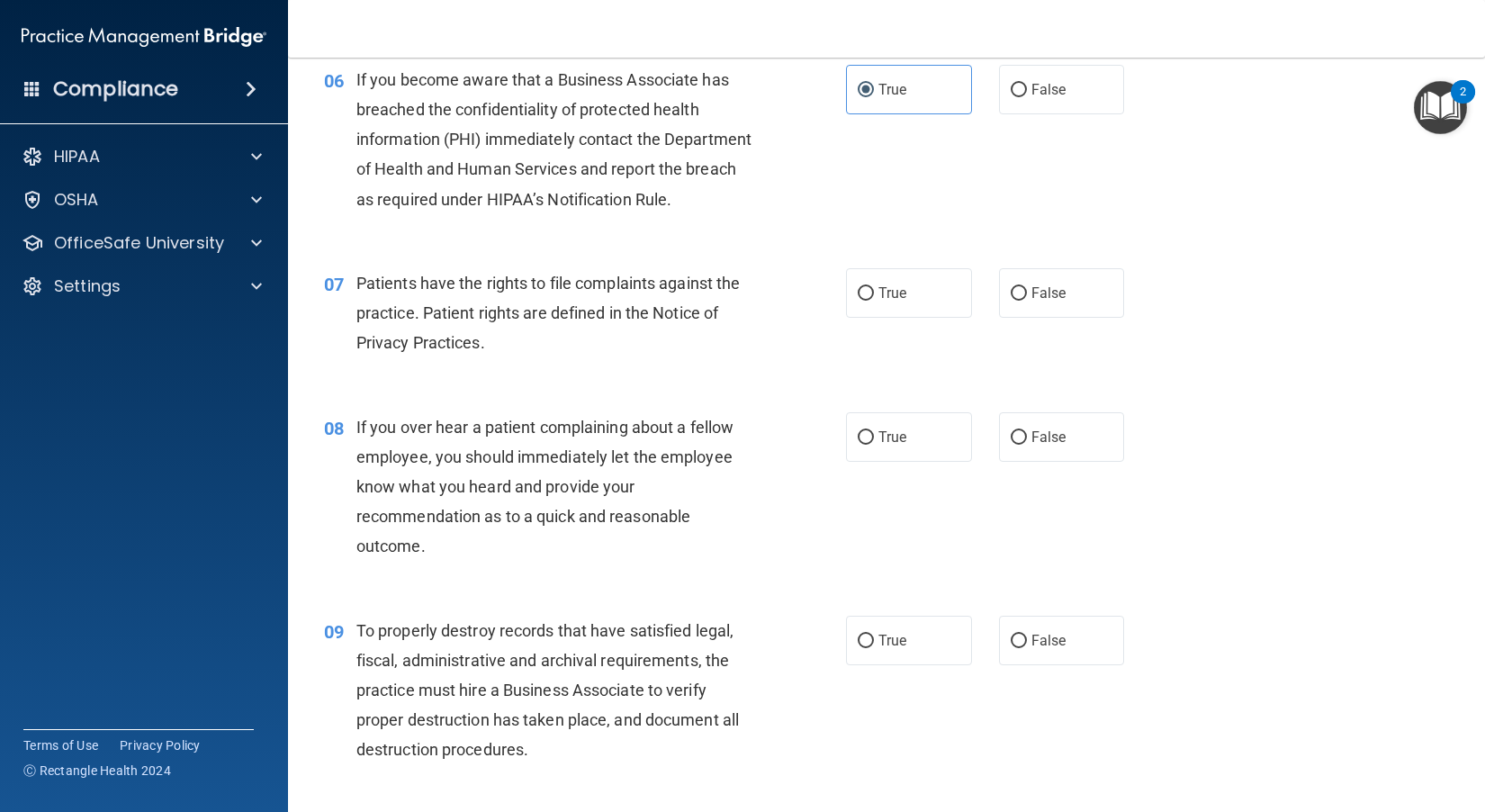
scroll to position [990, 0]
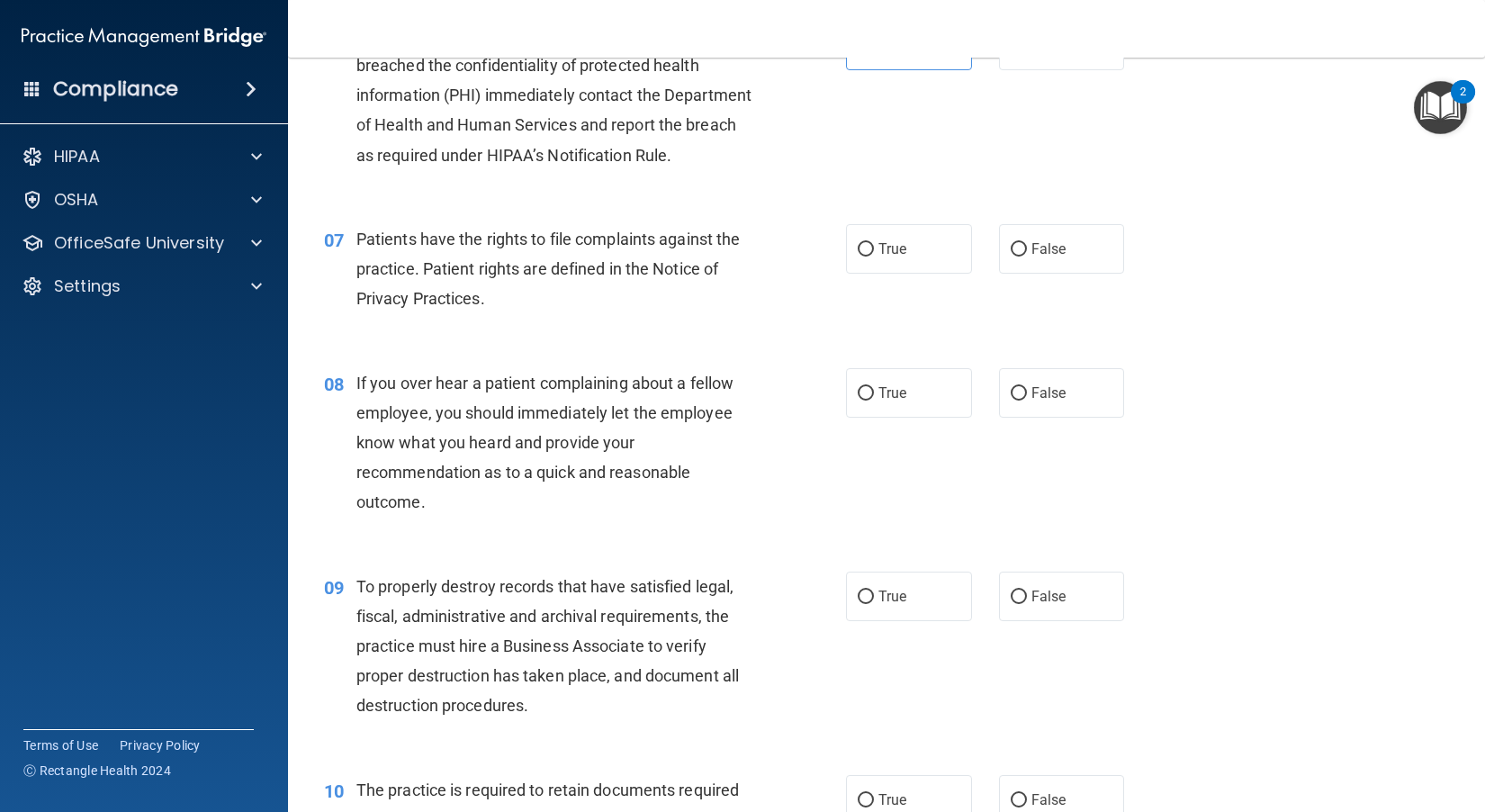
click at [619, 314] on div "Patients have the rights to file complaints against the practice. Patient right…" at bounding box center [562, 269] width 412 height 90
click at [829, 257] on span "True" at bounding box center [892, 248] width 28 height 17
click at [829, 256] on input "True" at bounding box center [865, 249] width 16 height 13
radio input "true"
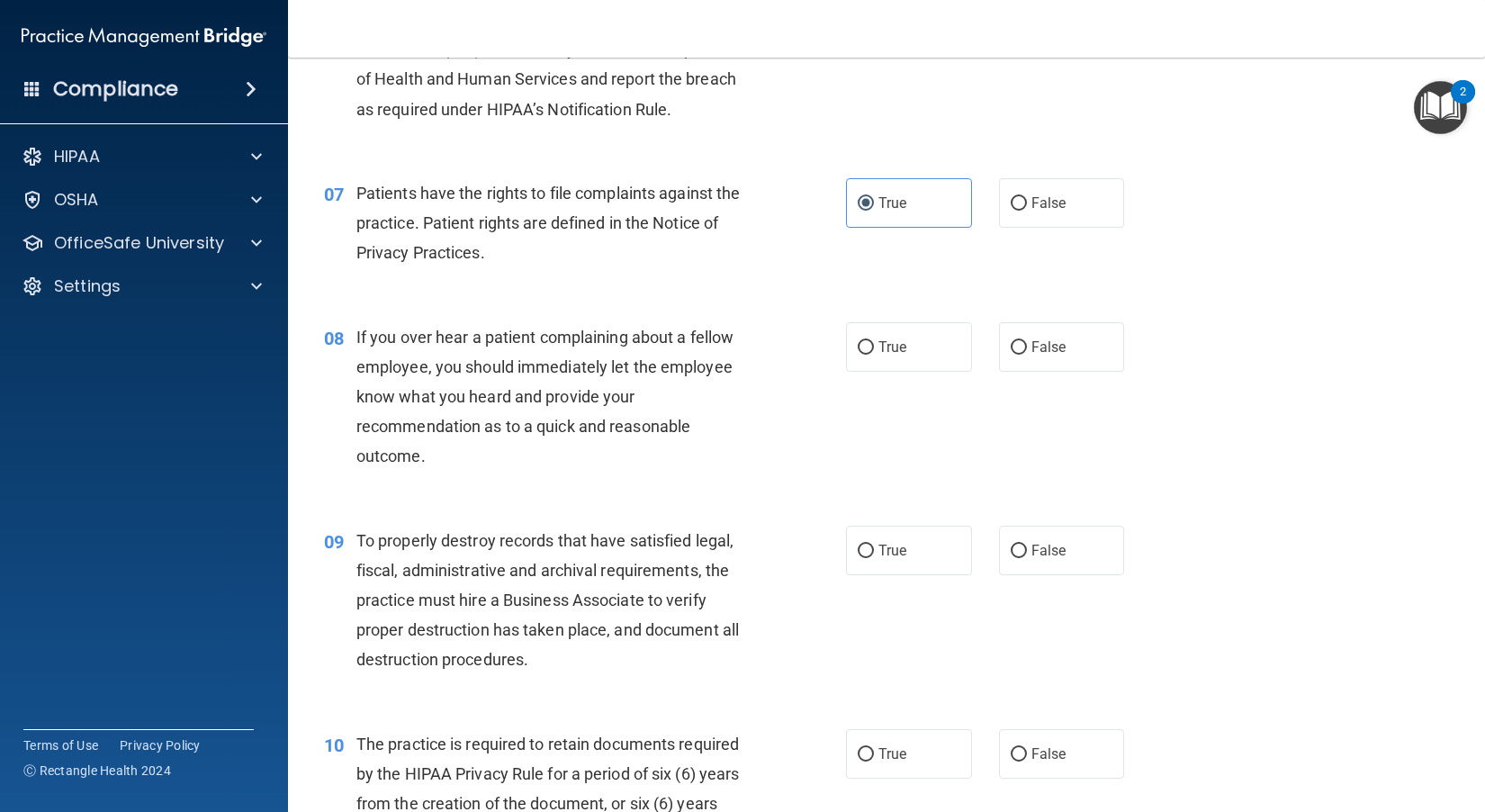
scroll to position [1080, 0]
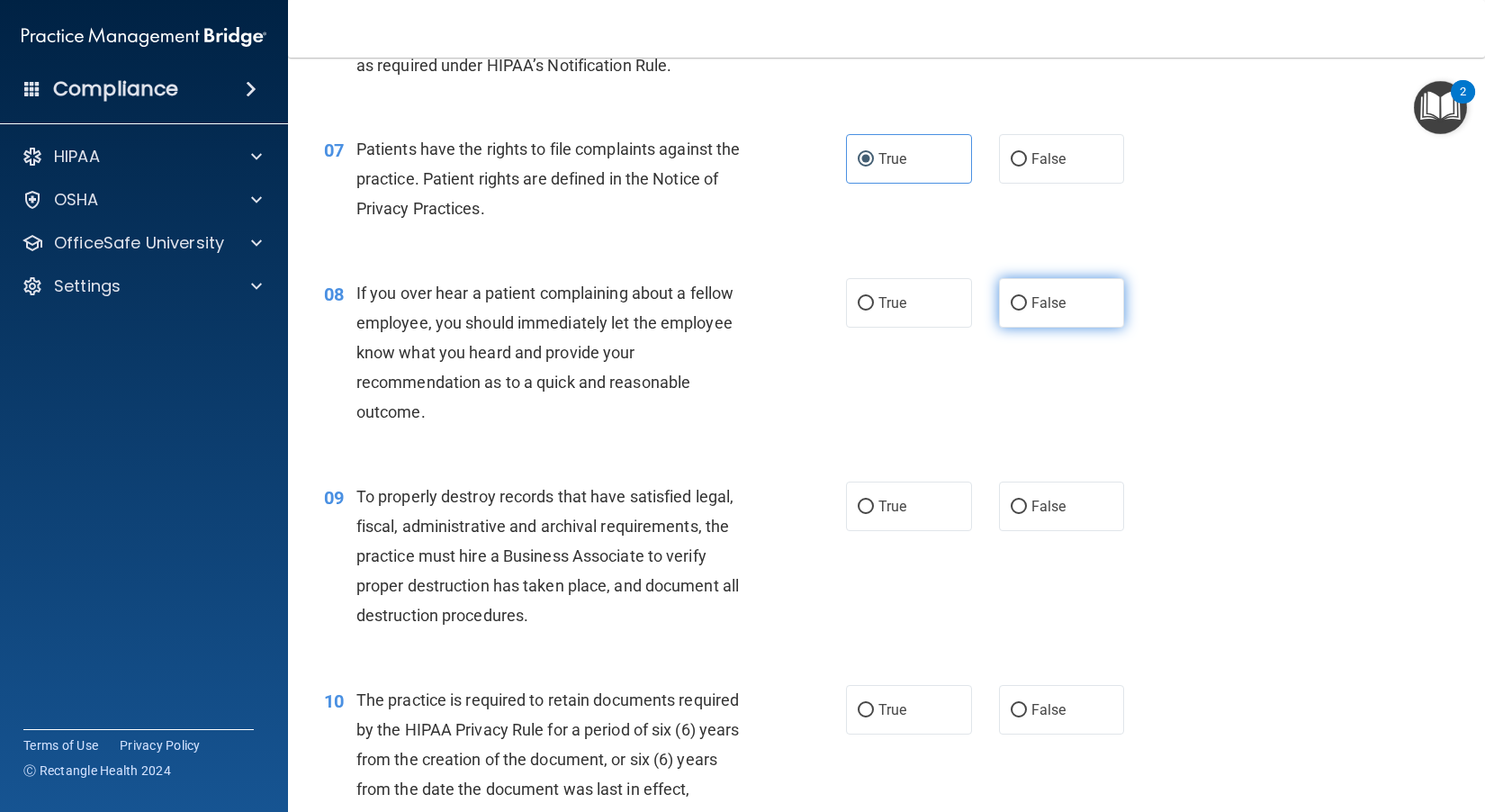
click at [829, 328] on label "False" at bounding box center [1062, 302] width 126 height 49
click at [829, 310] on input "False" at bounding box center [1018, 303] width 16 height 13
radio input "true"
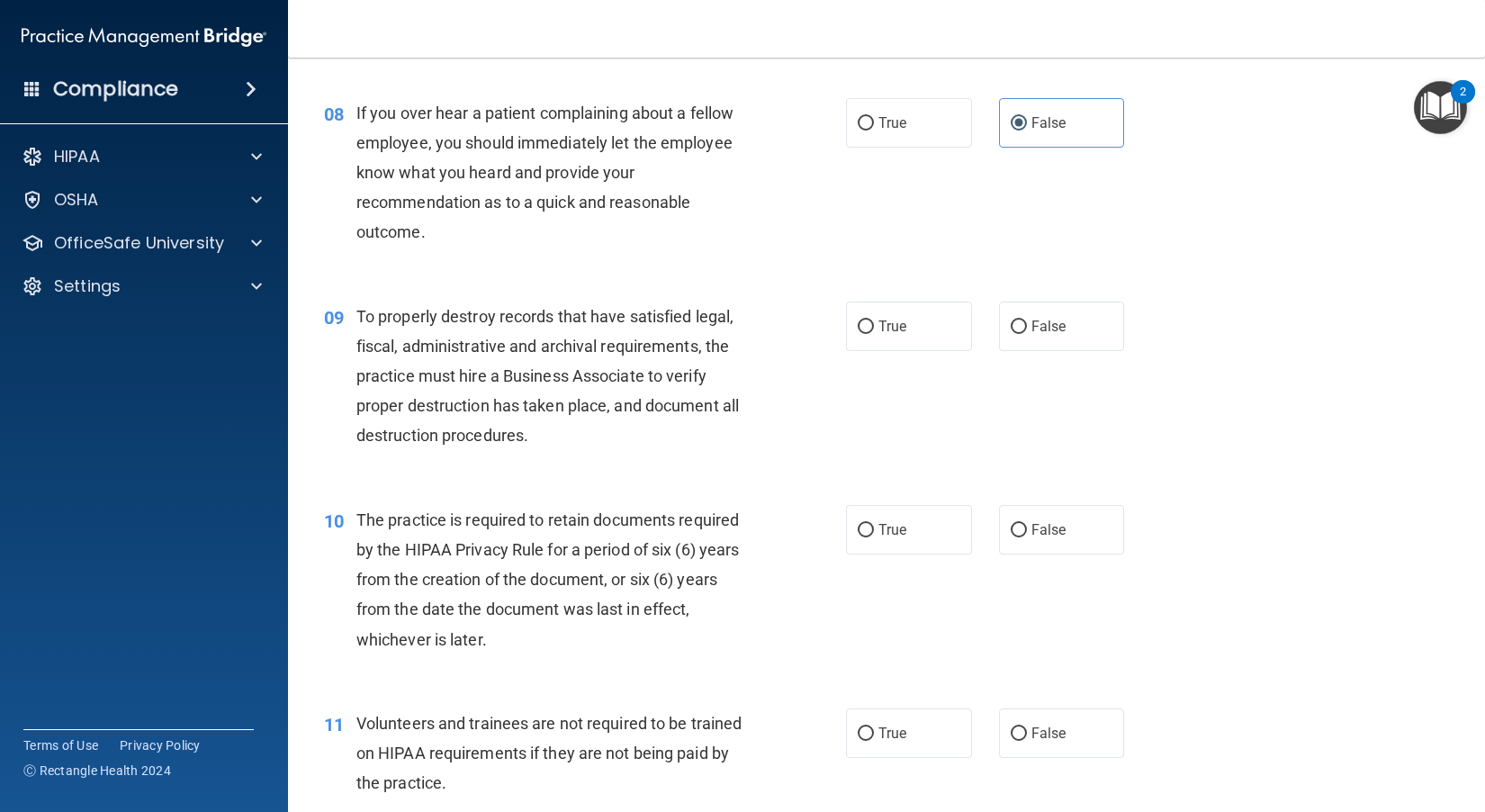
scroll to position [1350, 0]
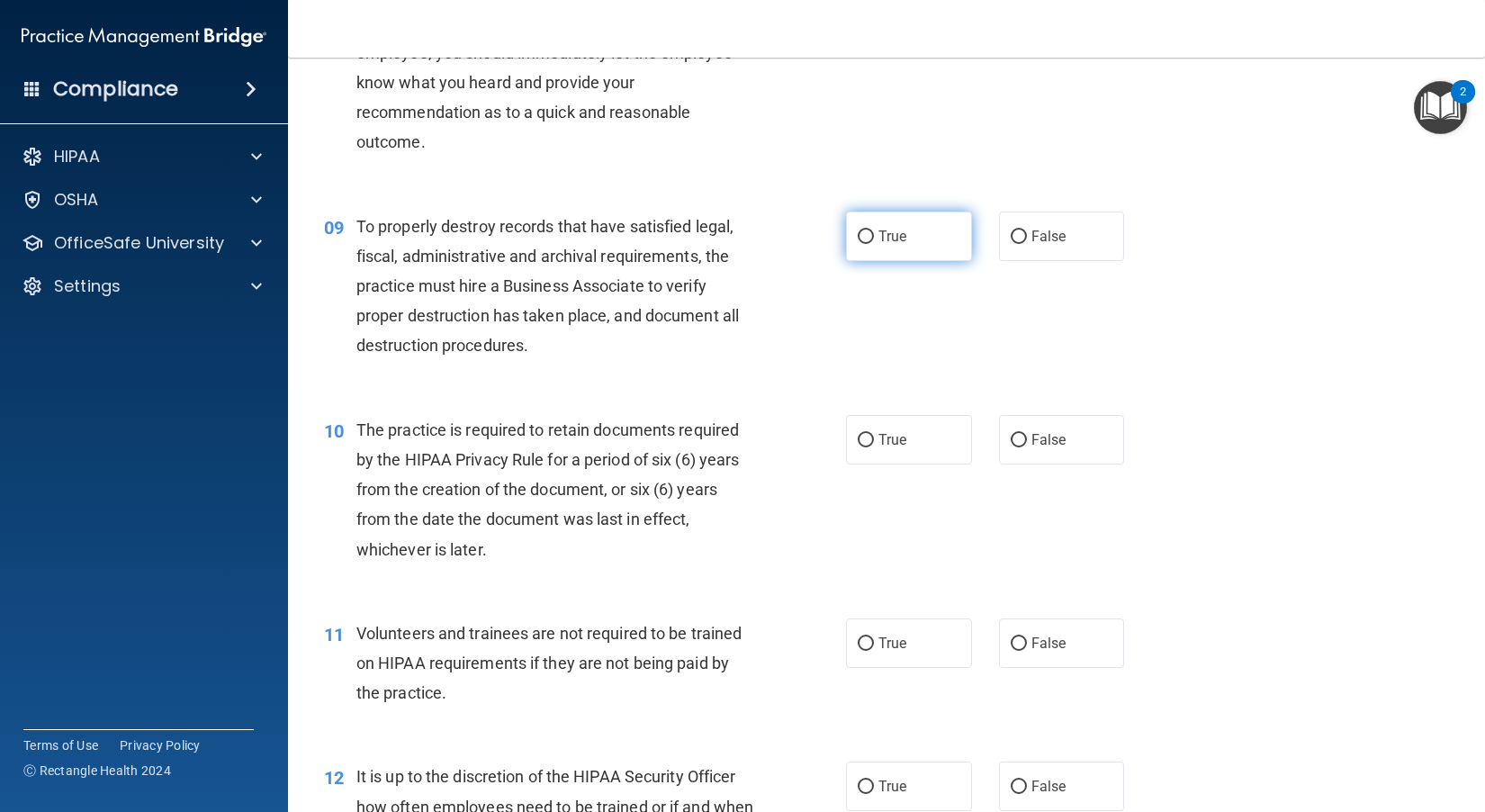
click at [829, 261] on label "True" at bounding box center [909, 235] width 126 height 49
click at [829, 244] on input "True" at bounding box center [865, 236] width 16 height 13
radio input "true"
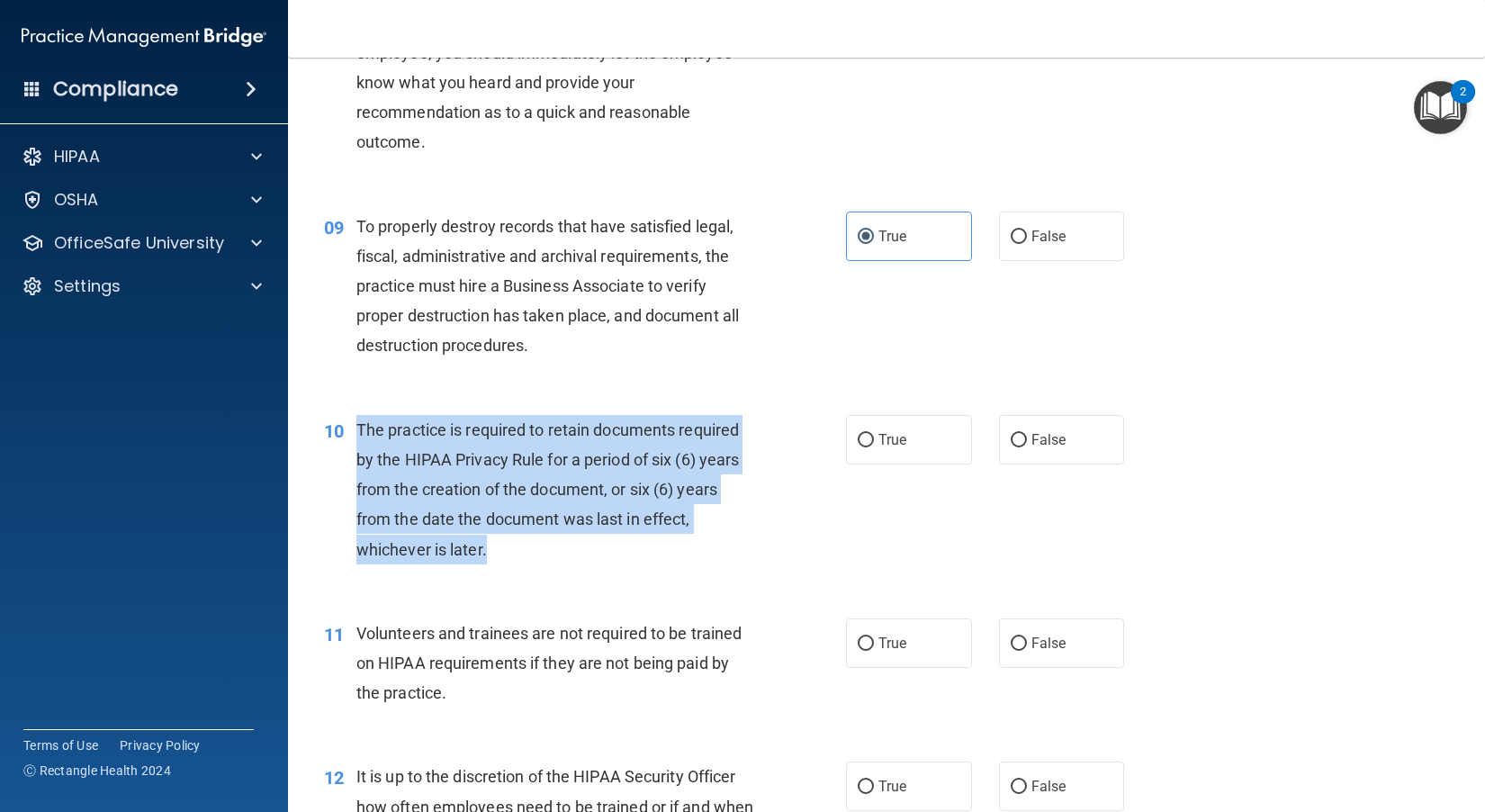
drag, startPoint x: 505, startPoint y: 613, endPoint x: 353, endPoint y: 494, distance: 193.0
click at [353, 494] on div "10 The practice is required to retain documents required by the HIPAA Privacy R…" at bounding box center [585, 494] width 576 height 158
click at [669, 564] on div "The practice is required to retain documents required by the HIPAA Privacy Rule…" at bounding box center [562, 489] width 412 height 149
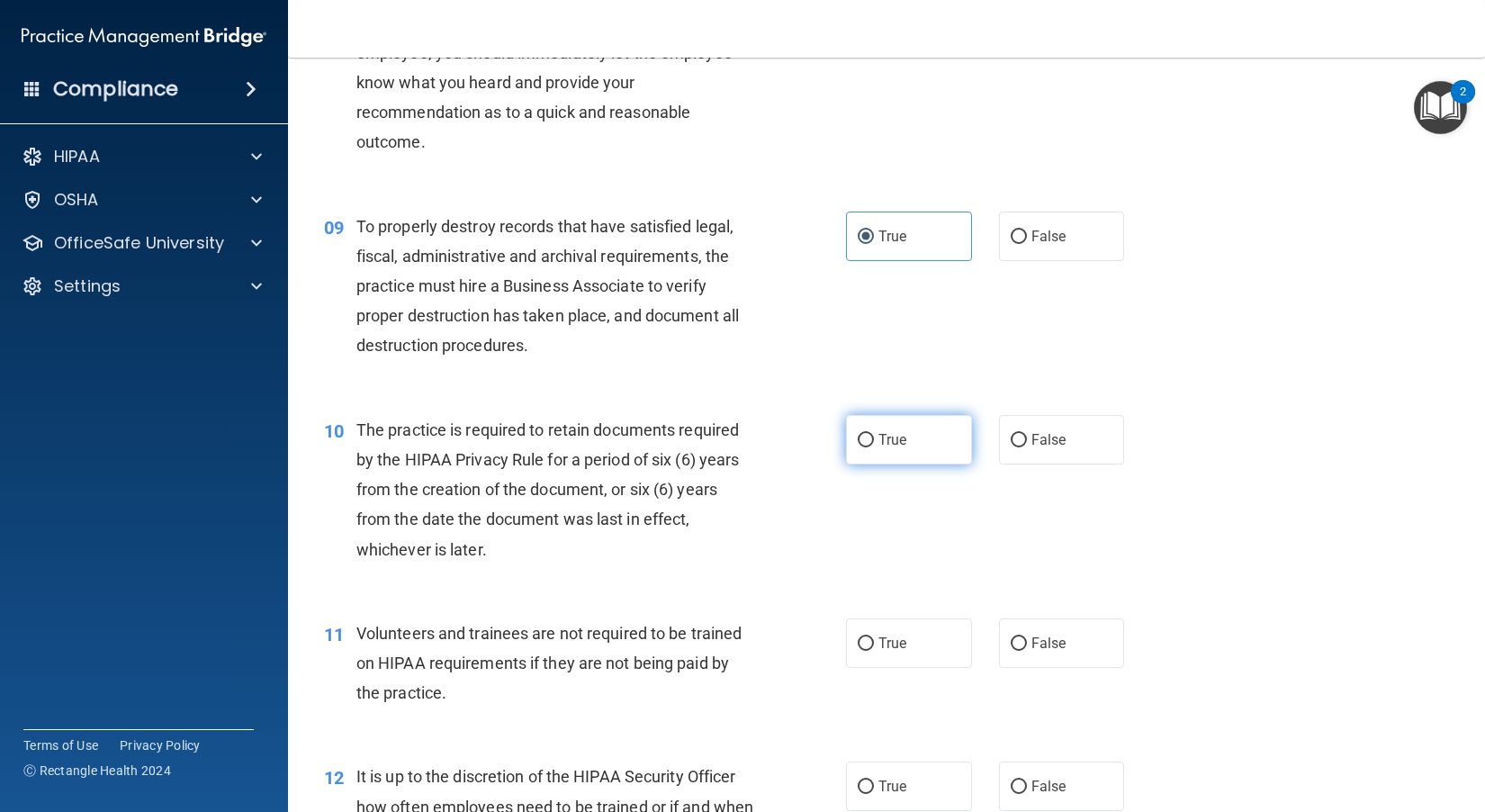
click at [829, 447] on input "True" at bounding box center [865, 440] width 16 height 13
radio input "true"
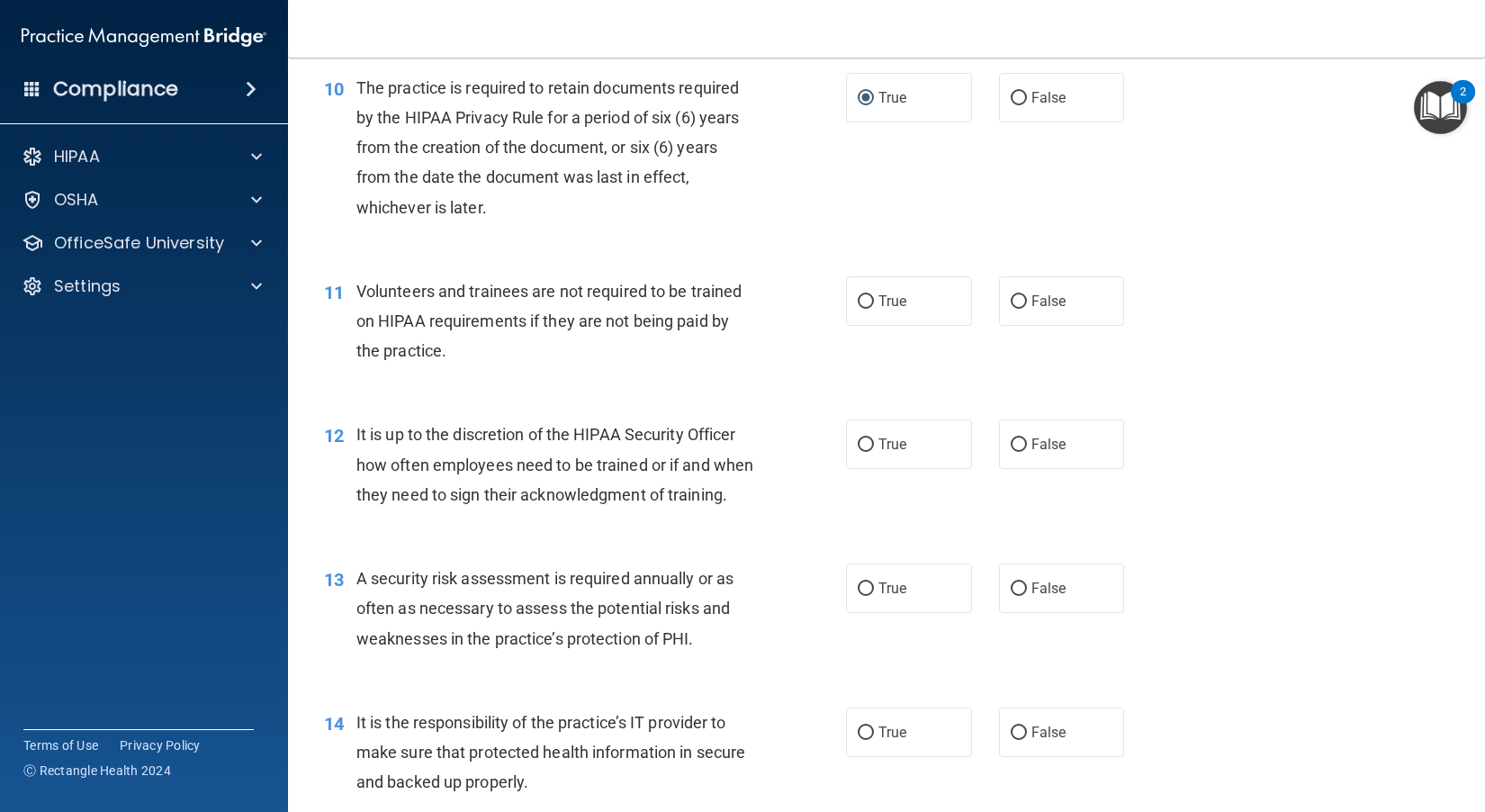
scroll to position [1710, 0]
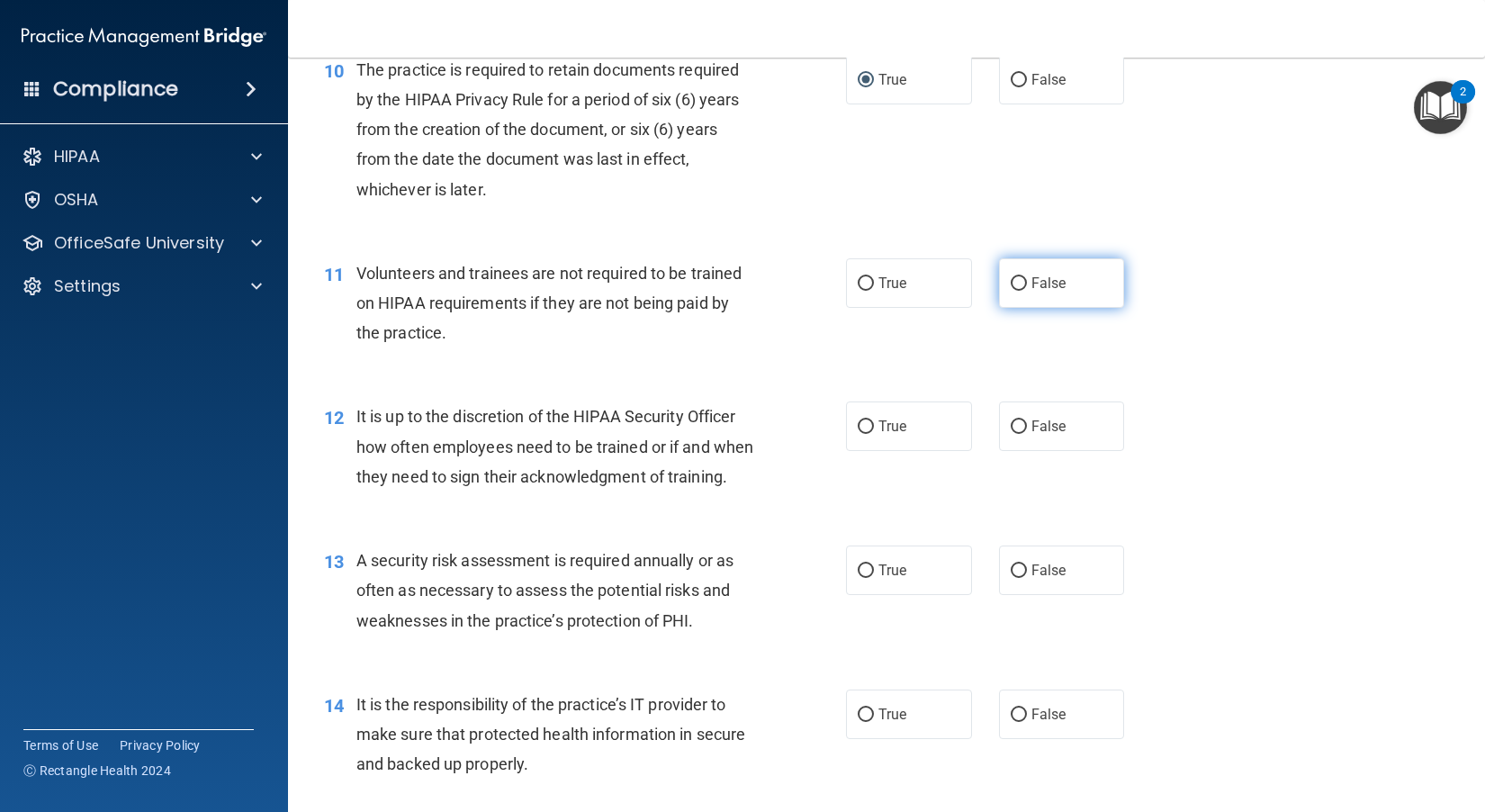
click at [829, 292] on span "False" at bounding box center [1048, 282] width 35 height 17
click at [829, 291] on input "False" at bounding box center [1018, 283] width 16 height 13
radio input "true"
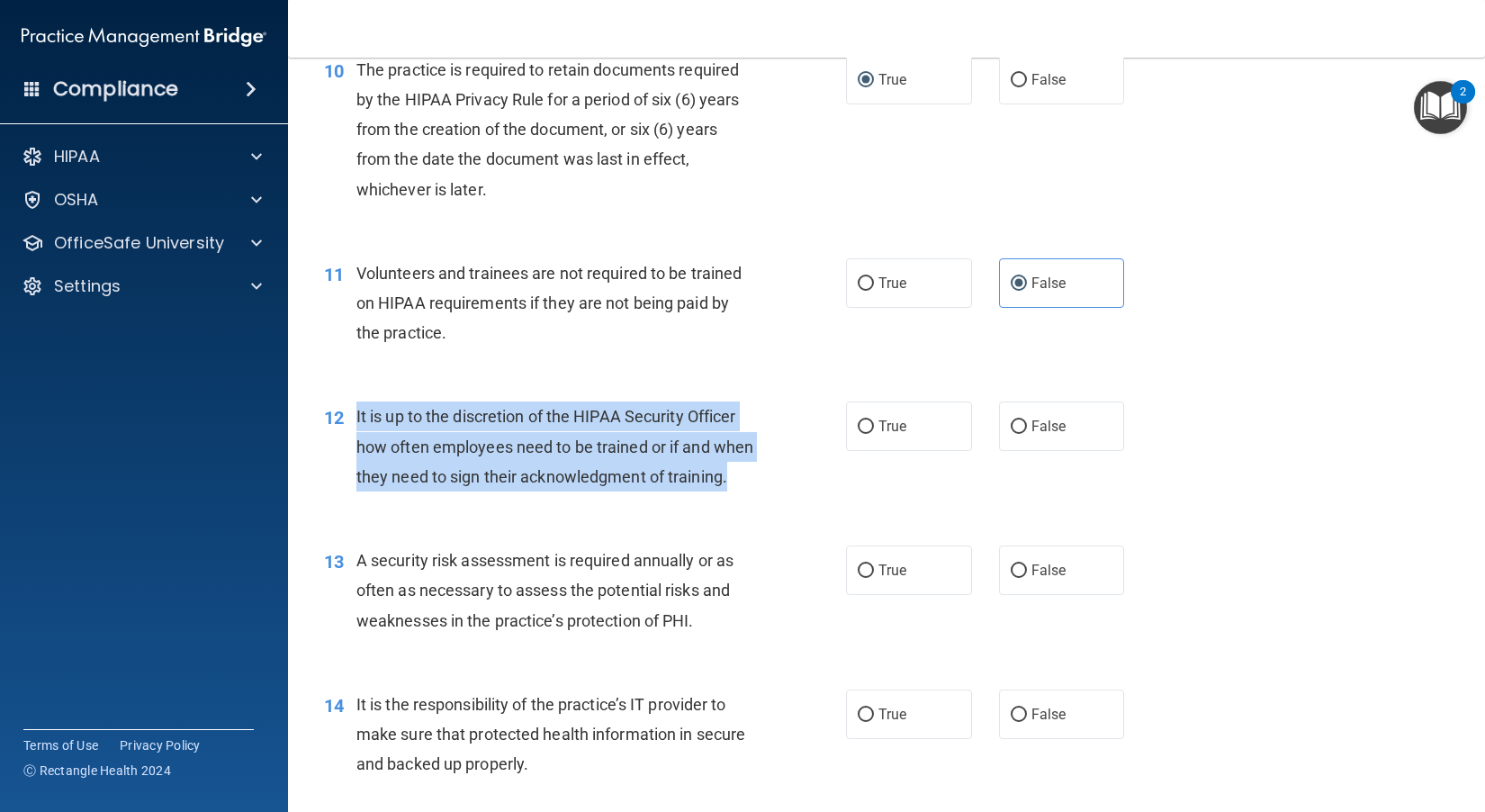
drag, startPoint x: 450, startPoint y: 570, endPoint x: 357, endPoint y: 473, distance: 133.6
click at [357, 473] on div "It is up to the discretion of the HIPAA Security Officer how often employees ne…" at bounding box center [562, 446] width 412 height 90
click at [732, 491] on div "It is up to the discretion of the HIPAA Security Officer how often employees ne…" at bounding box center [562, 446] width 412 height 90
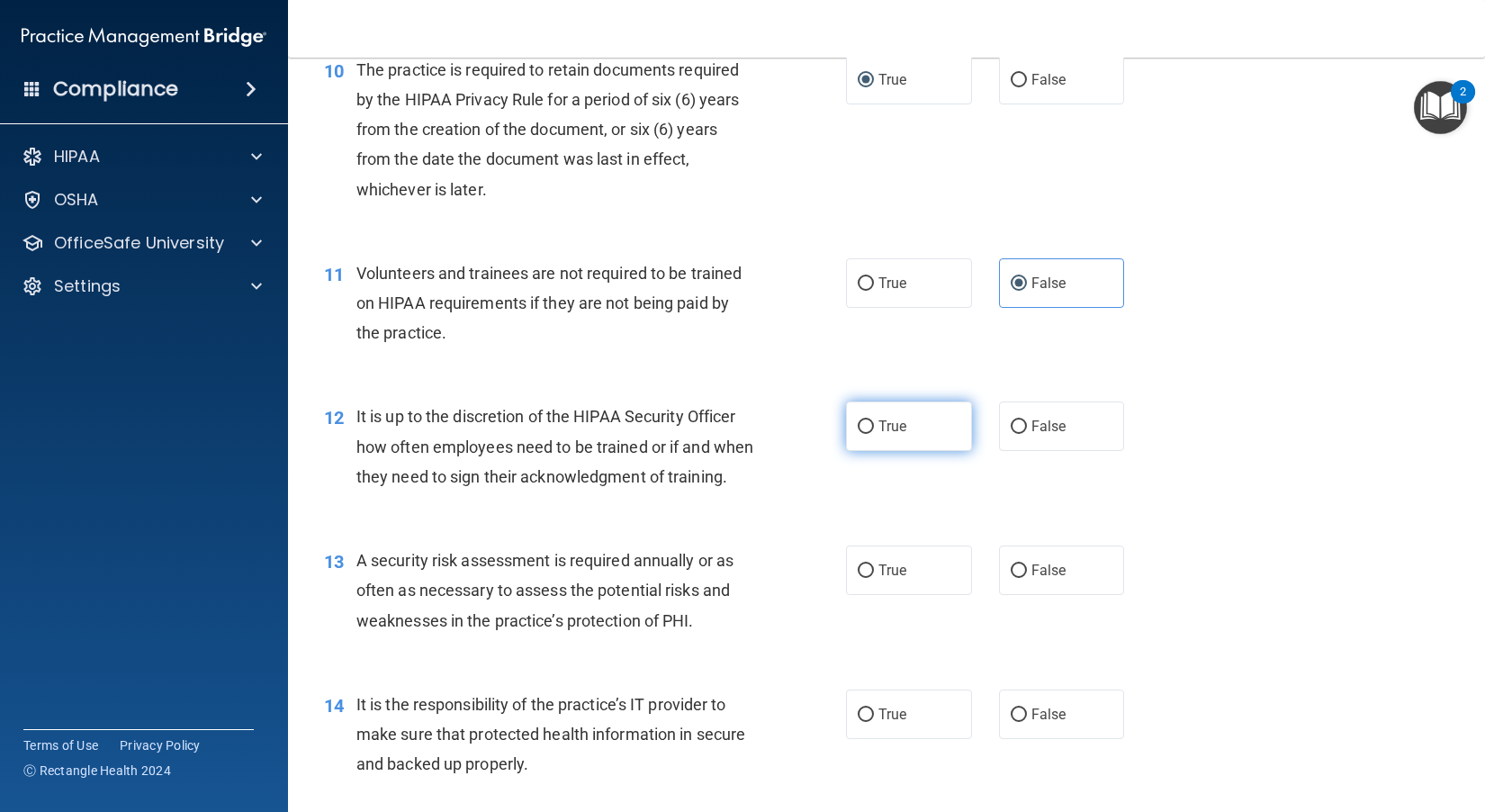
click at [829, 435] on span "True" at bounding box center [892, 425] width 28 height 17
click at [829, 434] on input "True" at bounding box center [865, 426] width 16 height 13
radio input "true"
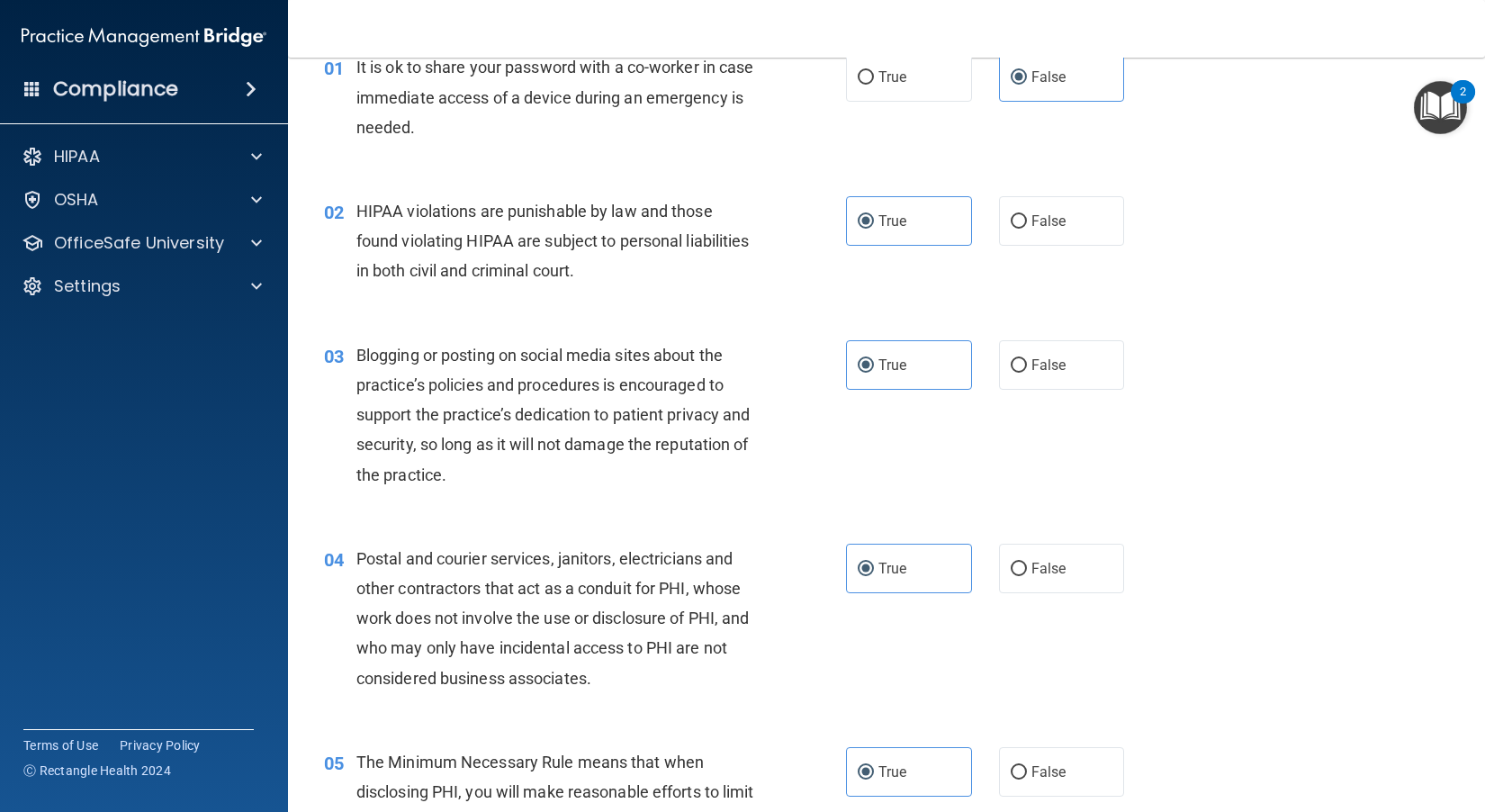
scroll to position [180, 0]
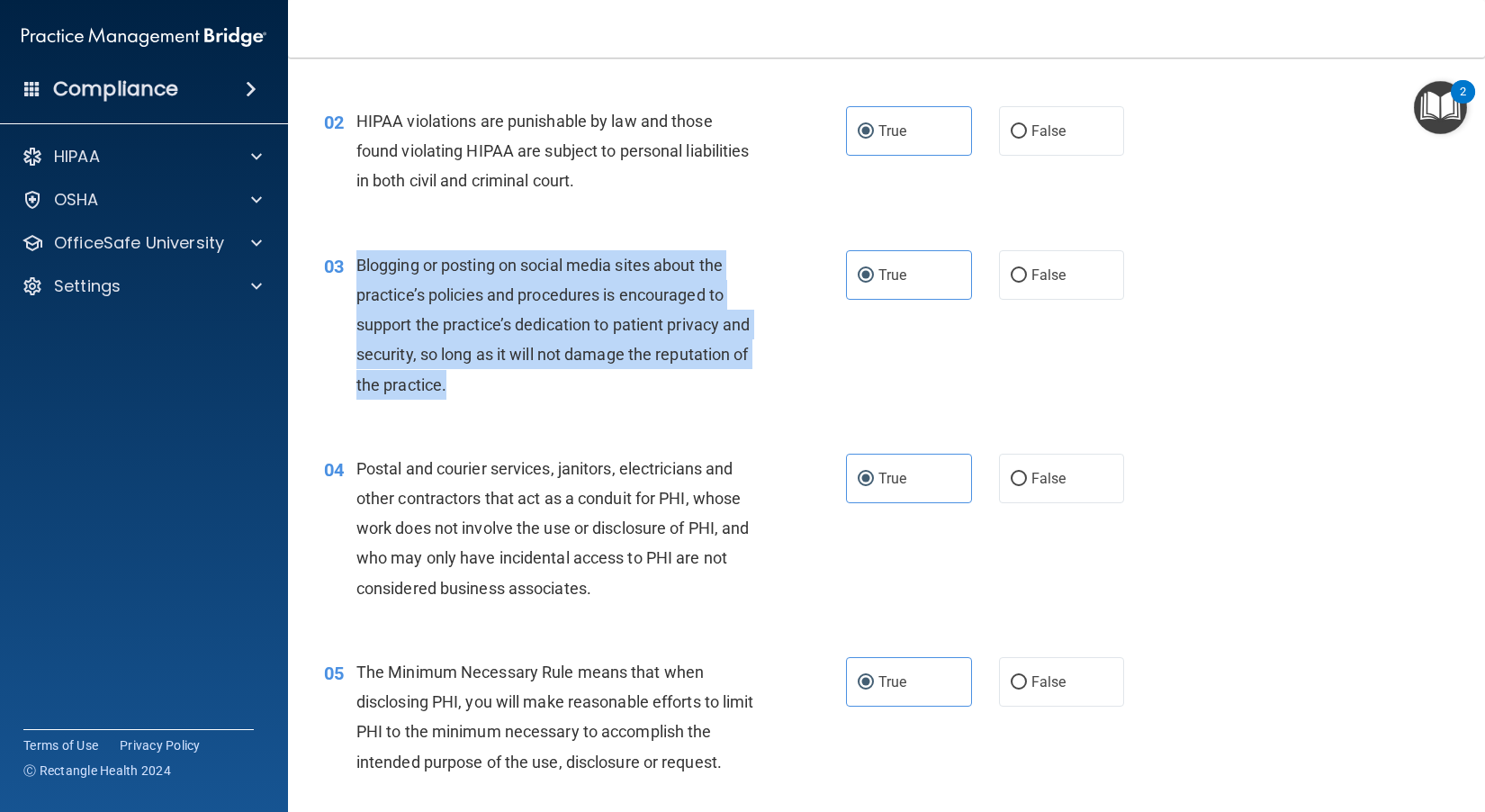
drag, startPoint x: 539, startPoint y: 368, endPoint x: 355, endPoint y: 261, distance: 212.5
click at [356, 261] on div "Blogging or posting on social media sites about the practice’s policies and pro…" at bounding box center [562, 324] width 412 height 149
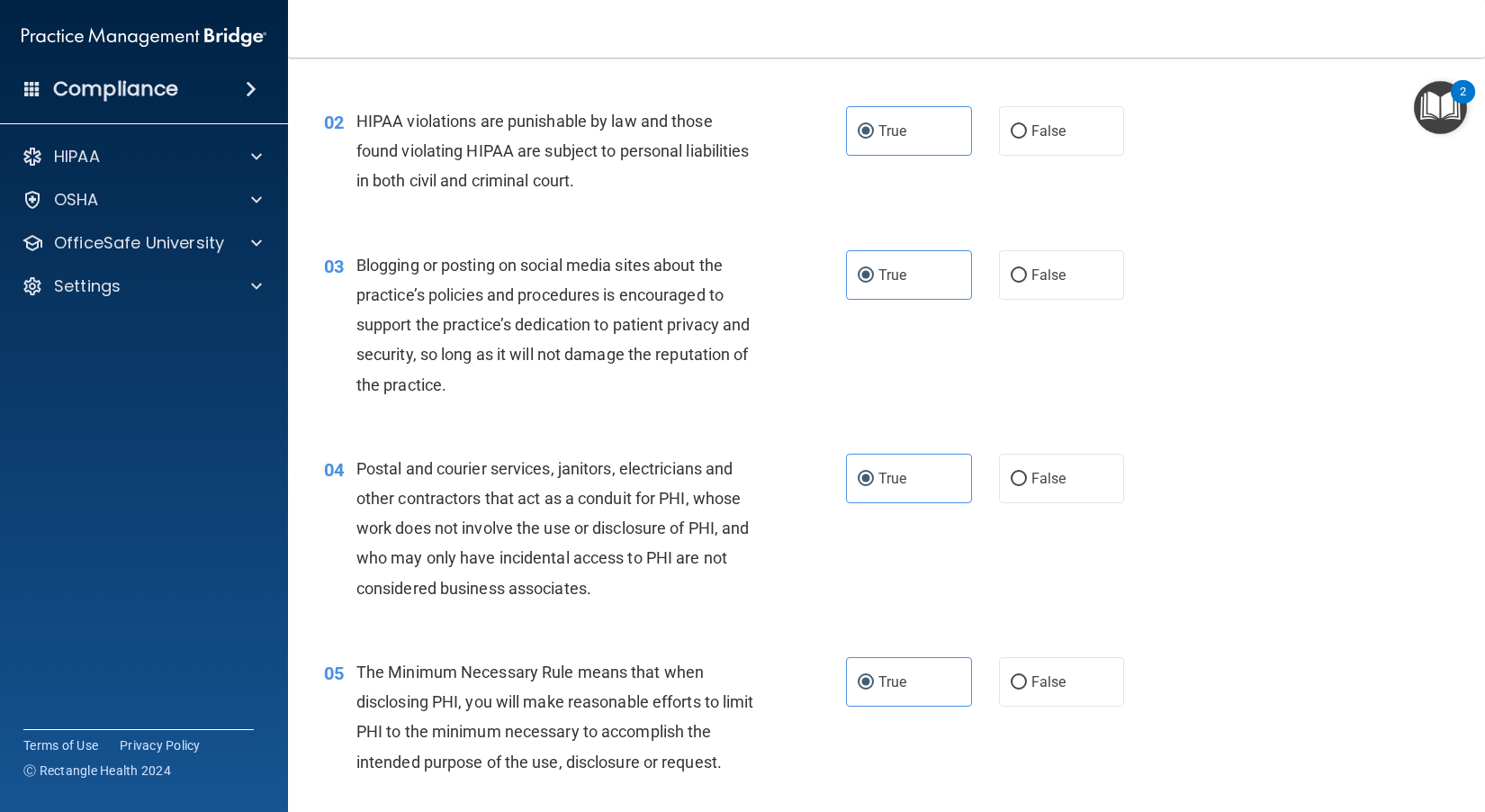
click at [751, 409] on div "03 Blogging or posting on social media sites about the practice’s policies and …" at bounding box center [886, 329] width 1152 height 203
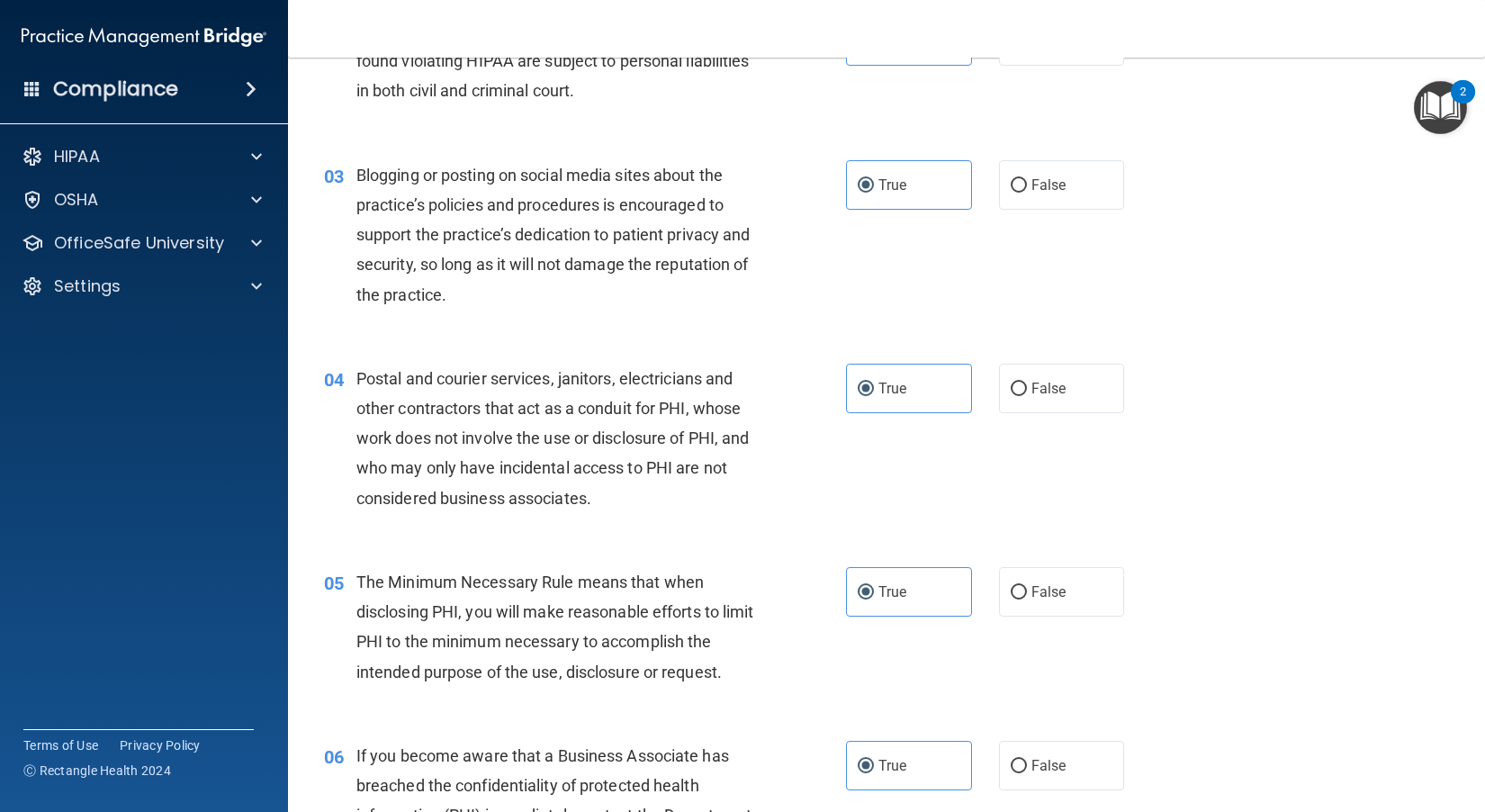
click at [722, 299] on div "Blogging or posting on social media sites about the practice’s policies and pro…" at bounding box center [562, 234] width 412 height 149
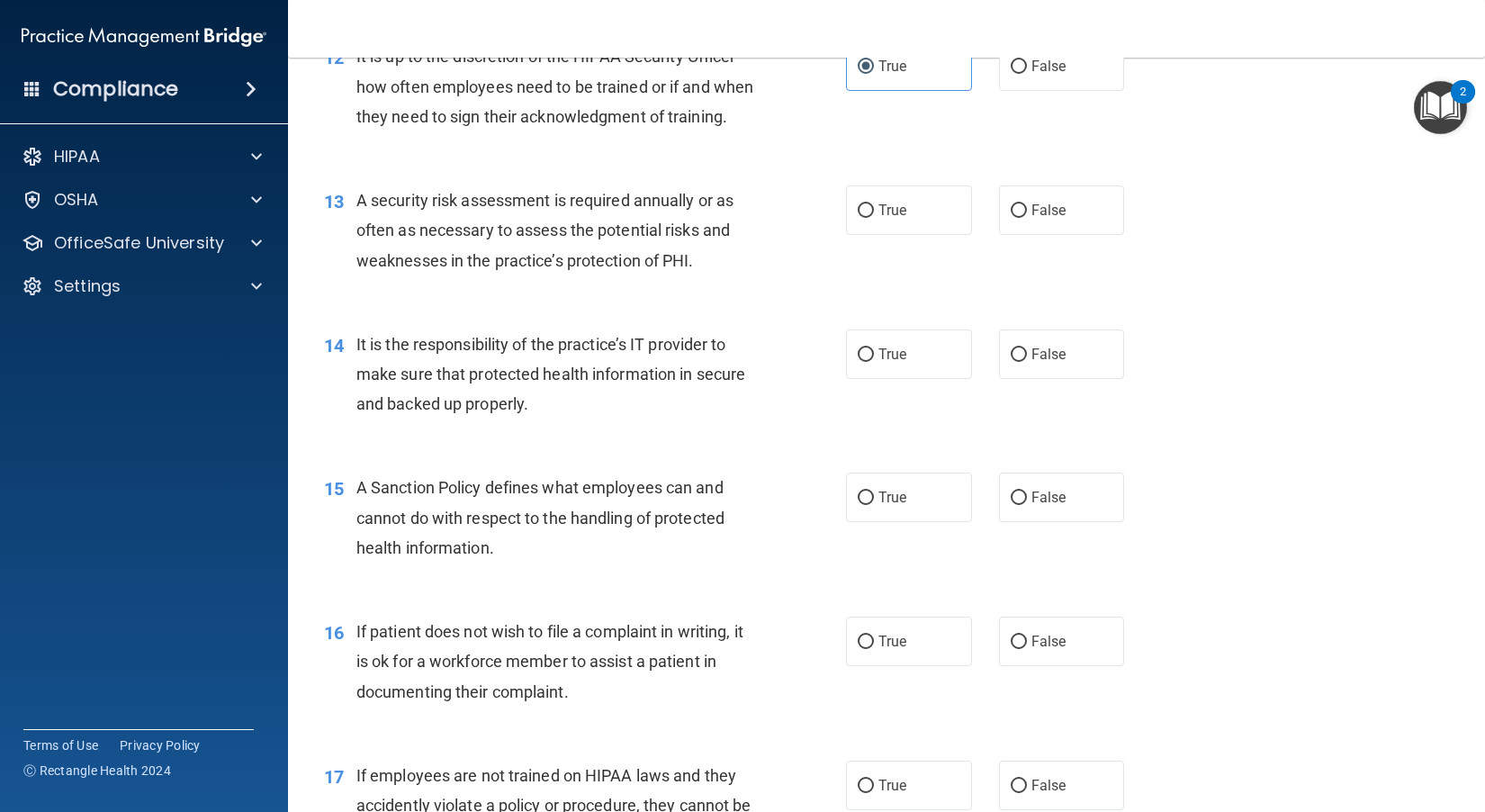
scroll to position [2159, 0]
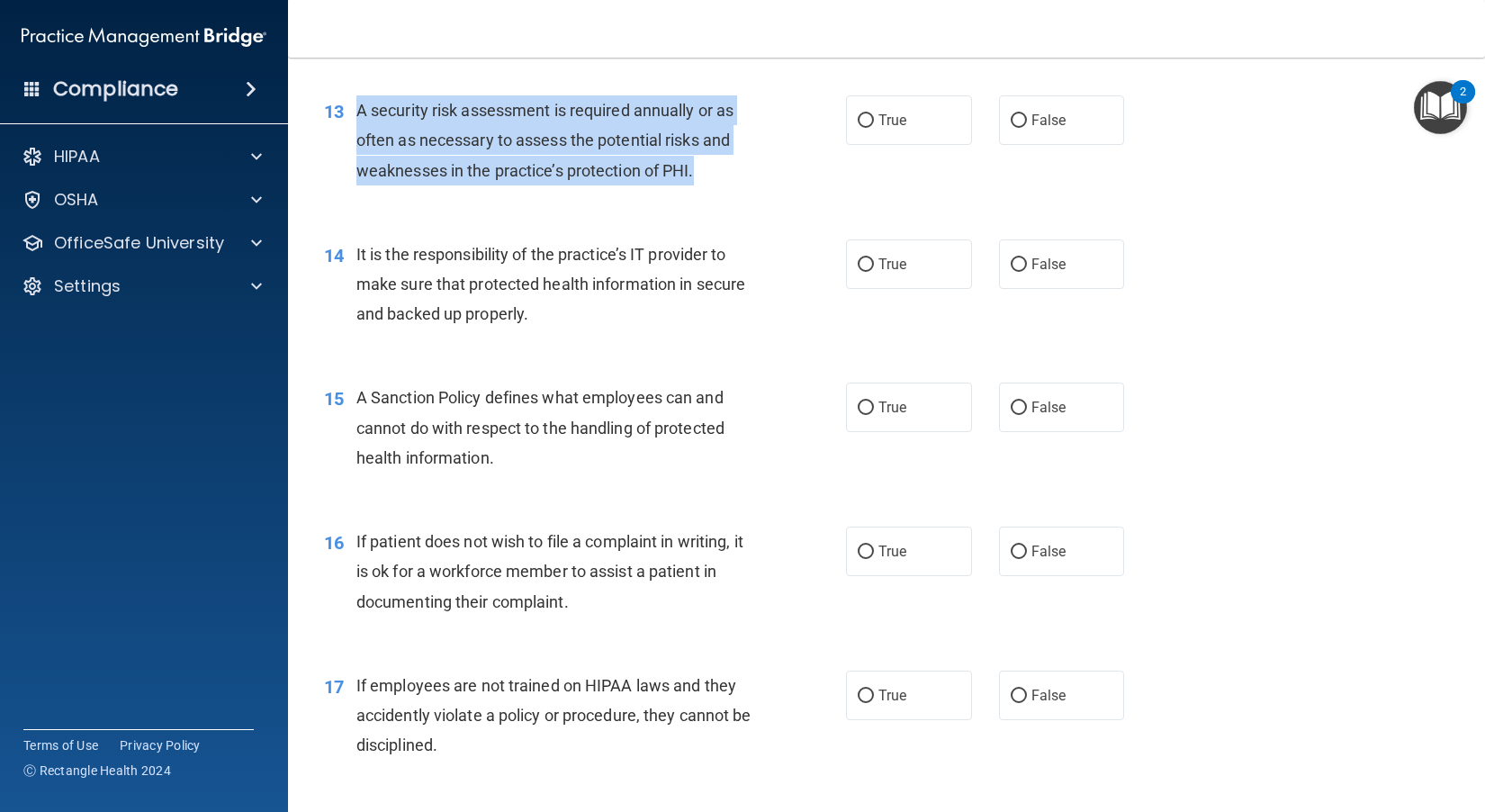
drag, startPoint x: 730, startPoint y: 257, endPoint x: 358, endPoint y: 202, distance: 375.8
click at [358, 185] on div "A security risk assessment is required annually or as often as necessary to ass…" at bounding box center [562, 140] width 412 height 90
click at [759, 185] on div "A security risk assessment is required annually or as often as necessary to ass…" at bounding box center [562, 140] width 412 height 90
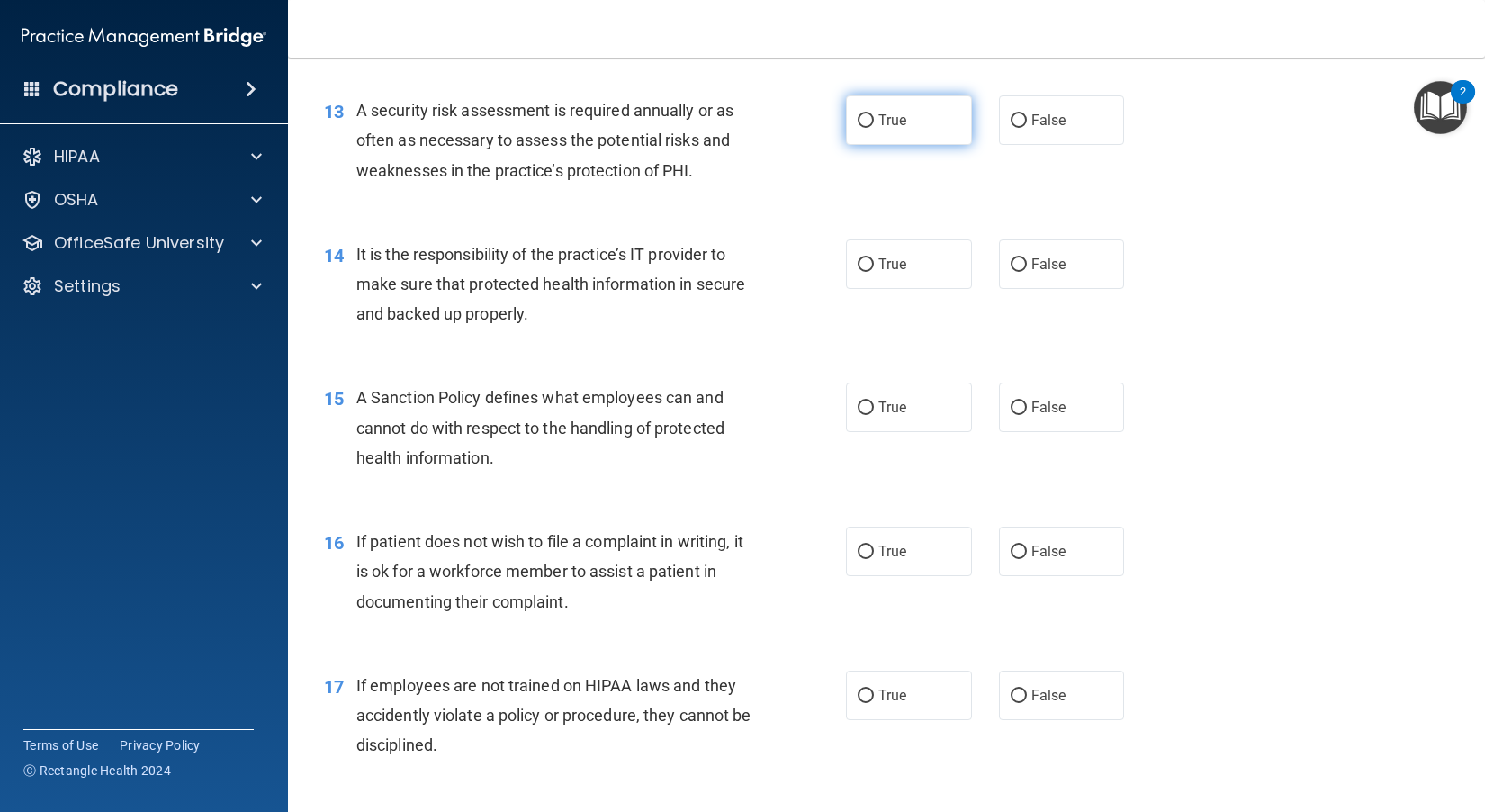
click at [829, 145] on label "True" at bounding box center [909, 119] width 126 height 49
click at [829, 128] on input "True" at bounding box center [865, 120] width 16 height 13
radio input "true"
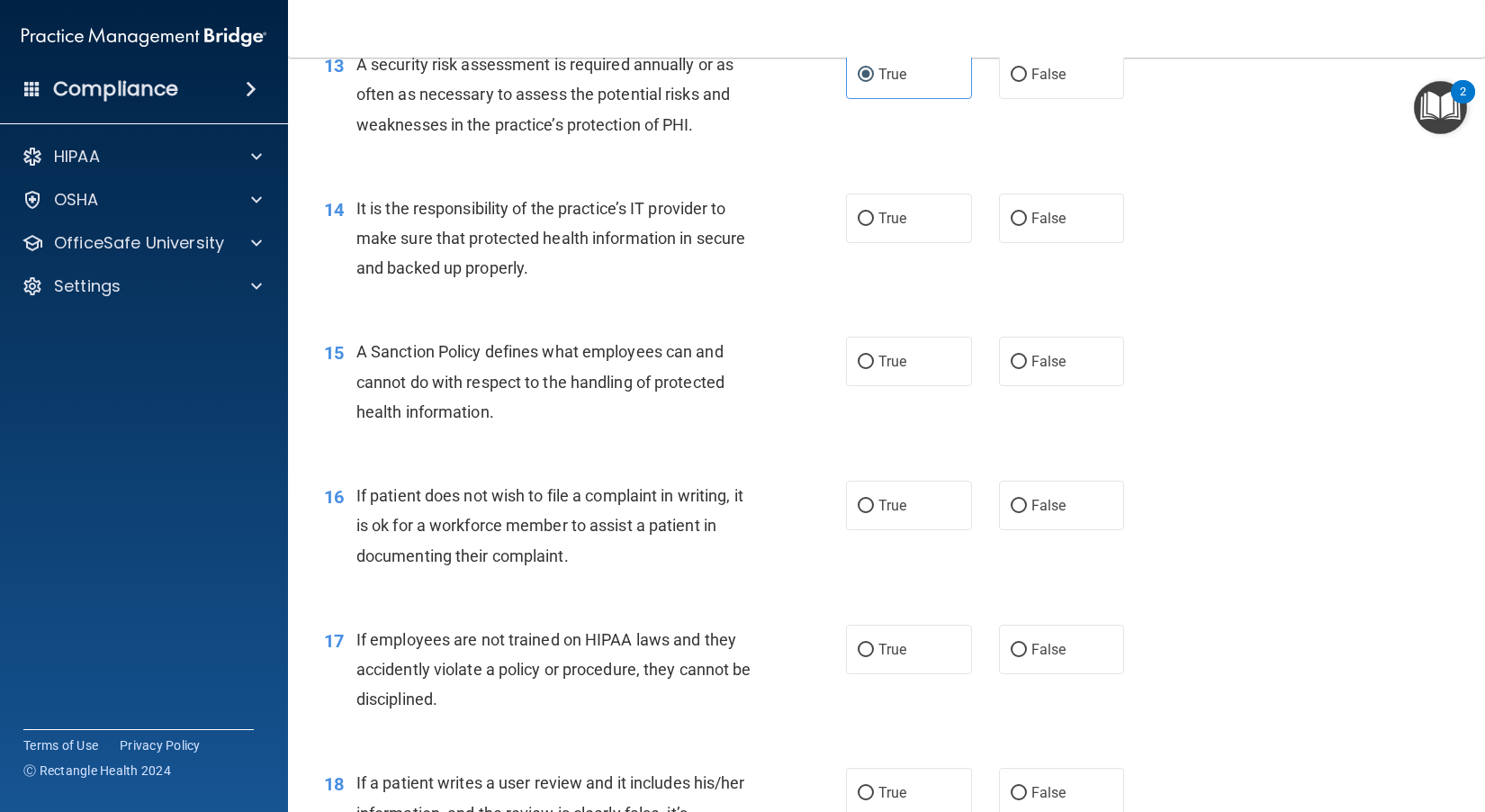
scroll to position [2249, 0]
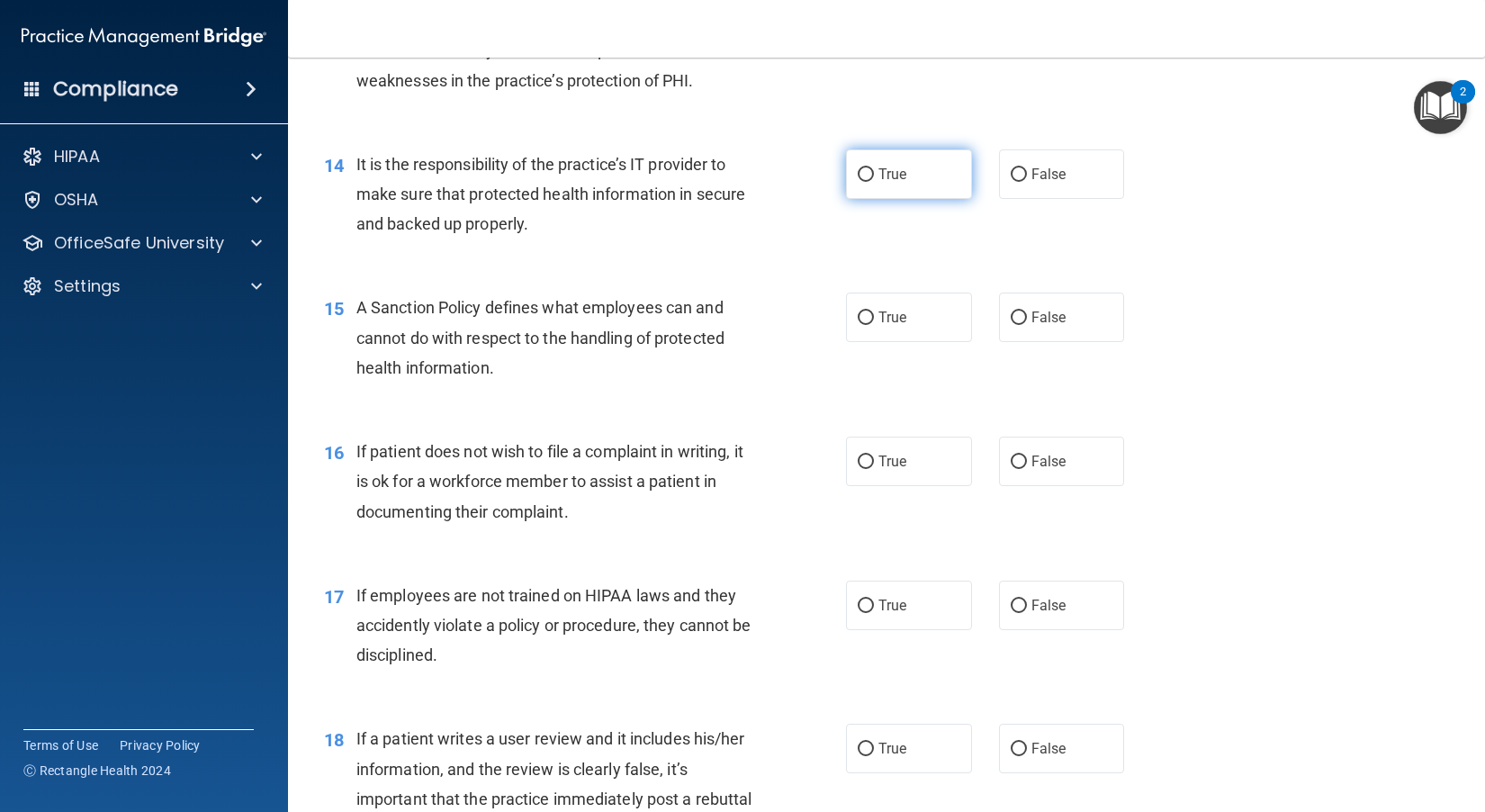
click at [829, 183] on span "True" at bounding box center [892, 174] width 28 height 17
click at [829, 182] on input "True" at bounding box center [865, 174] width 16 height 13
radio input "true"
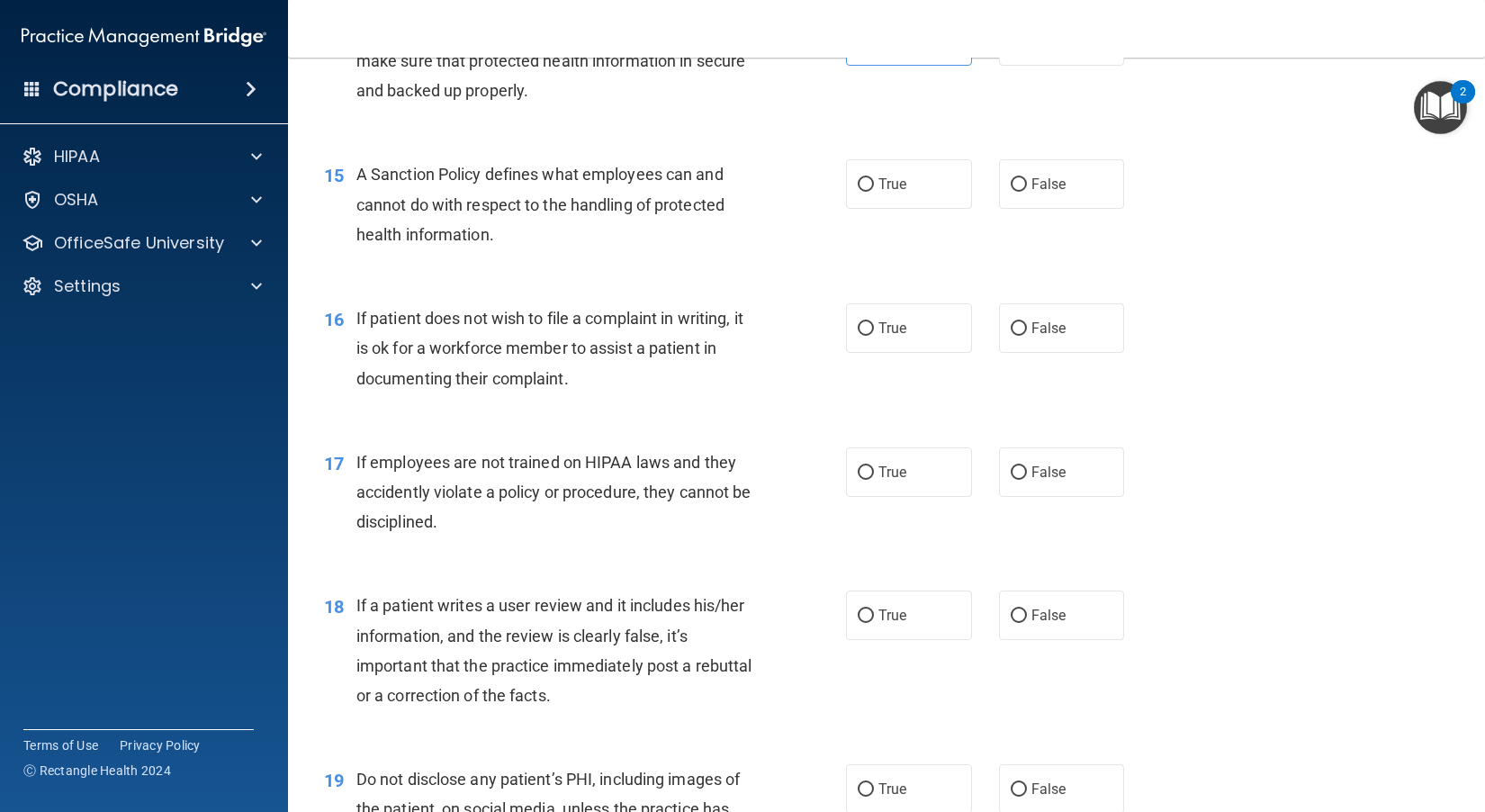
scroll to position [2339, 0]
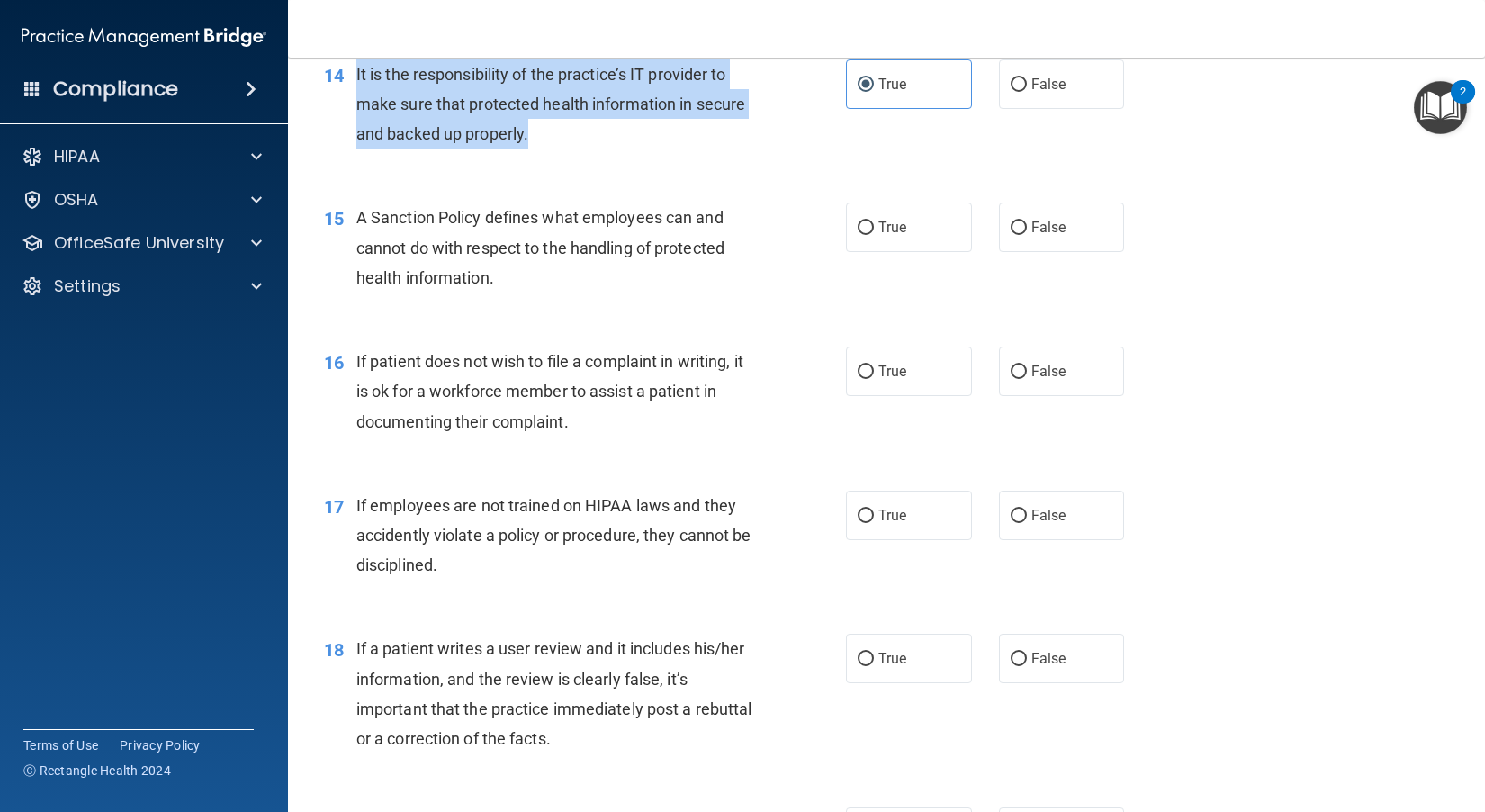
drag, startPoint x: 534, startPoint y: 219, endPoint x: 354, endPoint y: 157, distance: 190.9
click at [354, 157] on div "14 It is the responsibility of the practice’s IT provider to make sure that pro…" at bounding box center [585, 108] width 576 height 99
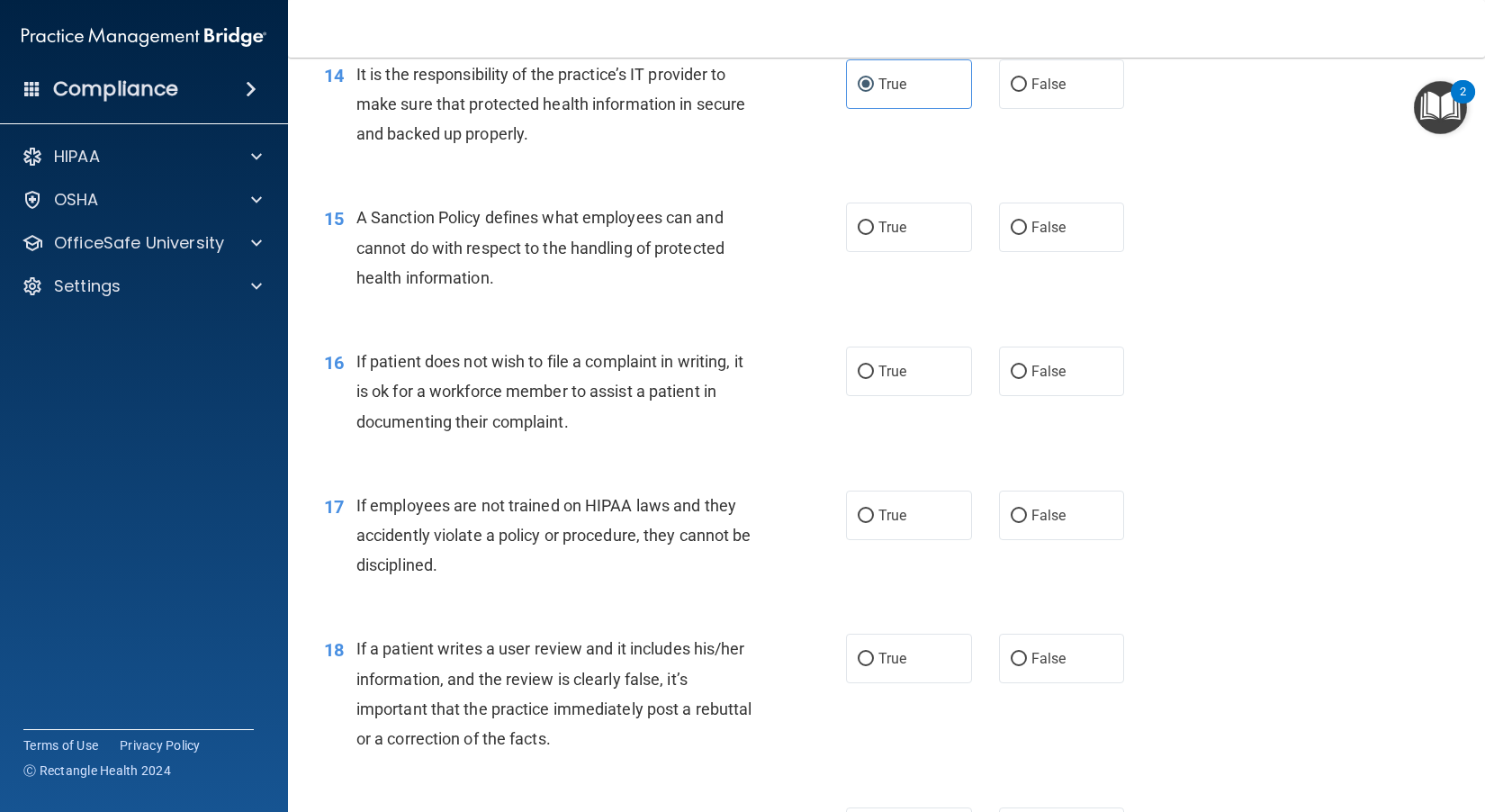
click at [717, 282] on div "15 A Sanction Policy defines what employees can and cannot do with respect to t…" at bounding box center [886, 252] width 1152 height 144
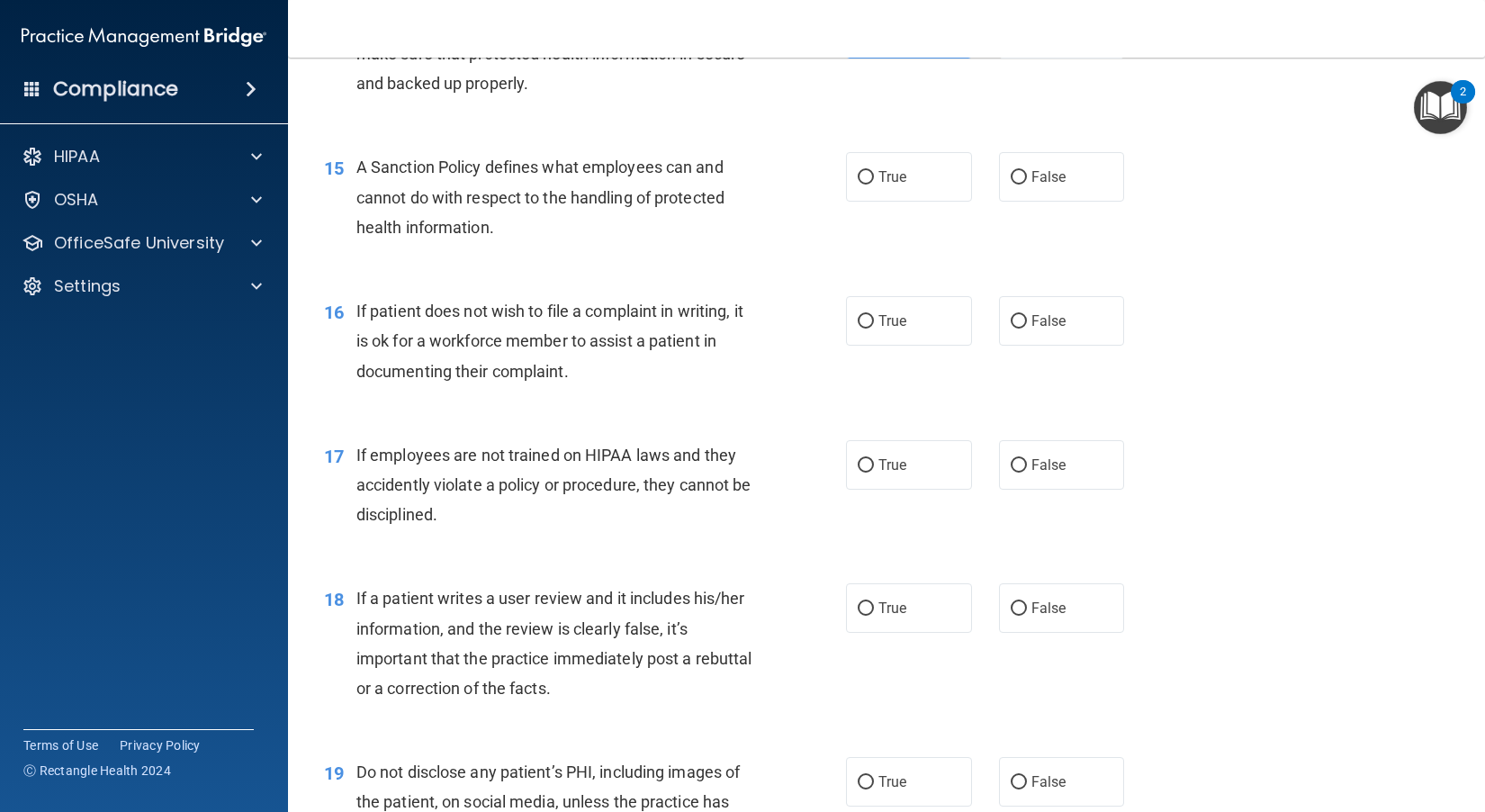
scroll to position [2429, 0]
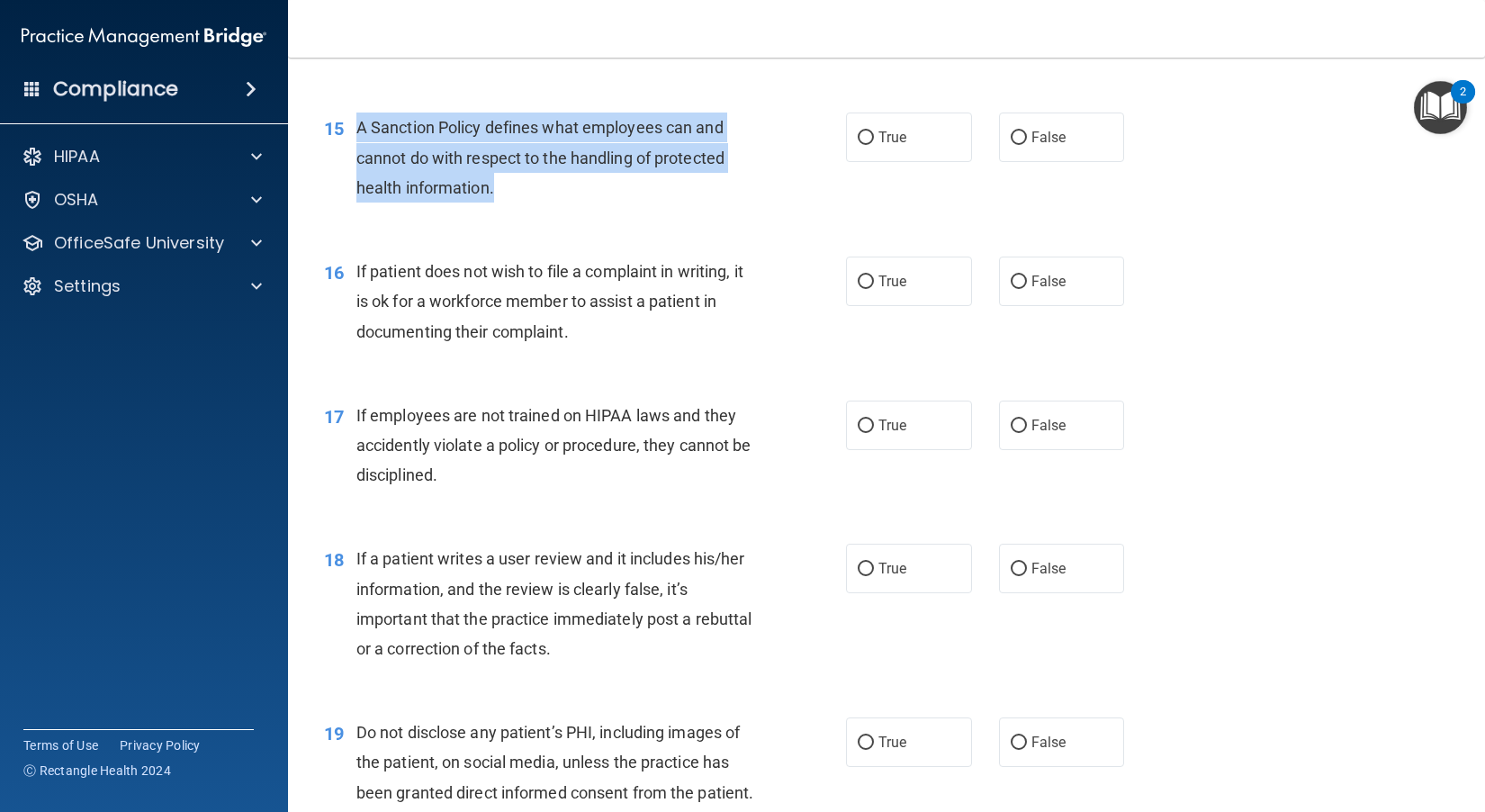
drag, startPoint x: 520, startPoint y: 274, endPoint x: 357, endPoint y: 213, distance: 174.0
click at [357, 202] on div "A Sanction Policy defines what employees can and cannot do with respect to the …" at bounding box center [562, 157] width 412 height 90
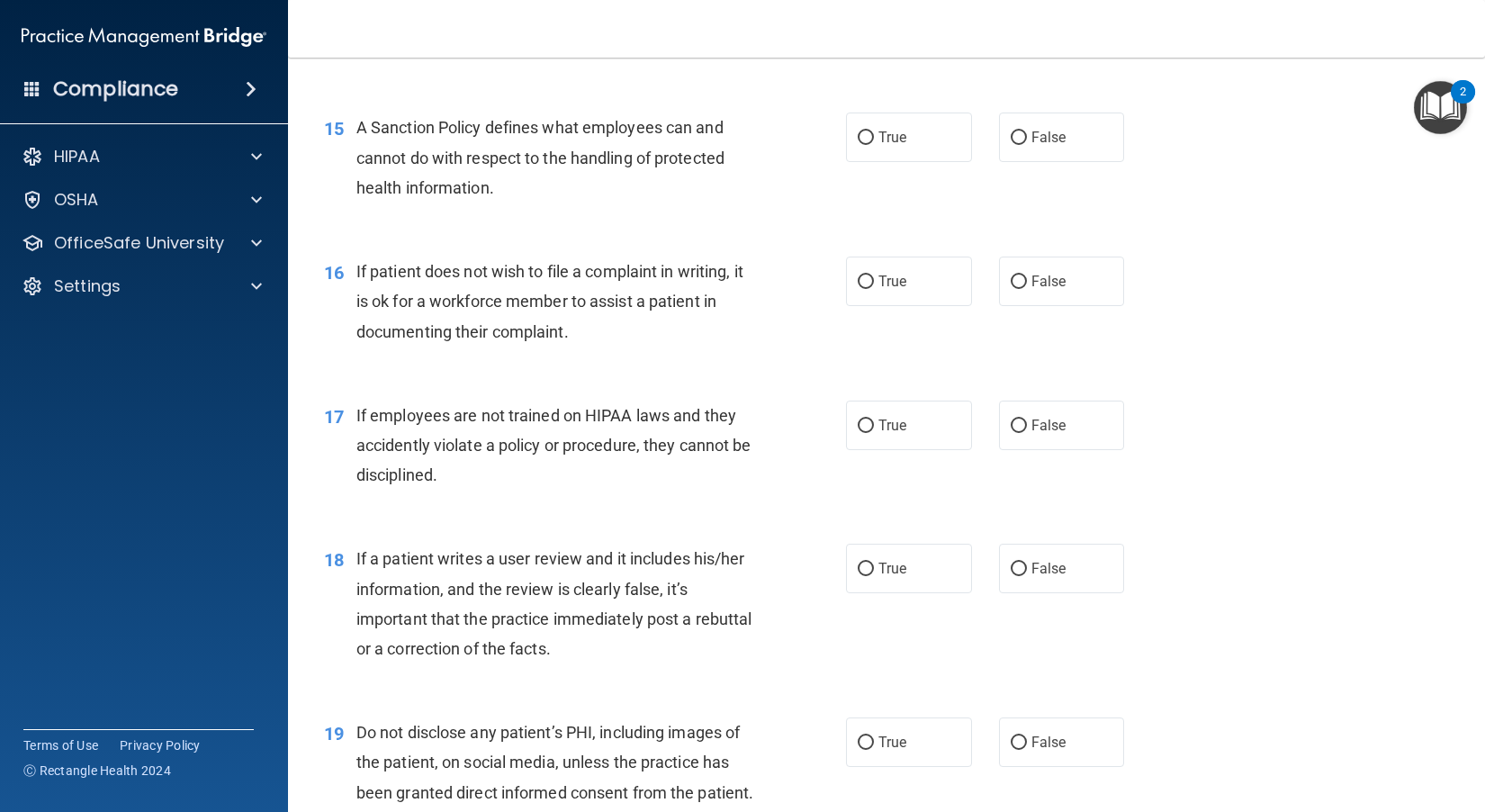
click at [714, 355] on div "16 If patient does not wish to file a complaint in writing, it is ok for a work…" at bounding box center [585, 305] width 576 height 99
click at [829, 162] on label "True" at bounding box center [909, 136] width 126 height 49
click at [829, 145] on input "True" at bounding box center [865, 137] width 16 height 13
radio input "true"
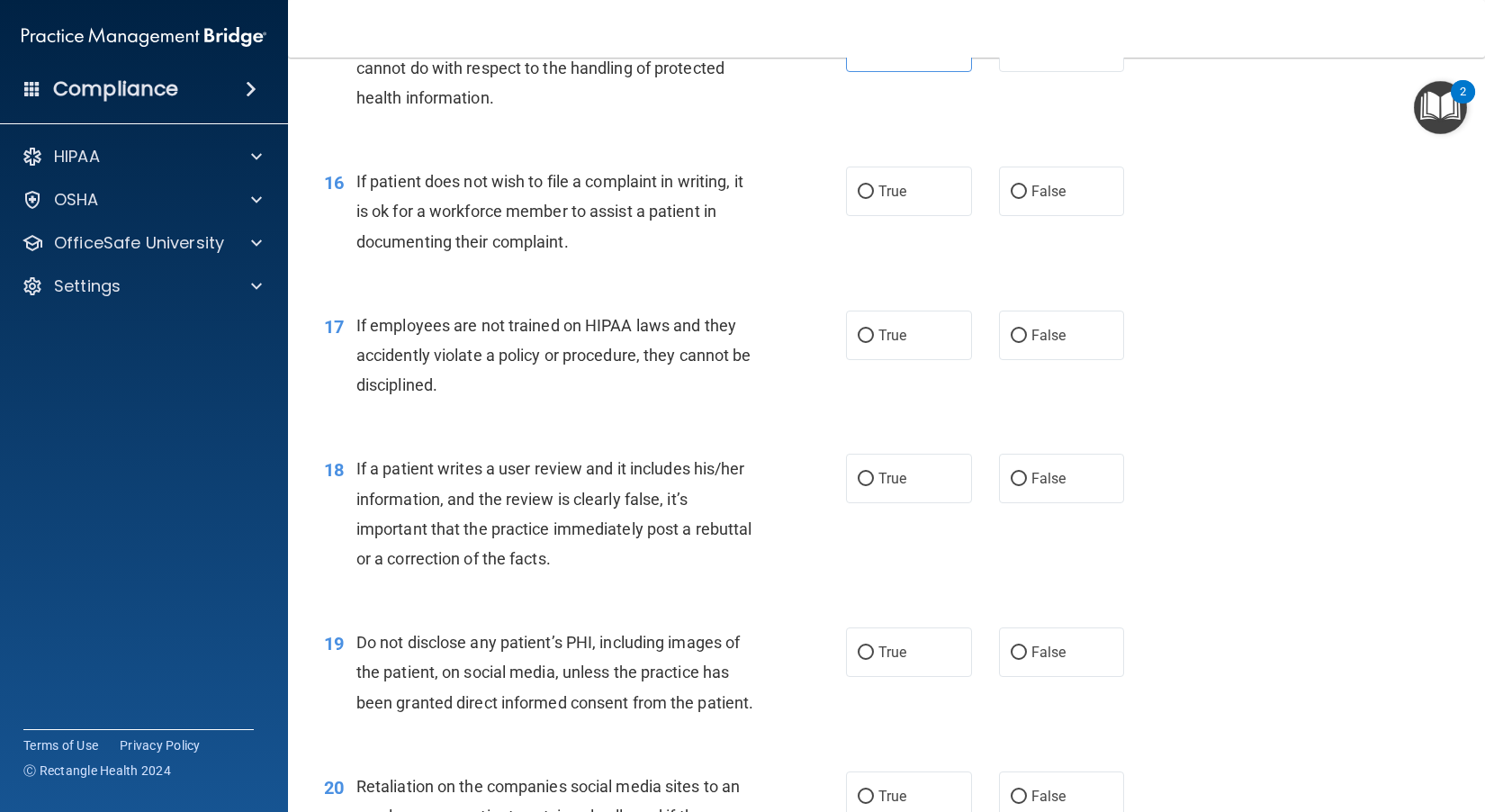
scroll to position [2609, 0]
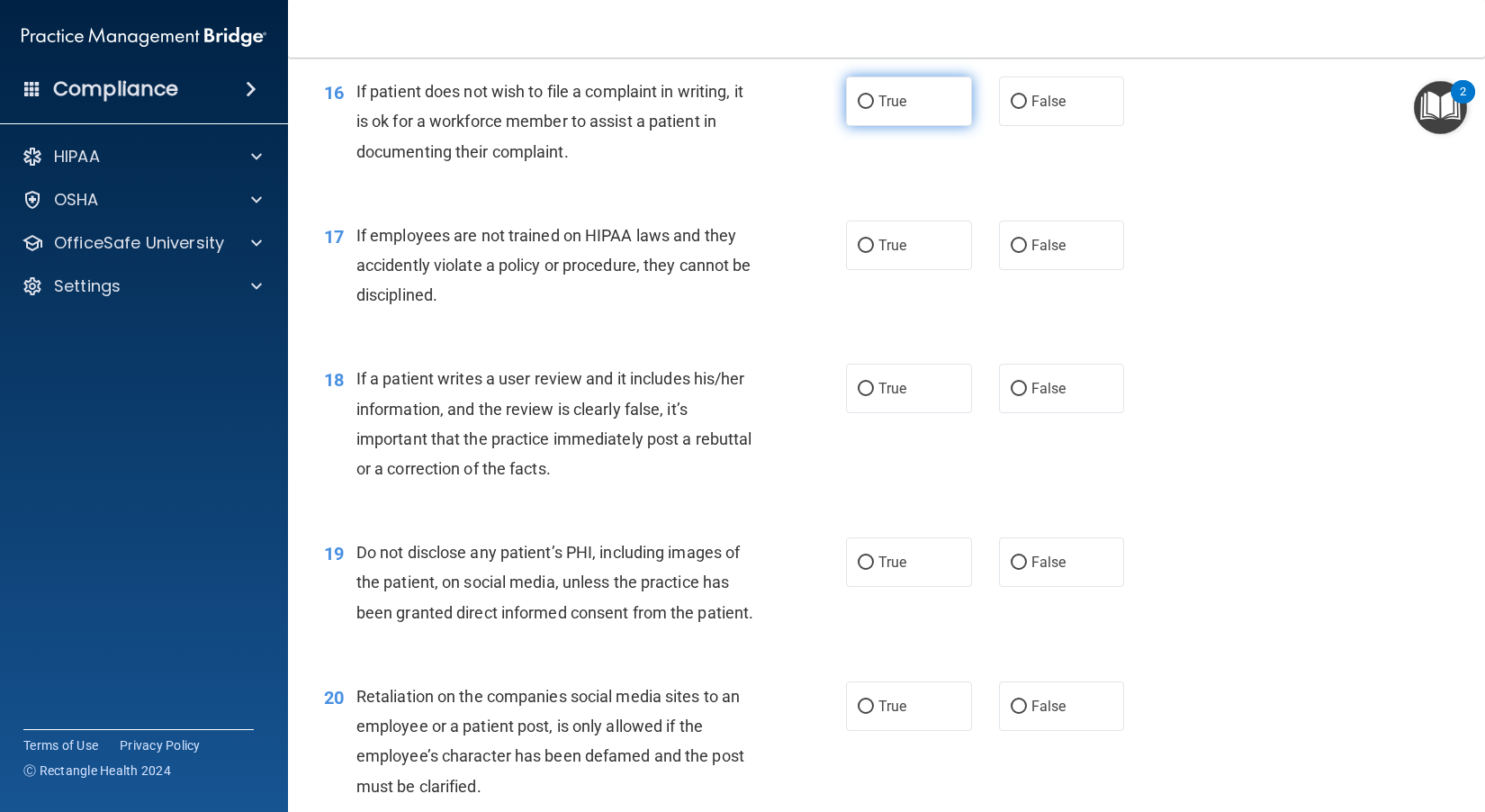
click at [829, 126] on label "True" at bounding box center [909, 100] width 126 height 49
click at [829, 109] on input "True" at bounding box center [865, 101] width 16 height 13
radio input "true"
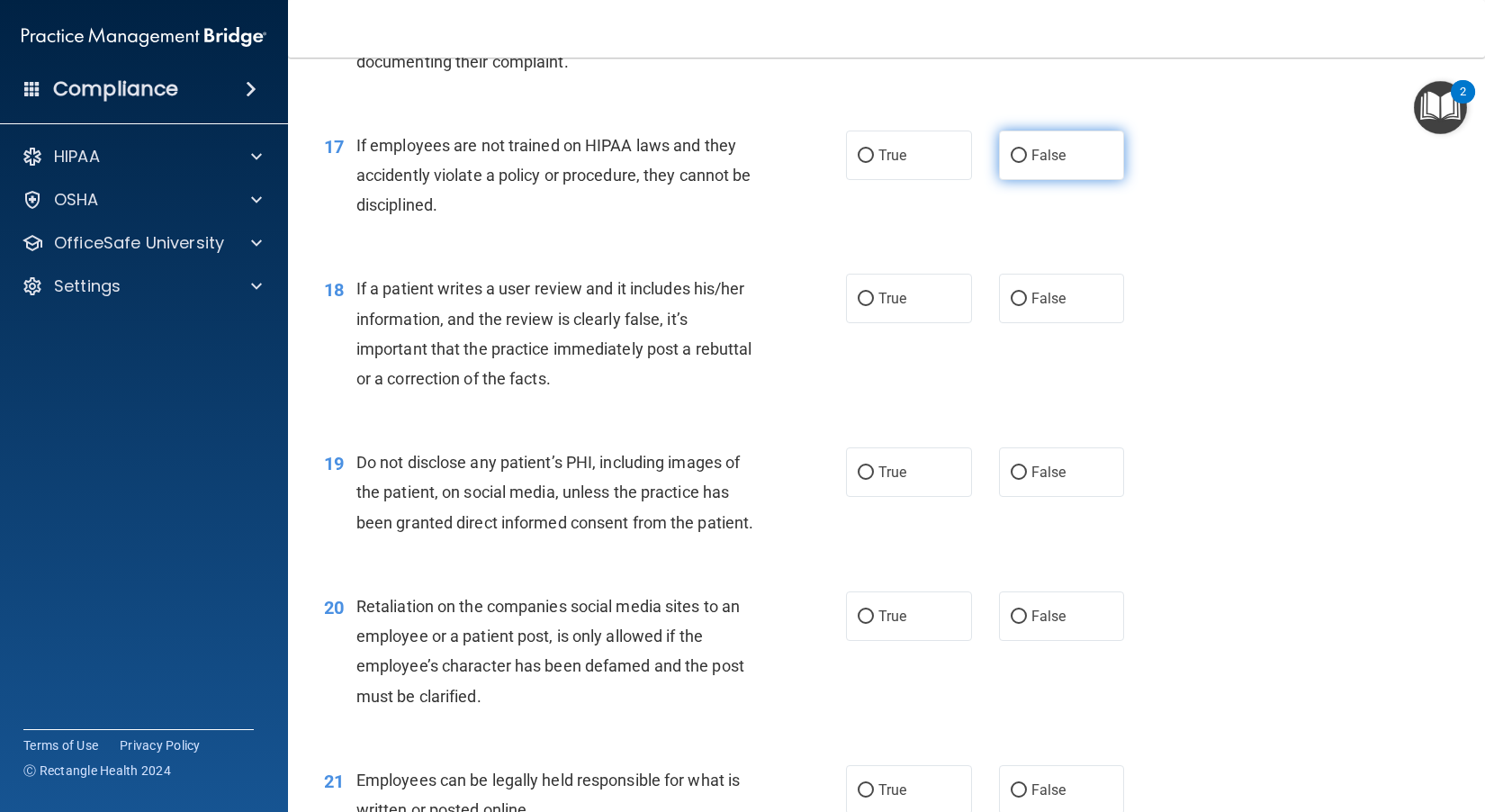
click at [829, 180] on label "False" at bounding box center [1062, 154] width 126 height 49
click at [829, 163] on input "False" at bounding box center [1018, 155] width 16 height 13
radio input "true"
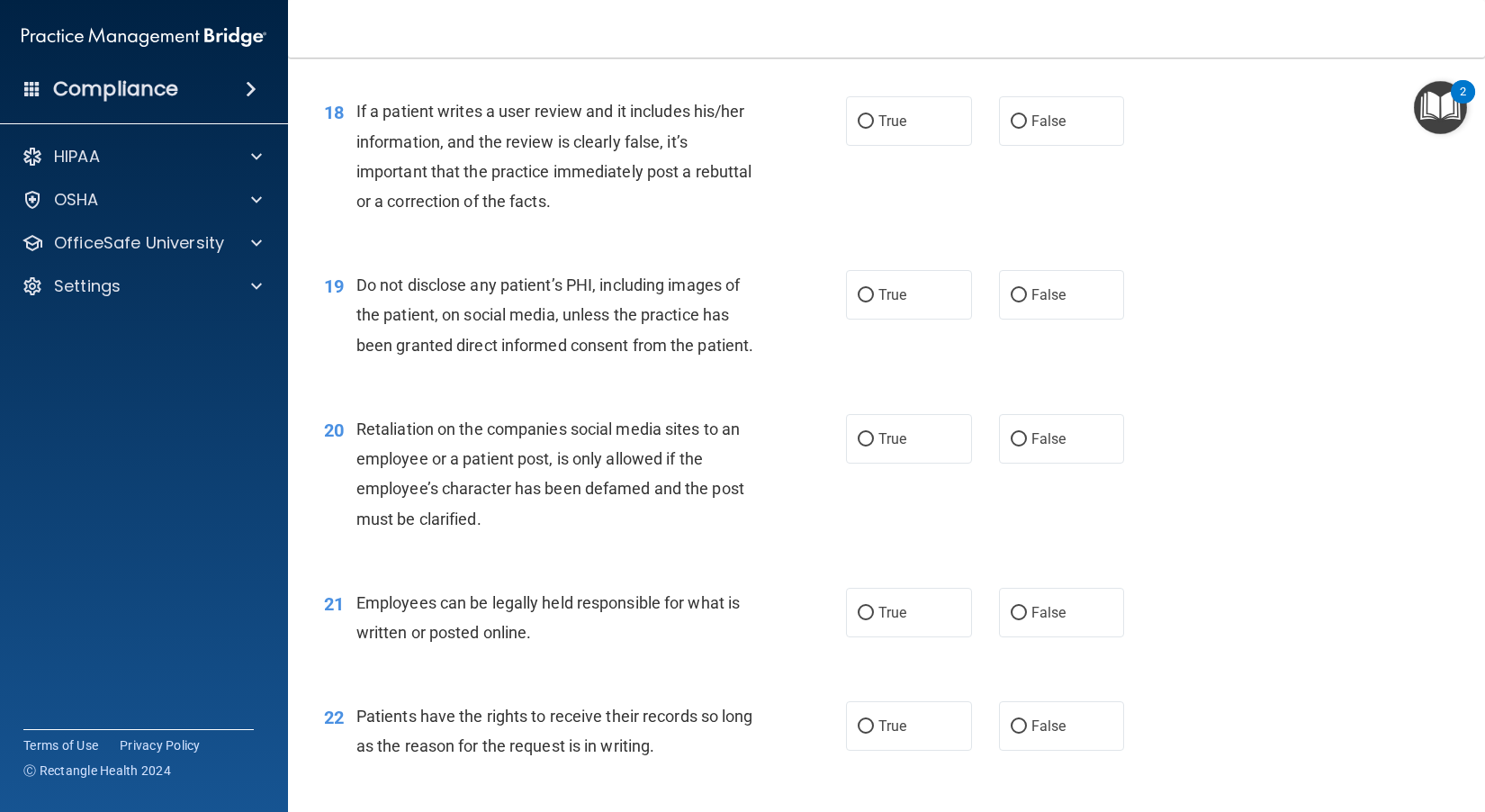
scroll to position [2879, 0]
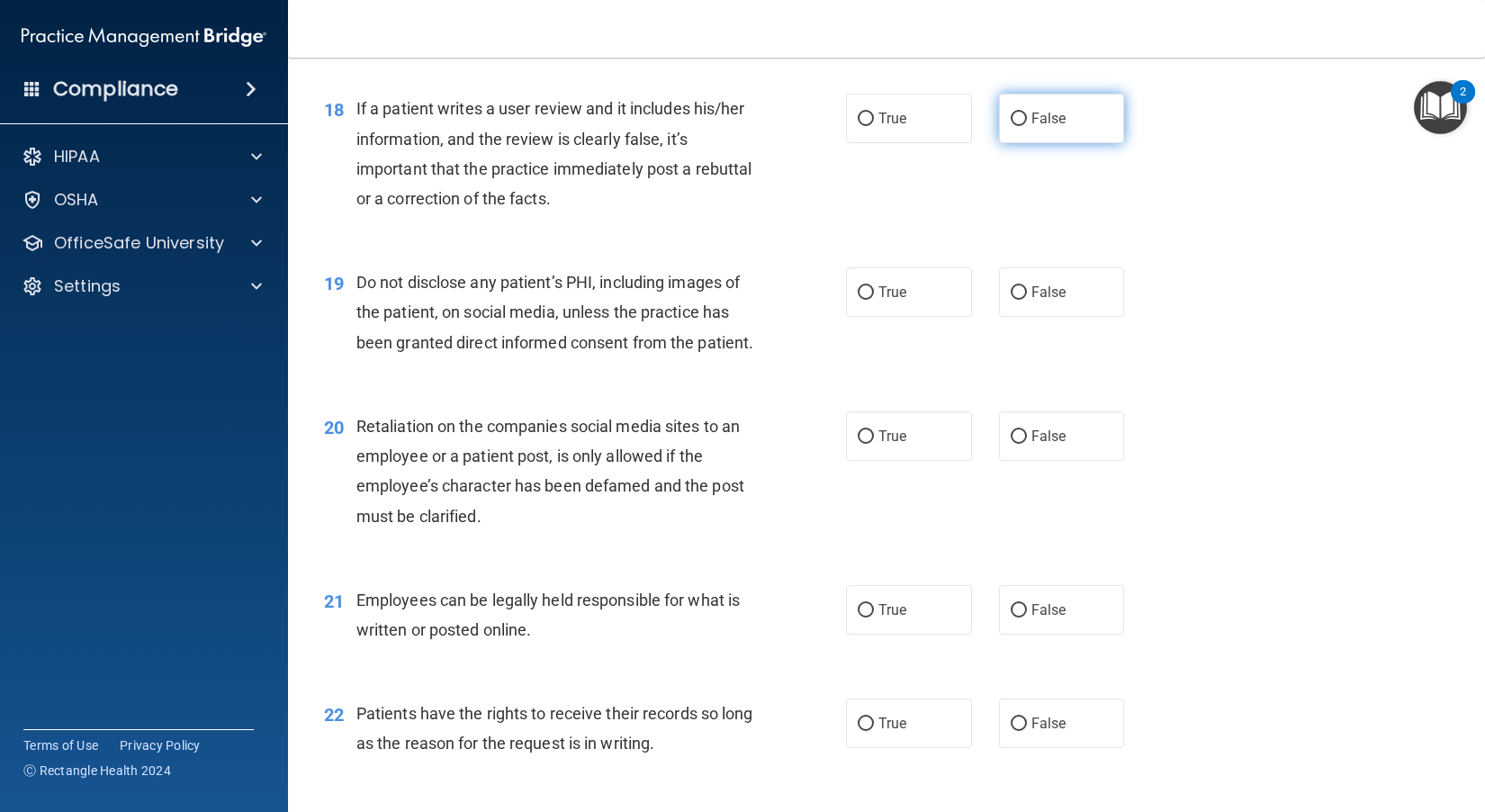
click at [829, 143] on label "False" at bounding box center [1062, 118] width 126 height 49
click at [829, 126] on input "False" at bounding box center [1018, 118] width 16 height 13
radio input "true"
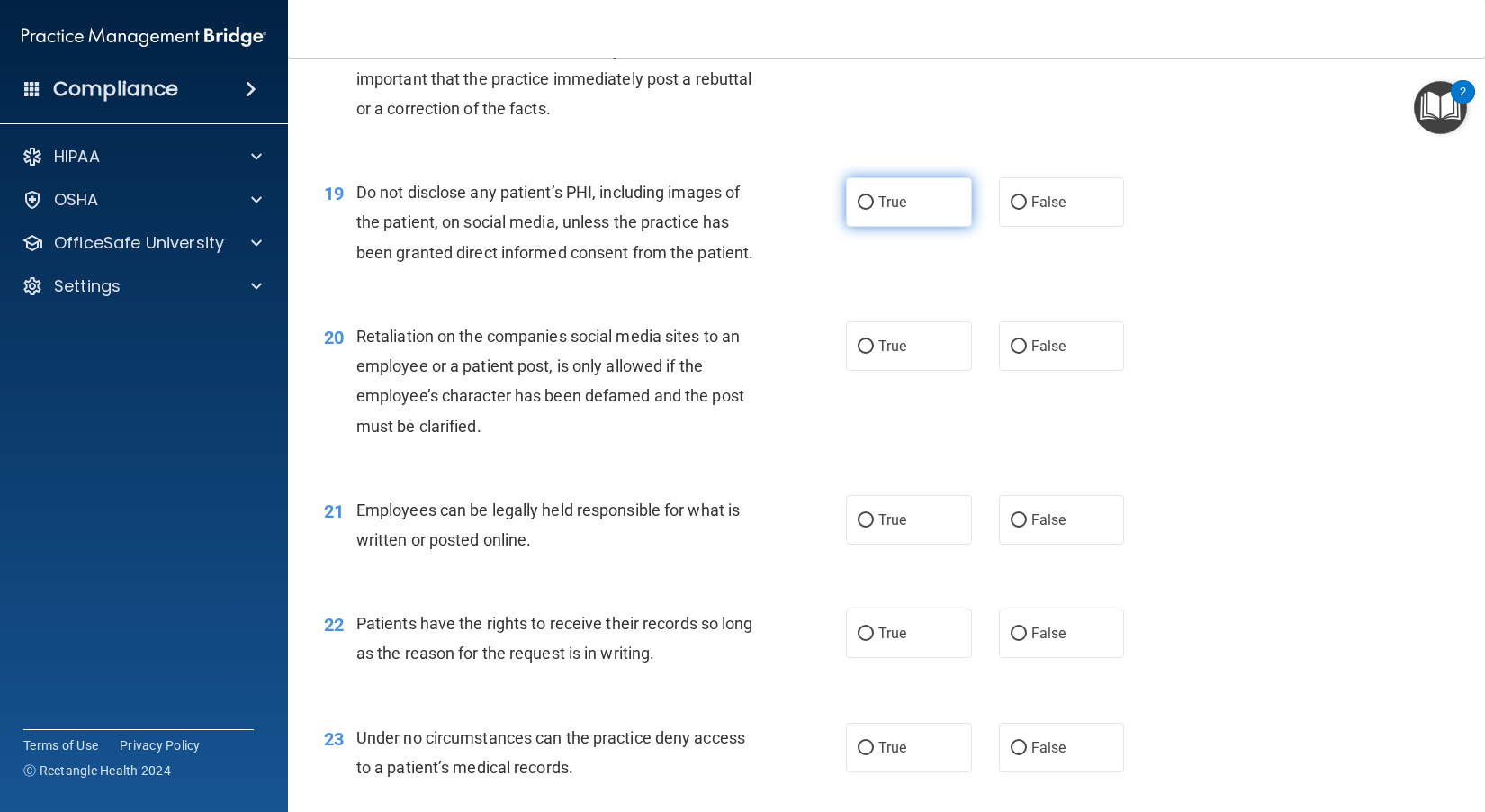
click at [829, 227] on label "True" at bounding box center [909, 201] width 126 height 49
click at [829, 210] on input "True" at bounding box center [865, 202] width 16 height 13
radio input "true"
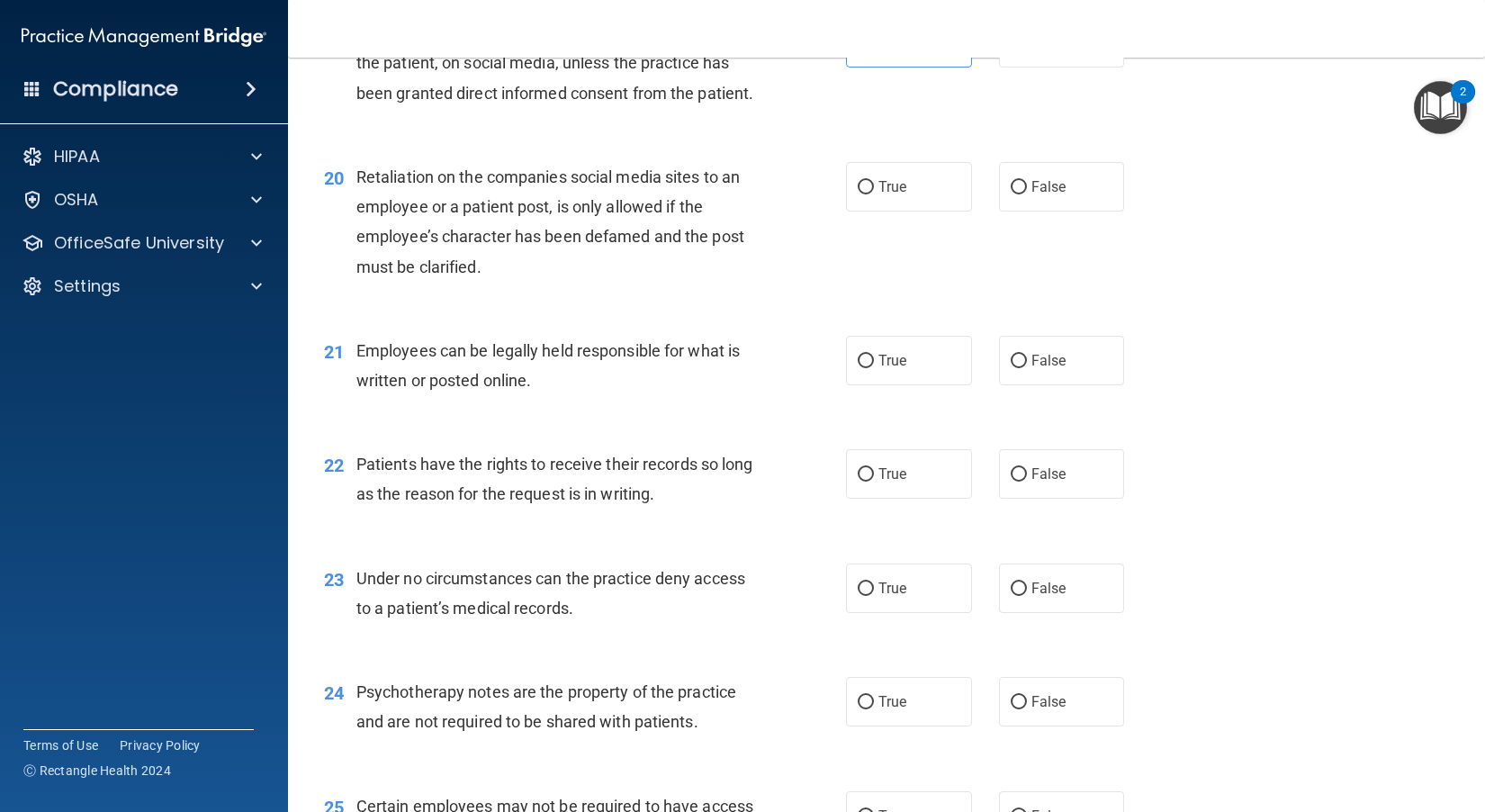
scroll to position [3149, 0]
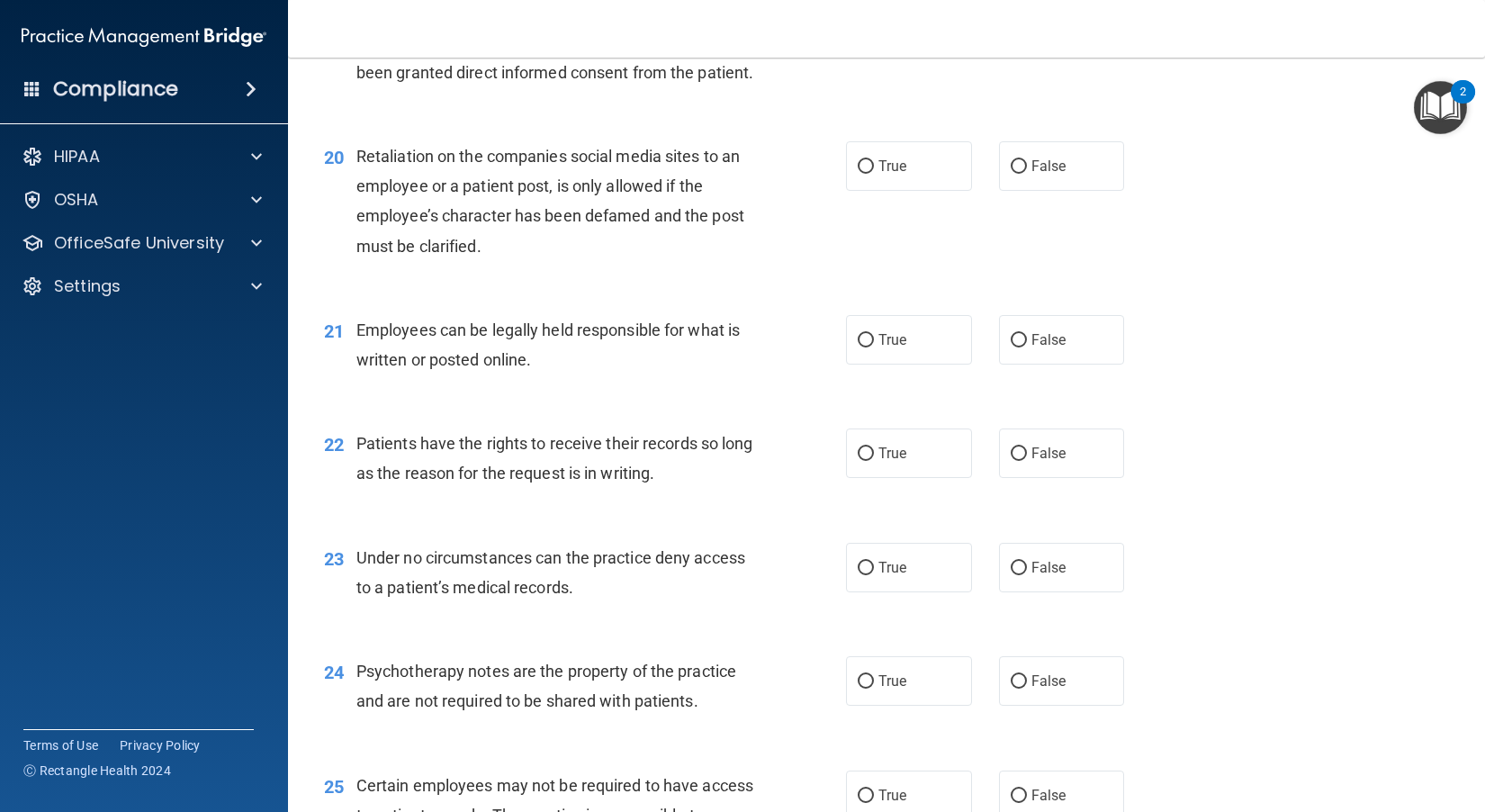
click at [829, 292] on div "20 Retaliation on the companies social media sites to an employee or a patient …" at bounding box center [886, 206] width 1152 height 174
click at [829, 191] on label "False" at bounding box center [1062, 165] width 126 height 49
click at [829, 174] on input "False" at bounding box center [1018, 166] width 16 height 13
radio input "true"
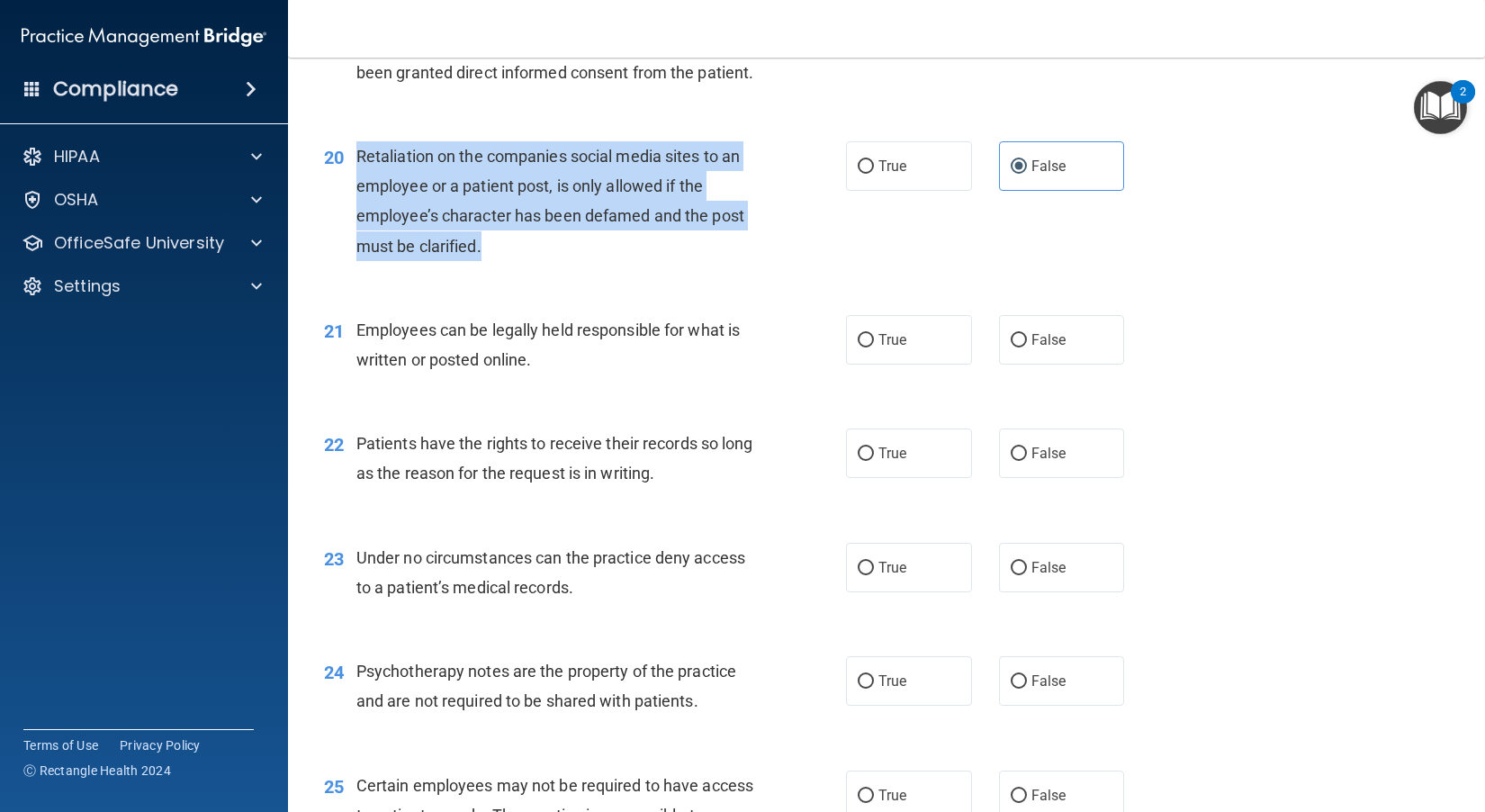
drag, startPoint x: 500, startPoint y: 372, endPoint x: 360, endPoint y: 274, distance: 171.2
click at [360, 261] on div "Retaliation on the companies social media sites to an employee or a patient pos…" at bounding box center [562, 201] width 412 height 120
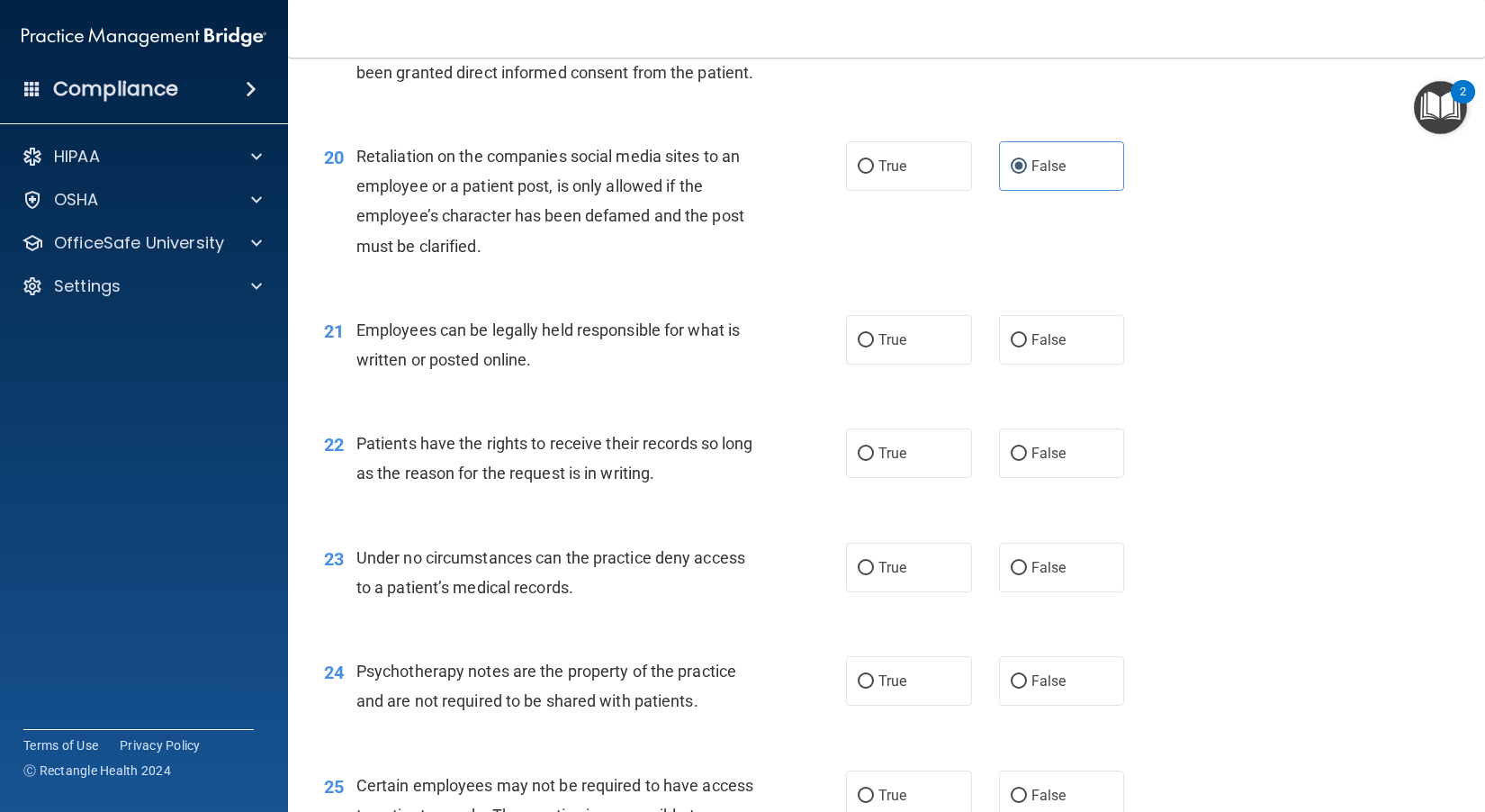
click at [671, 292] on div "20 Retaliation on the companies social media sites to an employee or a patient …" at bounding box center [886, 206] width 1152 height 174
click at [775, 270] on div "20 Retaliation on the companies social media sites to an employee or a patient …" at bounding box center [585, 205] width 576 height 129
click at [672, 292] on div "20 Retaliation on the companies social media sites to an employee or a patient …" at bounding box center [886, 206] width 1152 height 174
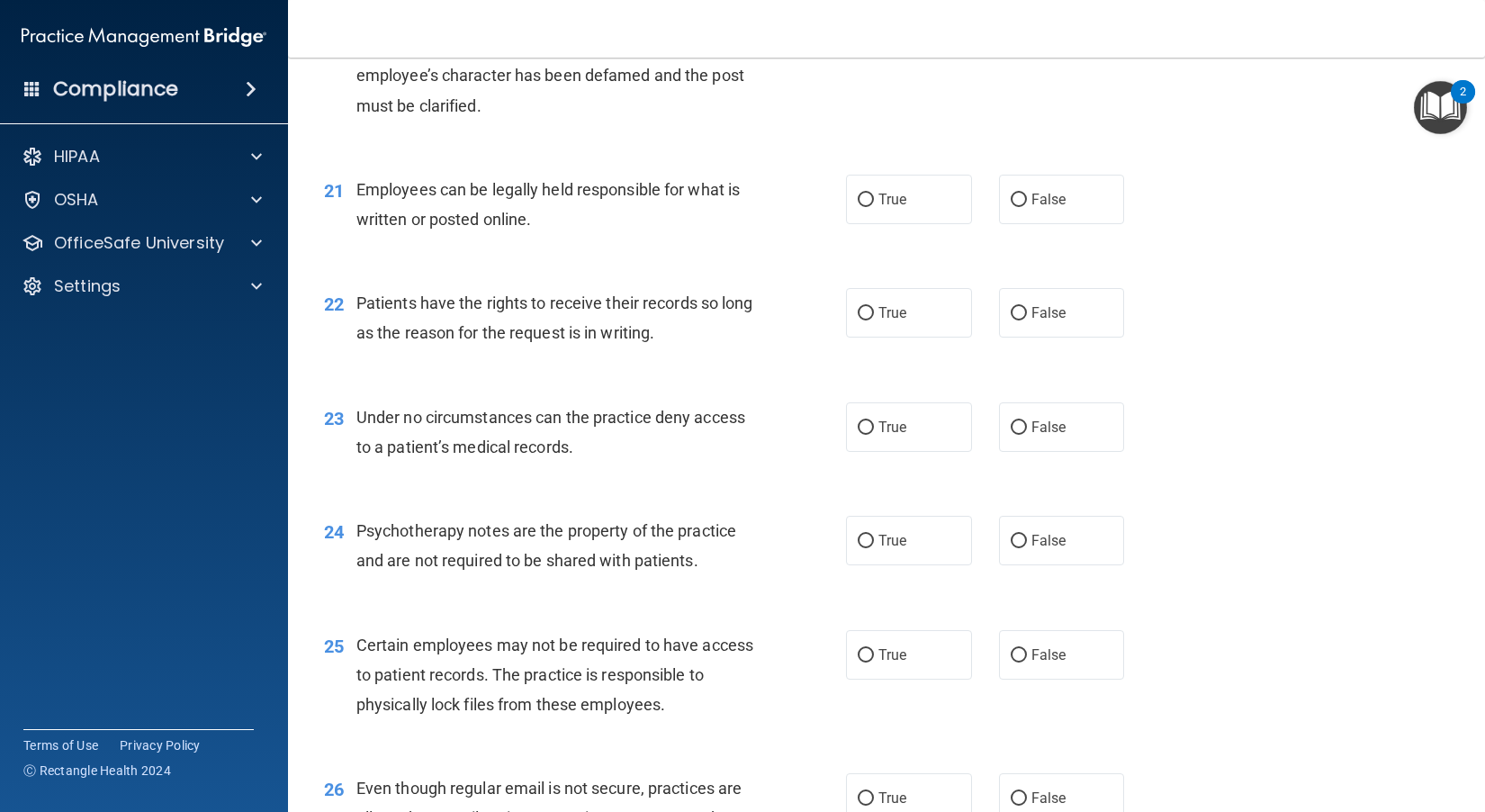
scroll to position [3329, 0]
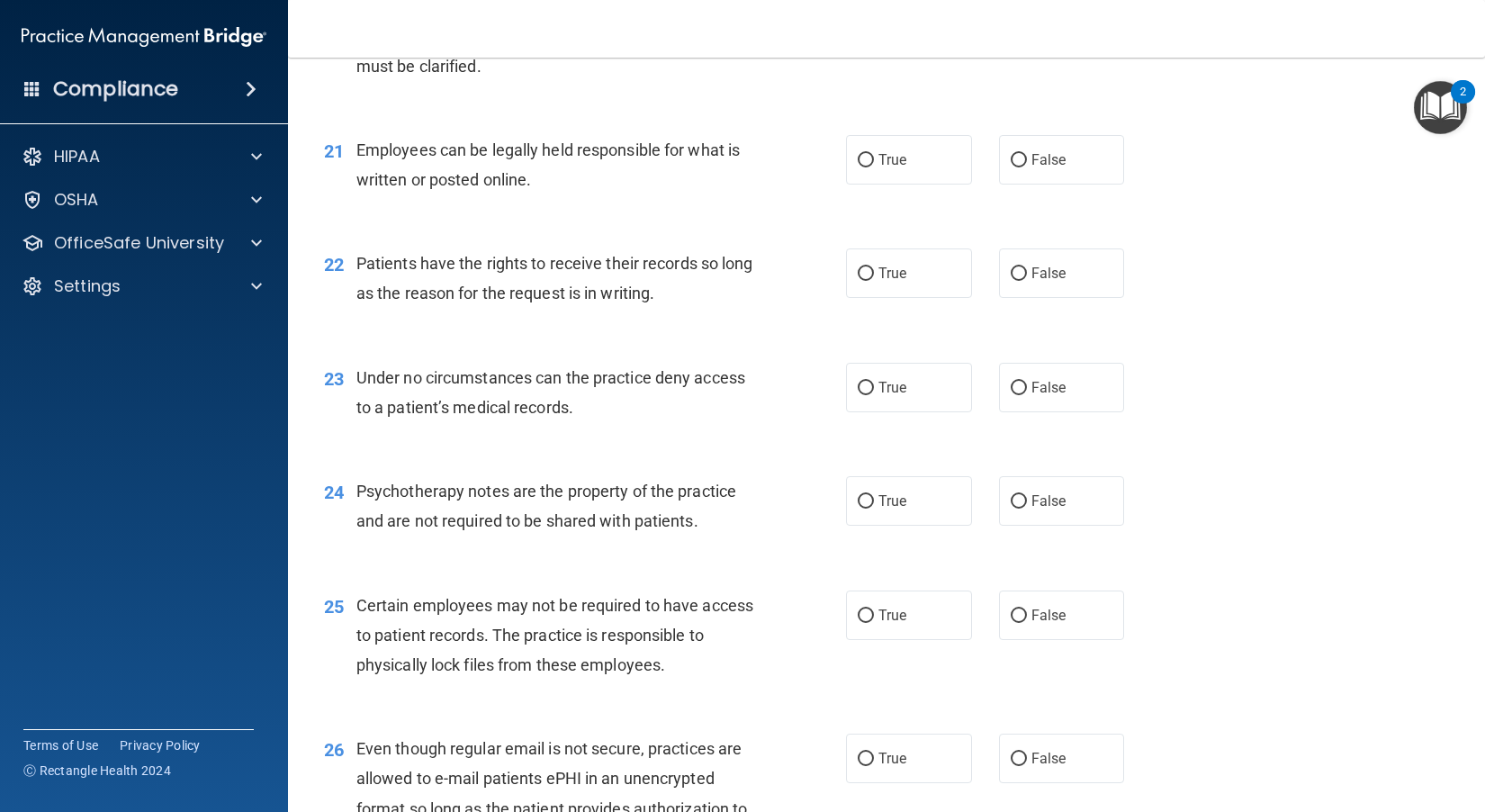
click at [775, 317] on div "22 Patients have the rights to receive their records so long as the reason for …" at bounding box center [585, 282] width 576 height 68
click at [829, 168] on span "True" at bounding box center [892, 159] width 28 height 17
click at [829, 167] on input "True" at bounding box center [865, 160] width 16 height 13
radio input "true"
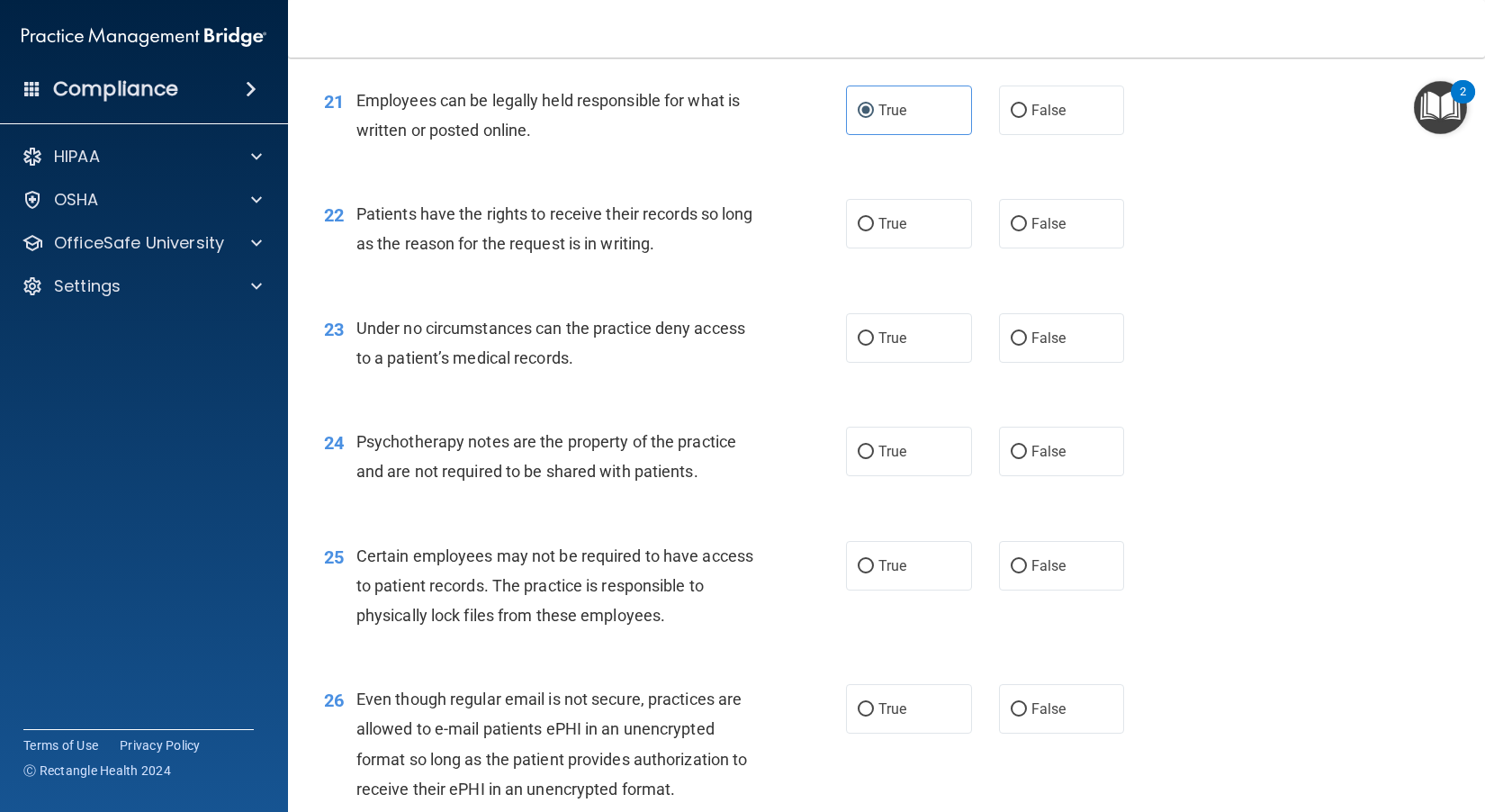
scroll to position [3419, 0]
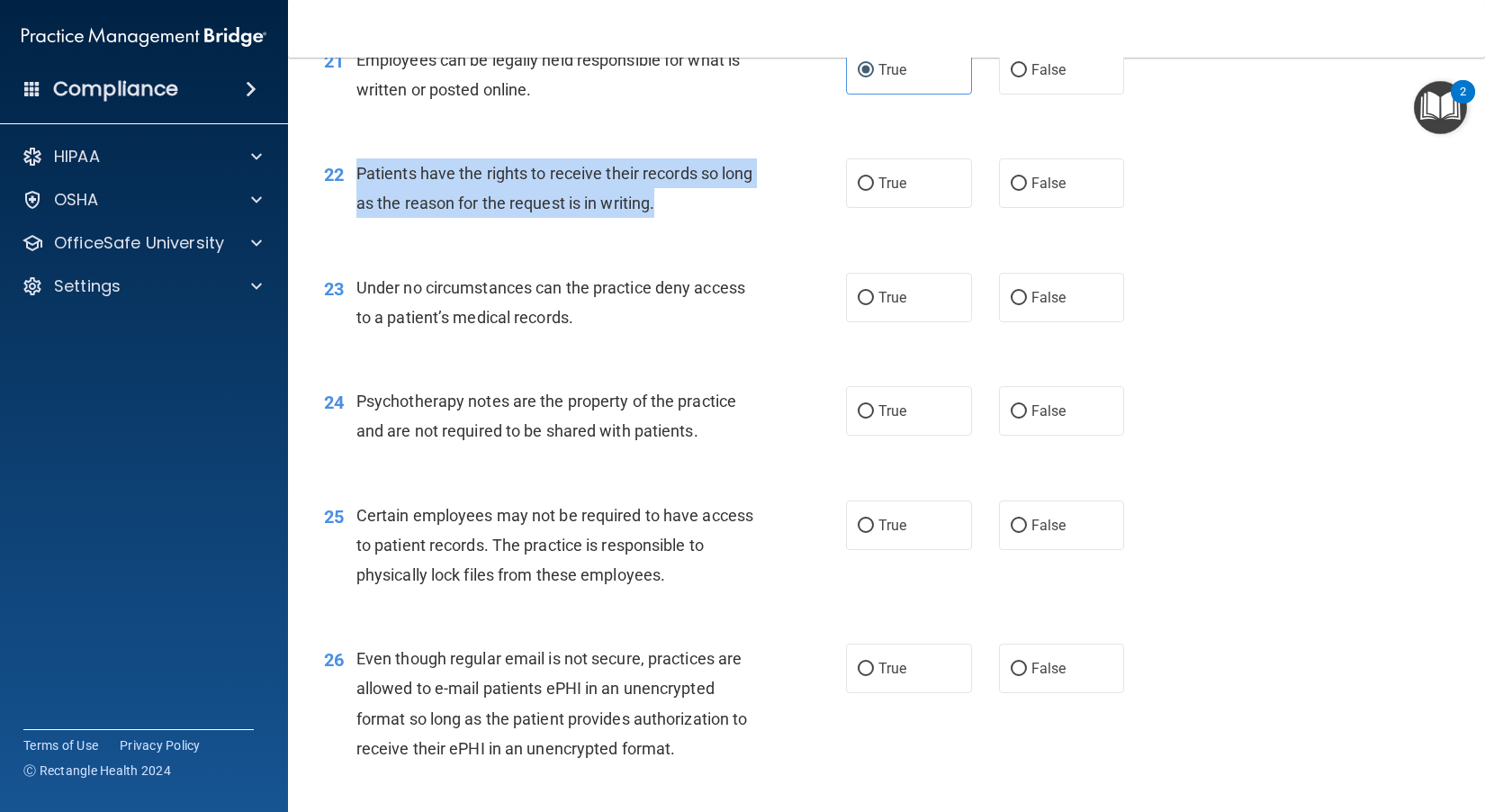
drag, startPoint x: 732, startPoint y: 333, endPoint x: 355, endPoint y: 292, distance: 378.4
click at [356, 218] on div "Patients have the rights to receive their records so long as the reason for the…" at bounding box center [562, 187] width 412 height 59
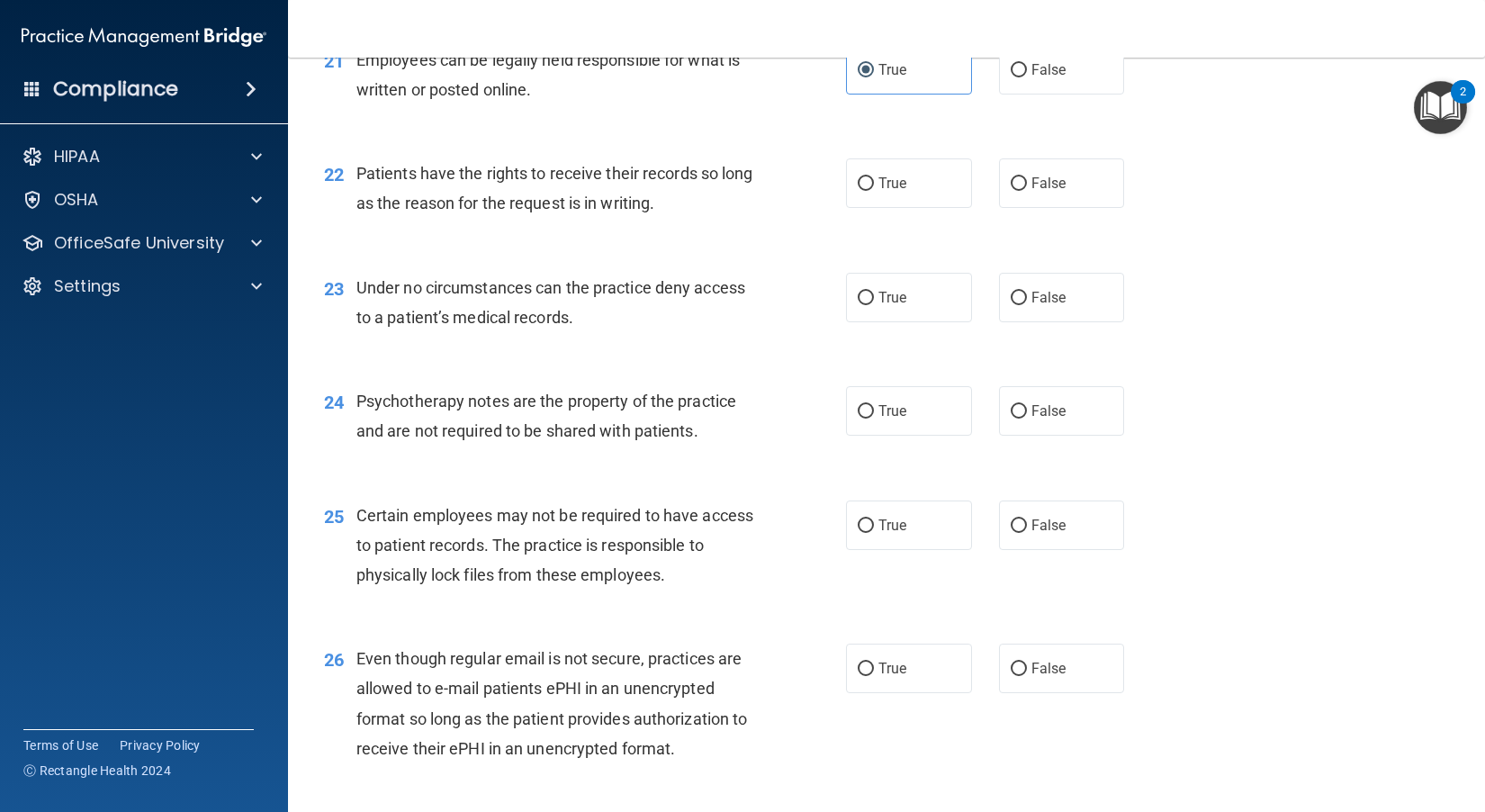
click at [829, 364] on div "23 Under no circumstances can the practice deny access to a patient’s medical r…" at bounding box center [886, 306] width 1152 height 113
click at [829, 192] on span "False" at bounding box center [1048, 183] width 35 height 17
click at [829, 191] on input "False" at bounding box center [1018, 183] width 16 height 13
radio input "true"
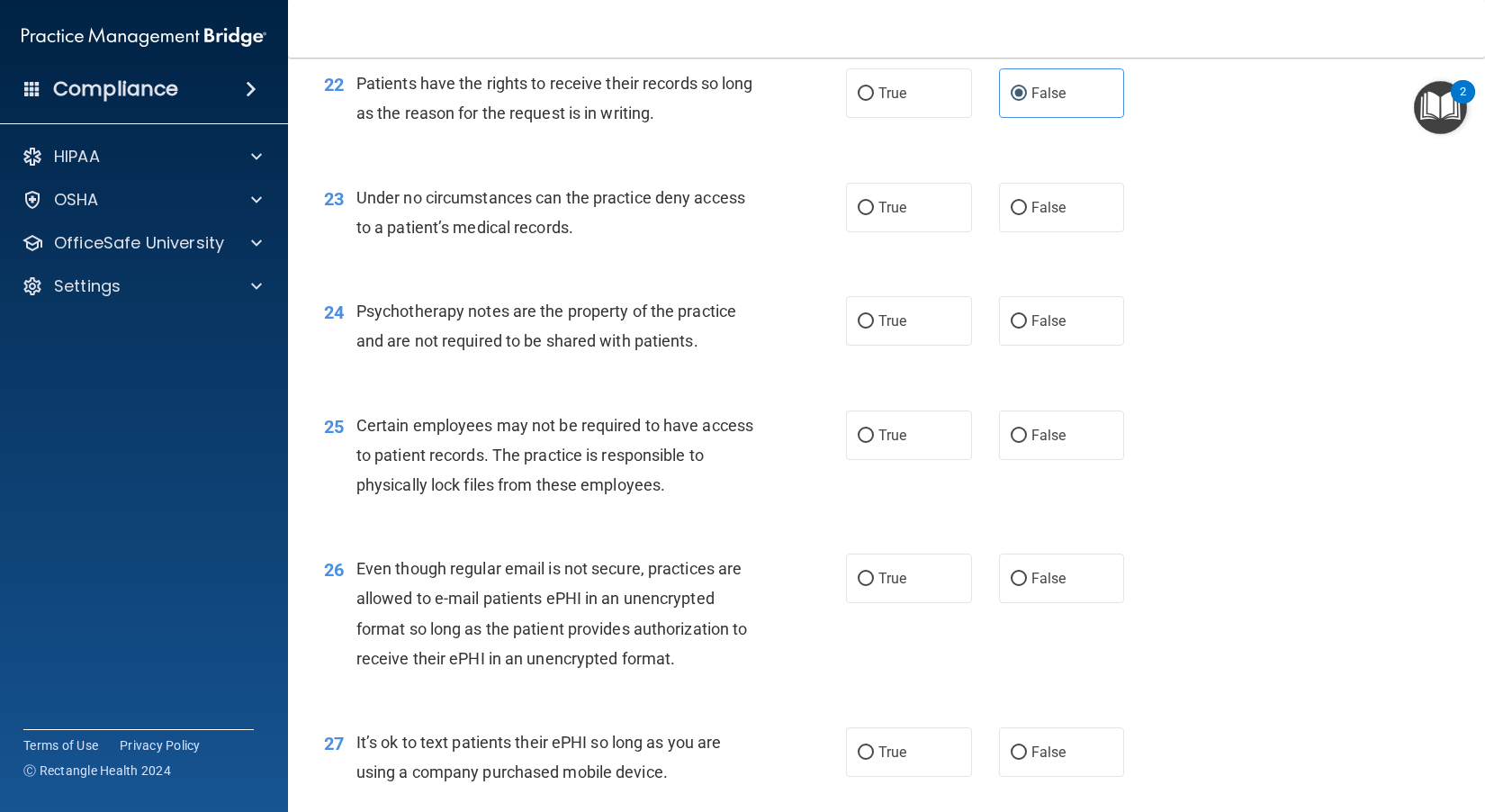
scroll to position [3599, 0]
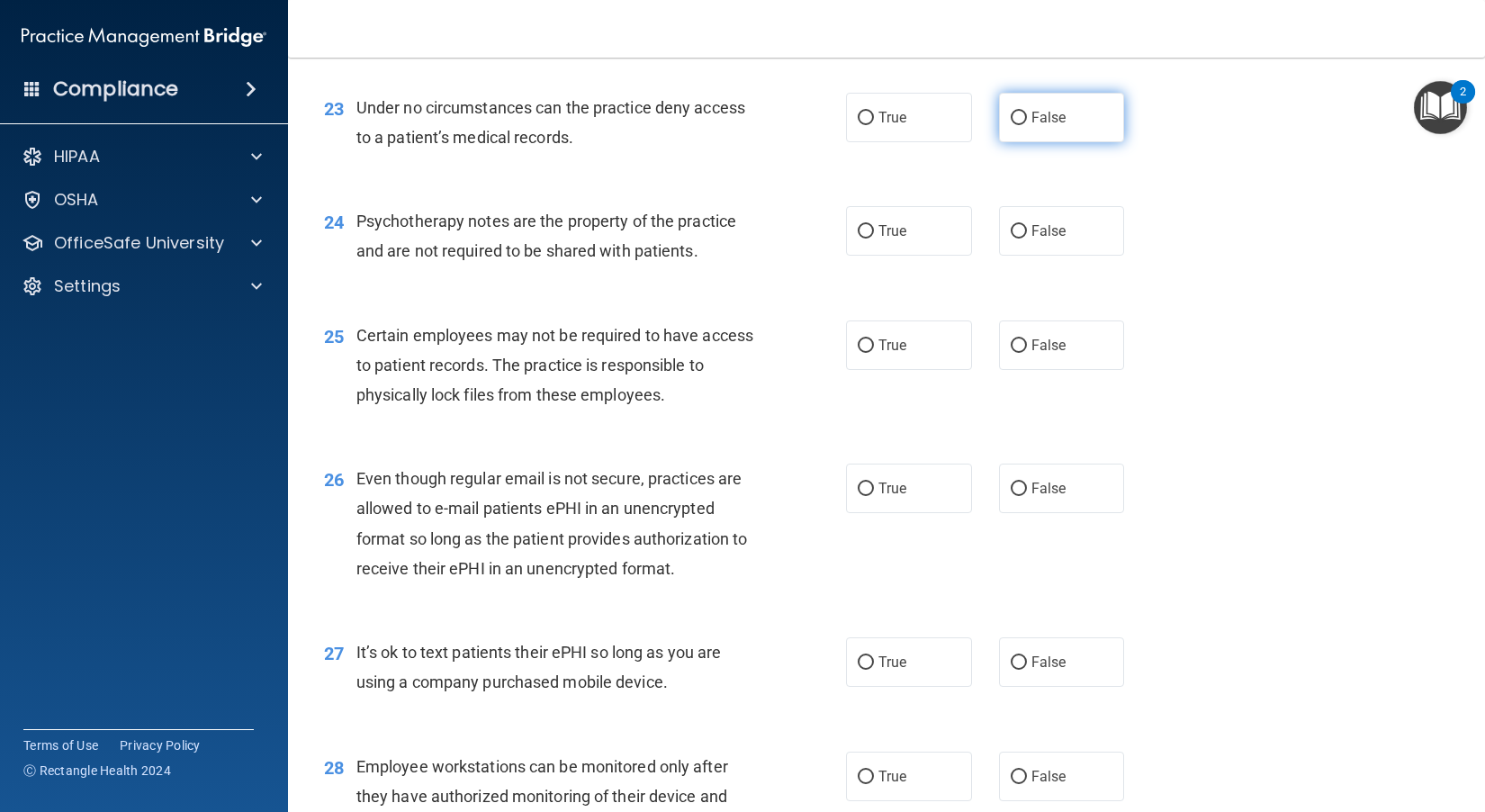
click at [829, 142] on label "False" at bounding box center [1062, 117] width 126 height 49
click at [829, 125] on input "False" at bounding box center [1018, 118] width 16 height 13
radio input "true"
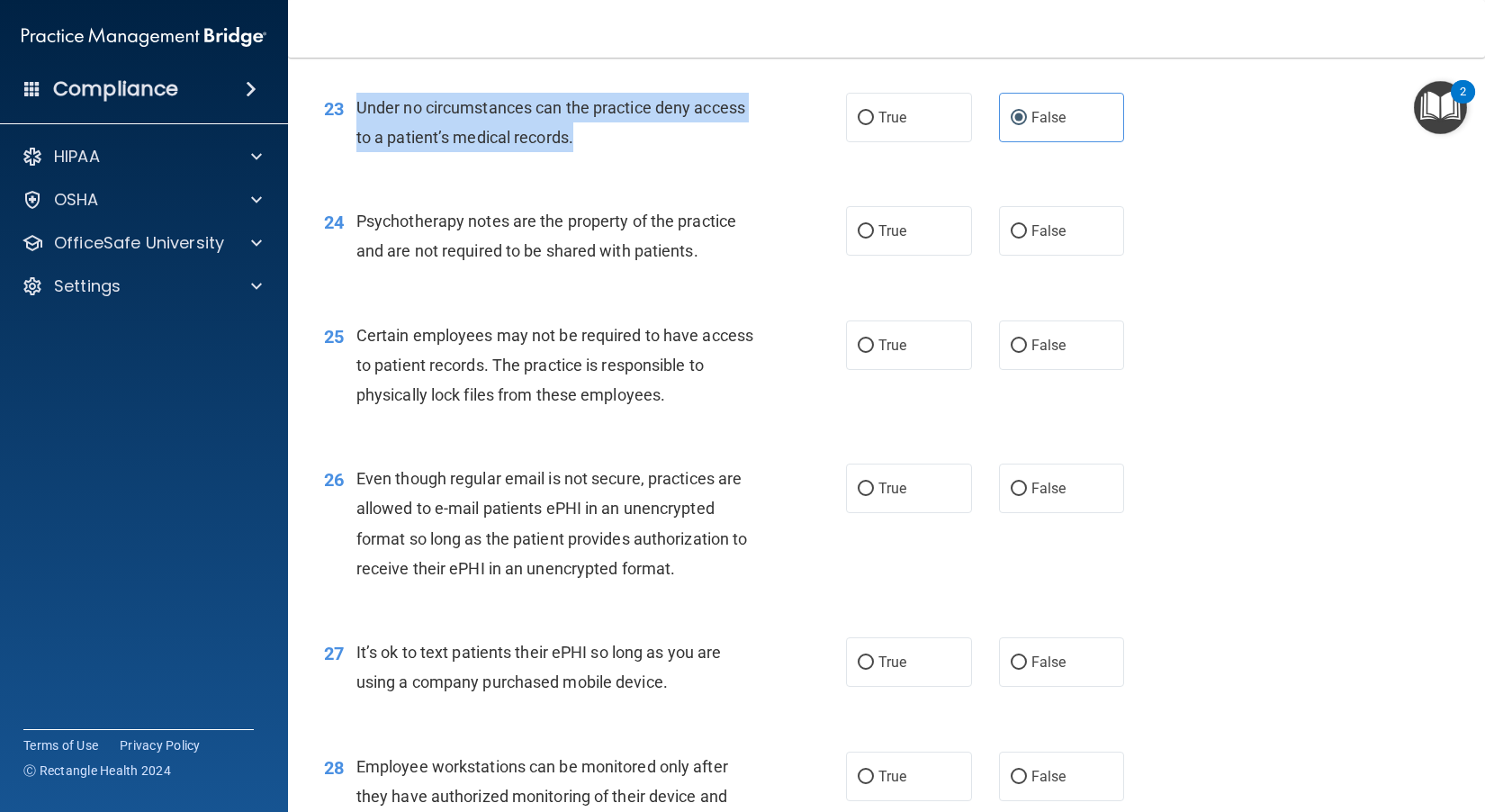
drag, startPoint x: 568, startPoint y: 252, endPoint x: 355, endPoint y: 219, distance: 214.9
click at [356, 152] on div "Under no circumstances can the practice deny access to a patient’s medical reco…" at bounding box center [562, 122] width 412 height 59
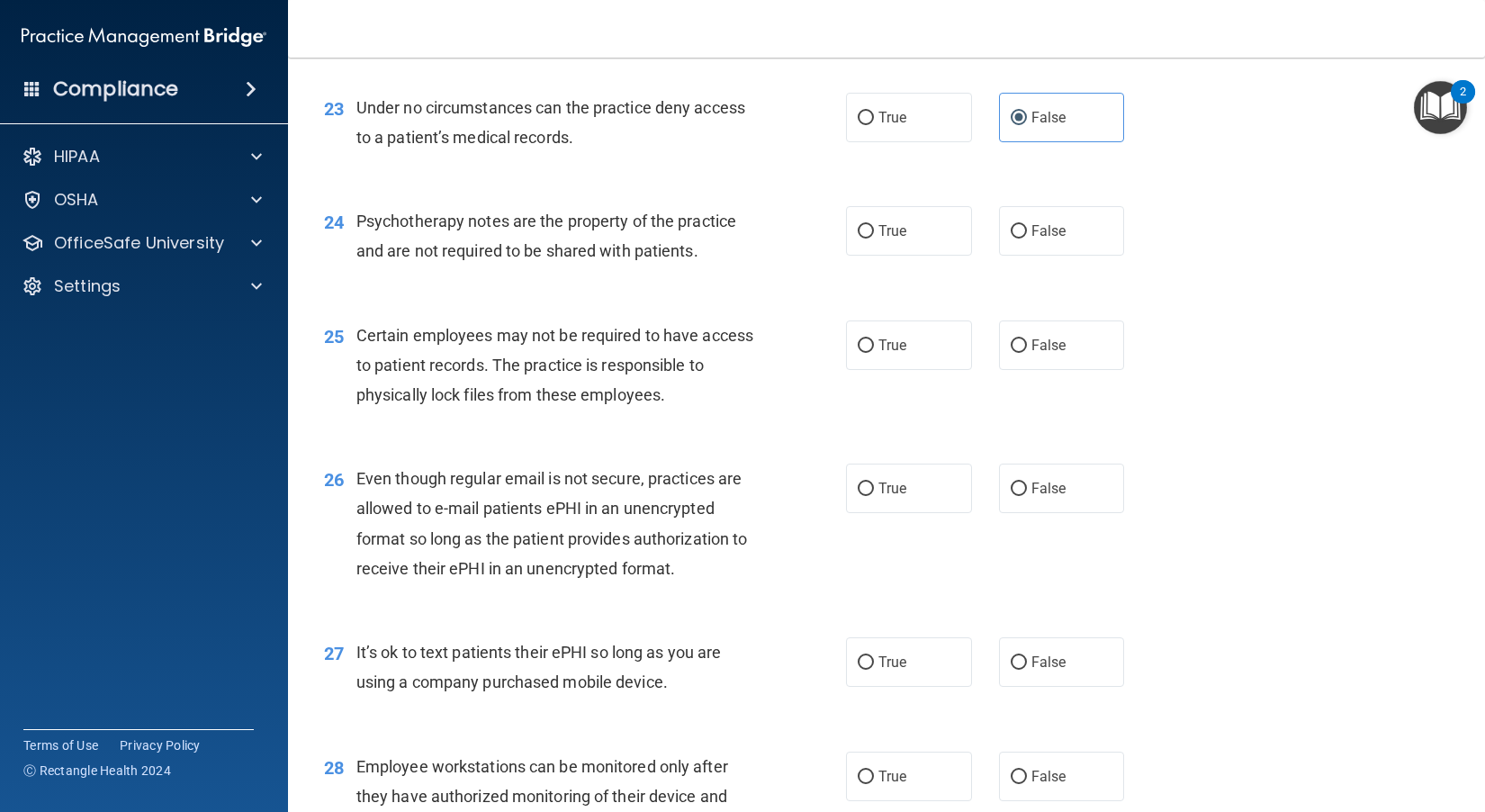
click at [693, 297] on div "24 Psychotherapy notes are the property of the practice and are not required to…" at bounding box center [886, 240] width 1152 height 113
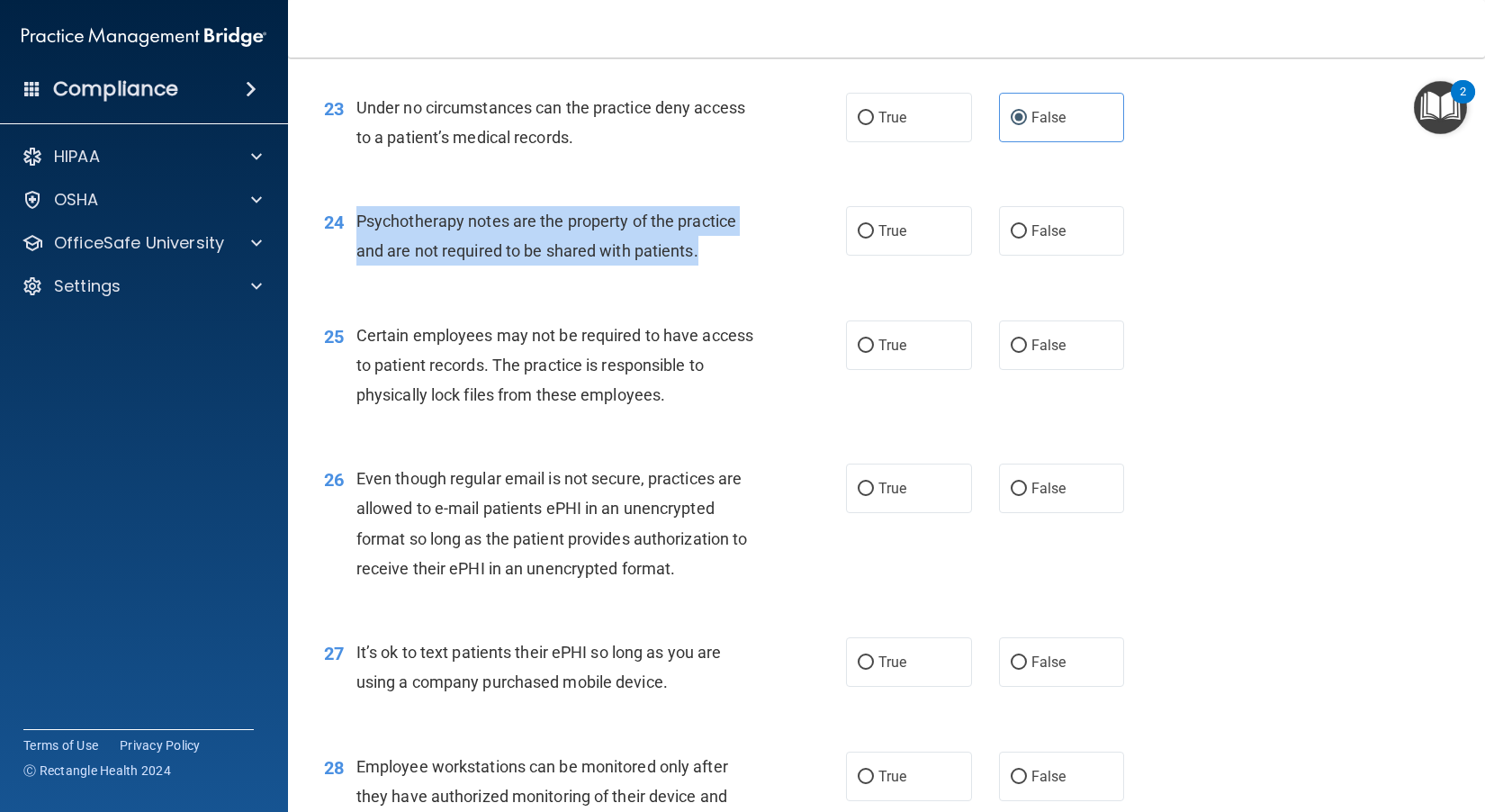
drag, startPoint x: 713, startPoint y: 373, endPoint x: 358, endPoint y: 334, distance: 356.7
click at [358, 265] on div "Psychotherapy notes are the property of the practice and are not required to be…" at bounding box center [562, 235] width 412 height 59
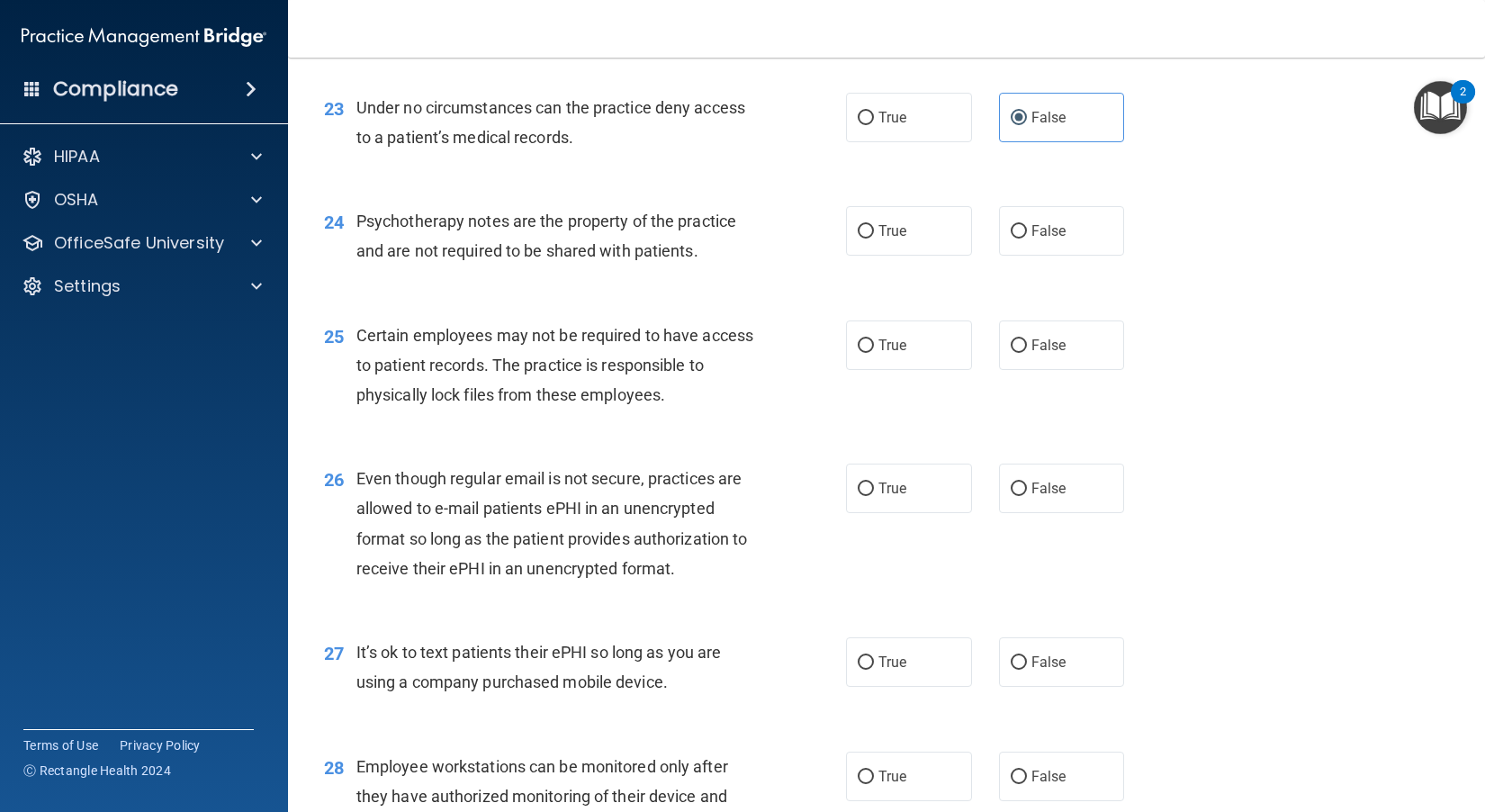
click at [779, 161] on div "23 Under no circumstances can the practice deny access to a patient’s medical r…" at bounding box center [585, 127] width 576 height 68
click at [829, 256] on label "True" at bounding box center [909, 230] width 126 height 49
click at [829, 238] on input "True" at bounding box center [865, 231] width 16 height 13
radio input "true"
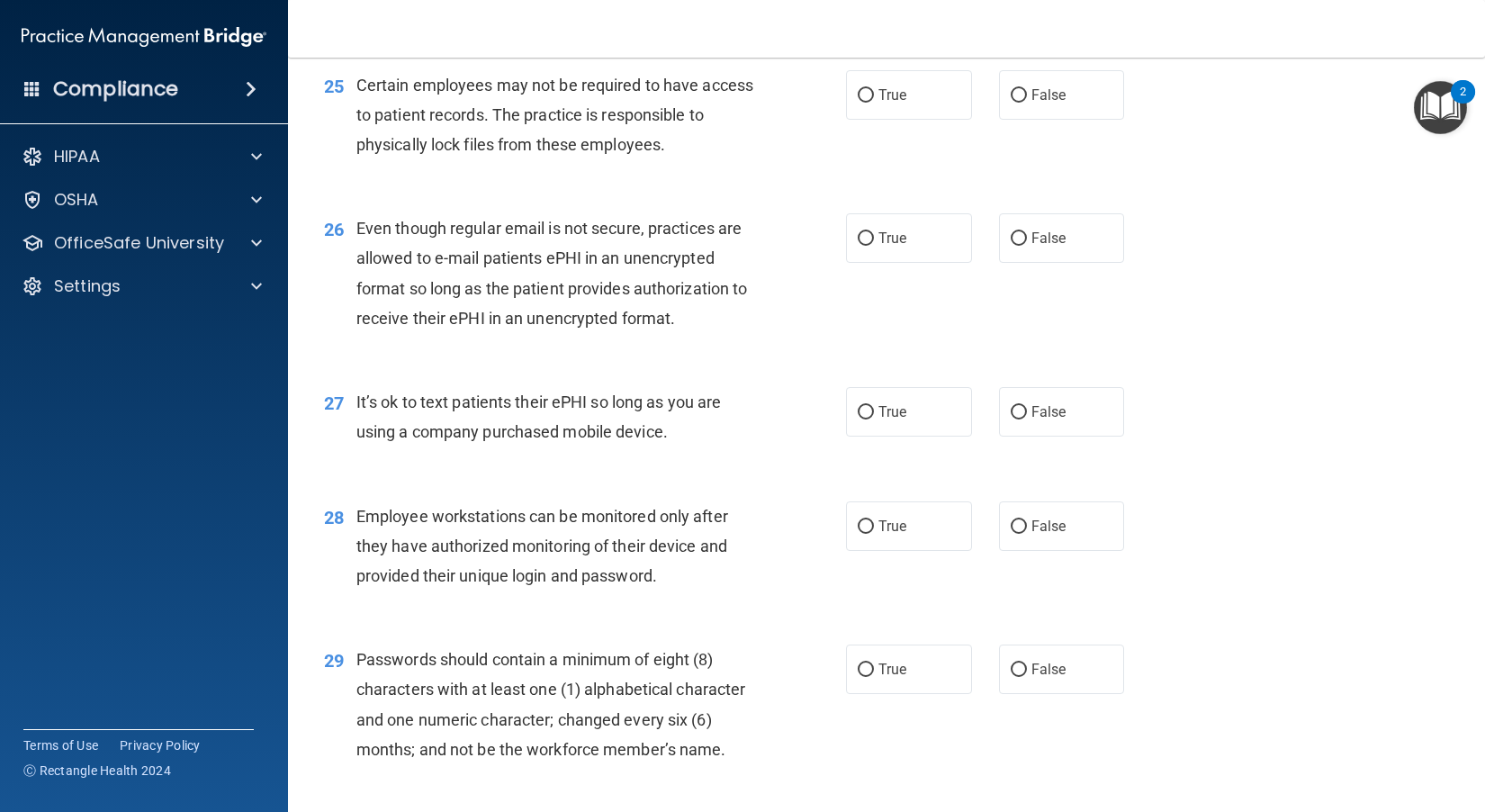
scroll to position [3869, 0]
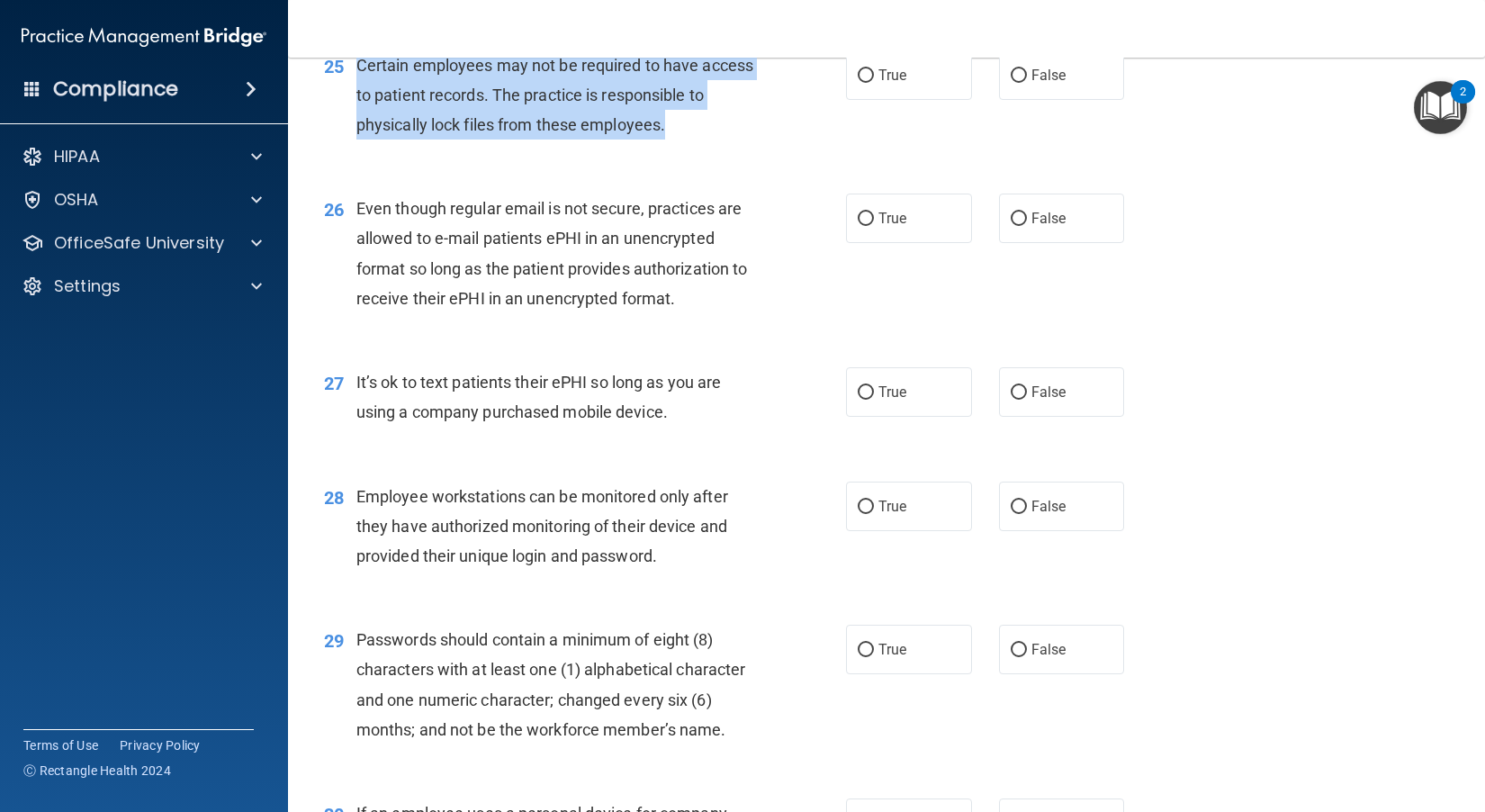
drag, startPoint x: 701, startPoint y: 245, endPoint x: 359, endPoint y: 183, distance: 347.5
click at [359, 140] on div "Certain employees may not be required to have access to patient records. The pr…" at bounding box center [562, 95] width 412 height 90
click at [738, 140] on div "Certain employees may not be required to have access to patient records. The pr…" at bounding box center [562, 95] width 412 height 90
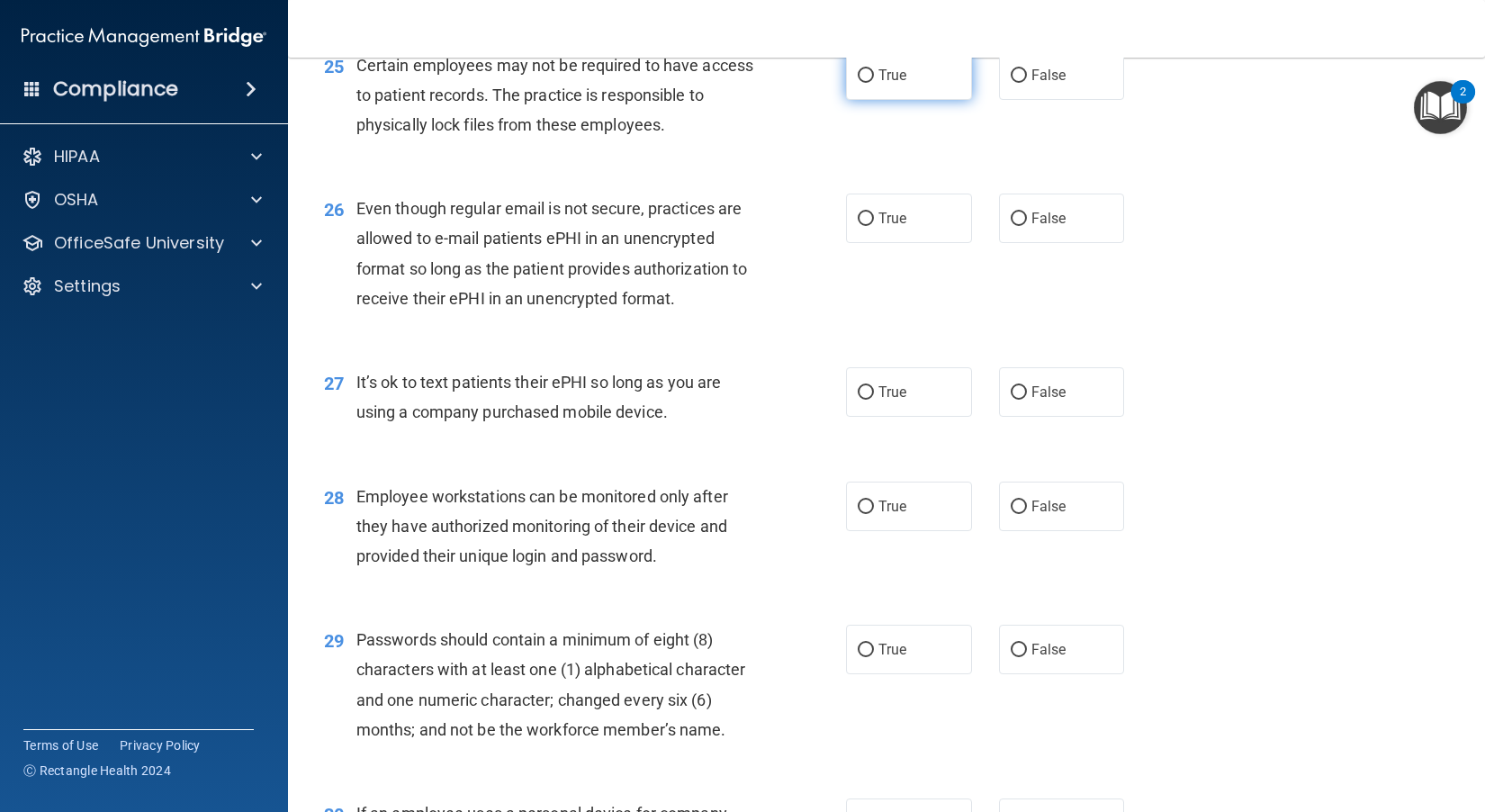
click at [829, 84] on span "True" at bounding box center [892, 75] width 28 height 17
click at [829, 83] on input "True" at bounding box center [865, 75] width 16 height 13
radio input "true"
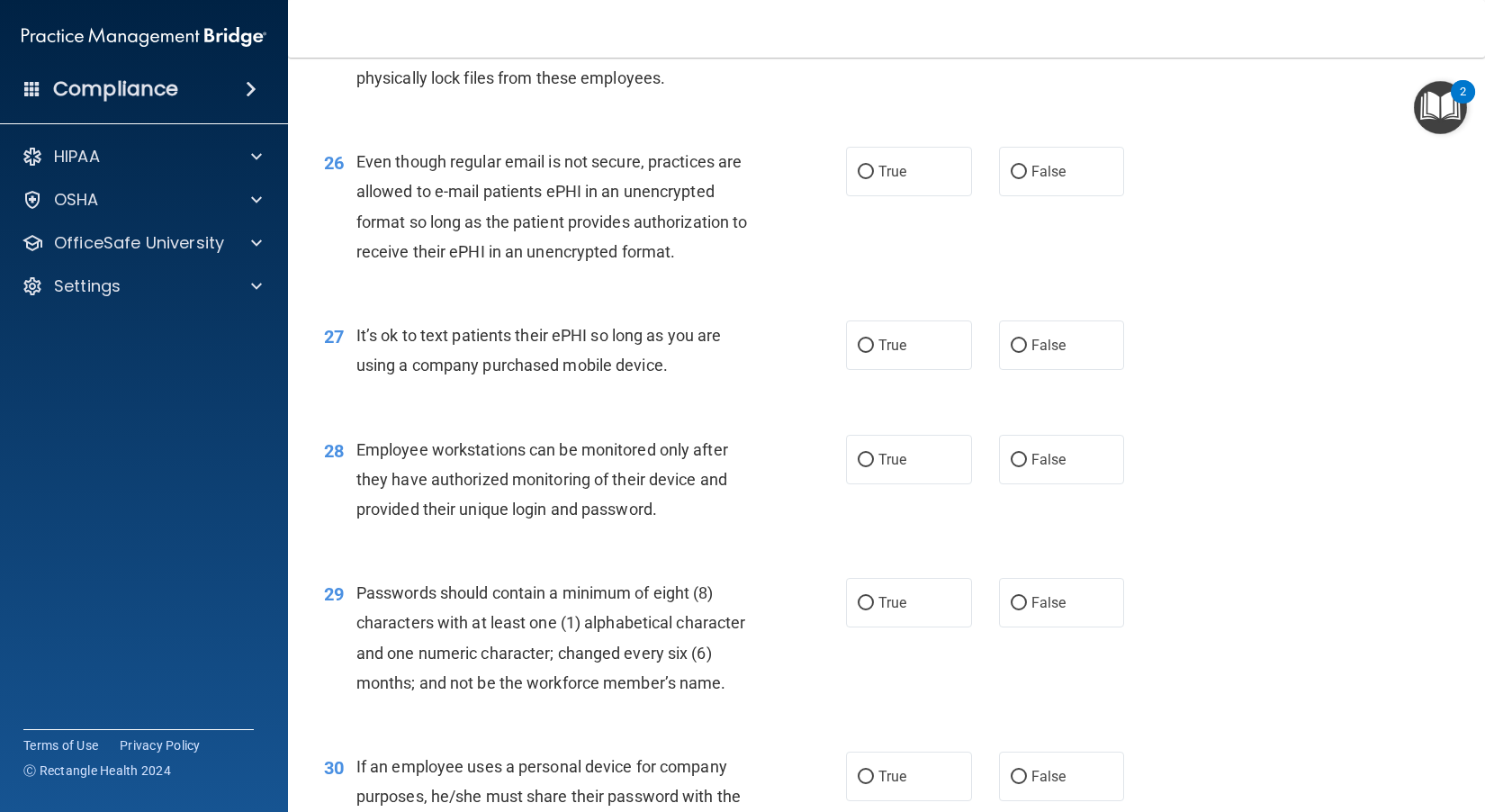
scroll to position [3959, 0]
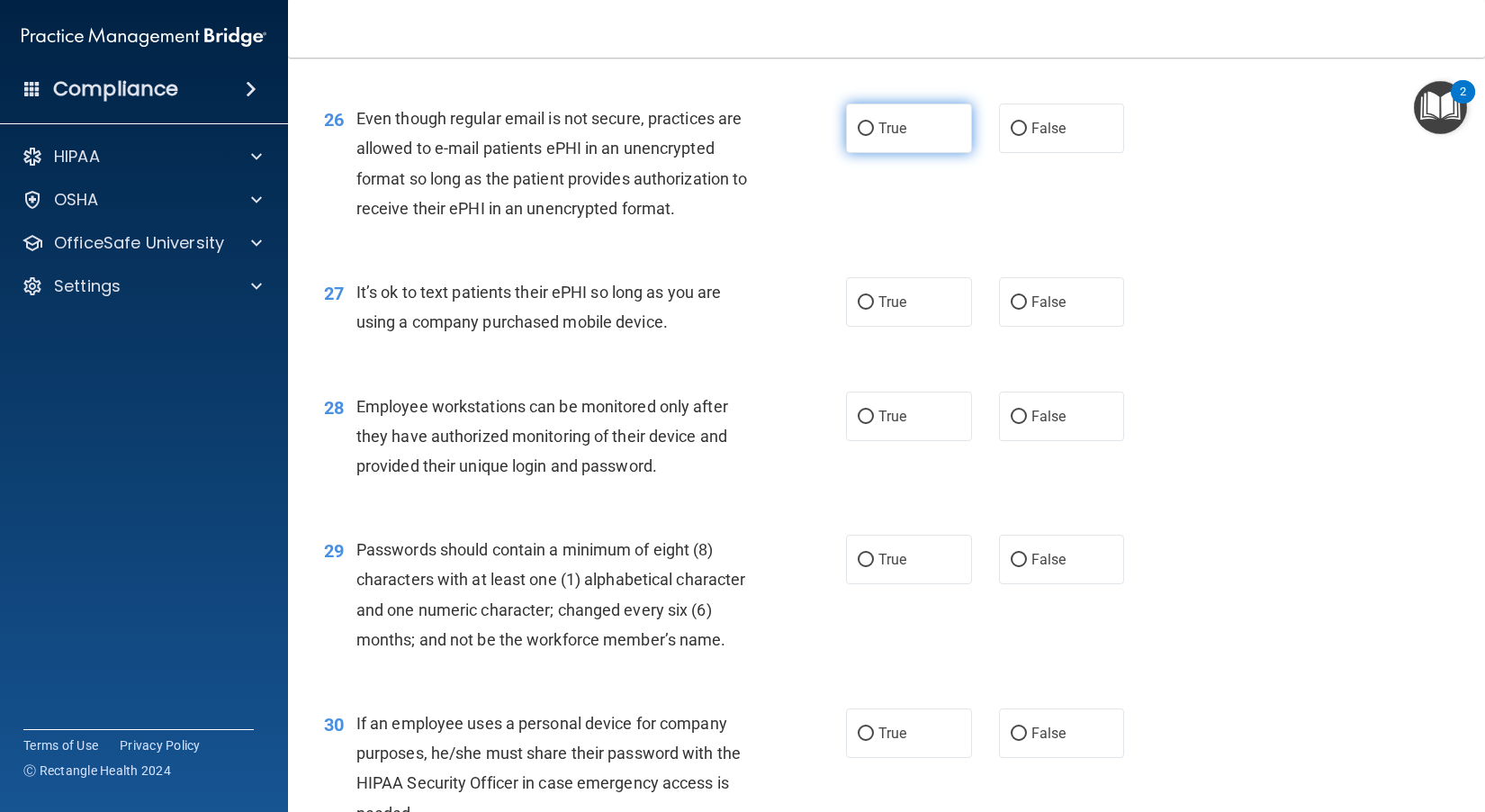
click at [829, 153] on label "True" at bounding box center [909, 127] width 126 height 49
click at [829, 136] on input "True" at bounding box center [865, 128] width 16 height 13
radio input "true"
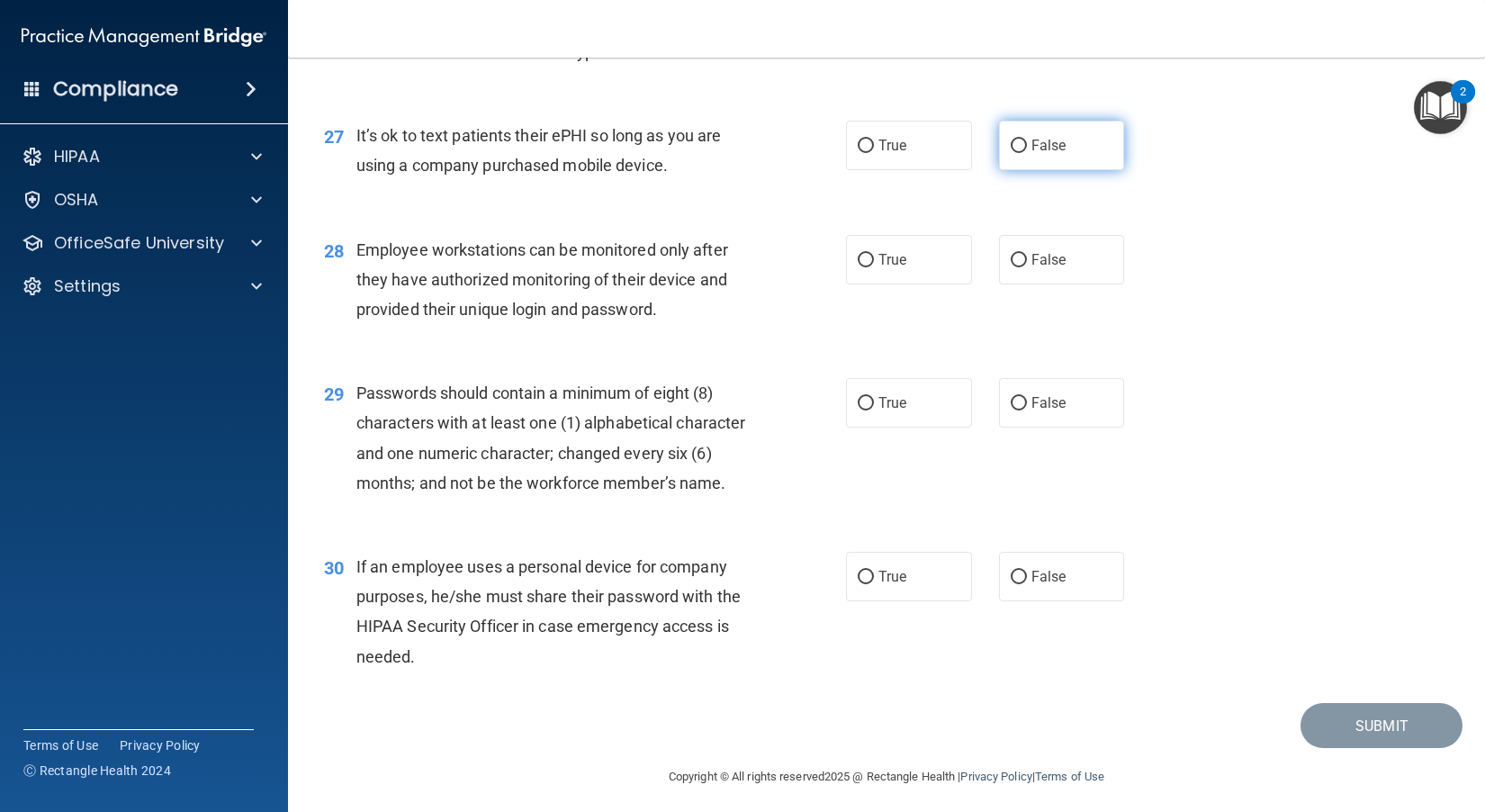
scroll to position [4139, 0]
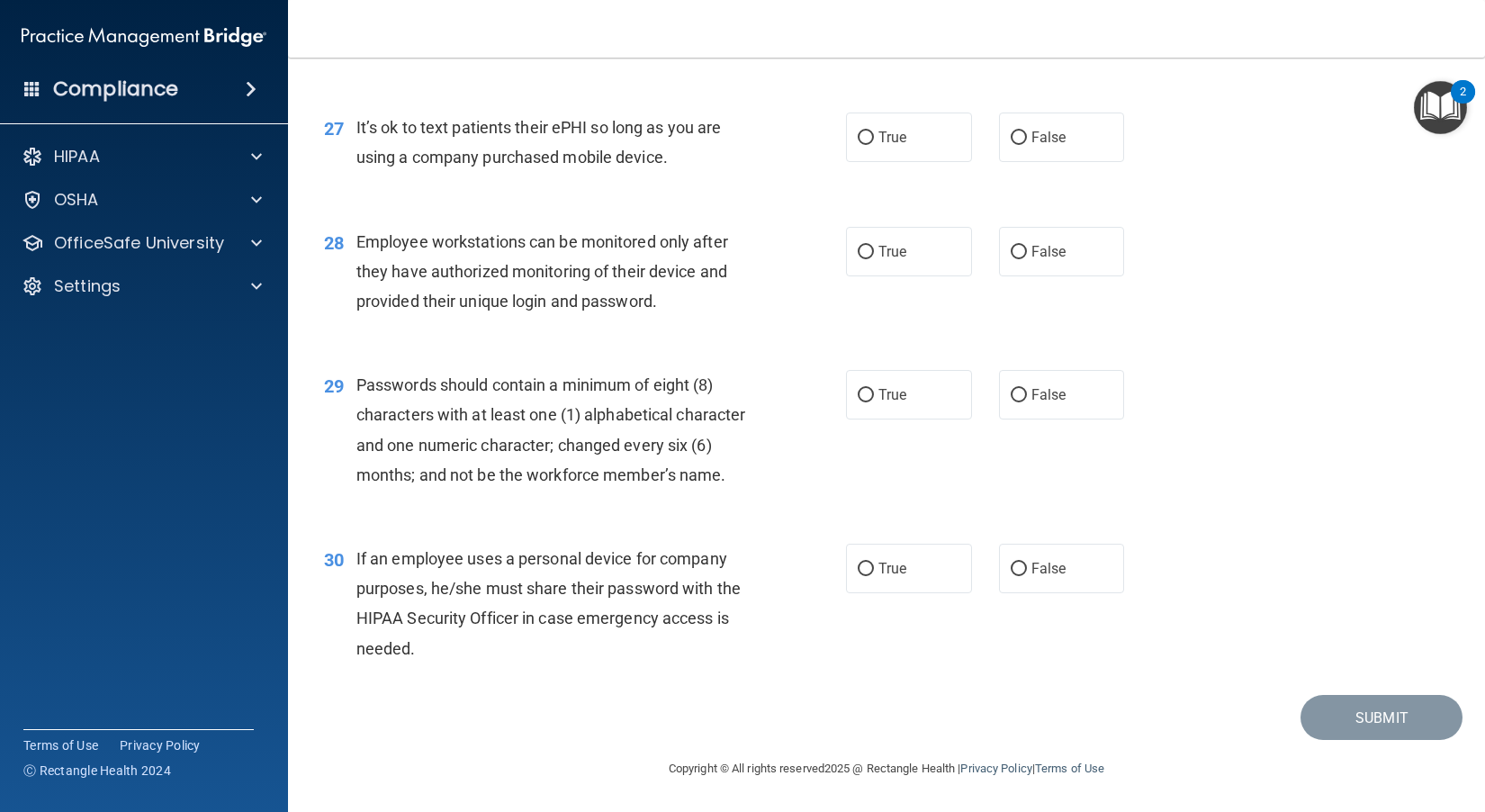
drag, startPoint x: 687, startPoint y: 265, endPoint x: 356, endPoint y: 231, distance: 332.8
click at [356, 172] on div "It’s ok to text patients their ePHI so long as you are using a company purchase…" at bounding box center [562, 141] width 412 height 59
click at [735, 203] on div "27 It’s ok to text patients their ePHI so long as you are using a company purch…" at bounding box center [886, 146] width 1152 height 113
click at [829, 162] on label "True" at bounding box center [909, 136] width 126 height 49
click at [829, 145] on input "True" at bounding box center [865, 137] width 16 height 13
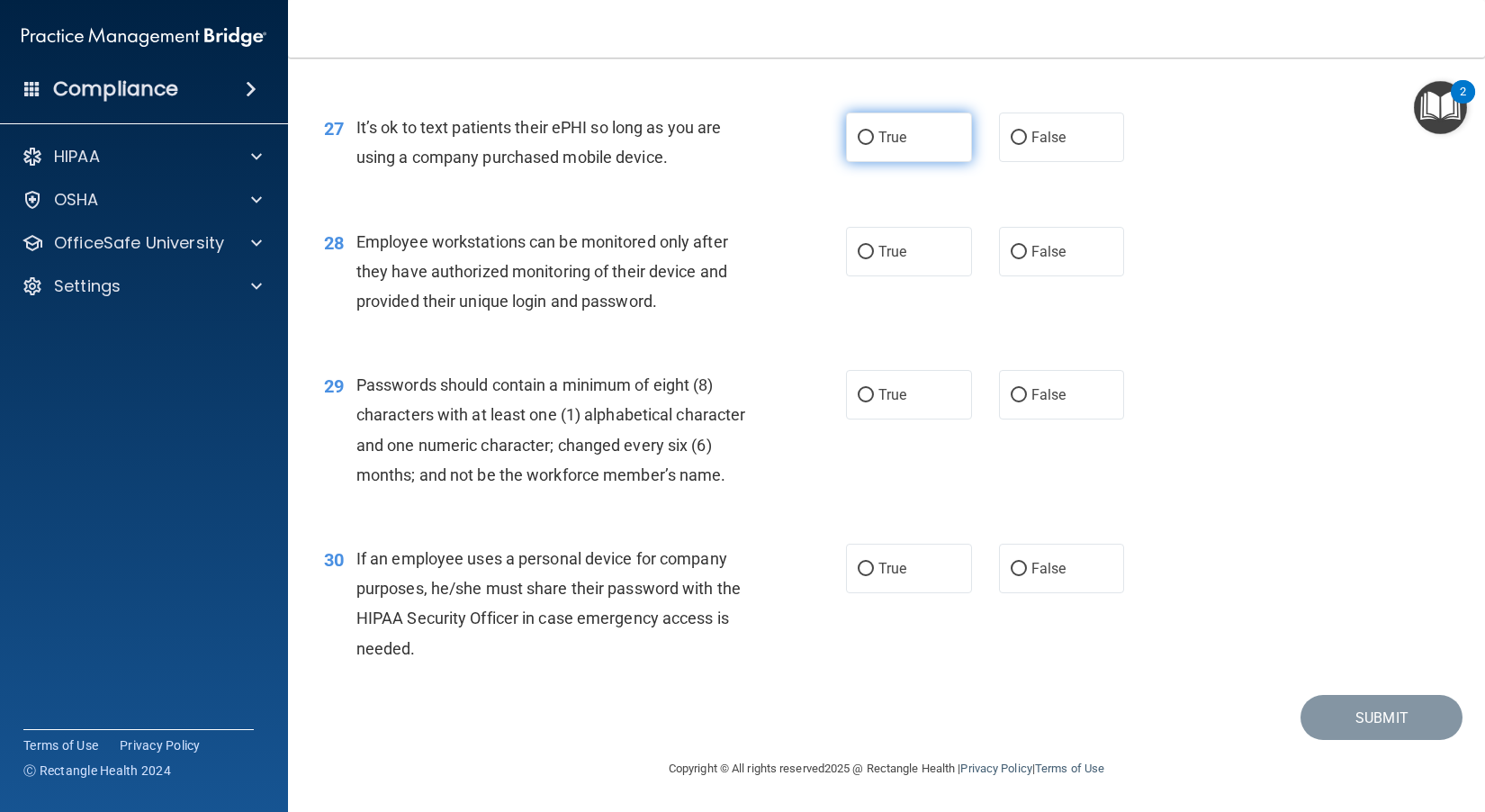
radio input "true"
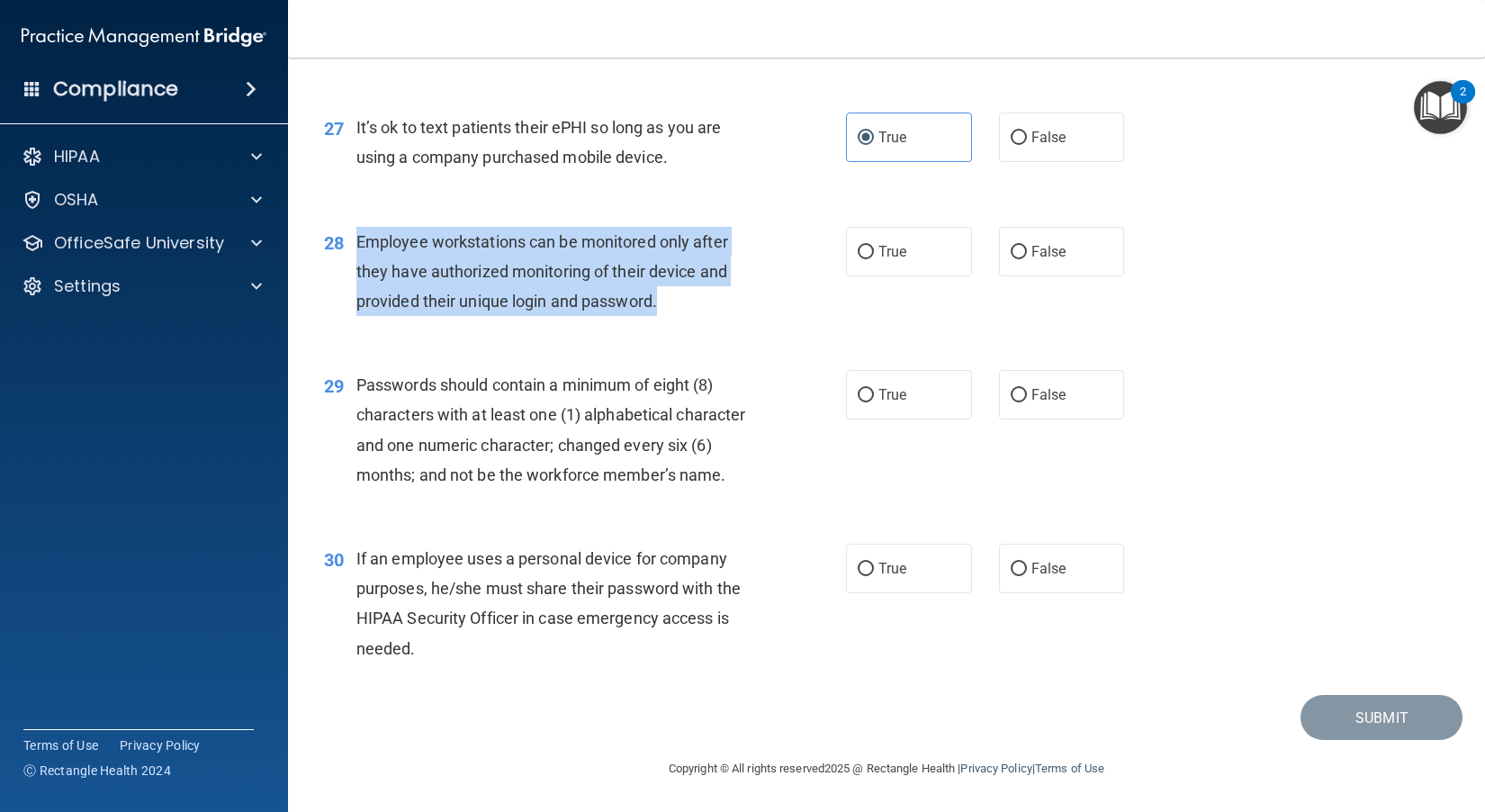
drag, startPoint x: 678, startPoint y: 317, endPoint x: 353, endPoint y: 245, distance: 332.7
click at [353, 245] on div "28 Employee workstations can be monitored only after they have authorized monit…" at bounding box center [585, 276] width 576 height 99
click at [732, 317] on div "Employee workstations can be monitored only after they have authorized monitori…" at bounding box center [562, 272] width 412 height 90
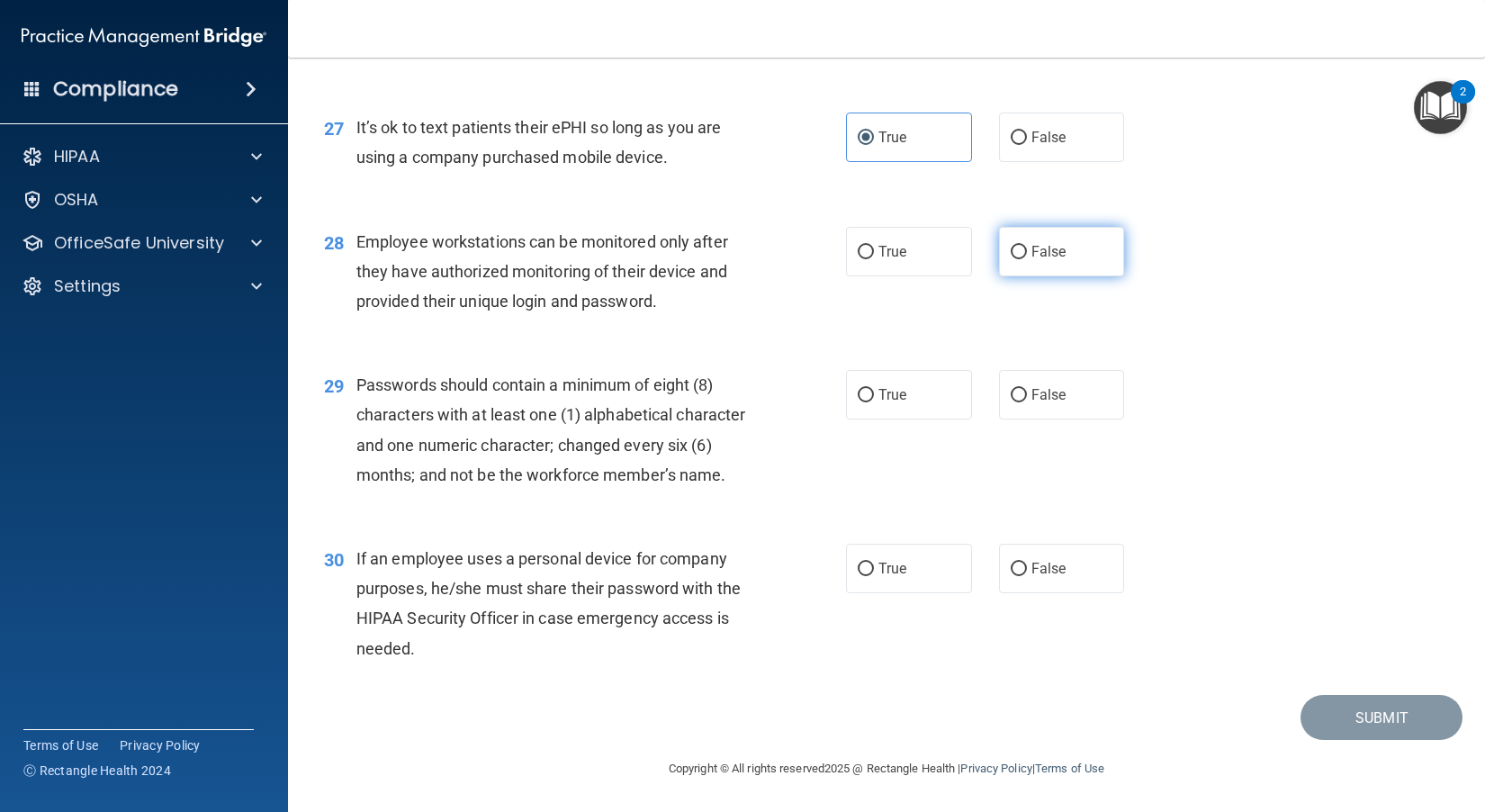
click at [829, 260] on span "False" at bounding box center [1048, 251] width 35 height 17
click at [829, 259] on input "False" at bounding box center [1018, 252] width 16 height 13
radio input "true"
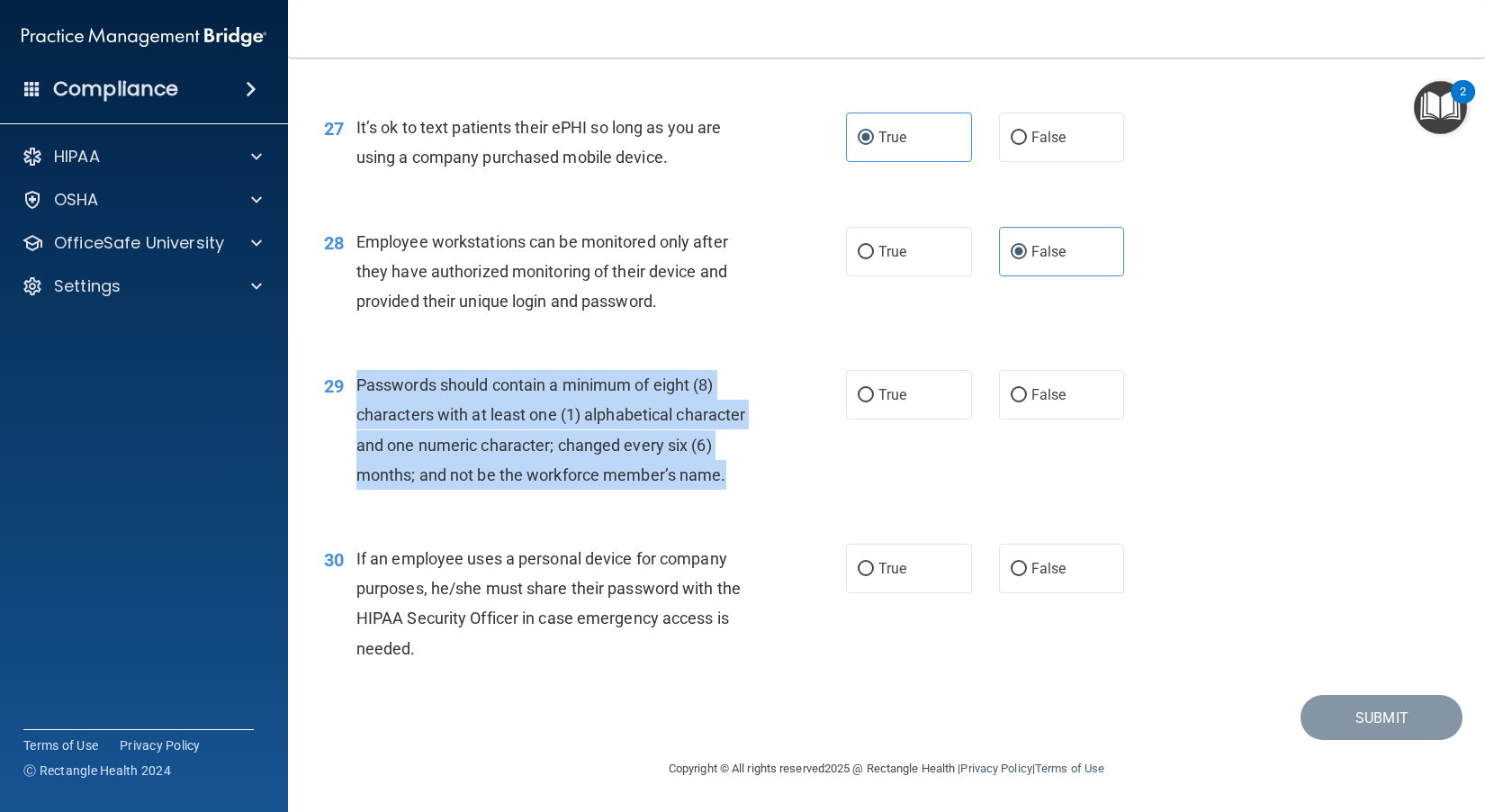
drag, startPoint x: 735, startPoint y: 480, endPoint x: 356, endPoint y: 387, distance: 390.2
click at [356, 387] on div "Passwords should contain a minimum of eight (8) characters with at least one (1…" at bounding box center [562, 430] width 412 height 120
click at [732, 449] on div "Passwords should contain a minimum of eight (8) characters with at least one (1…" at bounding box center [562, 430] width 412 height 120
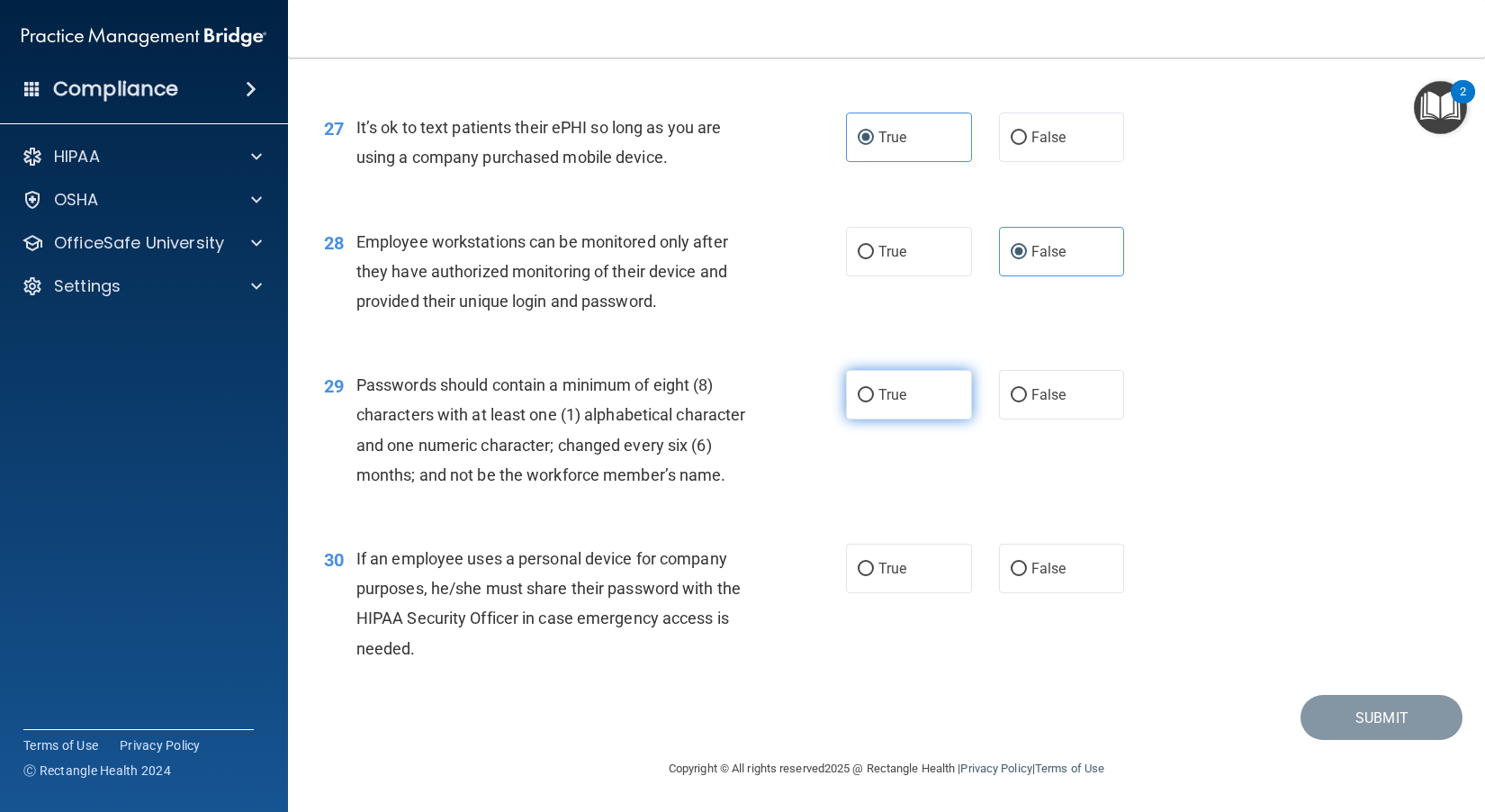
click at [829, 389] on input "True" at bounding box center [865, 395] width 16 height 13
radio input "true"
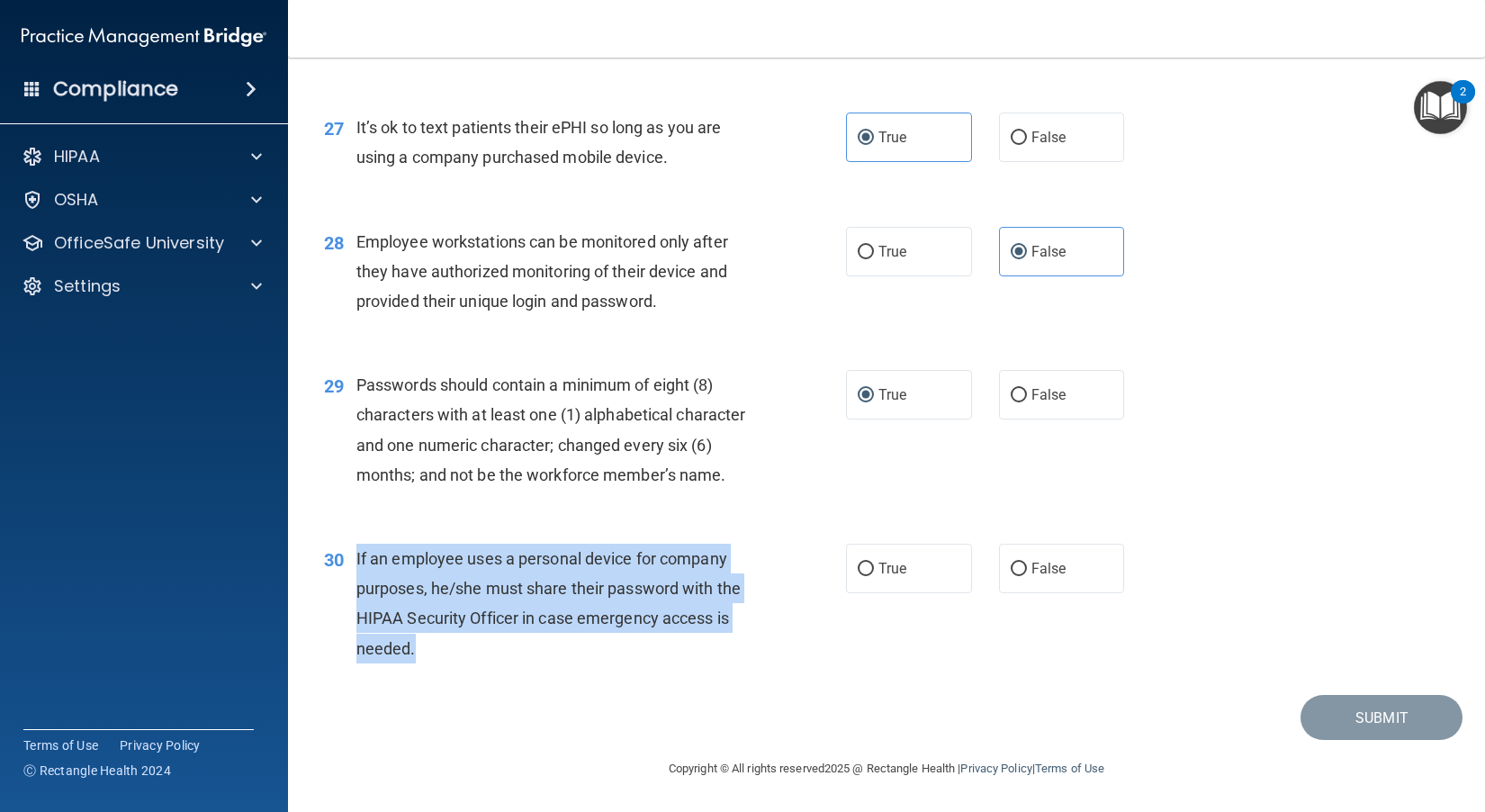
drag, startPoint x: 480, startPoint y: 648, endPoint x: 357, endPoint y: 554, distance: 154.0
click at [357, 554] on div "If an employee uses a personal device for company purposes, he/she must share t…" at bounding box center [562, 603] width 412 height 120
click at [730, 669] on div "30 If an employee uses a personal device for company purposes, he/she must shar…" at bounding box center [585, 607] width 576 height 129
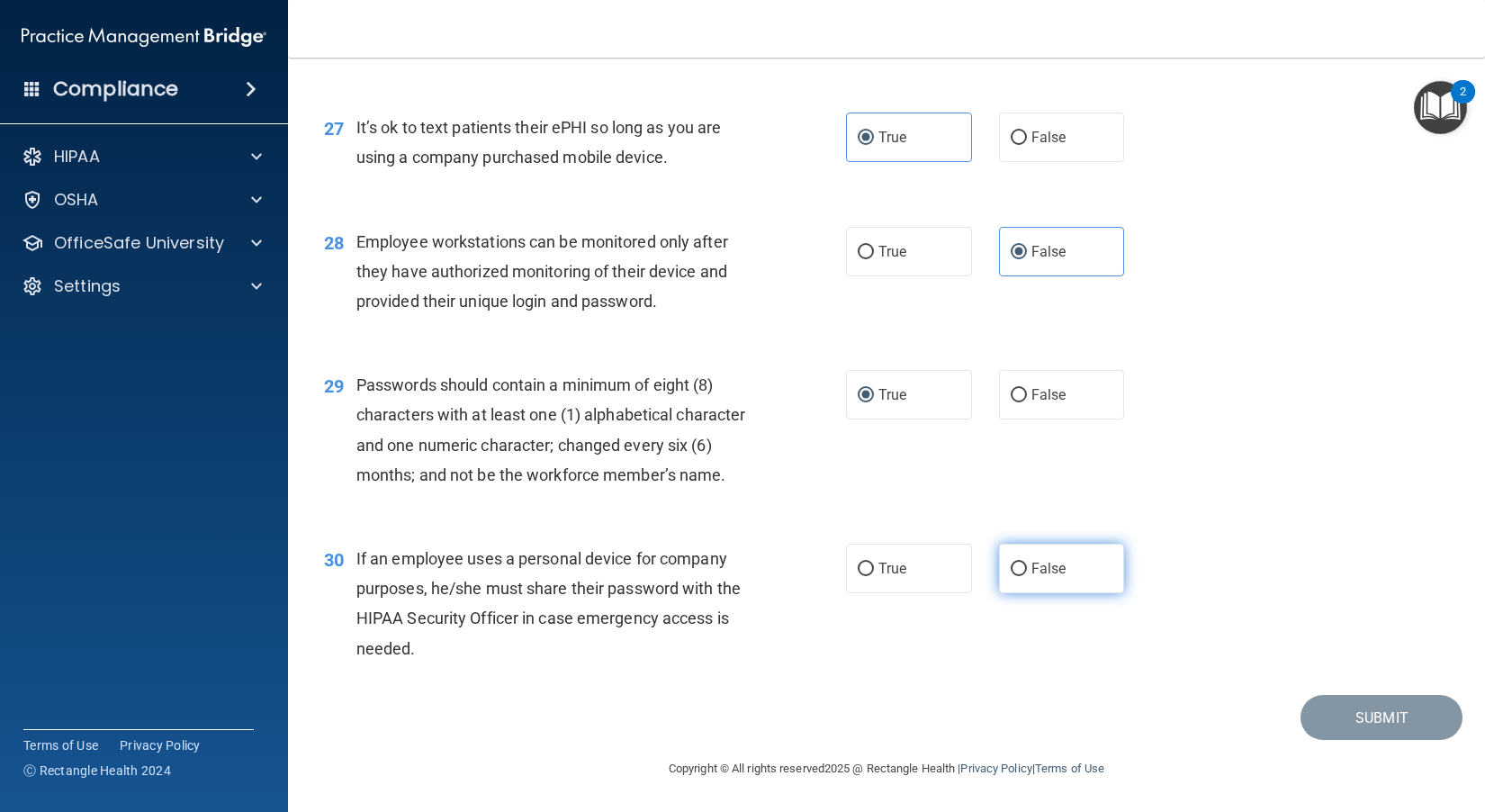
click at [829, 573] on label "False" at bounding box center [1062, 567] width 126 height 49
click at [829, 573] on input "False" at bounding box center [1018, 568] width 16 height 13
radio input "true"
click at [829, 725] on button "Submit" at bounding box center [1381, 718] width 162 height 46
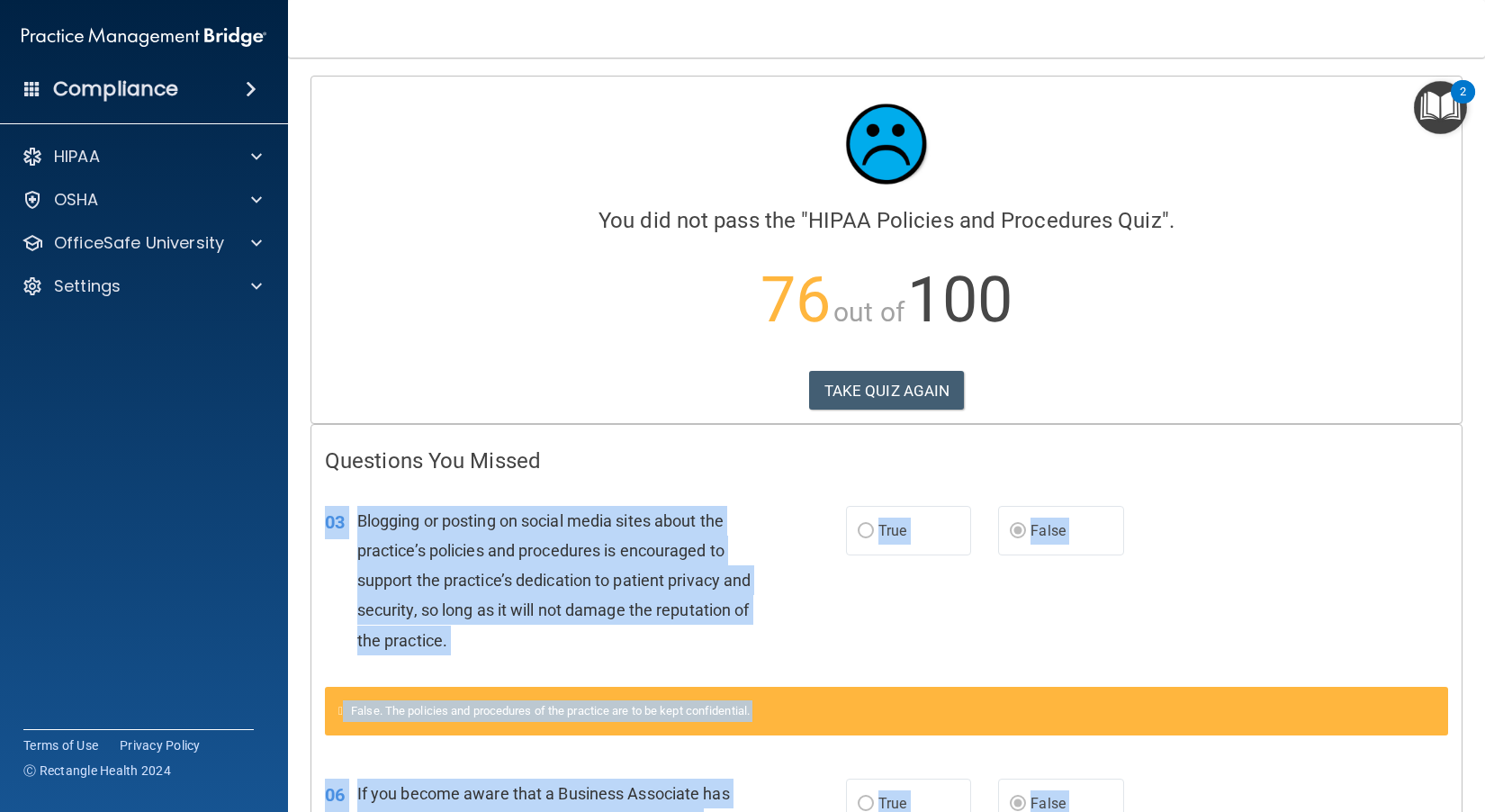
drag, startPoint x: 1118, startPoint y: 679, endPoint x: 310, endPoint y: 507, distance: 826.3
drag, startPoint x: 787, startPoint y: 517, endPoint x: 809, endPoint y: 424, distance: 96.0
click at [787, 516] on div "03 Blogging or posting on social media sites about the practice’s policies and …" at bounding box center [585, 585] width 575 height 158
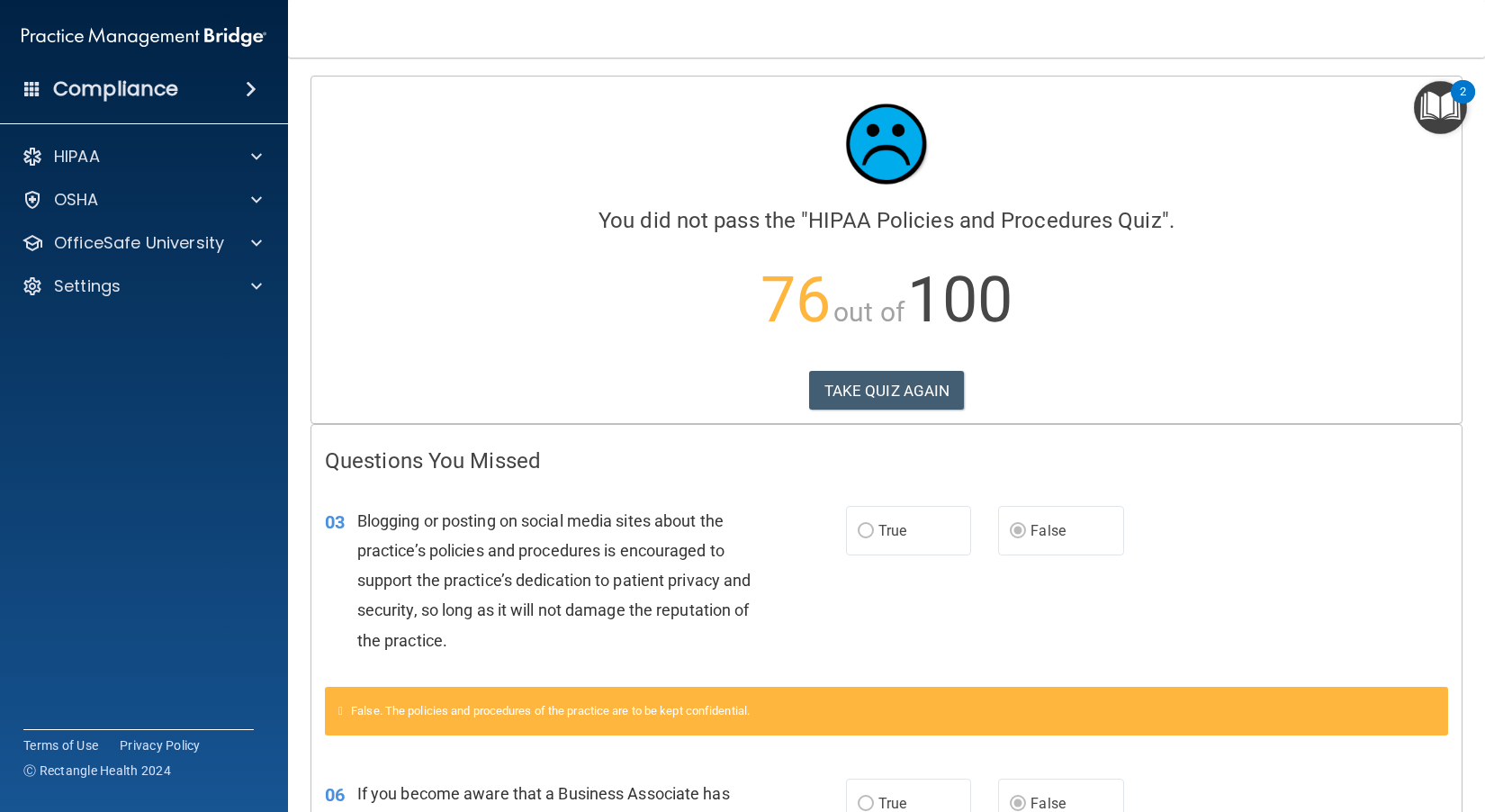
drag, startPoint x: 773, startPoint y: 462, endPoint x: 835, endPoint y: 413, distance: 79.4
click at [773, 462] on h4 "Questions You Missed" at bounding box center [886, 460] width 1123 height 23
click at [829, 388] on button "TAKE QUIZ AGAIN" at bounding box center [887, 391] width 156 height 40
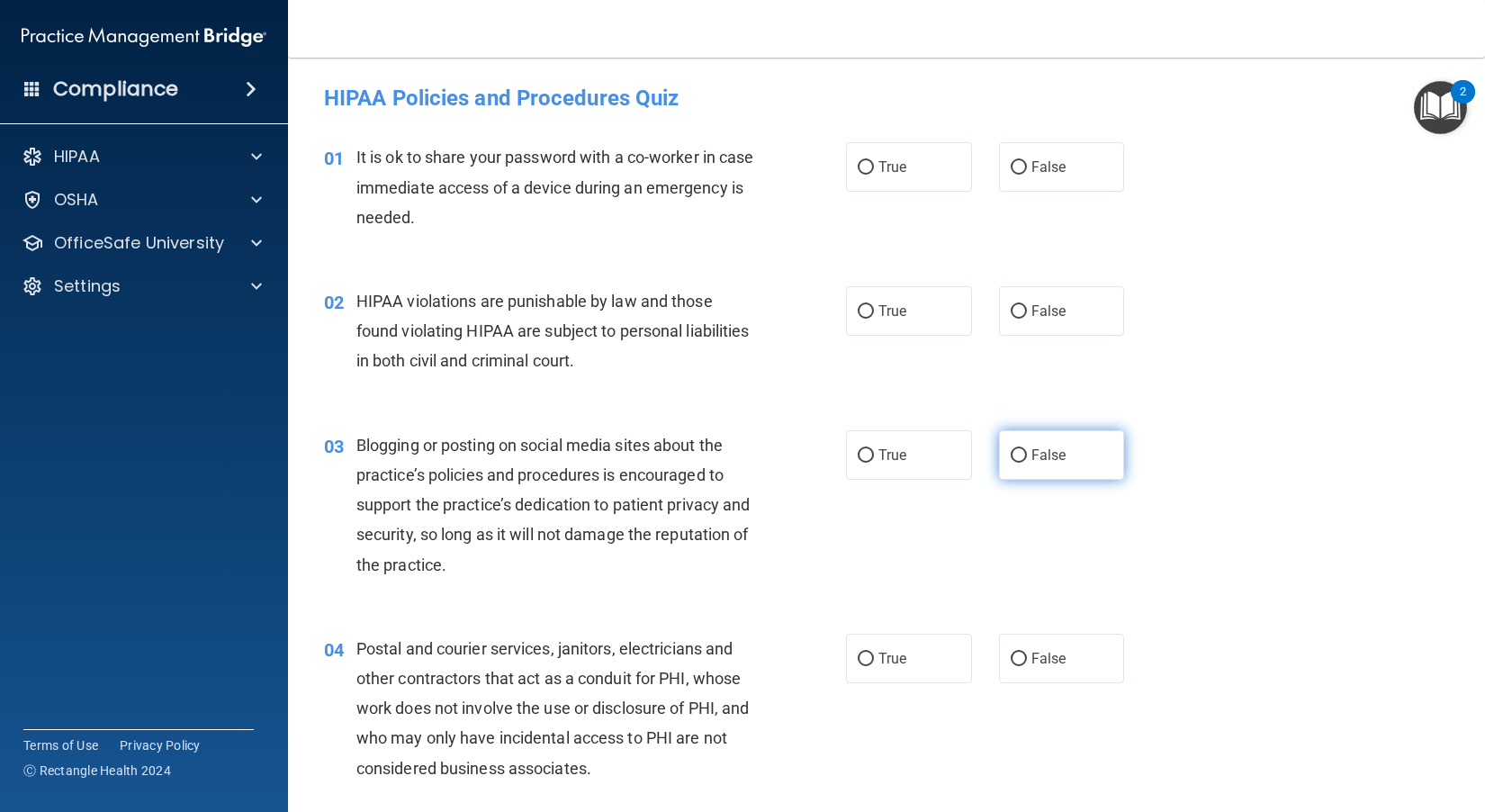
click at [829, 449] on span "False" at bounding box center [1048, 454] width 35 height 17
click at [829, 449] on input "False" at bounding box center [1018, 455] width 16 height 13
radio input "true"
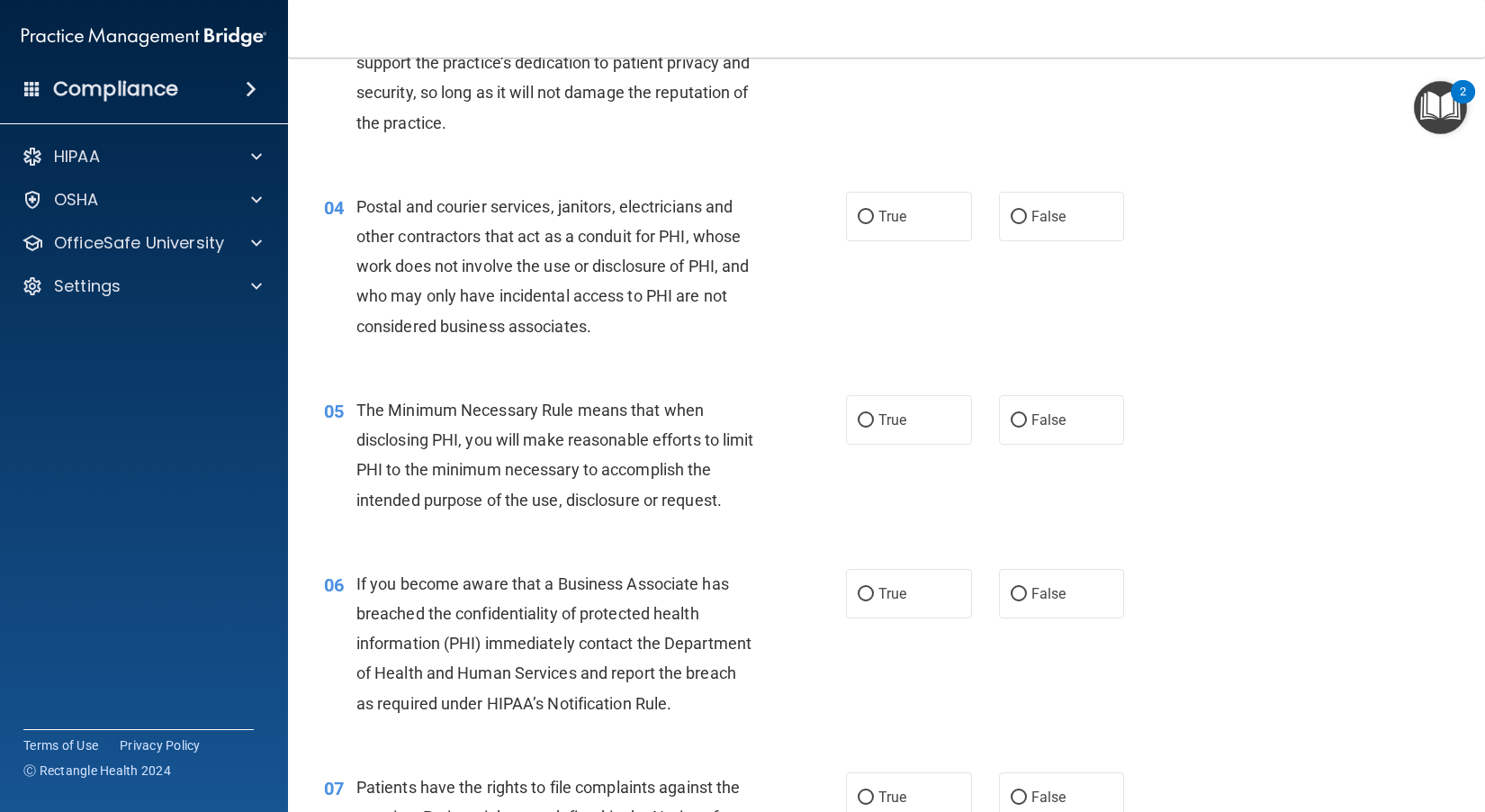
scroll to position [450, 0]
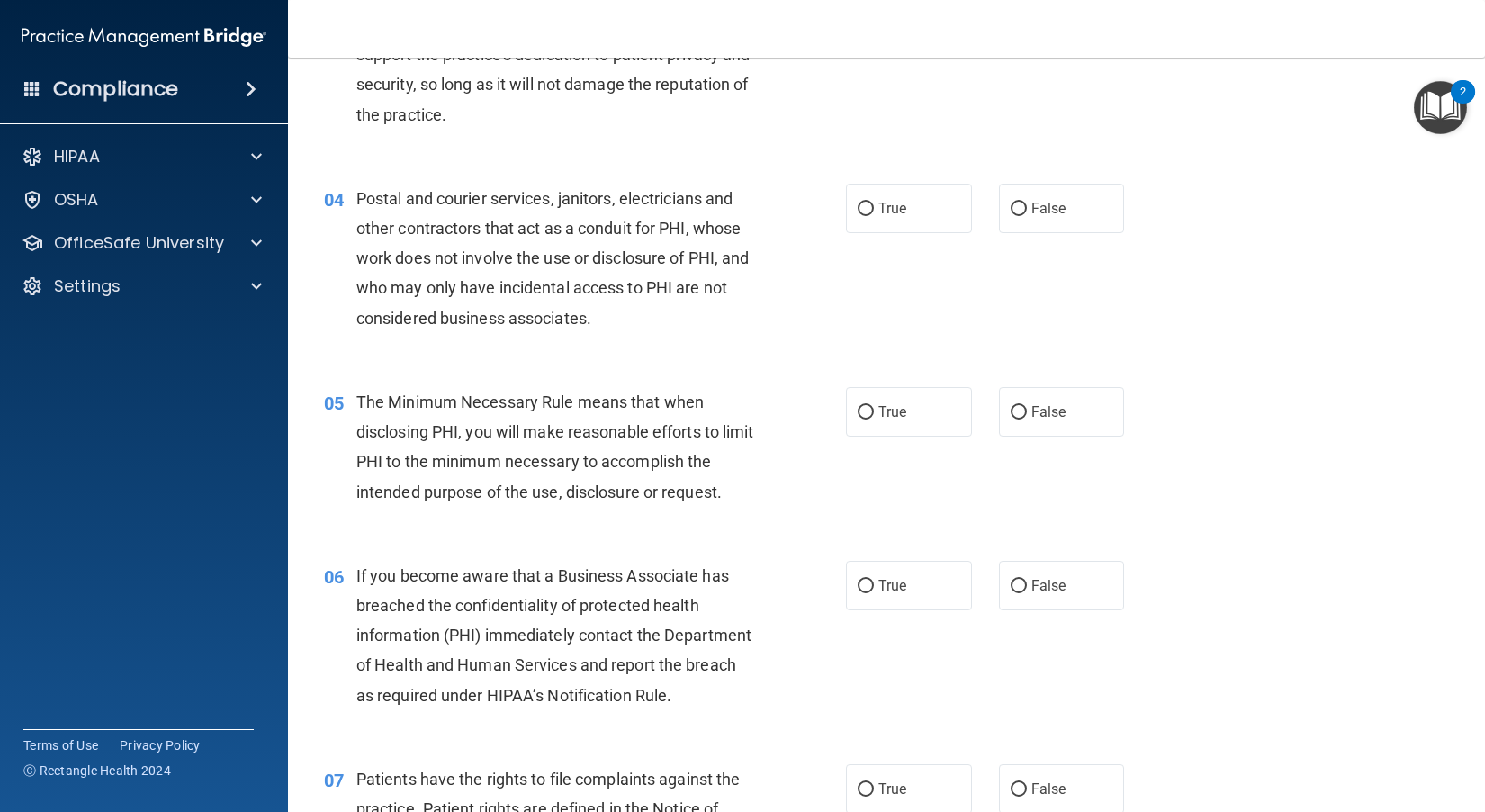
click at [829, 607] on div "True False" at bounding box center [996, 585] width 301 height 49
click at [829, 607] on label "False" at bounding box center [1062, 585] width 126 height 49
click at [829, 593] on input "False" at bounding box center [1018, 585] width 16 height 13
radio input "true"
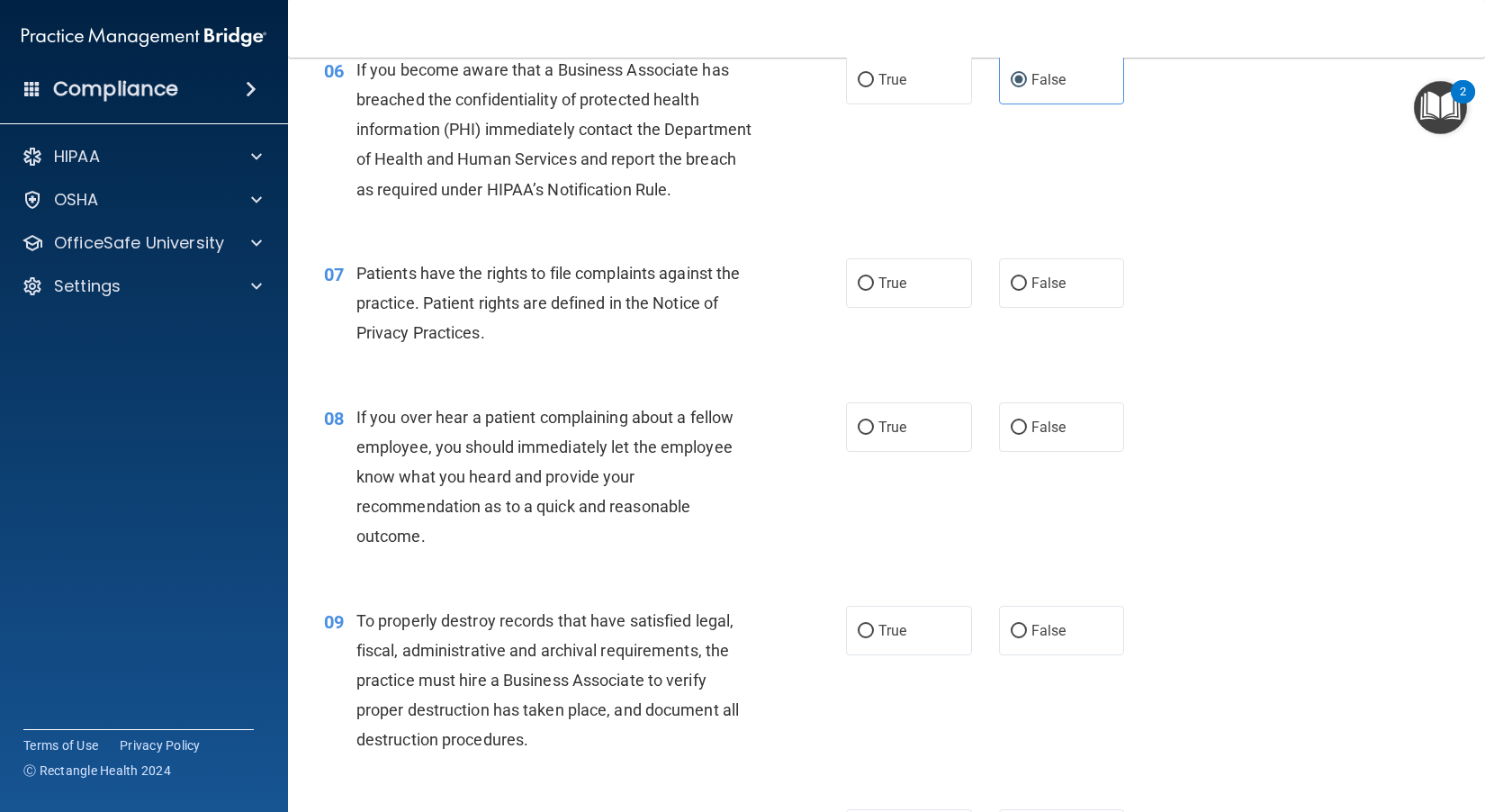
scroll to position [990, 0]
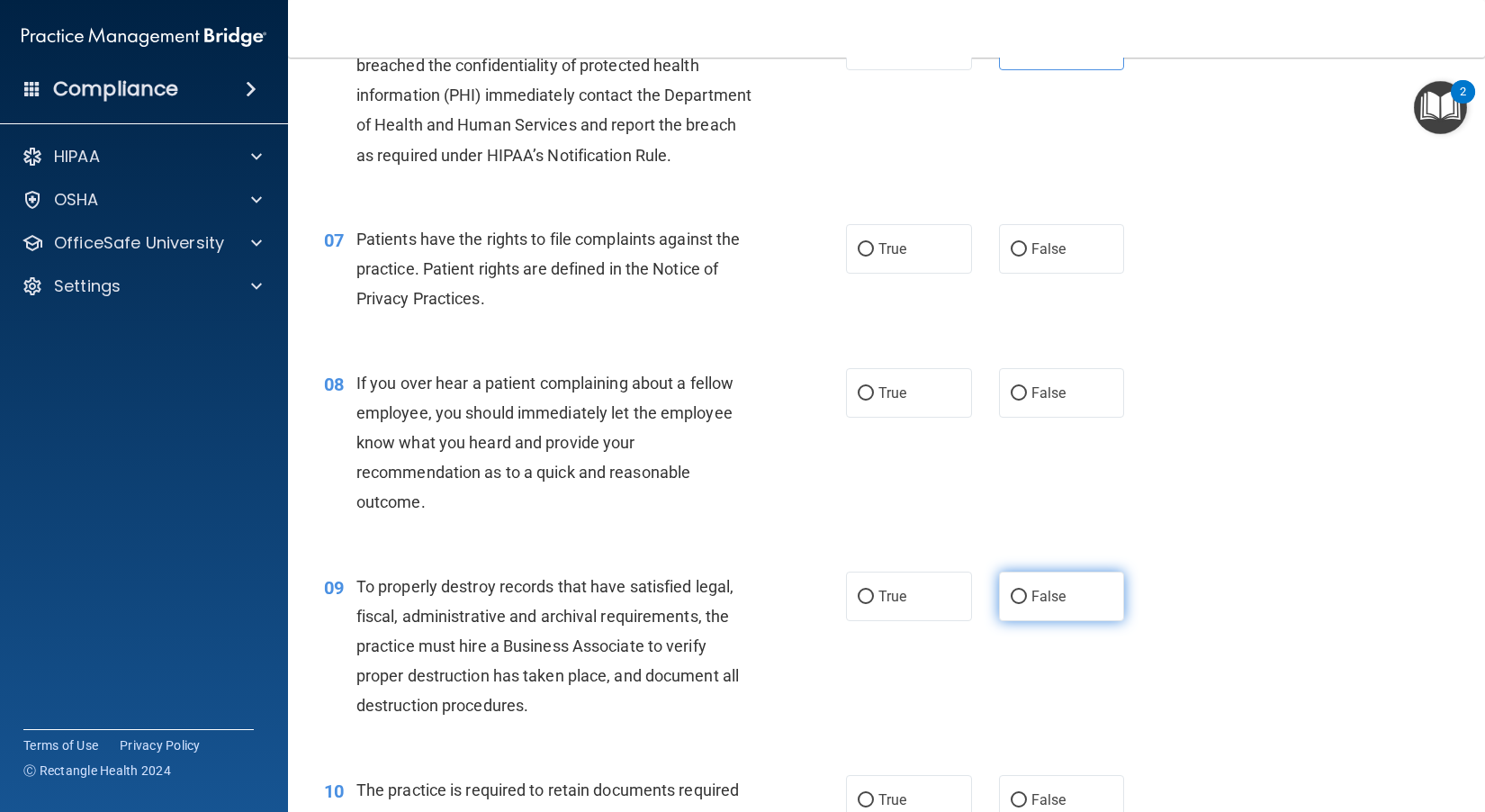
click at [829, 605] on span "False" at bounding box center [1048, 596] width 35 height 17
click at [829, 604] on input "False" at bounding box center [1018, 596] width 16 height 13
radio input "true"
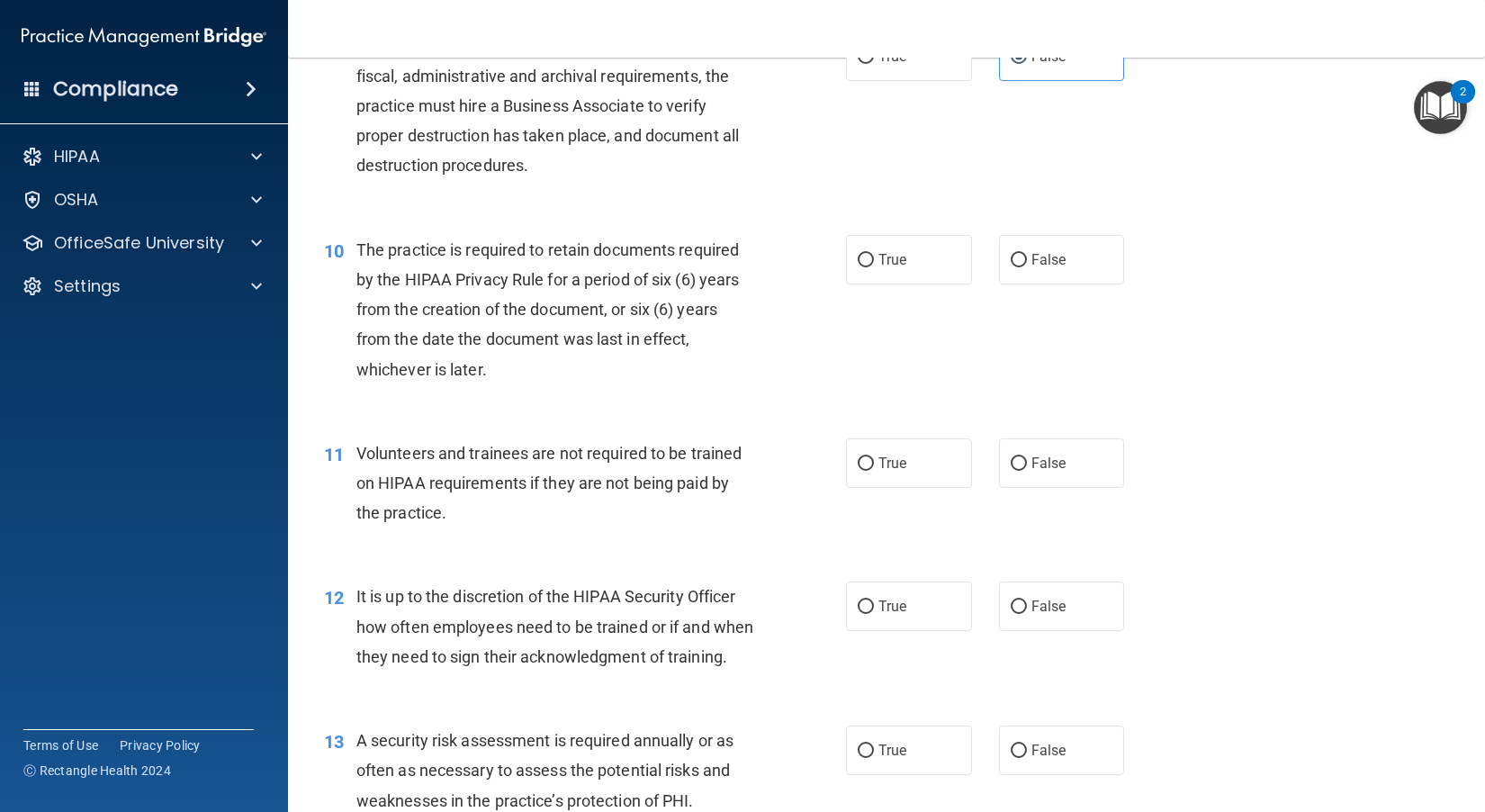
scroll to position [1620, 0]
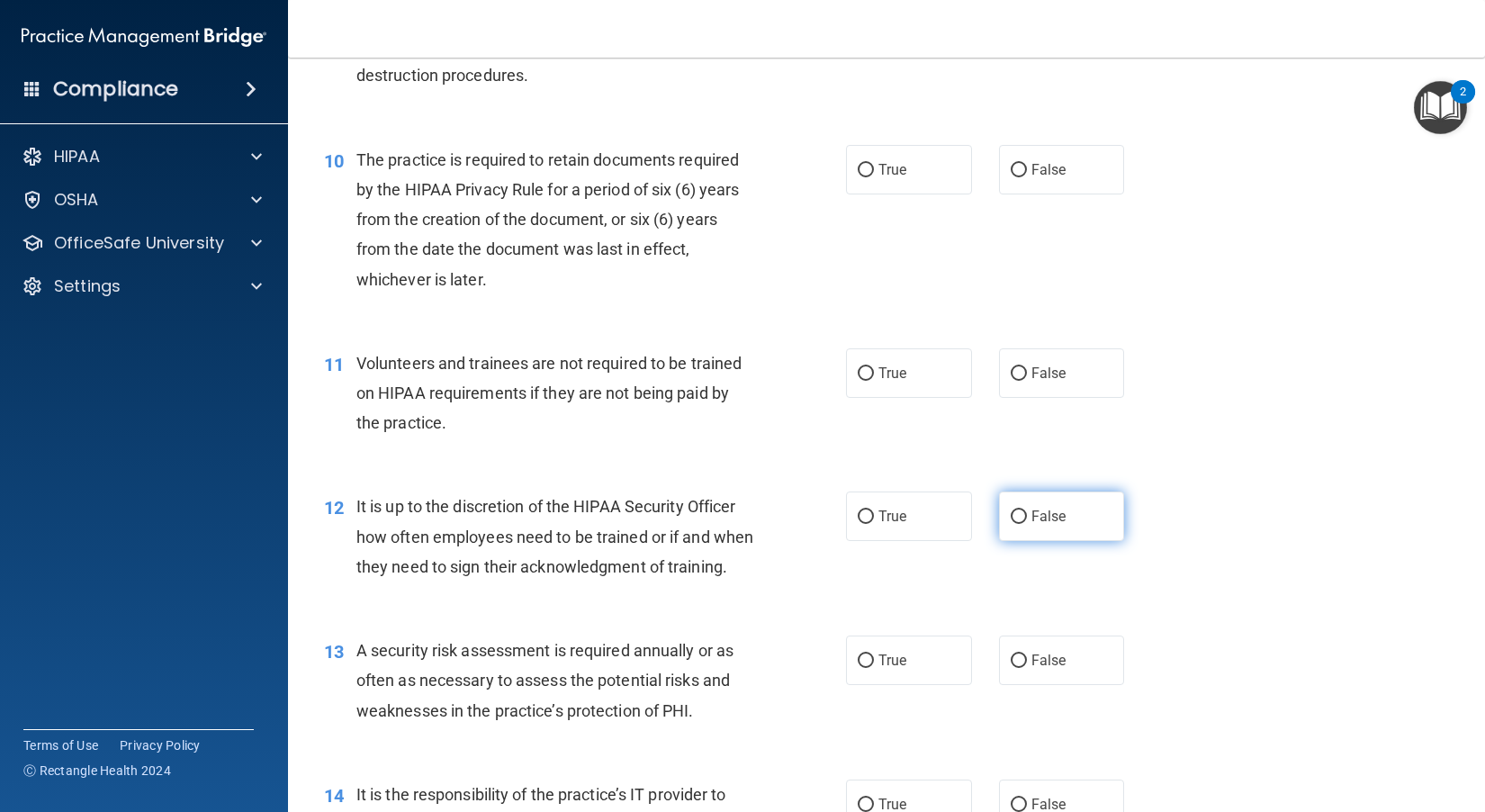
click at [829, 541] on label "False" at bounding box center [1062, 515] width 126 height 49
click at [829, 524] on input "False" at bounding box center [1018, 516] width 16 height 13
radio input "true"
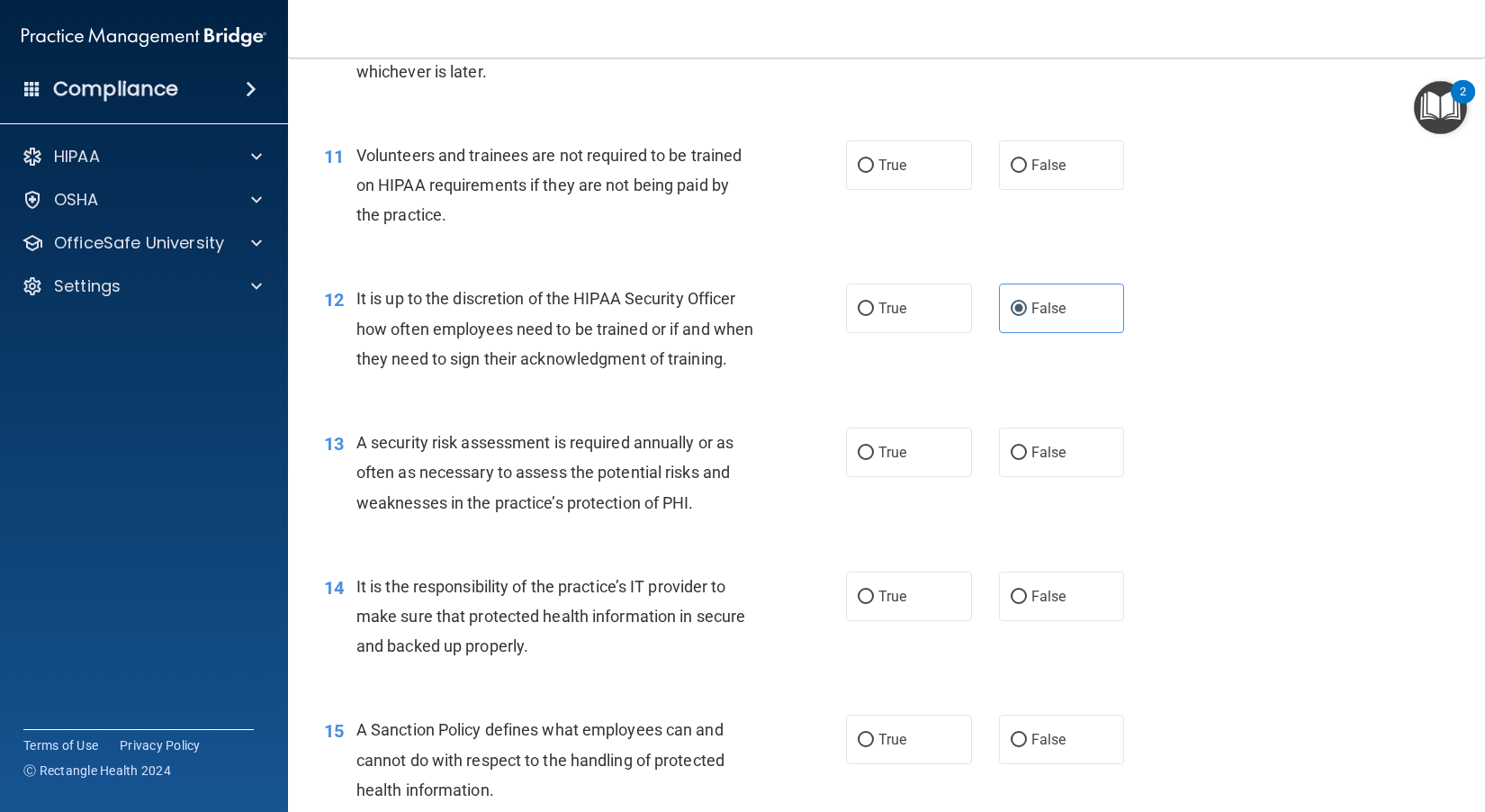
scroll to position [1890, 0]
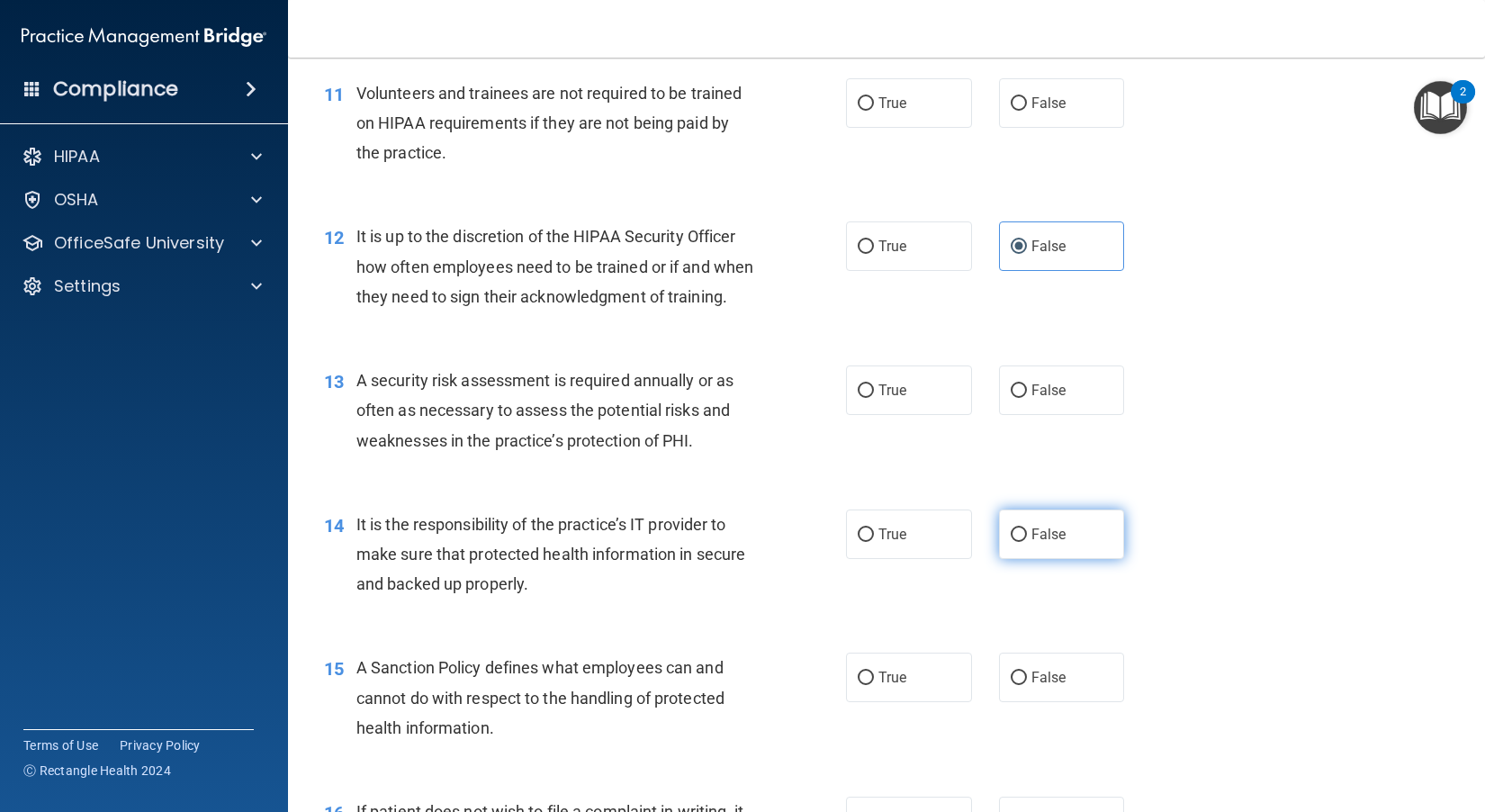
click at [829, 559] on label "False" at bounding box center [1062, 533] width 126 height 49
click at [829, 542] on input "False" at bounding box center [1018, 534] width 16 height 13
radio input "true"
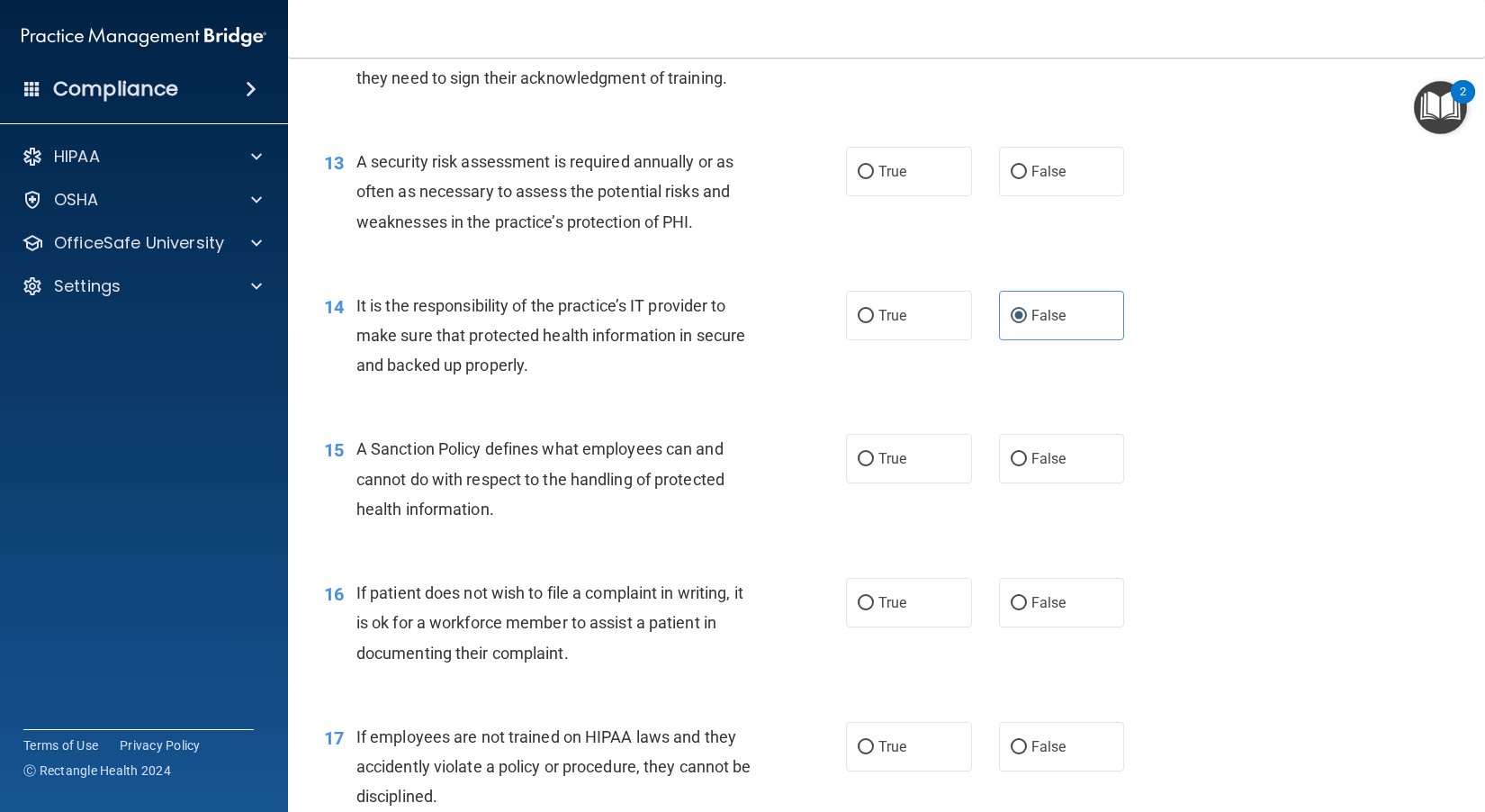
scroll to position [2159, 0]
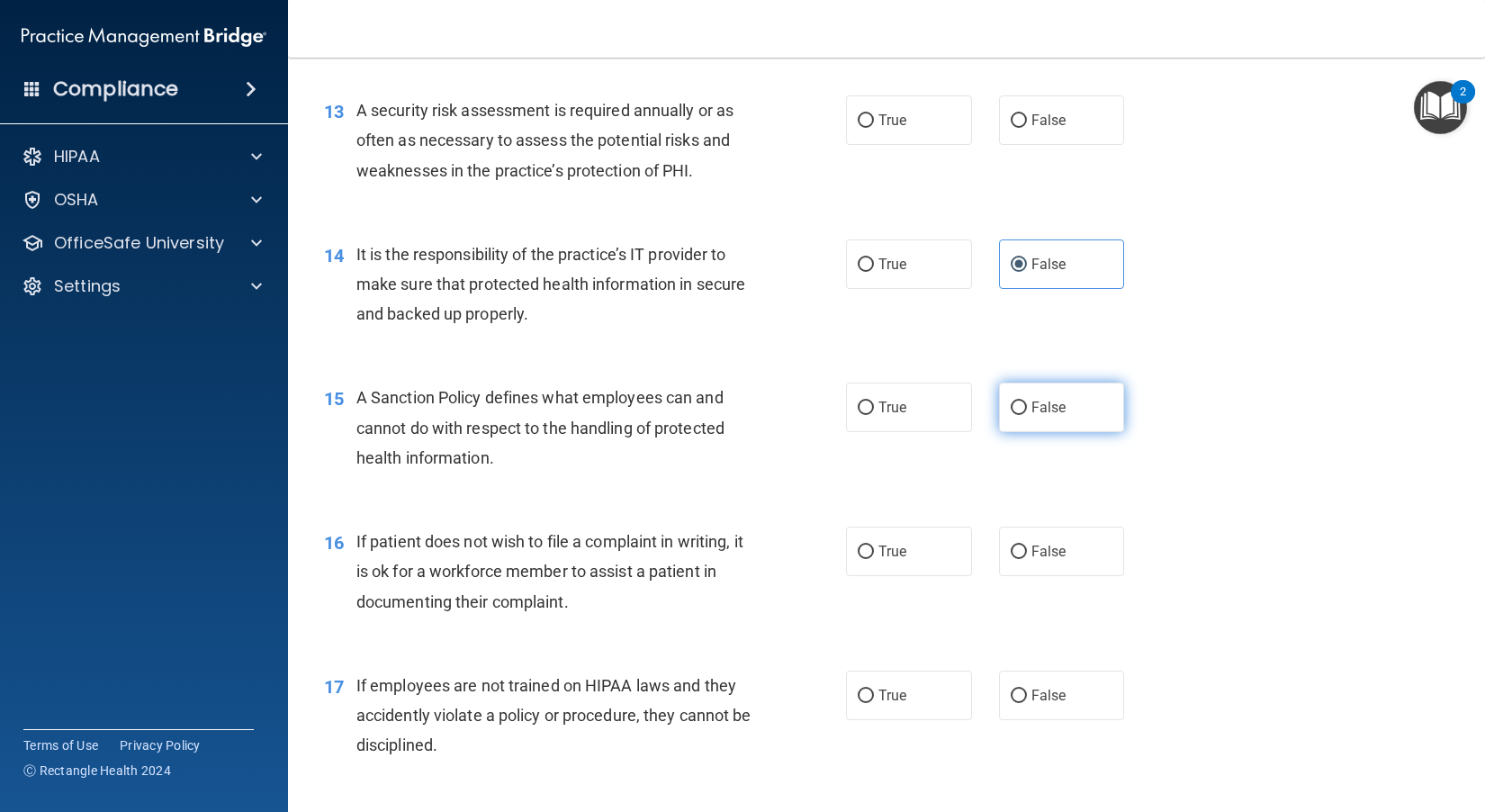
click at [829, 416] on span "False" at bounding box center [1048, 407] width 35 height 17
click at [829, 415] on input "False" at bounding box center [1018, 407] width 16 height 13
radio input "true"
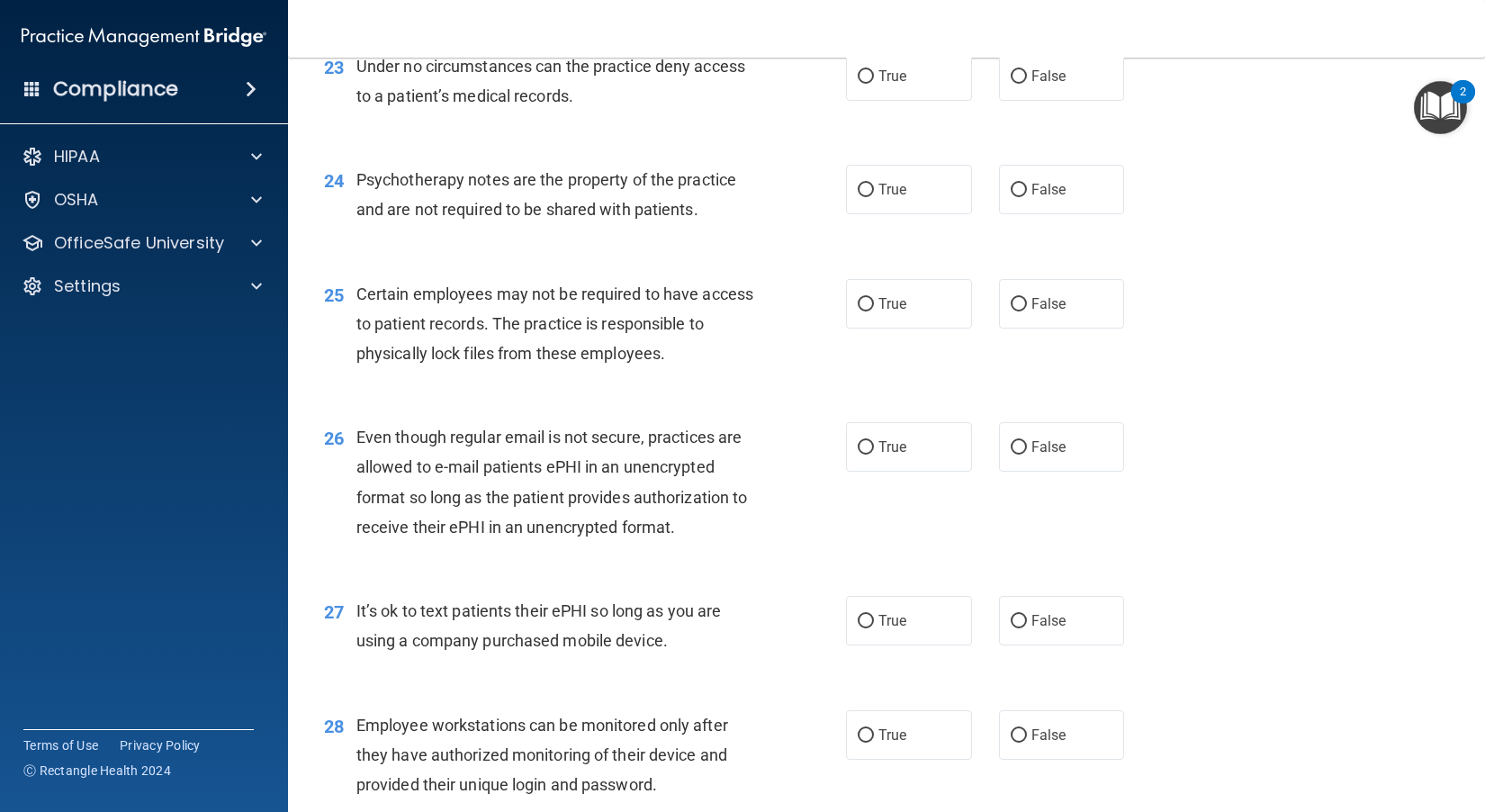
scroll to position [3779, 0]
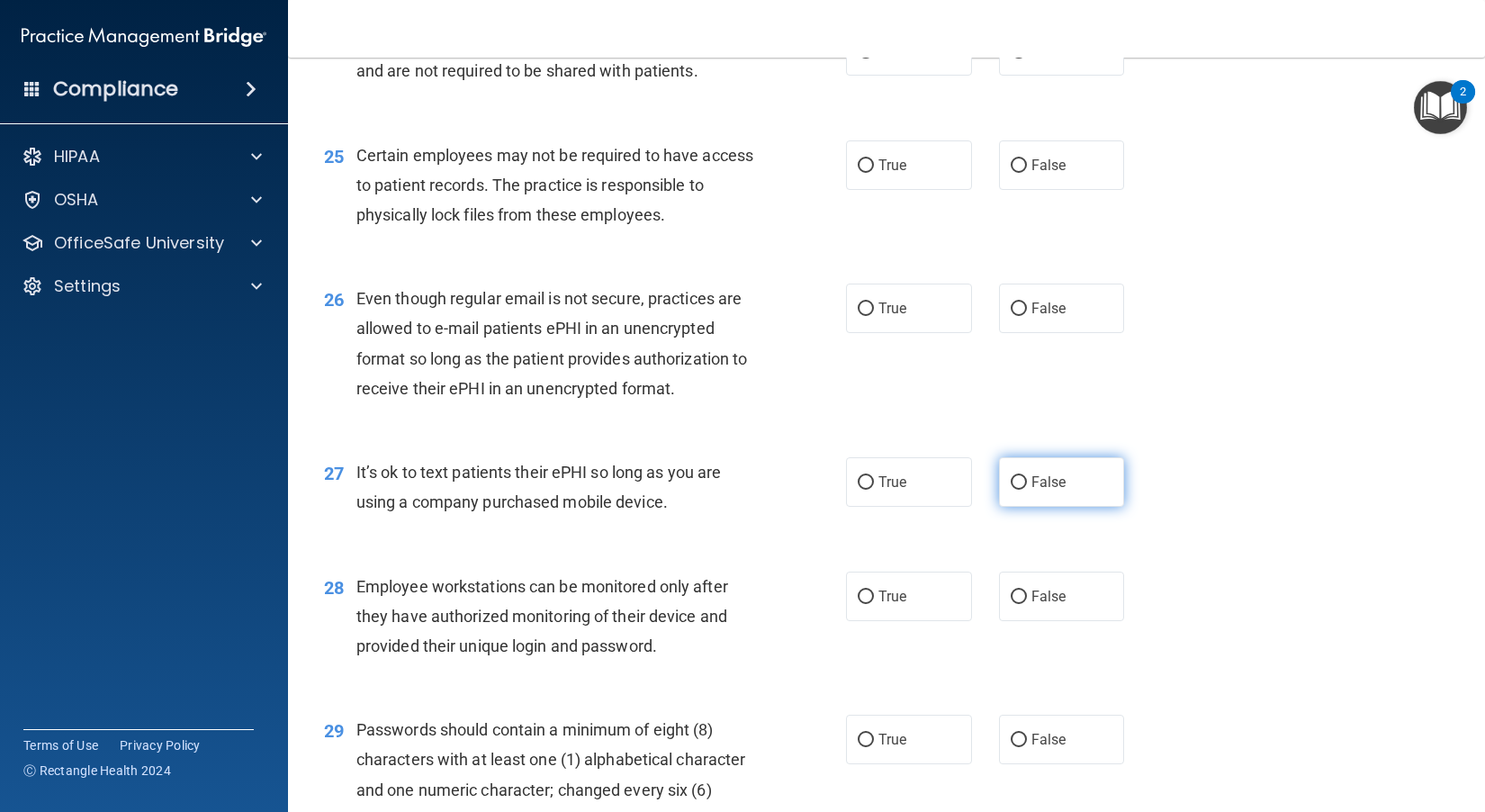
click at [829, 507] on label "False" at bounding box center [1062, 481] width 126 height 49
click at [829, 489] on input "False" at bounding box center [1018, 482] width 16 height 13
radio input "true"
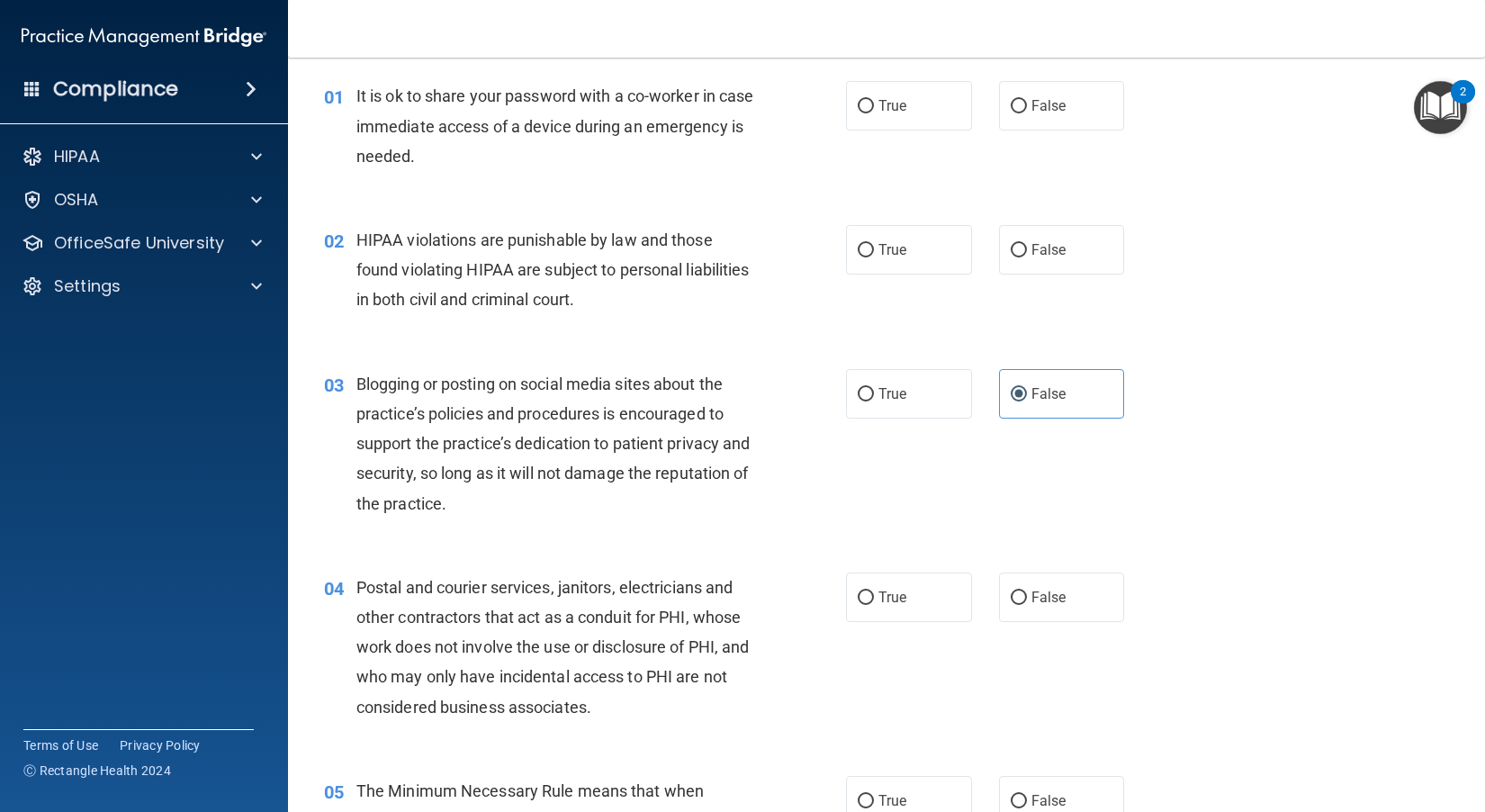
scroll to position [0, 0]
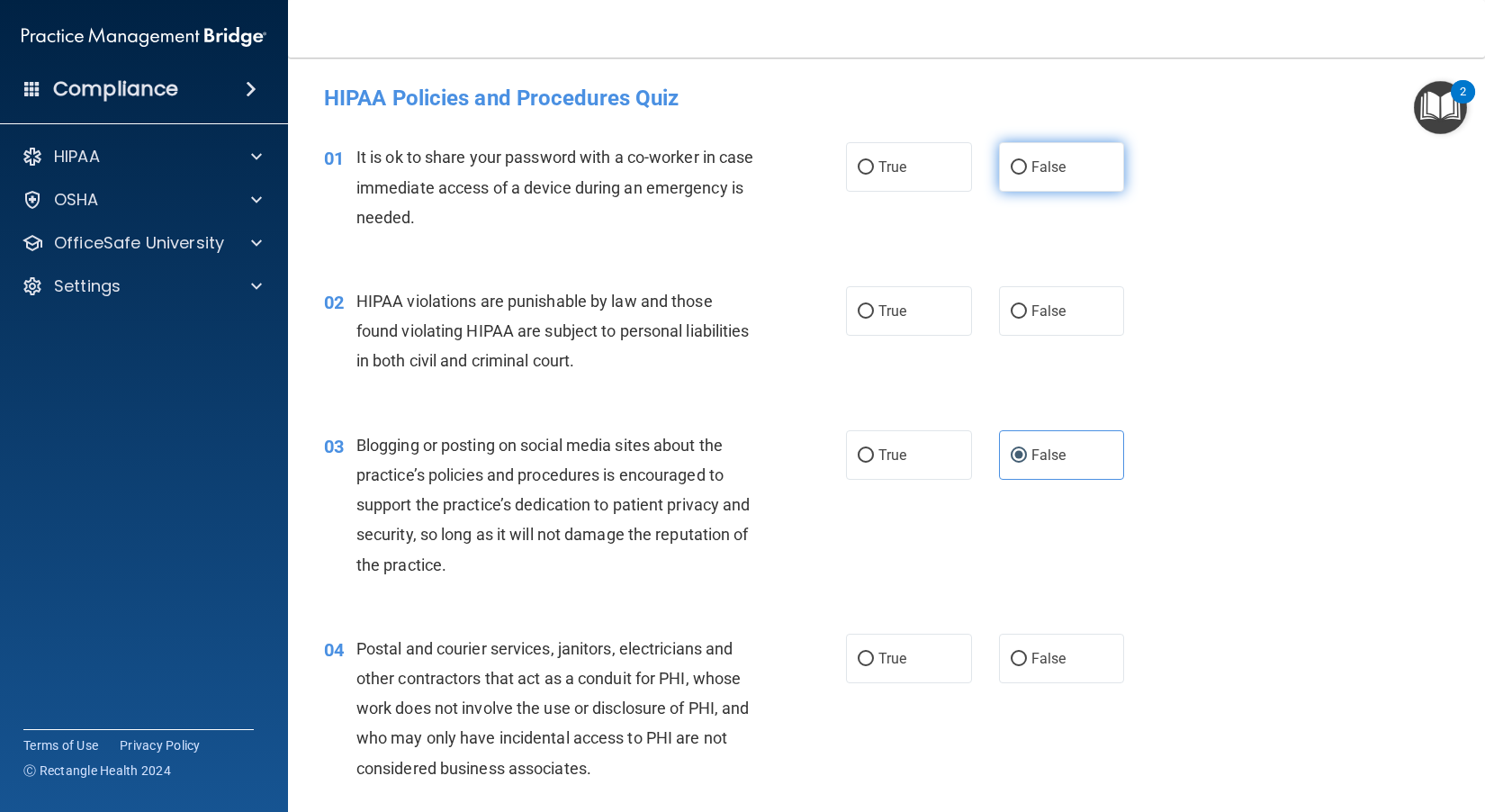
click at [829, 166] on label "False" at bounding box center [1062, 166] width 126 height 49
click at [829, 166] on input "False" at bounding box center [1018, 167] width 16 height 13
radio input "true"
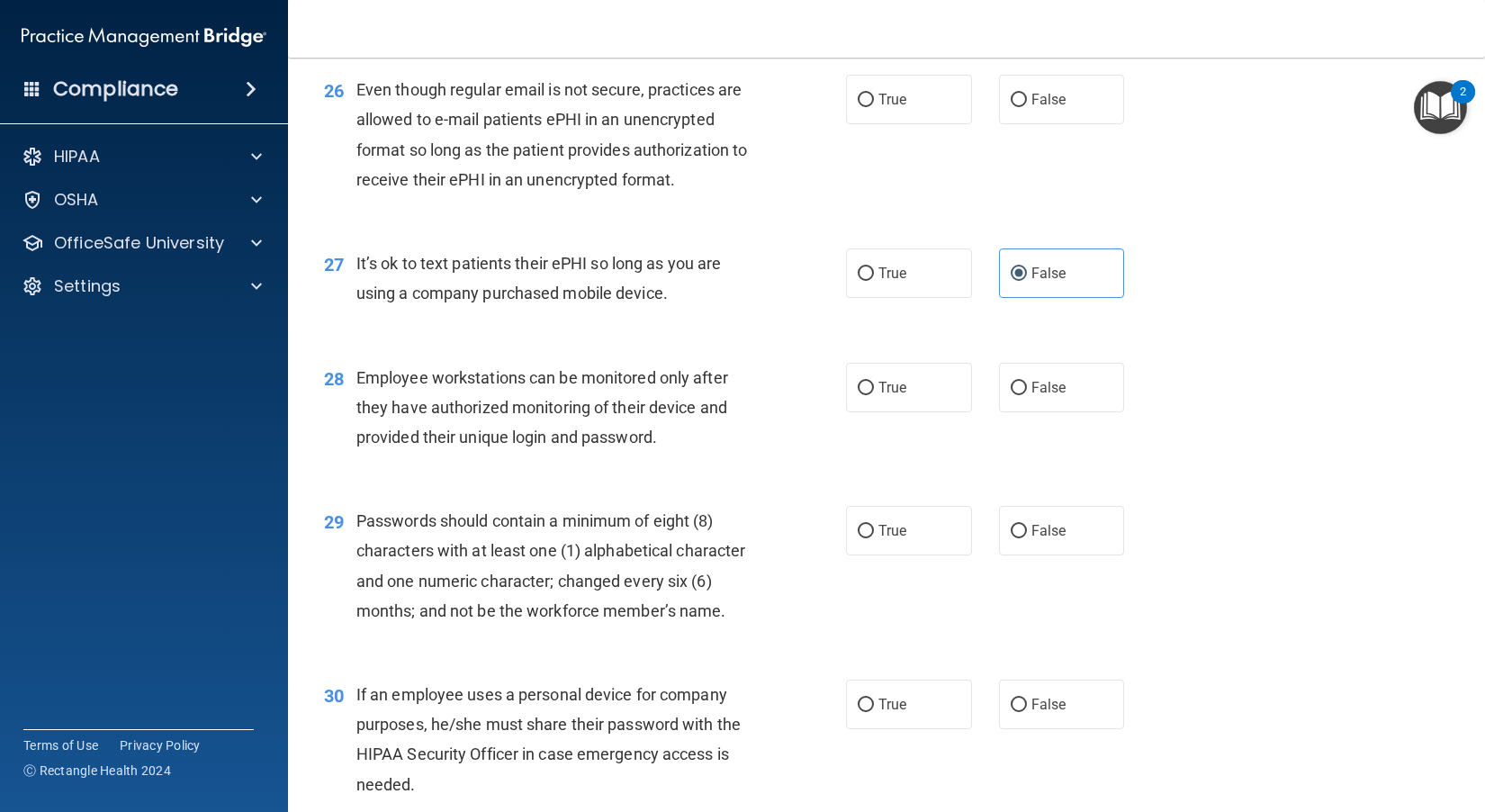
scroll to position [4243, 0]
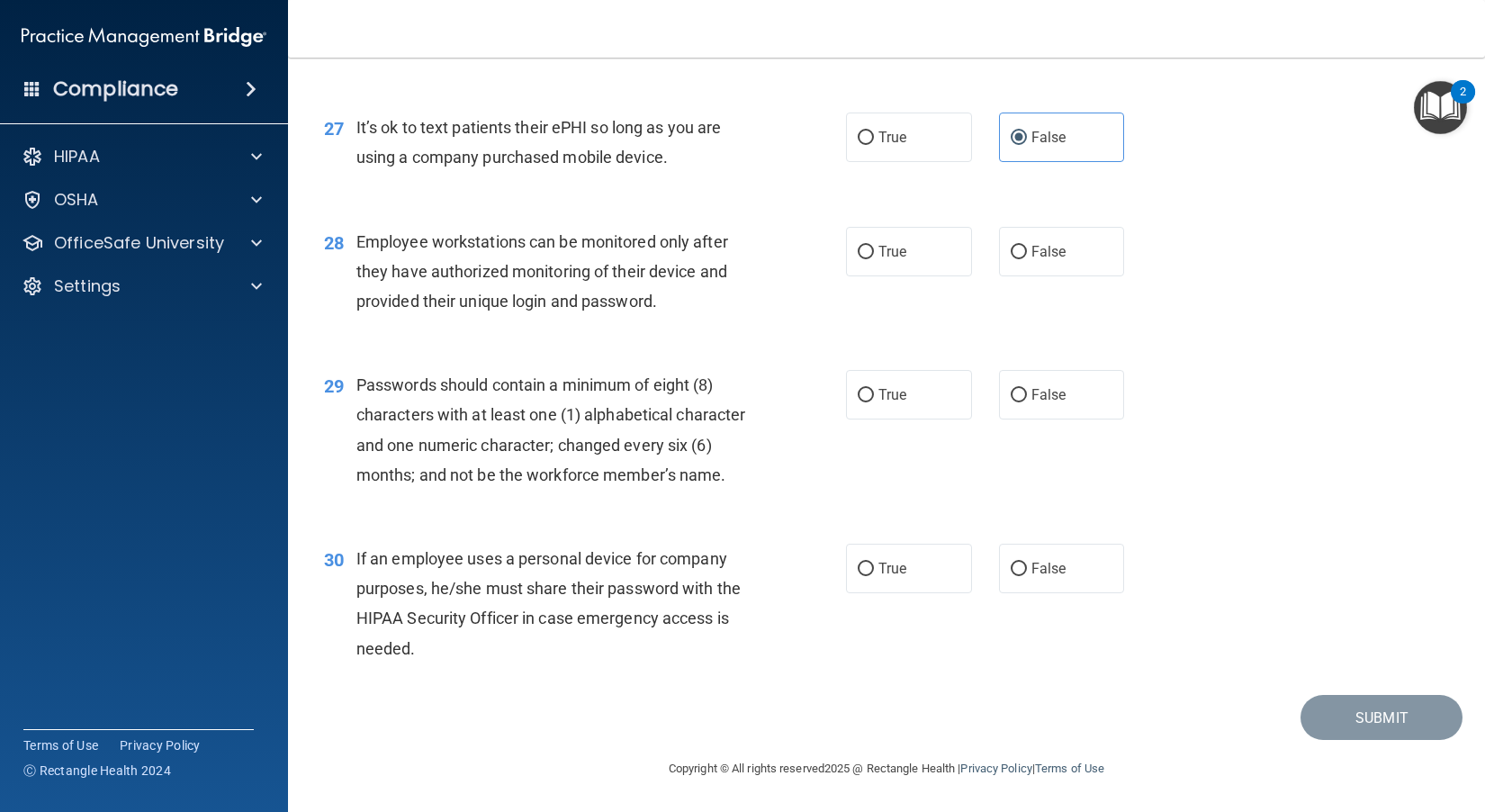
click at [643, 662] on div "If an employee uses a personal device for company purposes, he/she must share t…" at bounding box center [562, 603] width 412 height 120
click at [829, 575] on span "False" at bounding box center [1048, 568] width 35 height 17
click at [829, 575] on input "False" at bounding box center [1018, 568] width 16 height 13
radio input "true"
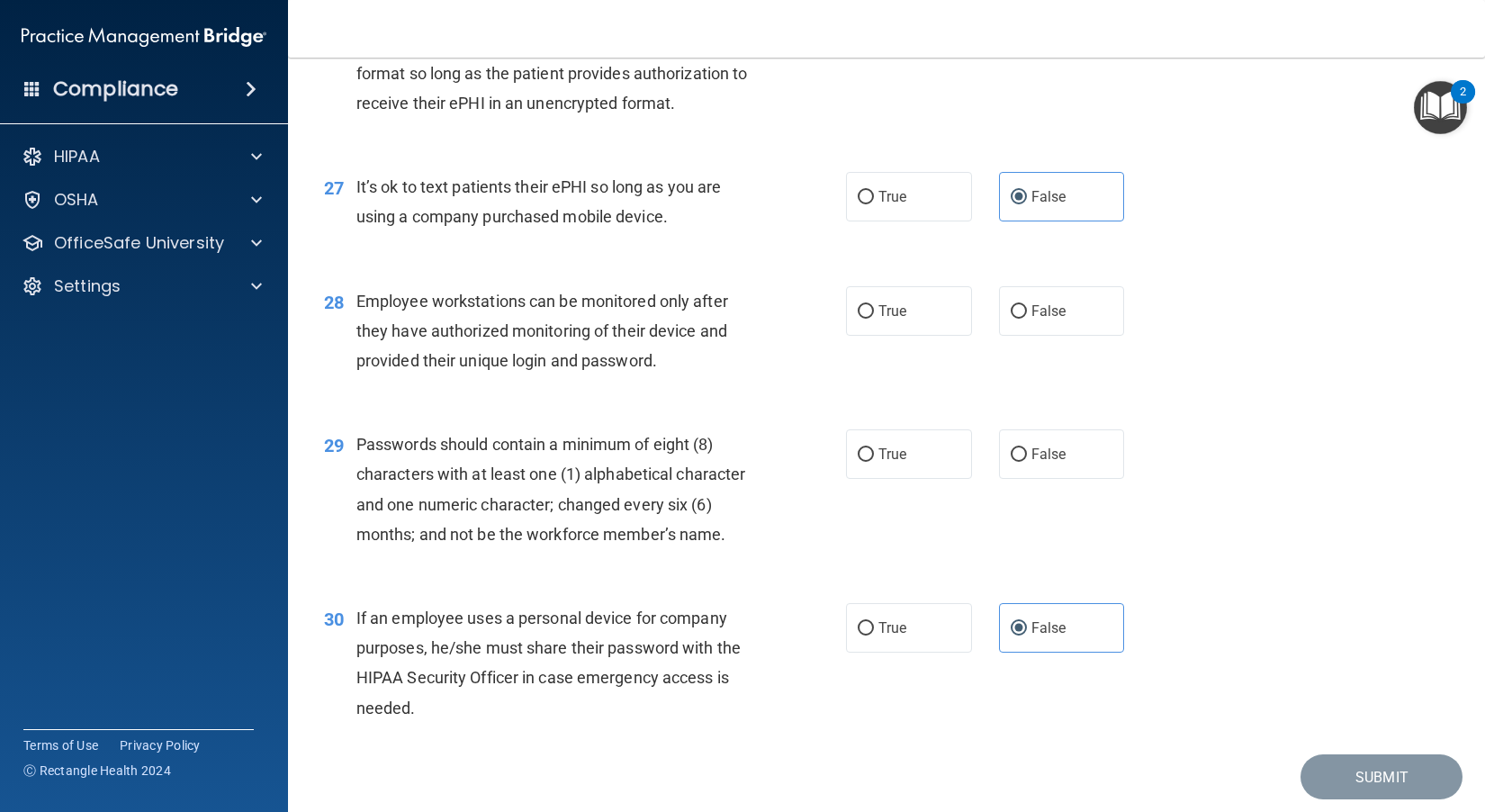
scroll to position [4063, 0]
click at [829, 480] on label "True" at bounding box center [909, 454] width 126 height 49
click at [829, 462] on input "True" at bounding box center [865, 455] width 16 height 13
radio input "true"
click at [623, 377] on div "Employee workstations can be monitored only after they have authorized monitori…" at bounding box center [562, 332] width 412 height 90
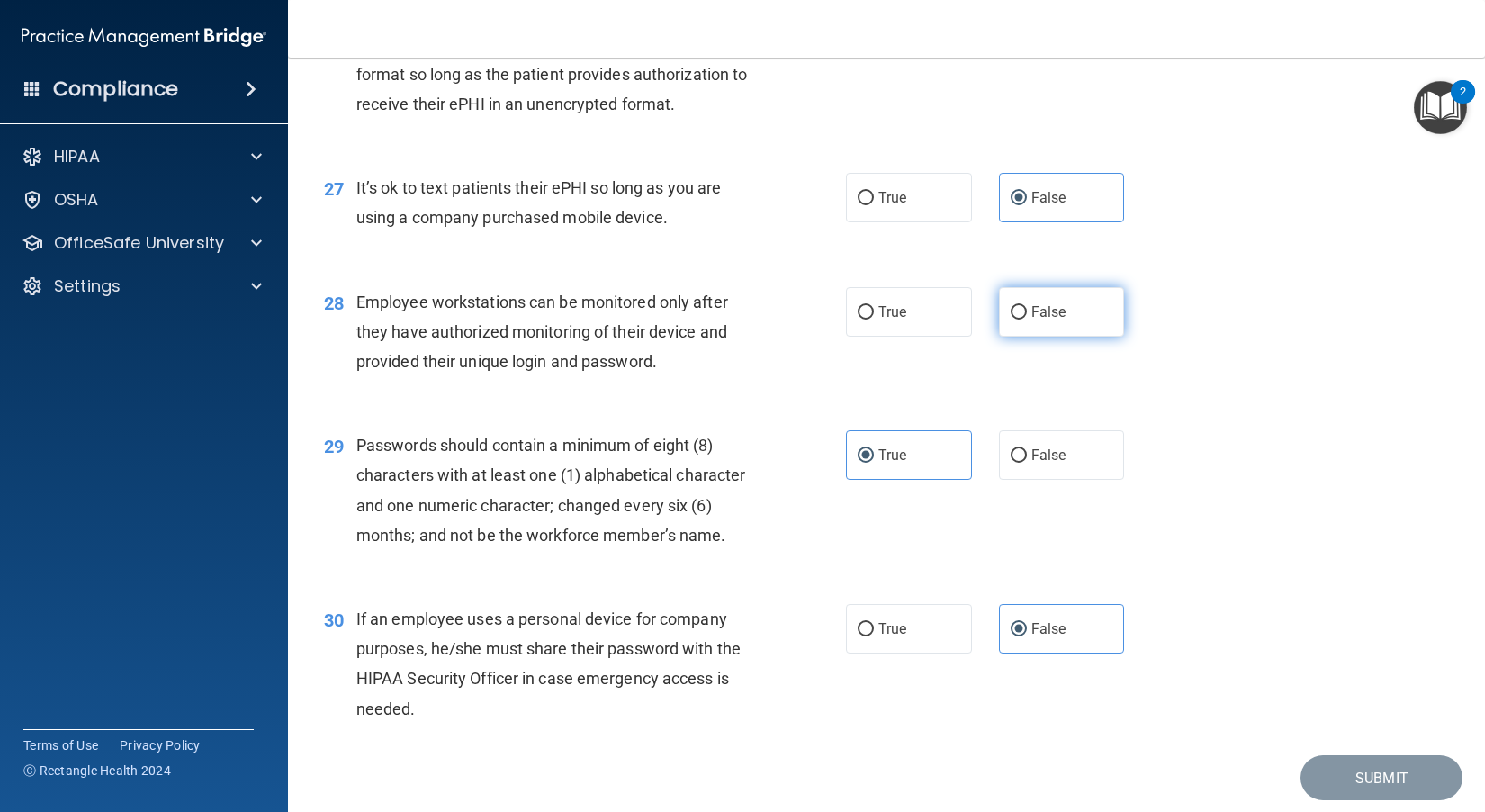
click at [829, 337] on label "False" at bounding box center [1062, 311] width 126 height 49
click at [829, 319] on input "False" at bounding box center [1018, 312] width 16 height 13
radio input "true"
click at [657, 377] on div "Employee workstations can be monitored only after they have authorized monitori…" at bounding box center [562, 332] width 412 height 90
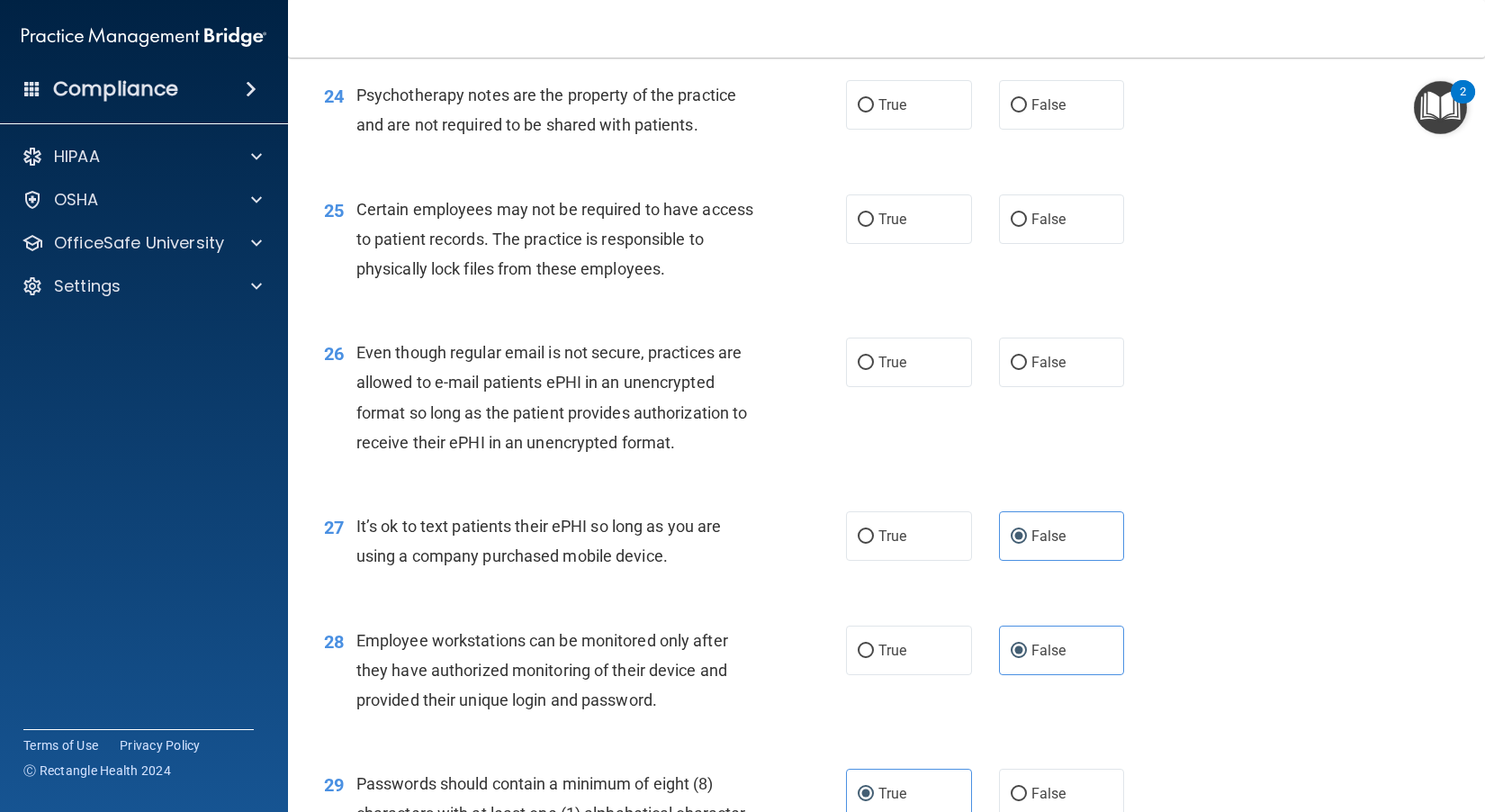
scroll to position [3704, 0]
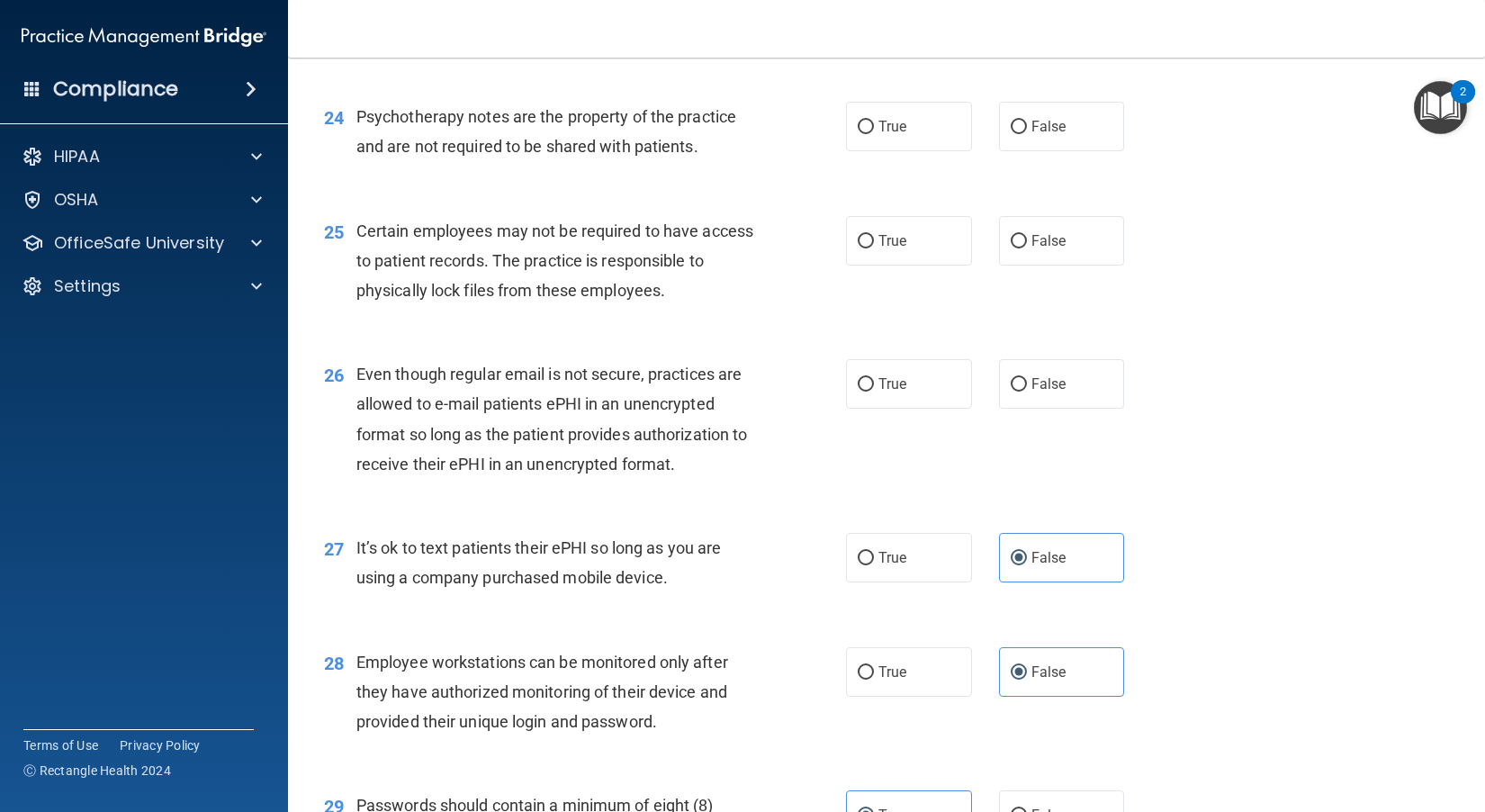
click at [514, 479] on div "Even though regular email is not secure, practices are allowed to e-mail patien…" at bounding box center [562, 419] width 412 height 120
click at [576, 479] on div "Even though regular email is not secure, practices are allowed to e-mail patien…" at bounding box center [562, 419] width 412 height 120
click at [829, 391] on input "True" at bounding box center [865, 384] width 16 height 13
radio input "true"
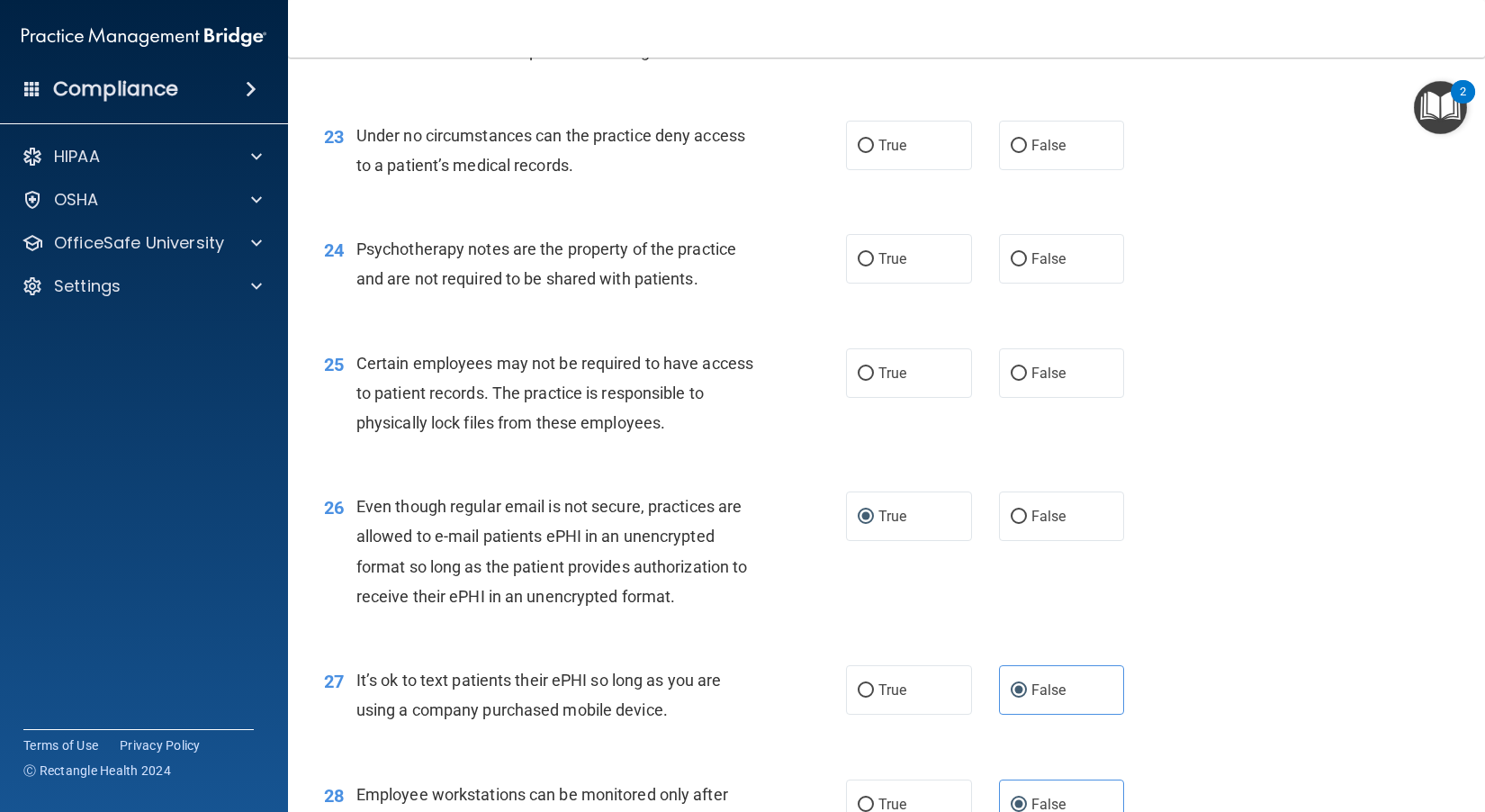
scroll to position [3524, 0]
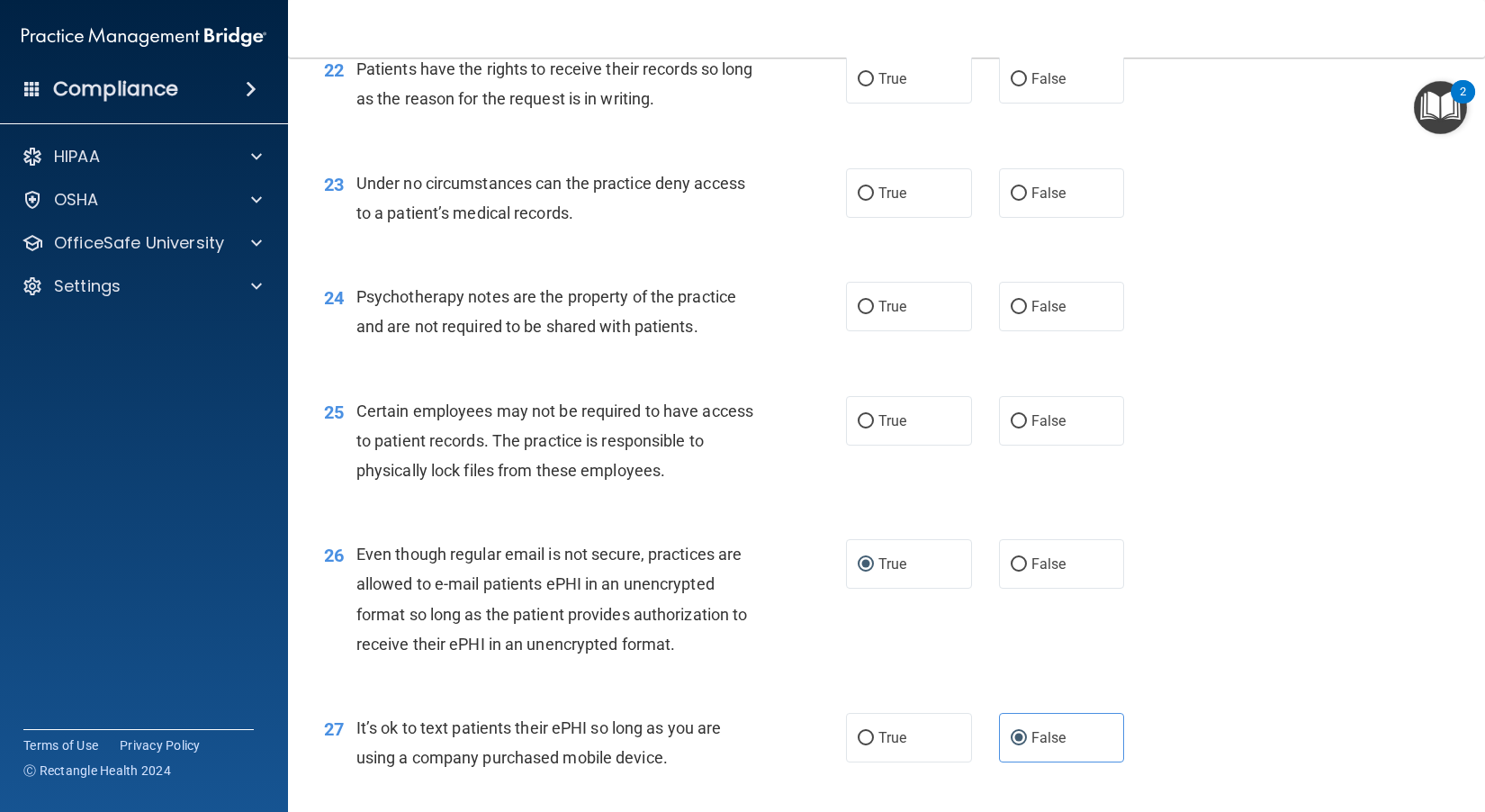
click at [600, 480] on span "Certain employees may not be required to have access to patient records. The pr…" at bounding box center [554, 440] width 397 height 78
click at [829, 445] on label "True" at bounding box center [909, 420] width 126 height 49
click at [829, 428] on input "True" at bounding box center [865, 421] width 16 height 13
radio input "true"
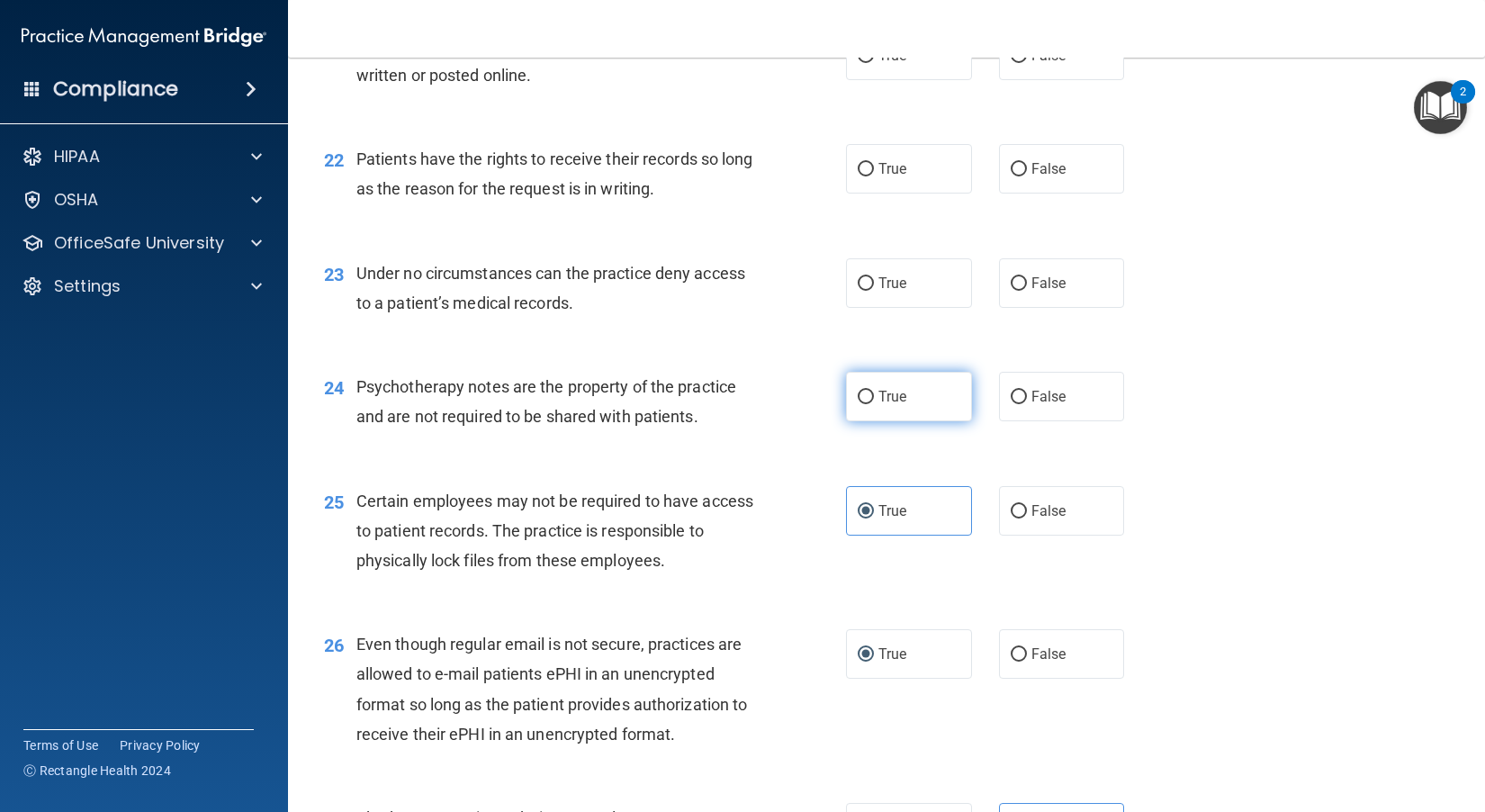
click at [829, 421] on label "True" at bounding box center [909, 396] width 126 height 49
click at [829, 404] on input "True" at bounding box center [865, 397] width 16 height 13
radio input "true"
click at [633, 312] on span "Under no circumstances can the practice deny access to a patient’s medical reco…" at bounding box center [550, 288] width 389 height 49
click at [829, 308] on label "False" at bounding box center [1062, 282] width 126 height 49
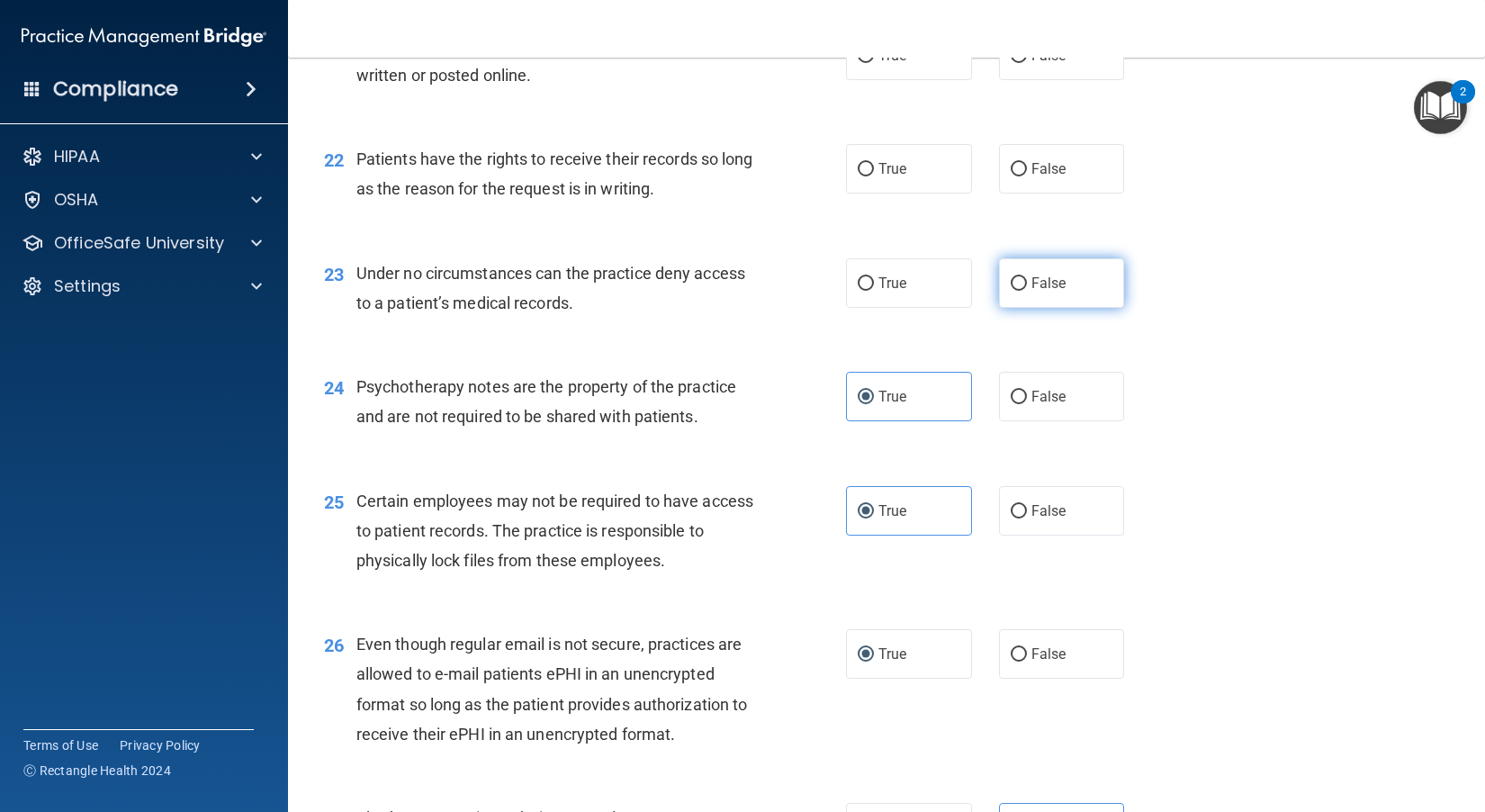
click at [829, 291] on input "False" at bounding box center [1018, 283] width 16 height 13
radio input "true"
click at [626, 318] on div "Under no circumstances can the practice deny access to a patient’s medical reco…" at bounding box center [562, 287] width 412 height 59
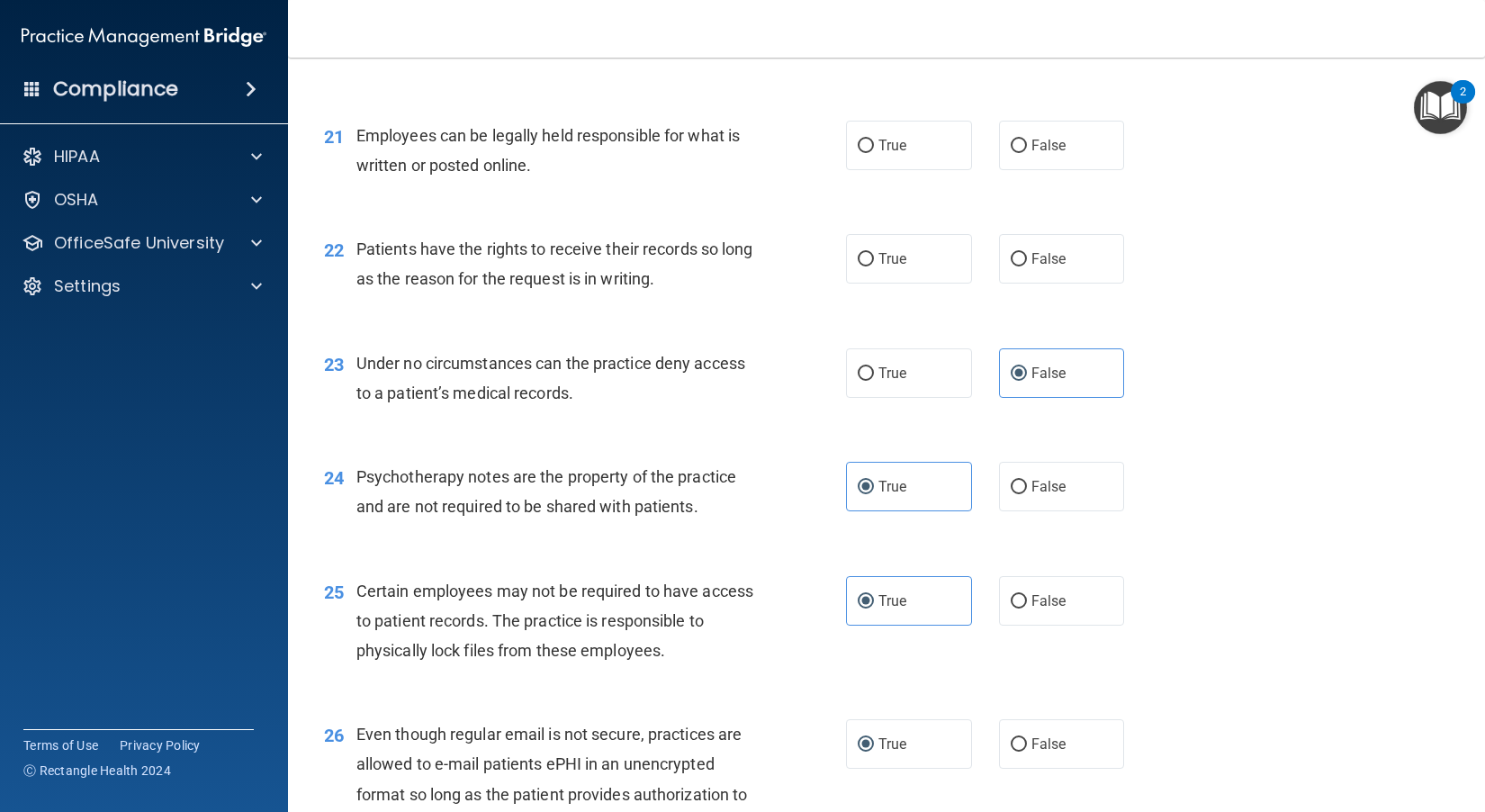
scroll to position [3254, 0]
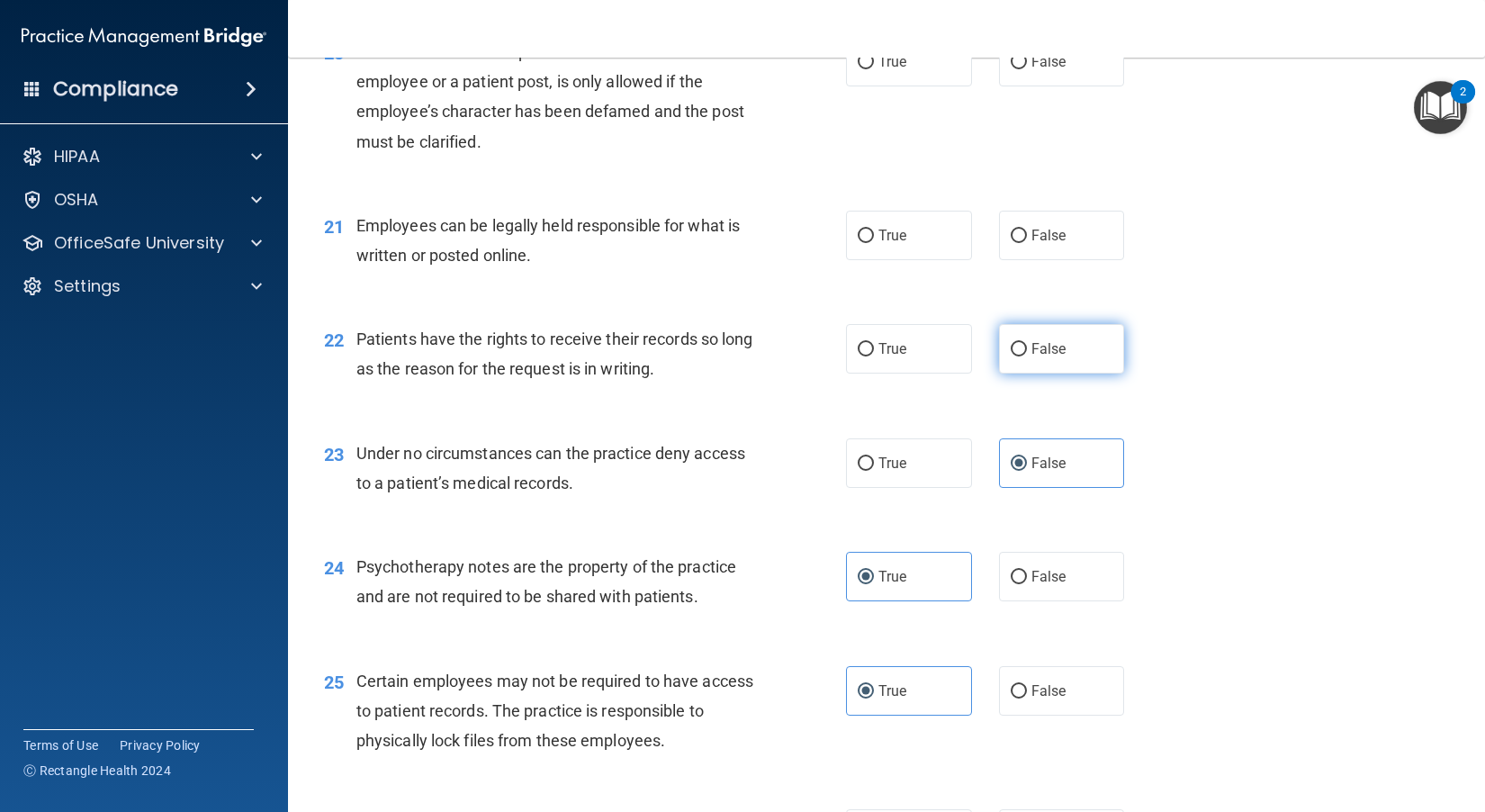
click at [829, 373] on label "False" at bounding box center [1062, 348] width 126 height 49
click at [829, 356] on input "False" at bounding box center [1018, 349] width 16 height 13
radio input "true"
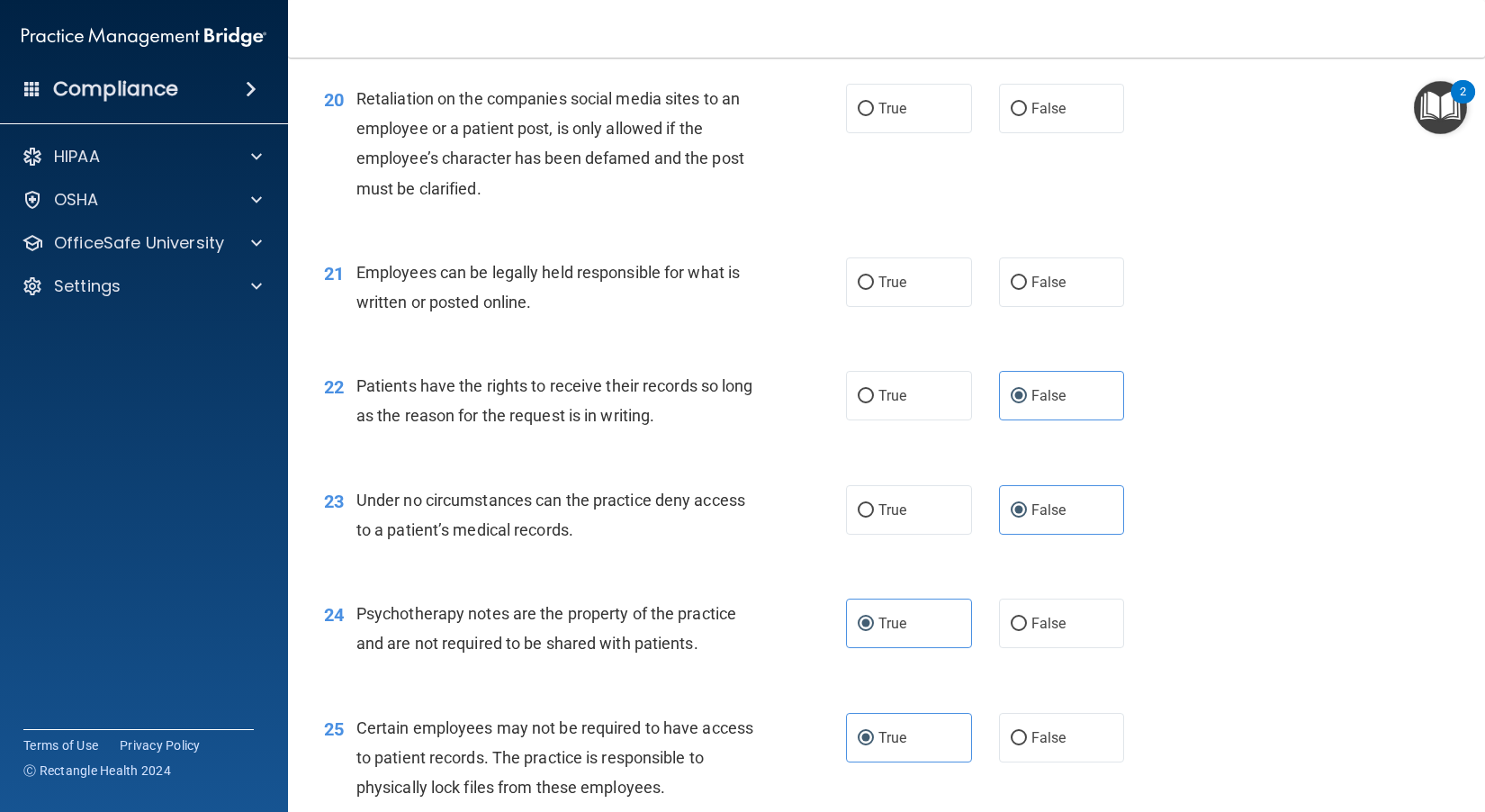
scroll to position [3164, 0]
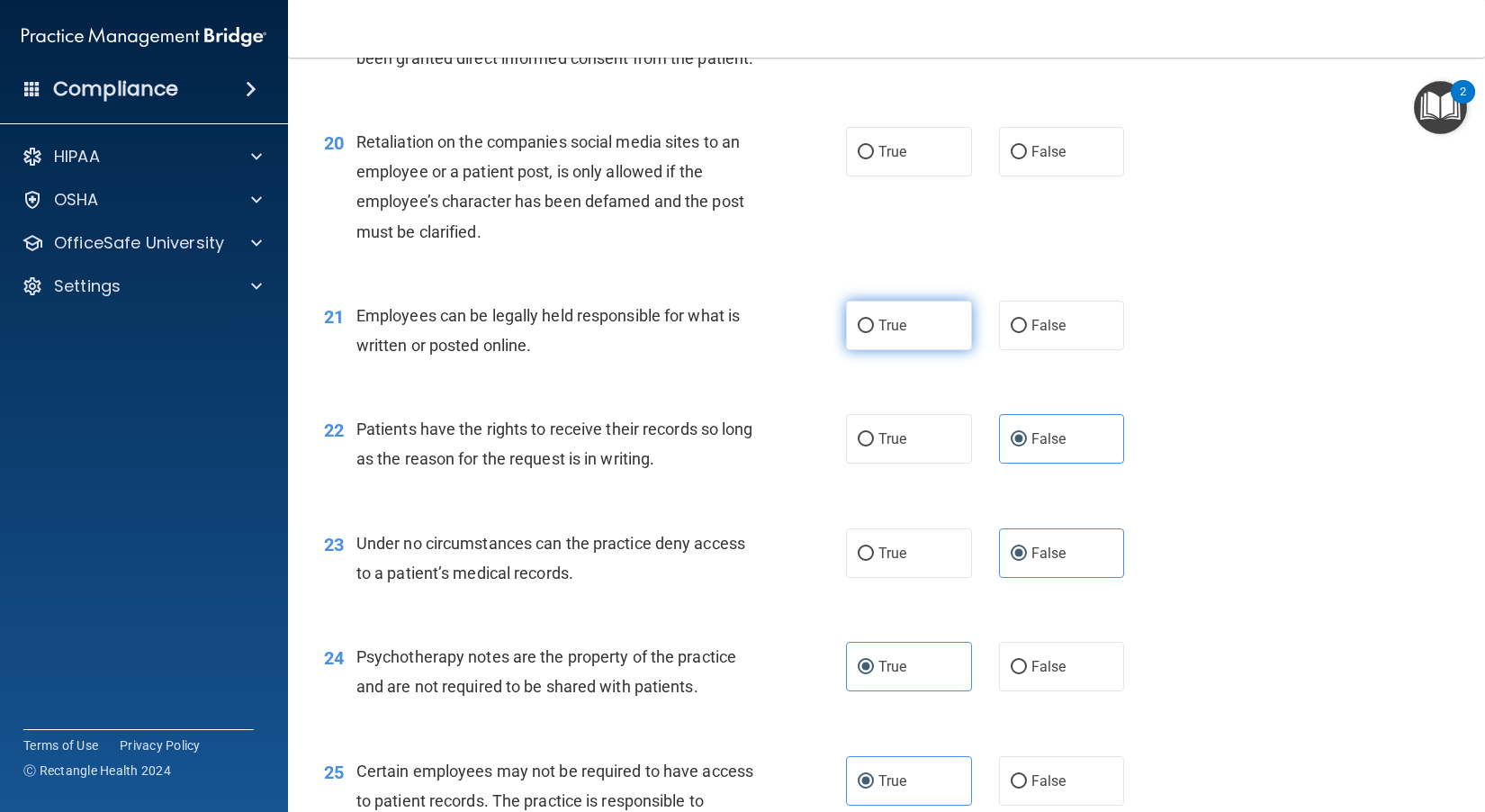
click at [829, 350] on label "True" at bounding box center [909, 325] width 126 height 49
click at [829, 333] on input "True" at bounding box center [865, 325] width 16 height 13
radio input "true"
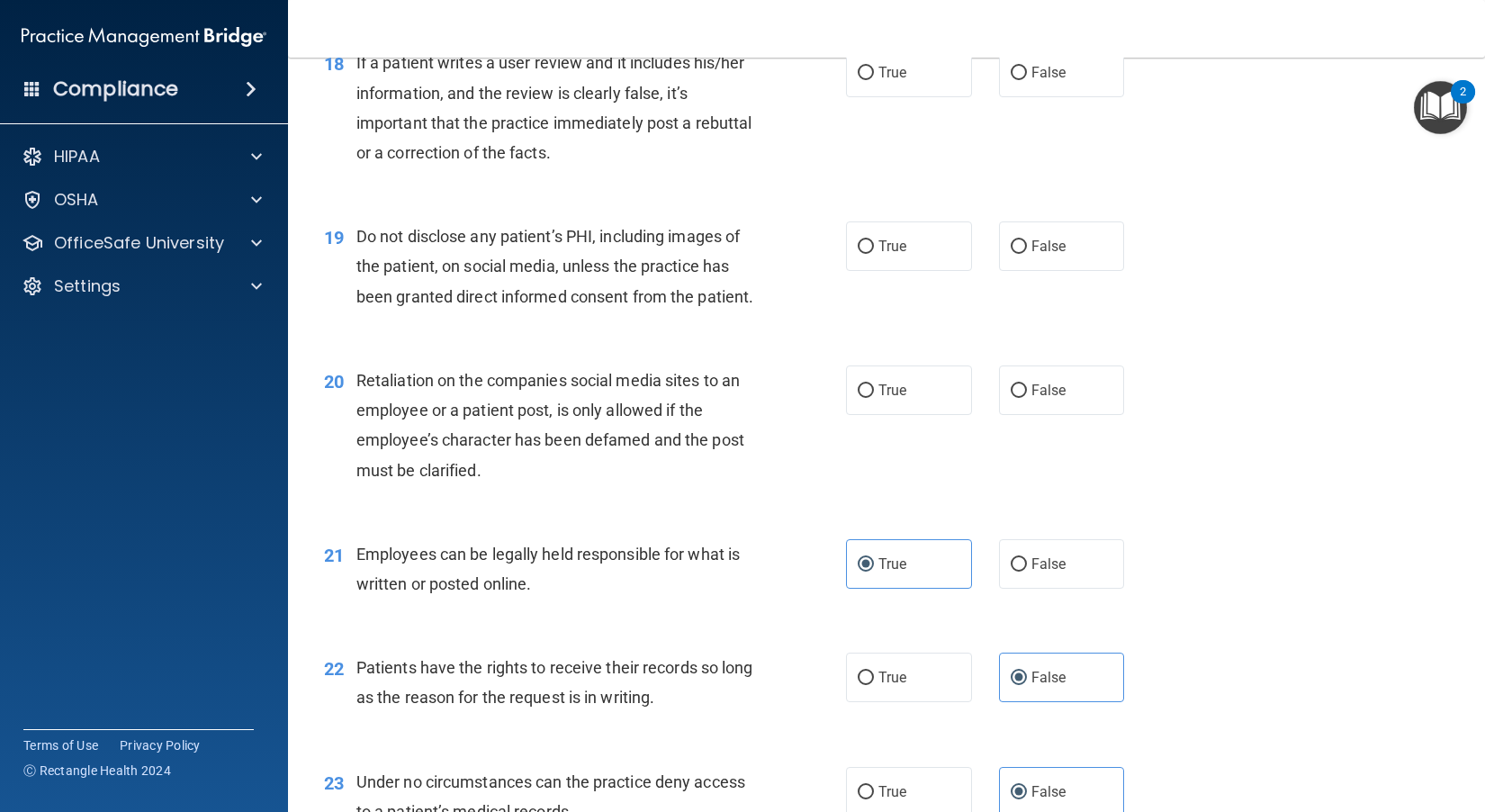
scroll to position [2894, 0]
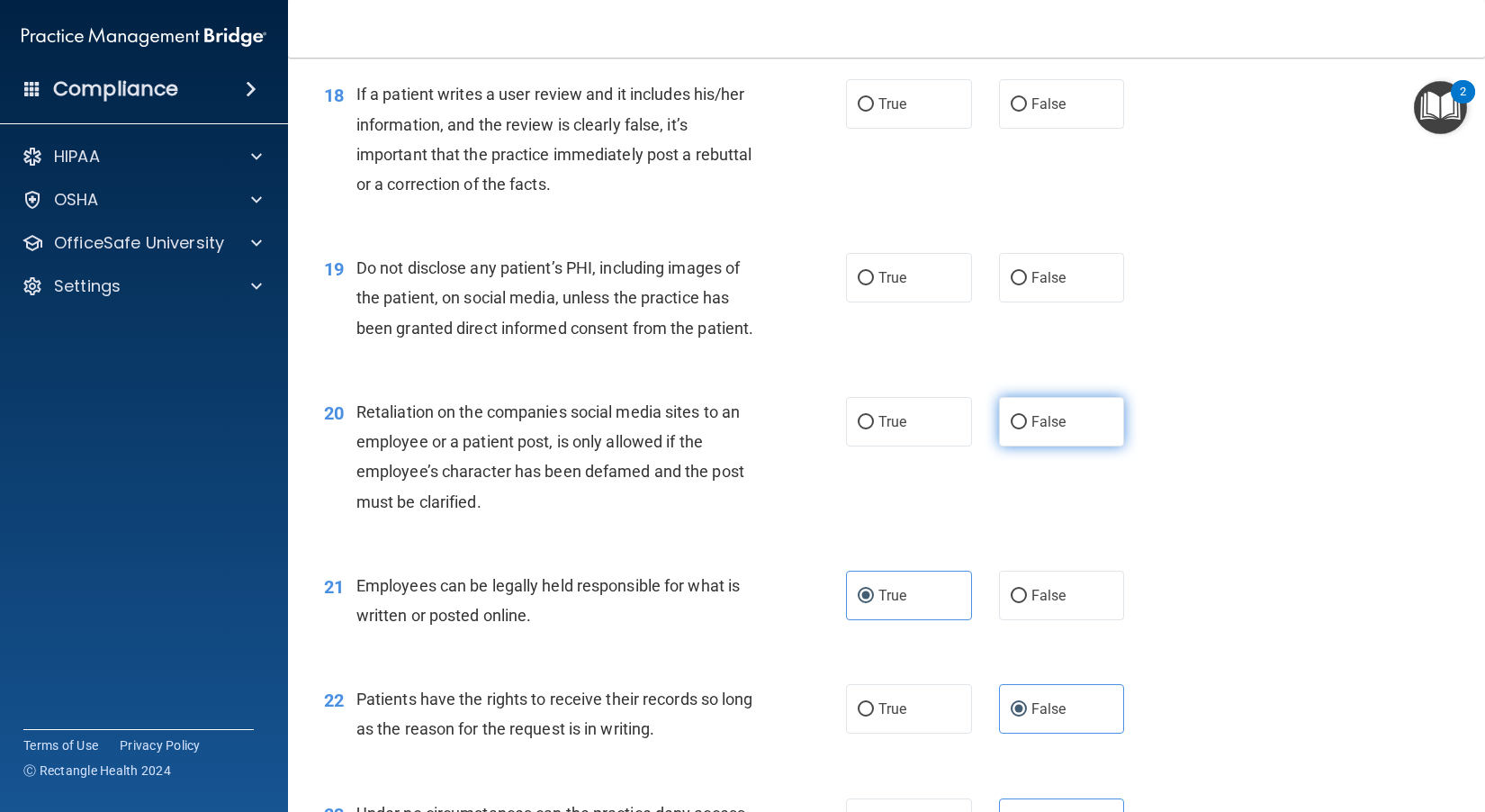
click at [829, 446] on label "False" at bounding box center [1062, 421] width 126 height 49
click at [829, 429] on input "False" at bounding box center [1018, 422] width 16 height 13
radio input "true"
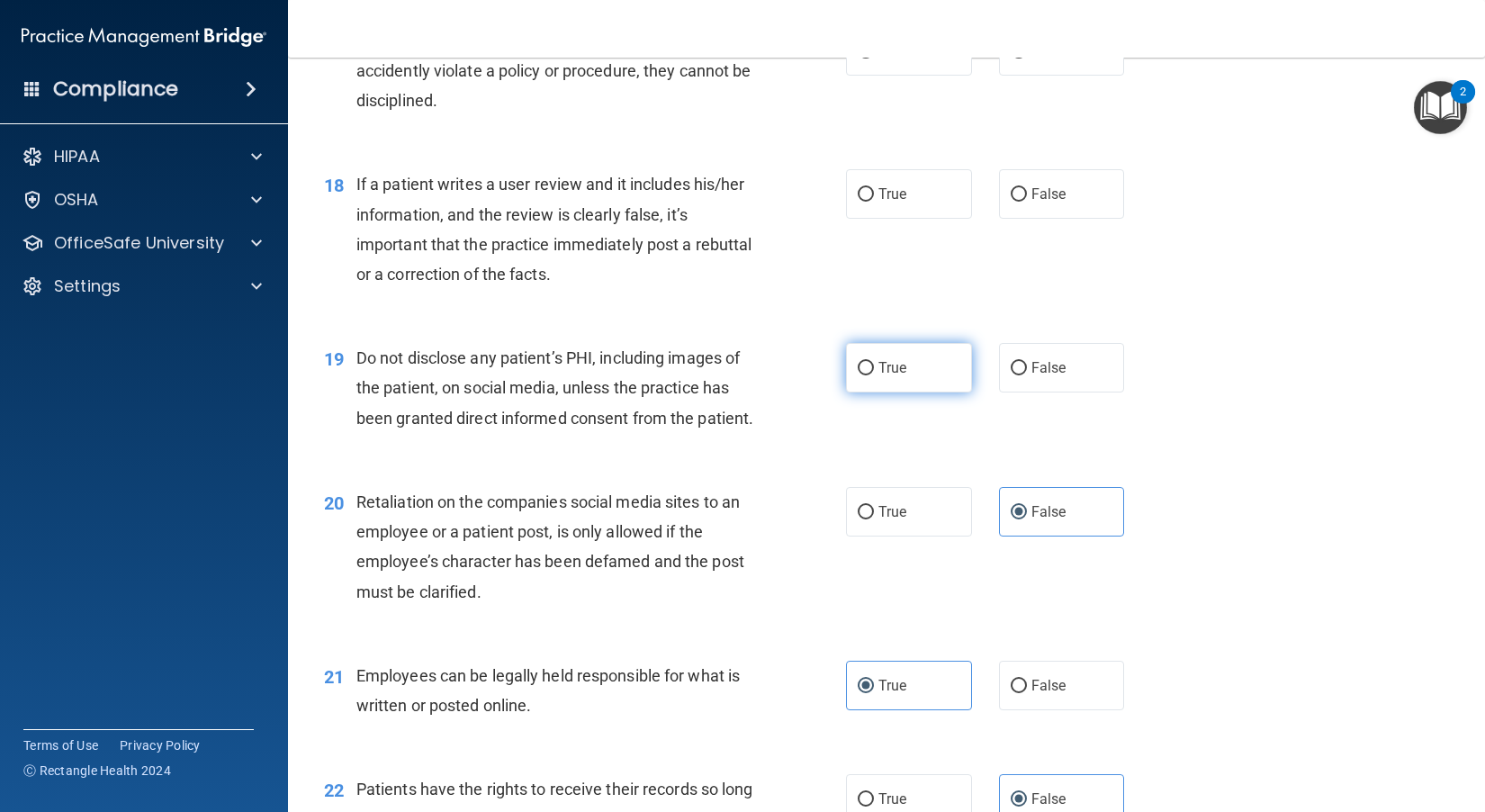
click at [829, 392] on label "True" at bounding box center [909, 367] width 126 height 49
click at [829, 375] on input "True" at bounding box center [865, 368] width 16 height 13
radio input "true"
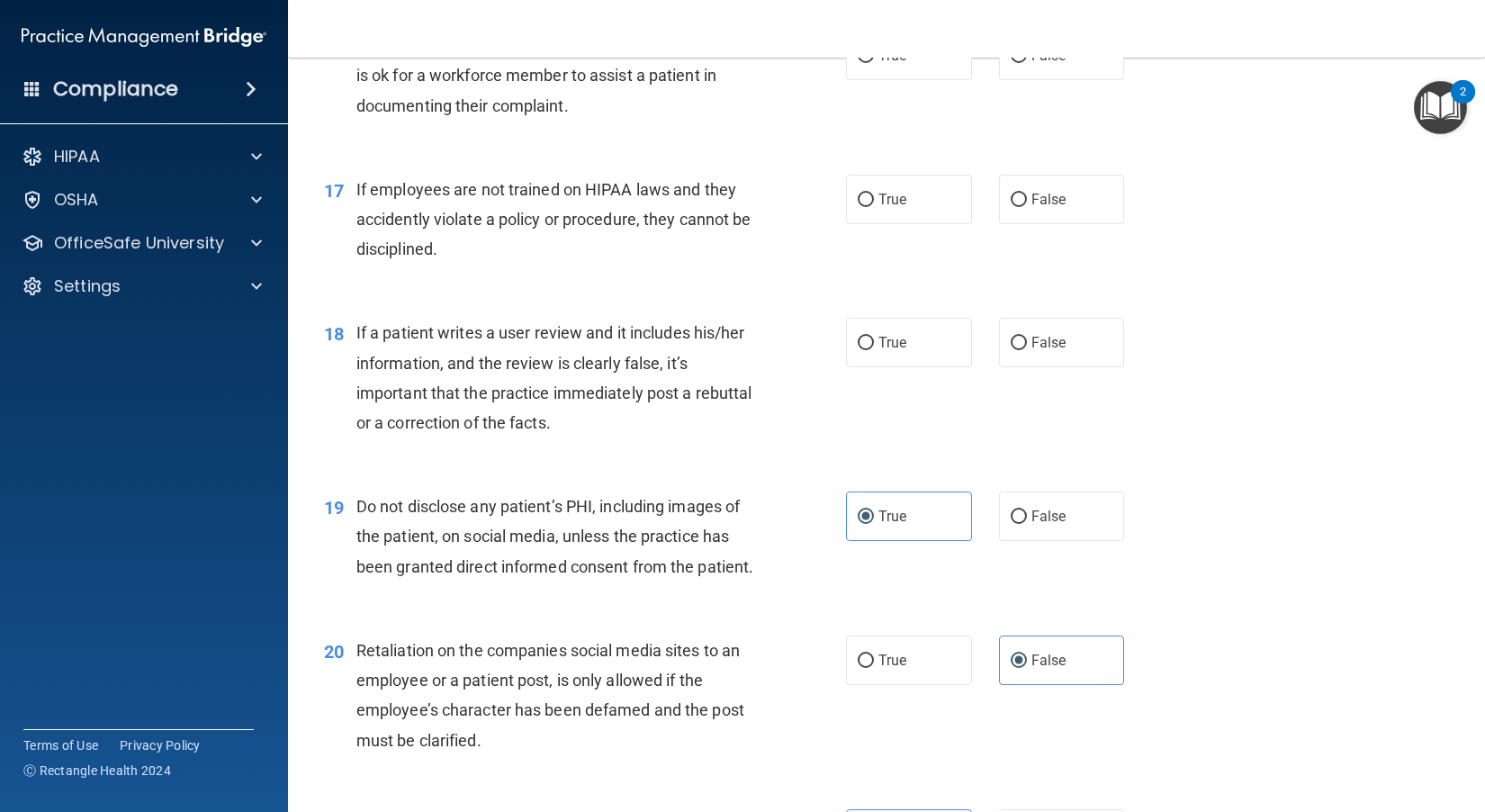
scroll to position [2624, 0]
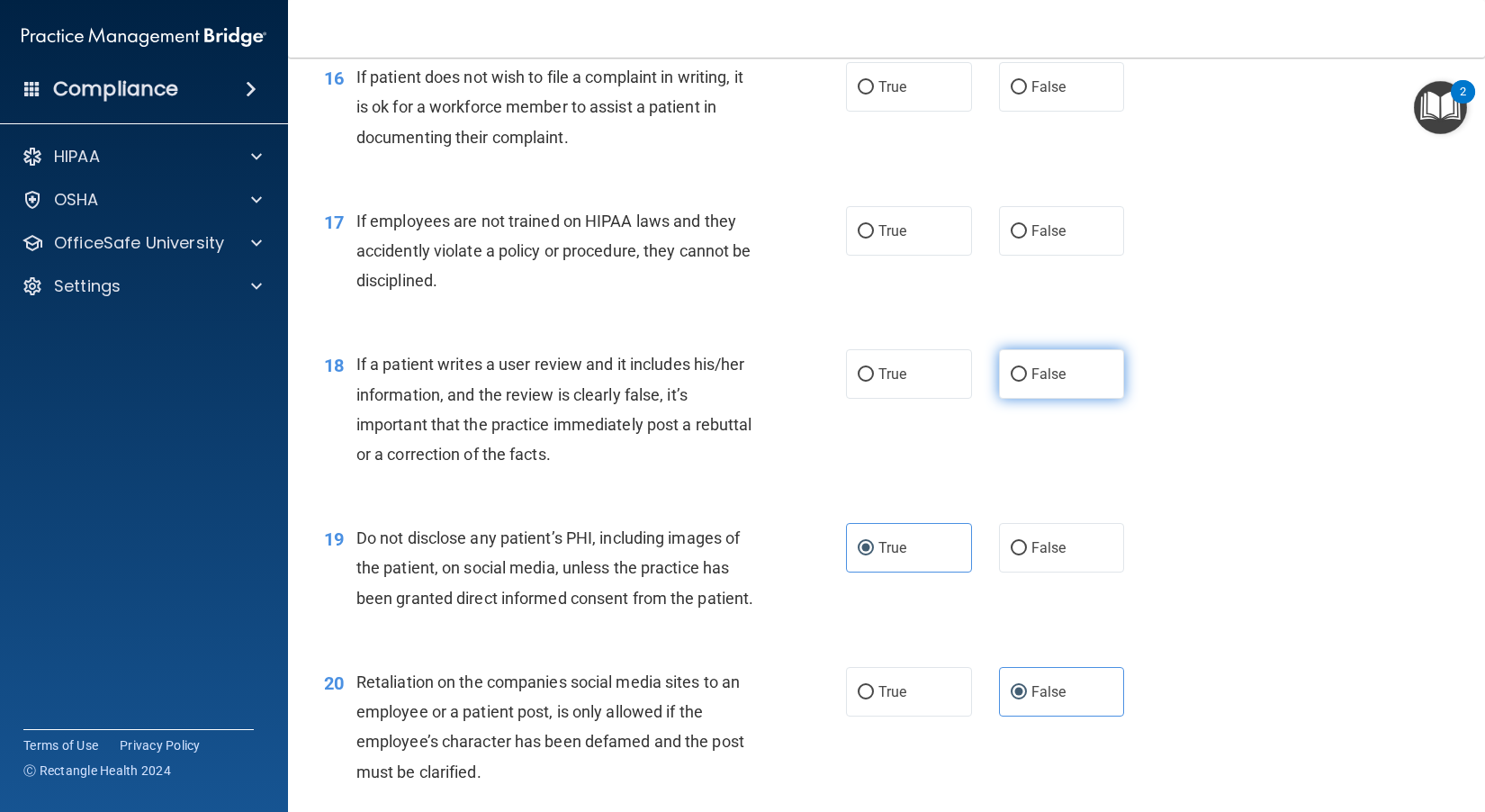
click at [829, 399] on label "False" at bounding box center [1062, 373] width 126 height 49
click at [829, 382] on input "False" at bounding box center [1018, 374] width 16 height 13
radio input "true"
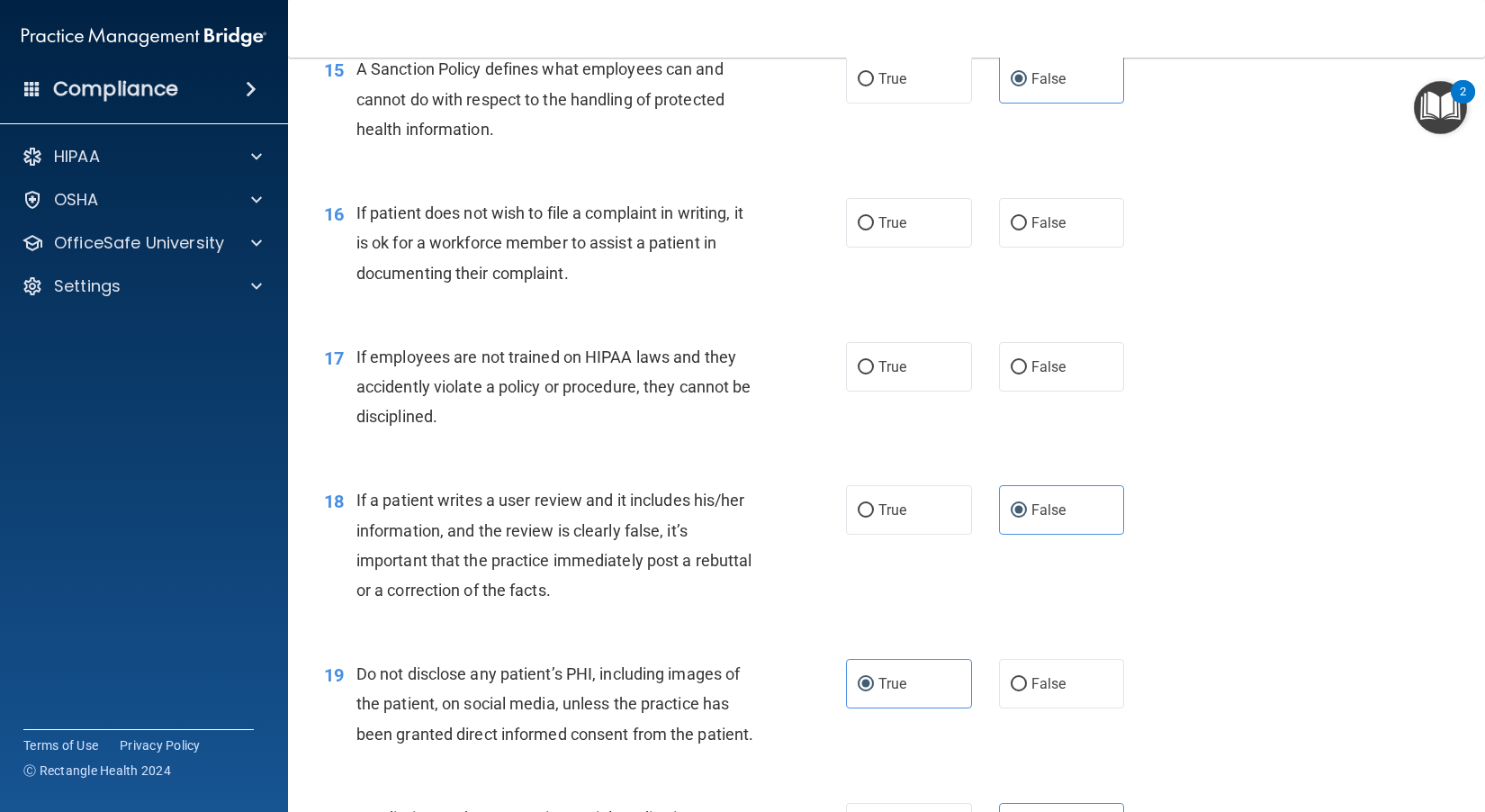
scroll to position [2444, 0]
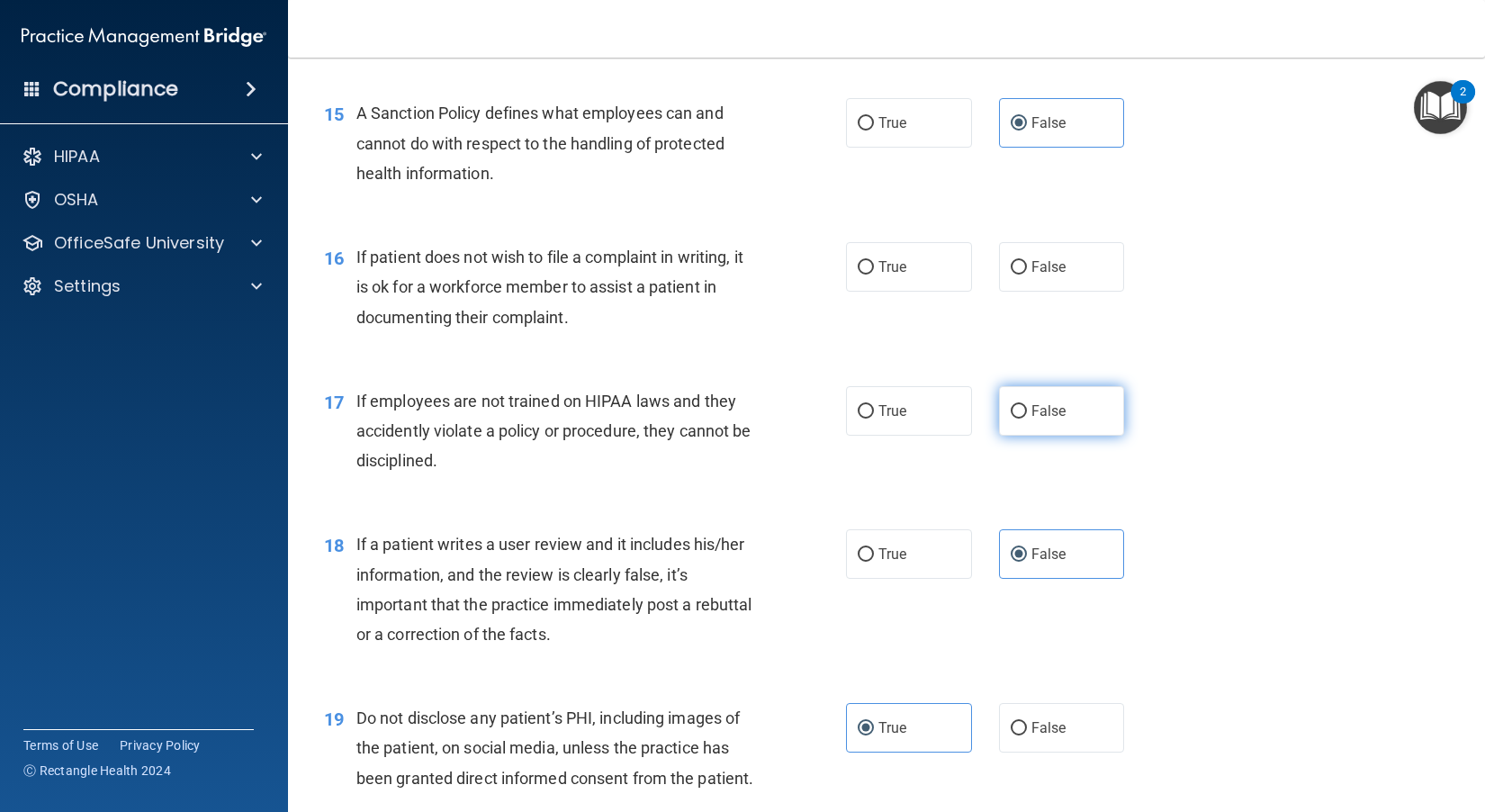
click at [829, 419] on span "False" at bounding box center [1048, 410] width 35 height 17
click at [829, 418] on input "False" at bounding box center [1018, 411] width 16 height 13
radio input "true"
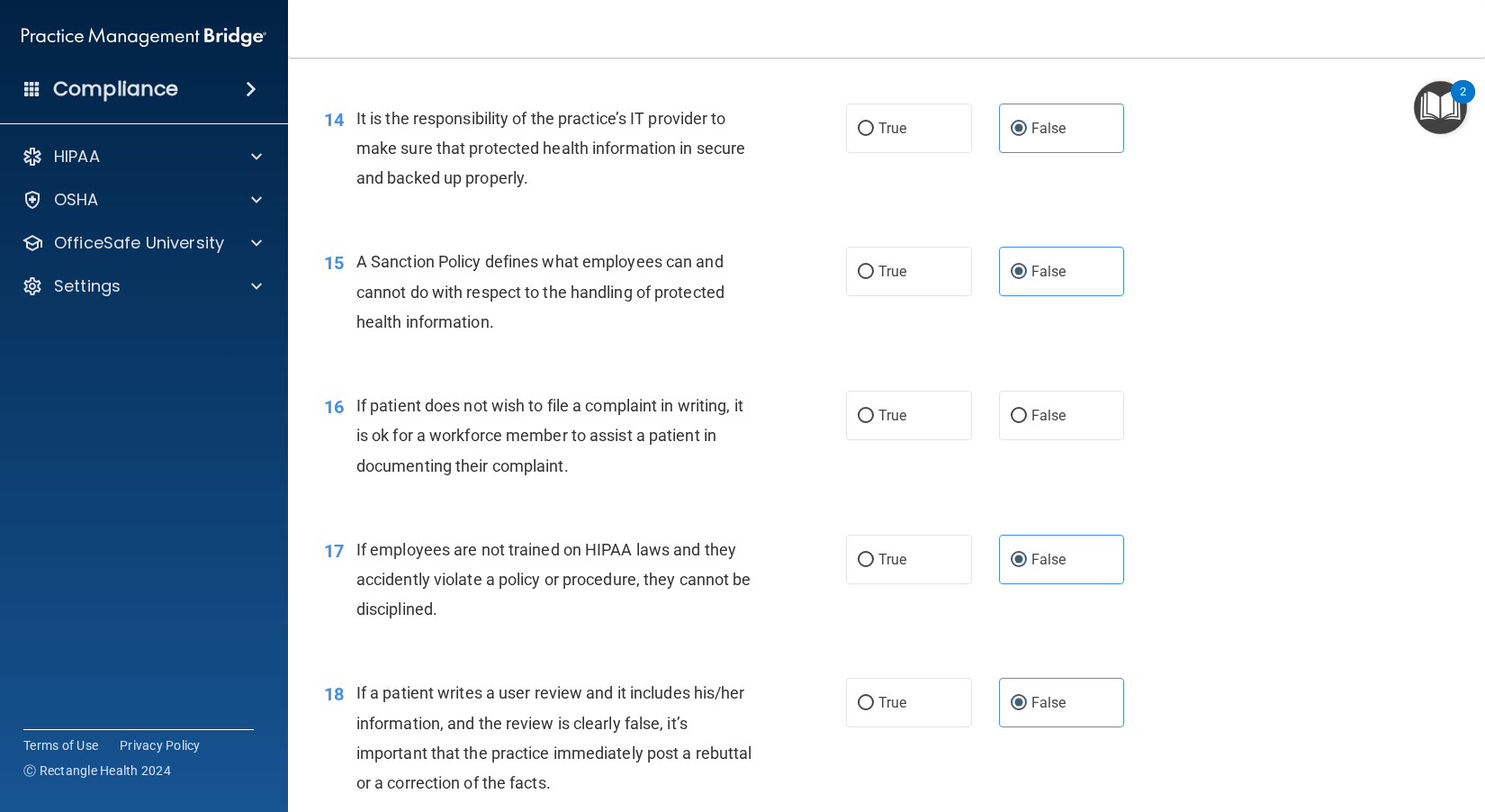
scroll to position [2264, 0]
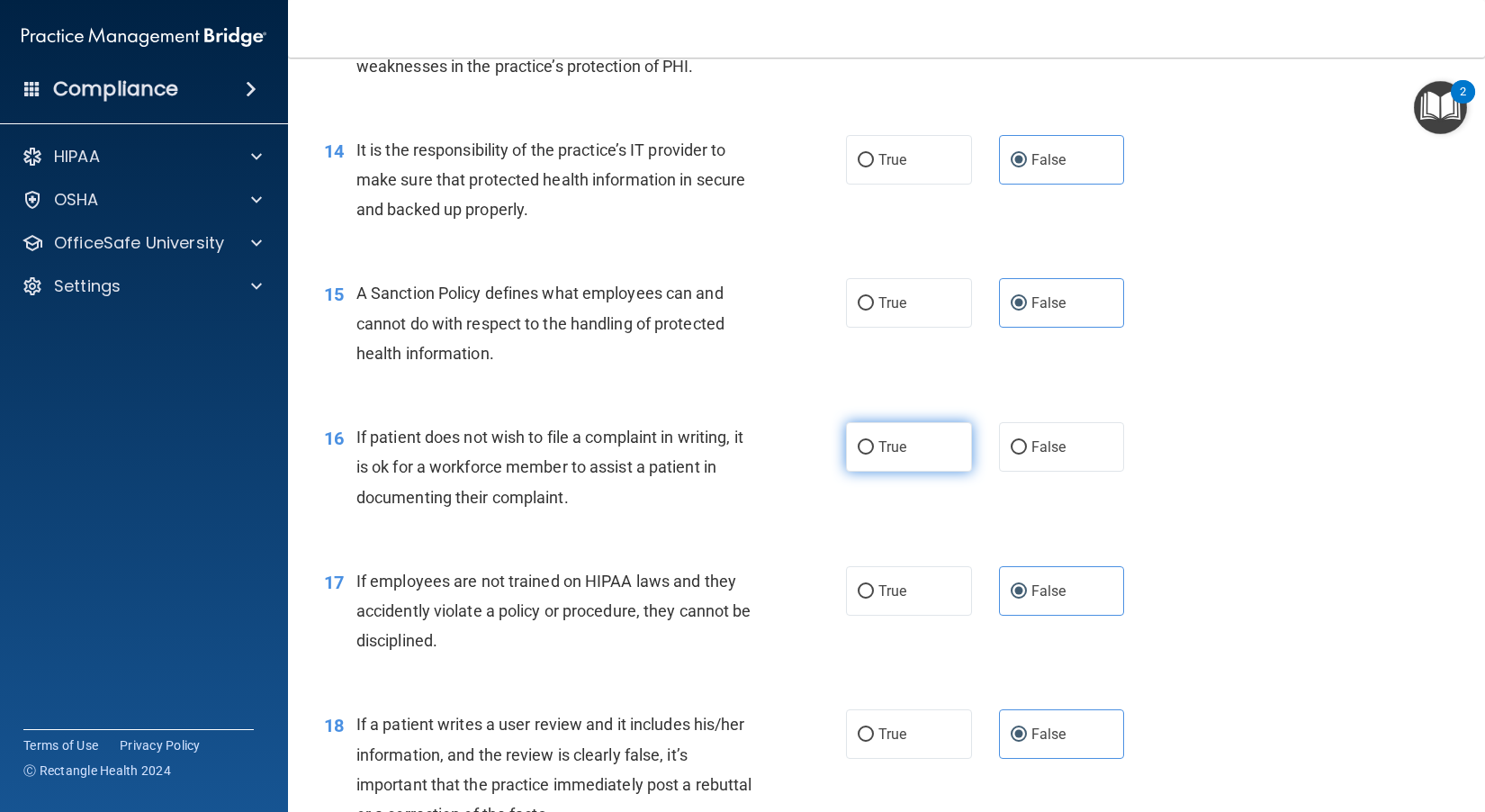
click at [829, 454] on input "True" at bounding box center [865, 447] width 16 height 13
radio input "true"
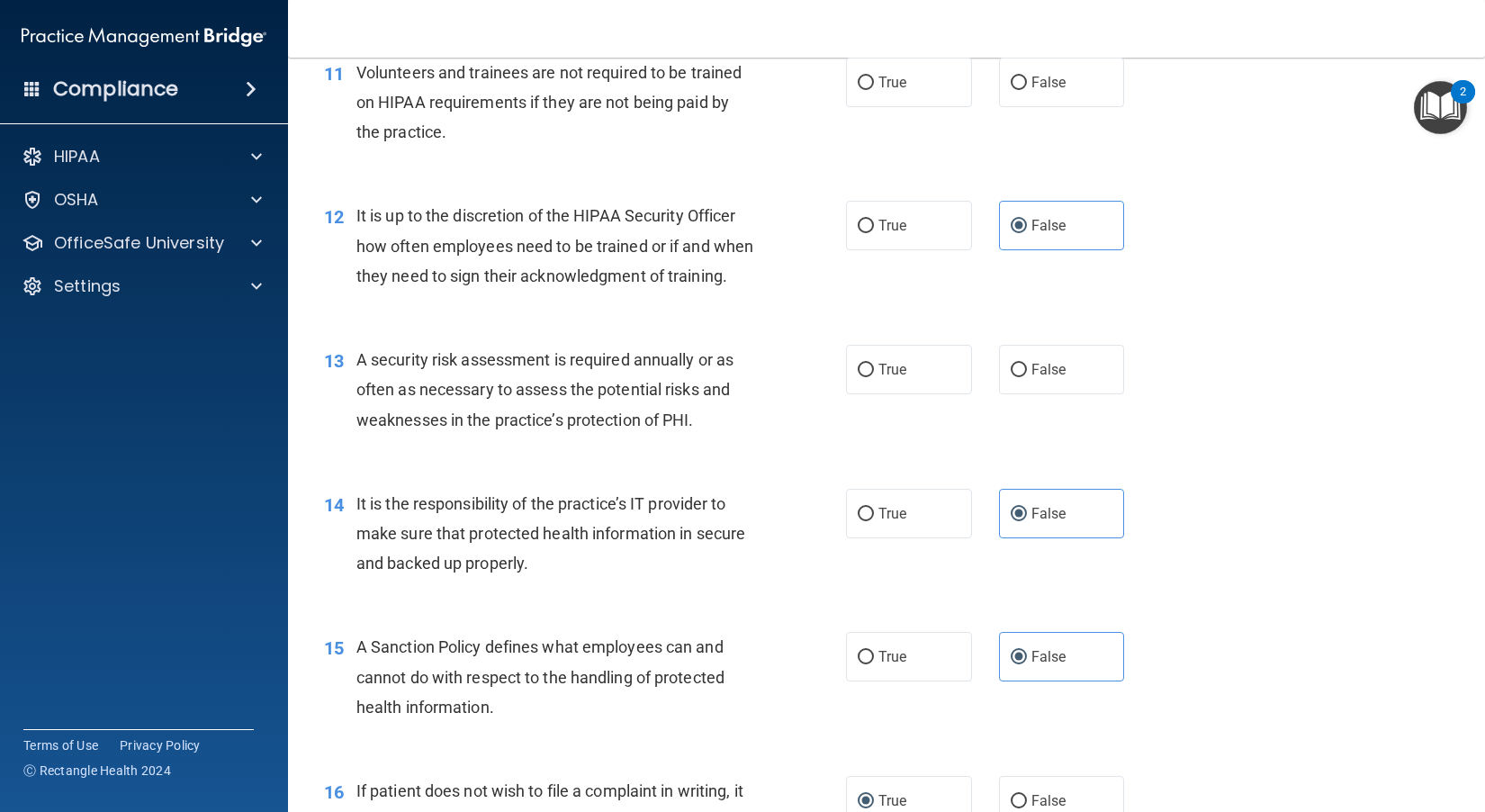
scroll to position [1904, 0]
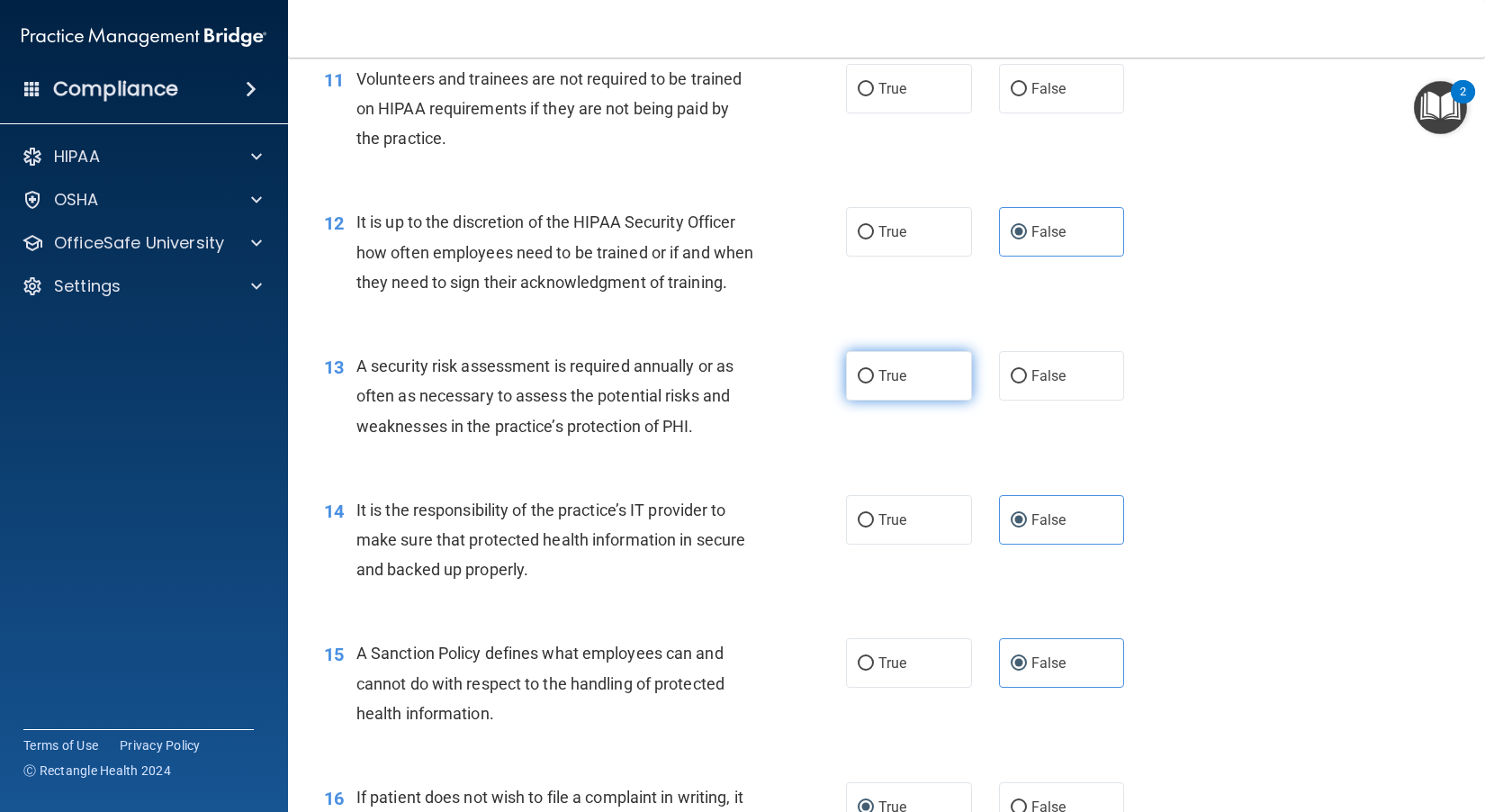
click at [829, 400] on label "True" at bounding box center [909, 375] width 126 height 49
click at [829, 383] on input "True" at bounding box center [865, 376] width 16 height 13
radio input "true"
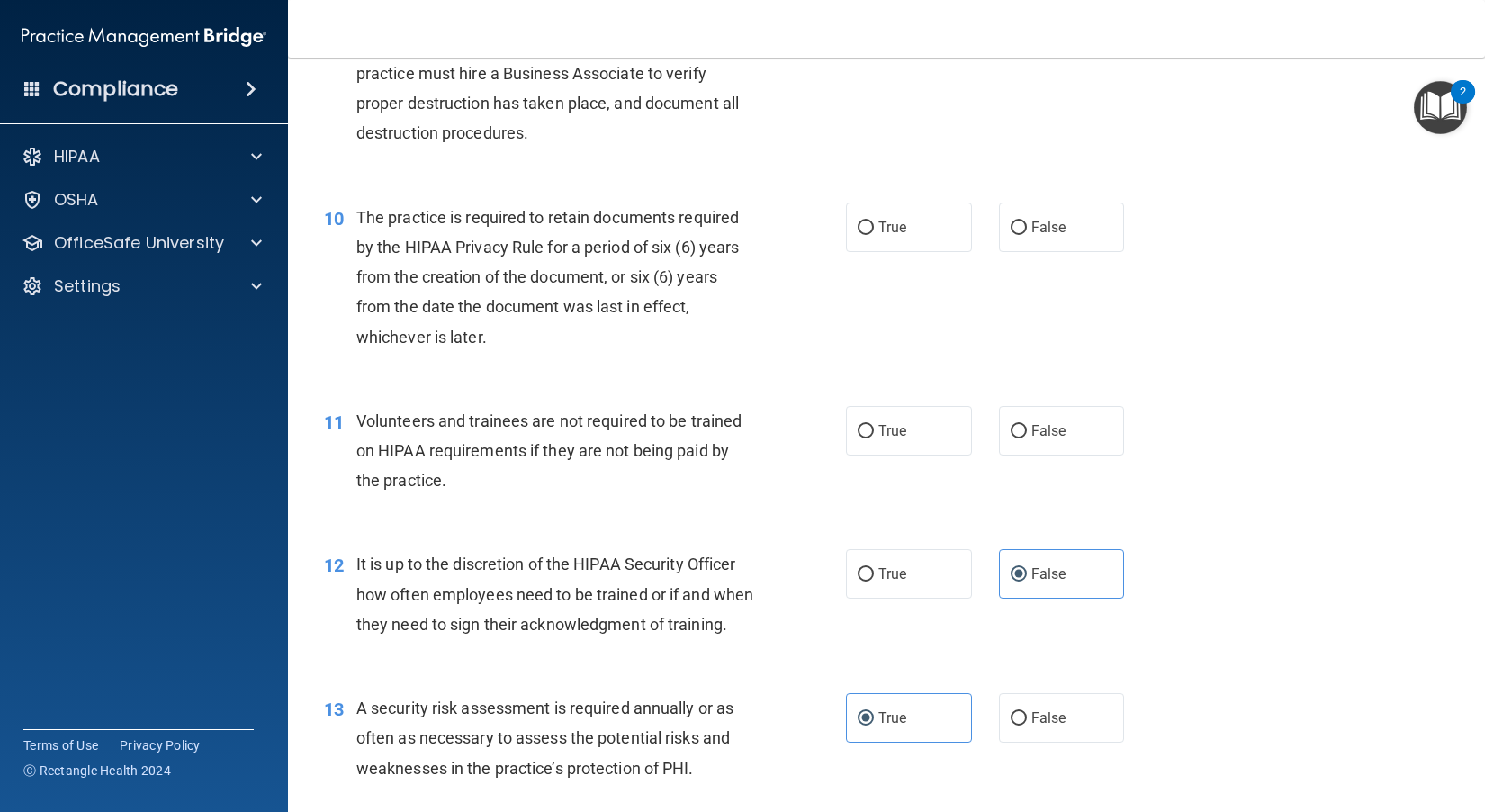
scroll to position [1544, 0]
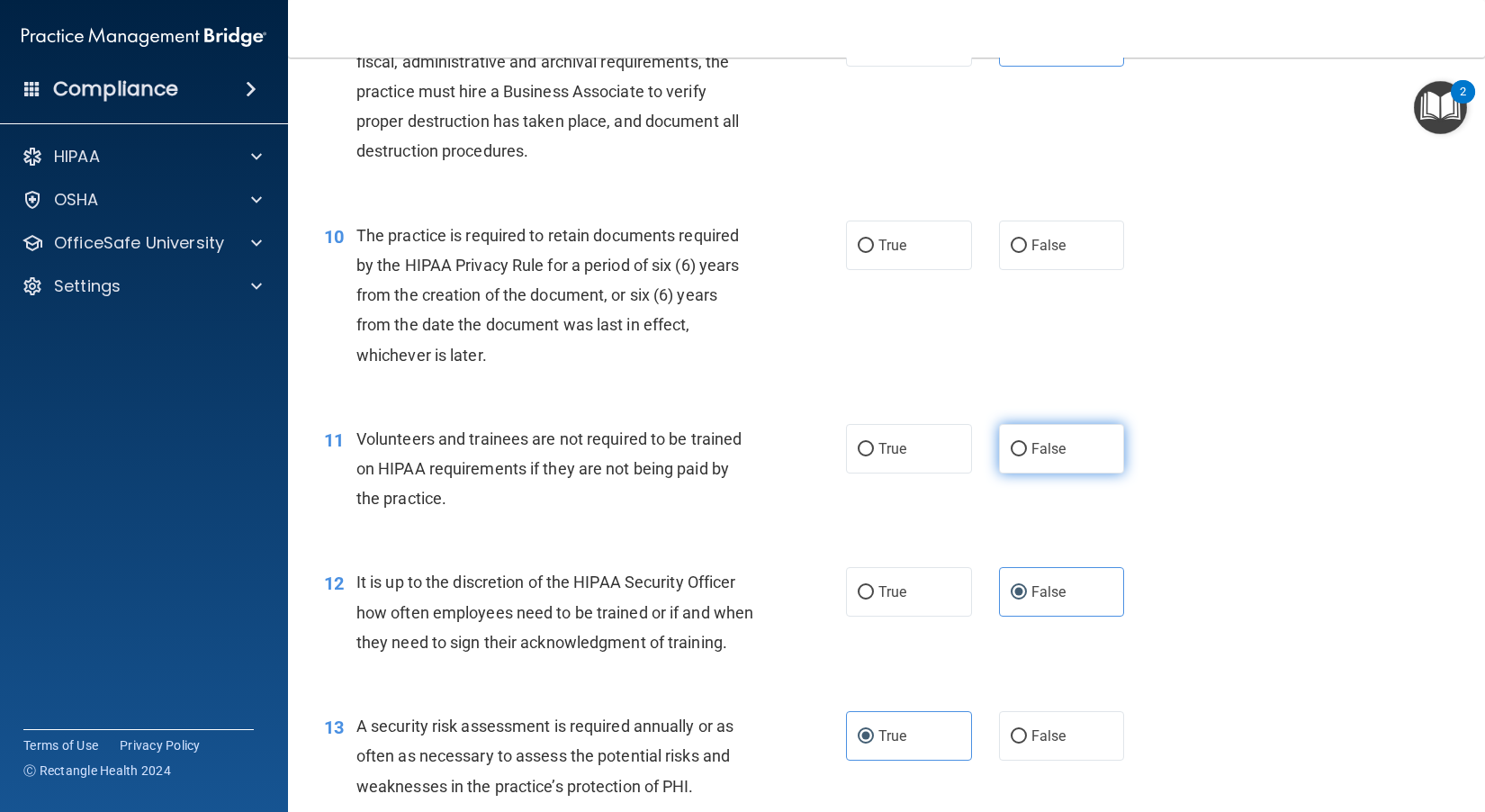
click at [829, 473] on label "False" at bounding box center [1062, 448] width 126 height 49
click at [829, 456] on input "False" at bounding box center [1018, 449] width 16 height 13
radio input "true"
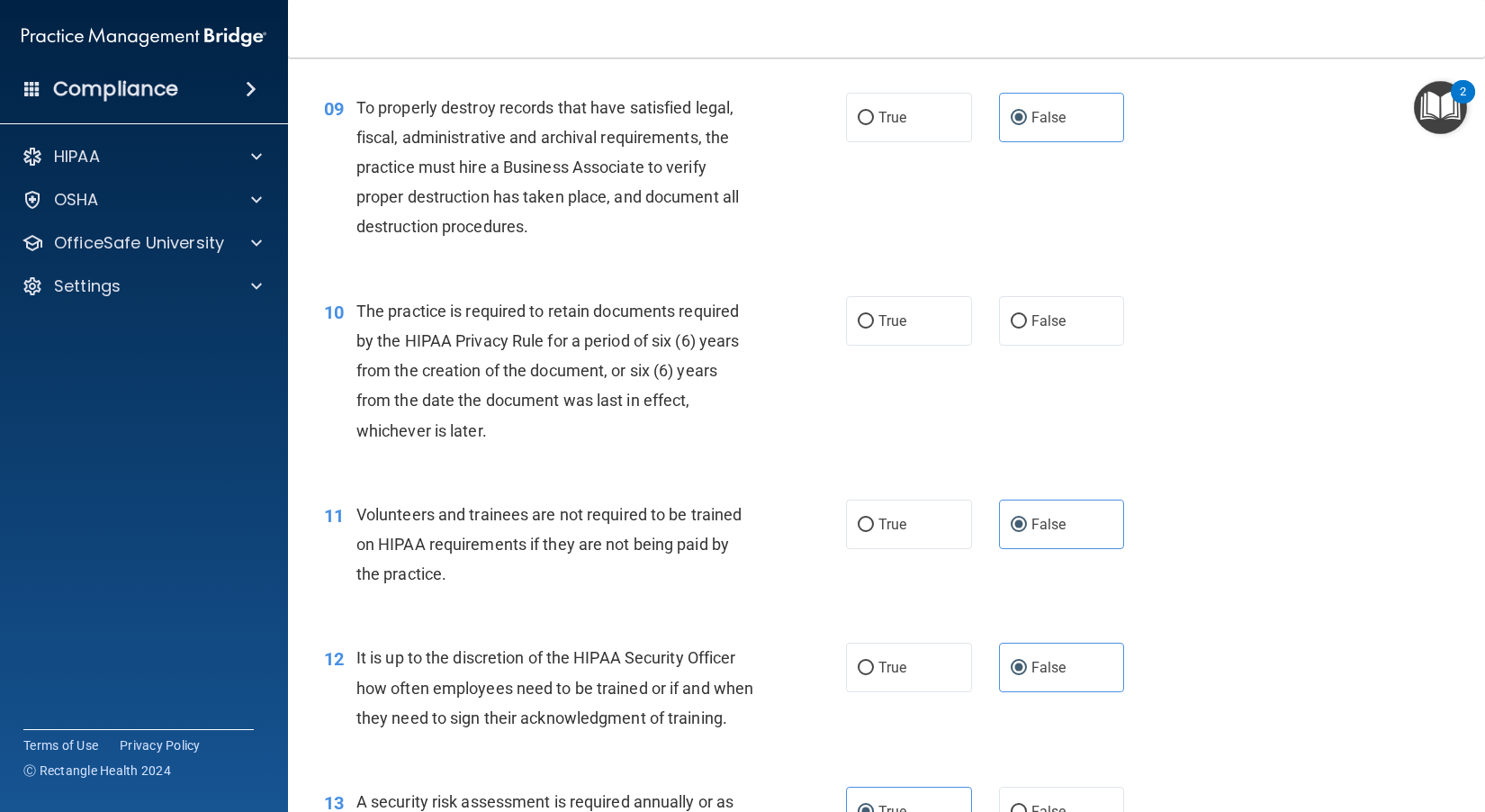
scroll to position [1364, 0]
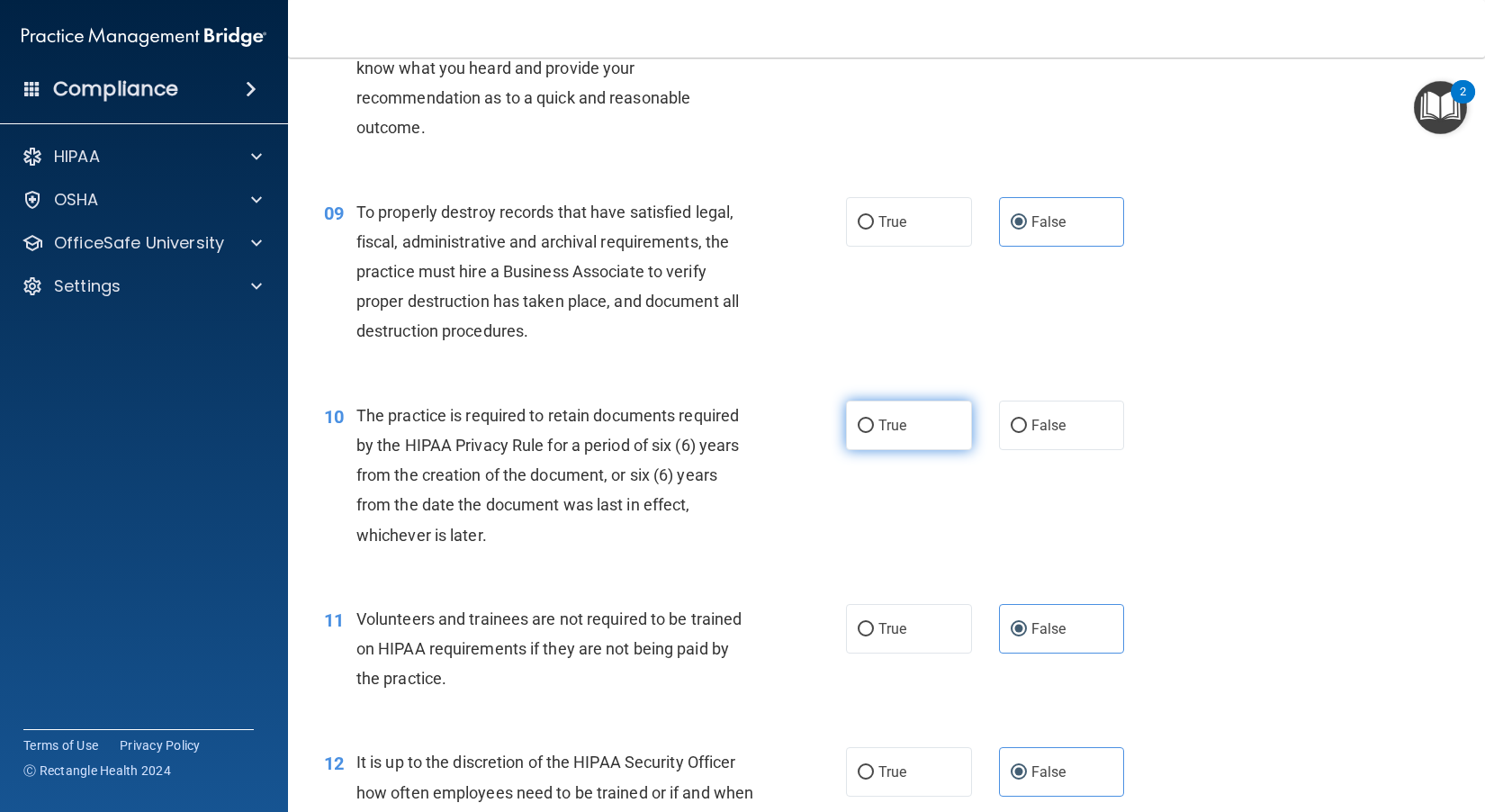
click at [829, 450] on label "True" at bounding box center [909, 424] width 126 height 49
click at [829, 433] on input "True" at bounding box center [865, 425] width 16 height 13
radio input "true"
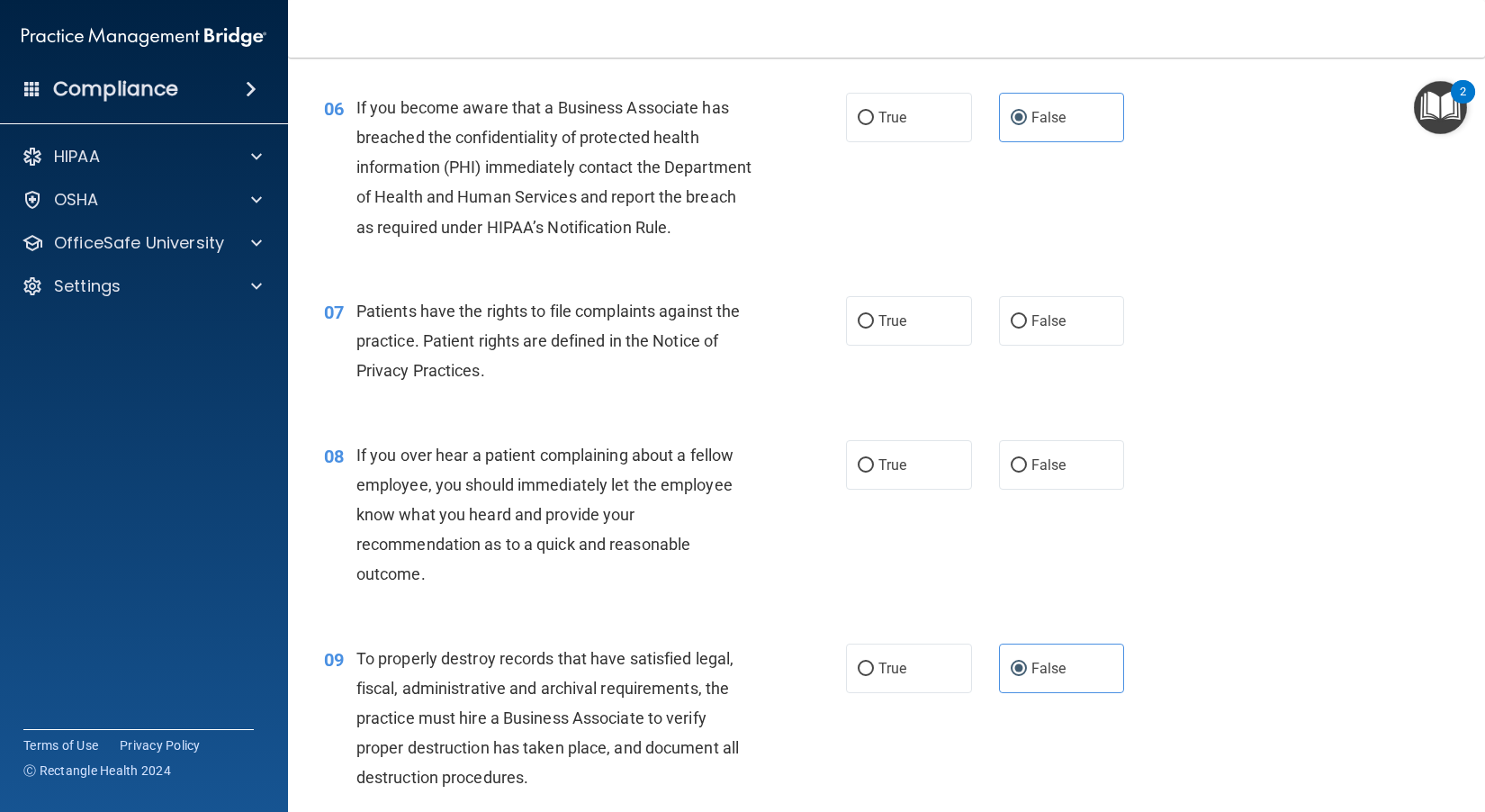
scroll to position [914, 0]
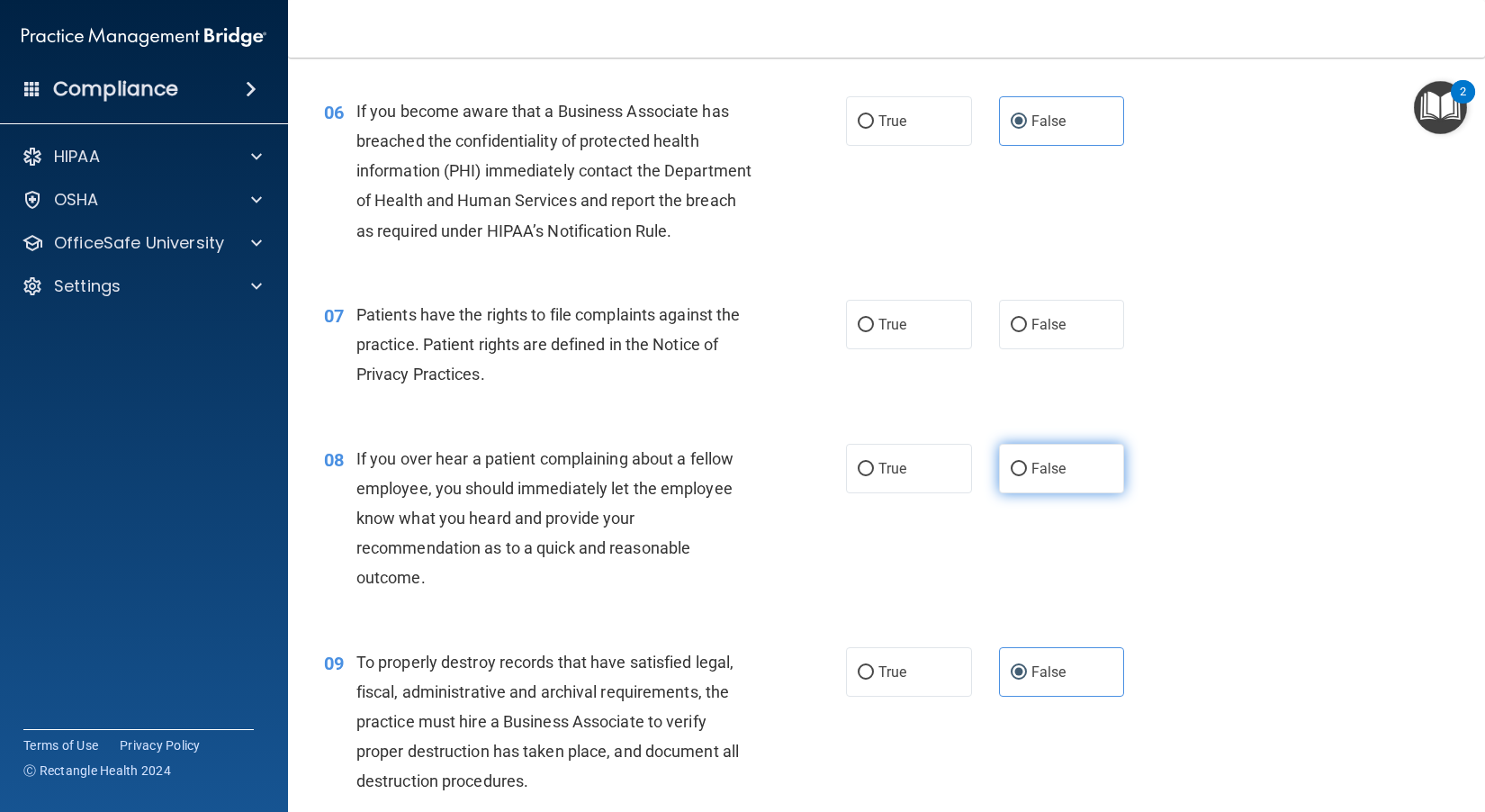
click at [829, 477] on span "False" at bounding box center [1048, 468] width 35 height 17
click at [829, 476] on input "False" at bounding box center [1018, 468] width 16 height 13
radio input "true"
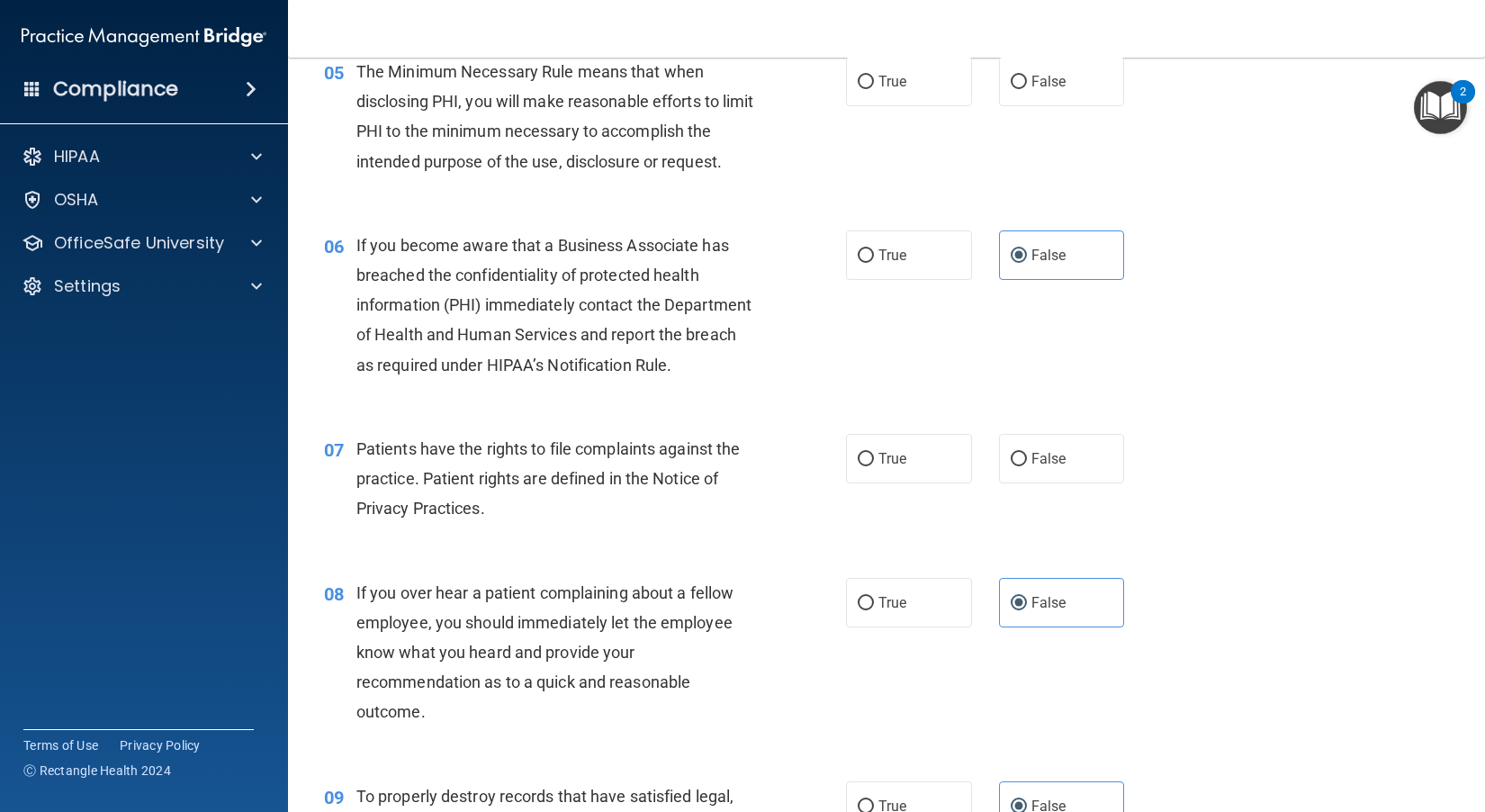
scroll to position [734, 0]
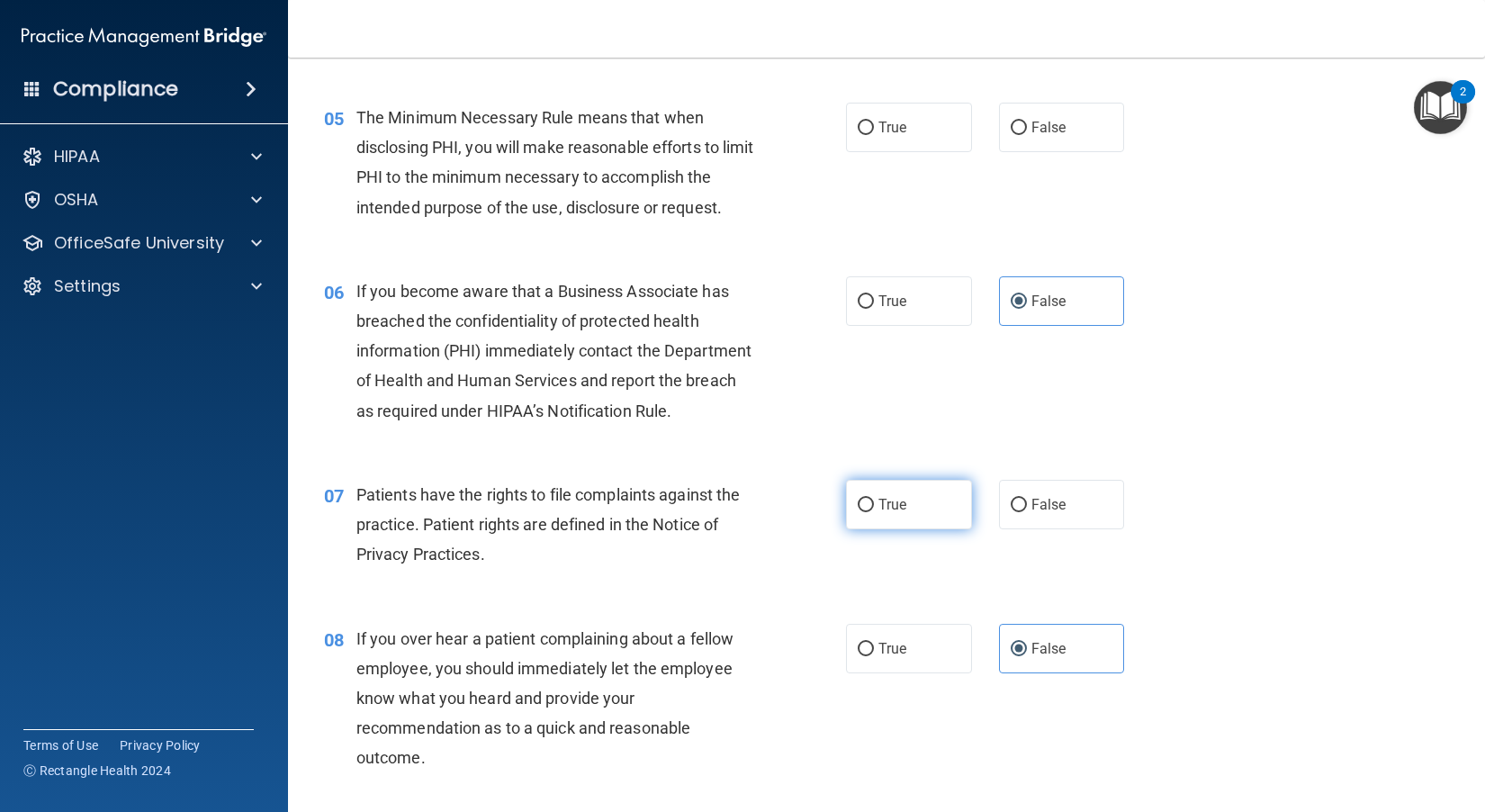
click at [829, 513] on span "True" at bounding box center [892, 504] width 28 height 17
click at [829, 512] on input "True" at bounding box center [865, 504] width 16 height 13
radio input "true"
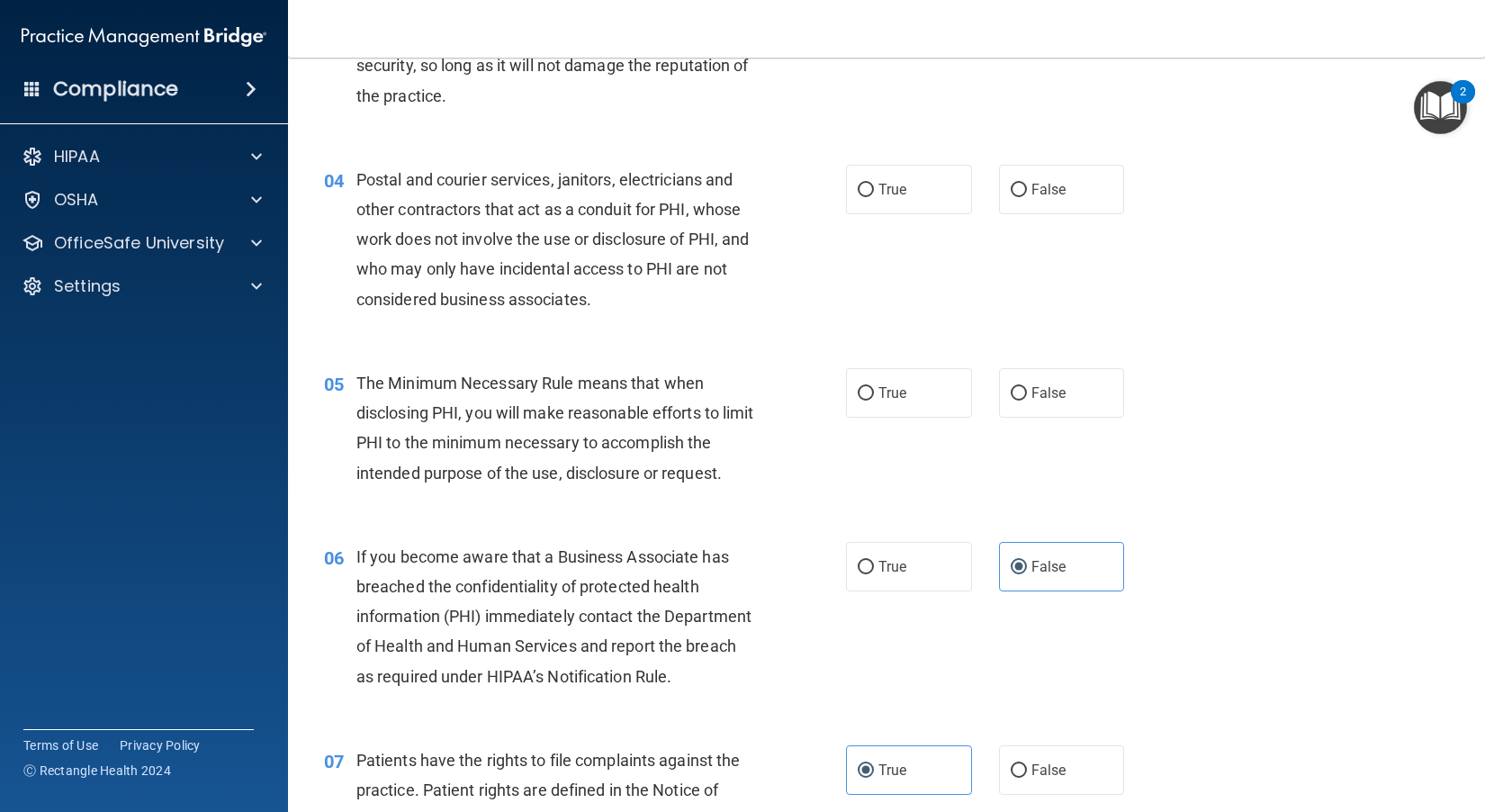
scroll to position [374, 0]
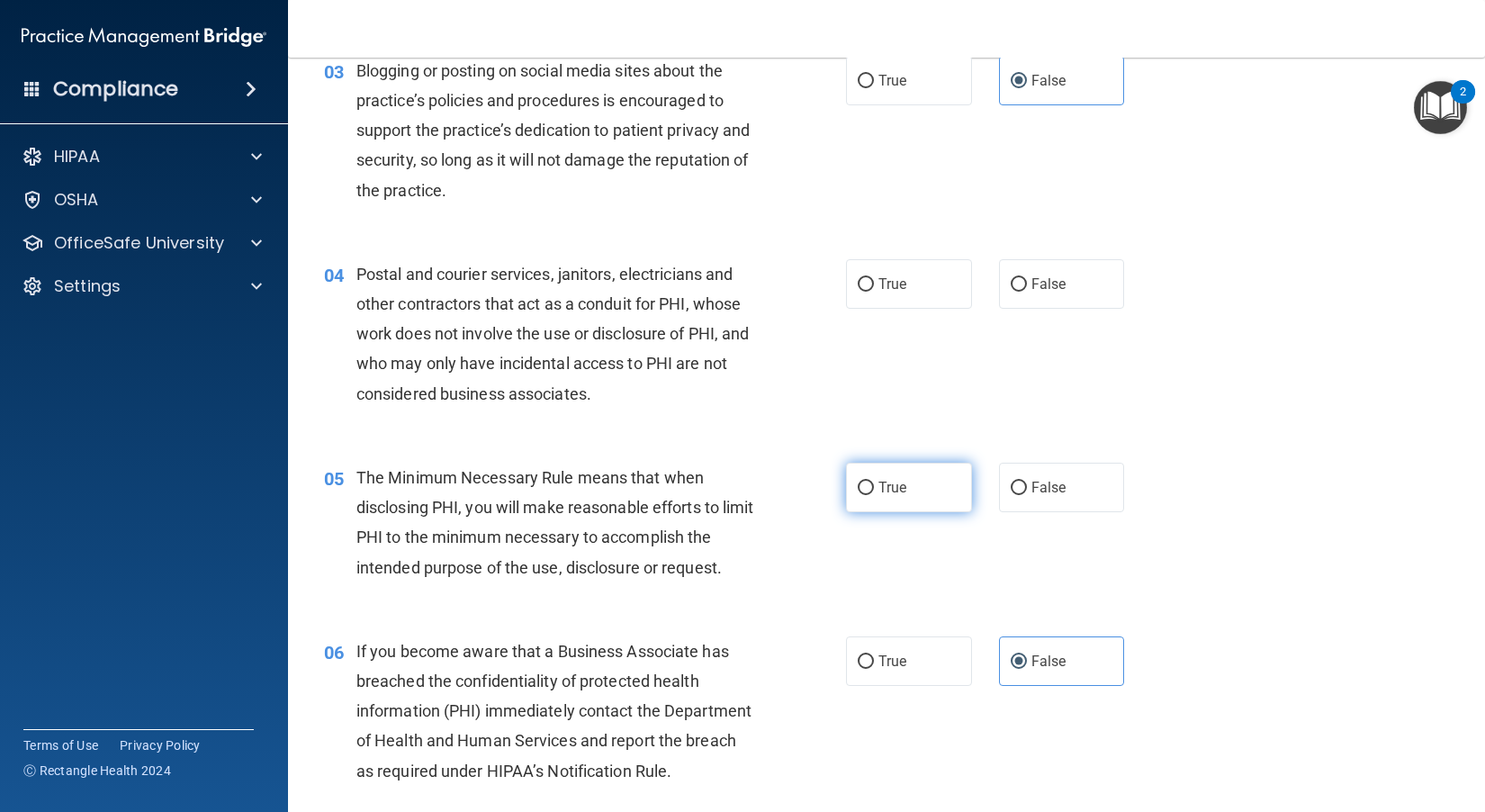
click at [829, 483] on span "True" at bounding box center [892, 487] width 28 height 17
click at [829, 483] on input "True" at bounding box center [865, 487] width 16 height 13
radio input "true"
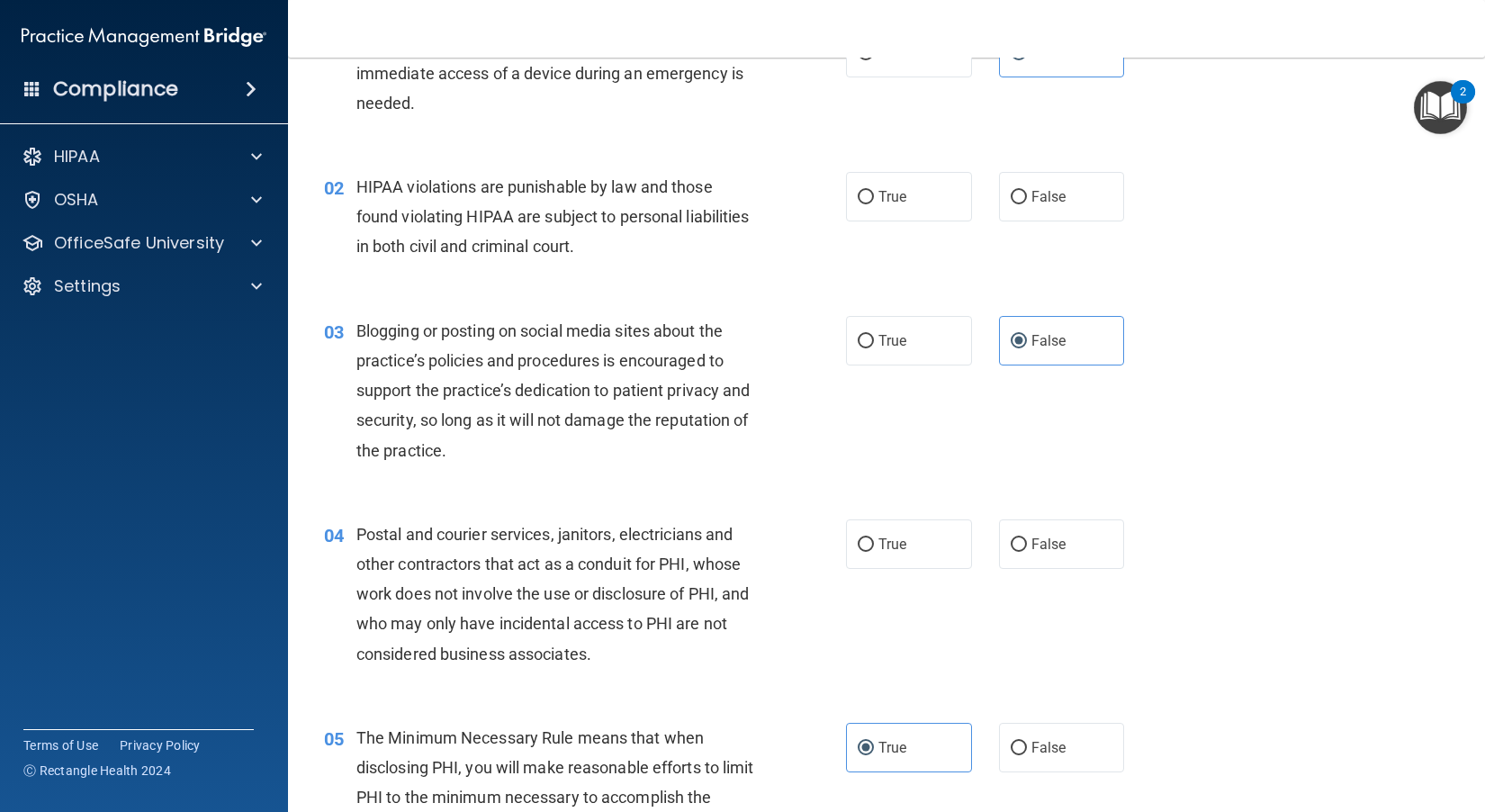
scroll to position [104, 0]
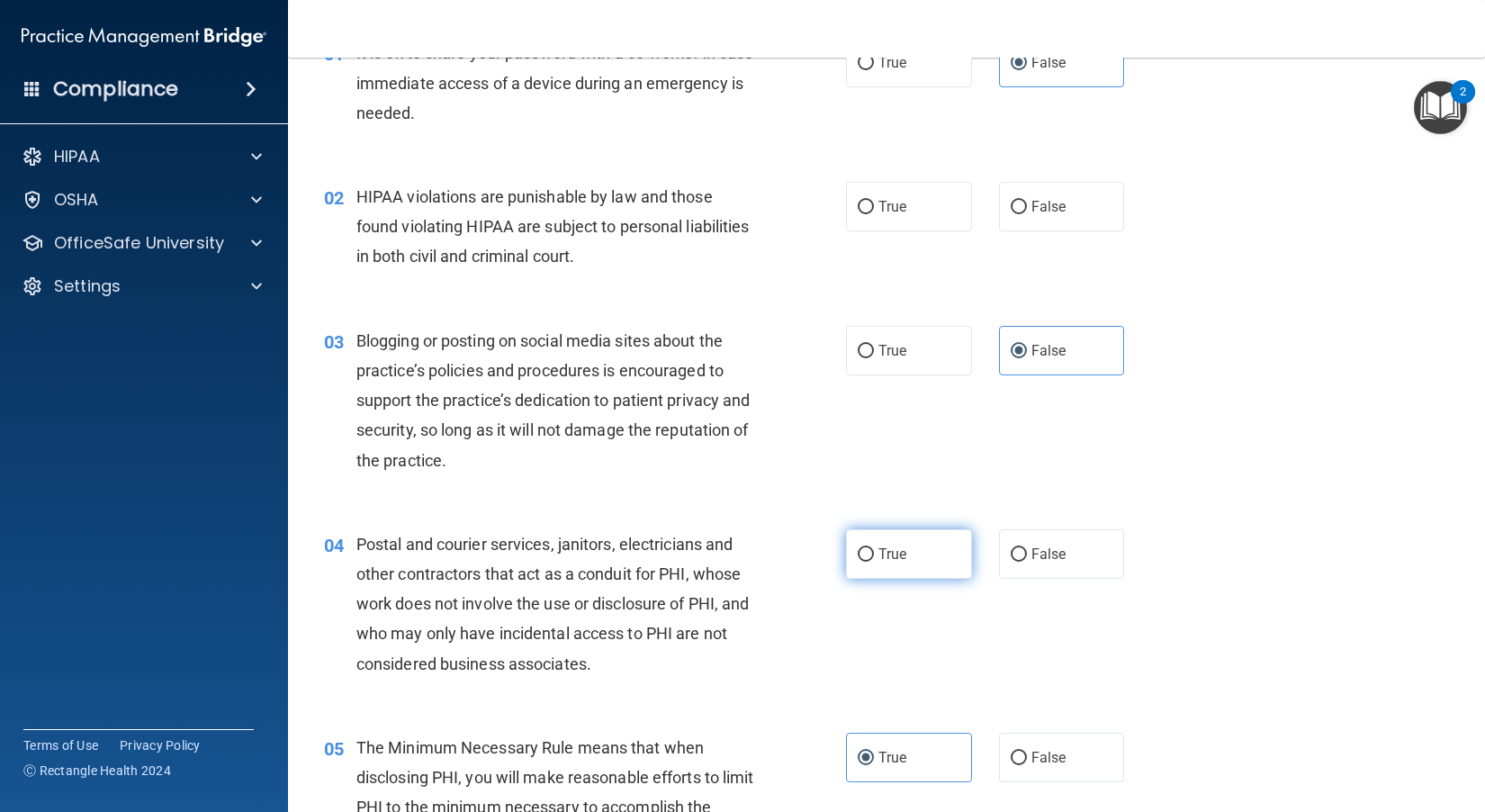
click at [829, 555] on span "True" at bounding box center [892, 553] width 28 height 17
click at [829, 555] on input "True" at bounding box center [865, 554] width 16 height 13
radio input "true"
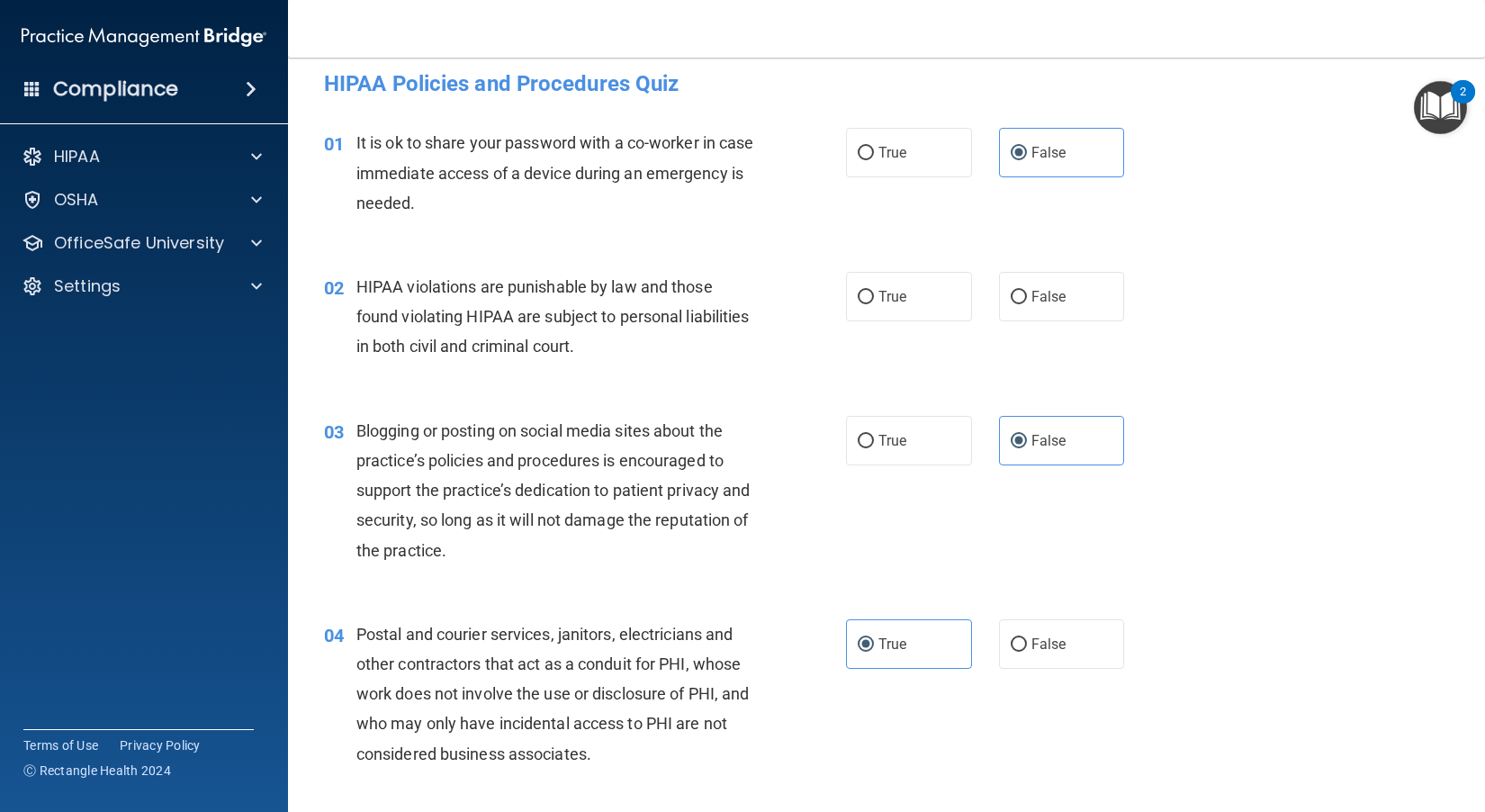
scroll to position [0, 0]
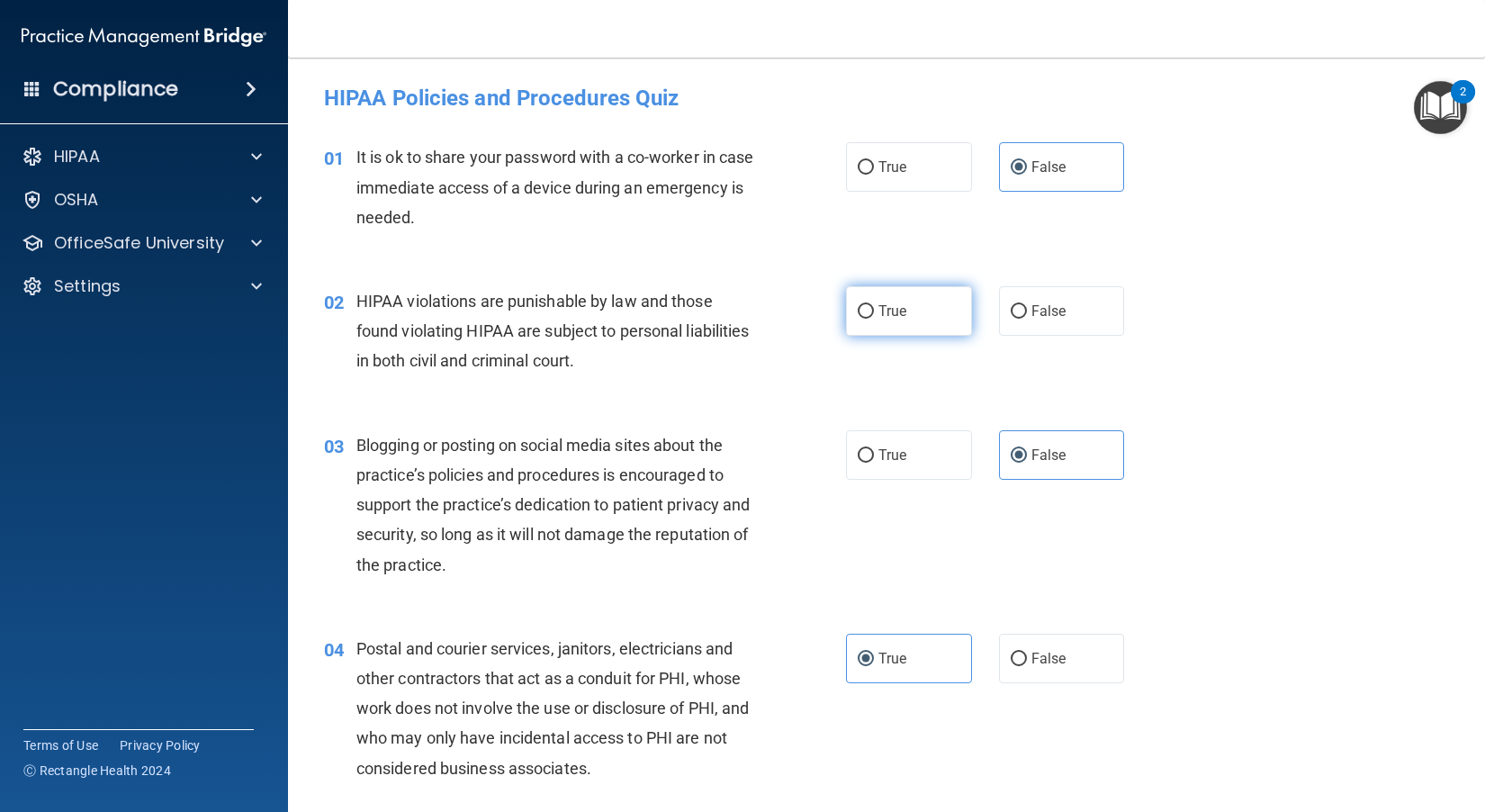
click at [829, 309] on span "True" at bounding box center [892, 310] width 28 height 17
click at [829, 309] on input "True" at bounding box center [865, 311] width 16 height 13
radio input "true"
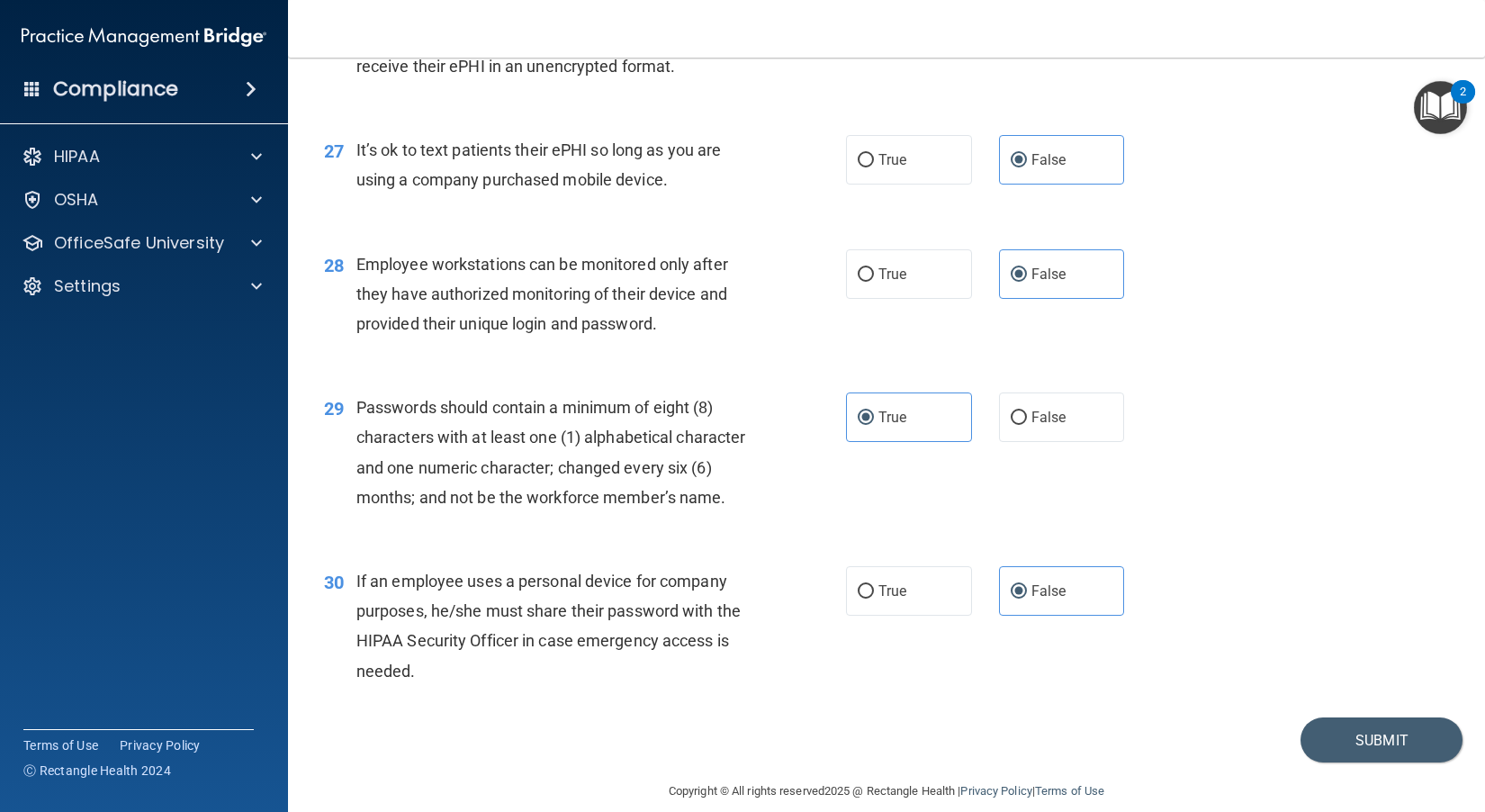
scroll to position [4243, 0]
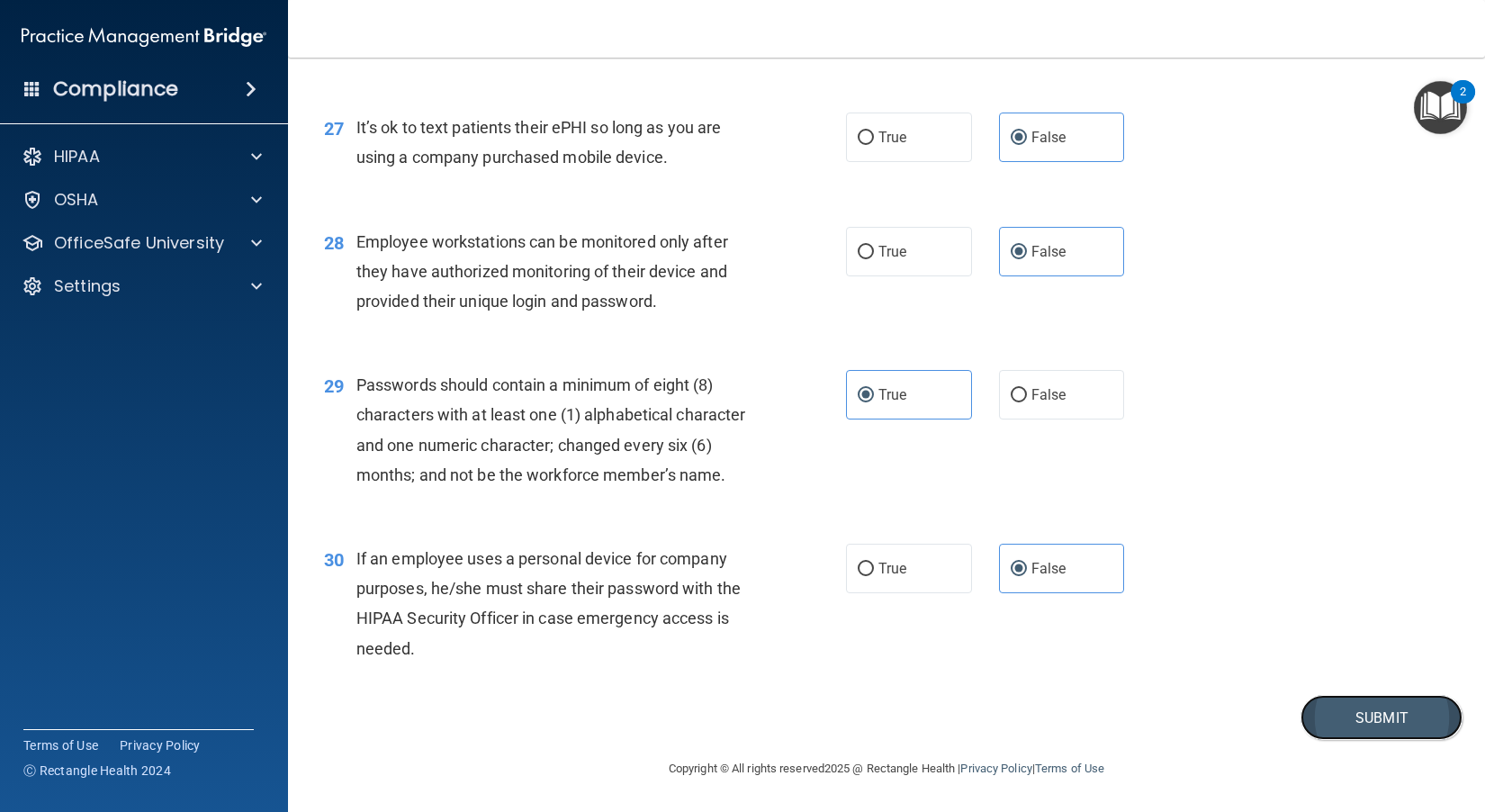
click at [829, 710] on button "Submit" at bounding box center [1381, 718] width 162 height 46
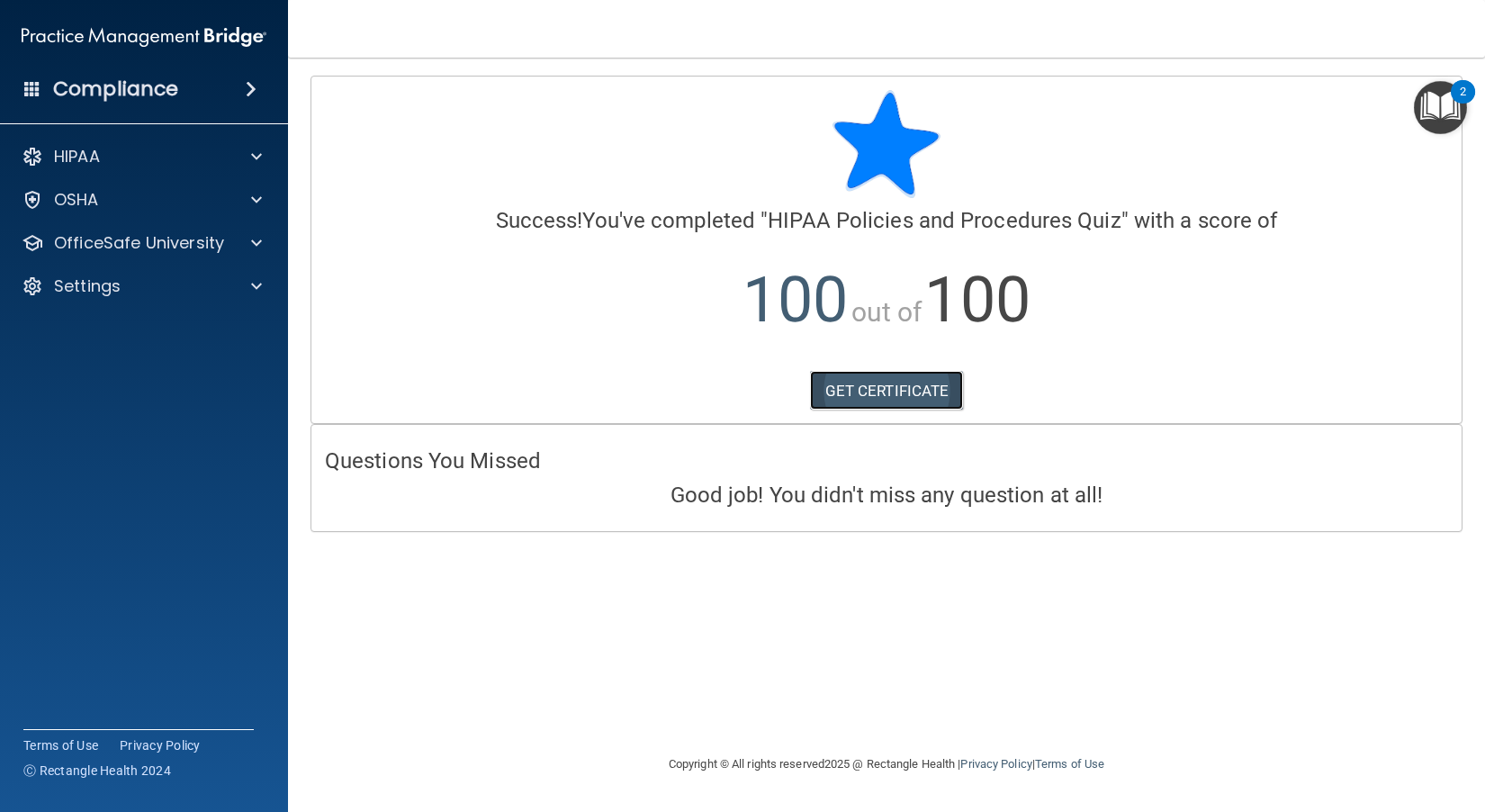
click at [829, 391] on link "GET CERTIFICATE" at bounding box center [887, 391] width 154 height 40
click at [238, 210] on div at bounding box center [253, 200] width 45 height 22
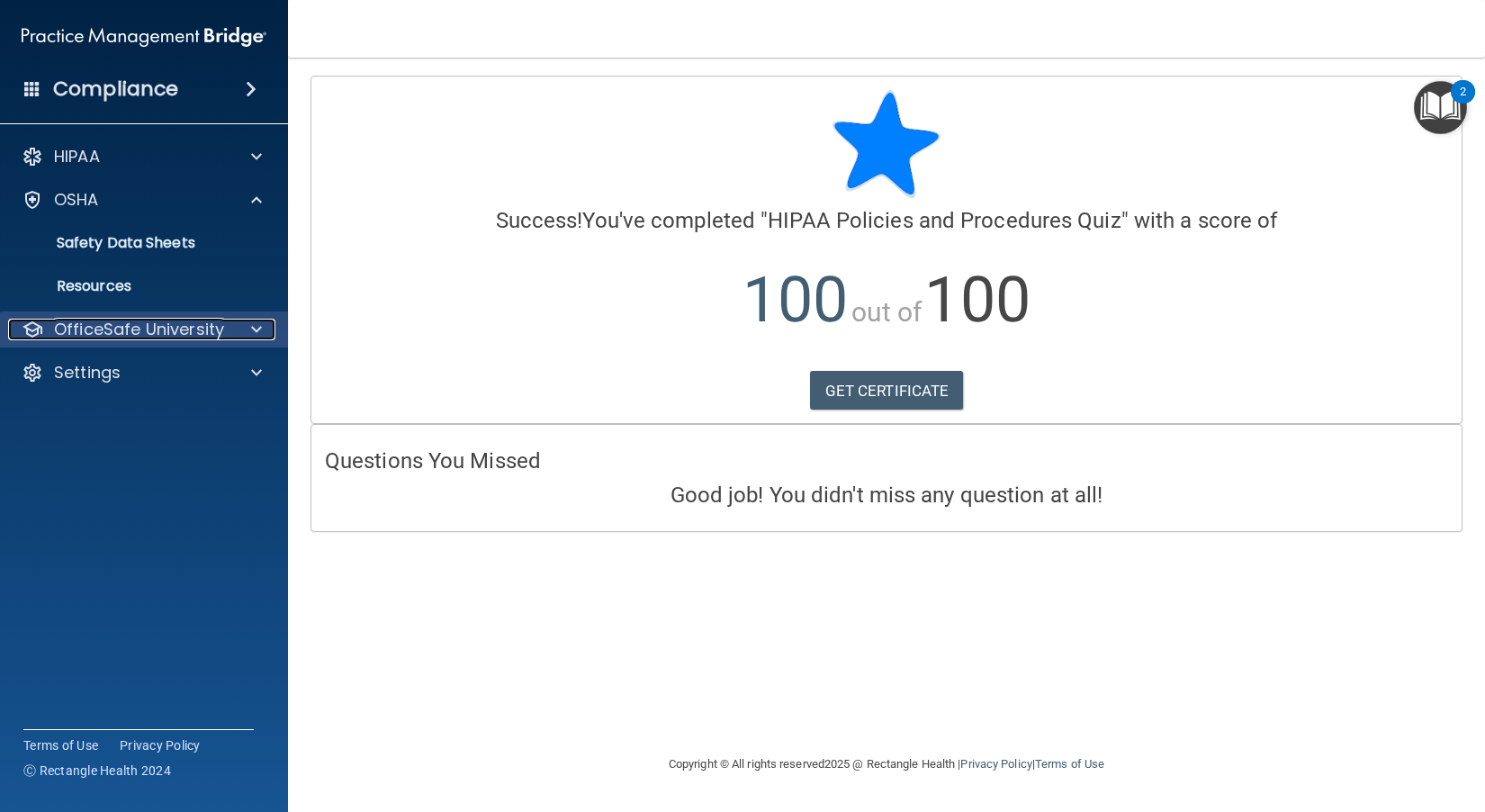
click at [242, 324] on div at bounding box center [253, 330] width 45 height 22
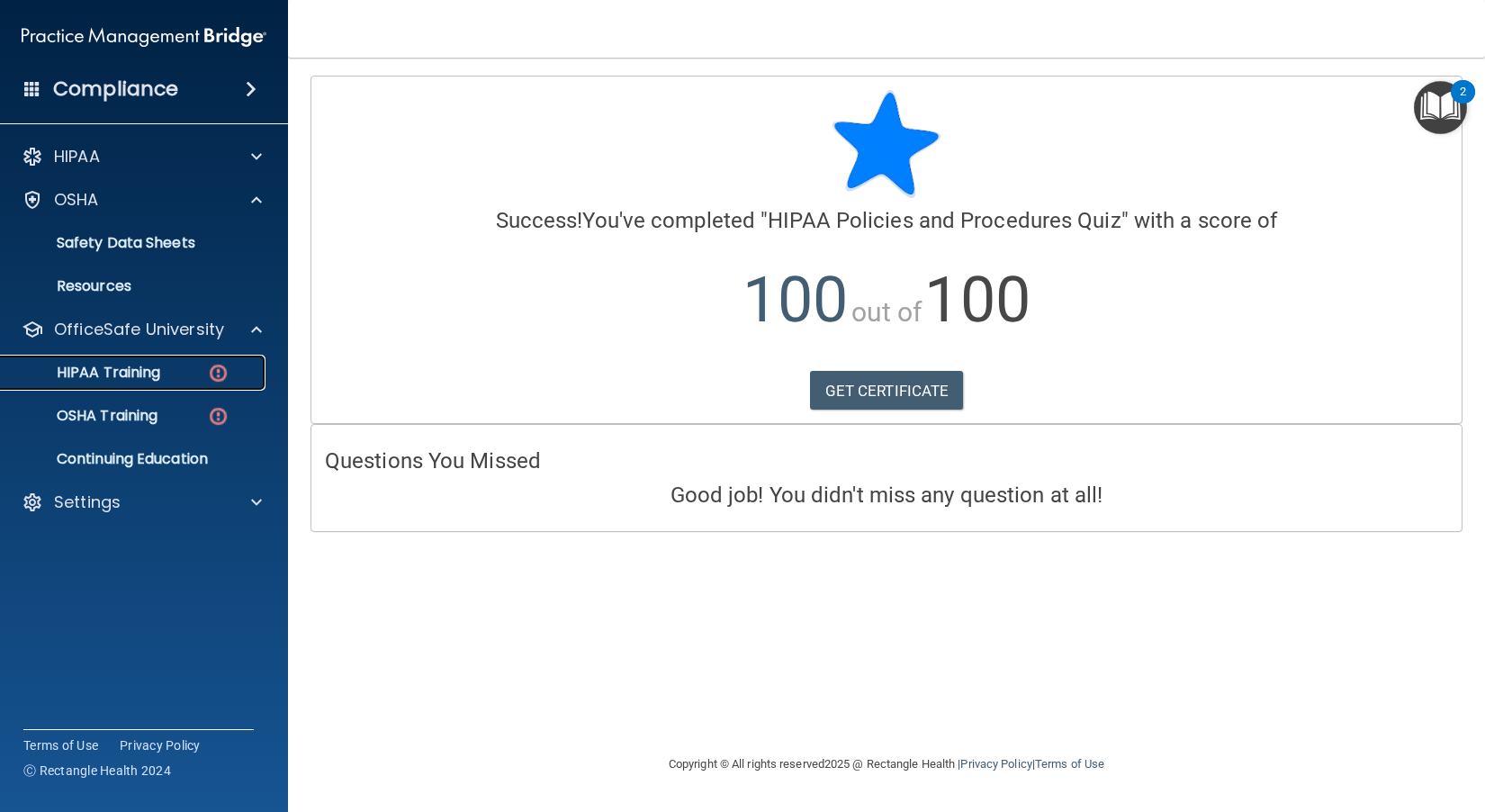
click at [168, 388] on link "HIPAA Training" at bounding box center [123, 373] width 283 height 36
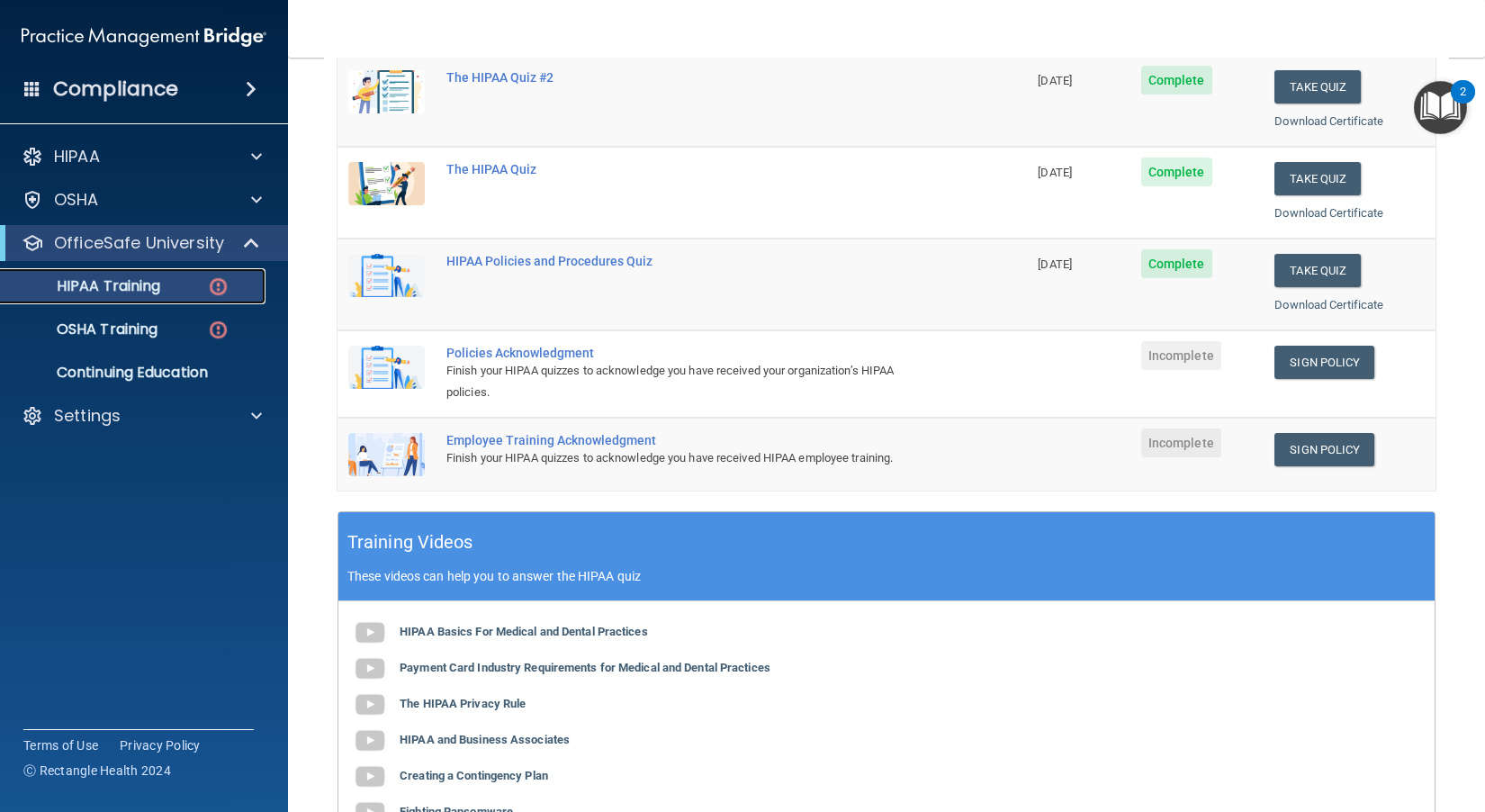
scroll to position [270, 0]
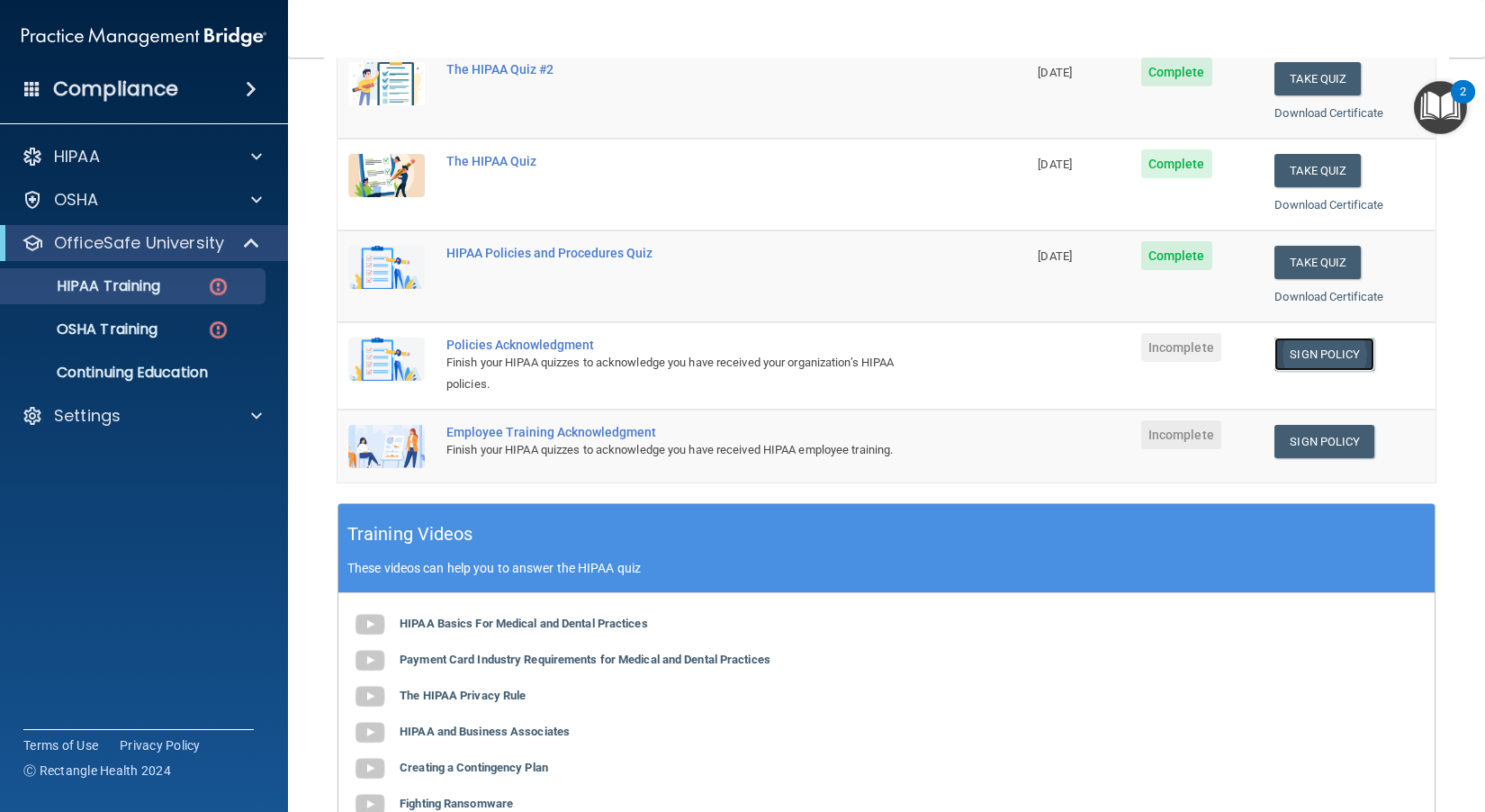
click at [829, 350] on link "Sign Policy" at bounding box center [1324, 353] width 100 height 33
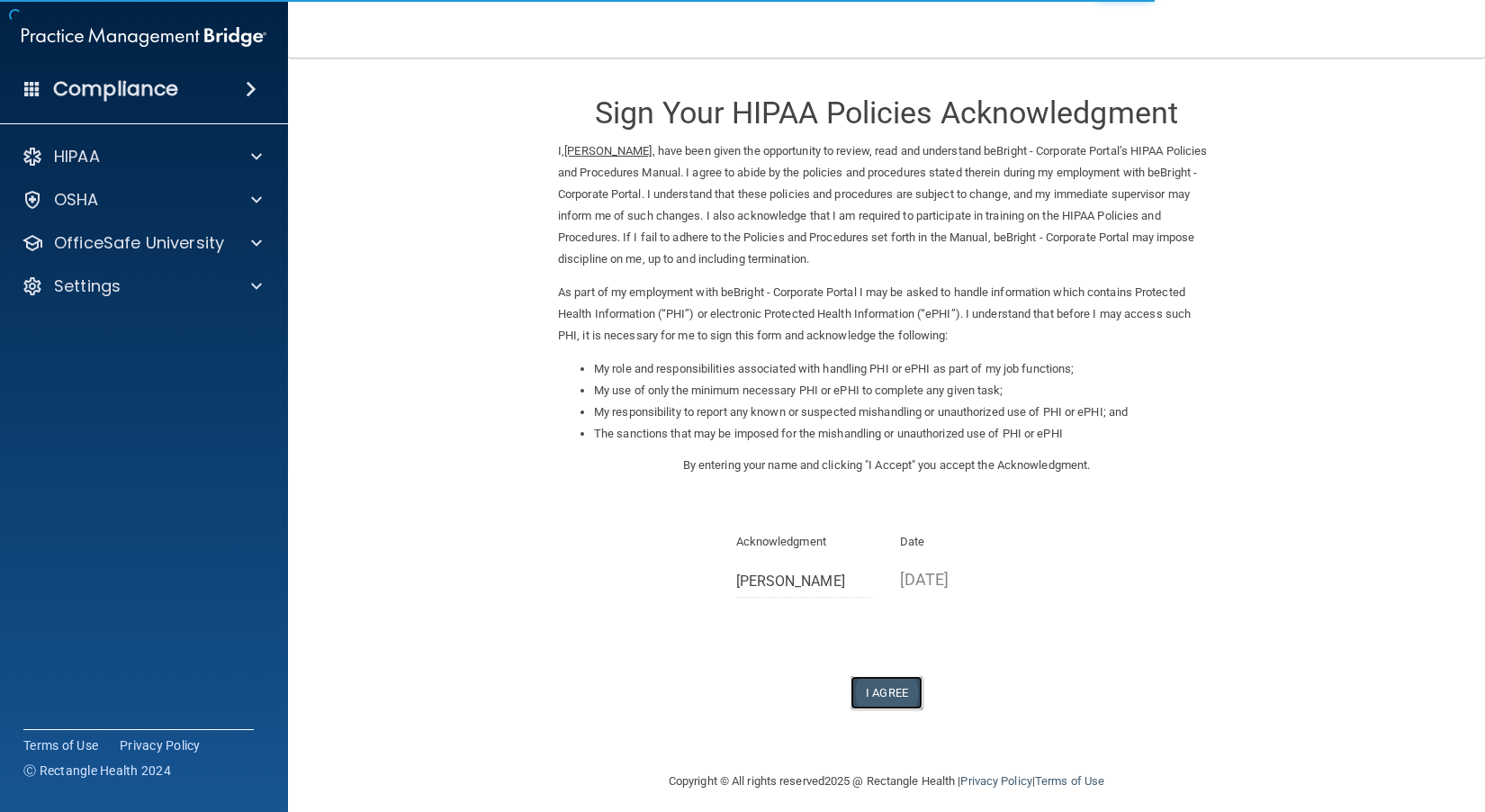
click at [875, 692] on button "I Agree" at bounding box center [886, 692] width 72 height 33
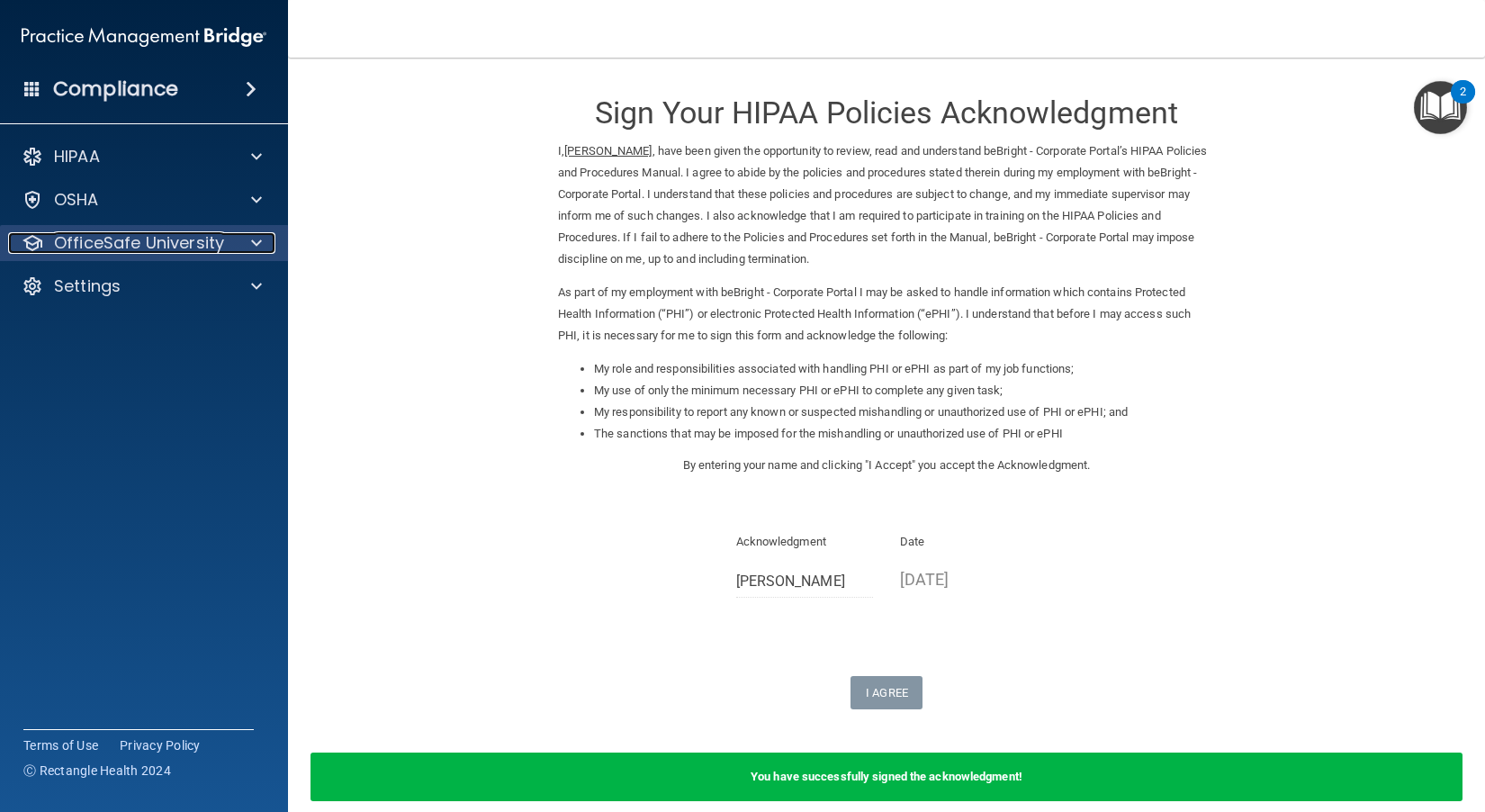
click at [239, 248] on div at bounding box center [253, 243] width 45 height 22
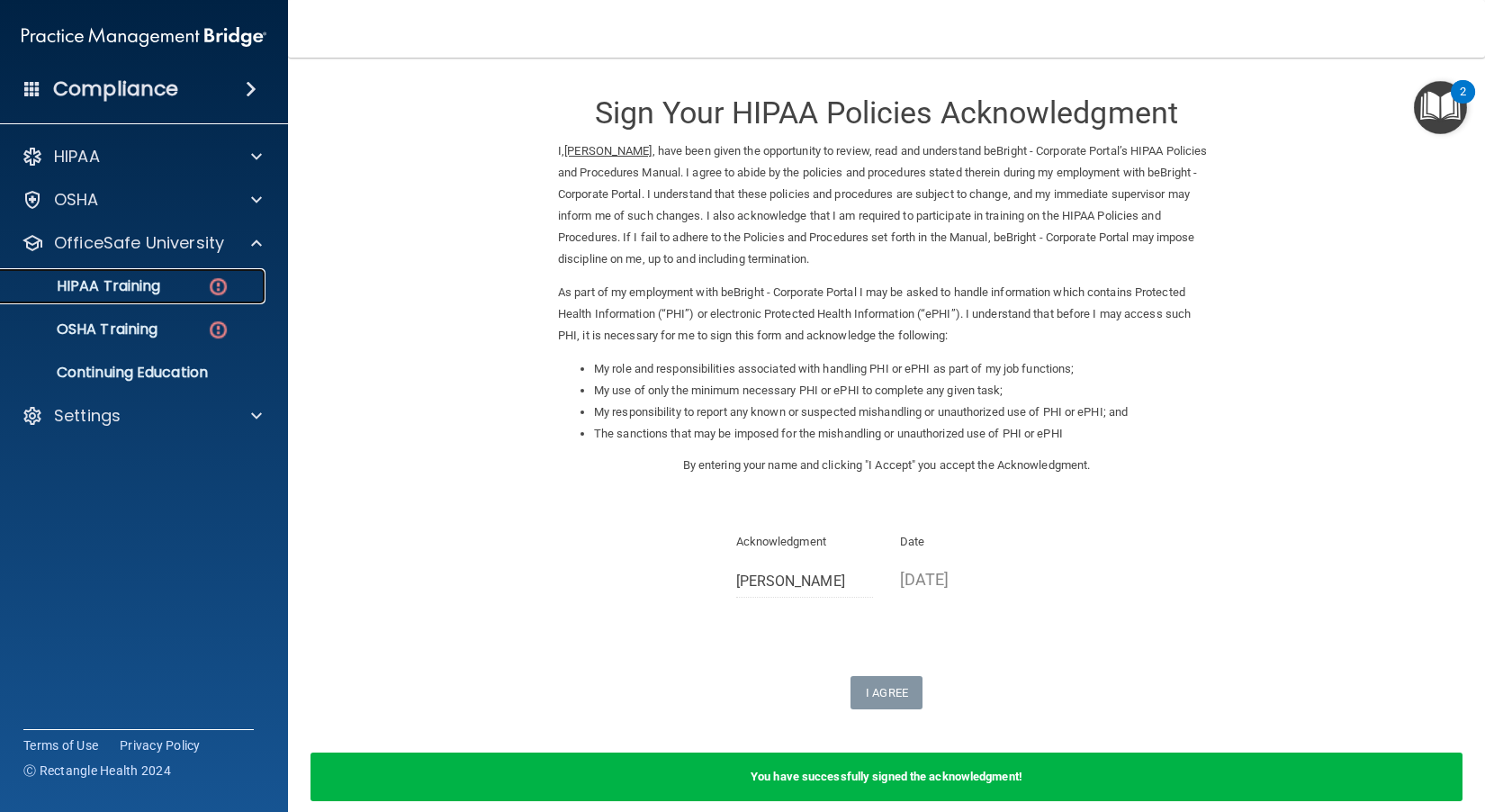
click at [197, 290] on div "HIPAA Training" at bounding box center [135, 286] width 246 height 18
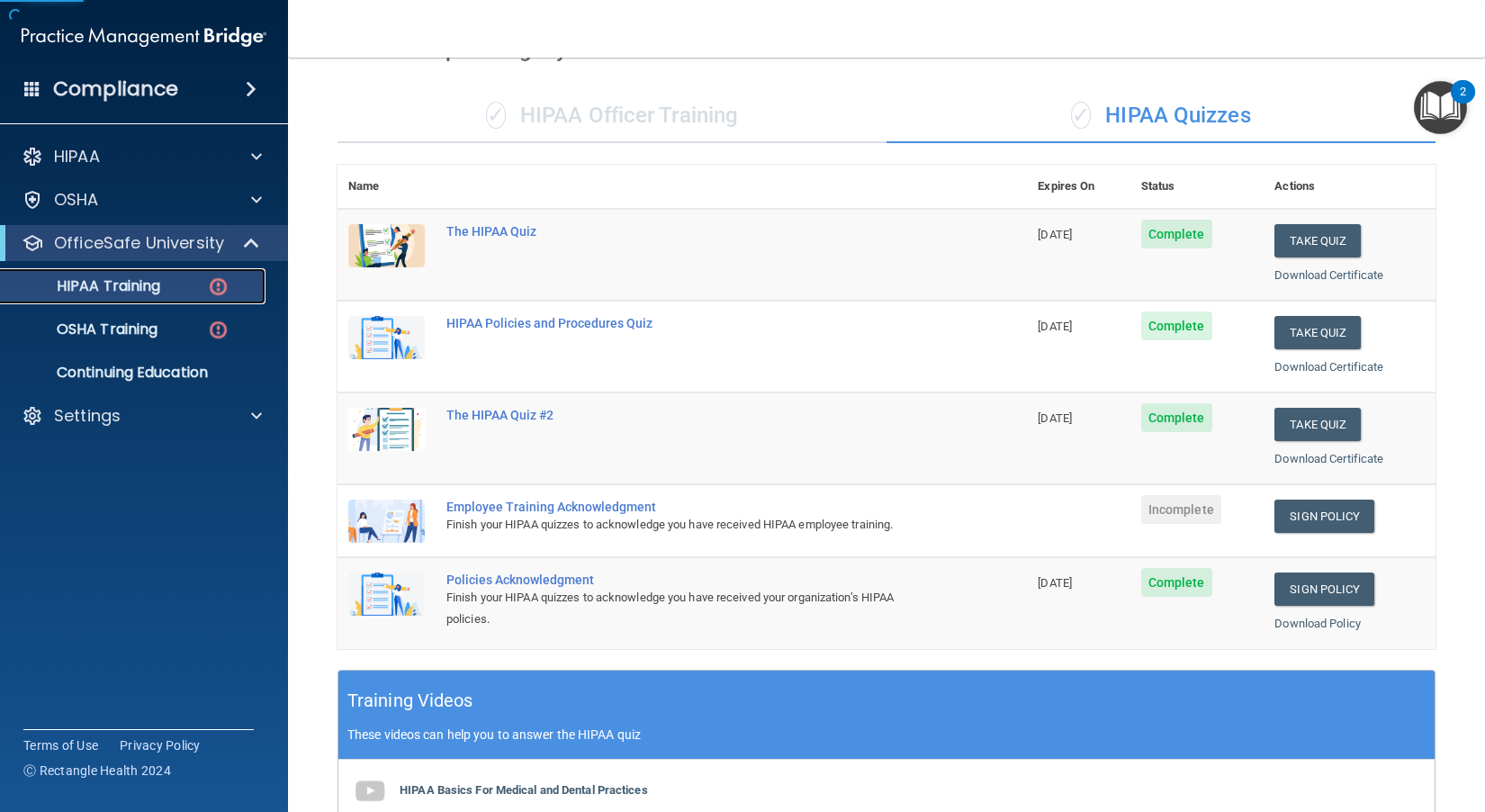
scroll to position [270, 0]
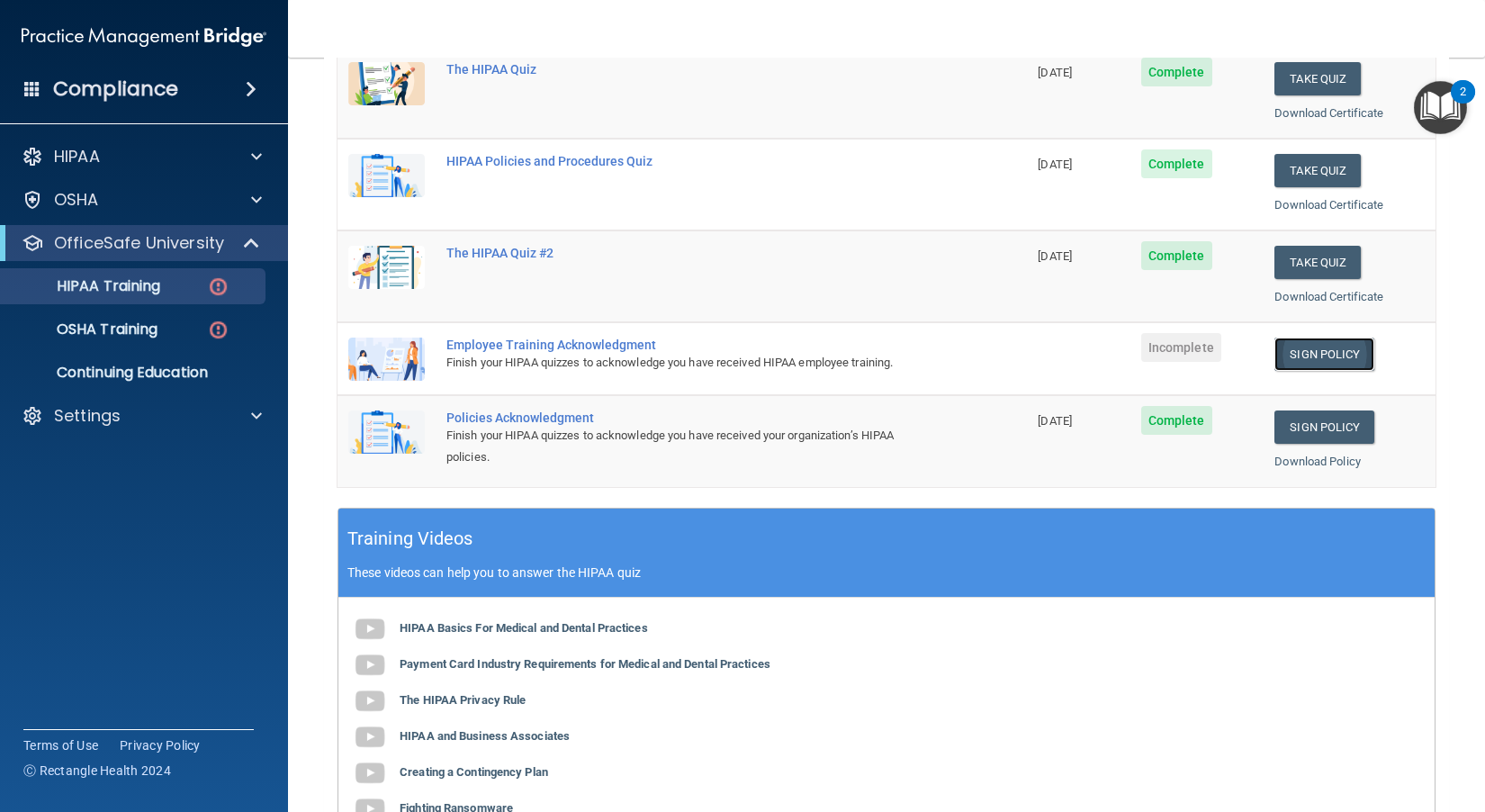
click at [1337, 351] on link "Sign Policy" at bounding box center [1324, 353] width 100 height 33
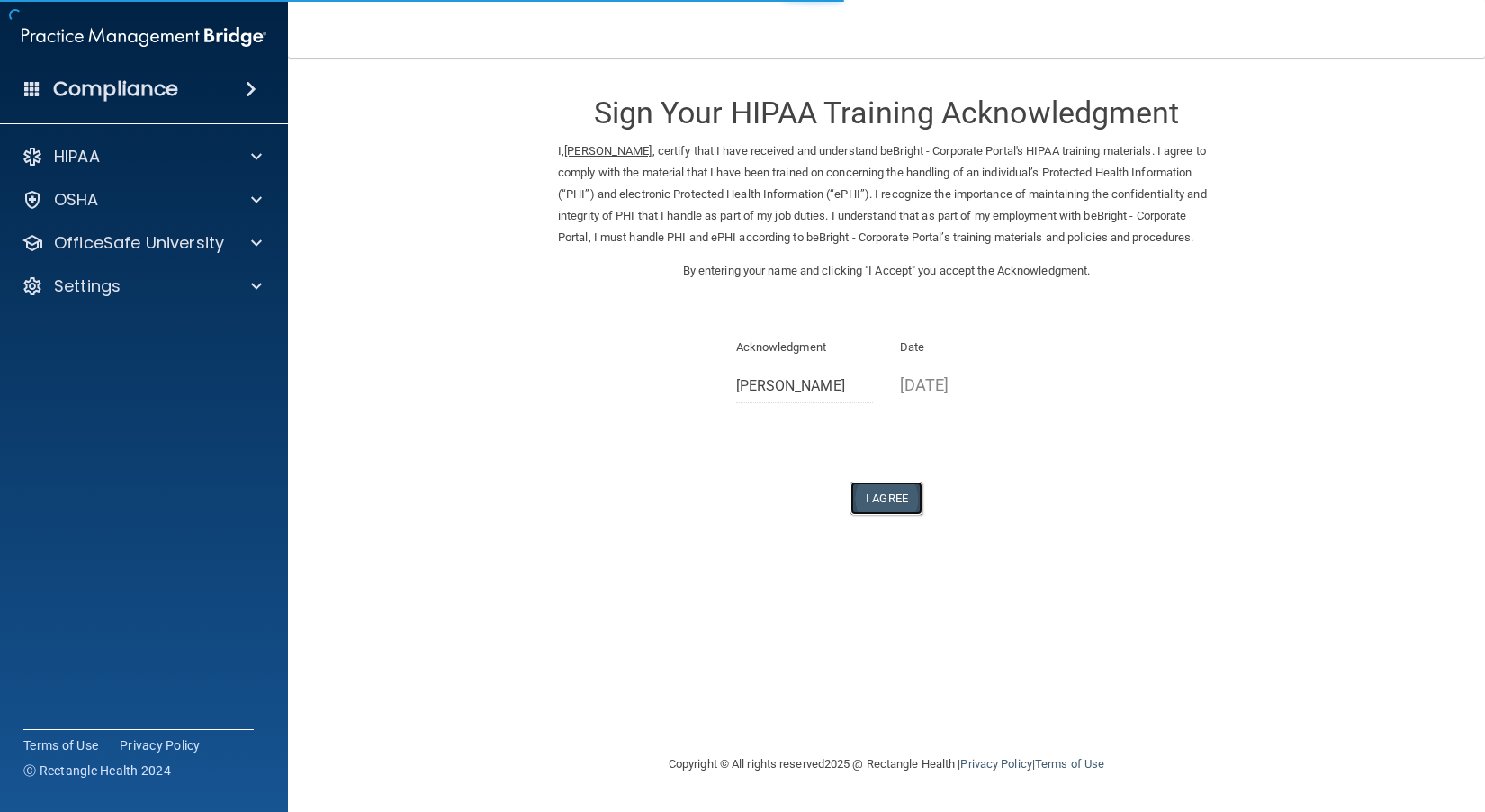
click at [875, 515] on button "I Agree" at bounding box center [886, 497] width 72 height 33
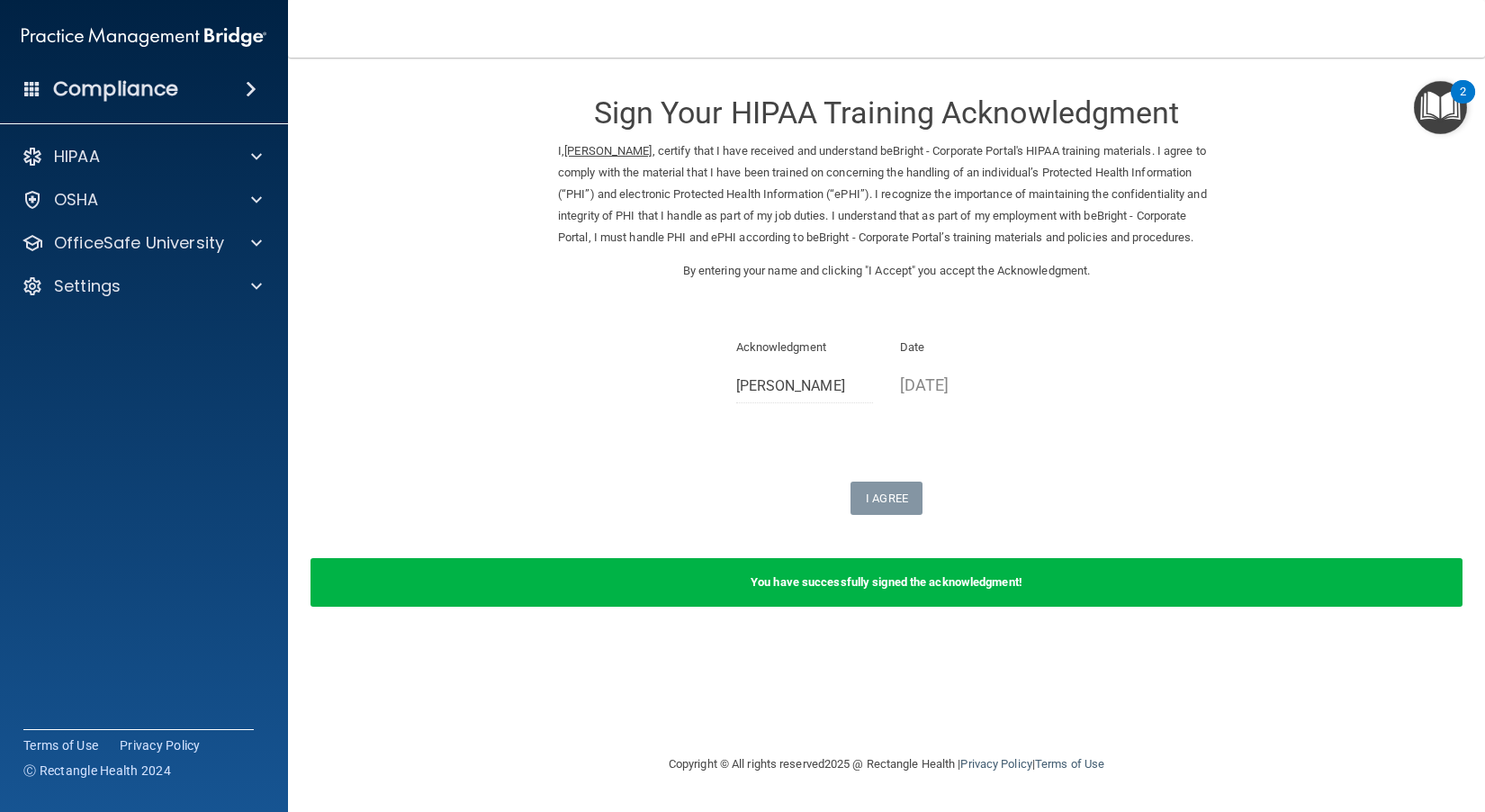
click at [594, 404] on div "Acknowledgment Nicole Klebanov Date 08/13/2025" at bounding box center [886, 377] width 657 height 80
click at [225, 236] on div "OfficeSafe University" at bounding box center [119, 243] width 223 height 22
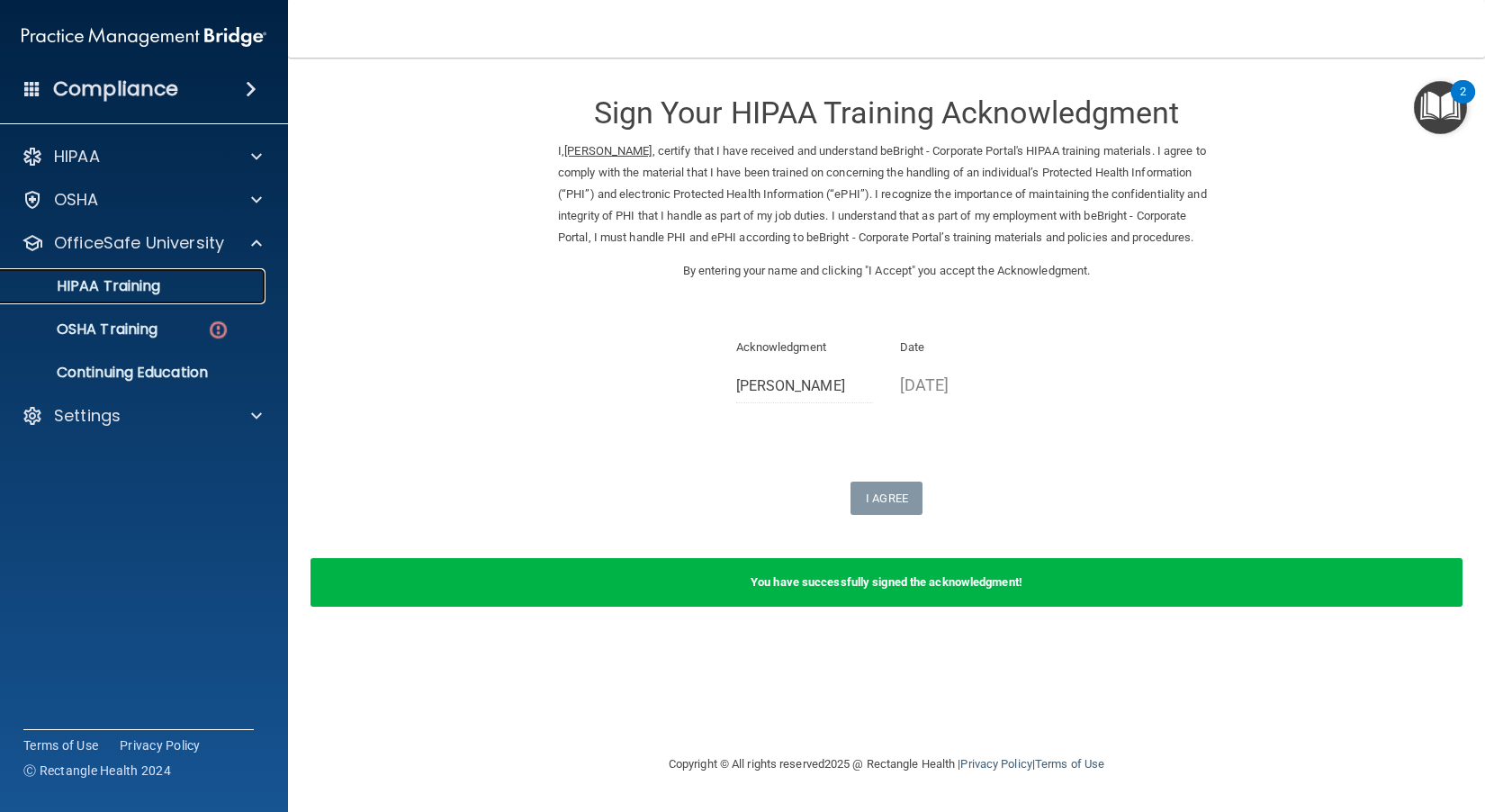
click at [199, 286] on div "HIPAA Training" at bounding box center [135, 286] width 246 height 18
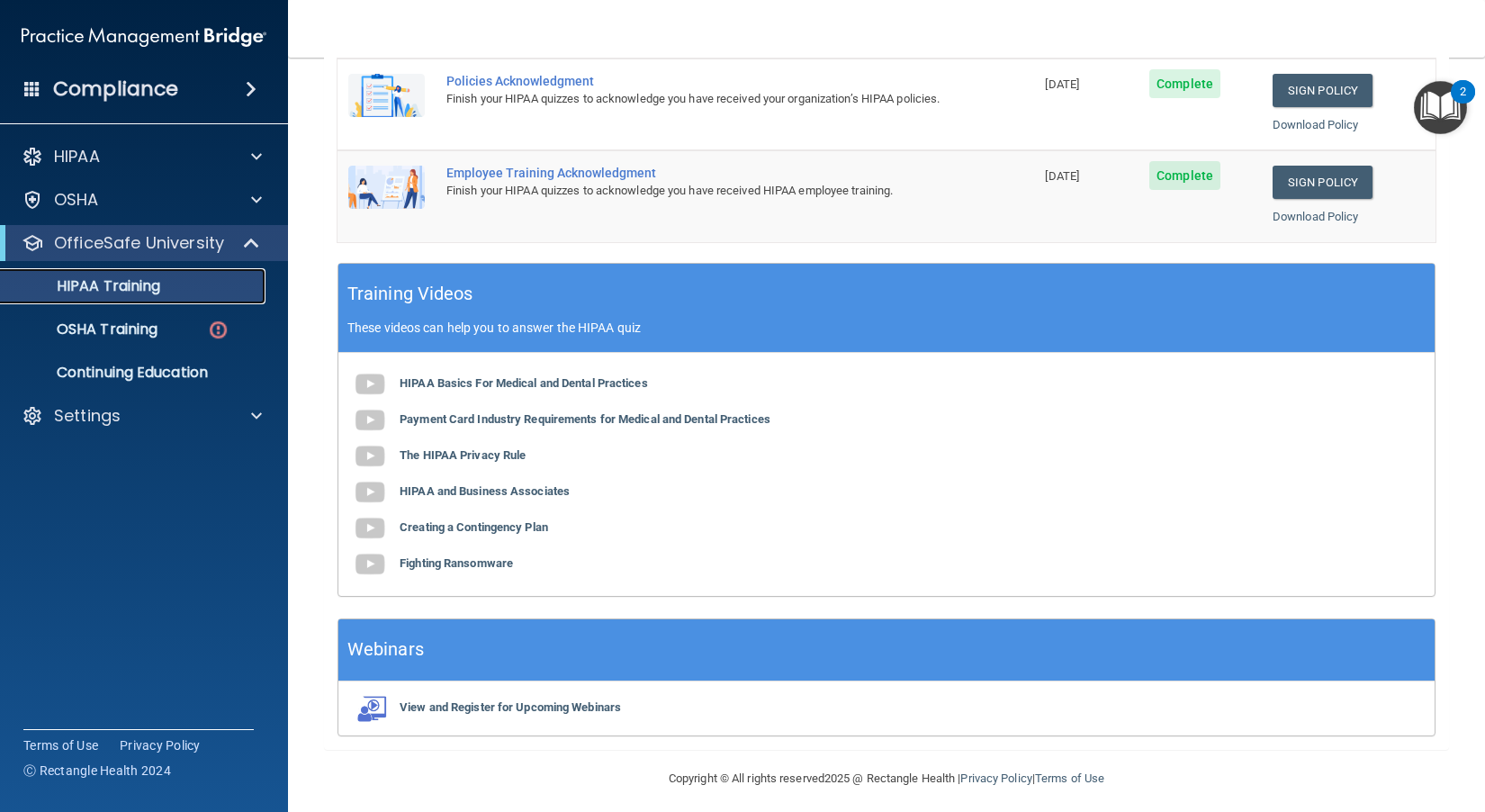
scroll to position [543, 0]
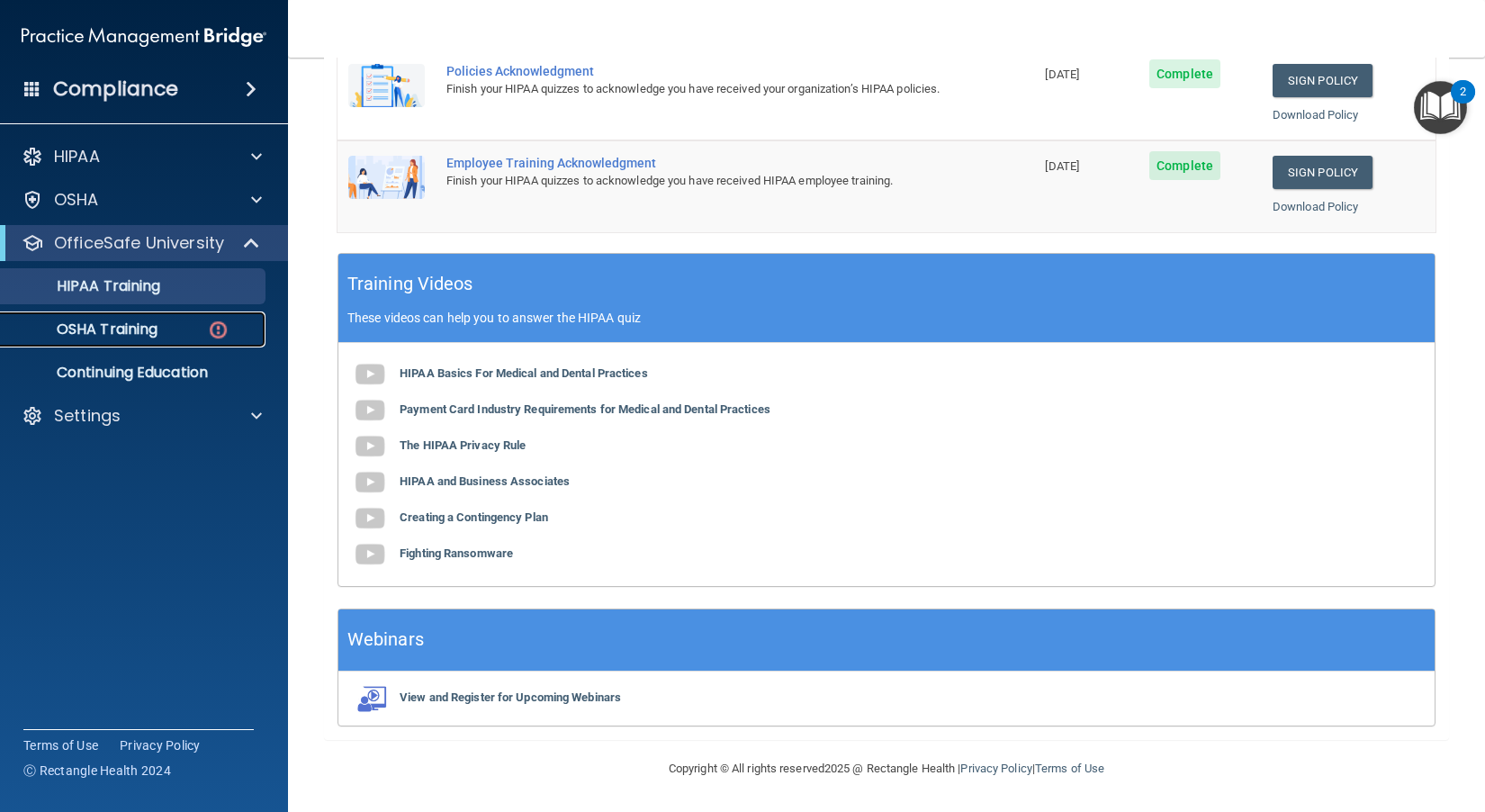
click at [157, 334] on p "OSHA Training" at bounding box center [85, 329] width 146 height 18
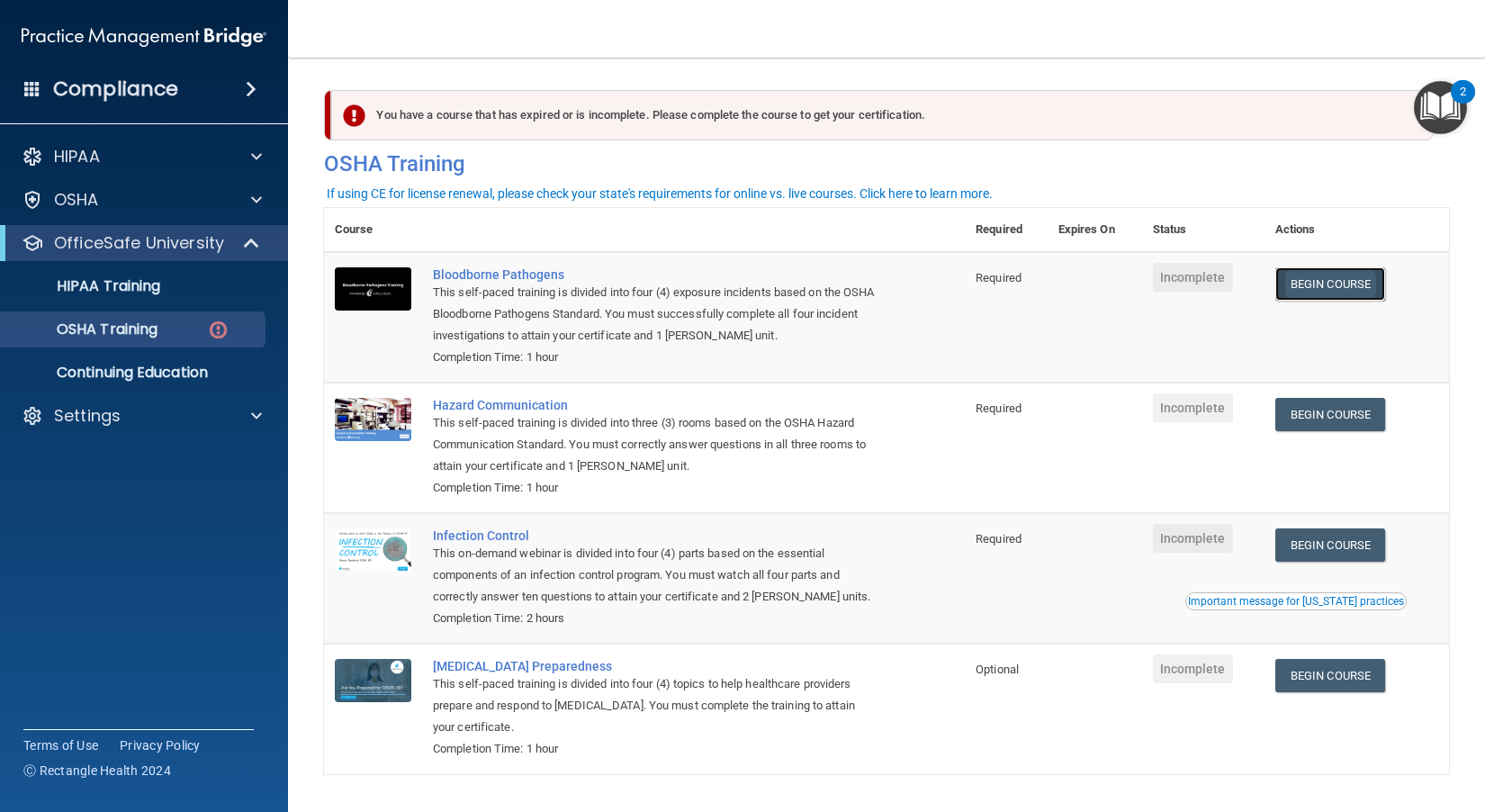
click at [1318, 285] on link "Begin Course" at bounding box center [1330, 283] width 110 height 33
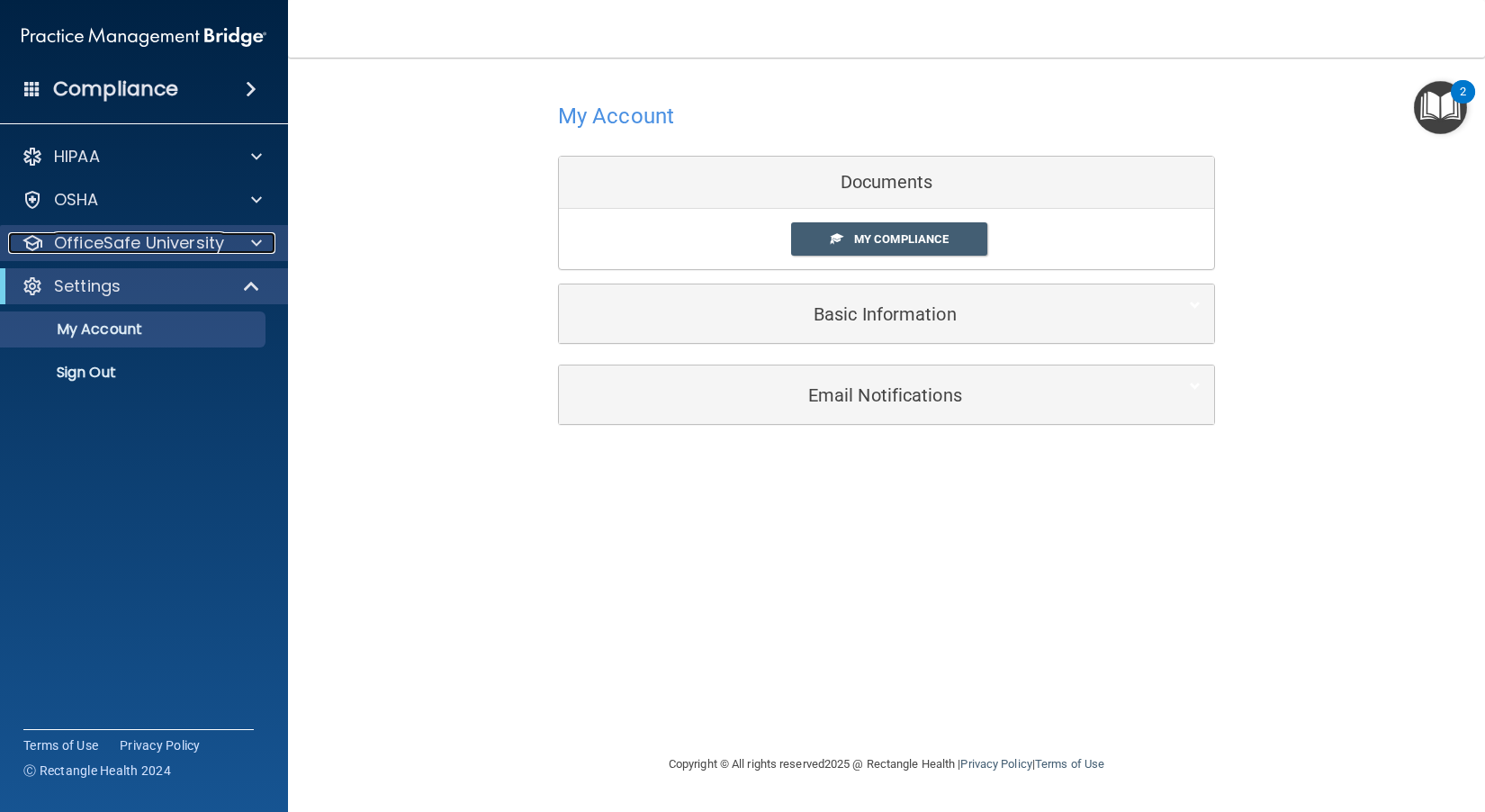
click at [143, 243] on p "OfficeSafe University" at bounding box center [139, 243] width 170 height 22
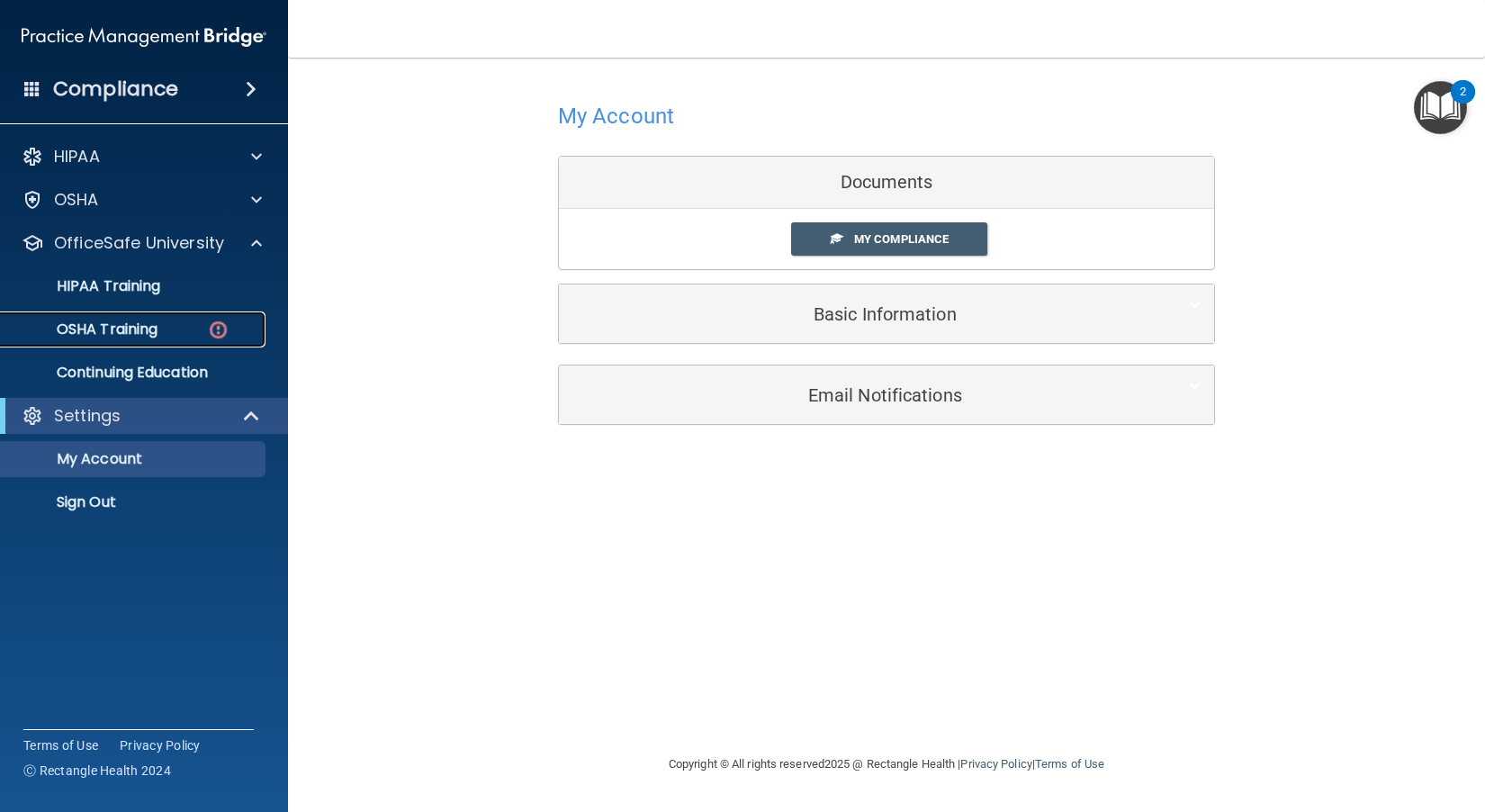
click at [228, 328] on img at bounding box center [218, 330] width 22 height 22
